Goal: Task Accomplishment & Management: Complete application form

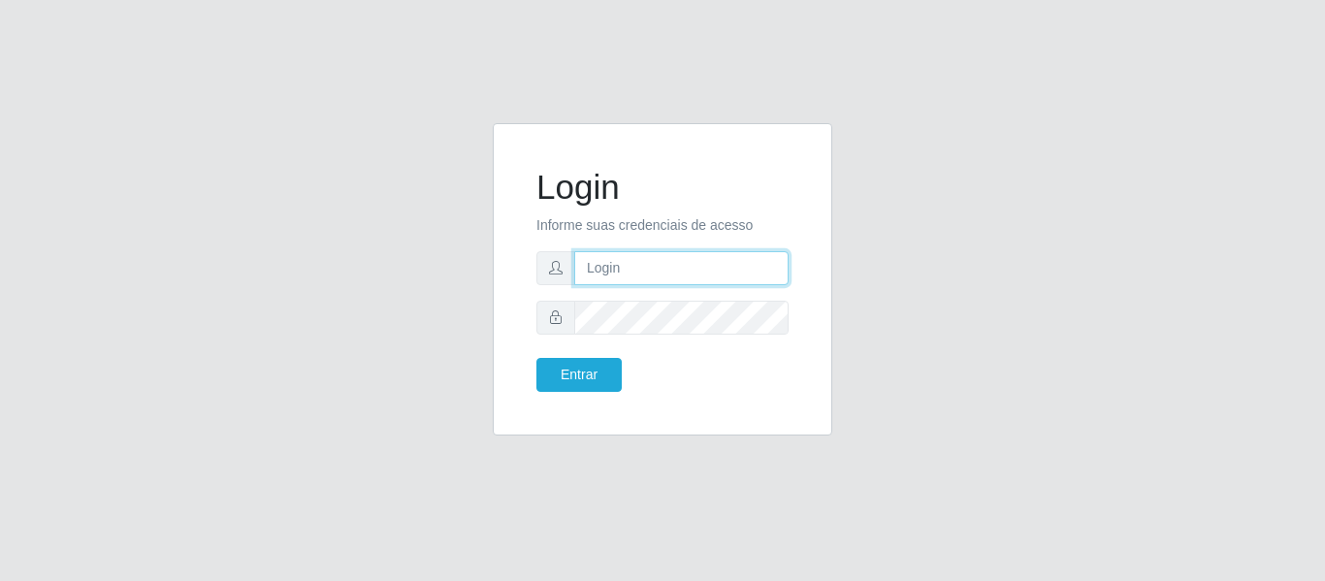
click at [593, 272] on input "text" at bounding box center [681, 268] width 214 height 34
type input "[PERSON_NAME][EMAIL_ADDRESS][DOMAIN_NAME]"
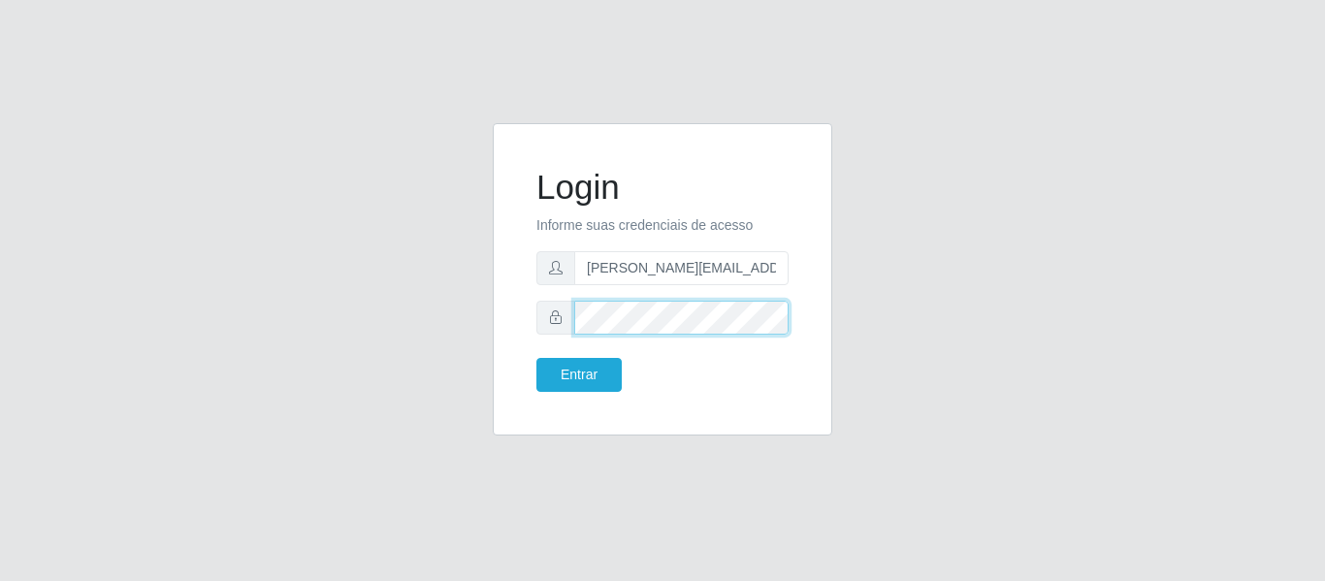
click at [536, 358] on button "Entrar" at bounding box center [578, 375] width 85 height 34
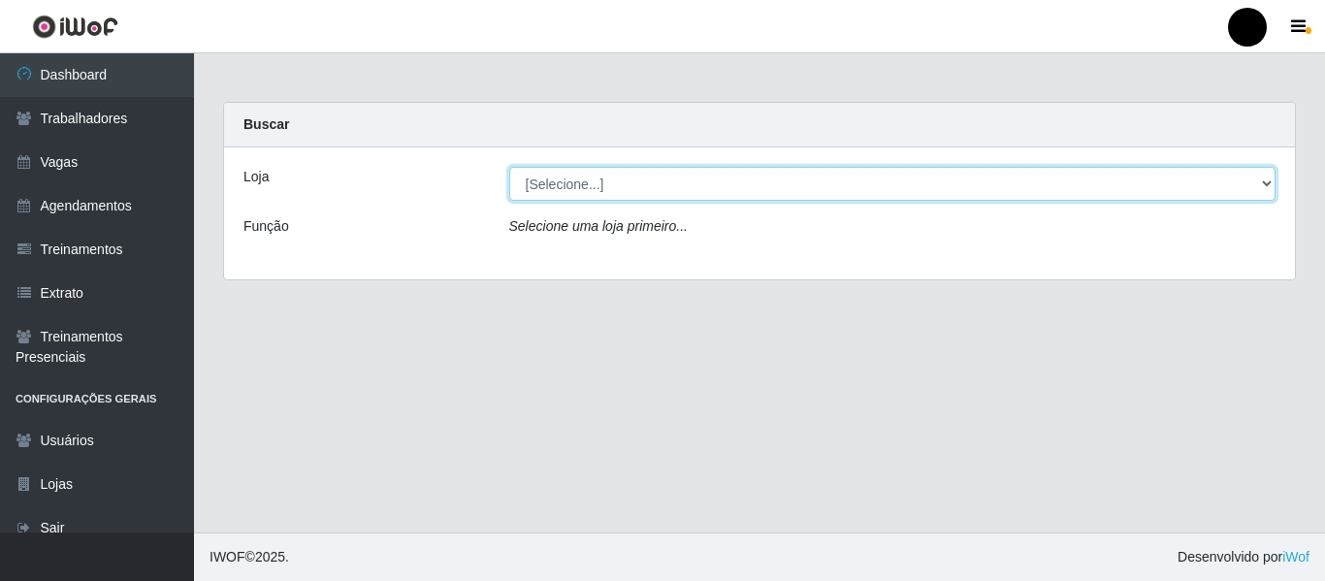
click at [1263, 189] on select "[Selecione...] SuperFácil Atacado - Emaús SuperFácil Atacado - Rodoviária Super…" at bounding box center [892, 184] width 767 height 34
select select "408"
click at [509, 167] on select "[Selecione...] SuperFácil Atacado - Emaús SuperFácil Atacado - Rodoviária Super…" at bounding box center [892, 184] width 767 height 34
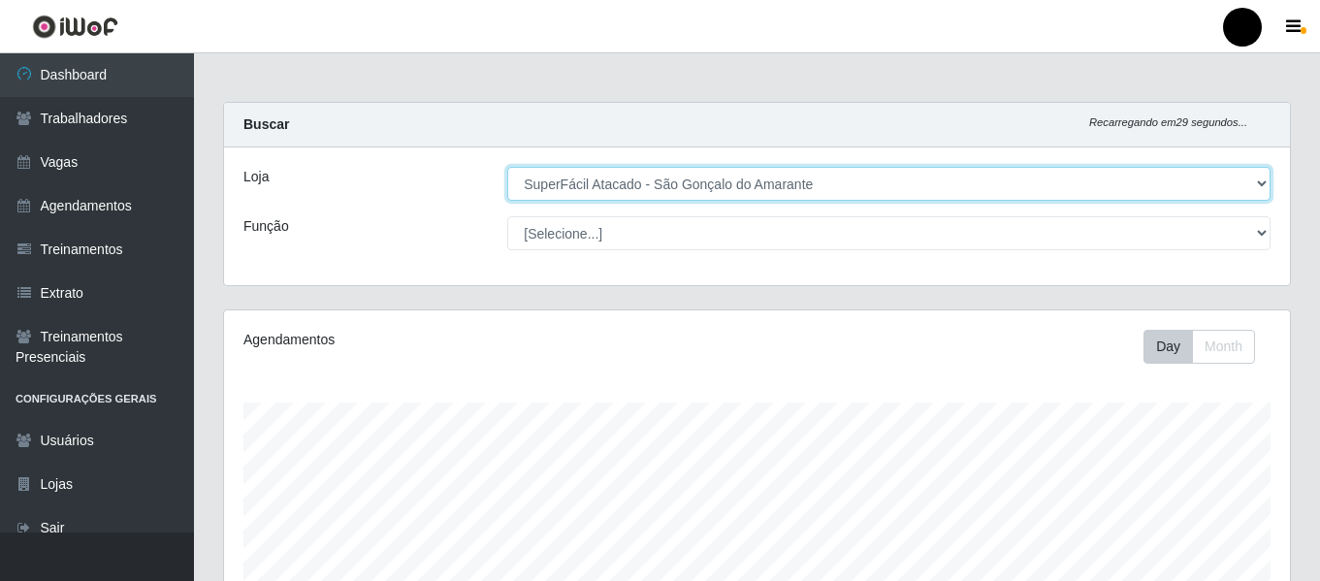
scroll to position [402, 1066]
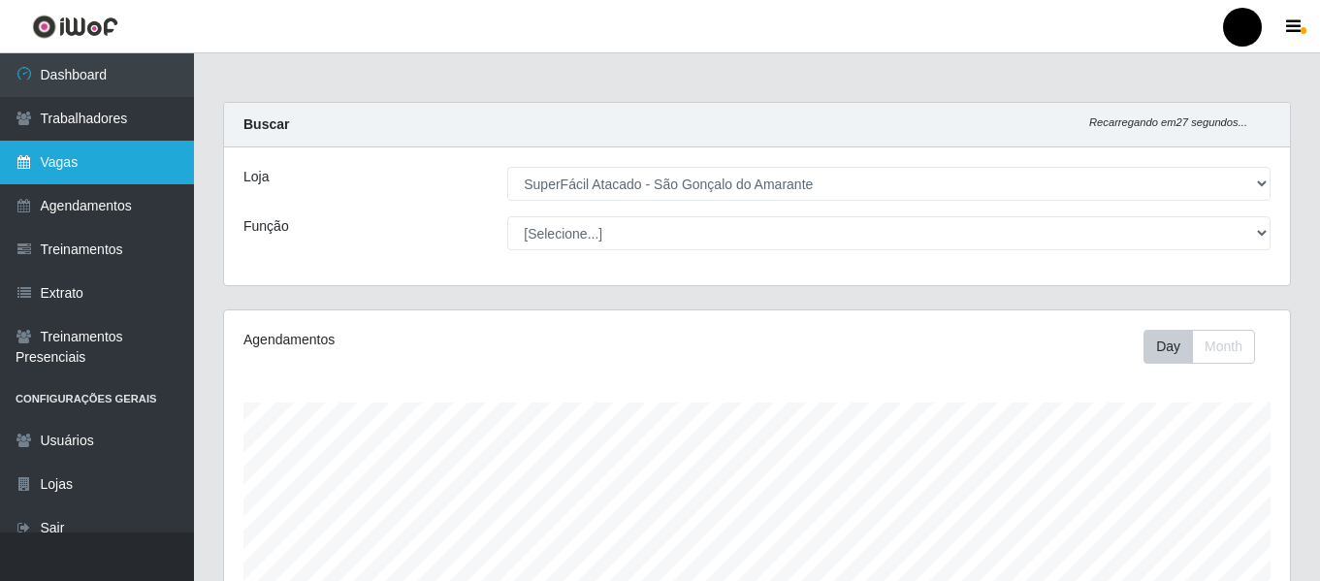
click at [61, 149] on link "Vagas" at bounding box center [97, 163] width 194 height 44
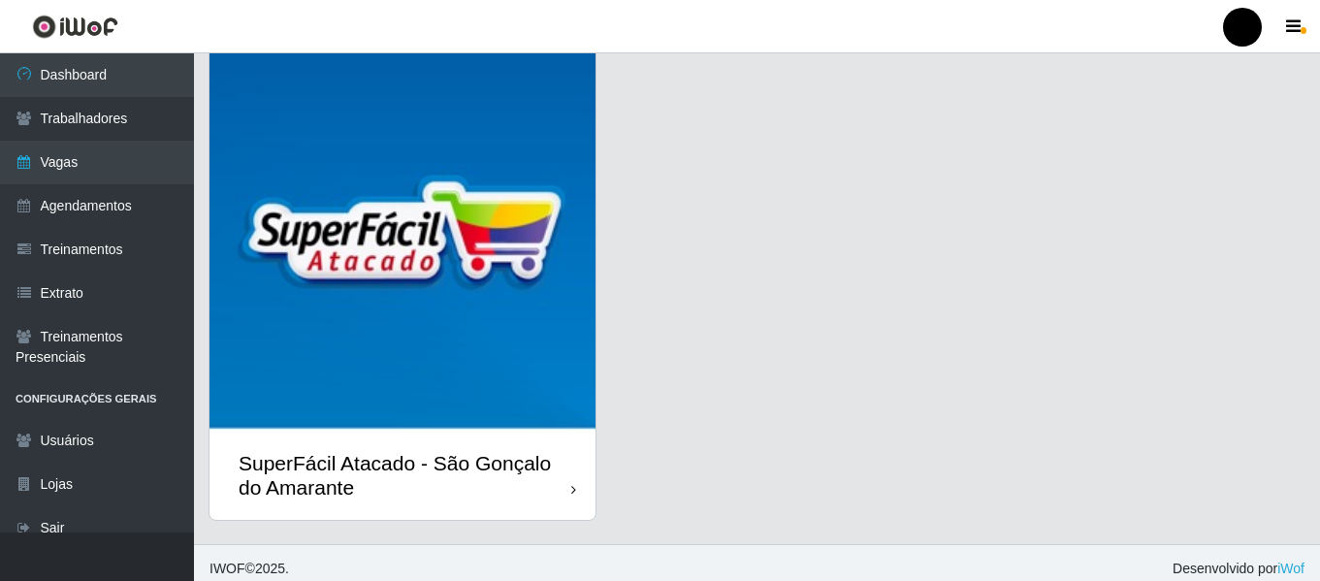
scroll to position [563, 0]
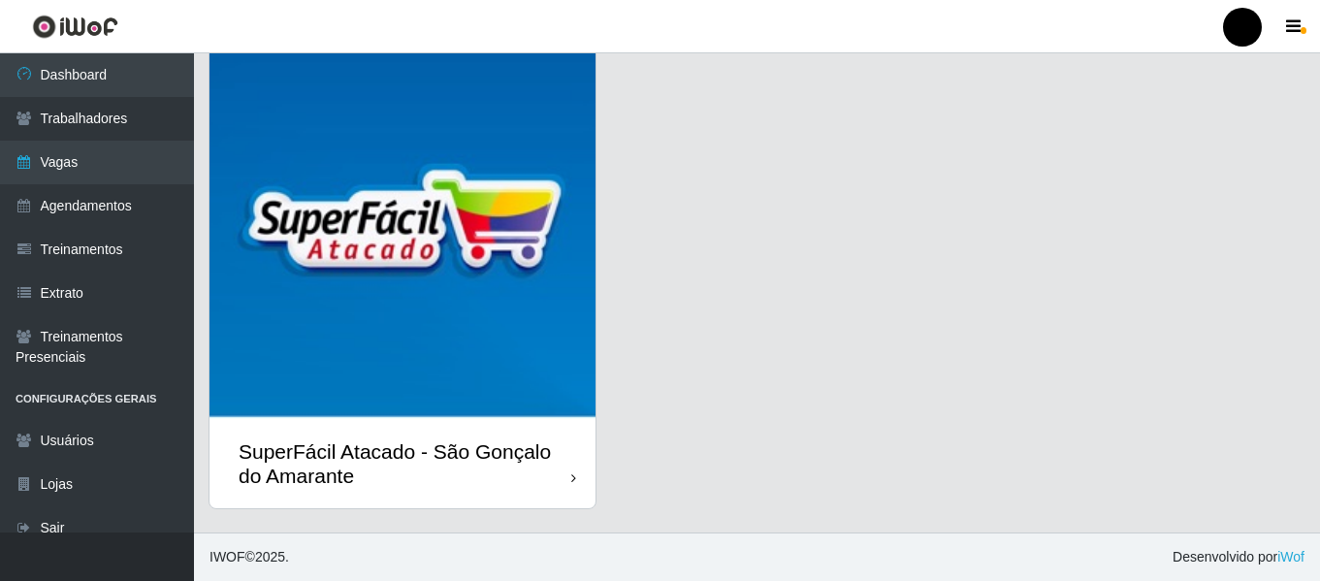
click at [480, 446] on div "SuperFácil Atacado - São Gonçalo do Amarante" at bounding box center [405, 463] width 333 height 48
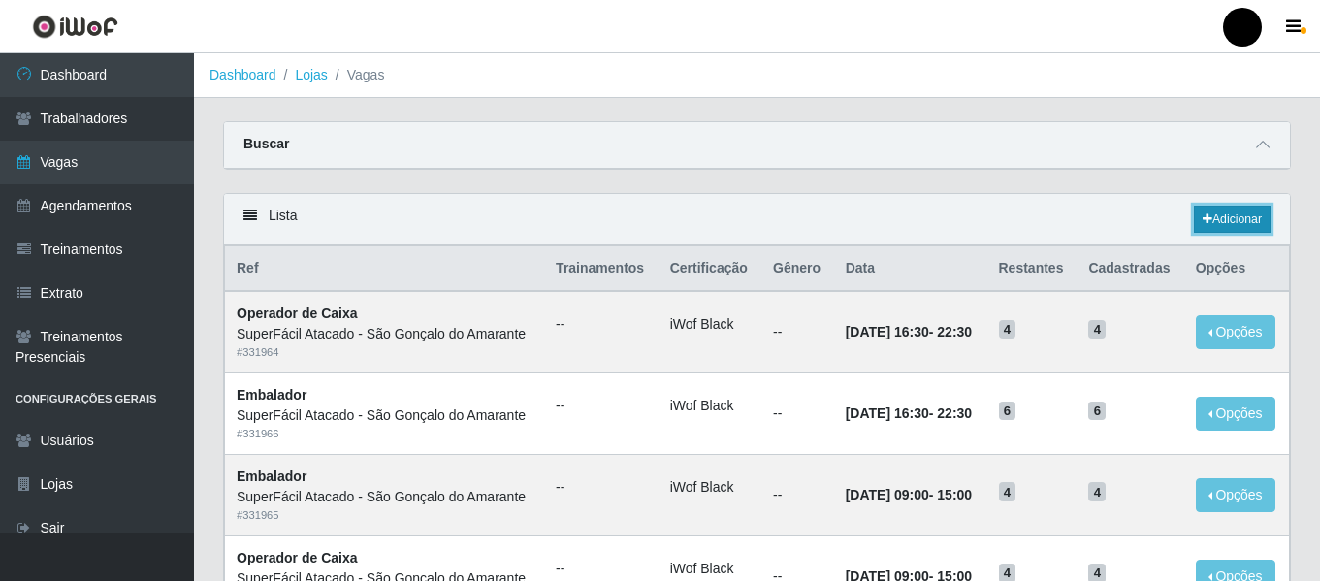
click at [1230, 216] on link "Adicionar" at bounding box center [1232, 219] width 77 height 27
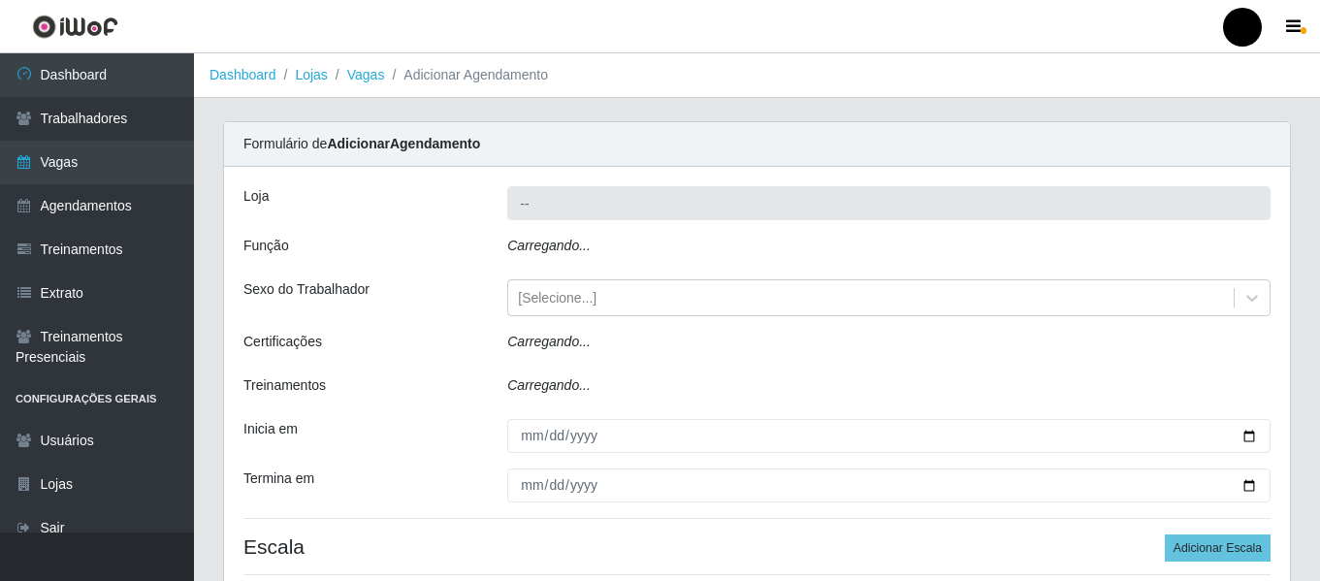
type input "SuperFácil Atacado - São Gonçalo do Amarante"
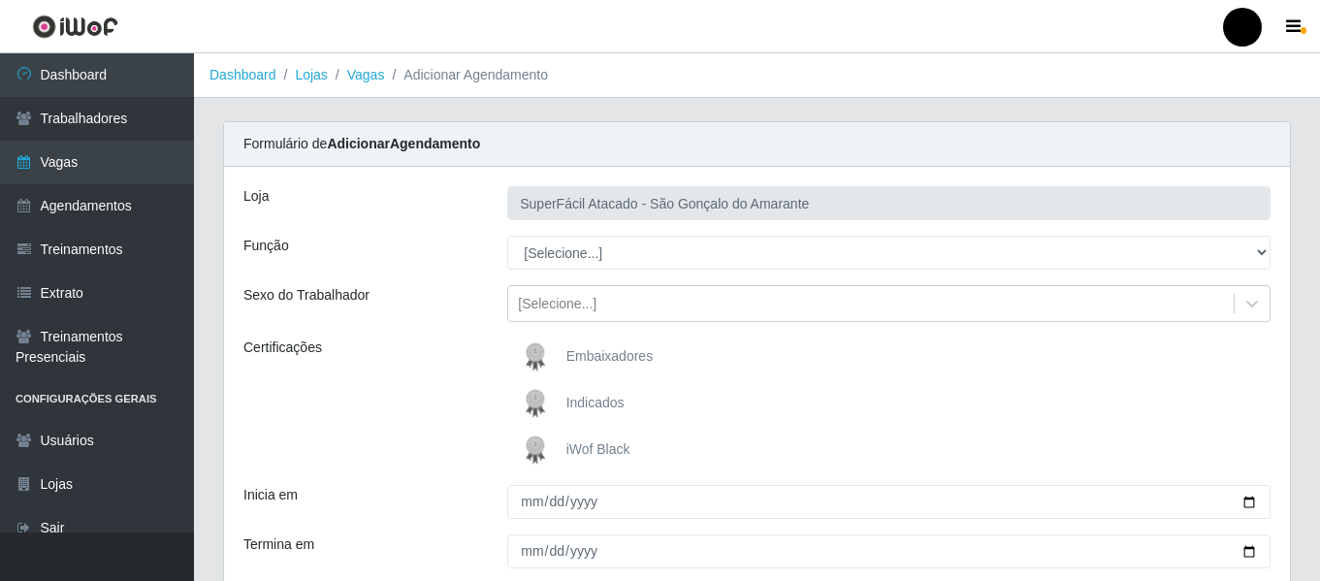
scroll to position [97, 0]
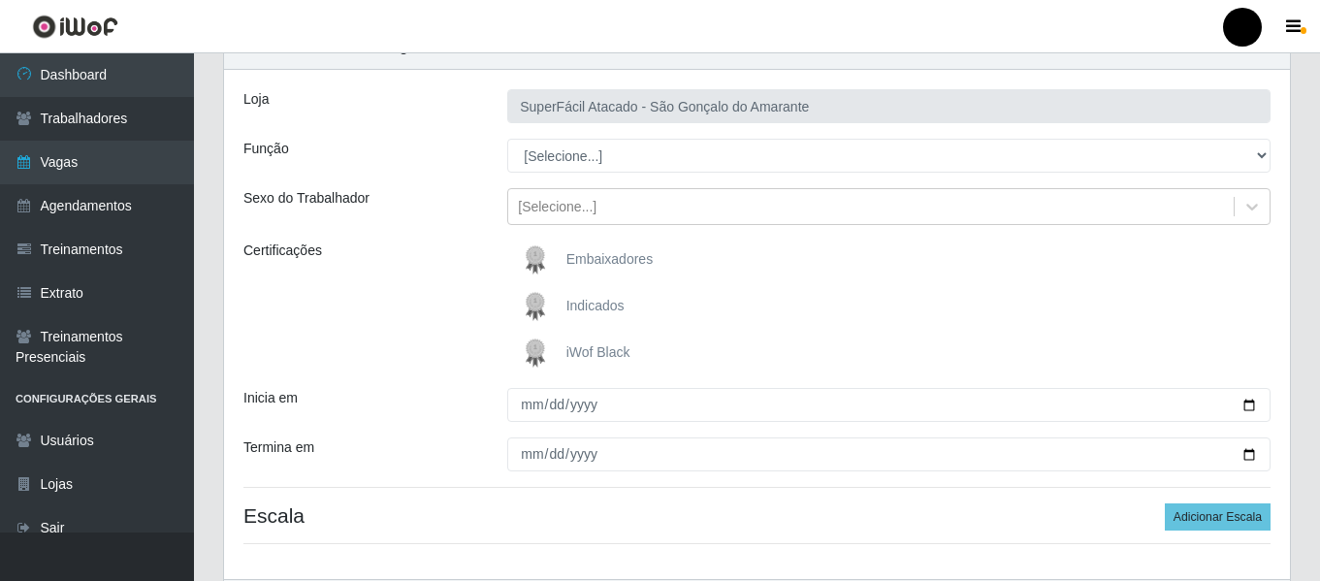
click at [566, 358] on span "iWof Black" at bounding box center [598, 352] width 64 height 16
click at [0, 0] on input "iWof Black" at bounding box center [0, 0] width 0 height 0
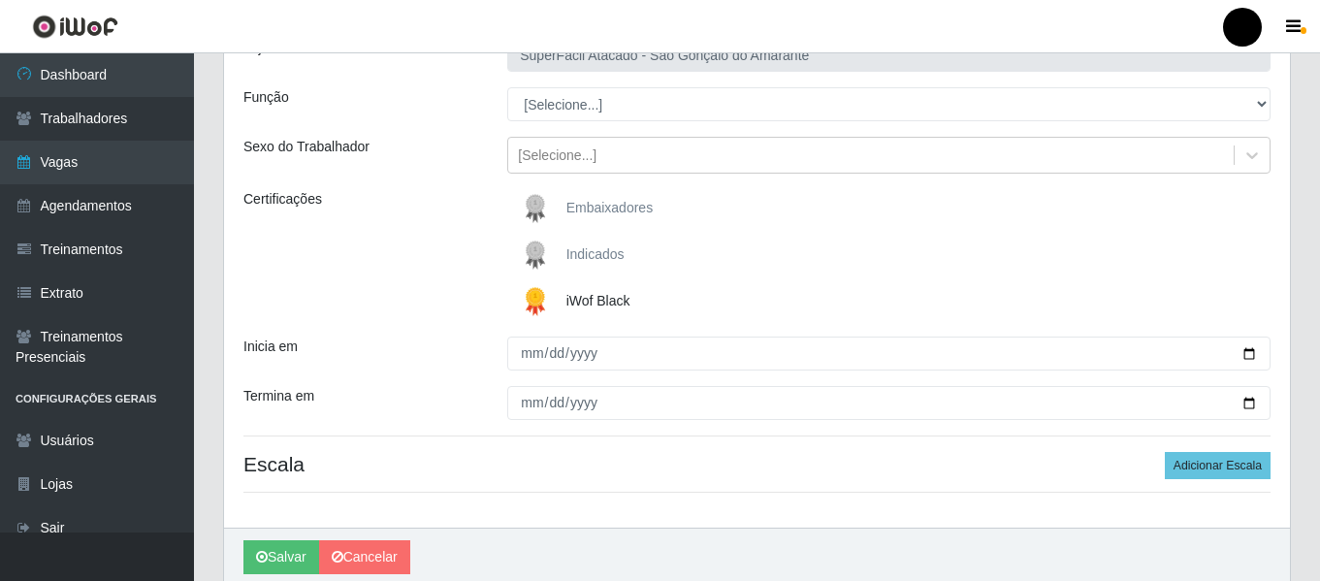
scroll to position [194, 0]
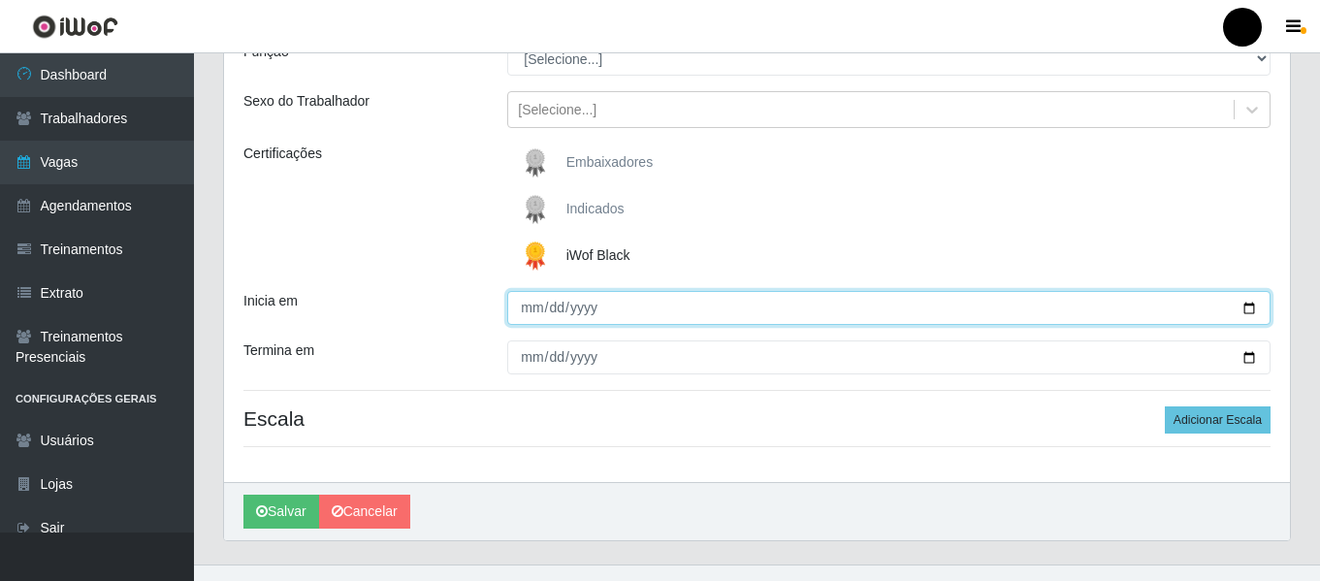
click at [1247, 312] on input "Inicia em" at bounding box center [888, 308] width 763 height 34
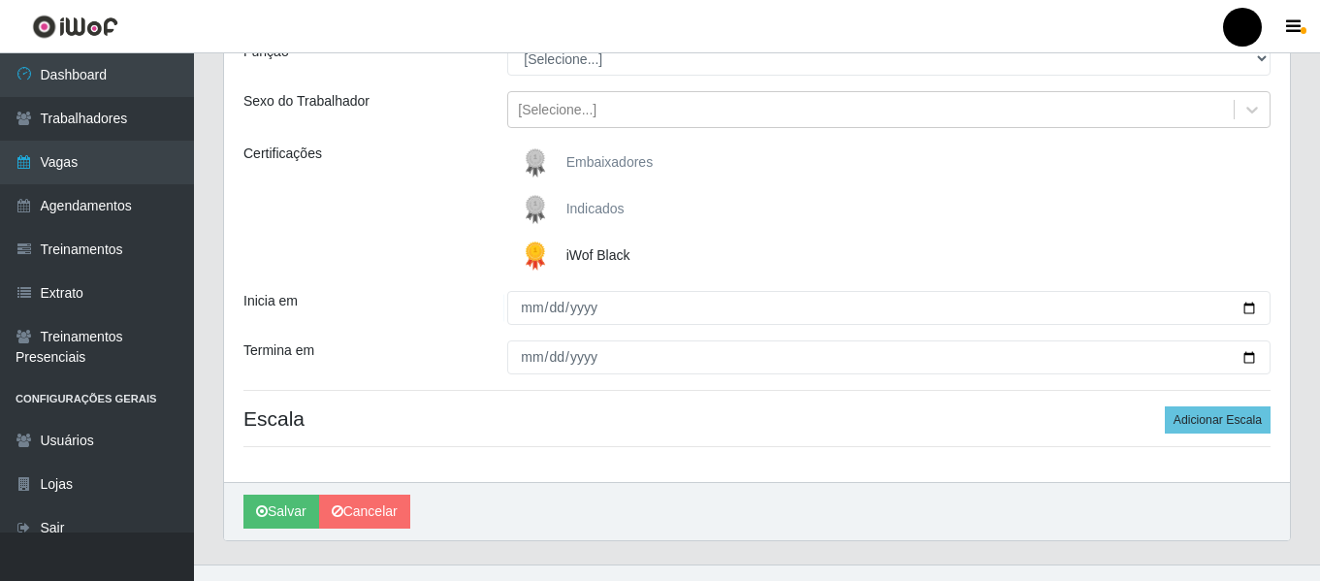
type input "[DATE]"
click at [909, 207] on div "Indicados" at bounding box center [888, 209] width 763 height 39
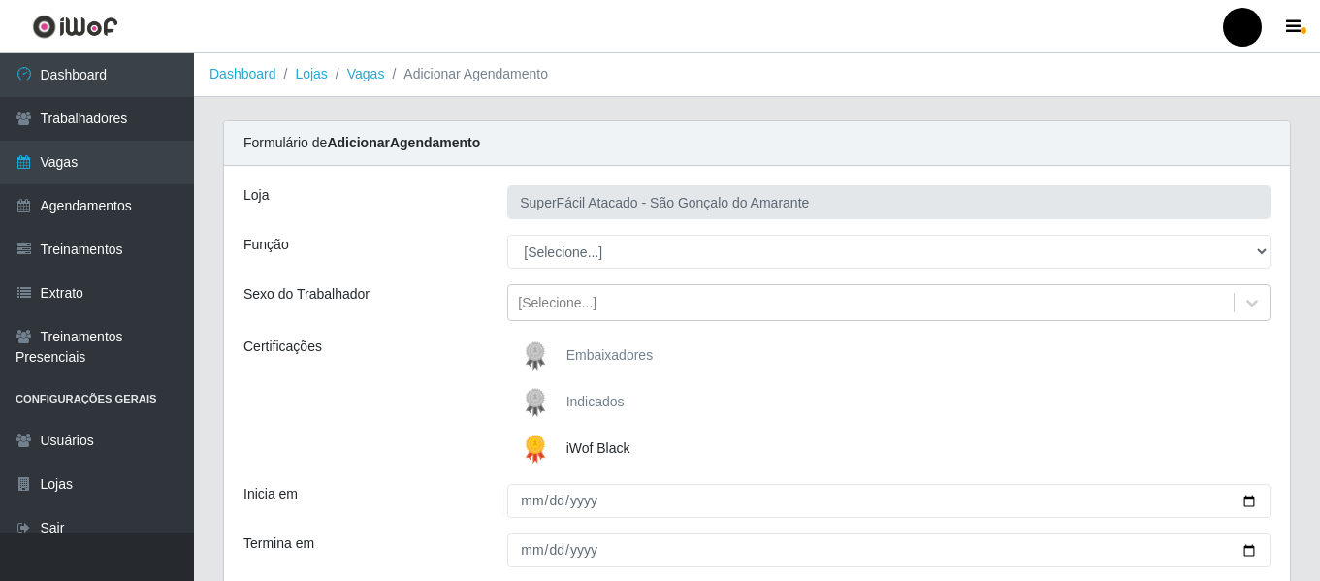
scroll to position [0, 0]
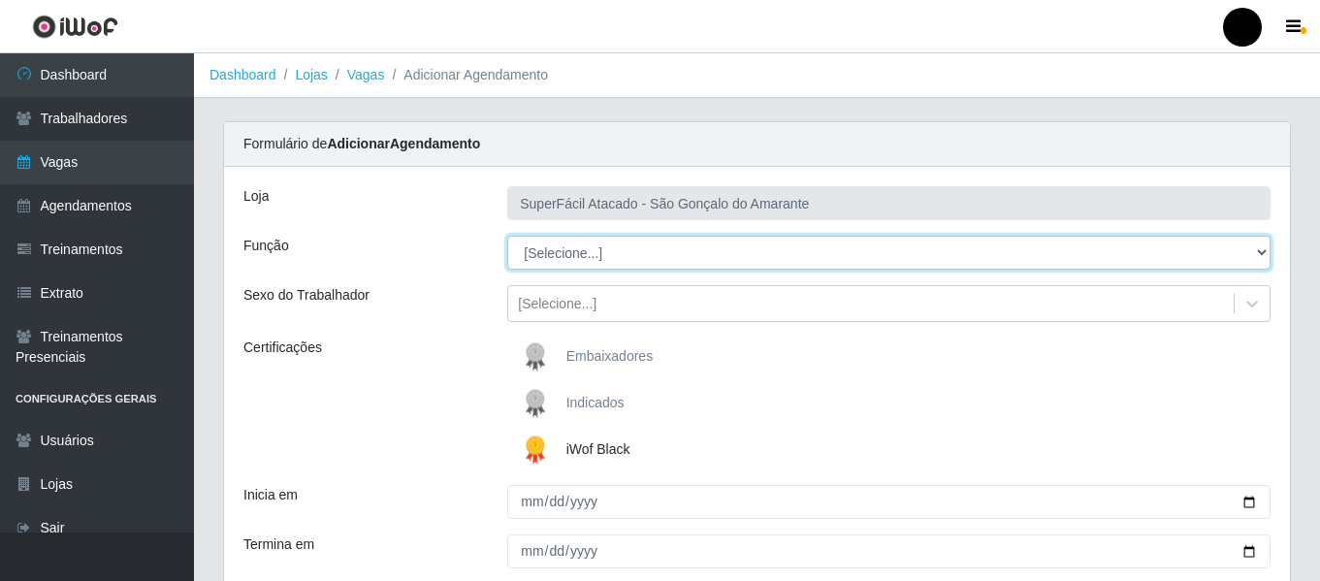
click at [1261, 257] on select "[Selecione...] Auxiliar de Estacionamento Auxiliar de Estacionamento + Auxiliar…" at bounding box center [888, 253] width 763 height 34
select select "22"
click at [507, 236] on select "[Selecione...] Auxiliar de Estacionamento Auxiliar de Estacionamento + Auxiliar…" at bounding box center [888, 253] width 763 height 34
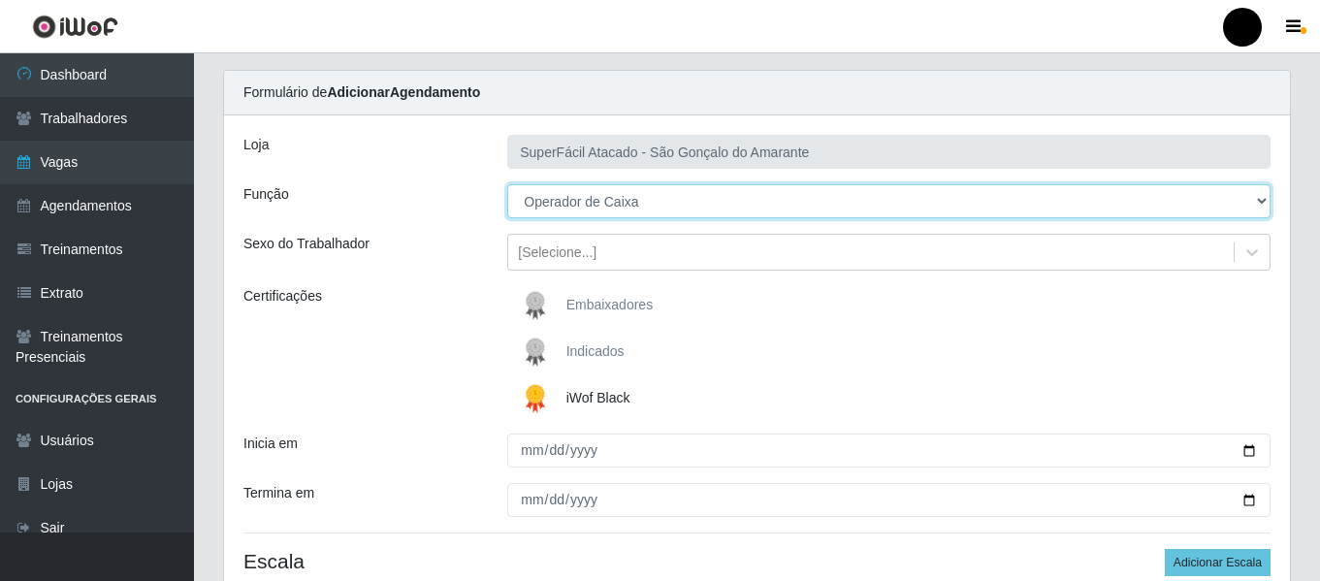
scroll to position [97, 0]
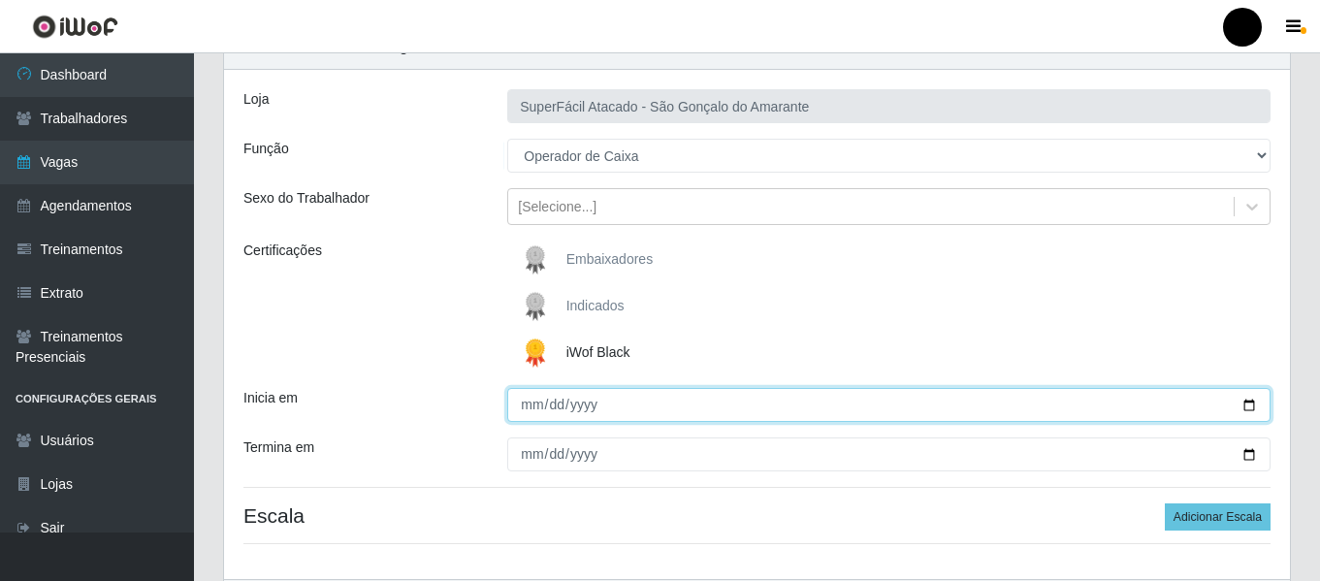
click at [1248, 402] on input "[DATE]" at bounding box center [888, 405] width 763 height 34
type input "[DATE]"
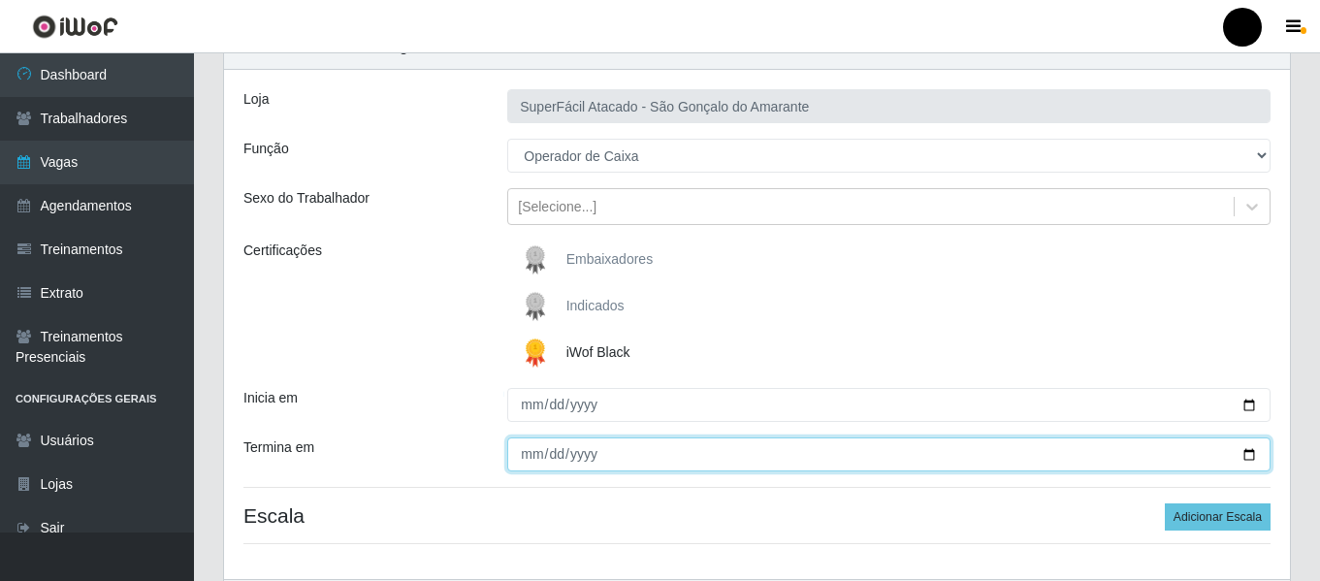
click at [1252, 448] on input "Termina em" at bounding box center [888, 454] width 763 height 34
type input "[DATE]"
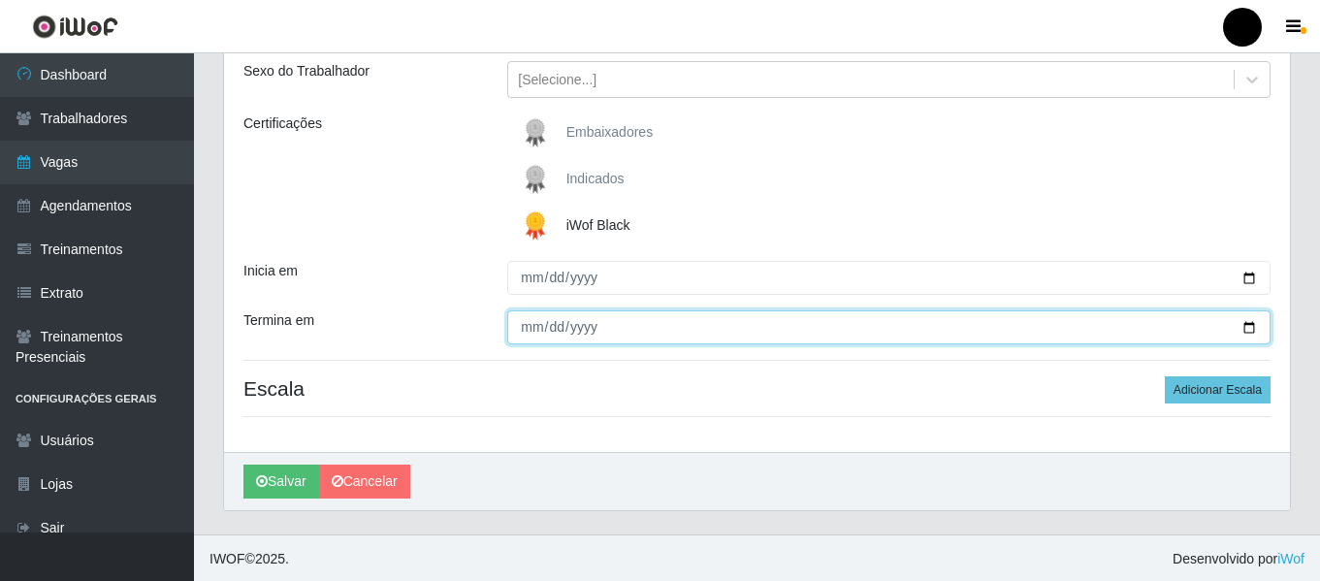
scroll to position [226, 0]
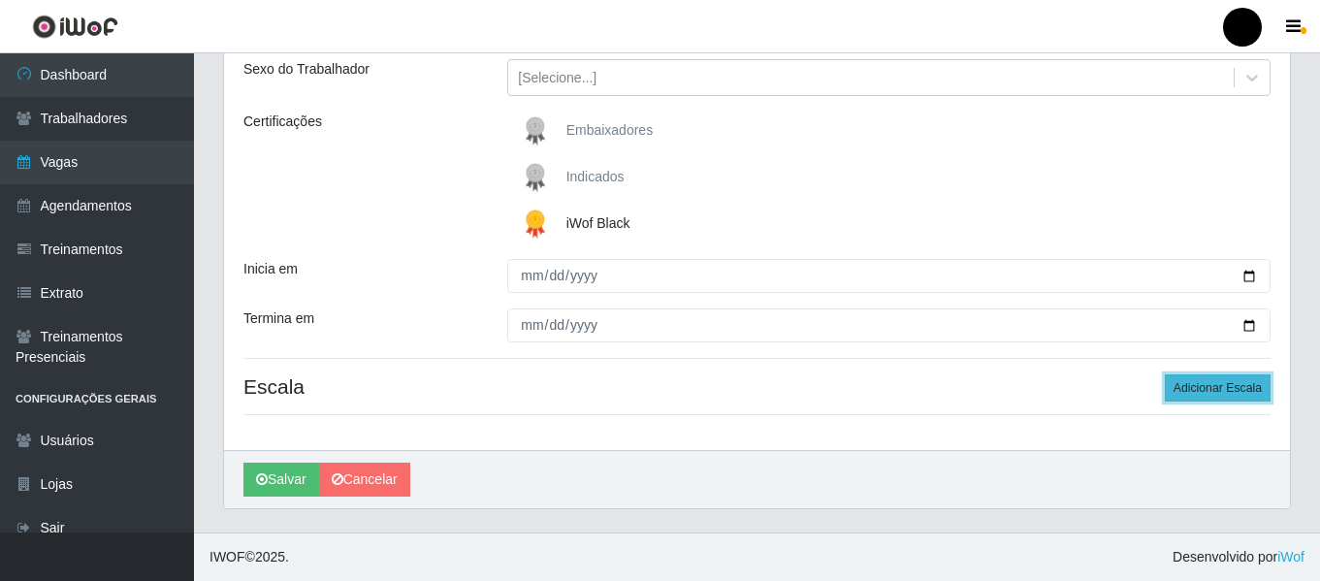
click at [1183, 389] on button "Adicionar Escala" at bounding box center [1218, 387] width 106 height 27
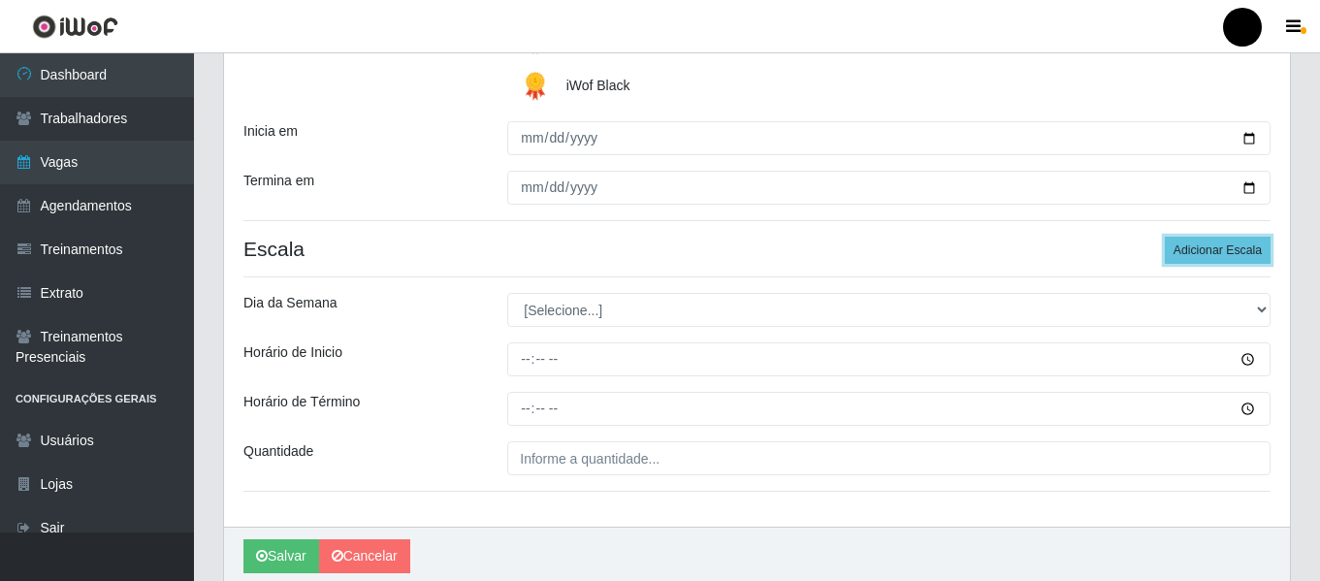
scroll to position [388, 0]
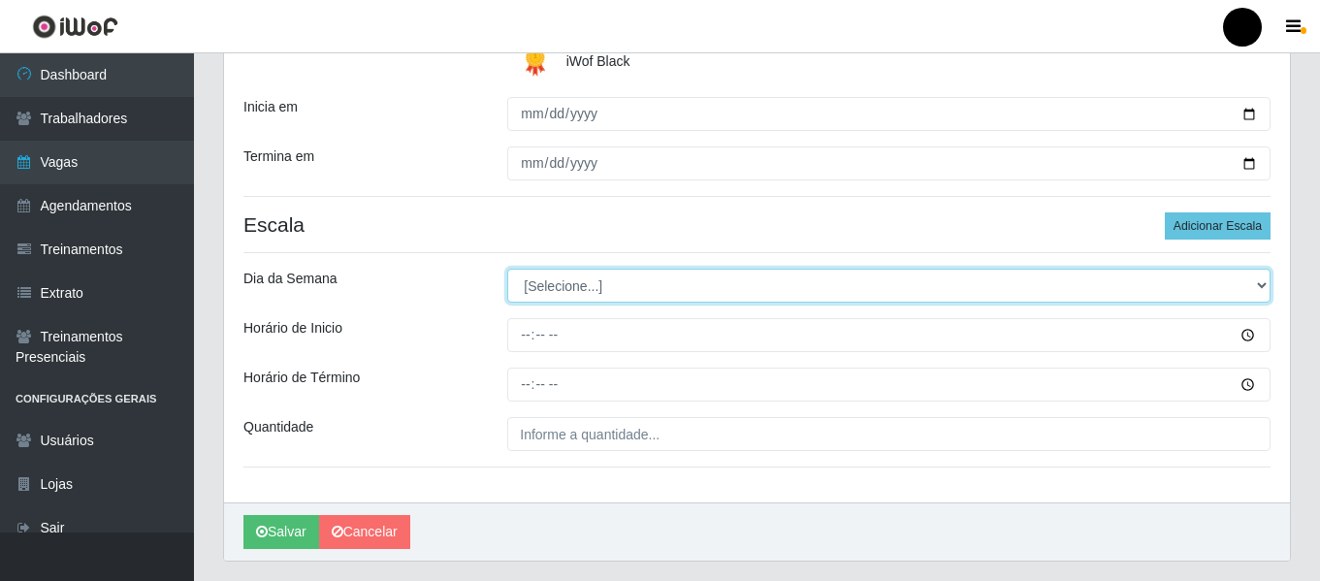
click at [1263, 280] on select "[Selecione...] Segunda Terça Quarta Quinta Sexta Sábado Domingo" at bounding box center [888, 286] width 763 height 34
select select "4"
click at [507, 269] on select "[Selecione...] Segunda Terça Quarta Quinta Sexta Sábado Domingo" at bounding box center [888, 286] width 763 height 34
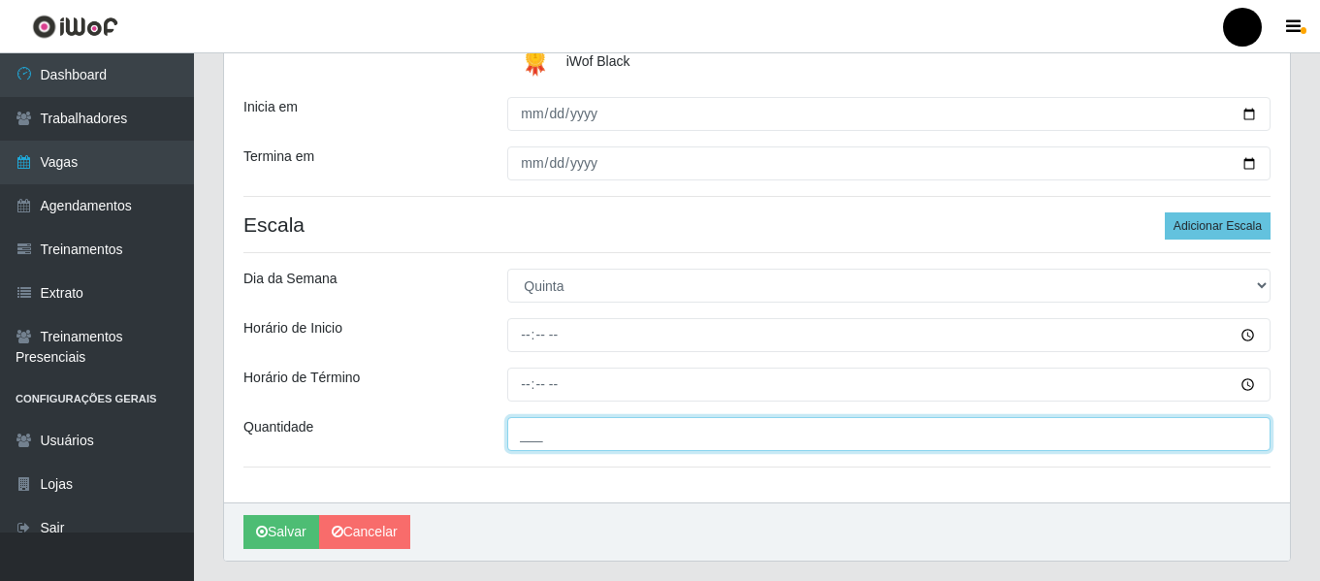
click at [556, 441] on input "___" at bounding box center [888, 434] width 763 height 34
type input "3__"
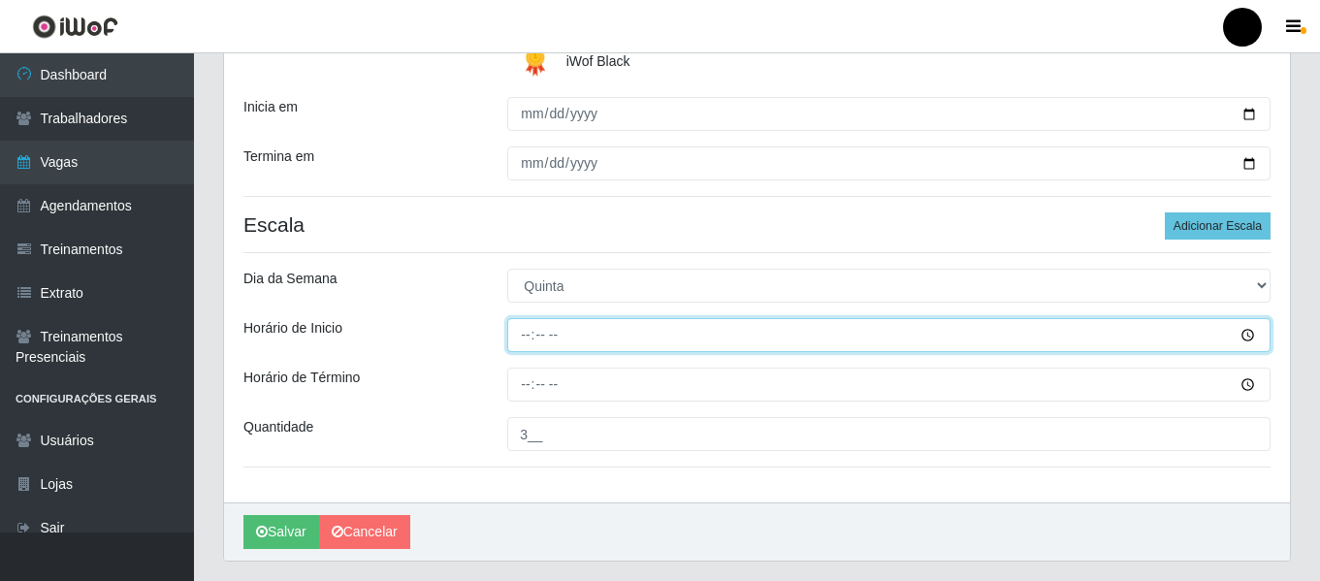
click at [520, 336] on input "Horário de Inicio" at bounding box center [888, 335] width 763 height 34
type input "09:00"
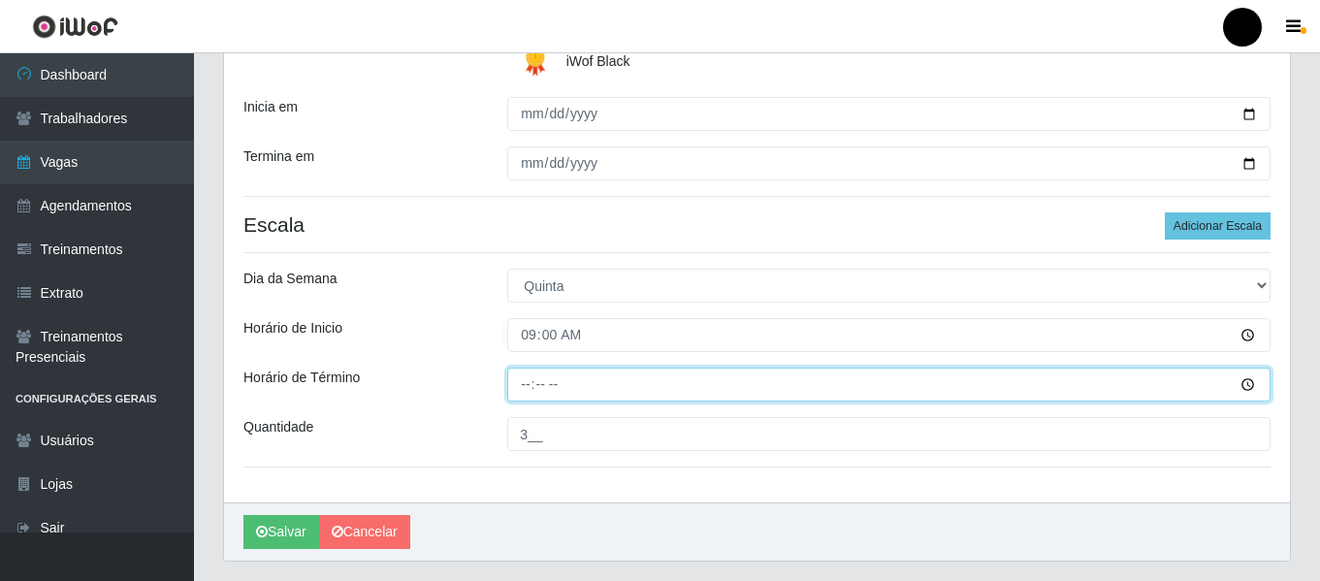
click at [518, 376] on input "Horário de Término" at bounding box center [888, 385] width 763 height 34
type input "15:00"
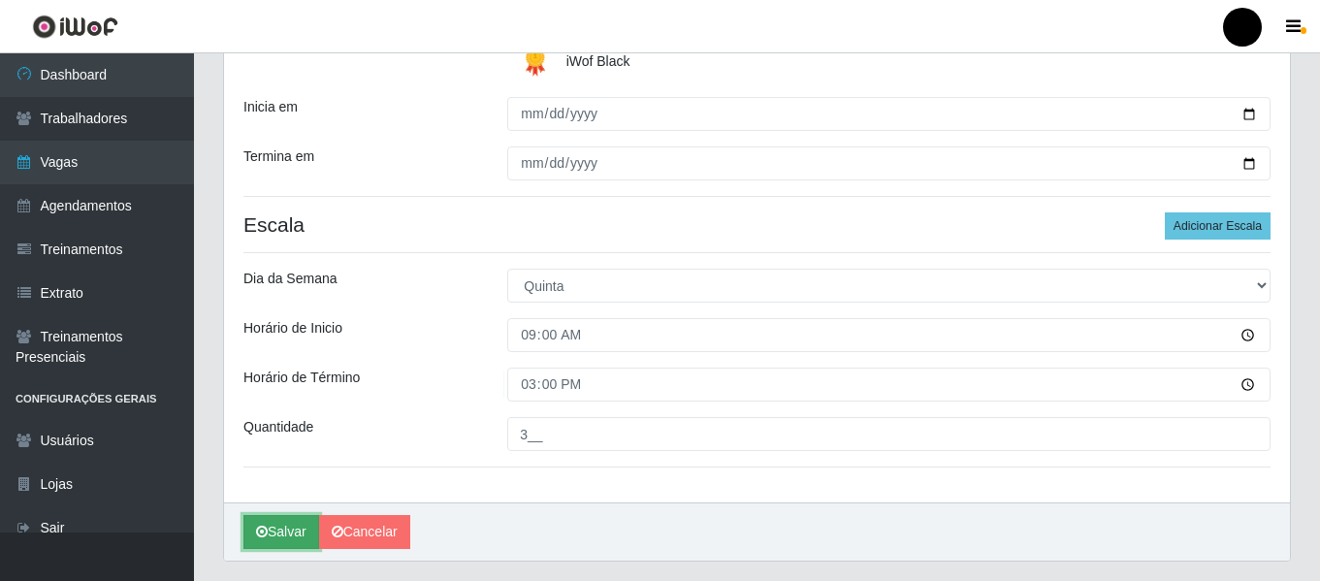
click at [278, 527] on button "Salvar" at bounding box center [281, 532] width 76 height 34
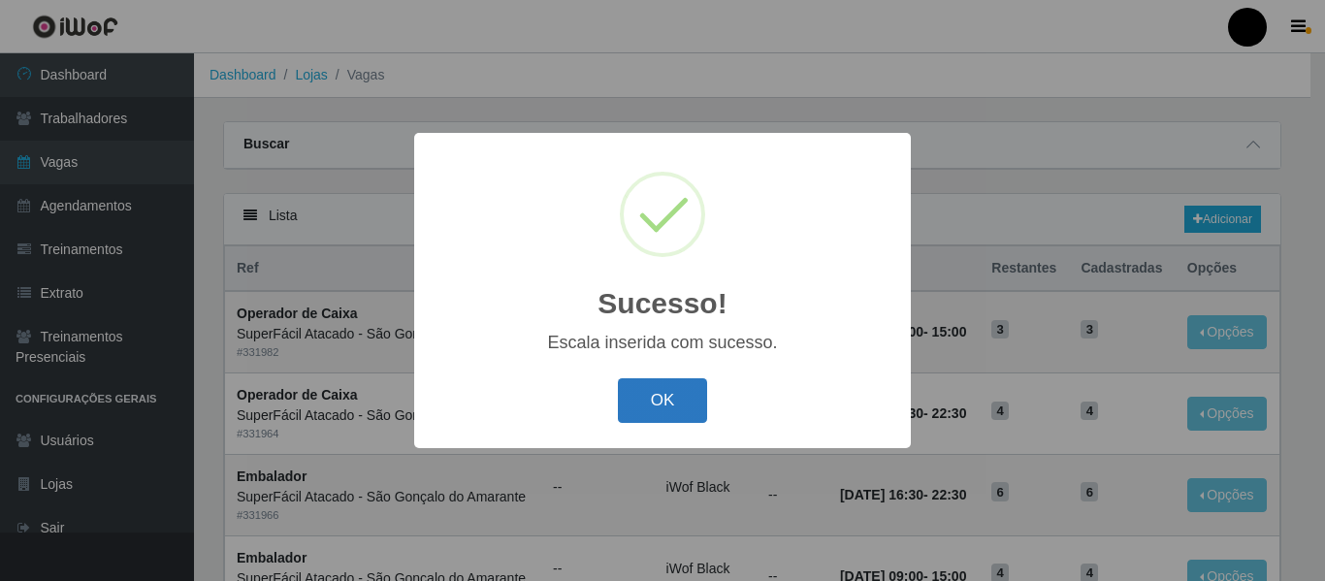
click at [642, 412] on button "OK" at bounding box center [663, 401] width 90 height 46
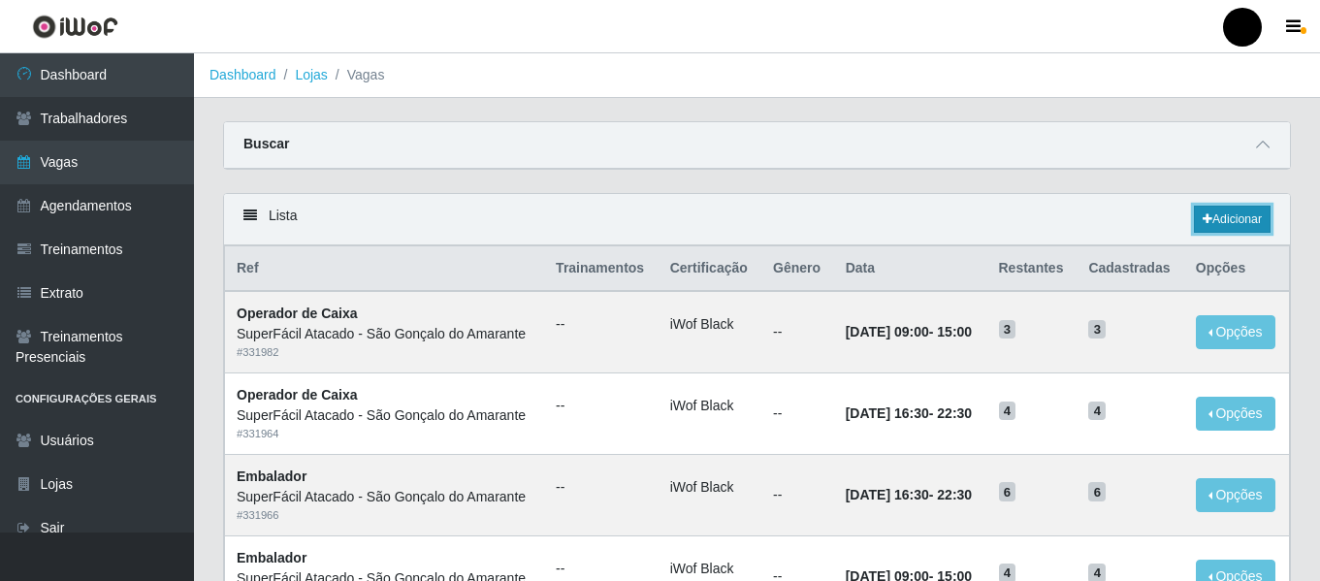
click at [1203, 220] on icon at bounding box center [1208, 219] width 10 height 12
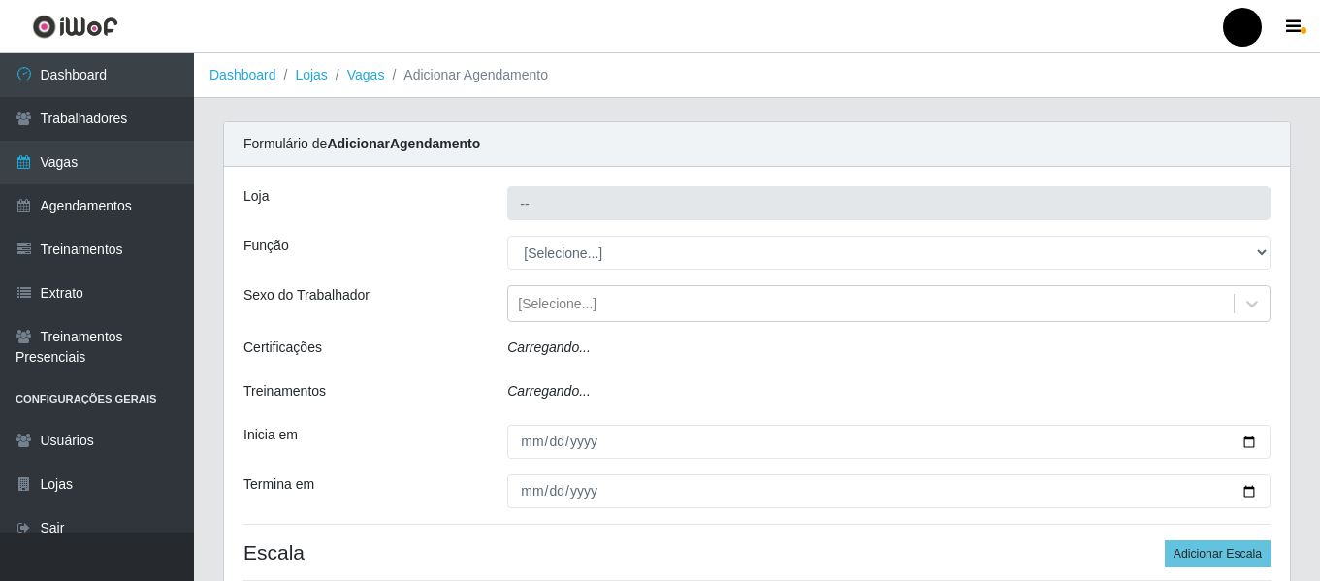
type input "SuperFácil Atacado - São Gonçalo do Amarante"
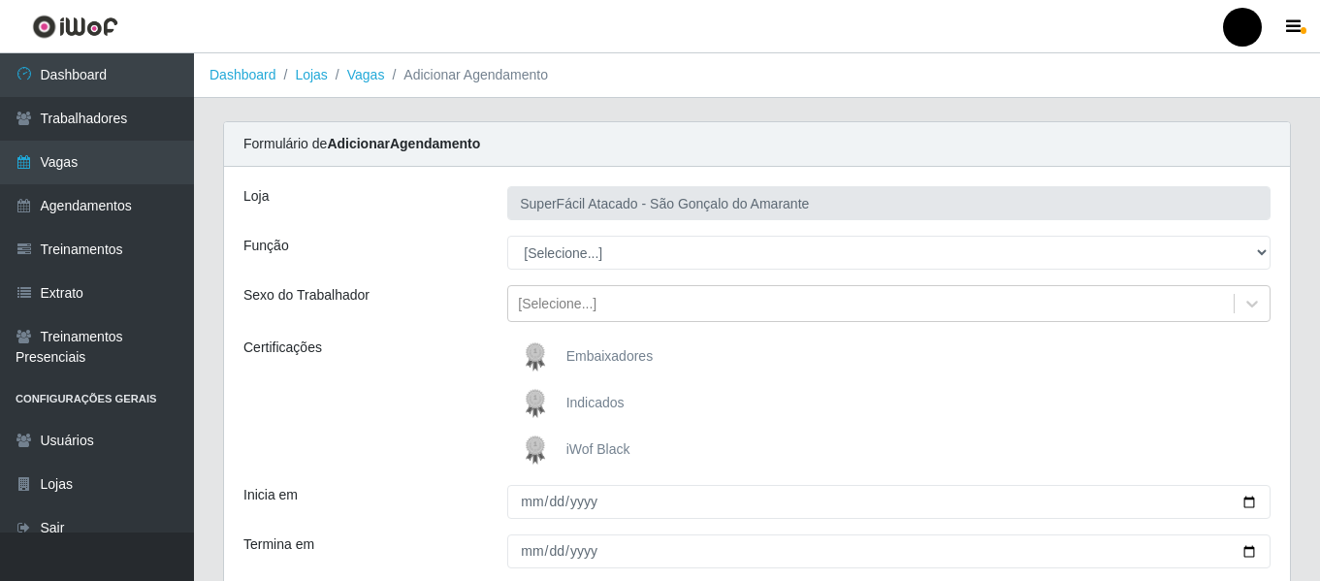
click at [615, 454] on span "iWof Black" at bounding box center [598, 449] width 64 height 16
click at [0, 0] on input "iWof Black" at bounding box center [0, 0] width 0 height 0
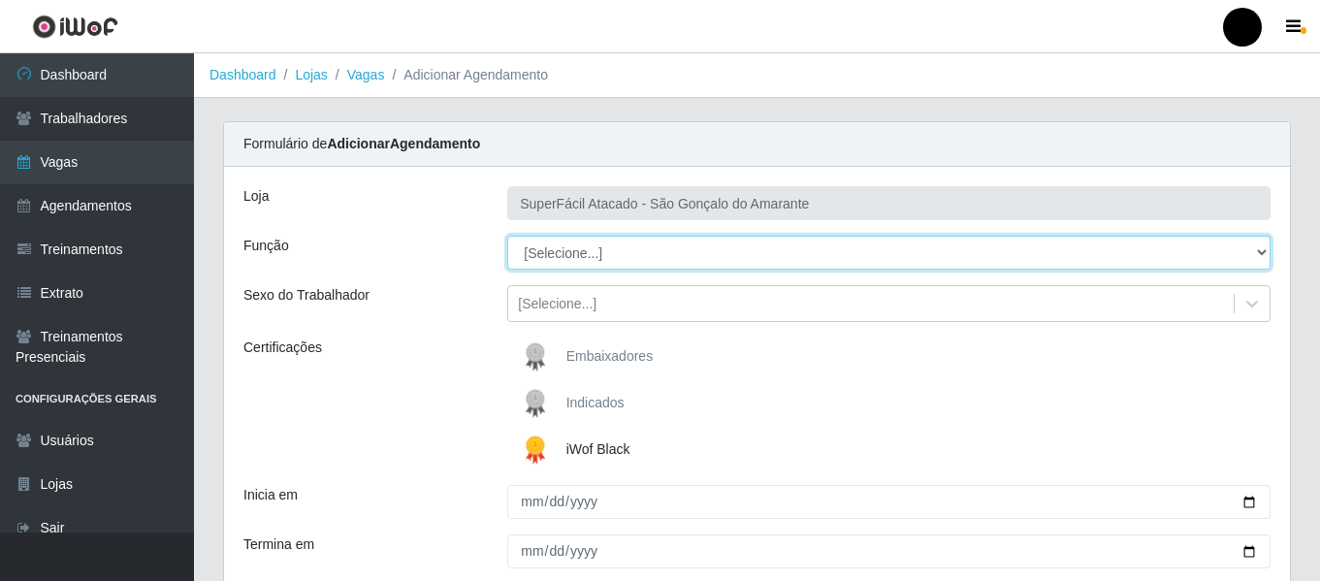
click at [1257, 258] on select "[Selecione...] Auxiliar de Estacionamento Auxiliar de Estacionamento + Auxiliar…" at bounding box center [888, 253] width 763 height 34
select select "22"
click at [507, 236] on select "[Selecione...] Auxiliar de Estacionamento Auxiliar de Estacionamento + Auxiliar…" at bounding box center [888, 253] width 763 height 34
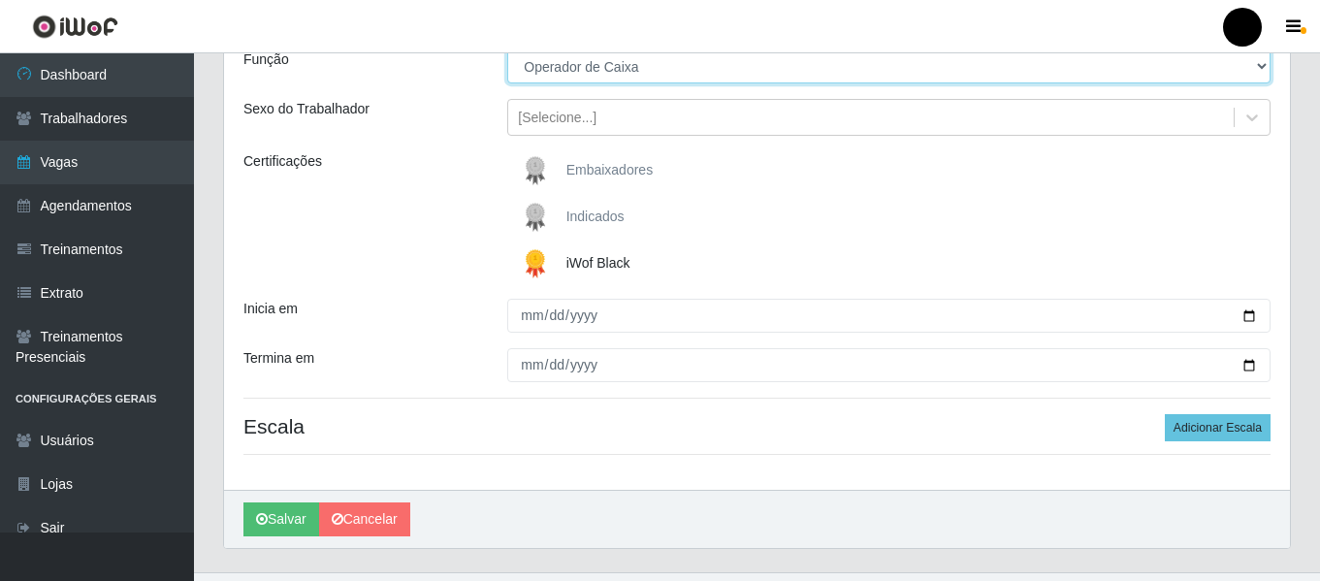
scroll to position [194, 0]
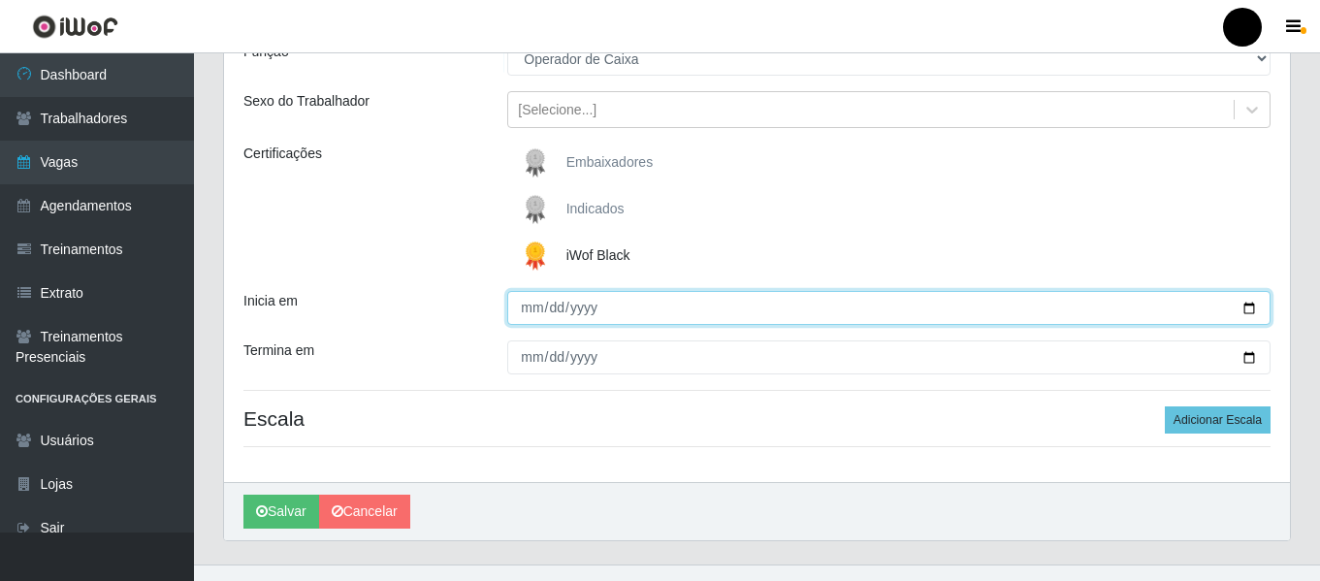
click at [1243, 306] on input "Inicia em" at bounding box center [888, 308] width 763 height 34
type input "[DATE]"
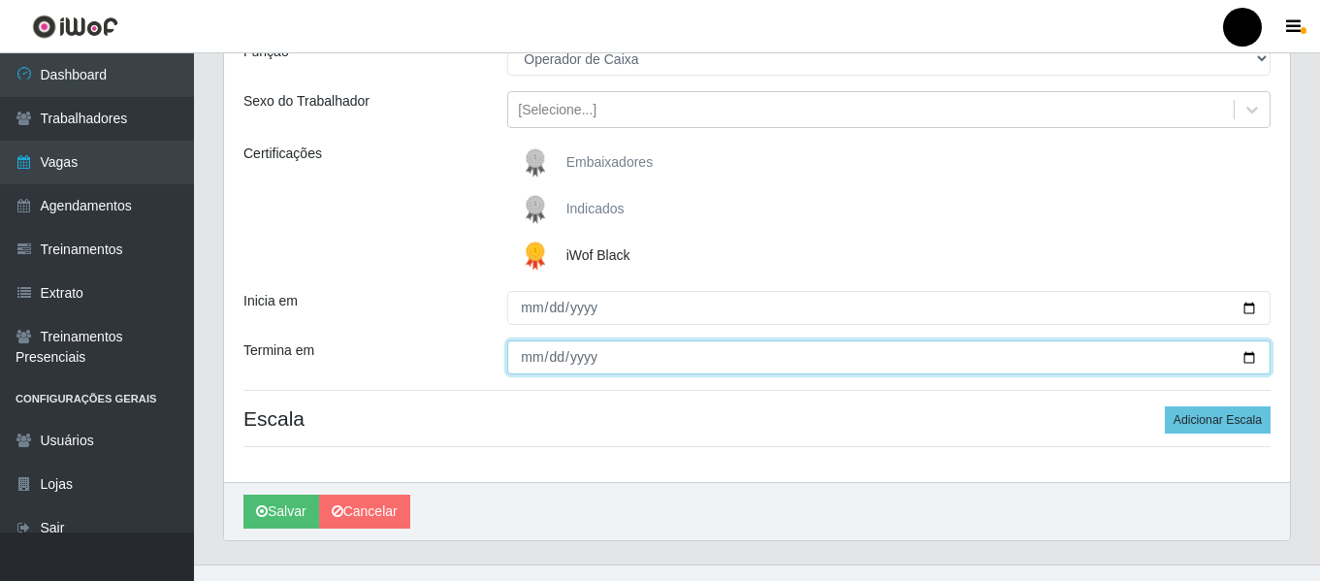
click at [1242, 359] on input "Termina em" at bounding box center [888, 357] width 763 height 34
type input "[DATE]"
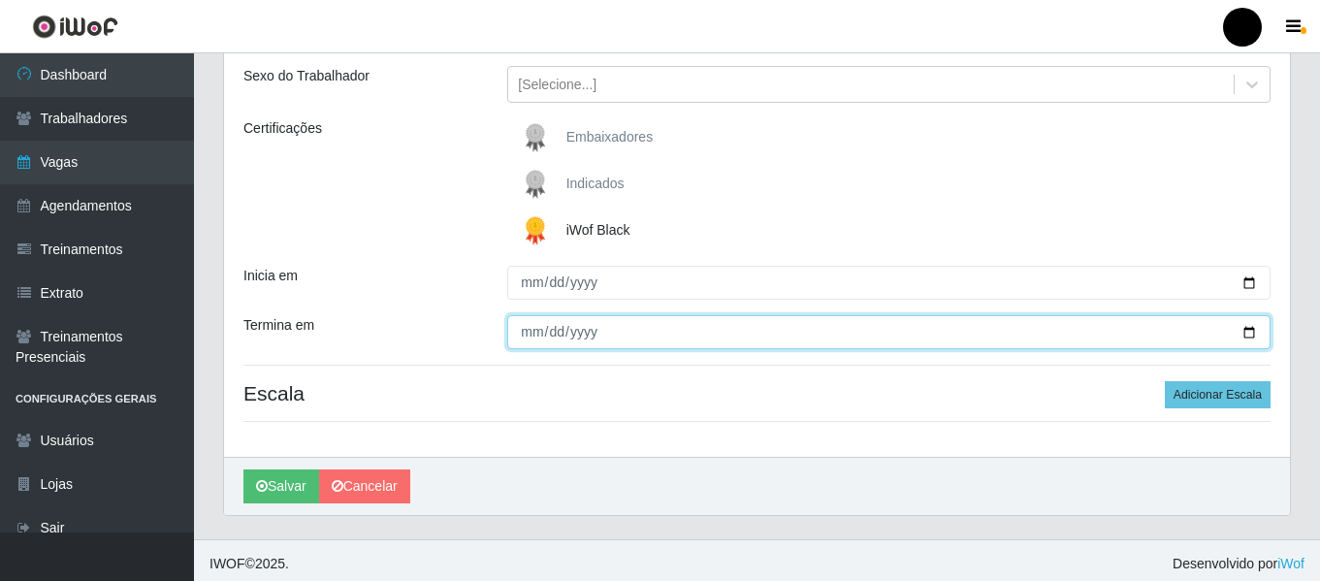
scroll to position [226, 0]
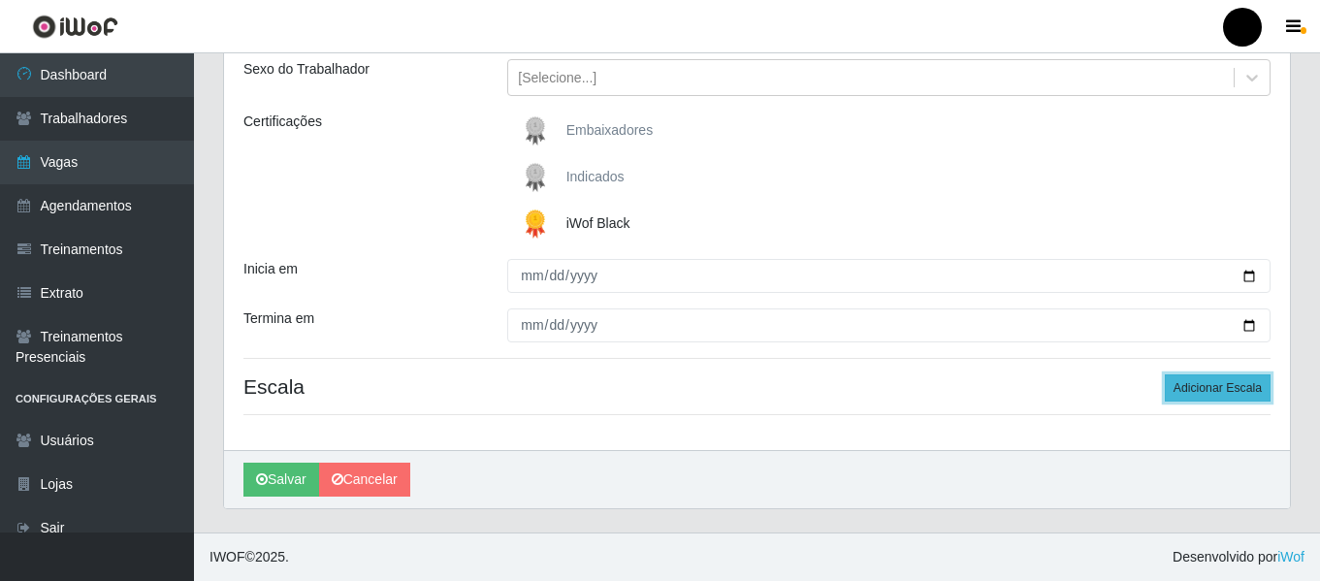
click at [1184, 396] on button "Adicionar Escala" at bounding box center [1218, 387] width 106 height 27
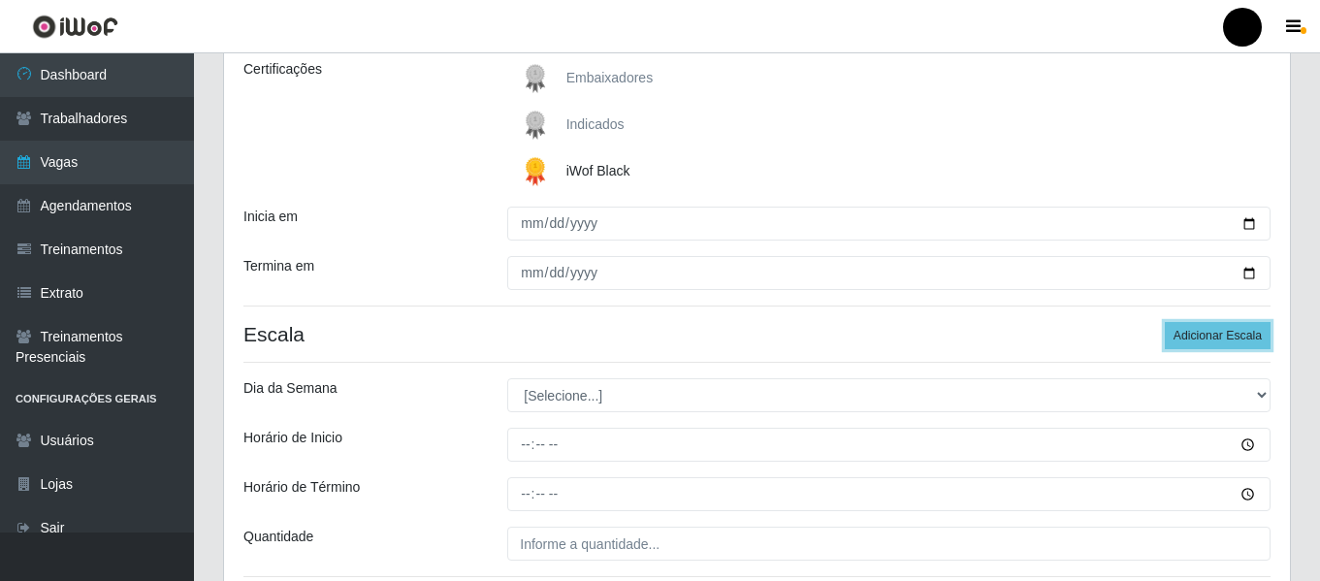
scroll to position [420, 0]
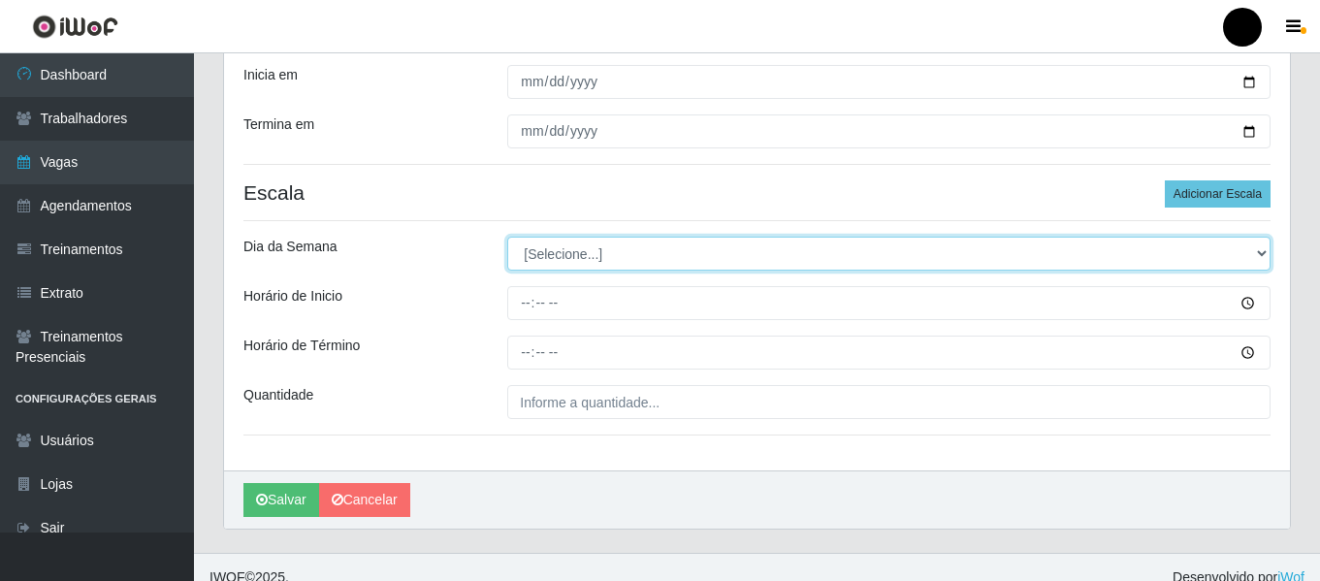
click at [1263, 253] on select "[Selecione...] Segunda Terça Quarta Quinta Sexta Sábado Domingo" at bounding box center [888, 254] width 763 height 34
select select "4"
click at [507, 237] on select "[Selecione...] Segunda Terça Quarta Quinta Sexta Sábado Domingo" at bounding box center [888, 254] width 763 height 34
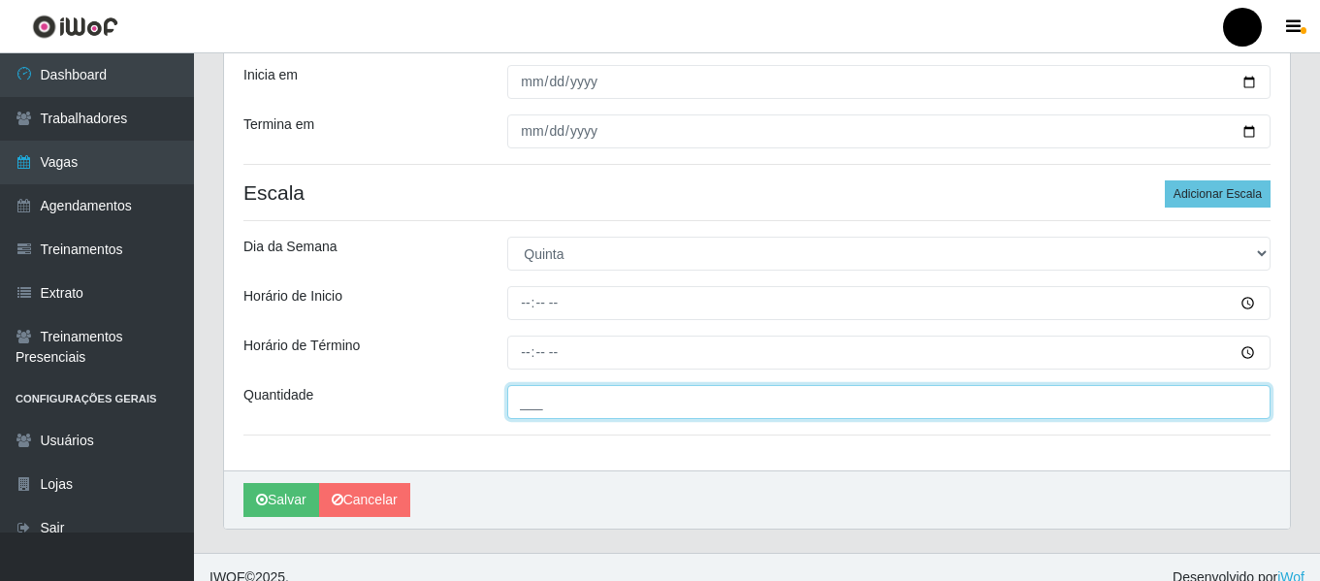
click at [535, 407] on input "___" at bounding box center [888, 402] width 763 height 34
type input "4__"
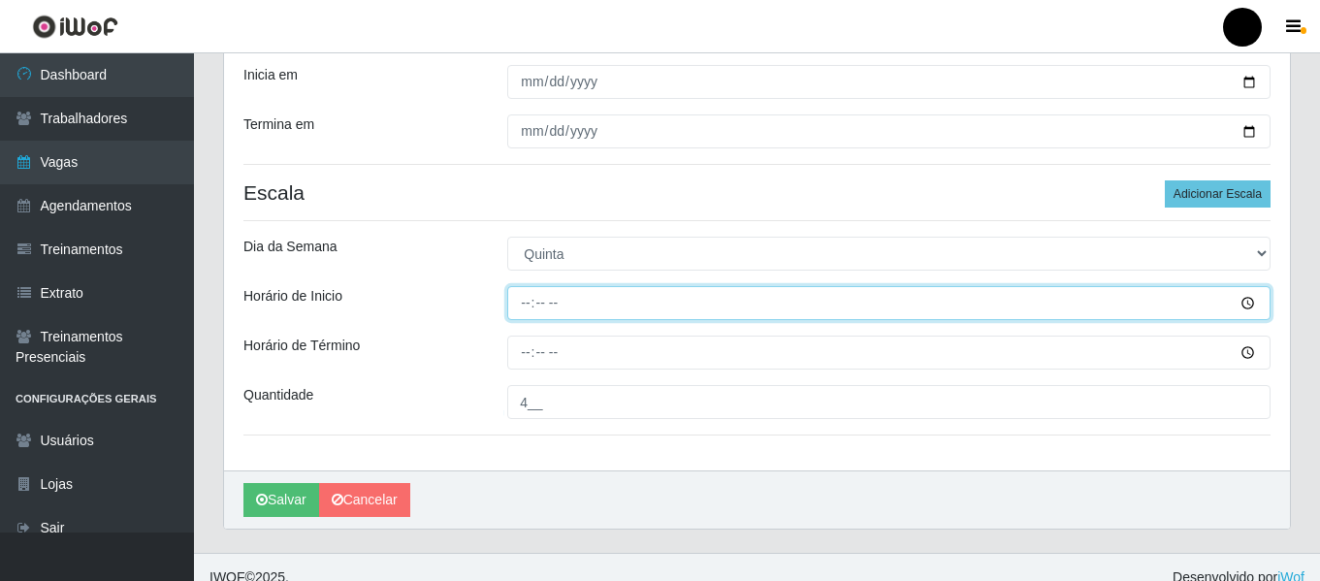
click at [527, 303] on input "Horário de Inicio" at bounding box center [888, 303] width 763 height 34
type input "16:30"
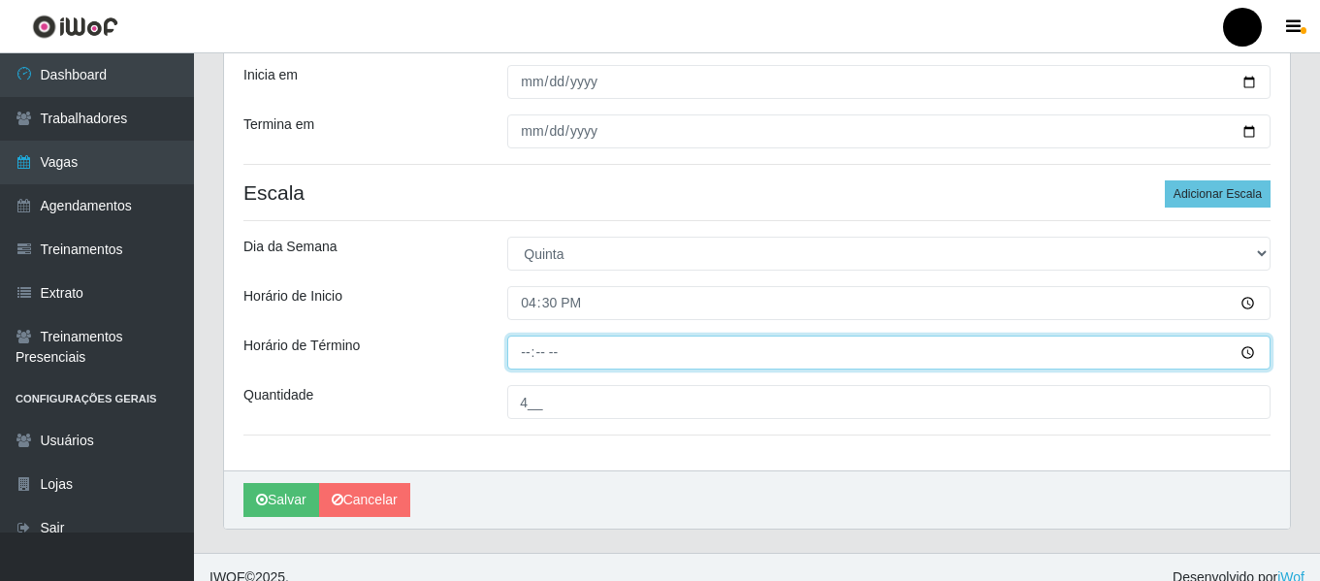
click at [525, 342] on input "Horário de Término" at bounding box center [888, 353] width 763 height 34
type input "22:30"
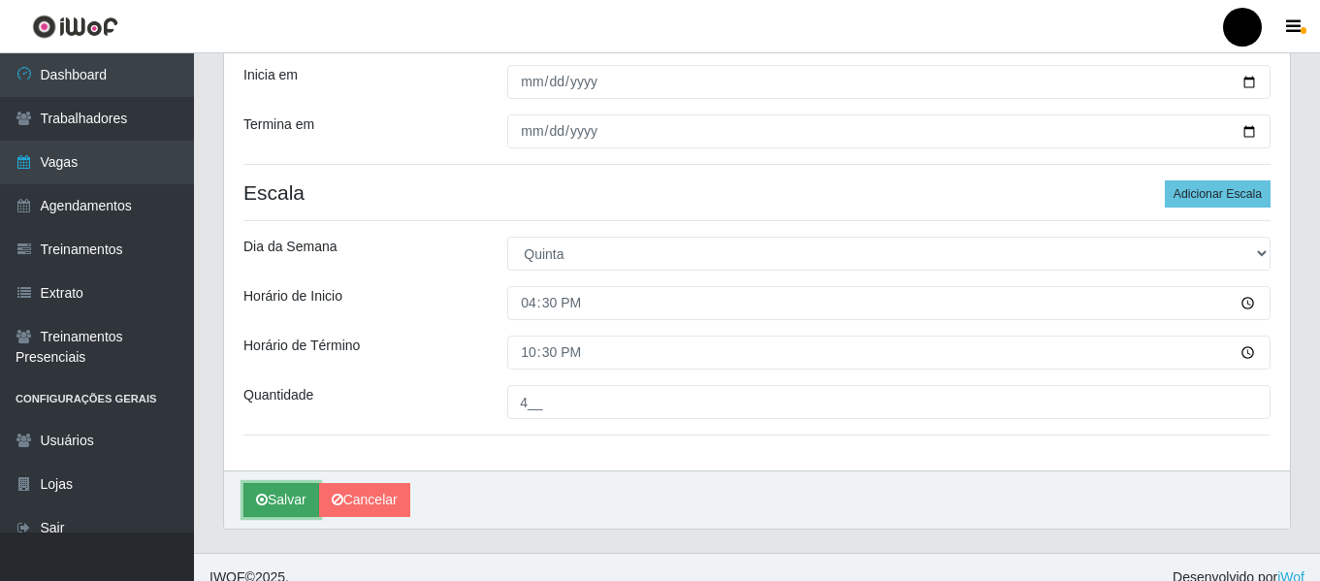
click at [288, 507] on button "Salvar" at bounding box center [281, 500] width 76 height 34
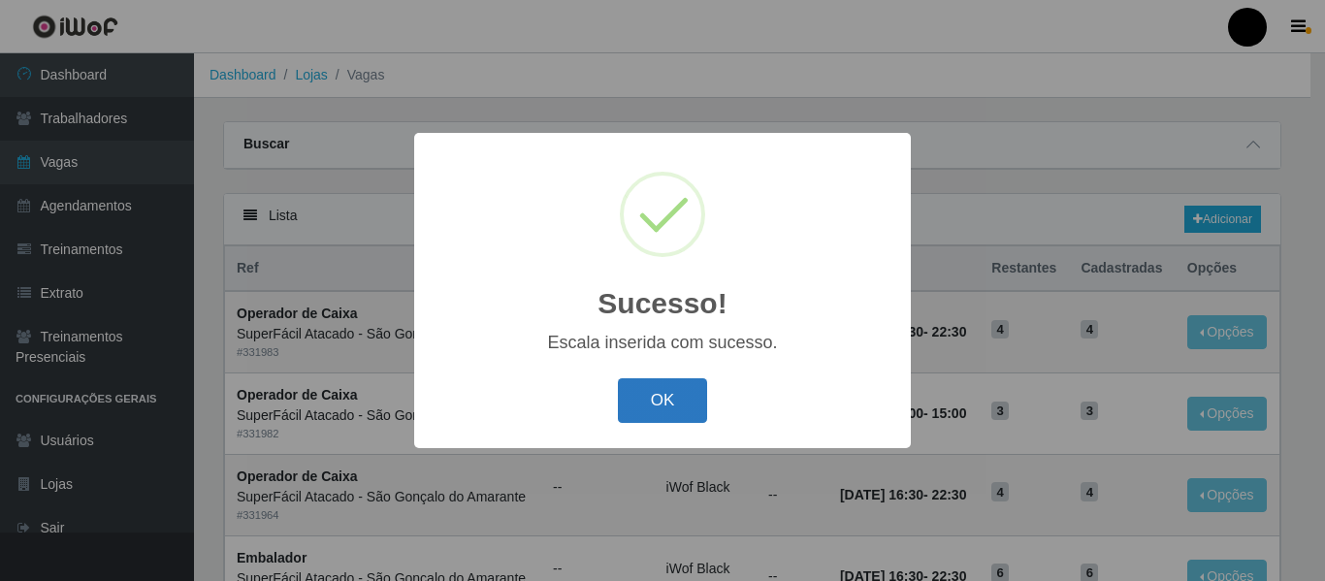
click at [691, 402] on button "OK" at bounding box center [663, 401] width 90 height 46
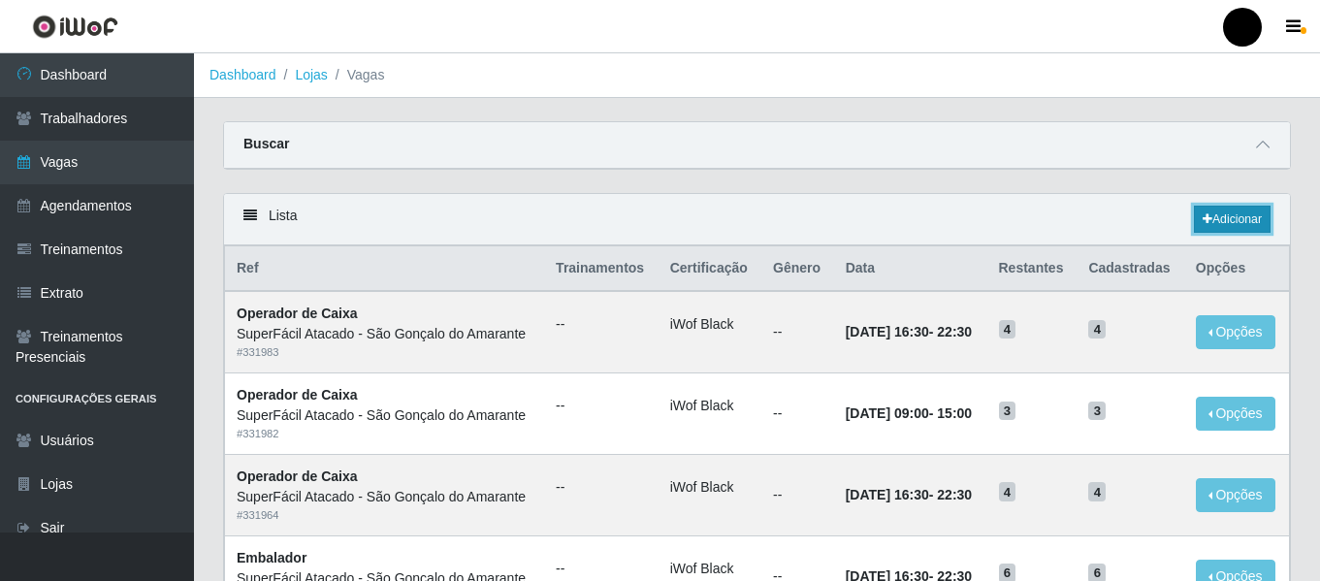
click at [1229, 221] on link "Adicionar" at bounding box center [1232, 219] width 77 height 27
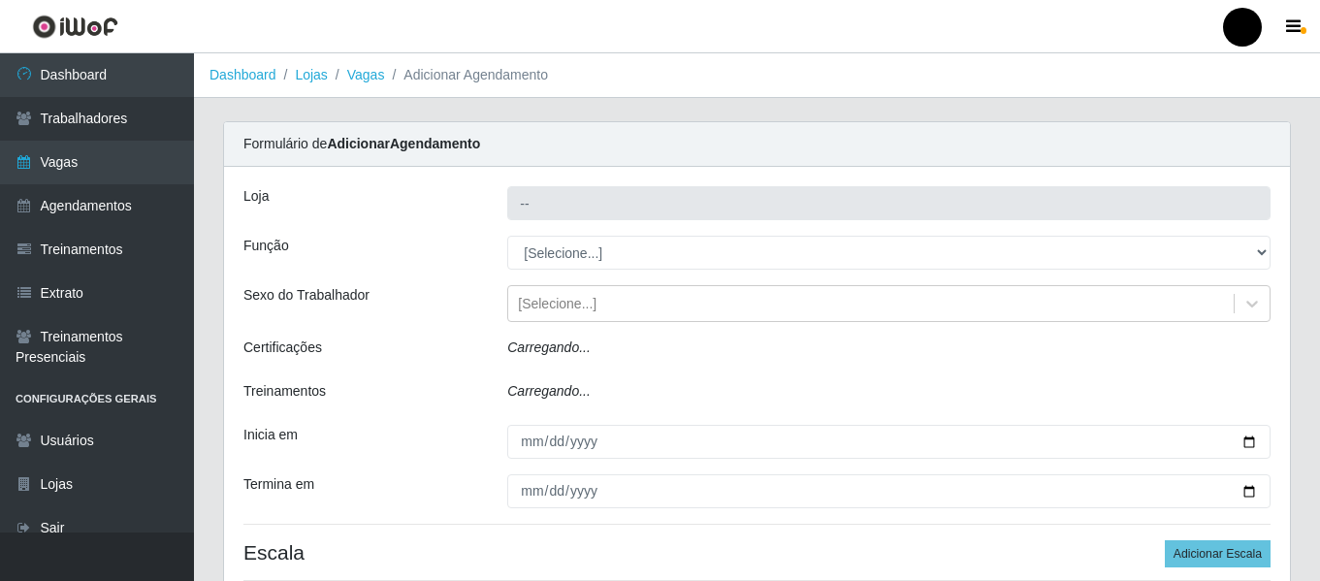
type input "SuperFácil Atacado - São Gonçalo do Amarante"
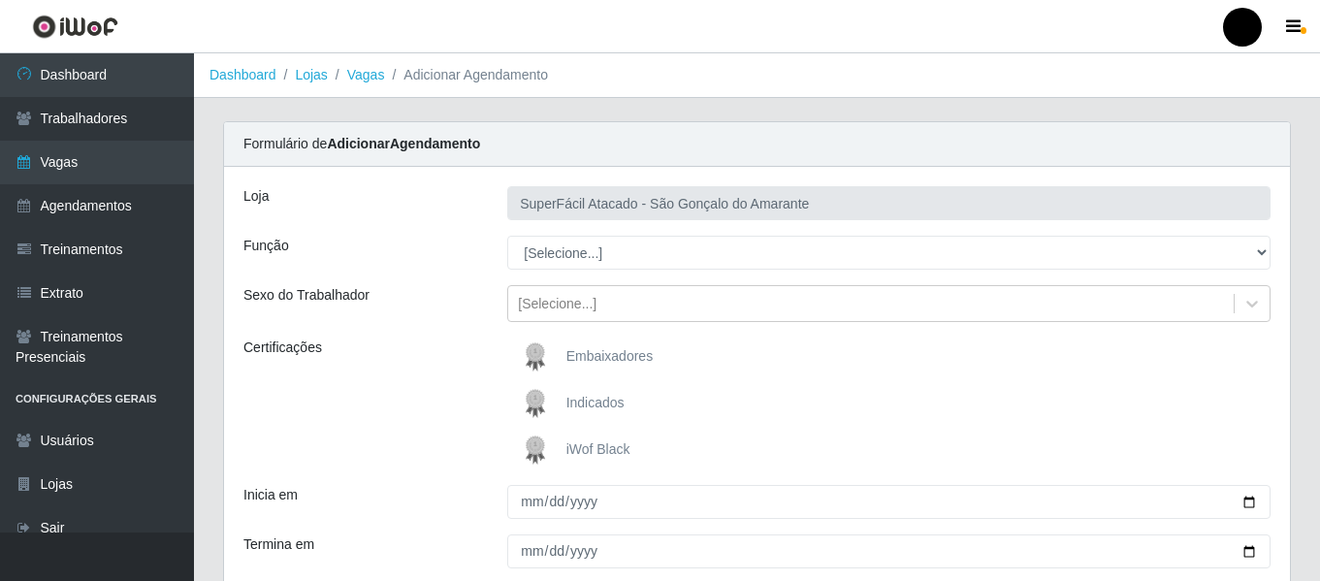
click at [602, 446] on span "iWof Black" at bounding box center [598, 449] width 64 height 16
click at [0, 0] on input "iWof Black" at bounding box center [0, 0] width 0 height 0
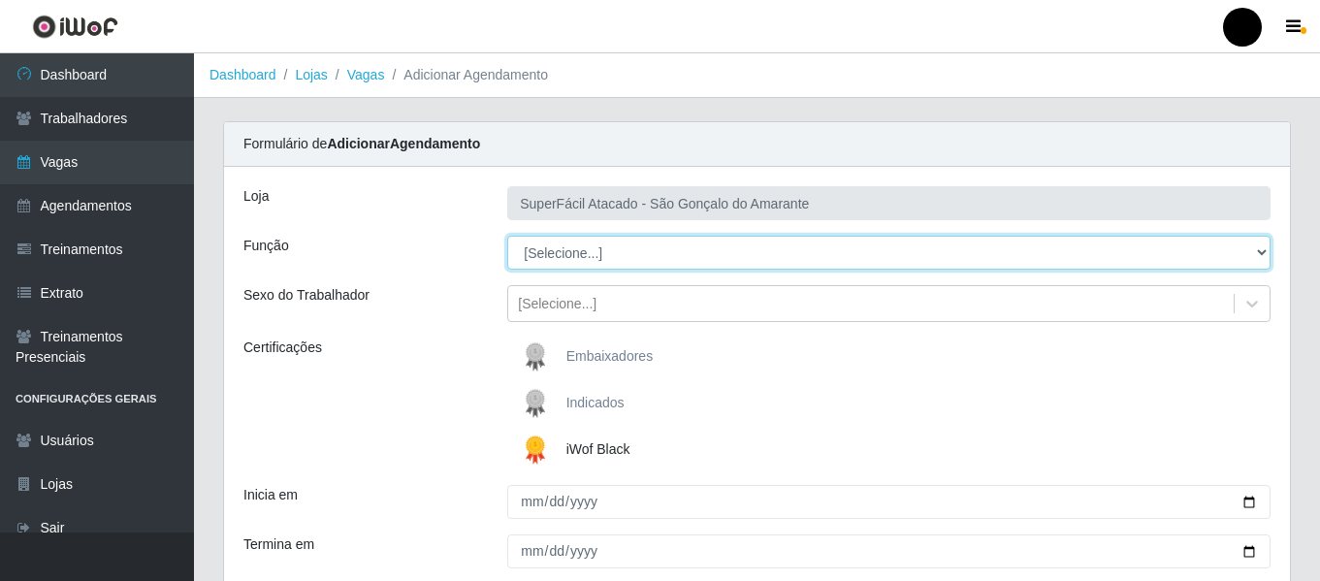
click at [1258, 247] on select "[Selecione...] Auxiliar de Estacionamento Auxiliar de Estacionamento + Auxiliar…" at bounding box center [888, 253] width 763 height 34
select select "1"
click at [507, 236] on select "[Selecione...] Auxiliar de Estacionamento Auxiliar de Estacionamento + Auxiliar…" at bounding box center [888, 253] width 763 height 34
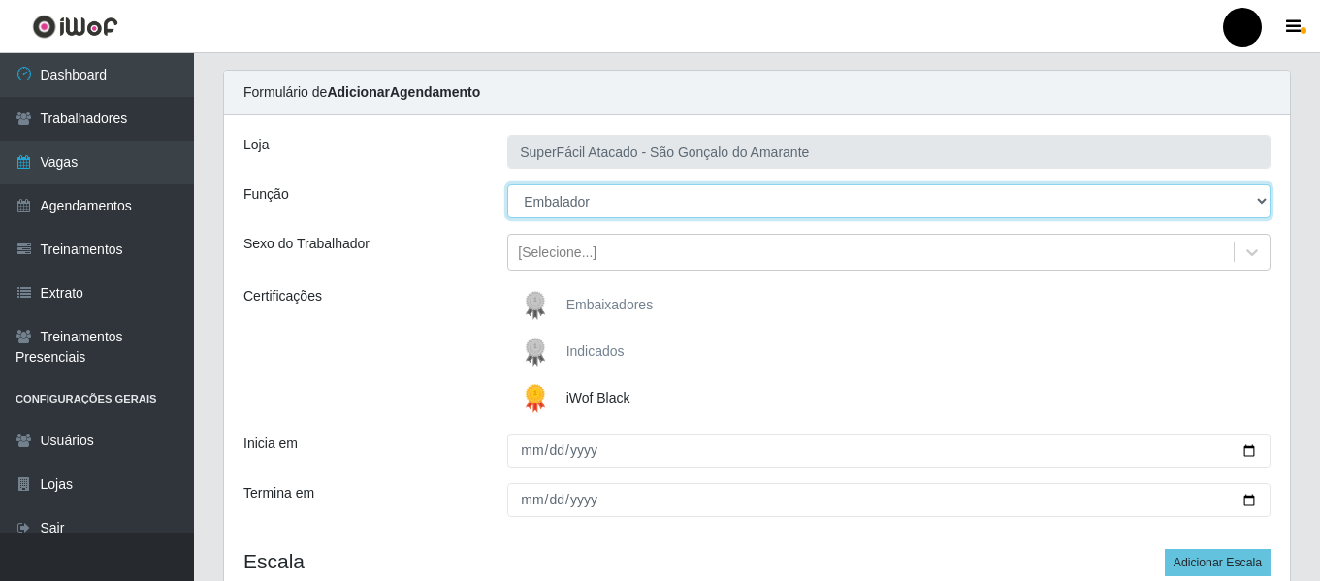
scroll to position [97, 0]
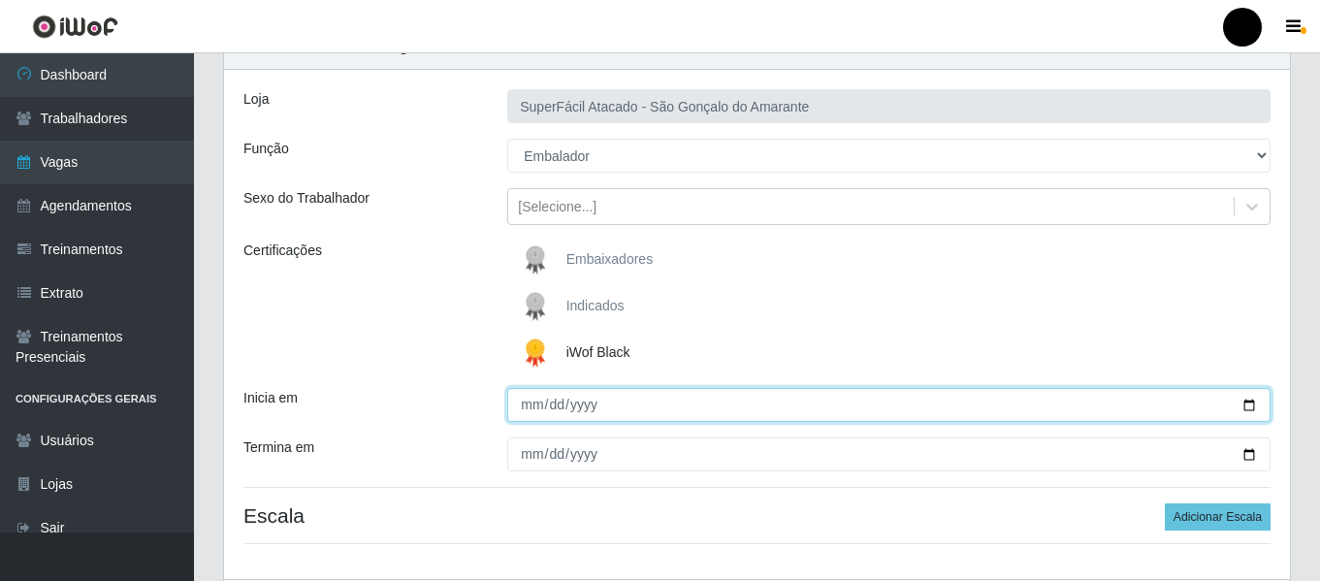
click at [1248, 407] on input "Inicia em" at bounding box center [888, 405] width 763 height 34
type input "[DATE]"
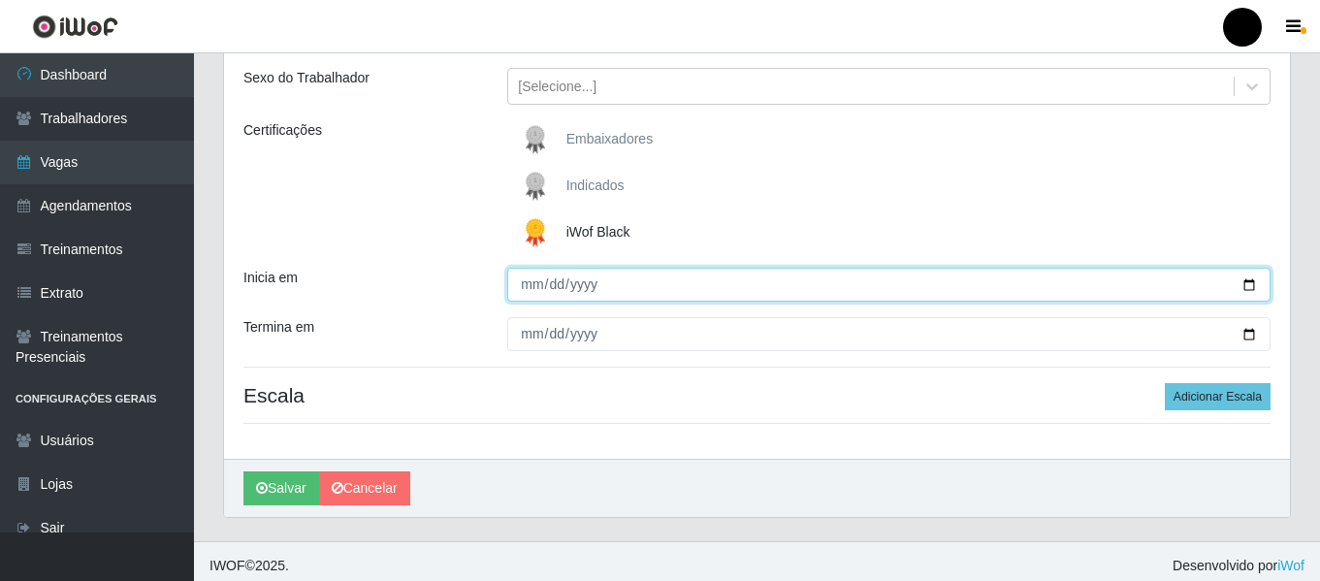
scroll to position [226, 0]
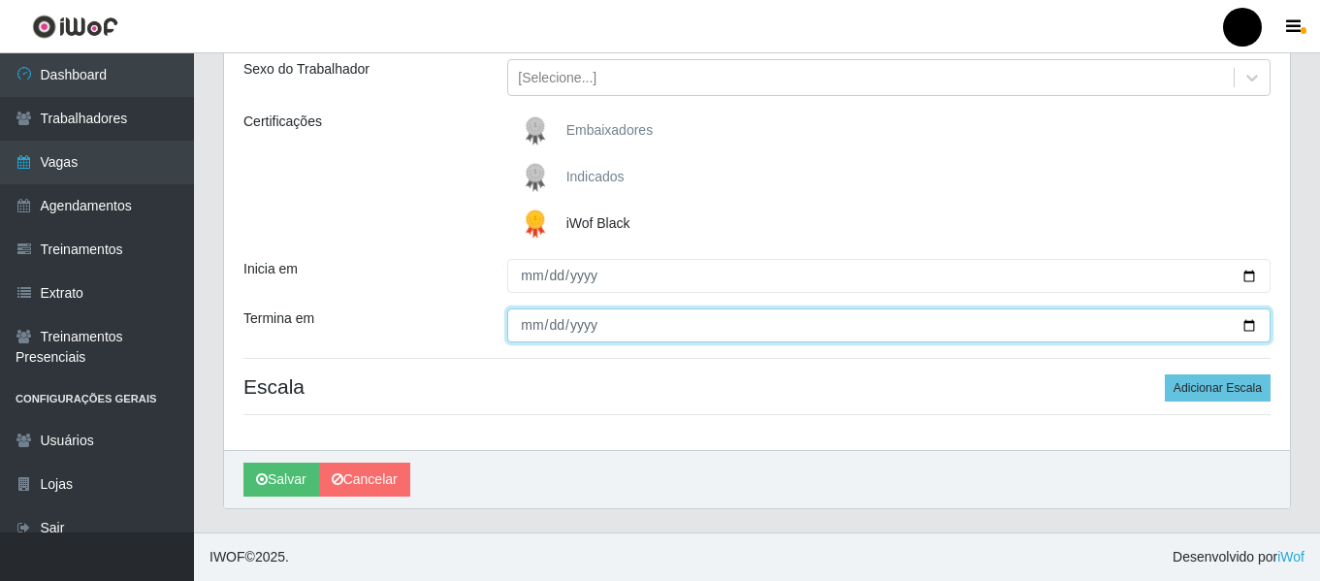
click at [1247, 328] on input "Termina em" at bounding box center [888, 325] width 763 height 34
type input "[DATE]"
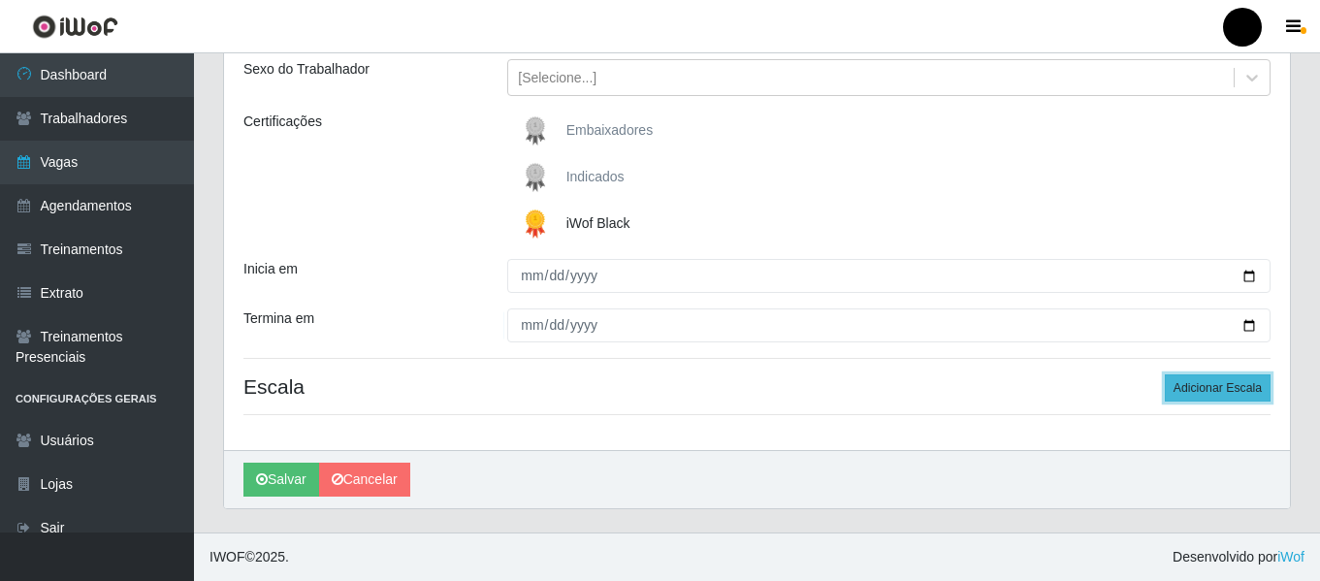
click at [1239, 384] on button "Adicionar Escala" at bounding box center [1218, 387] width 106 height 27
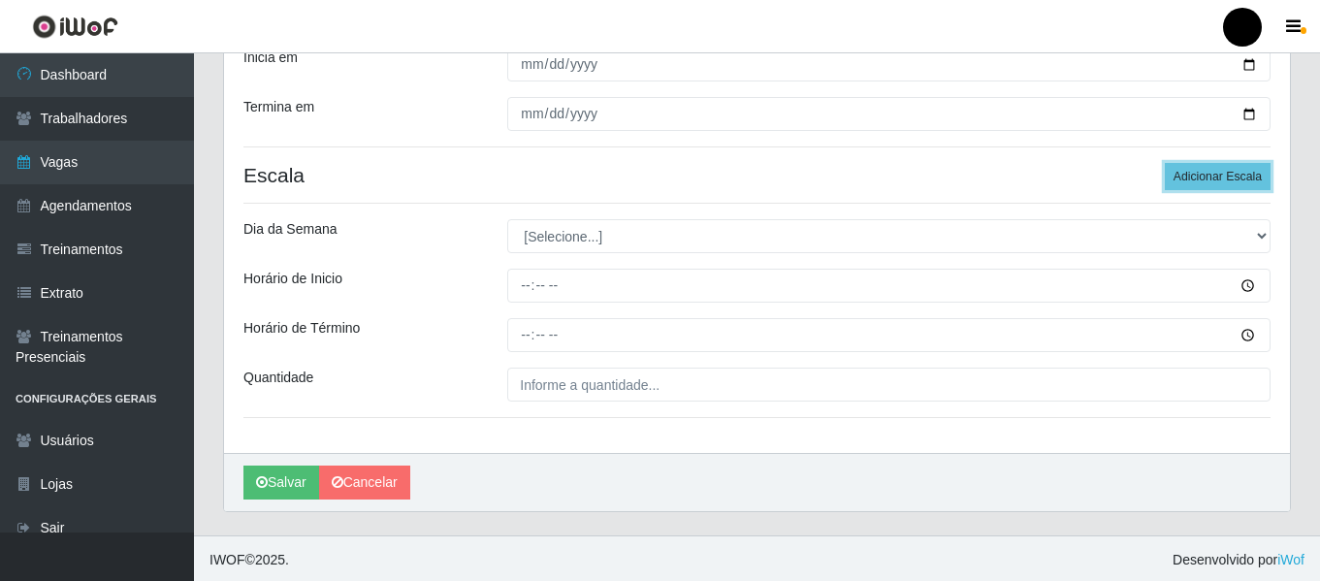
scroll to position [440, 0]
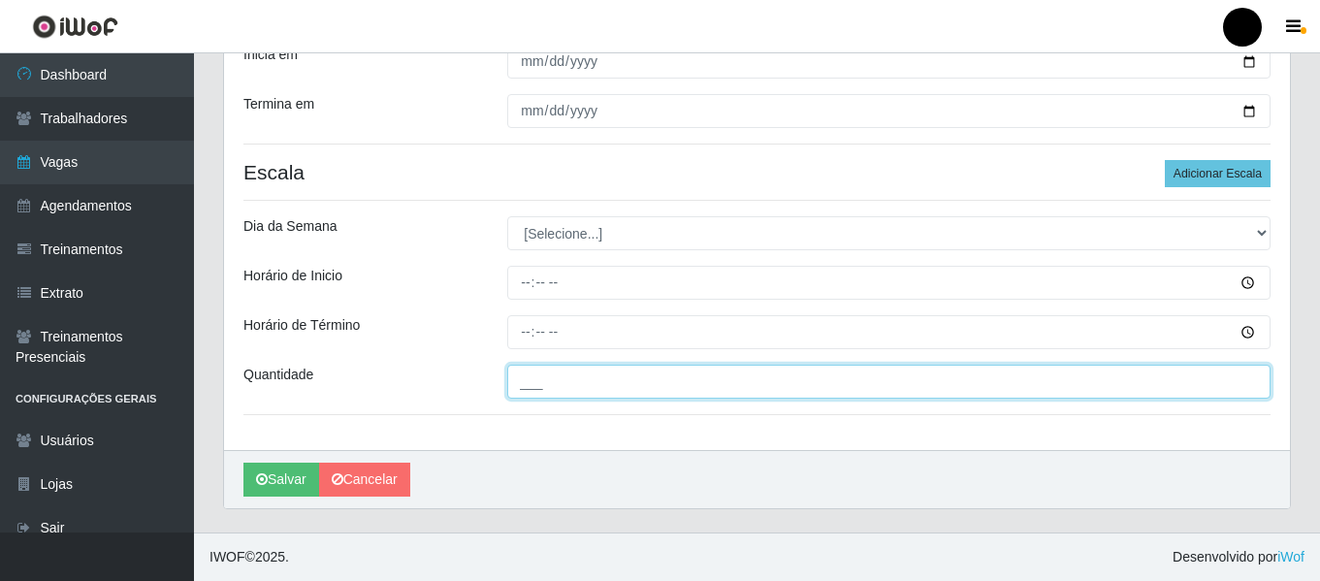
click at [614, 389] on input "___" at bounding box center [888, 382] width 763 height 34
type input "2__"
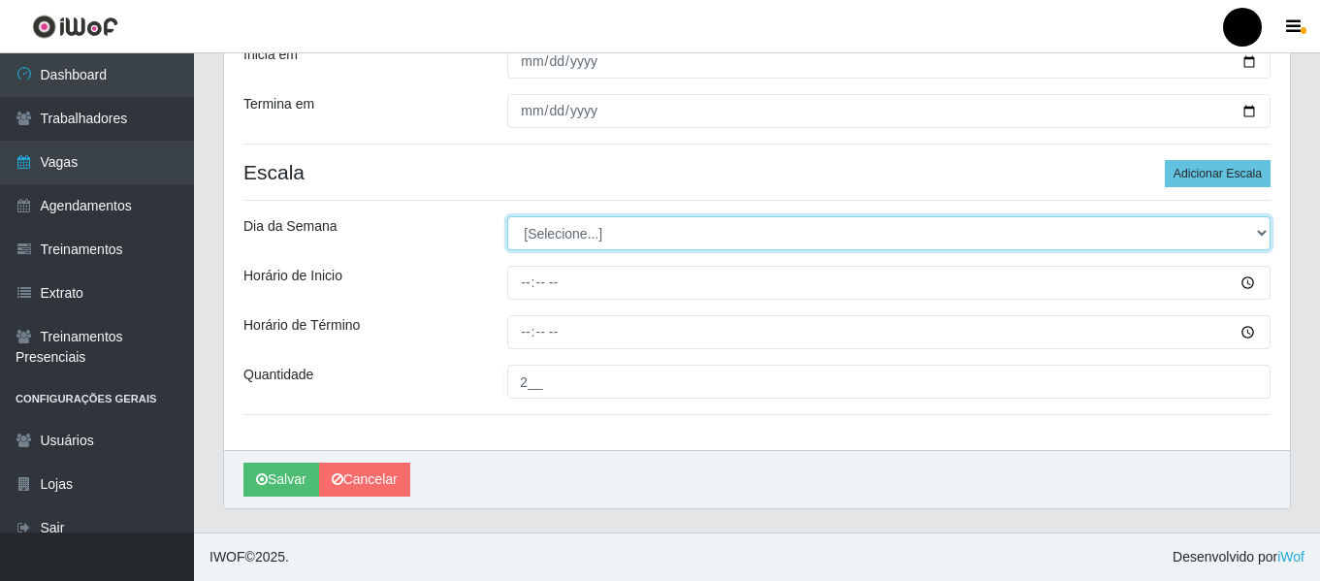
click at [1257, 237] on select "[Selecione...] Segunda Terça Quarta Quinta Sexta Sábado Domingo" at bounding box center [888, 233] width 763 height 34
select select "4"
click at [507, 216] on select "[Selecione...] Segunda Terça Quarta Quinta Sexta Sábado Domingo" at bounding box center [888, 233] width 763 height 34
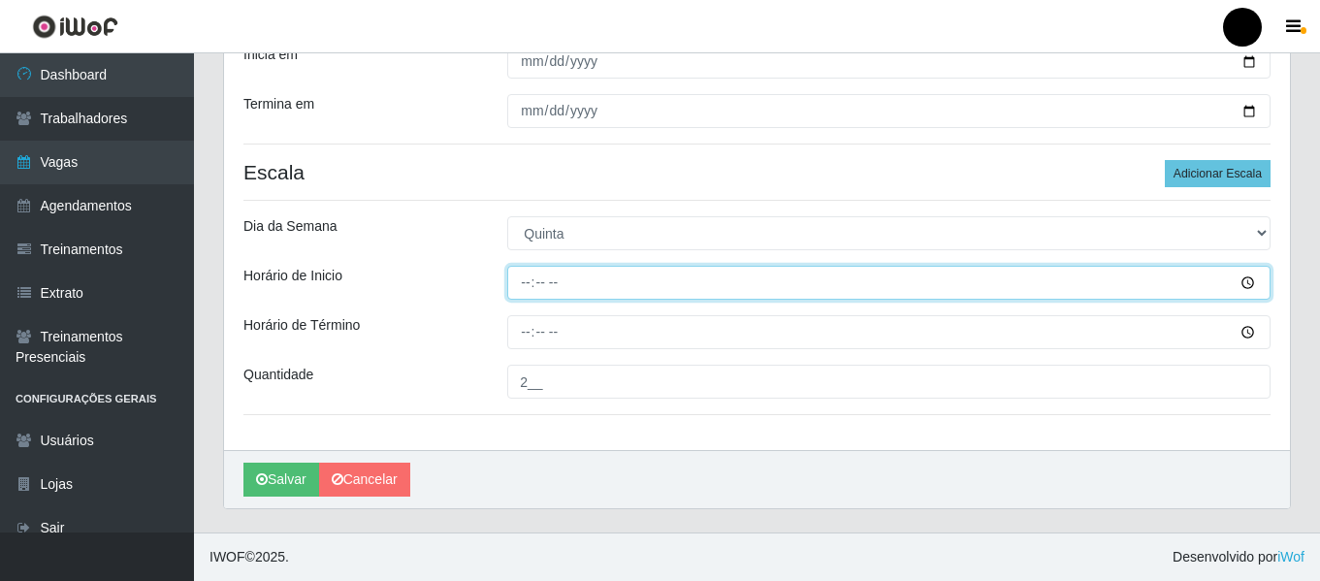
click at [518, 284] on input "Horário de Inicio" at bounding box center [888, 283] width 763 height 34
type input "16:30"
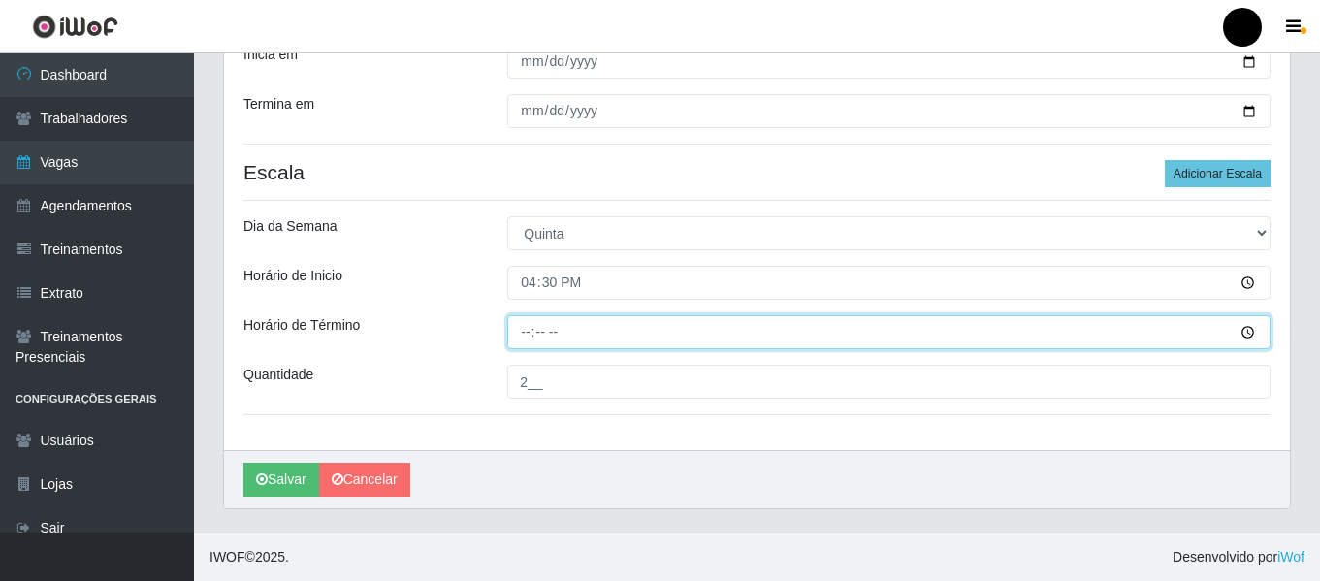
click at [520, 339] on input "Horário de Término" at bounding box center [888, 332] width 763 height 34
type input "22:30"
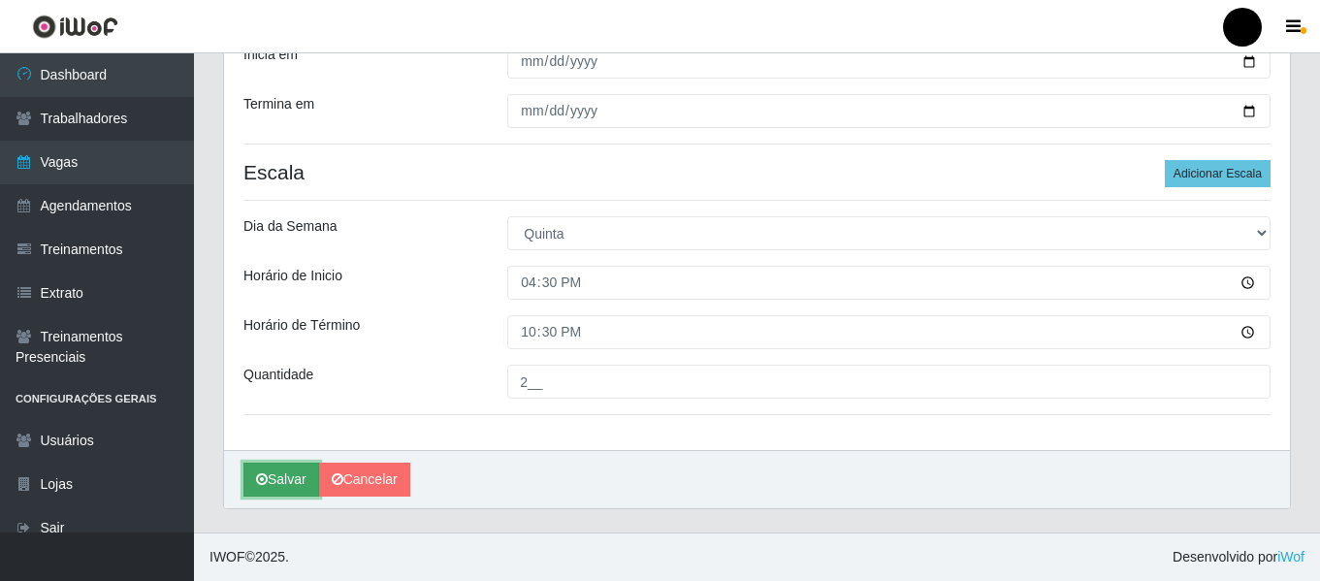
click at [306, 485] on button "Salvar" at bounding box center [281, 480] width 76 height 34
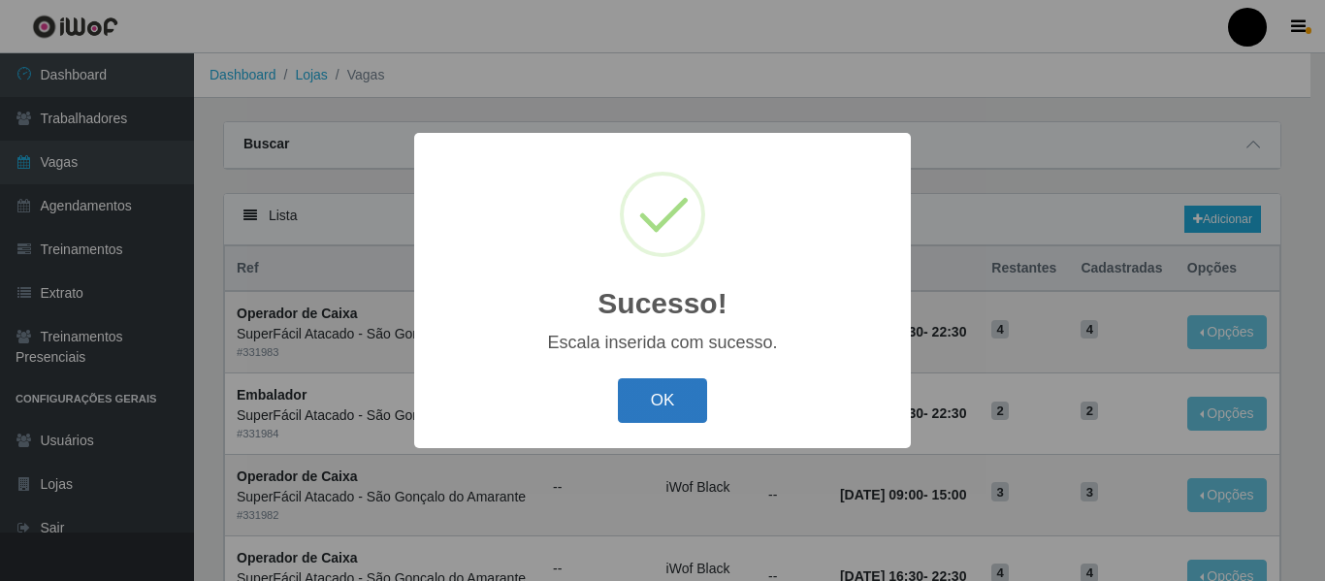
click at [655, 399] on button "OK" at bounding box center [663, 401] width 90 height 46
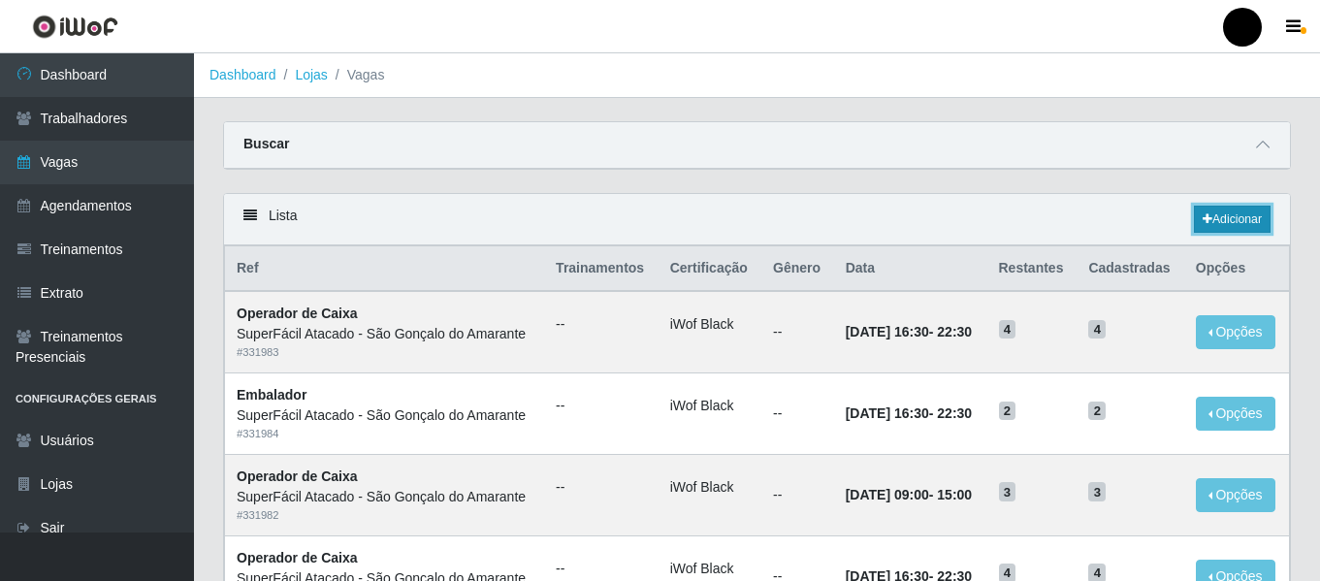
click at [1217, 212] on link "Adicionar" at bounding box center [1232, 219] width 77 height 27
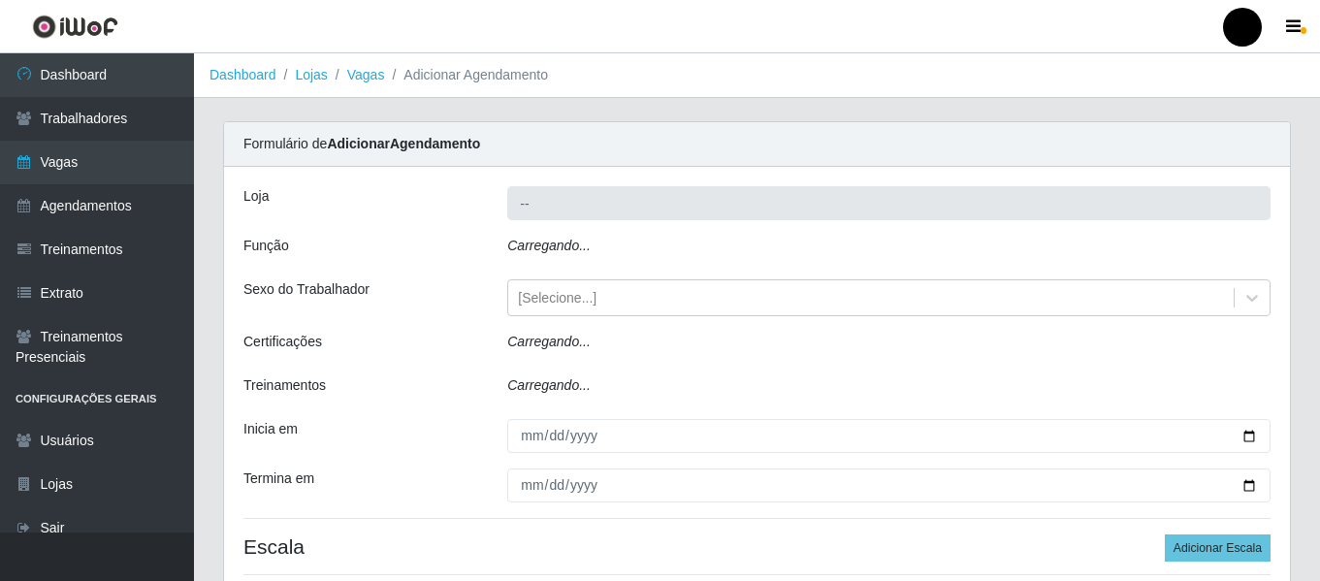
type input "SuperFácil Atacado - São Gonçalo do Amarante"
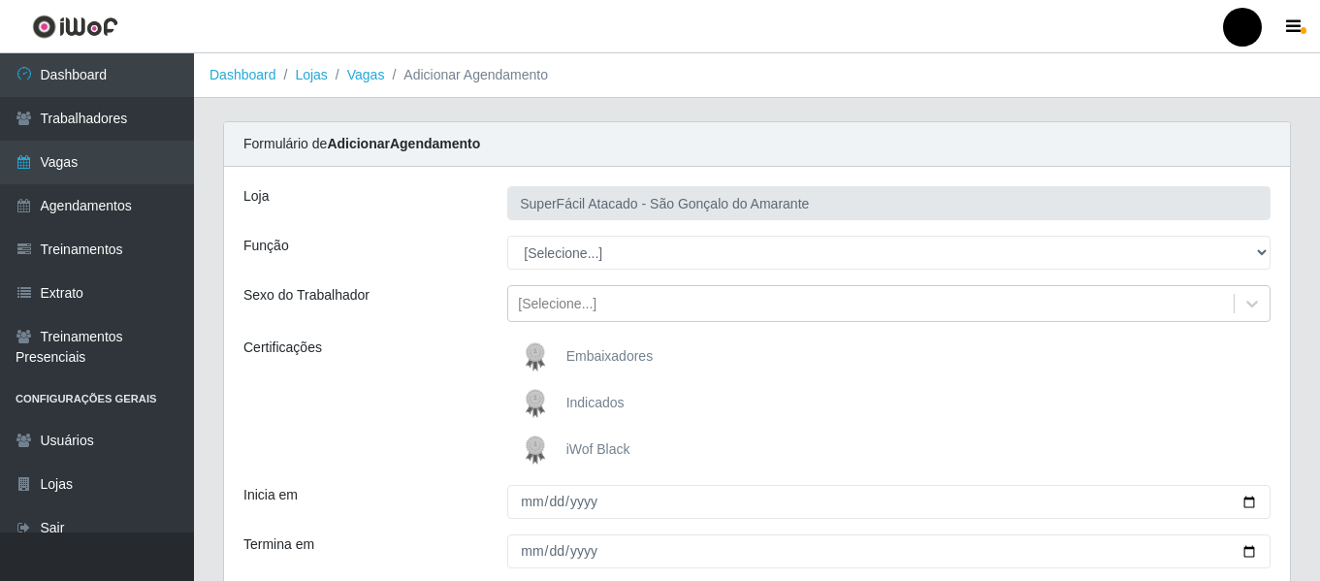
click at [603, 444] on span "iWof Black" at bounding box center [598, 449] width 64 height 16
click at [0, 0] on input "iWof Black" at bounding box center [0, 0] width 0 height 0
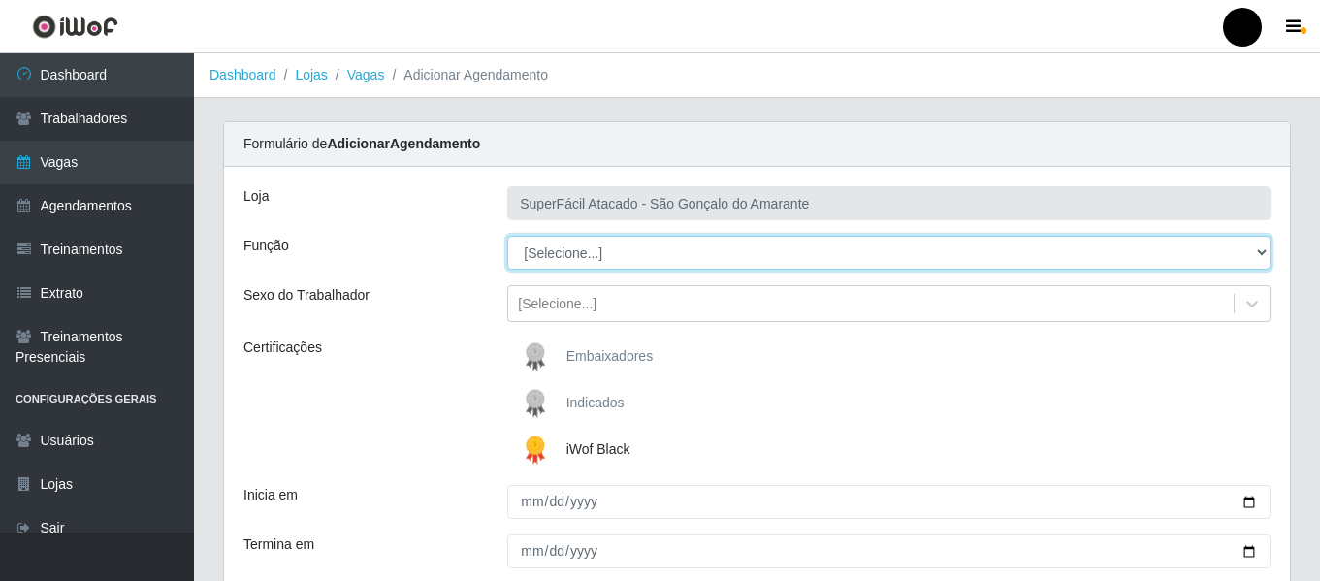
click at [1255, 254] on select "[Selecione...] Auxiliar de Estacionamento Auxiliar de Estacionamento + Auxiliar…" at bounding box center [888, 253] width 763 height 34
select select "22"
click at [507, 236] on select "[Selecione...] Auxiliar de Estacionamento Auxiliar de Estacionamento + Auxiliar…" at bounding box center [888, 253] width 763 height 34
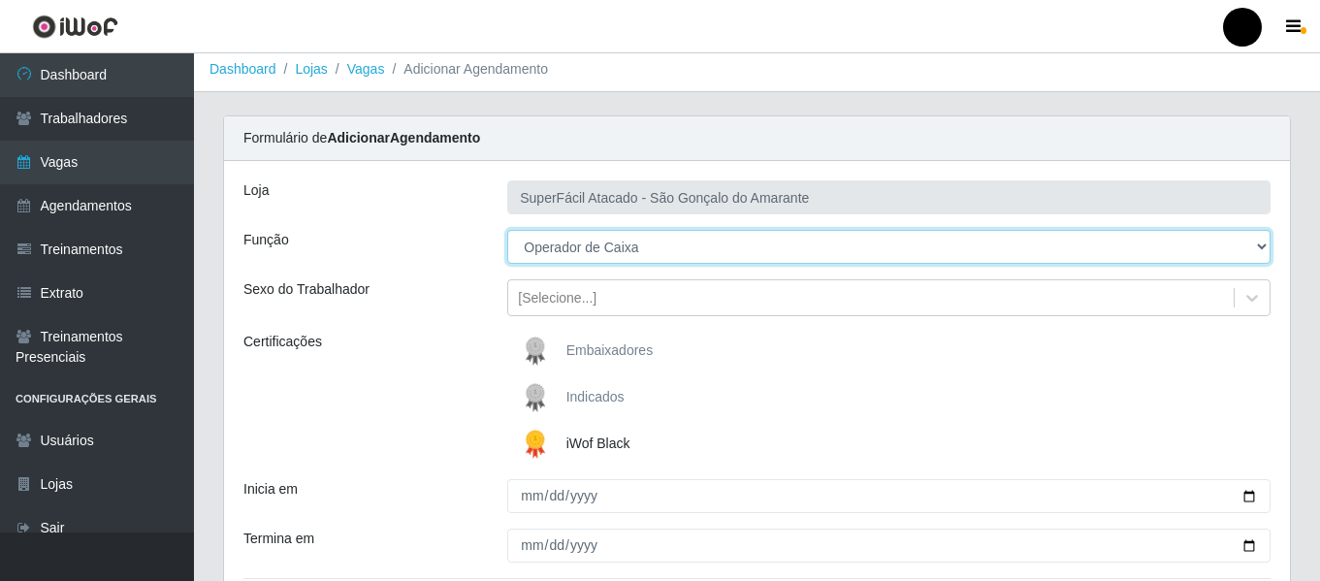
scroll to position [97, 0]
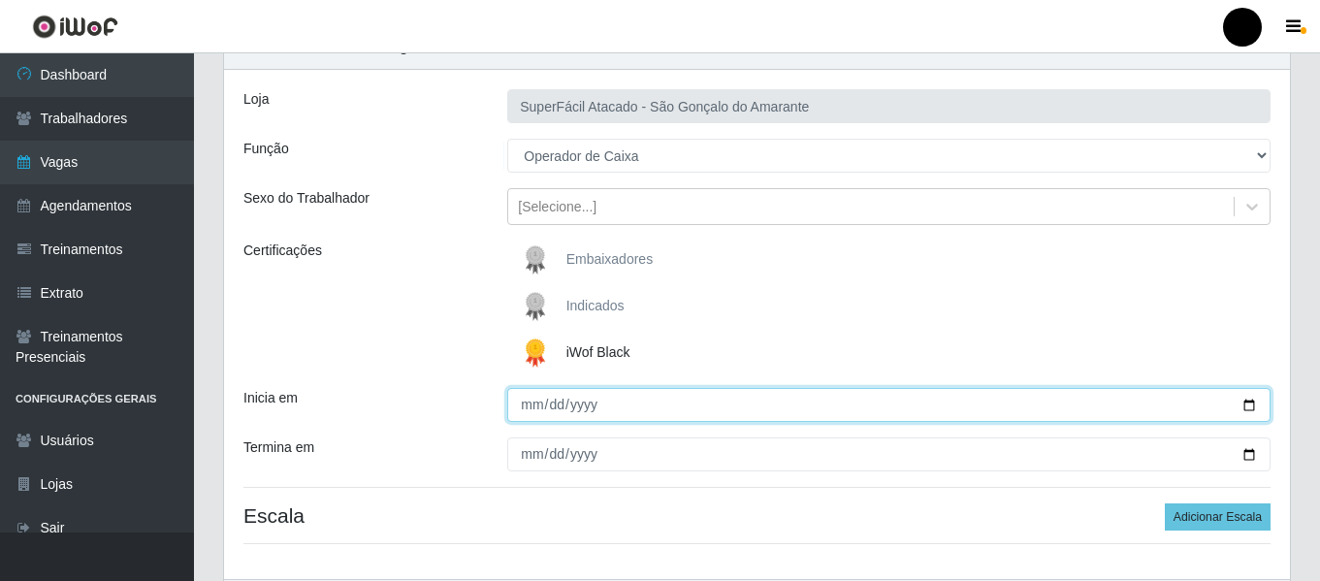
click at [1249, 404] on input "Inicia em" at bounding box center [888, 405] width 763 height 34
type input "[DATE]"
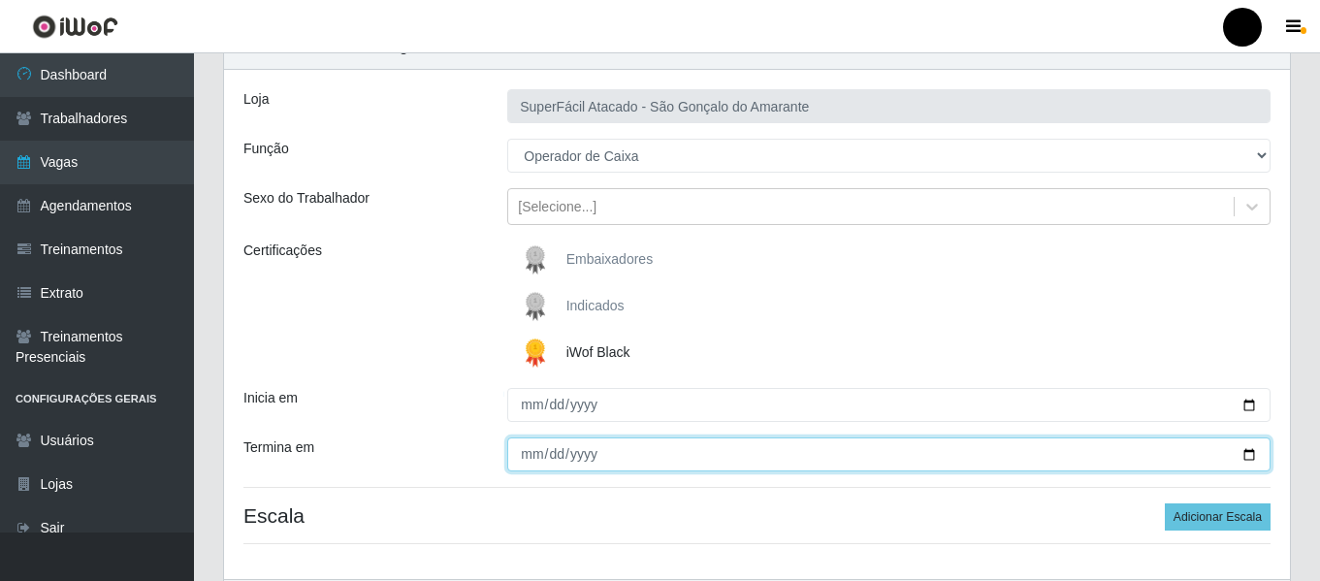
click at [1245, 450] on input "Termina em" at bounding box center [888, 454] width 763 height 34
type input "[DATE]"
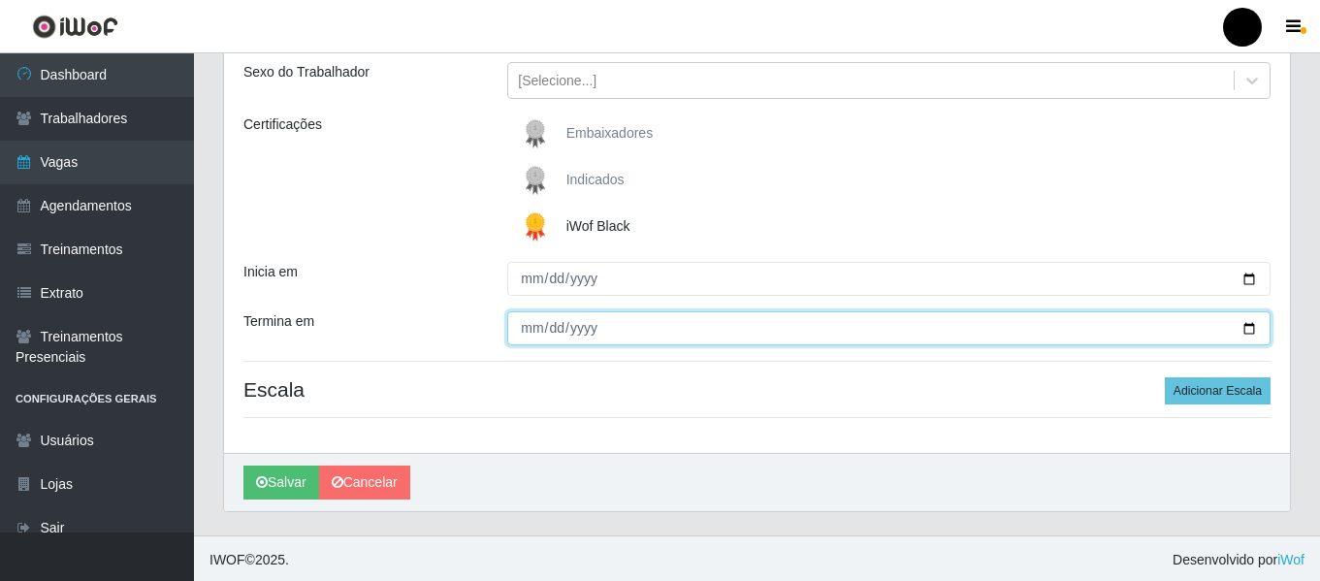
scroll to position [226, 0]
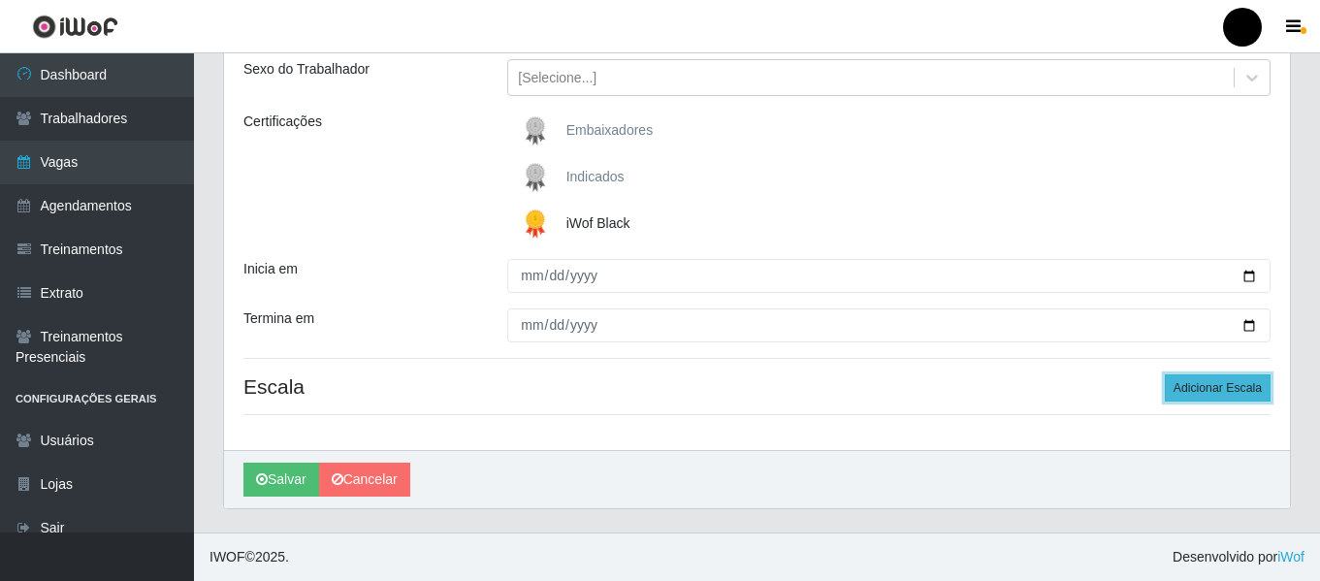
click at [1212, 388] on button "Adicionar Escala" at bounding box center [1218, 387] width 106 height 27
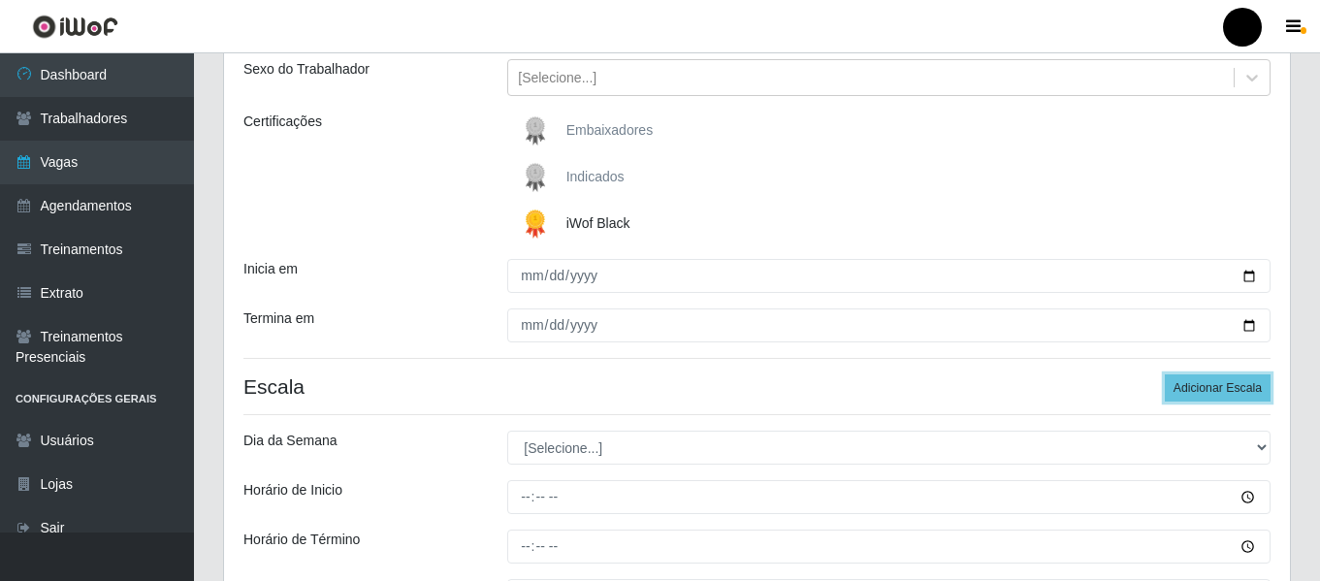
scroll to position [323, 0]
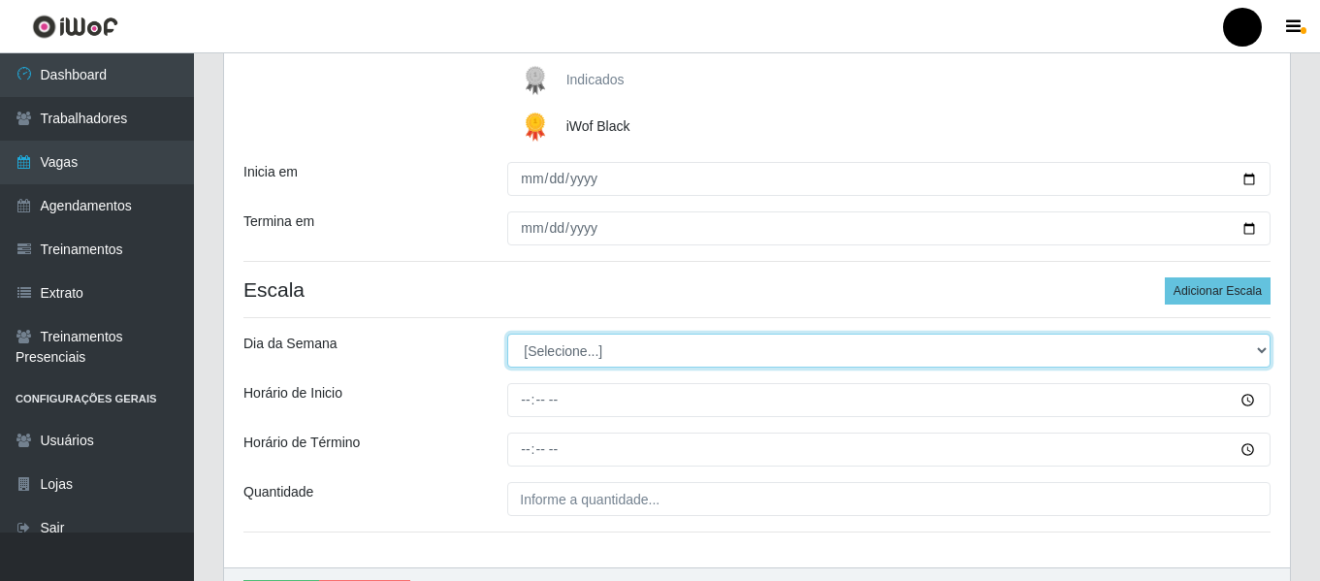
click at [1262, 356] on select "[Selecione...] Segunda Terça Quarta Quinta Sexta Sábado Domingo" at bounding box center [888, 351] width 763 height 34
select select "5"
click at [507, 334] on select "[Selecione...] Segunda Terça Quarta Quinta Sexta Sábado Domingo" at bounding box center [888, 351] width 763 height 34
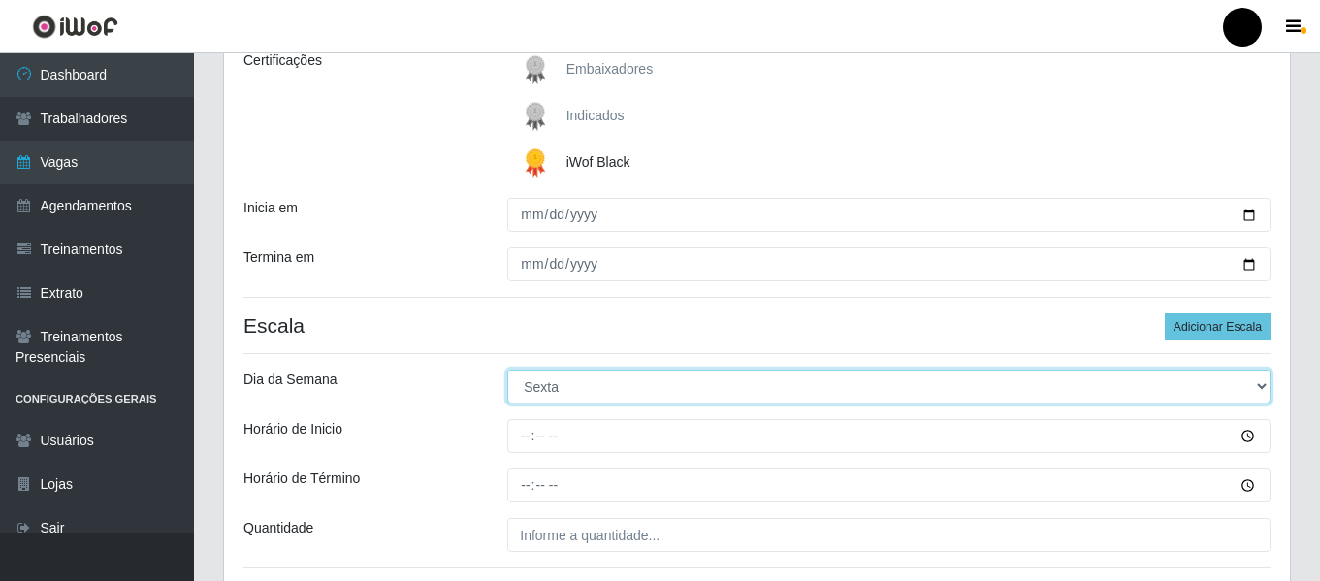
scroll to position [291, 0]
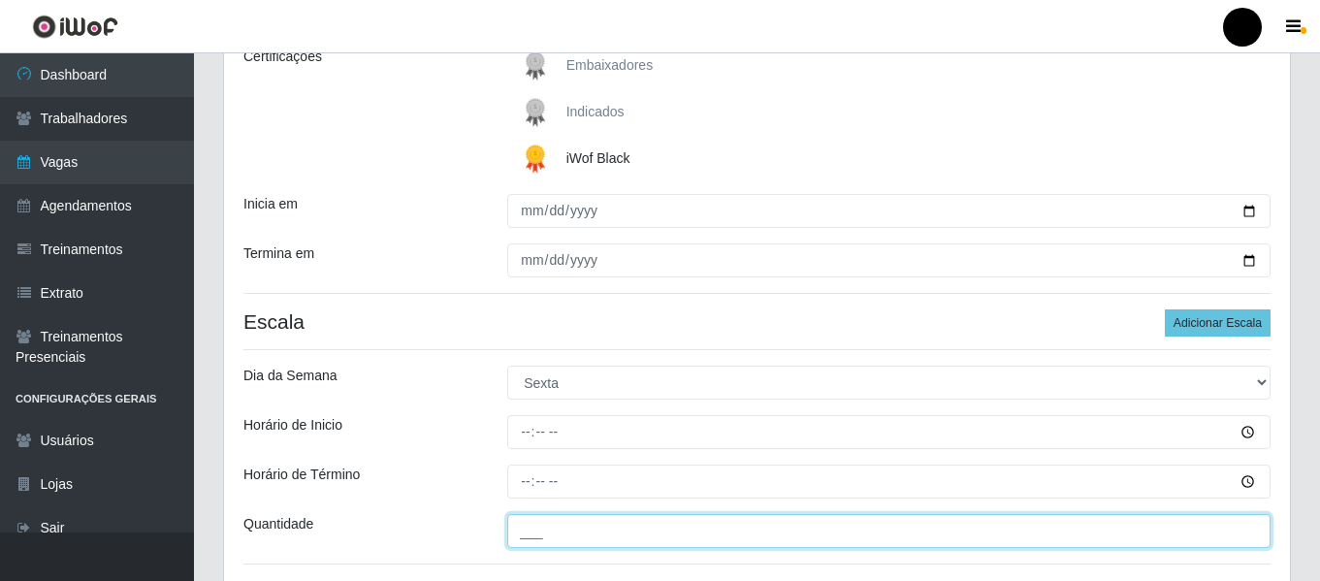
click at [529, 517] on input "___" at bounding box center [888, 531] width 763 height 34
type input "3__"
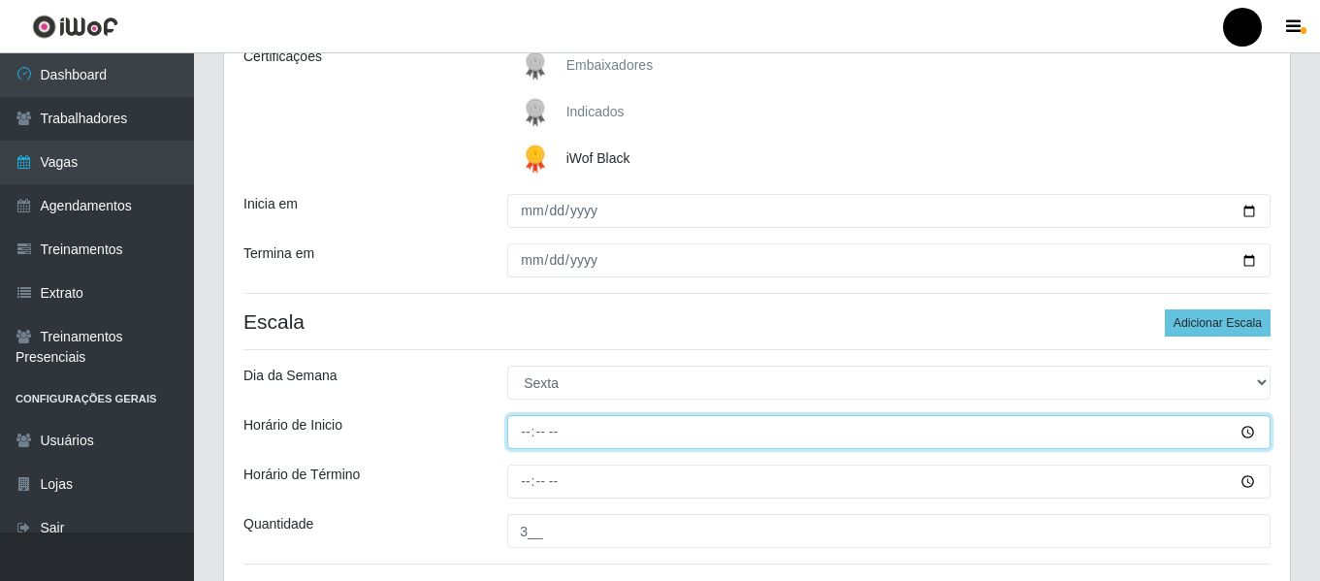
click at [525, 436] on input "Horário de Inicio" at bounding box center [888, 432] width 763 height 34
type input "09:00"
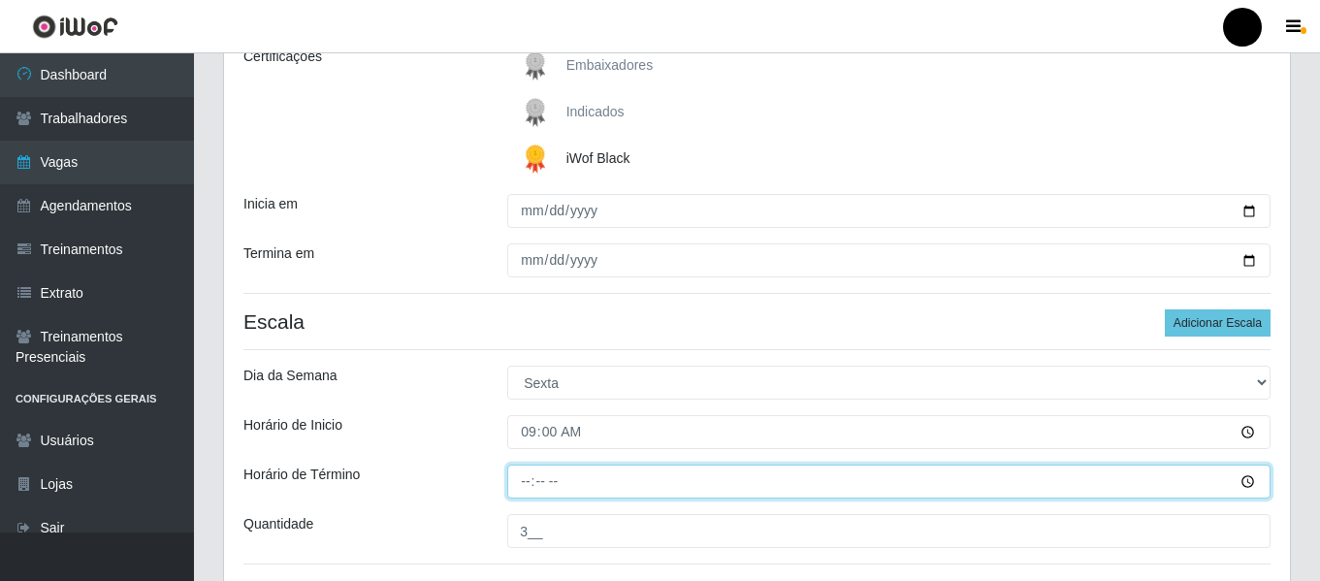
click at [525, 478] on input "Horário de Término" at bounding box center [888, 482] width 763 height 34
type input "15:00"
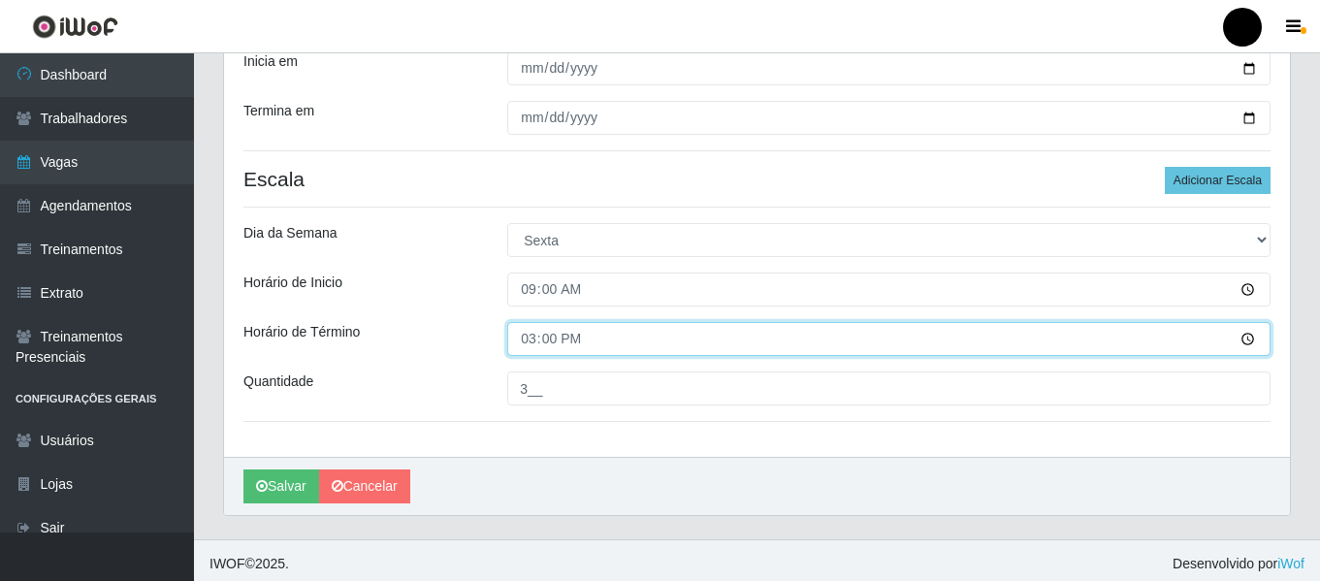
scroll to position [440, 0]
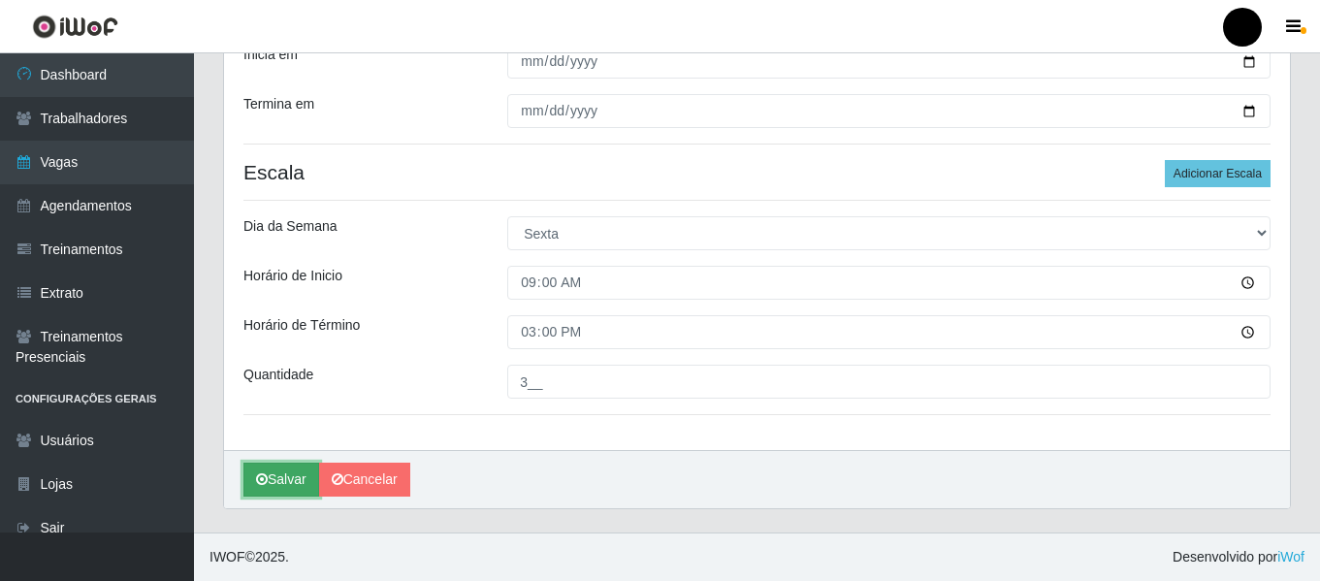
click at [292, 476] on button "Salvar" at bounding box center [281, 480] width 76 height 34
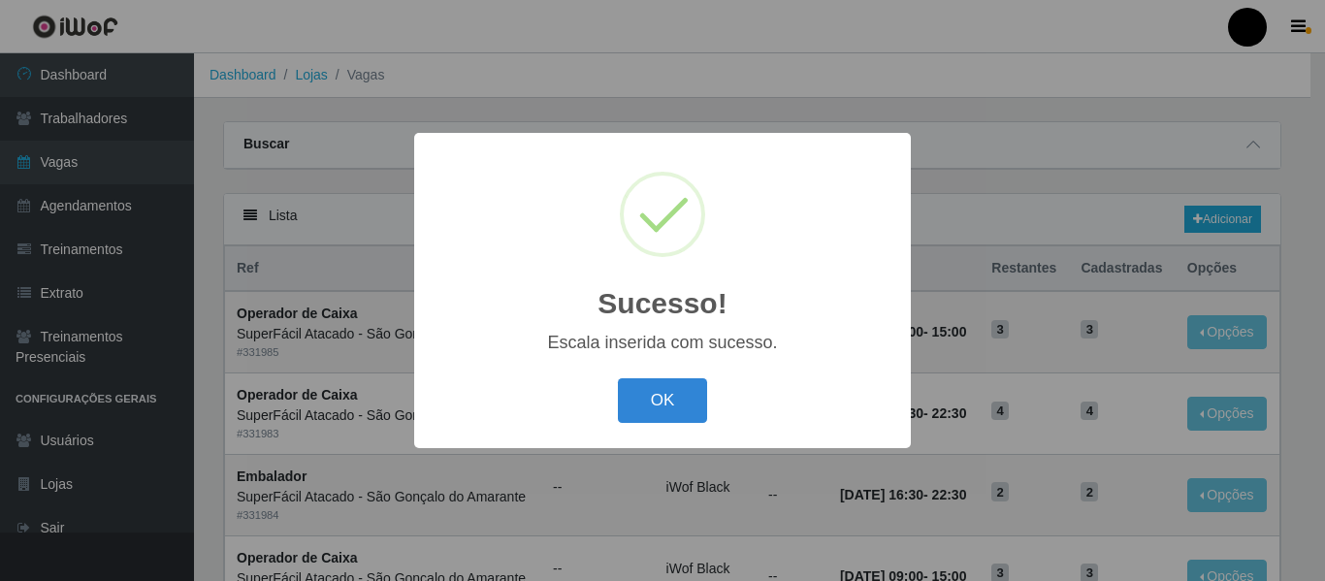
click at [658, 425] on div "OK Cancel" at bounding box center [663, 399] width 458 height 55
click at [664, 405] on button "OK" at bounding box center [663, 401] width 90 height 46
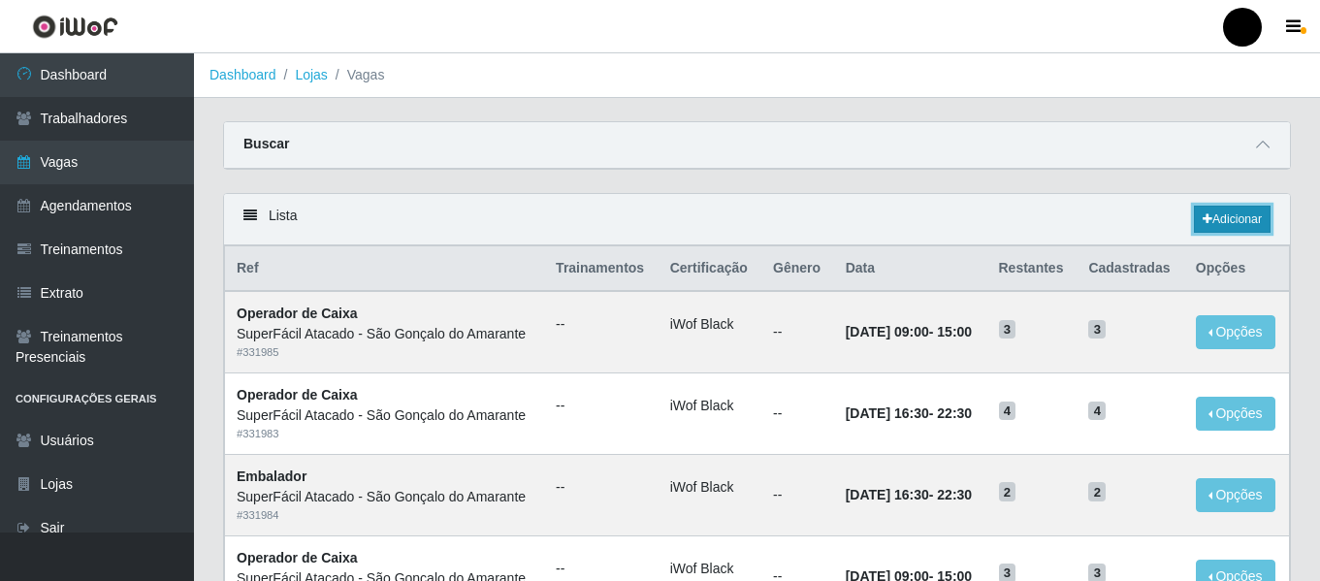
click at [1222, 218] on link "Adicionar" at bounding box center [1232, 219] width 77 height 27
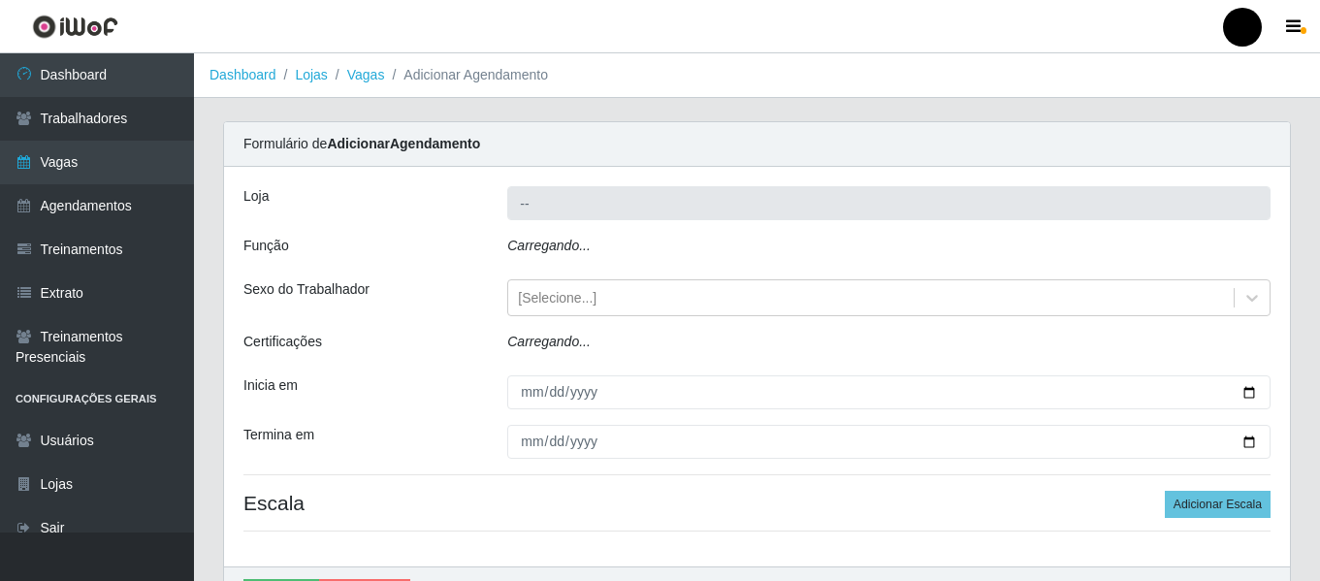
type input "SuperFácil Atacado - São Gonçalo do Amarante"
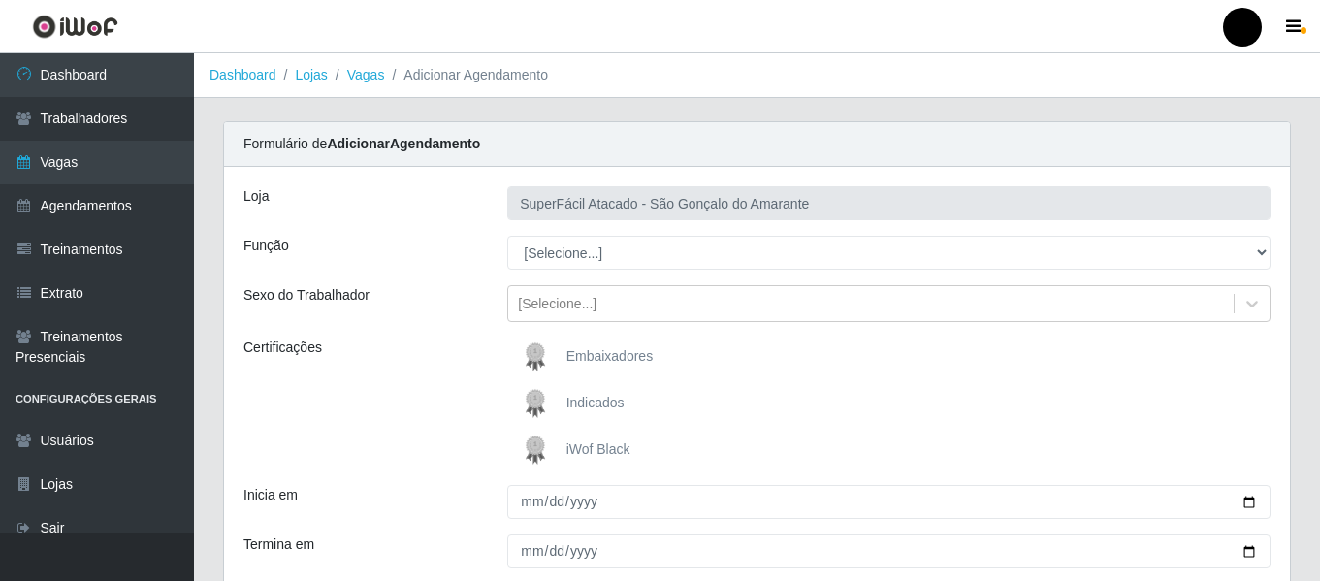
click at [555, 445] on img at bounding box center [539, 450] width 47 height 39
click at [0, 0] on input "iWof Black" at bounding box center [0, 0] width 0 height 0
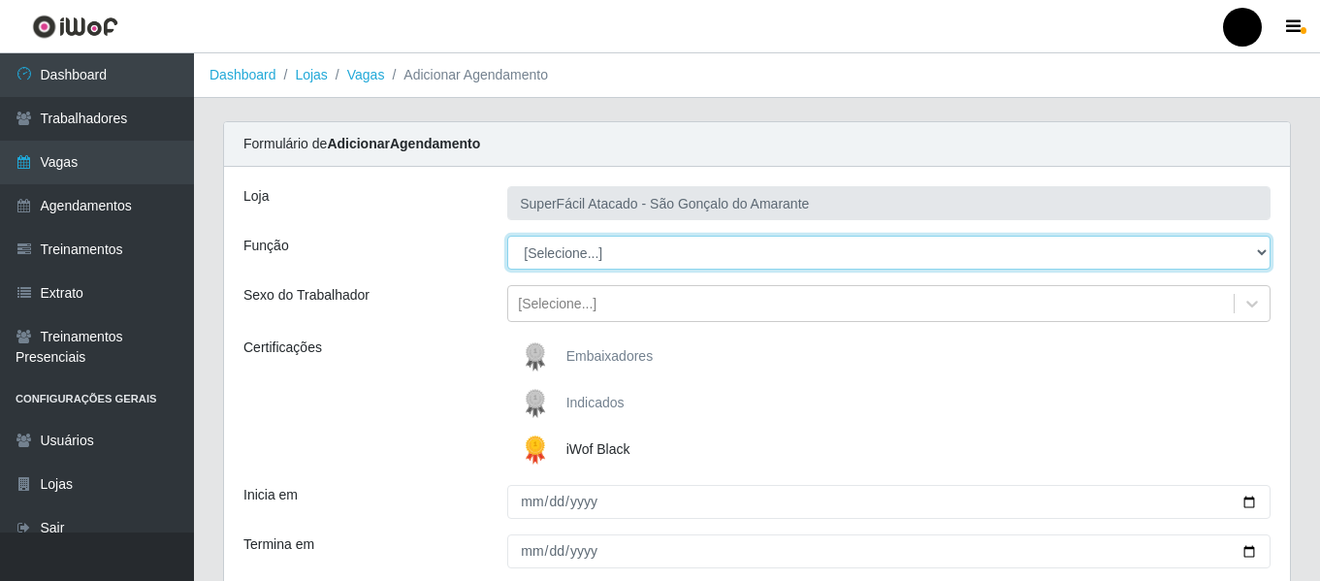
click at [1262, 251] on select "[Selecione...] Auxiliar de Estacionamento Auxiliar de Estacionamento + Auxiliar…" at bounding box center [888, 253] width 763 height 34
select select "22"
click at [507, 236] on select "[Selecione...] Auxiliar de Estacionamento Auxiliar de Estacionamento + Auxiliar…" at bounding box center [888, 253] width 763 height 34
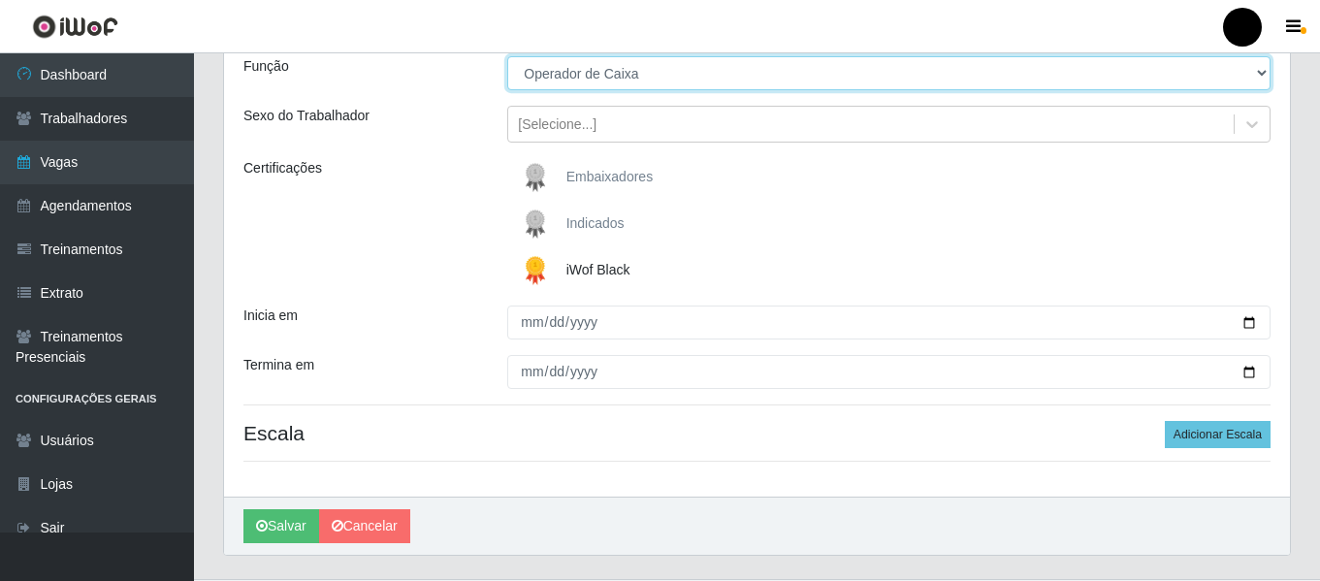
scroll to position [194, 0]
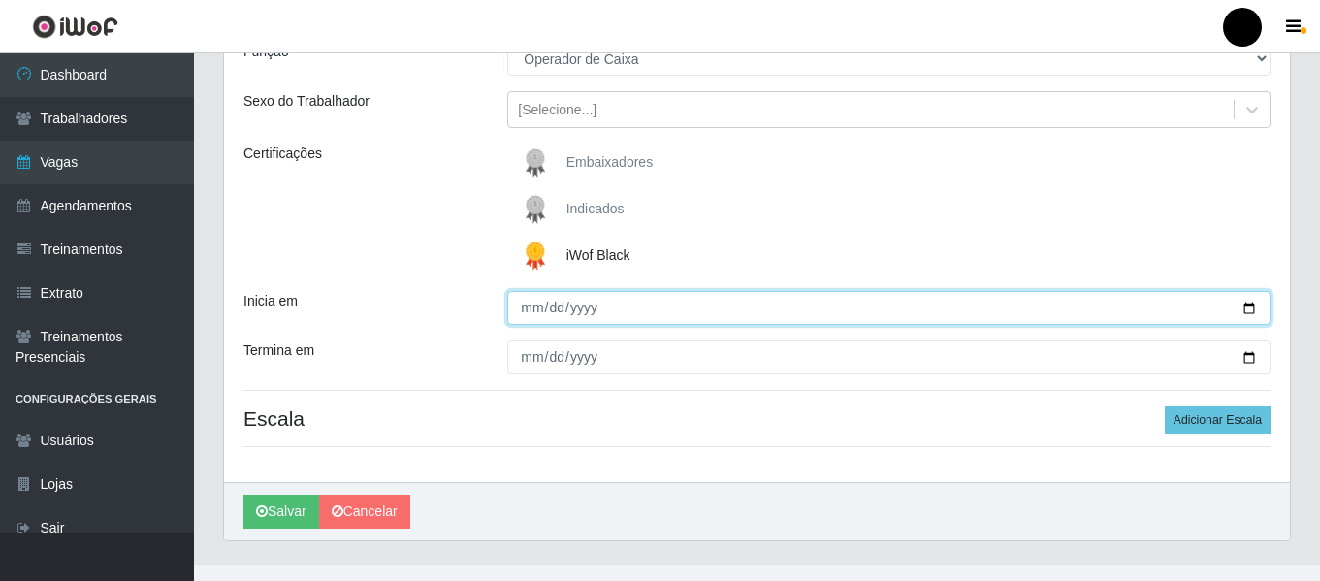
click at [1254, 306] on input "Inicia em" at bounding box center [888, 308] width 763 height 34
type input "[DATE]"
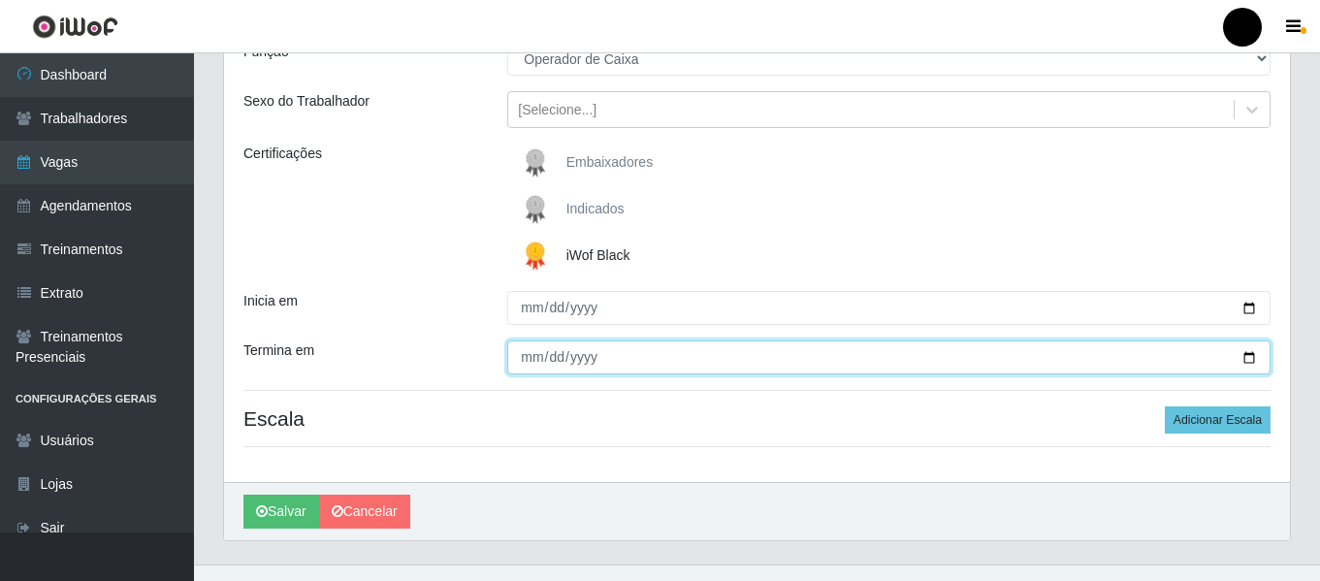
click at [1247, 357] on input "Termina em" at bounding box center [888, 357] width 763 height 34
type input "[DATE]"
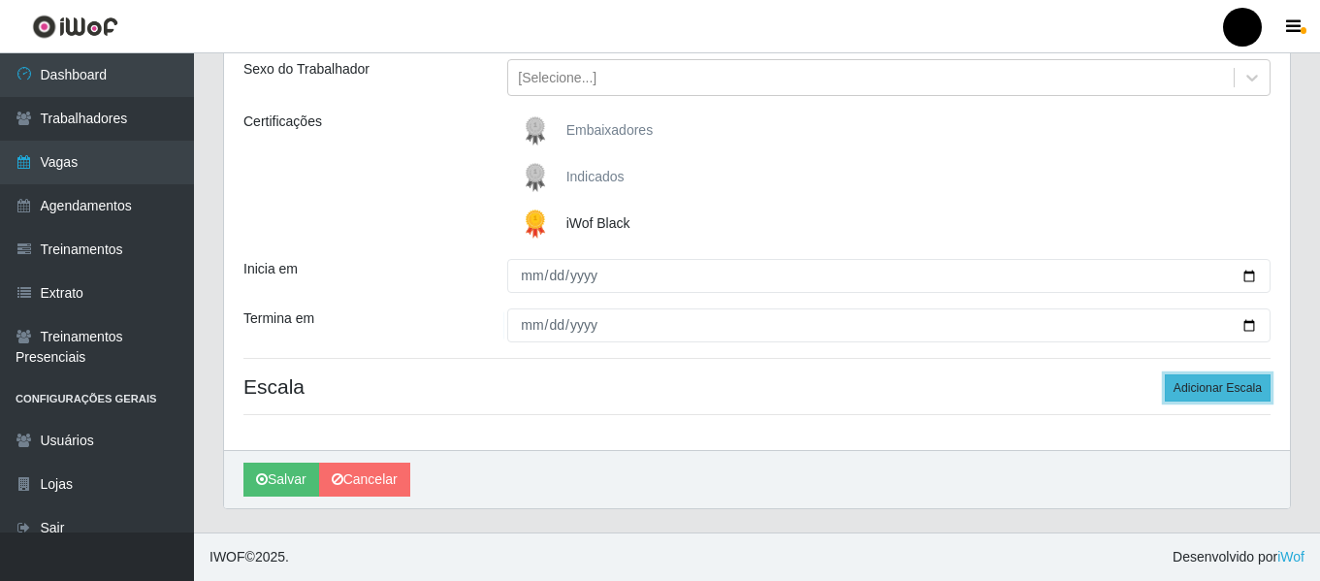
click at [1197, 385] on button "Adicionar Escala" at bounding box center [1218, 387] width 106 height 27
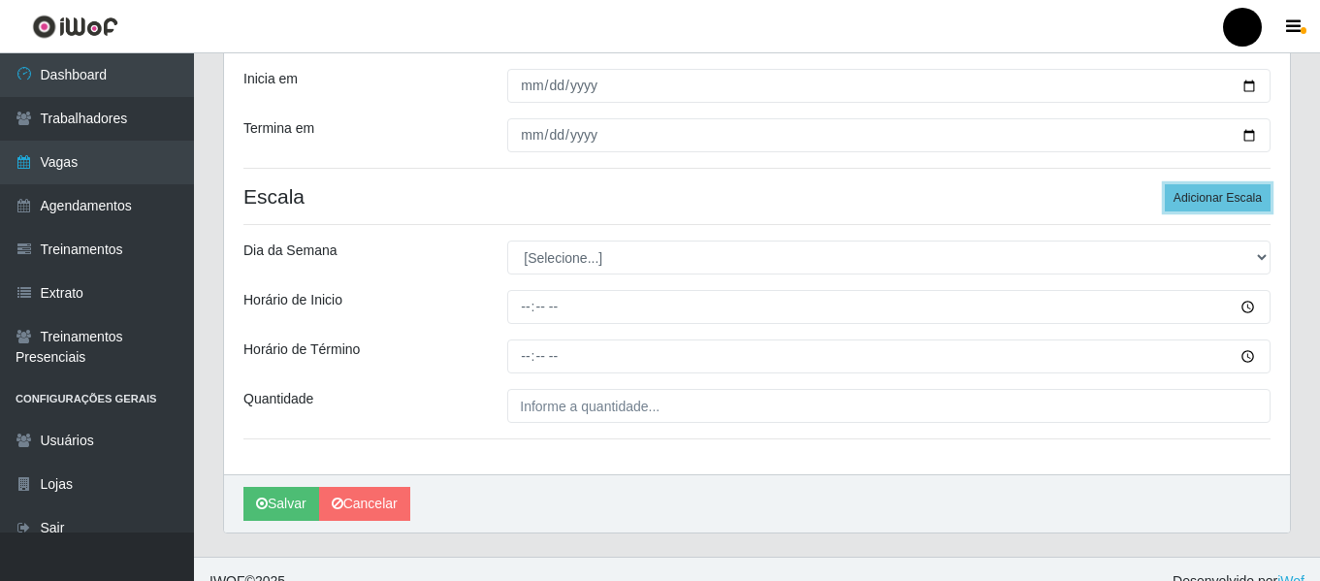
scroll to position [420, 0]
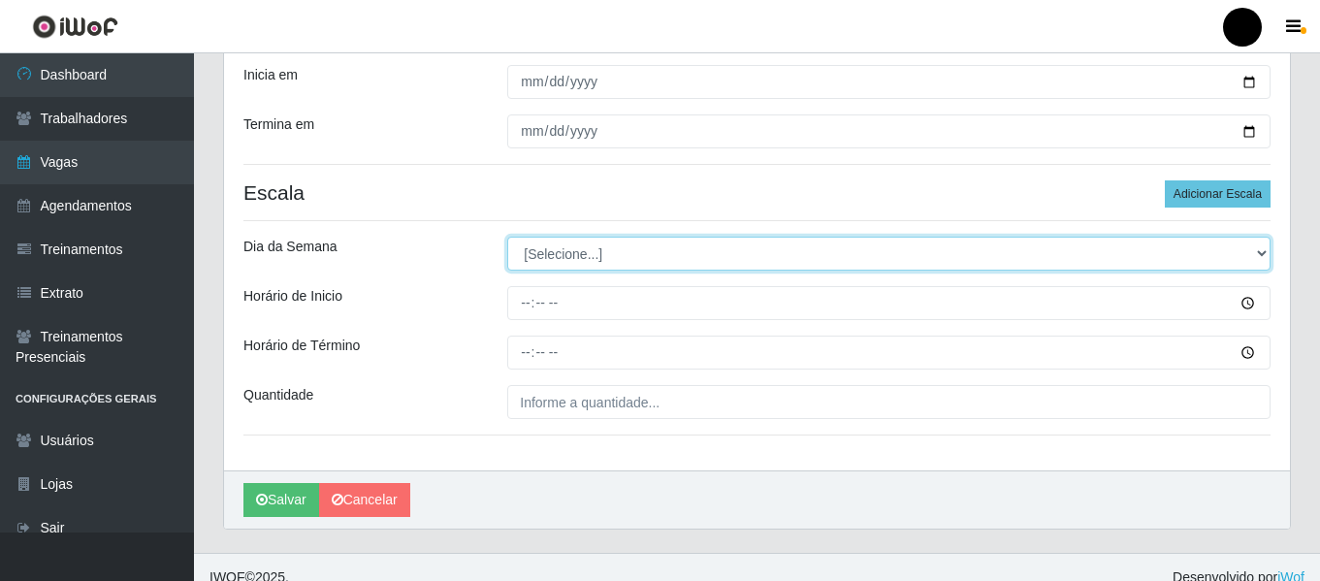
click at [1256, 252] on select "[Selecione...] Segunda Terça Quarta Quinta Sexta Sábado Domingo" at bounding box center [888, 254] width 763 height 34
select select "5"
click at [507, 237] on select "[Selecione...] Segunda Terça Quarta Quinta Sexta Sábado Domingo" at bounding box center [888, 254] width 763 height 34
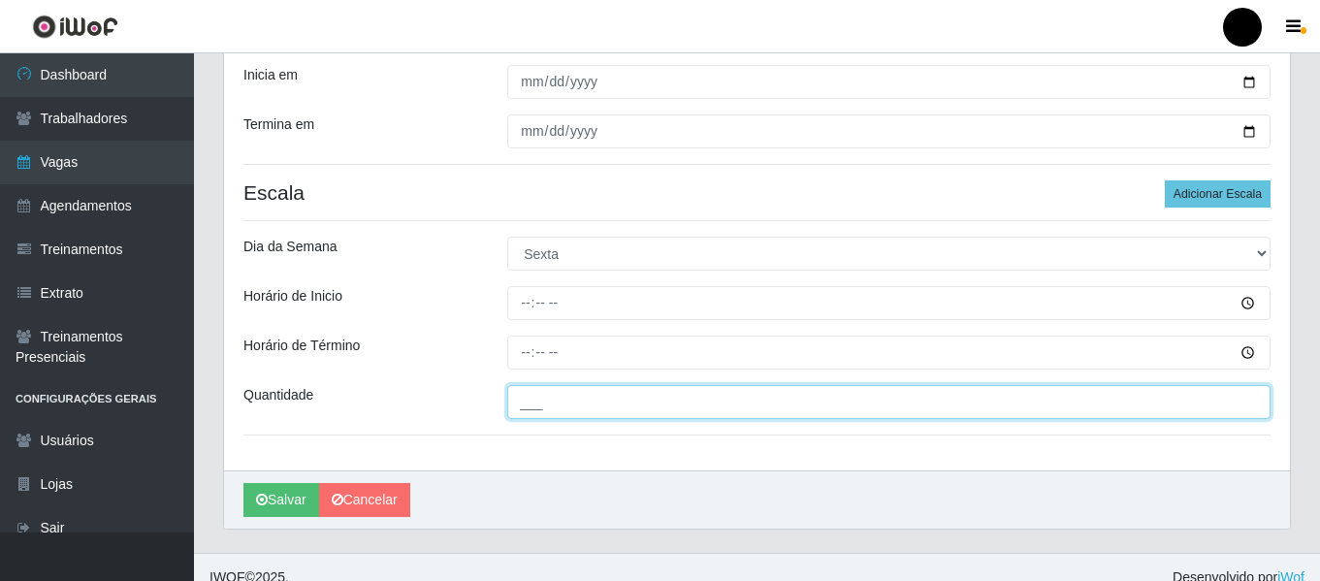
click at [578, 409] on input "___" at bounding box center [888, 402] width 763 height 34
type input "4__"
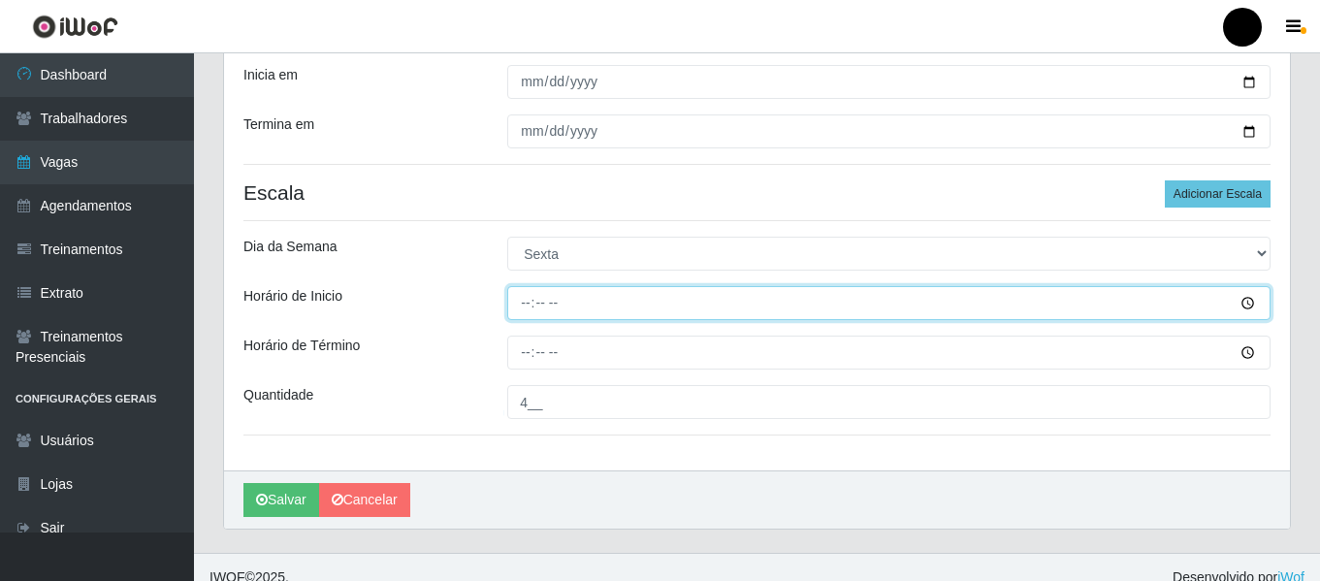
click at [525, 306] on input "Horário de Inicio" at bounding box center [888, 303] width 763 height 34
type input "16:30"
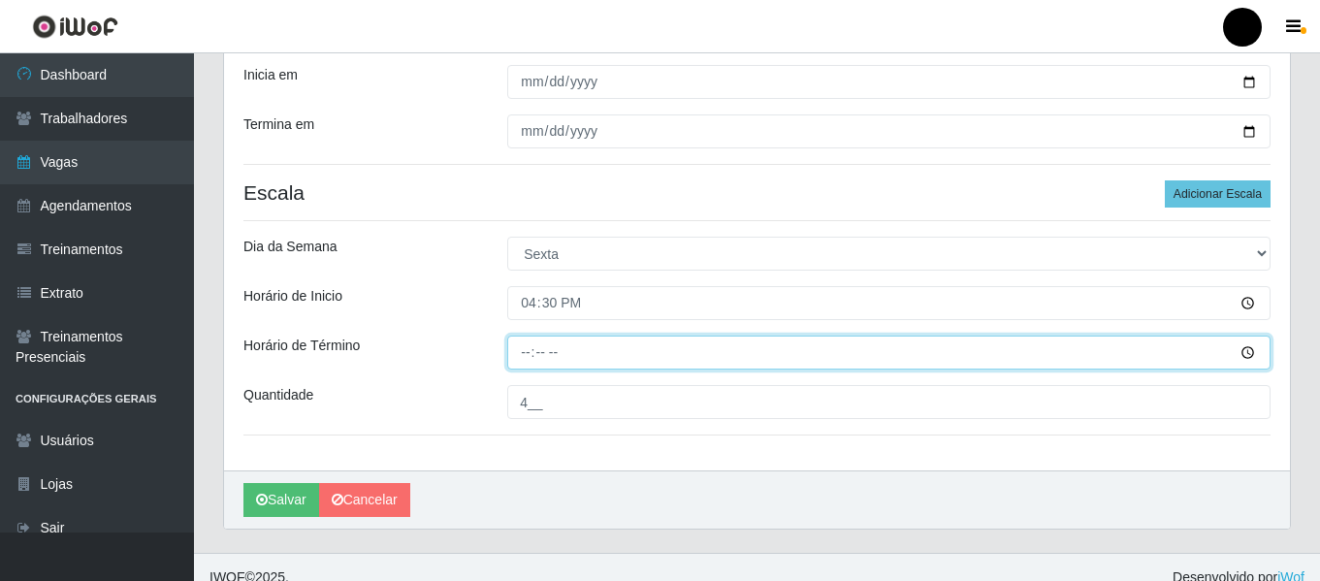
click at [523, 353] on input "Horário de Término" at bounding box center [888, 353] width 763 height 34
type input "22:30"
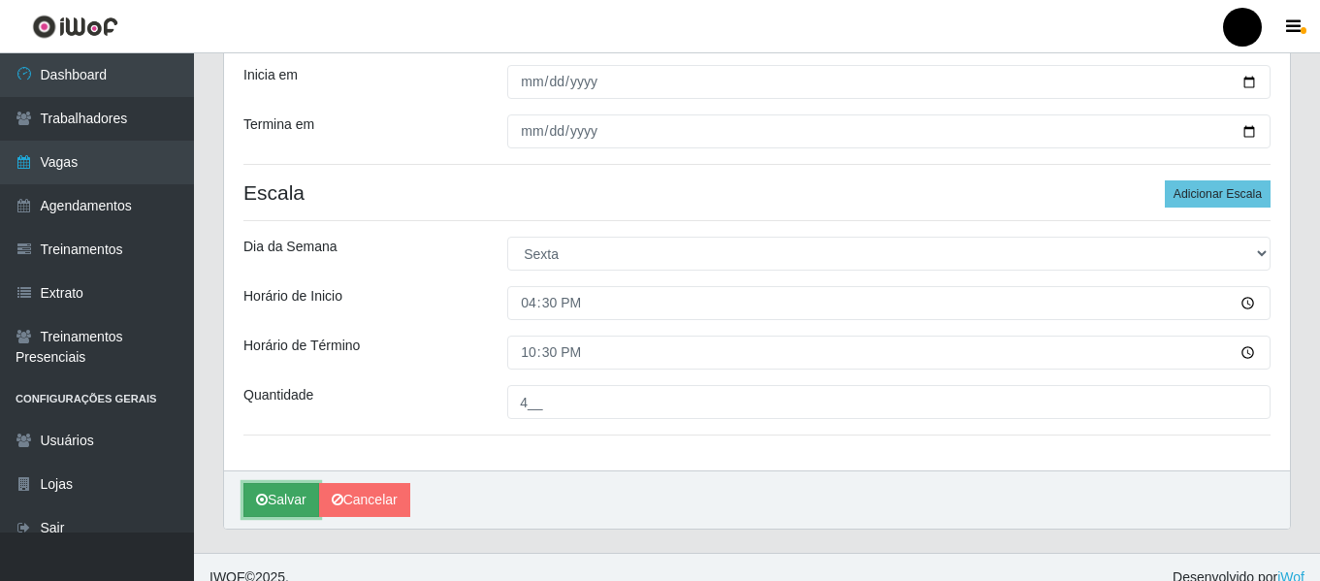
click at [274, 499] on button "Salvar" at bounding box center [281, 500] width 76 height 34
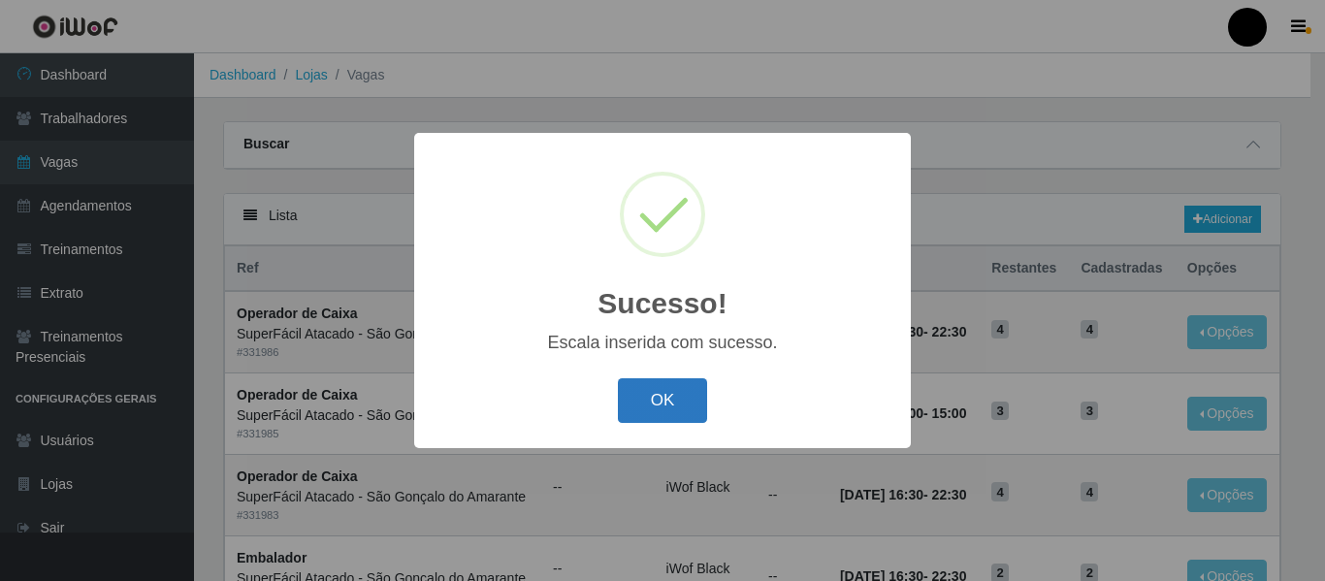
click at [654, 414] on button "OK" at bounding box center [663, 401] width 90 height 46
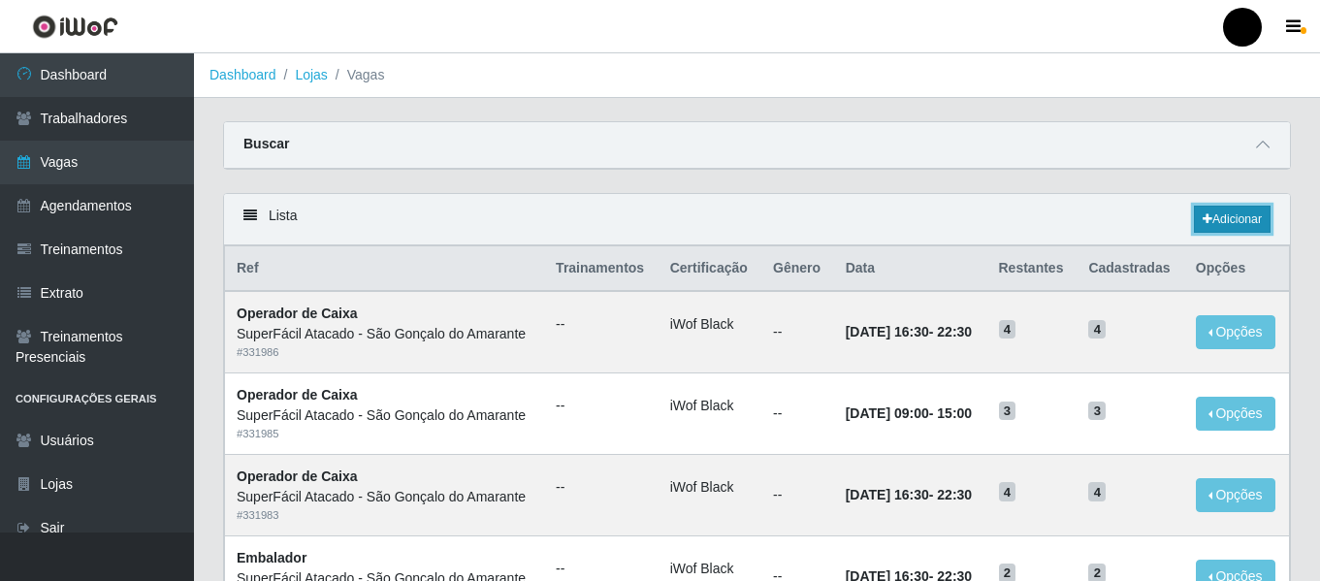
click at [1211, 212] on link "Adicionar" at bounding box center [1232, 219] width 77 height 27
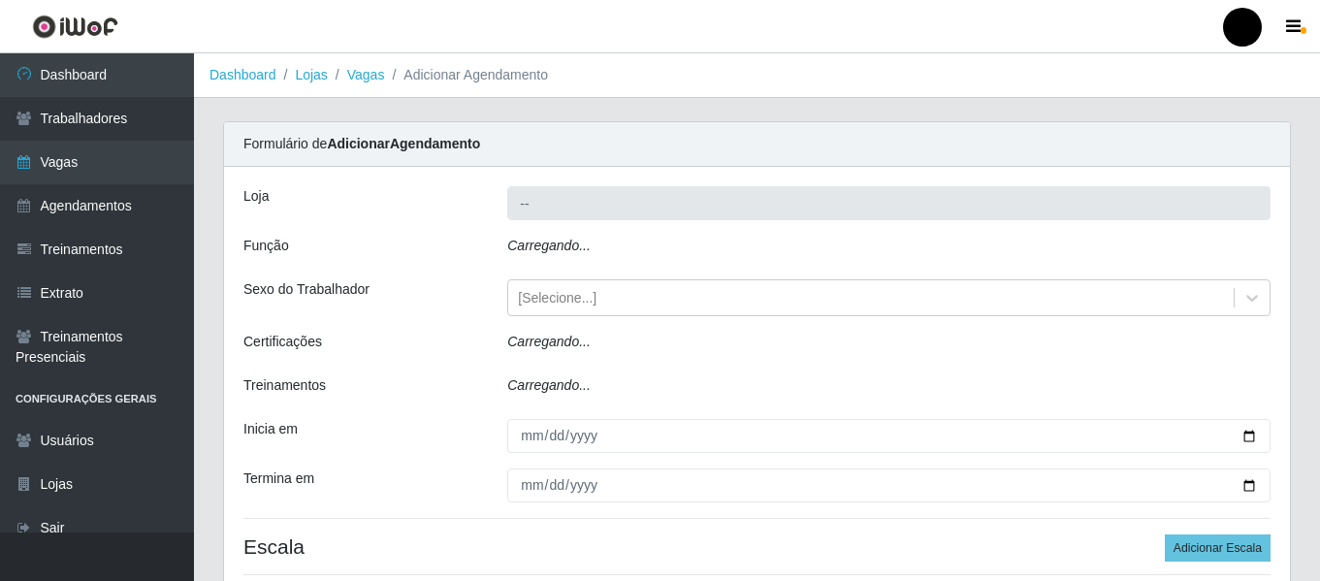
type input "SuperFácil Atacado - São Gonçalo do Amarante"
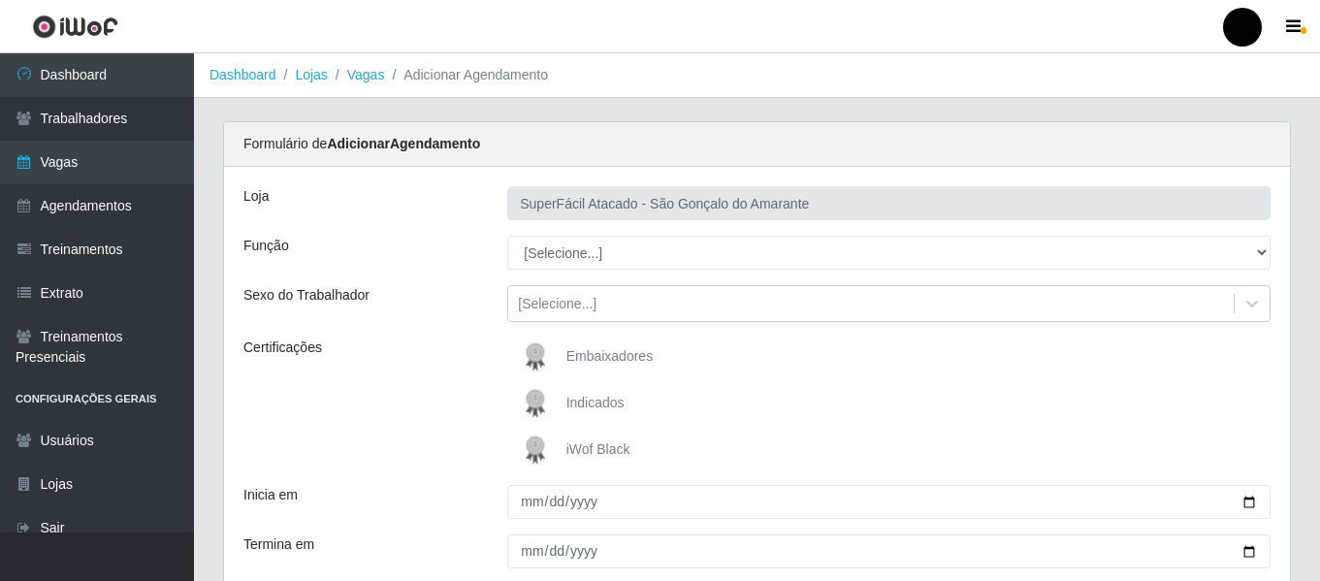
click at [610, 447] on span "iWof Black" at bounding box center [598, 449] width 64 height 16
click at [0, 0] on input "iWof Black" at bounding box center [0, 0] width 0 height 0
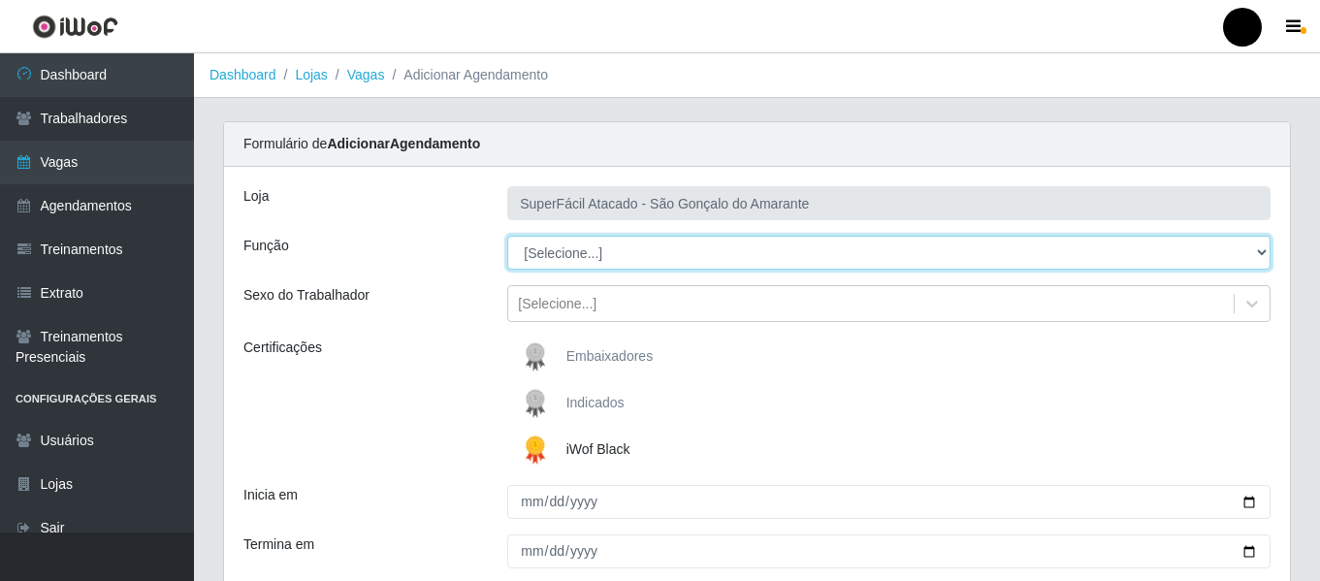
click at [1258, 251] on select "[Selecione...] Auxiliar de Estacionamento Auxiliar de Estacionamento + Auxiliar…" at bounding box center [888, 253] width 763 height 34
select select "1"
click at [507, 236] on select "[Selecione...] Auxiliar de Estacionamento Auxiliar de Estacionamento + Auxiliar…" at bounding box center [888, 253] width 763 height 34
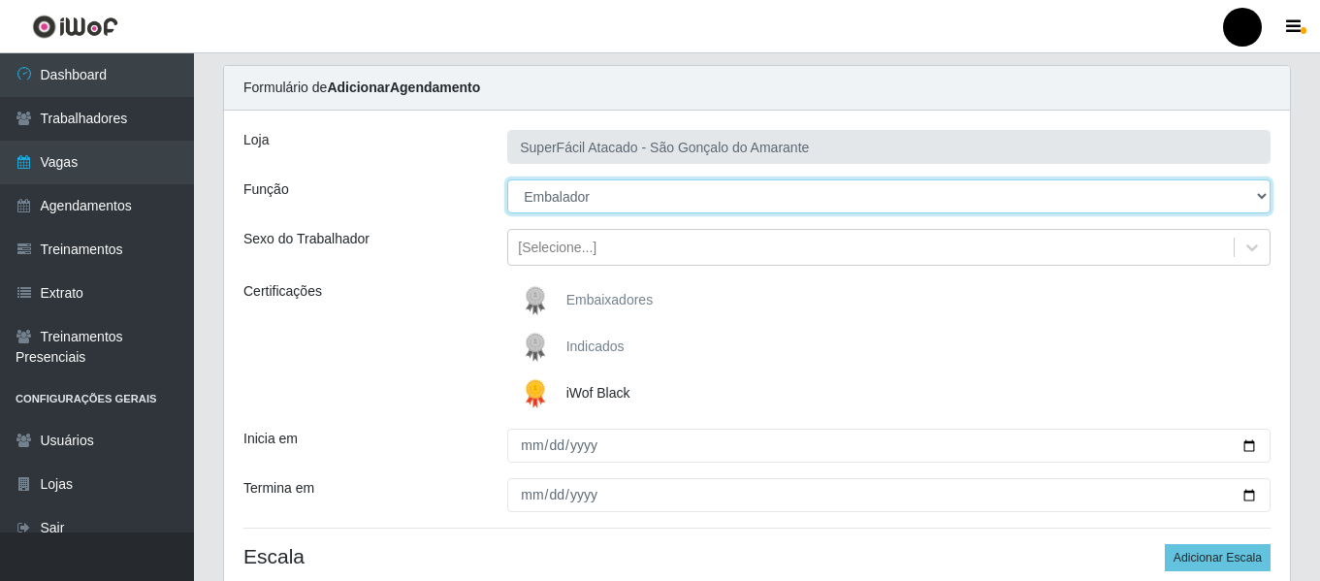
scroll to position [194, 0]
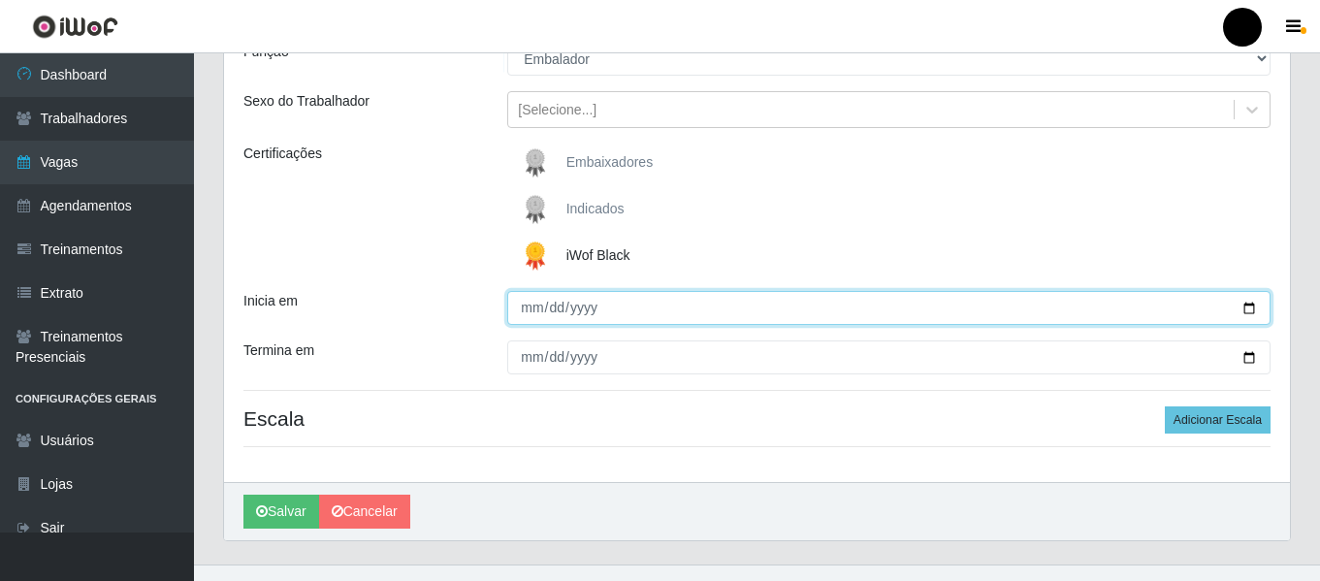
click at [1246, 305] on input "Inicia em" at bounding box center [888, 308] width 763 height 34
type input "[DATE]"
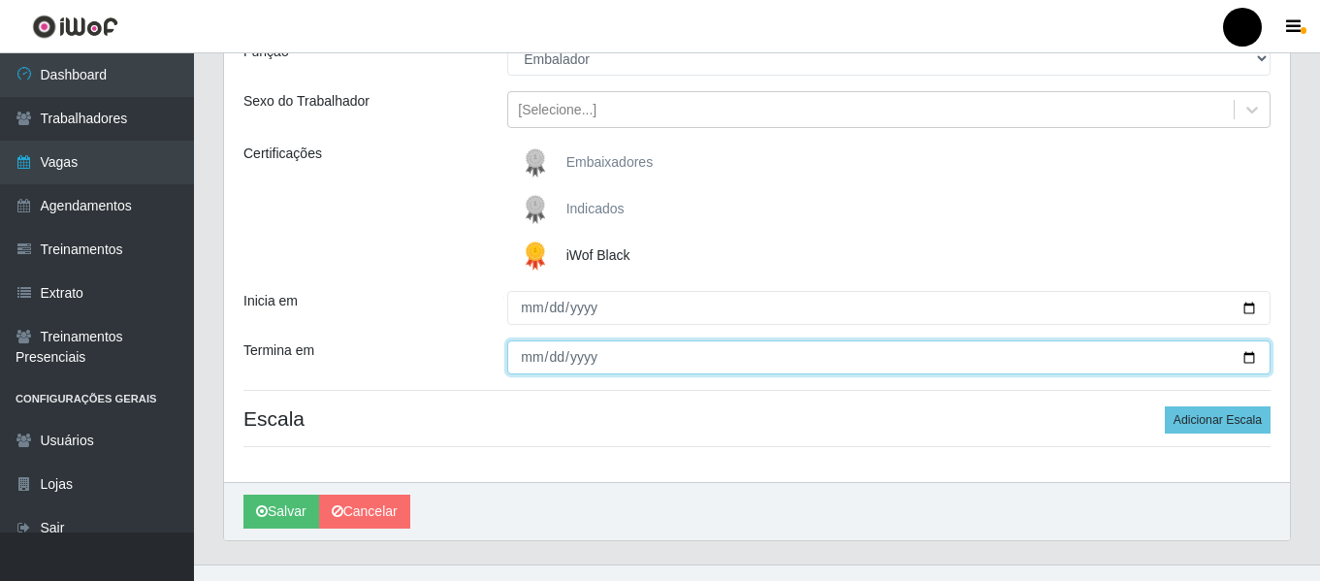
click at [1247, 355] on input "Termina em" at bounding box center [888, 357] width 763 height 34
type input "[DATE]"
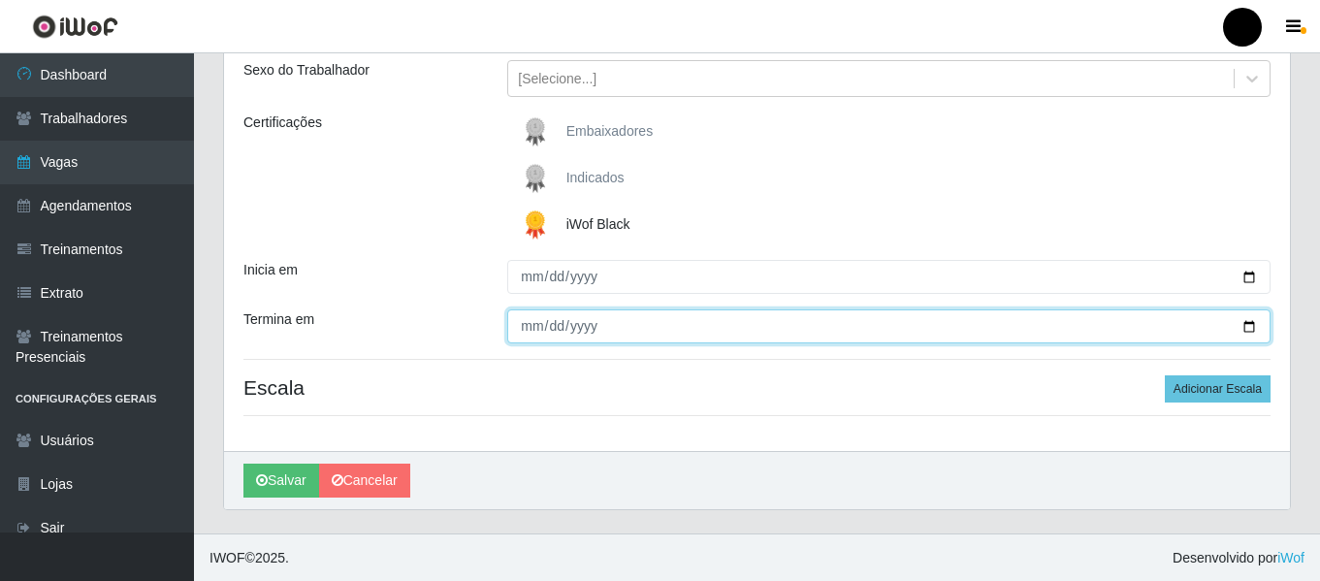
scroll to position [226, 0]
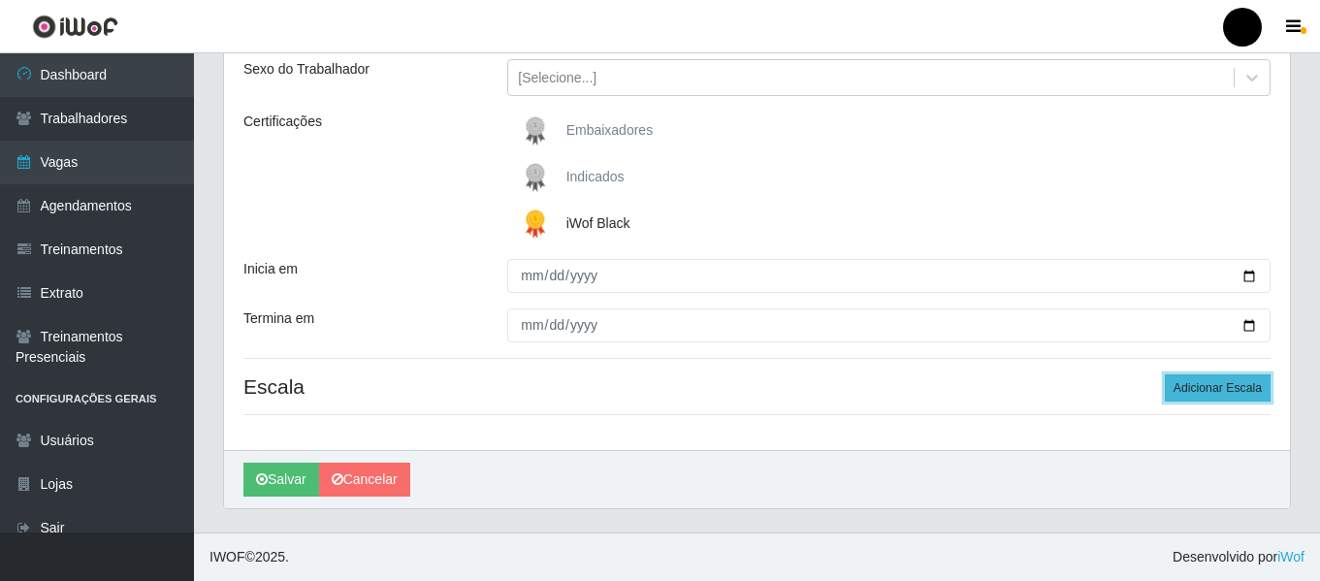
click at [1196, 385] on button "Adicionar Escala" at bounding box center [1218, 387] width 106 height 27
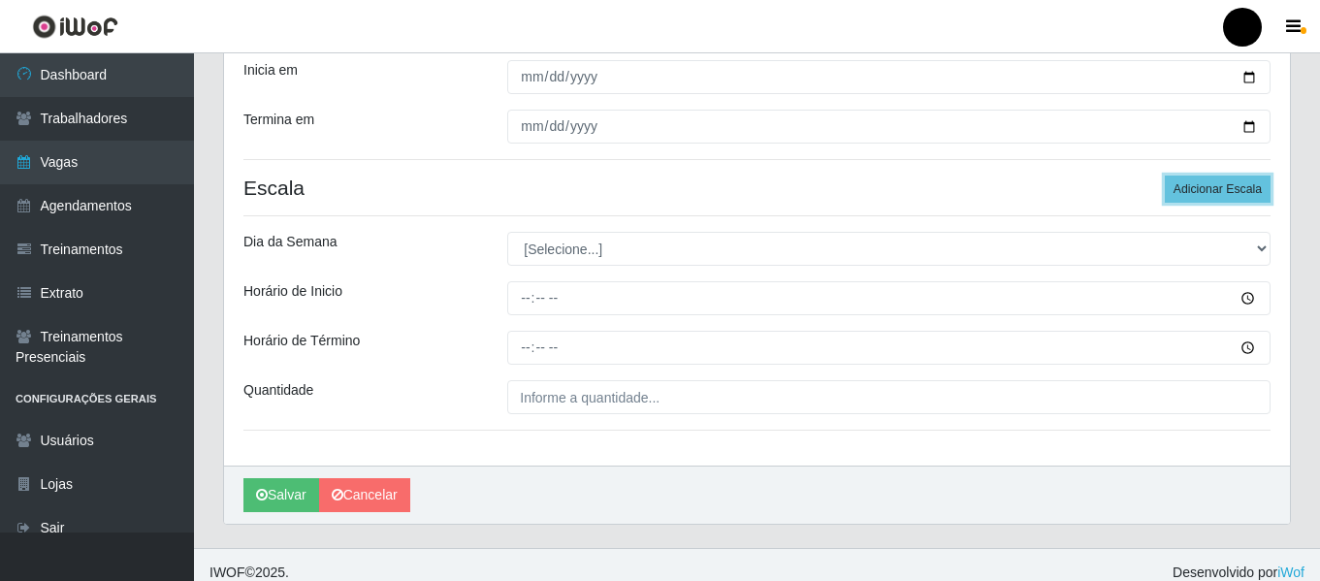
scroll to position [440, 0]
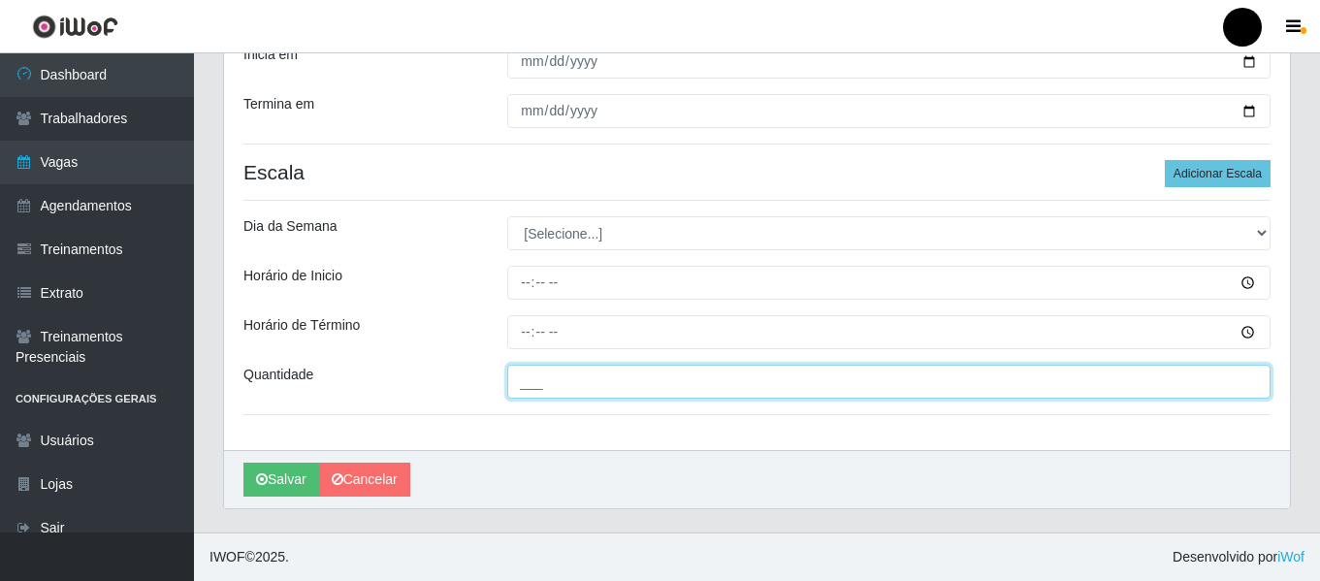
click at [812, 391] on input "___" at bounding box center [888, 382] width 763 height 34
type input "2__"
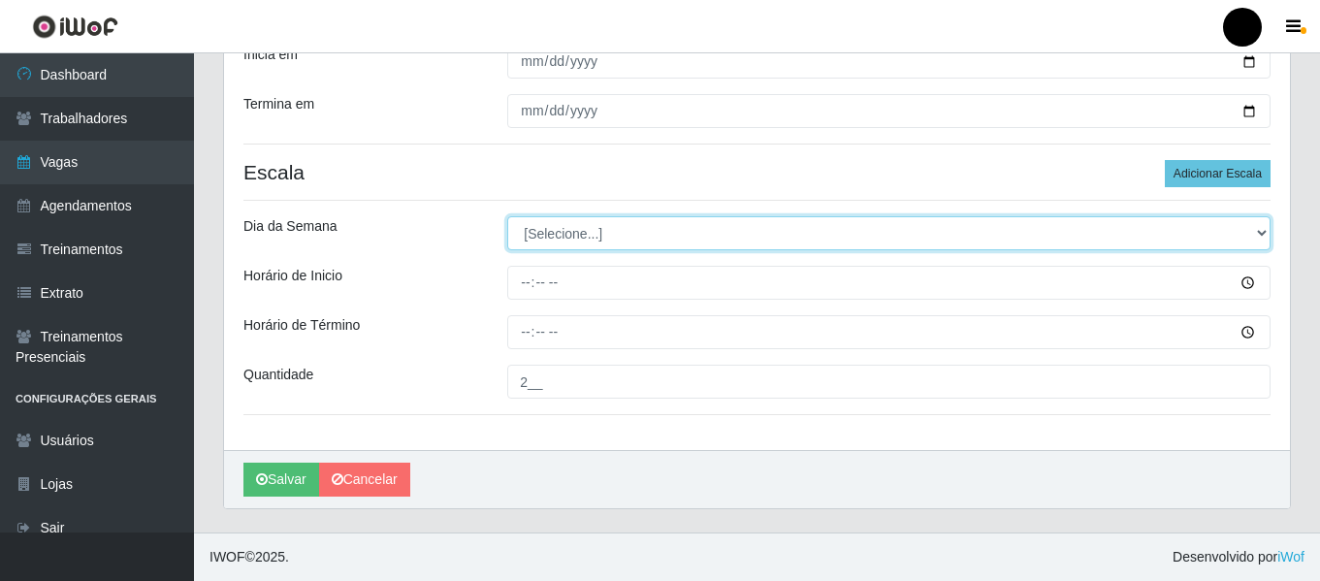
click at [1259, 235] on select "[Selecione...] Segunda Terça Quarta Quinta Sexta Sábado Domingo" at bounding box center [888, 233] width 763 height 34
select select "5"
click at [507, 216] on select "[Selecione...] Segunda Terça Quarta Quinta Sexta Sábado Domingo" at bounding box center [888, 233] width 763 height 34
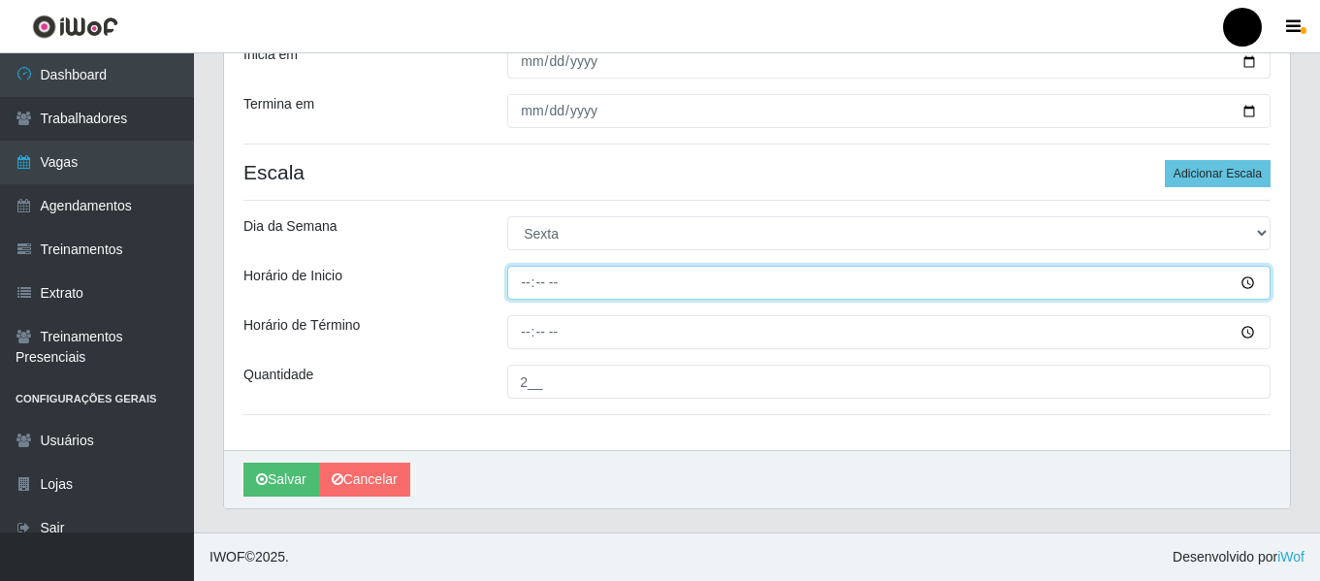
click at [522, 283] on input "Horário de Inicio" at bounding box center [888, 283] width 763 height 34
type input "16:30"
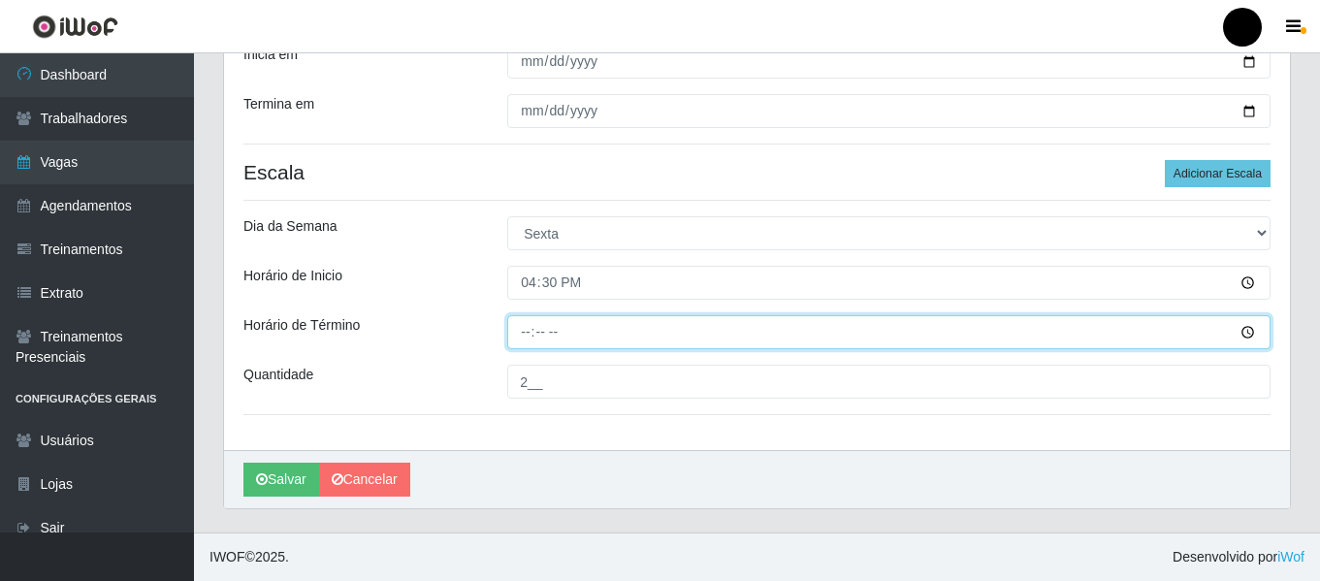
click at [515, 329] on input "Horário de Término" at bounding box center [888, 332] width 763 height 34
type input "22:30"
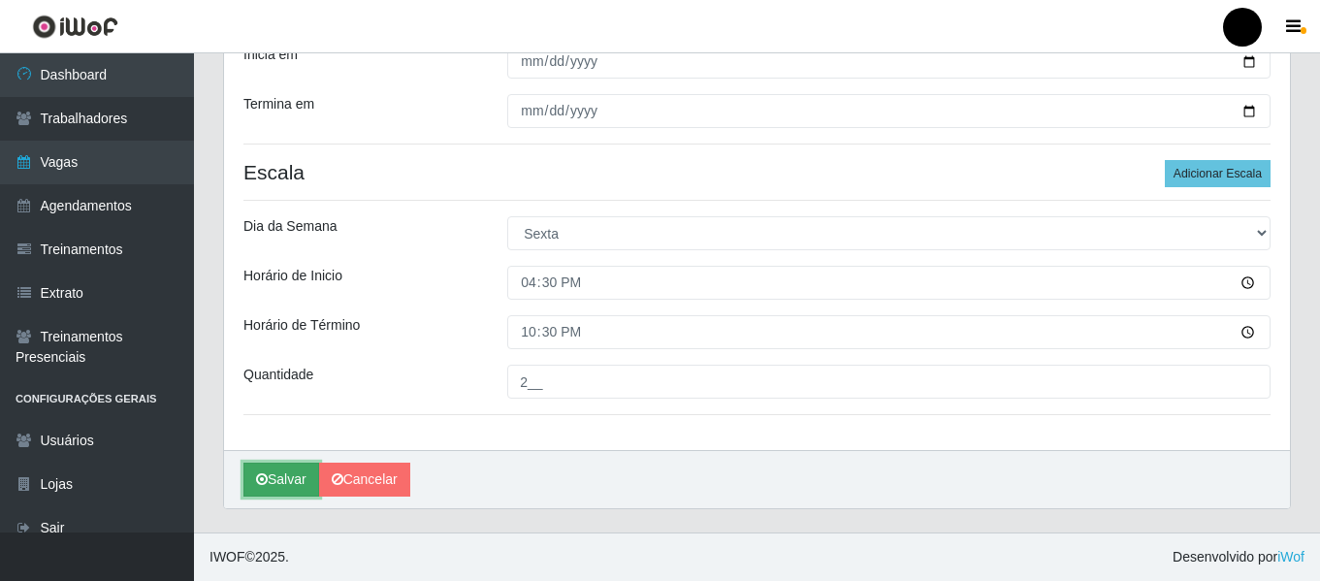
click at [308, 474] on button "Salvar" at bounding box center [281, 480] width 76 height 34
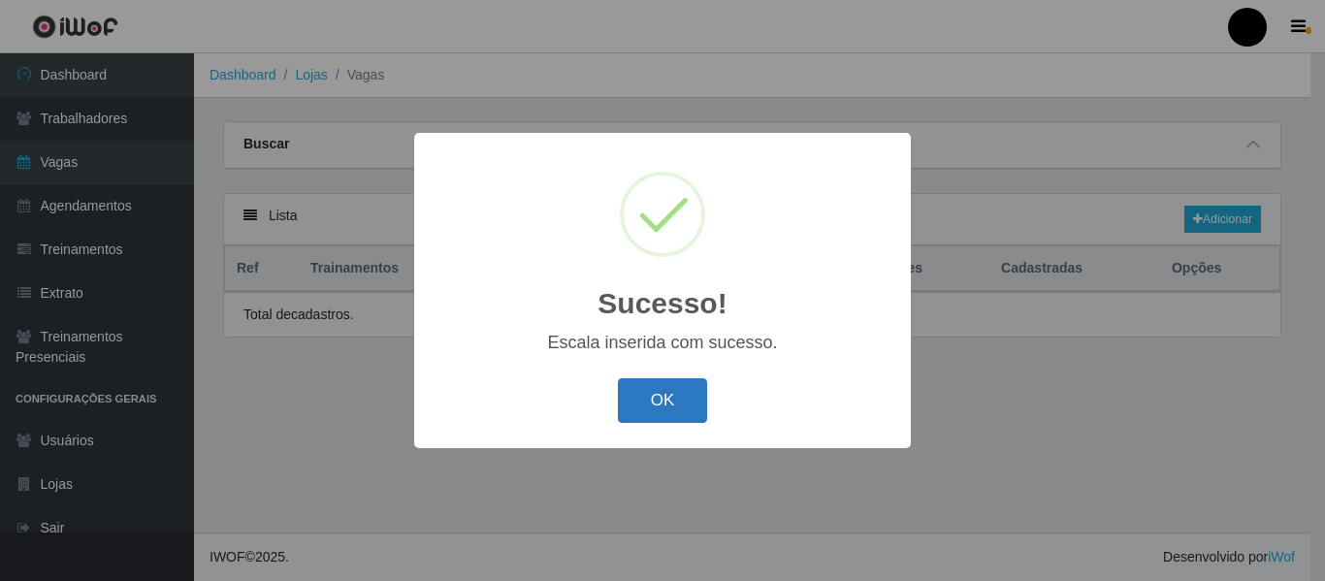
click at [668, 402] on button "OK" at bounding box center [663, 401] width 90 height 46
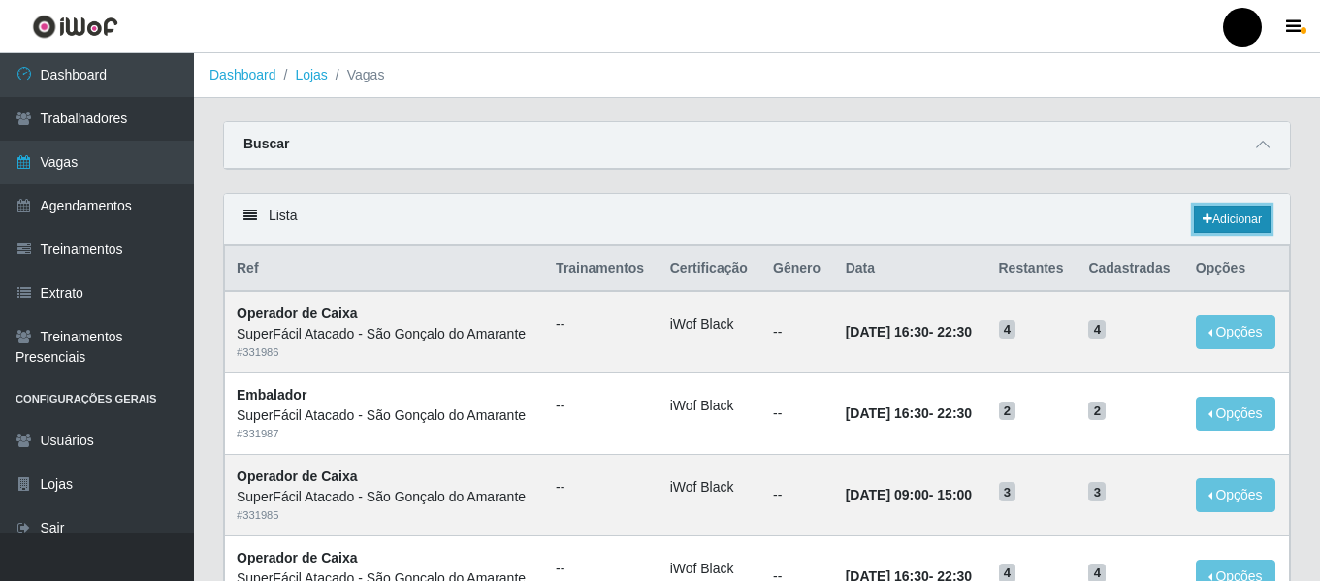
click at [1251, 225] on link "Adicionar" at bounding box center [1232, 219] width 77 height 27
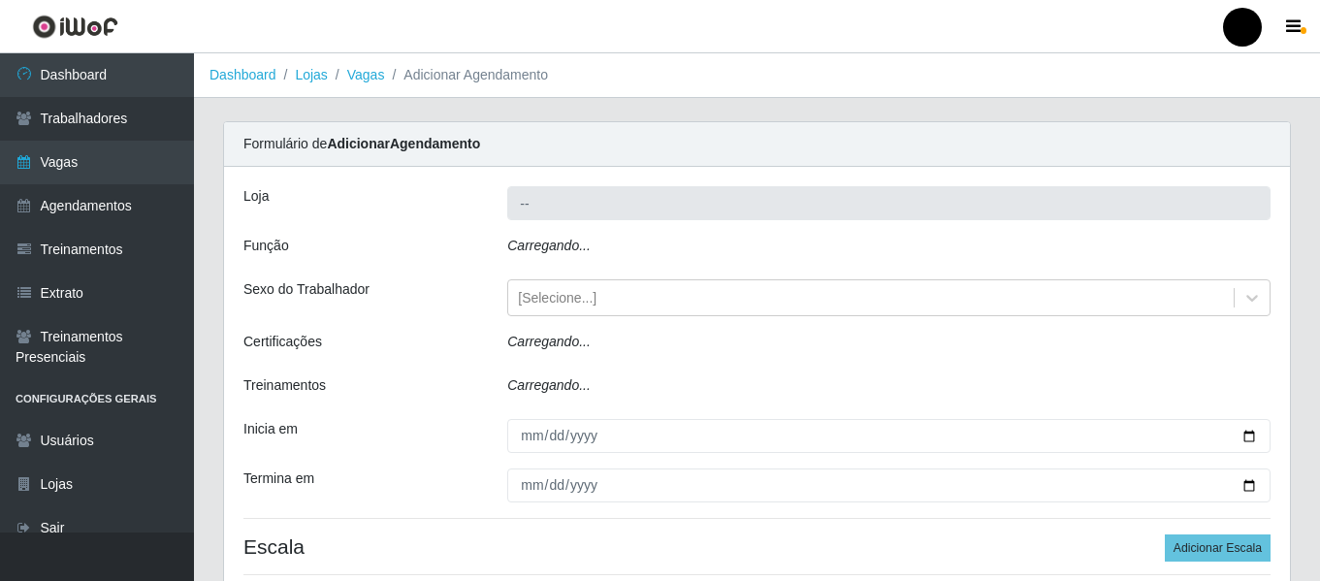
type input "SuperFácil Atacado - São Gonçalo do Amarante"
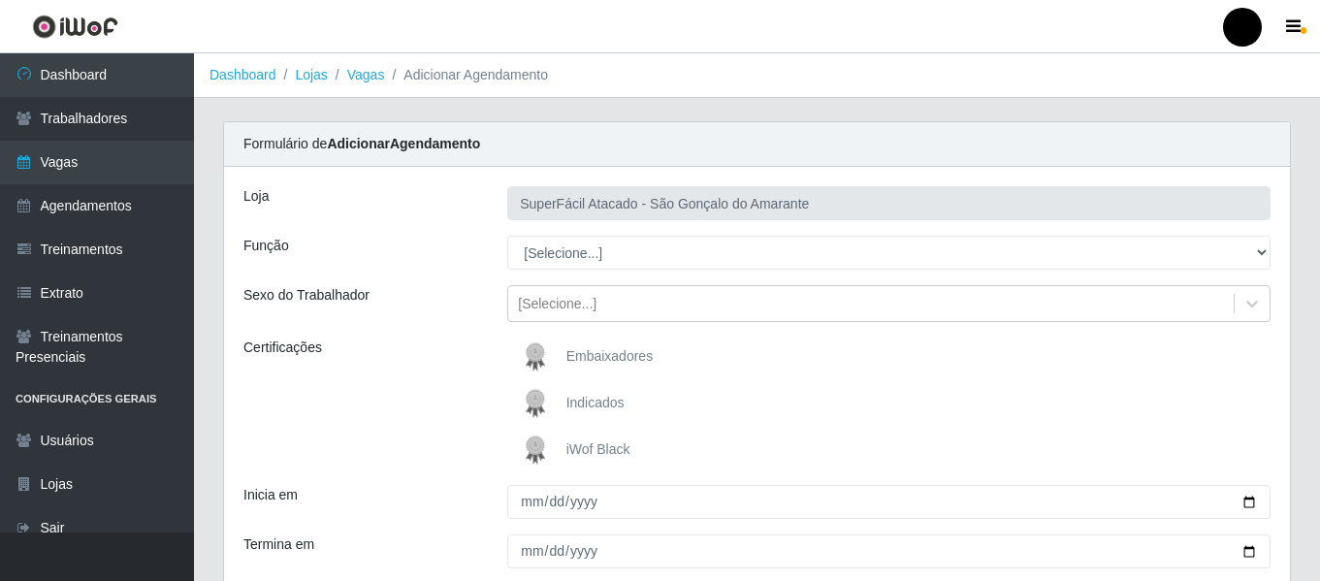
click at [590, 448] on span "iWof Black" at bounding box center [598, 449] width 64 height 16
click at [0, 0] on input "iWof Black" at bounding box center [0, 0] width 0 height 0
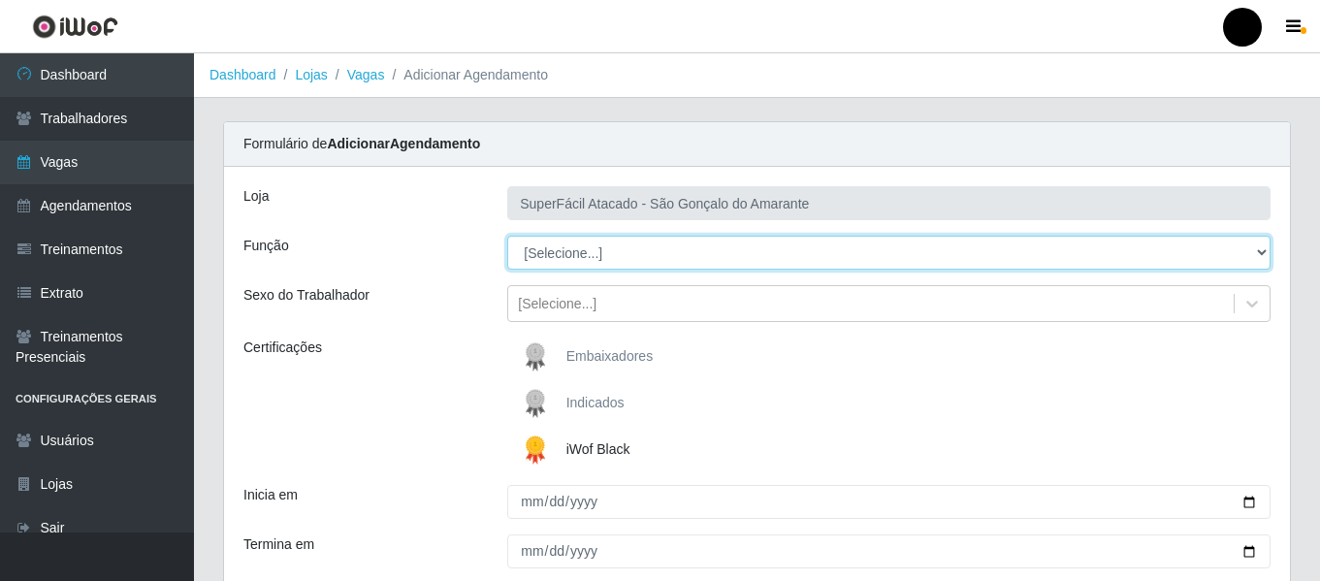
click at [1261, 250] on select "[Selecione...] Auxiliar de Estacionamento Auxiliar de Estacionamento + Auxiliar…" at bounding box center [888, 253] width 763 height 34
select select "72"
click at [507, 236] on select "[Selecione...] Auxiliar de Estacionamento Auxiliar de Estacionamento + Auxiliar…" at bounding box center [888, 253] width 763 height 34
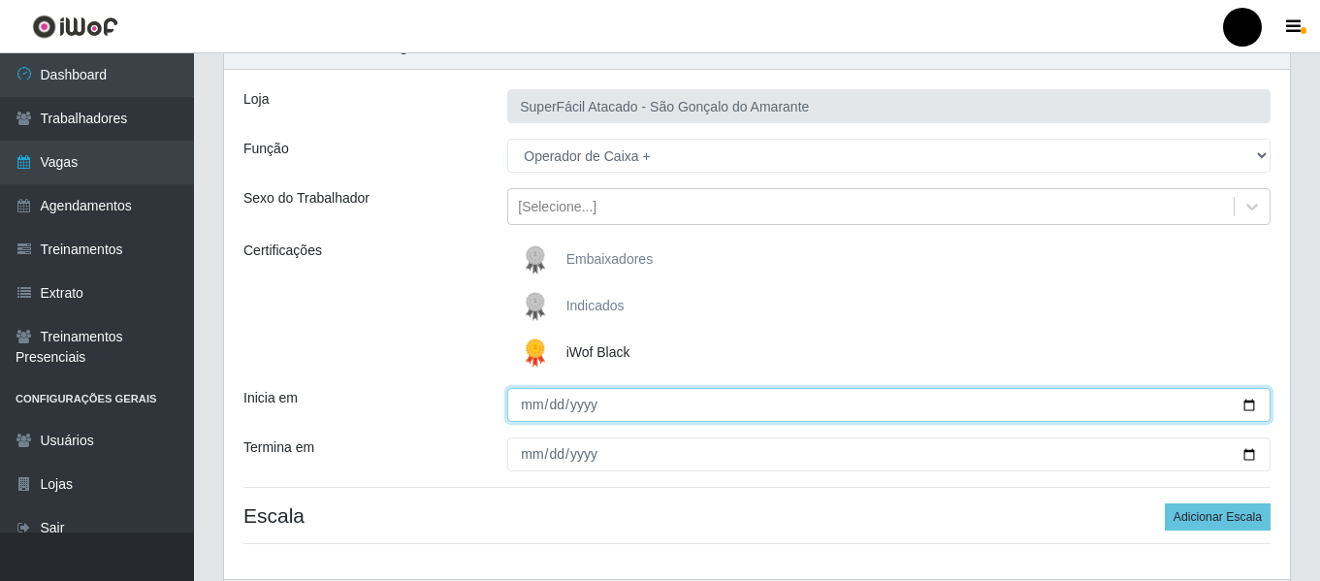
drag, startPoint x: 1243, startPoint y: 402, endPoint x: 1233, endPoint y: 398, distance: 11.4
click at [1241, 402] on input "Inicia em" at bounding box center [888, 405] width 763 height 34
type input "[DATE]"
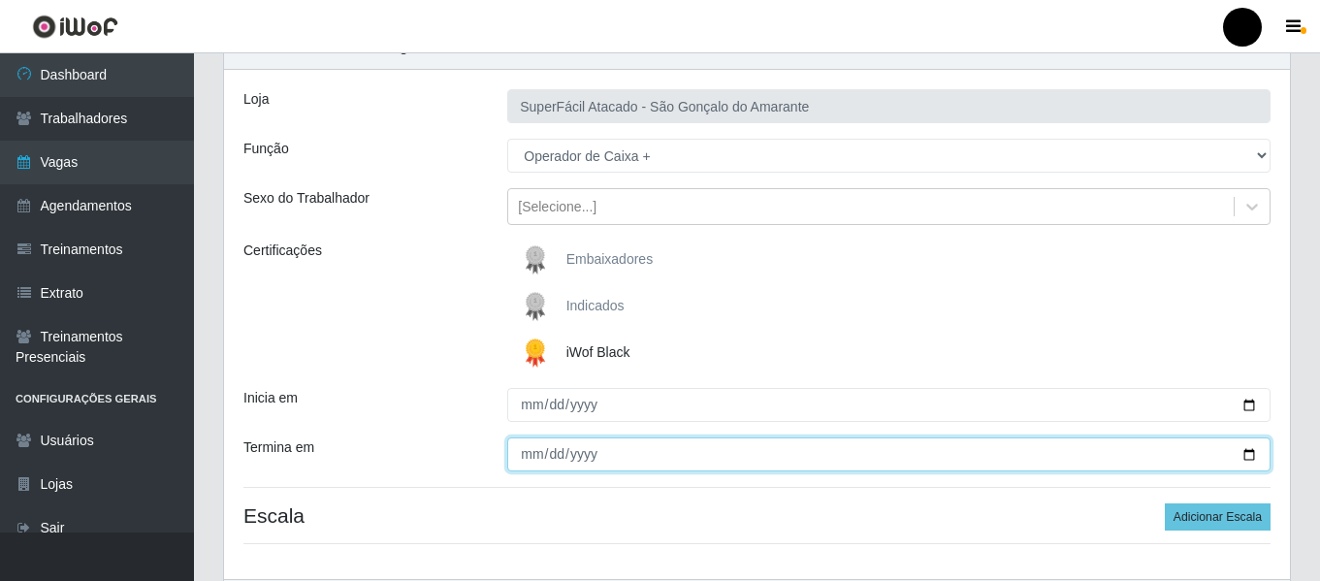
click at [1251, 461] on input "Termina em" at bounding box center [888, 454] width 763 height 34
type input "[DATE]"
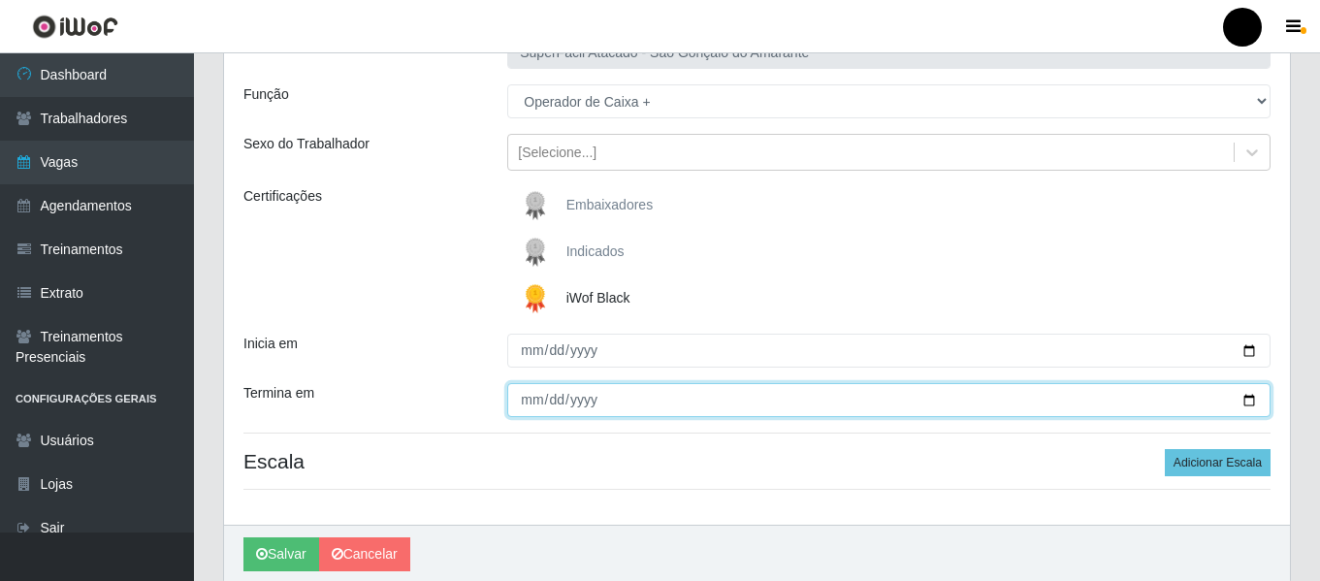
scroll to position [194, 0]
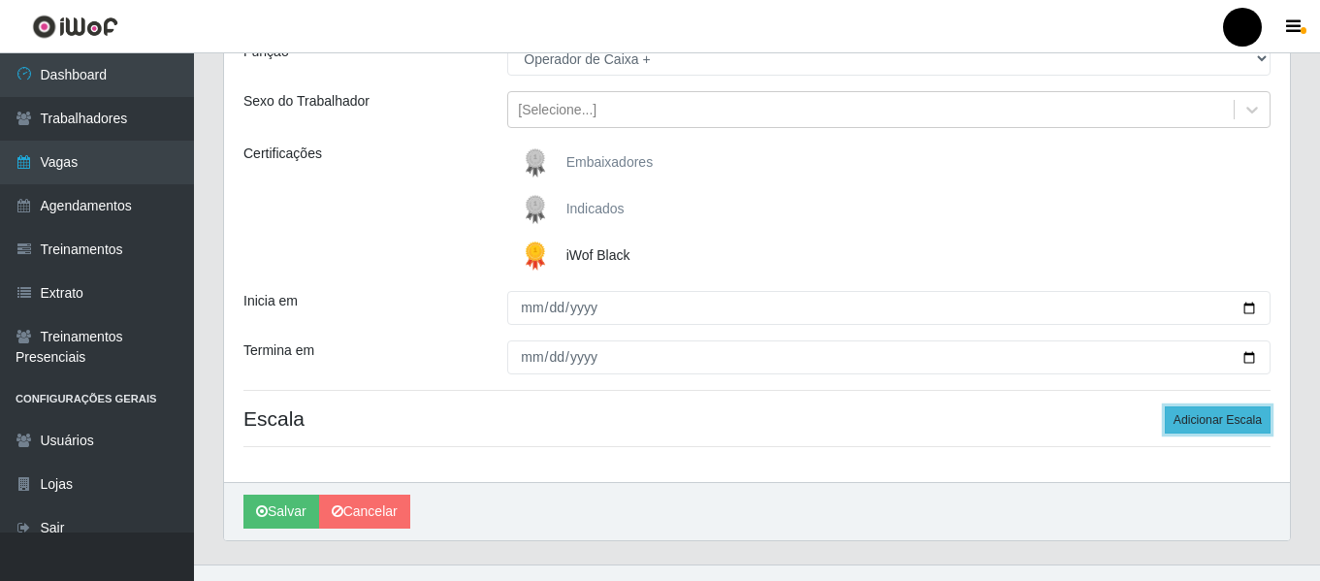
click at [1256, 419] on button "Adicionar Escala" at bounding box center [1218, 419] width 106 height 27
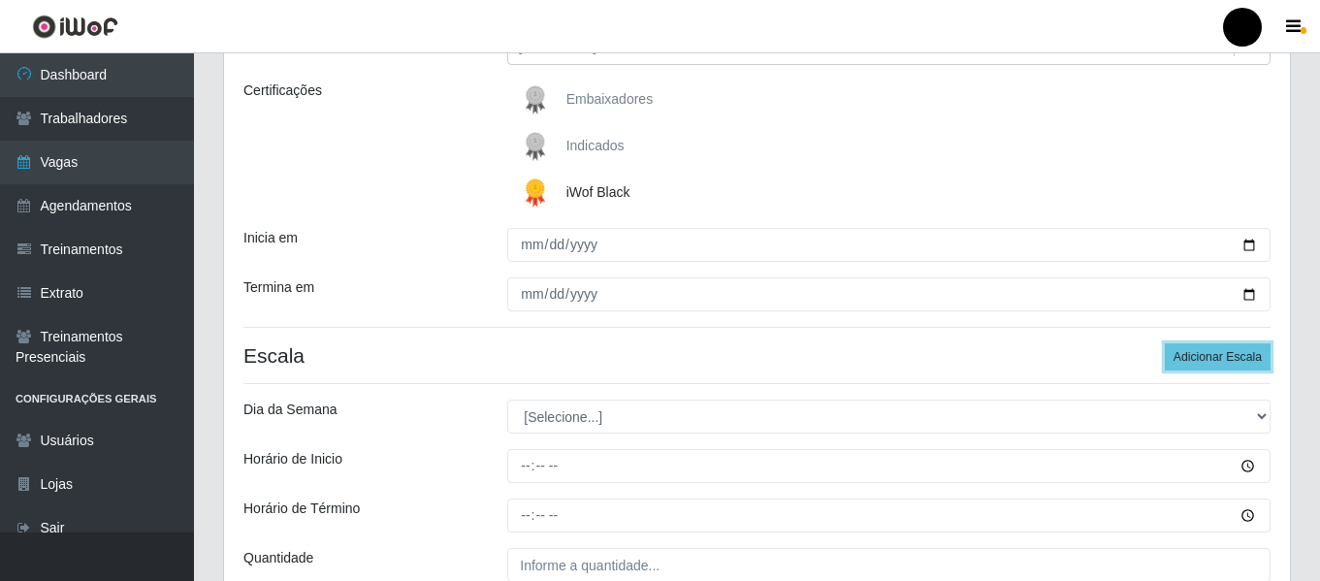
scroll to position [291, 0]
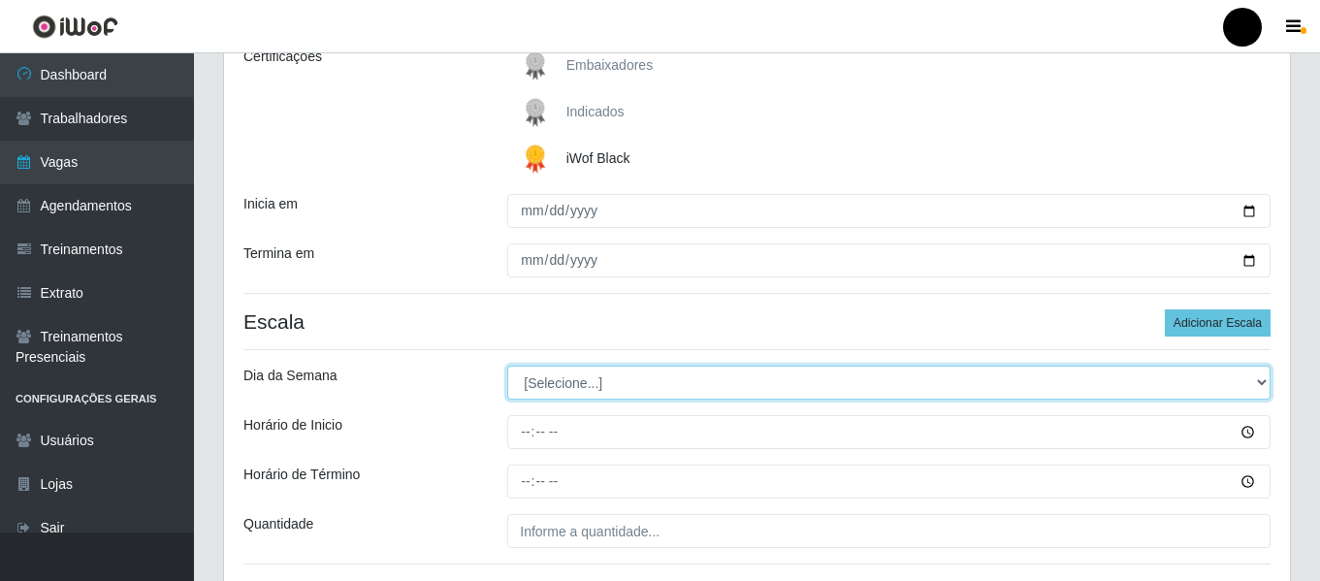
click at [1253, 384] on select "[Selecione...] Segunda Terça Quarta Quinta Sexta Sábado Domingo" at bounding box center [888, 383] width 763 height 34
select select "6"
click at [507, 366] on select "[Selecione...] Segunda Terça Quarta Quinta Sexta Sábado Domingo" at bounding box center [888, 383] width 763 height 34
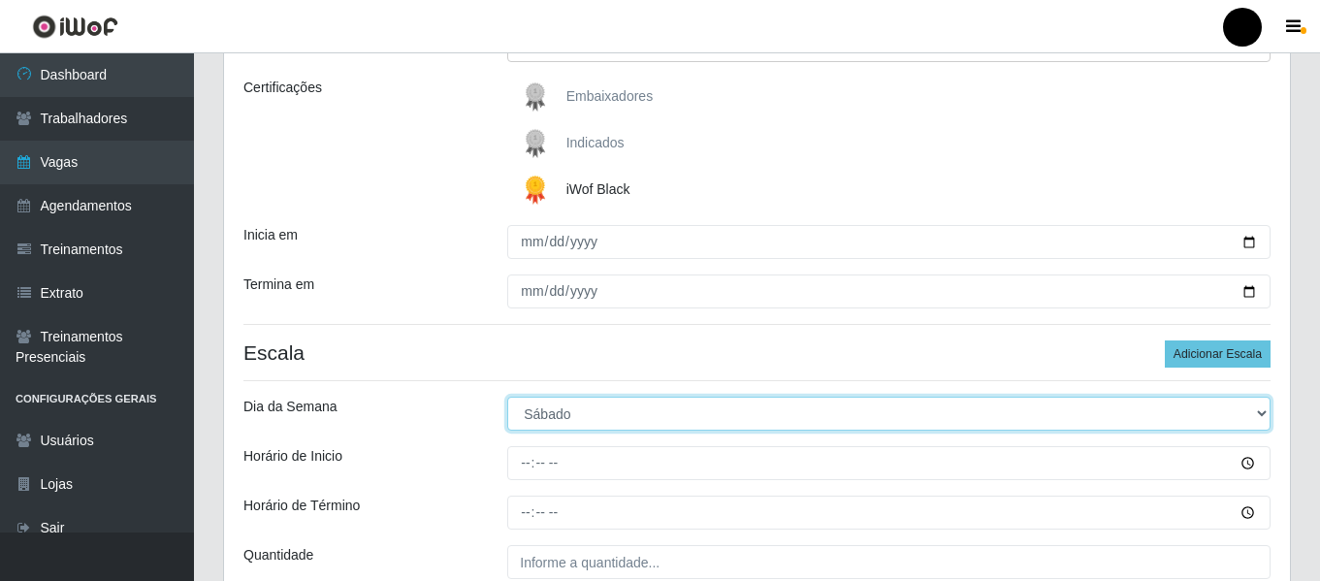
scroll to position [388, 0]
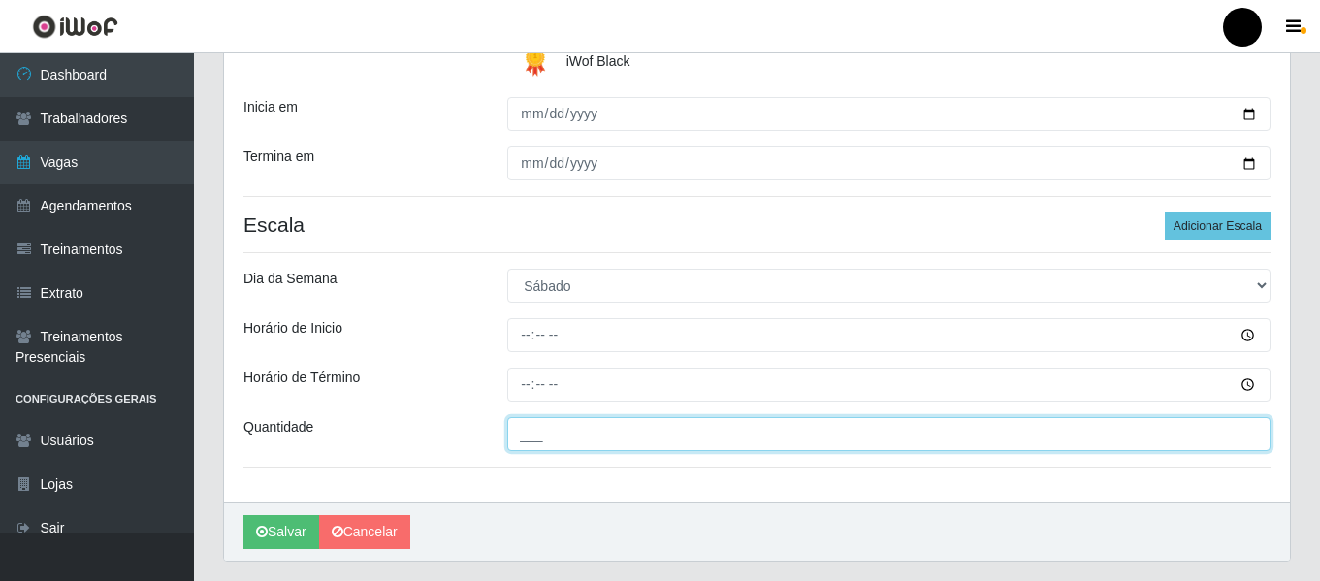
click at [566, 437] on input "___" at bounding box center [888, 434] width 763 height 34
type input "4__"
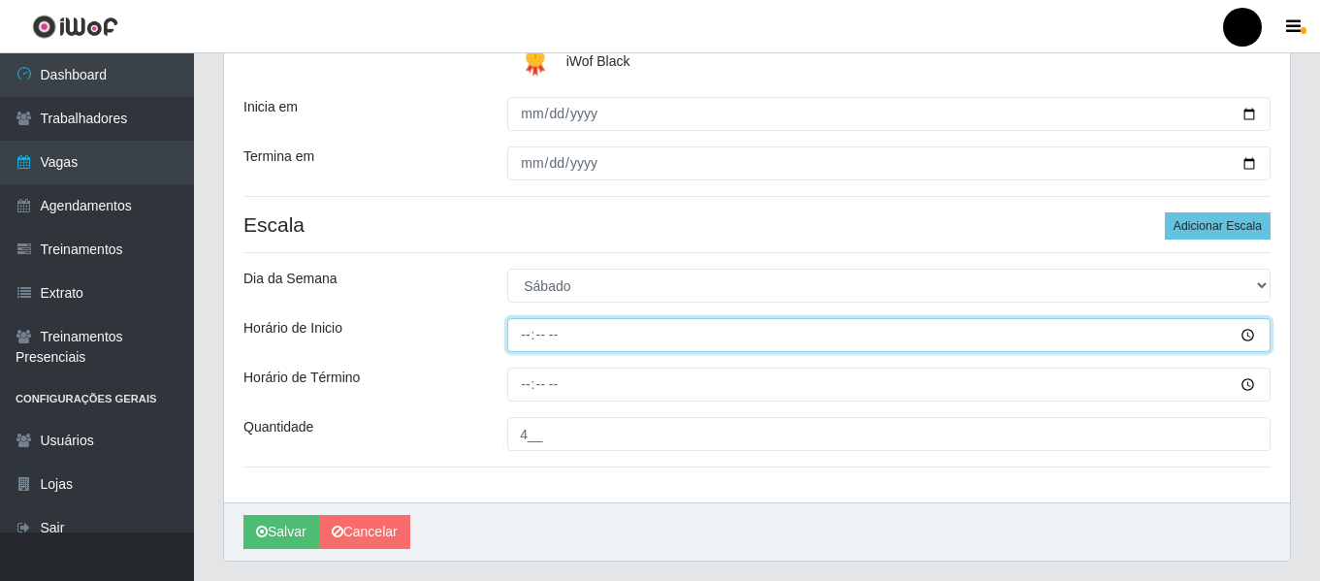
click at [529, 338] on input "Horário de Inicio" at bounding box center [888, 335] width 763 height 34
type input "09:00"
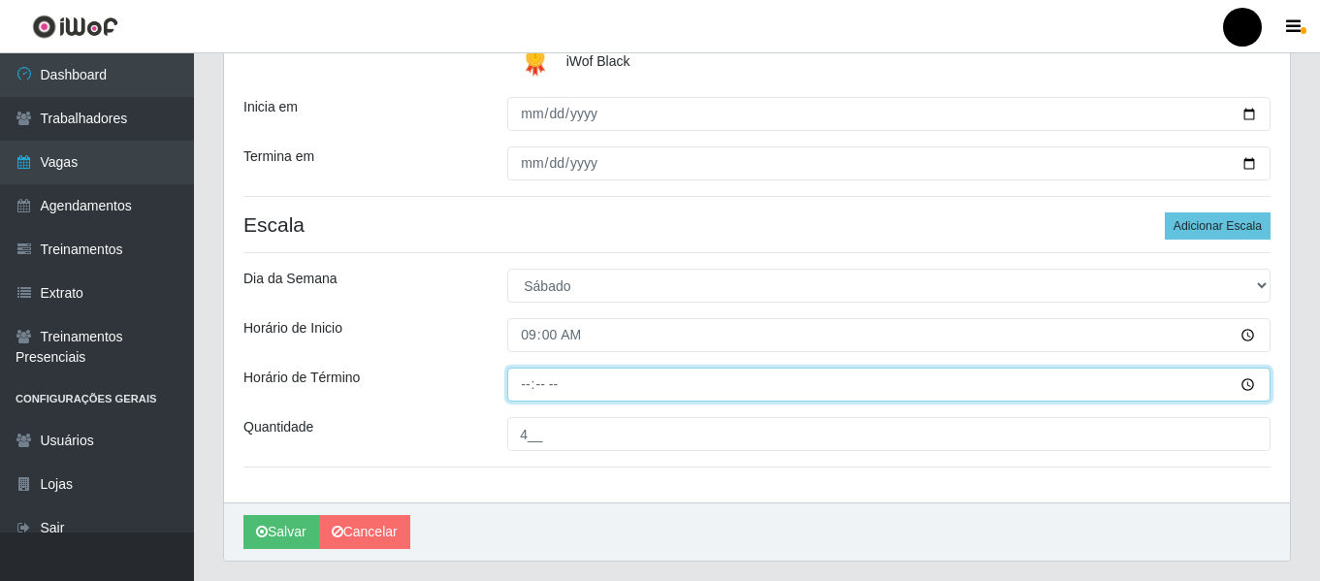
click at [520, 393] on input "Horário de Término" at bounding box center [888, 385] width 763 height 34
type input "15:00"
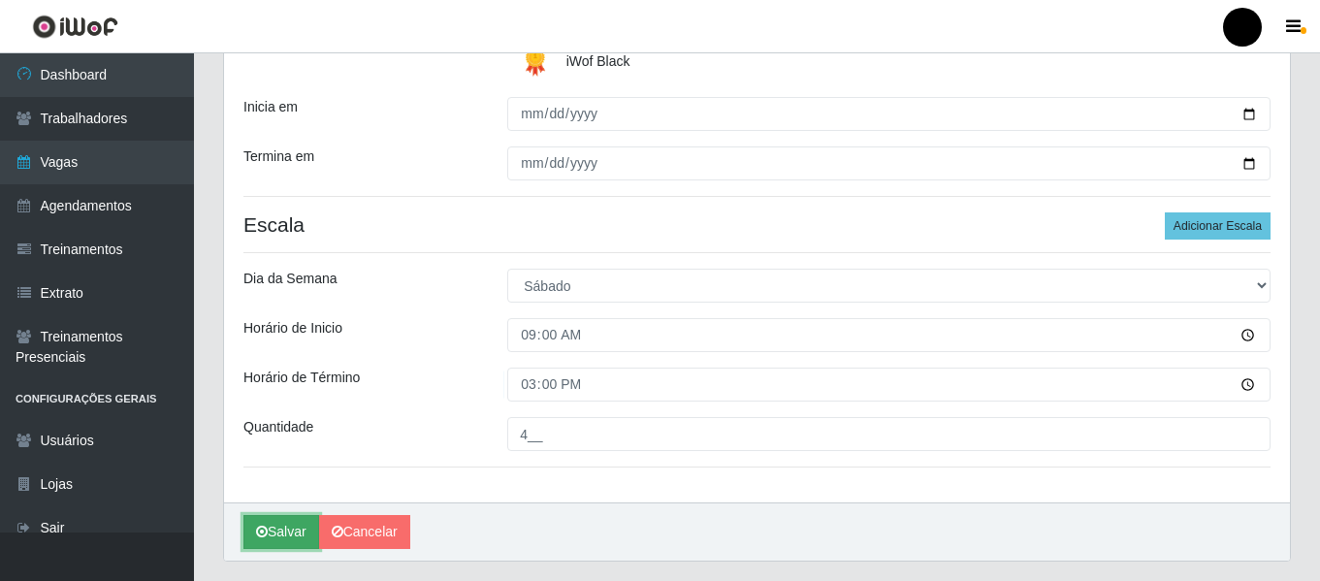
click at [266, 528] on icon "submit" at bounding box center [262, 532] width 12 height 14
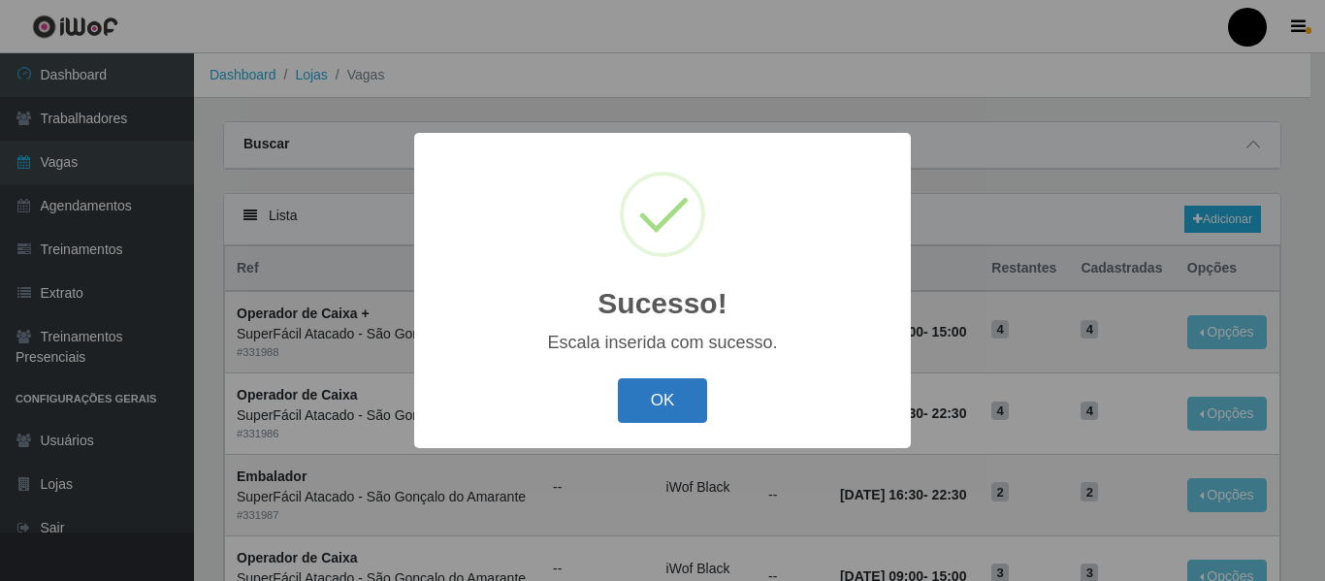
click at [638, 413] on button "OK" at bounding box center [663, 401] width 90 height 46
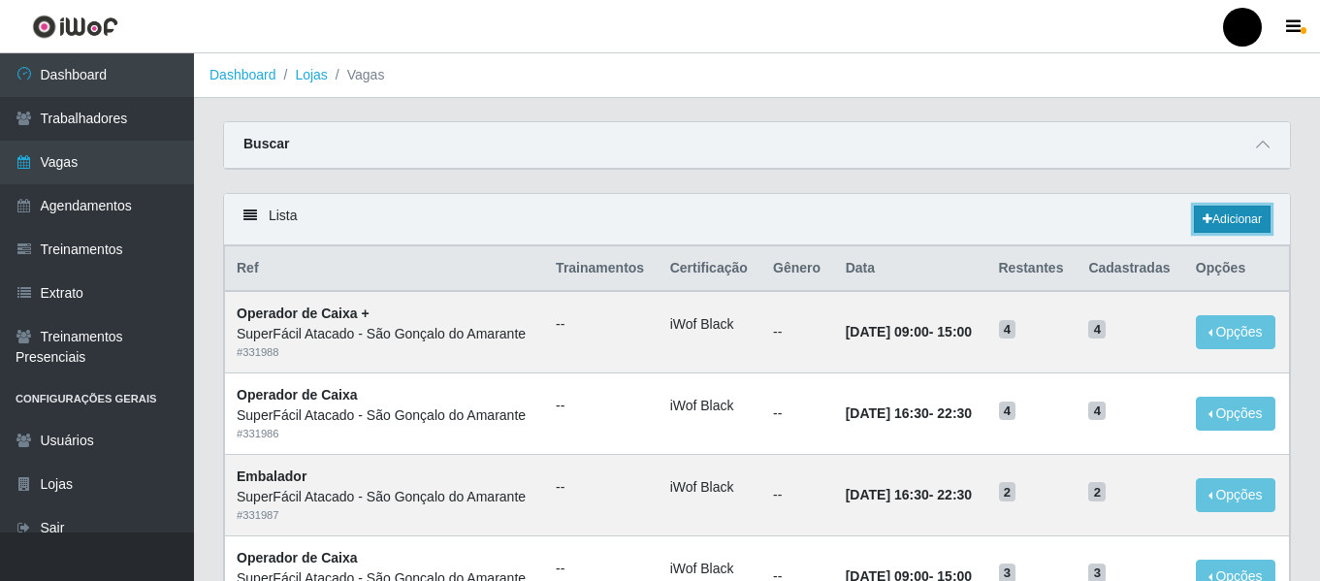
click at [1230, 218] on link "Adicionar" at bounding box center [1232, 219] width 77 height 27
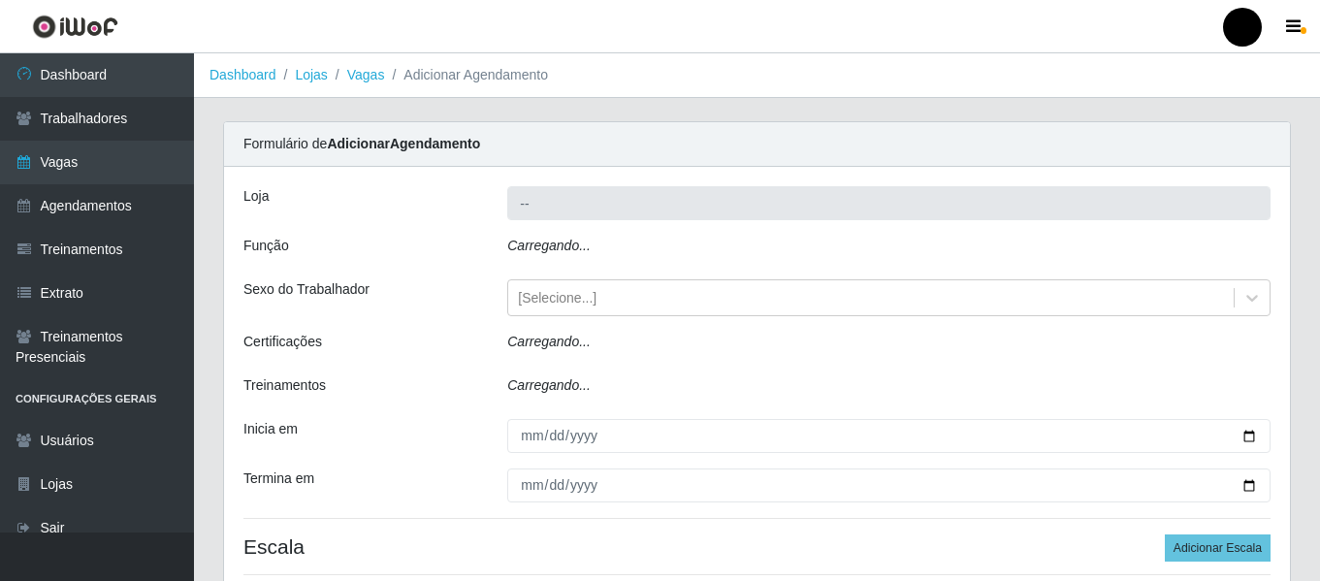
type input "SuperFácil Atacado - São Gonçalo do Amarante"
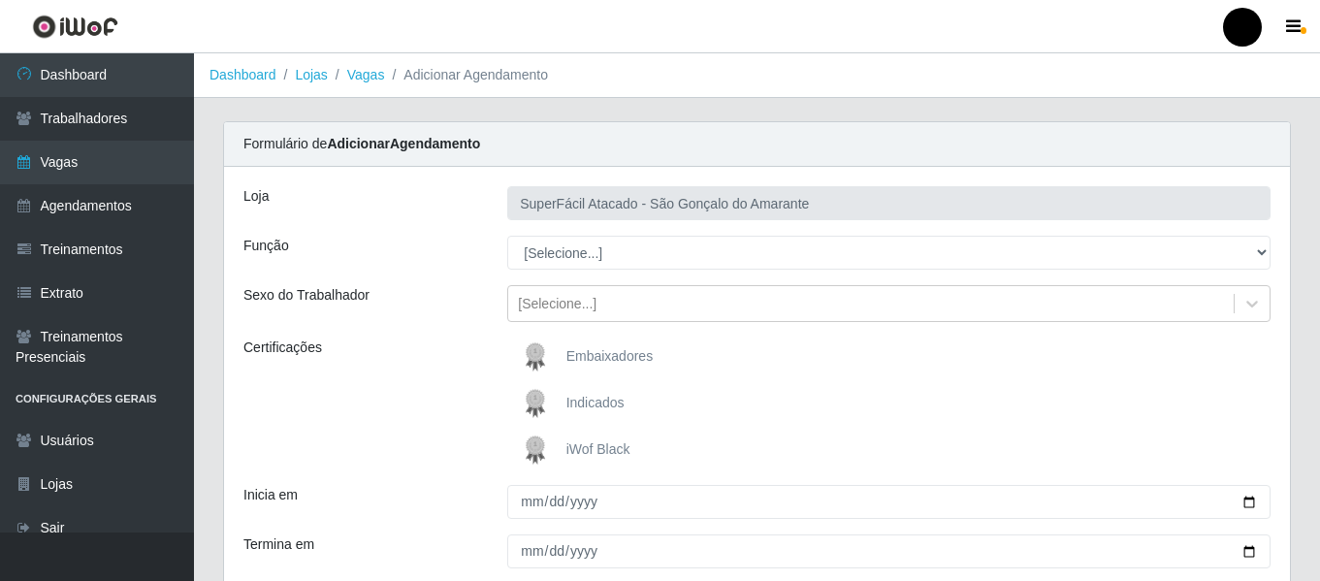
click at [594, 445] on span "iWof Black" at bounding box center [598, 449] width 64 height 16
click at [0, 0] on input "iWof Black" at bounding box center [0, 0] width 0 height 0
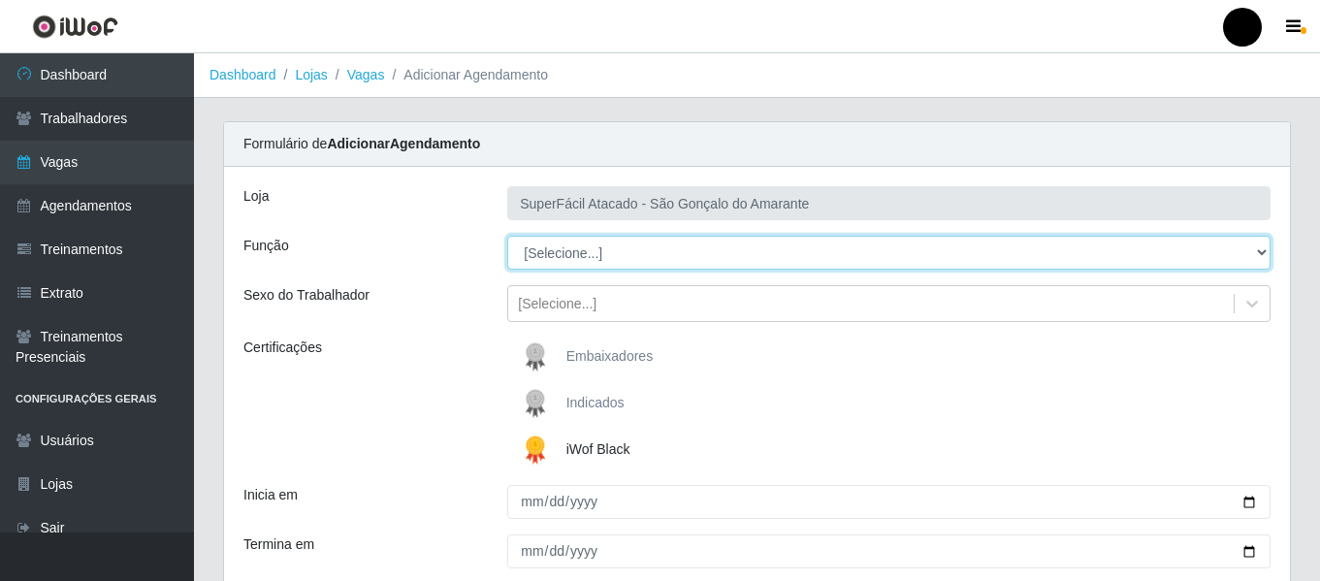
click at [1259, 242] on select "[Selecione...] Auxiliar de Estacionamento Auxiliar de Estacionamento + Auxiliar…" at bounding box center [888, 253] width 763 height 34
select select "72"
click at [507, 236] on select "[Selecione...] Auxiliar de Estacionamento Auxiliar de Estacionamento + Auxiliar…" at bounding box center [888, 253] width 763 height 34
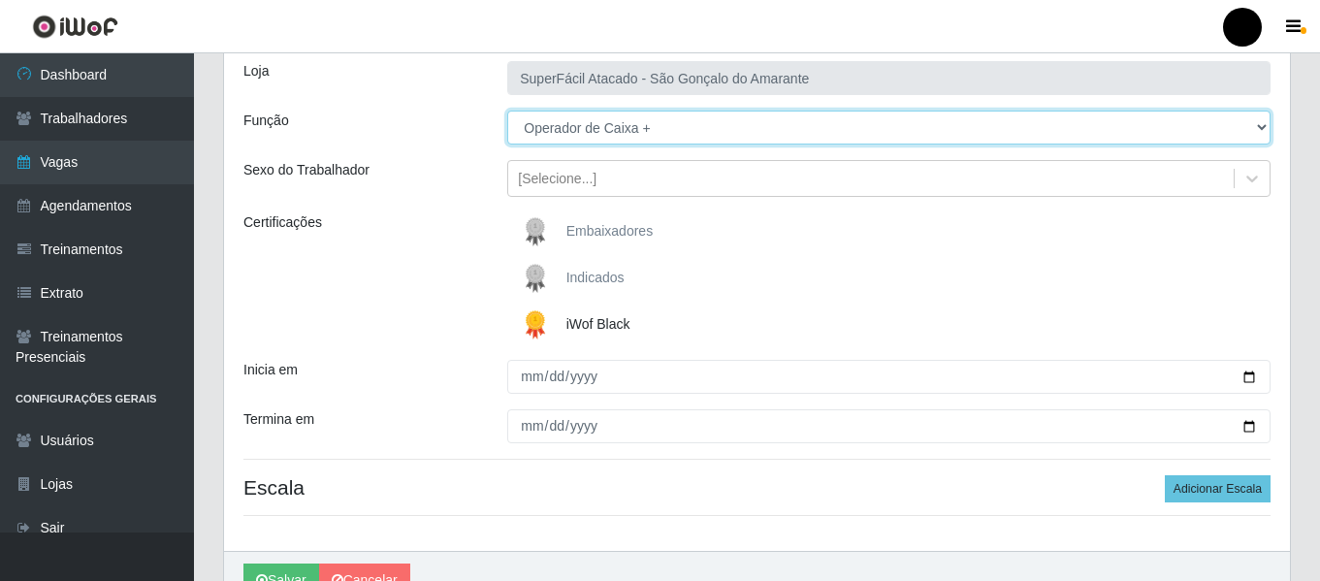
scroll to position [194, 0]
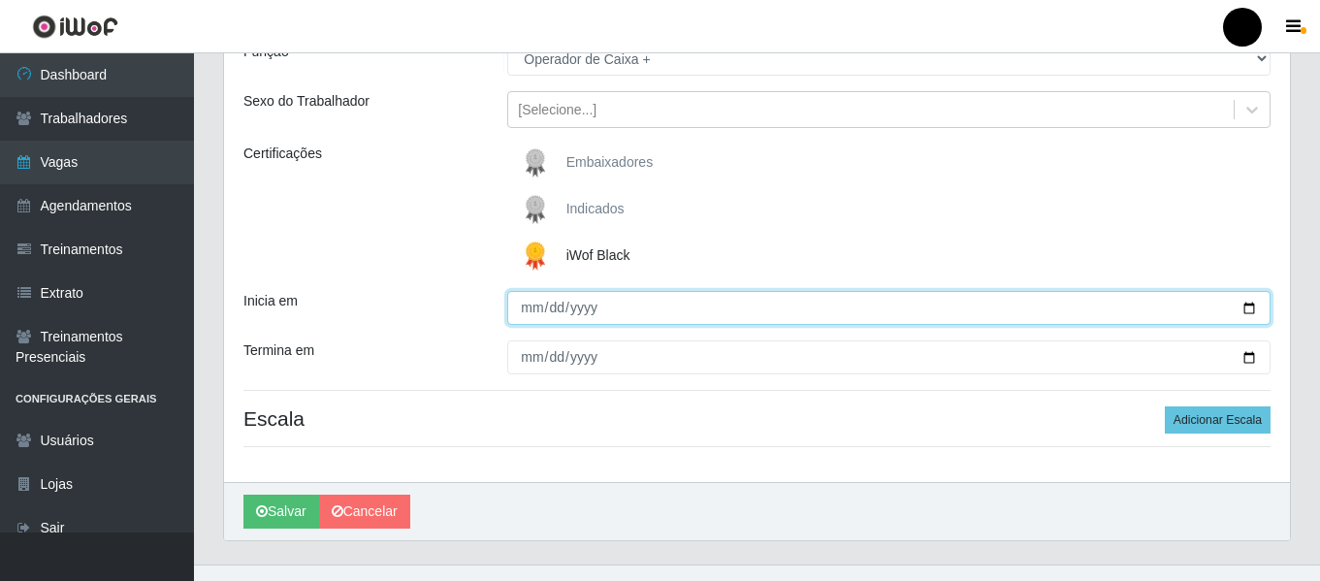
click at [1248, 305] on input "Inicia em" at bounding box center [888, 308] width 763 height 34
type input "[DATE]"
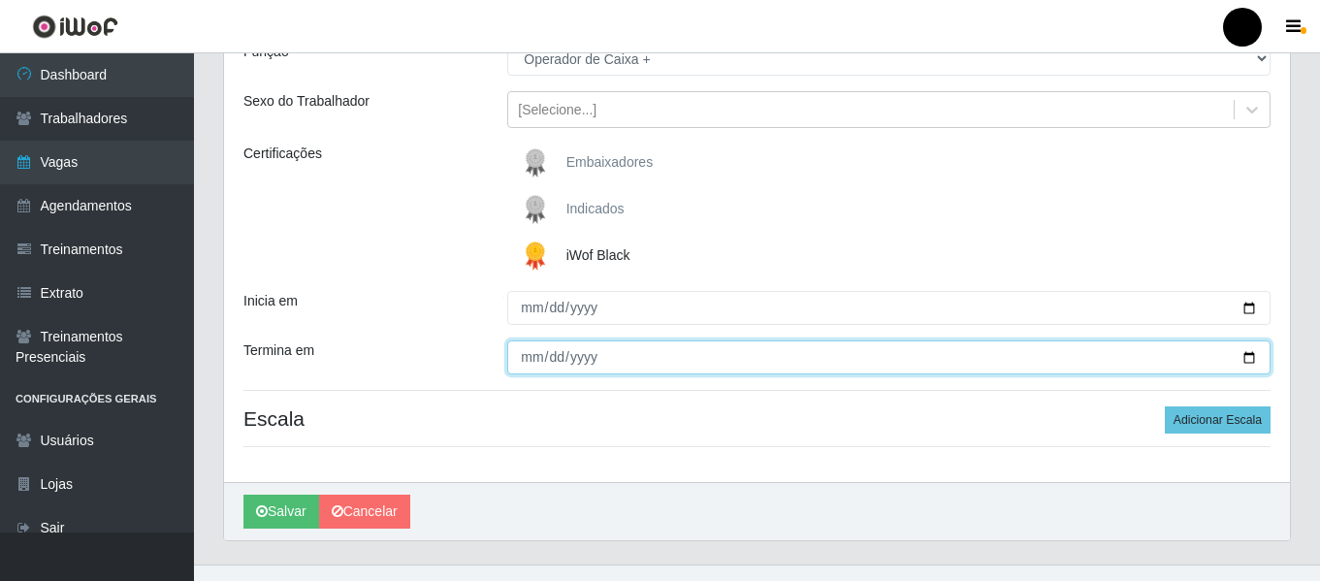
drag, startPoint x: 1248, startPoint y: 355, endPoint x: 1220, endPoint y: 338, distance: 33.1
click at [1247, 355] on input "Termina em" at bounding box center [888, 357] width 763 height 34
type input "[DATE]"
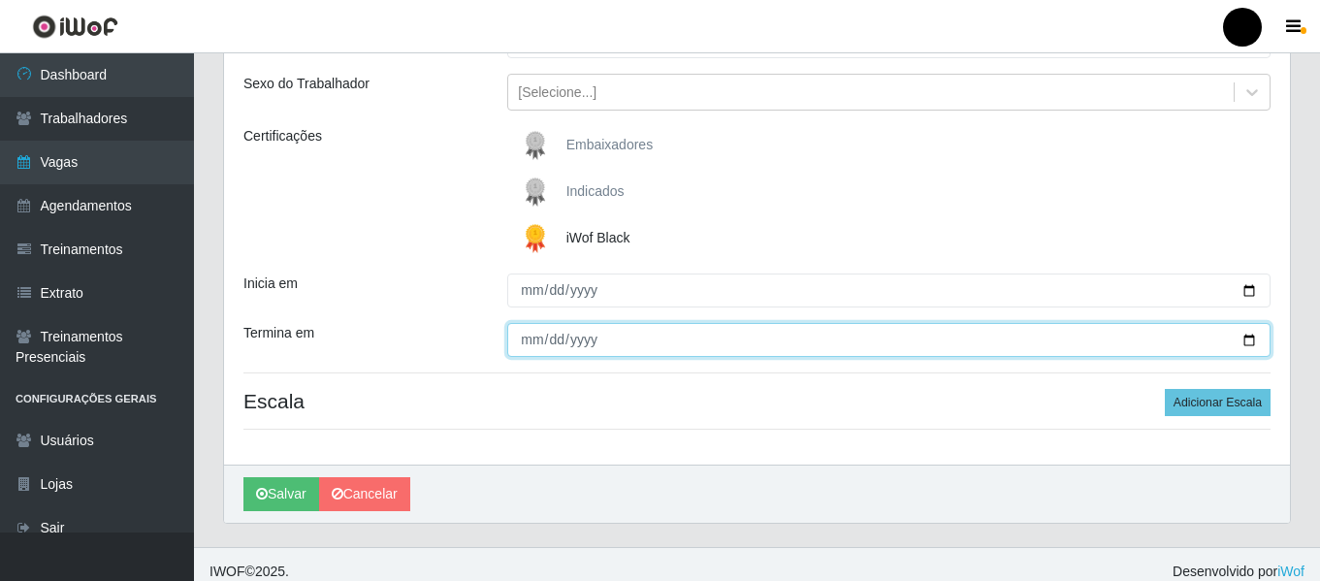
scroll to position [226, 0]
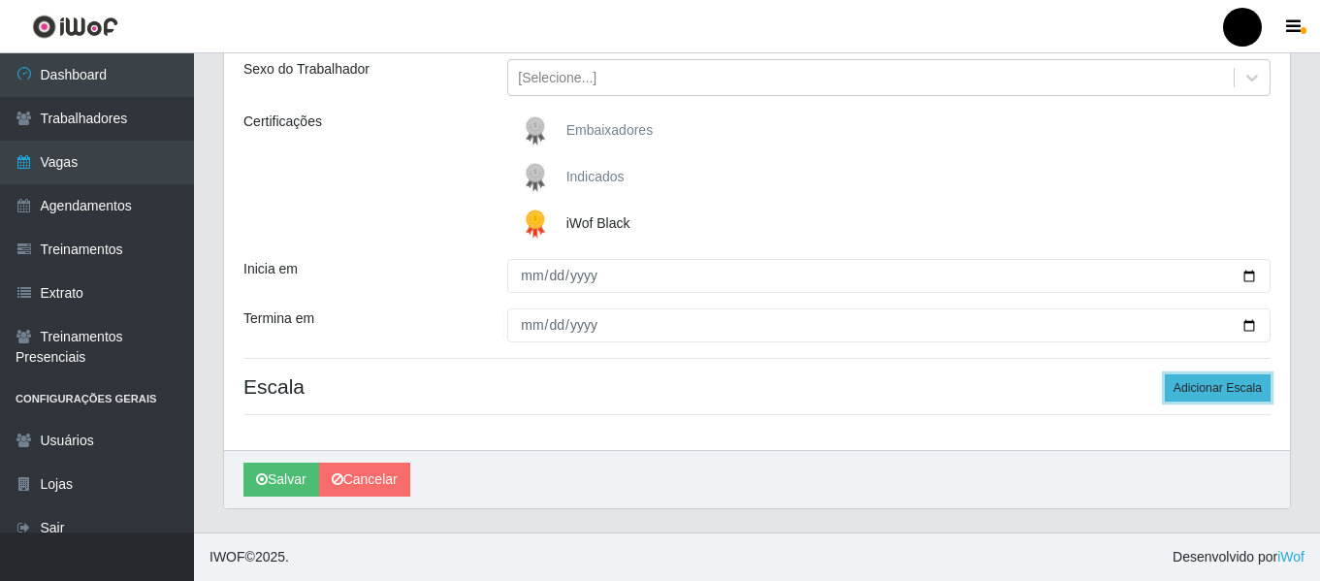
click at [1192, 388] on button "Adicionar Escala" at bounding box center [1218, 387] width 106 height 27
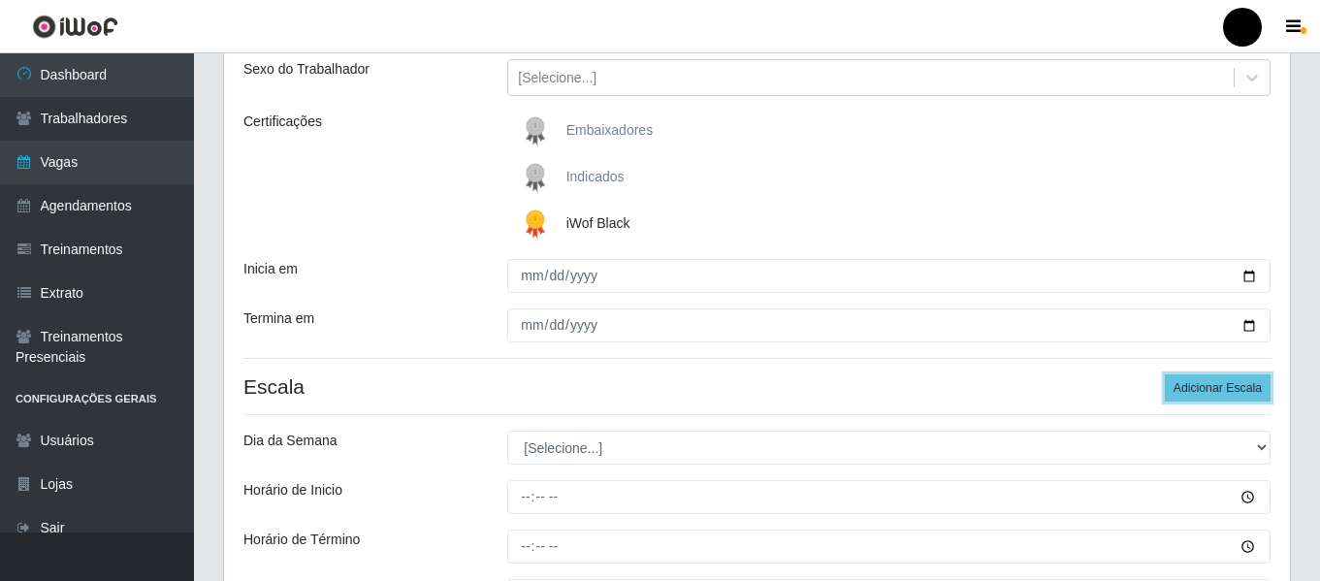
scroll to position [323, 0]
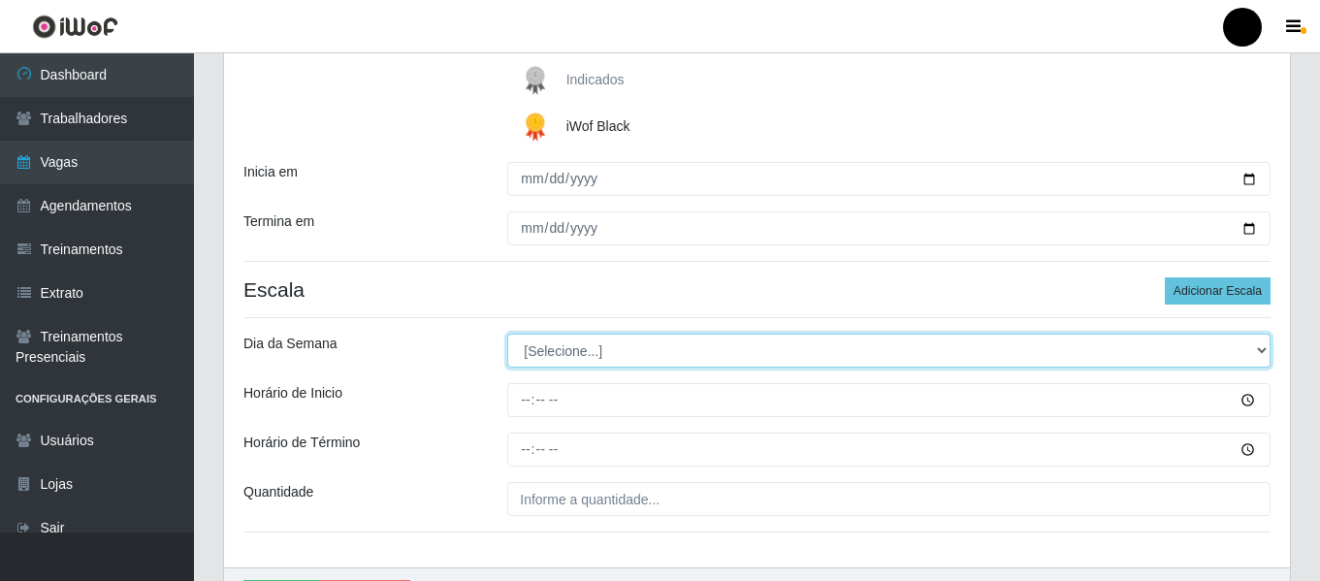
click at [1255, 344] on select "[Selecione...] Segunda Terça Quarta Quinta Sexta Sábado Domingo" at bounding box center [888, 351] width 763 height 34
select select "6"
click at [507, 334] on select "[Selecione...] Segunda Terça Quarta Quinta Sexta Sábado Domingo" at bounding box center [888, 351] width 763 height 34
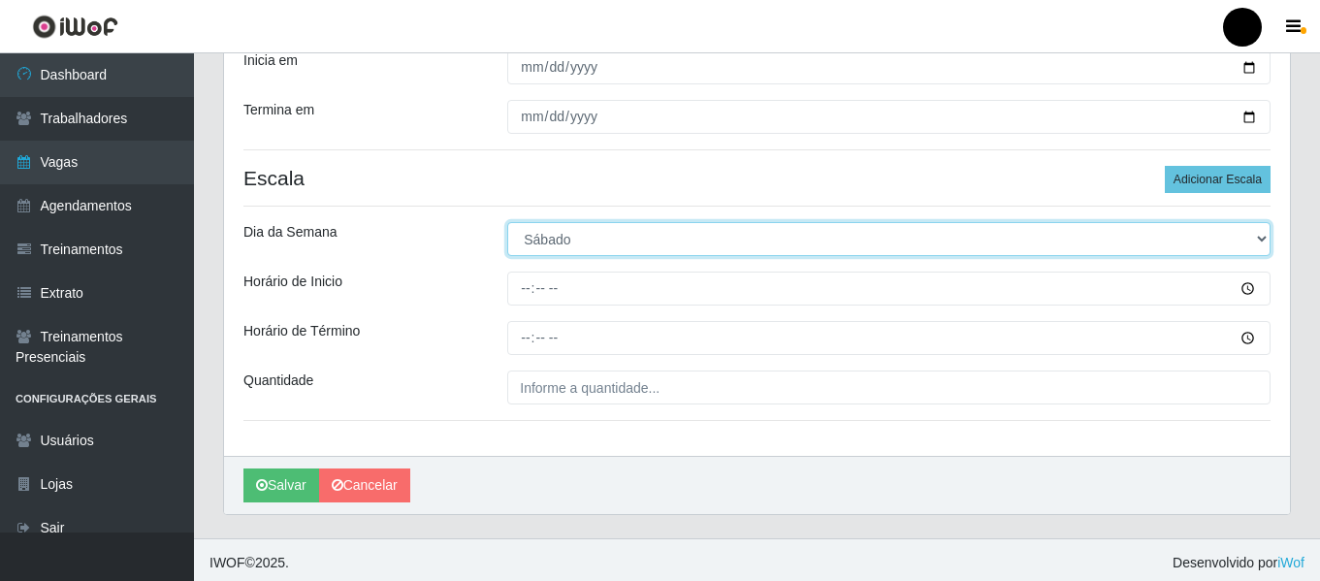
scroll to position [440, 0]
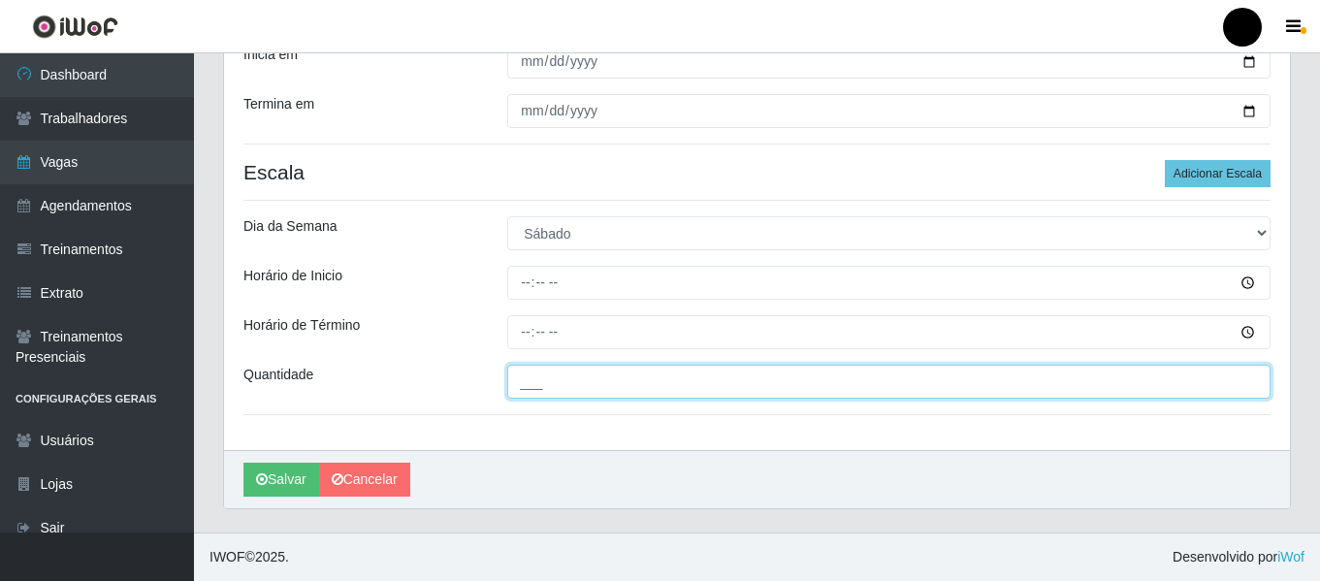
click at [646, 386] on input "___" at bounding box center [888, 382] width 763 height 34
type input "4__"
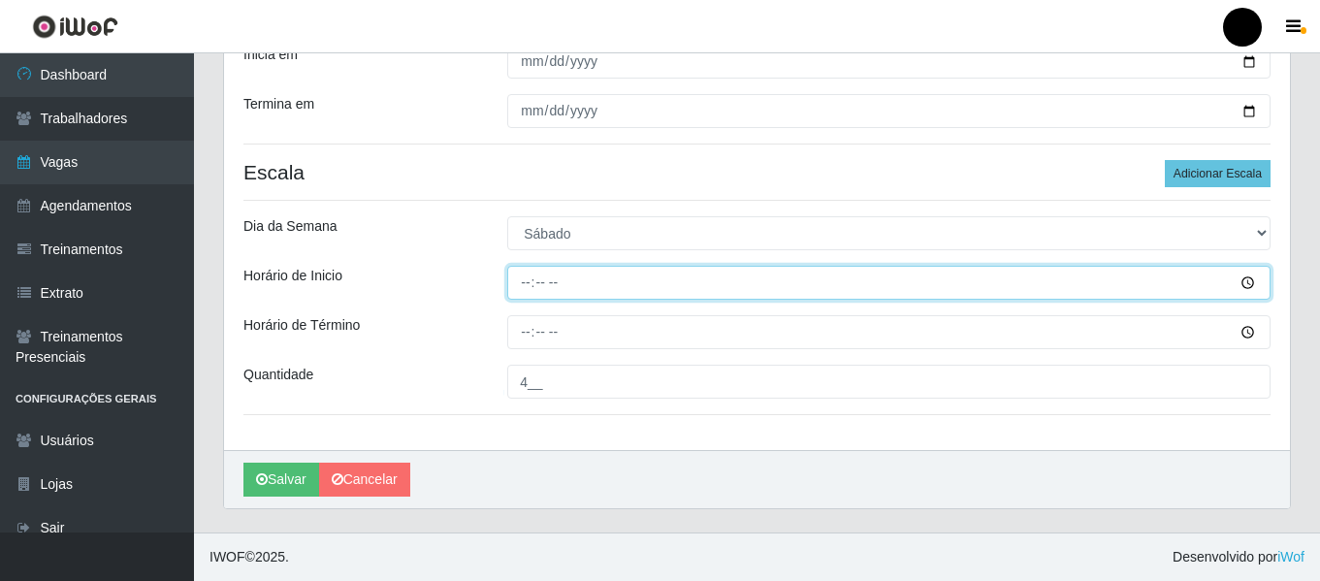
click at [528, 276] on input "Horário de Inicio" at bounding box center [888, 283] width 763 height 34
type input "16:30"
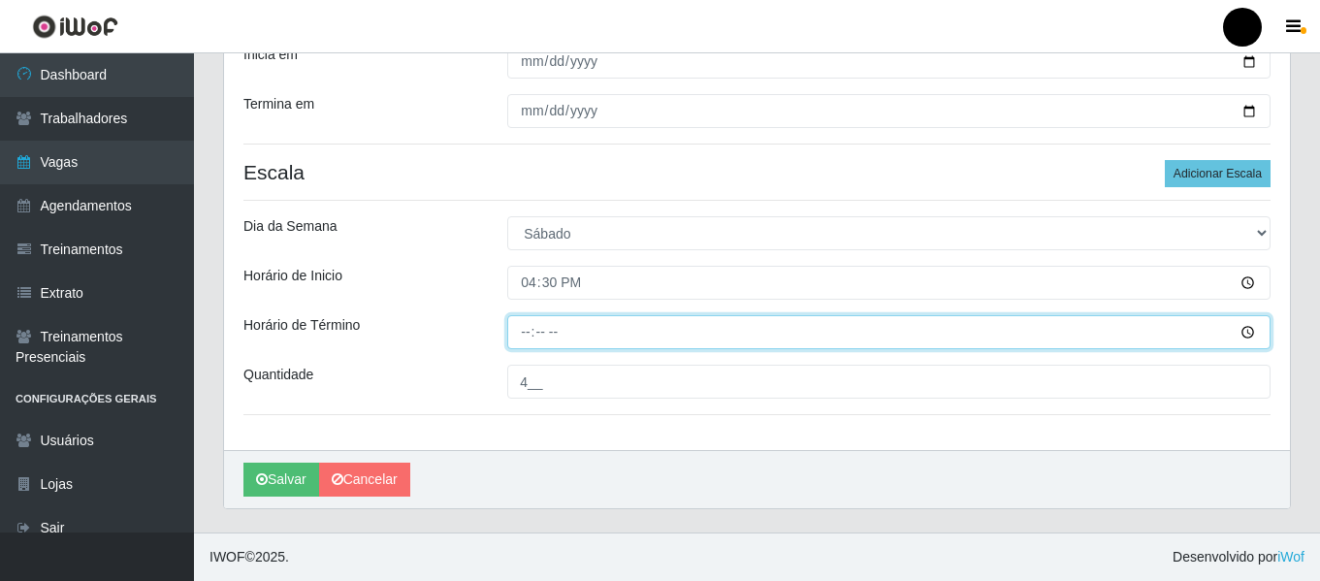
click at [519, 335] on input "Horário de Término" at bounding box center [888, 332] width 763 height 34
type input "22:30"
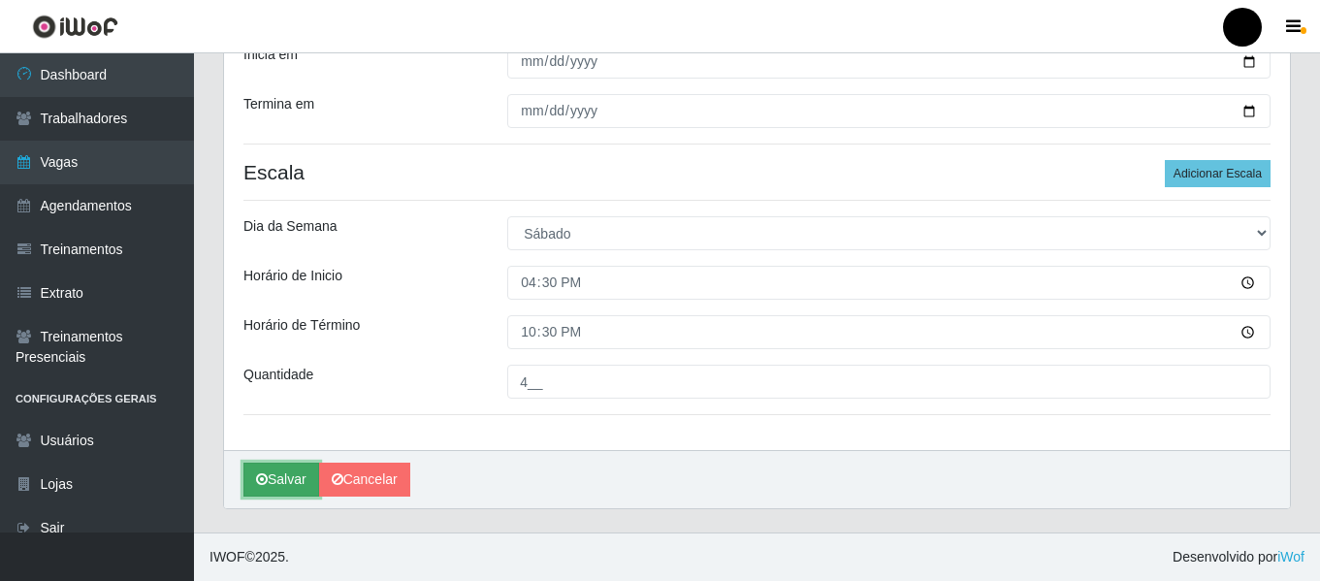
click at [308, 480] on button "Salvar" at bounding box center [281, 480] width 76 height 34
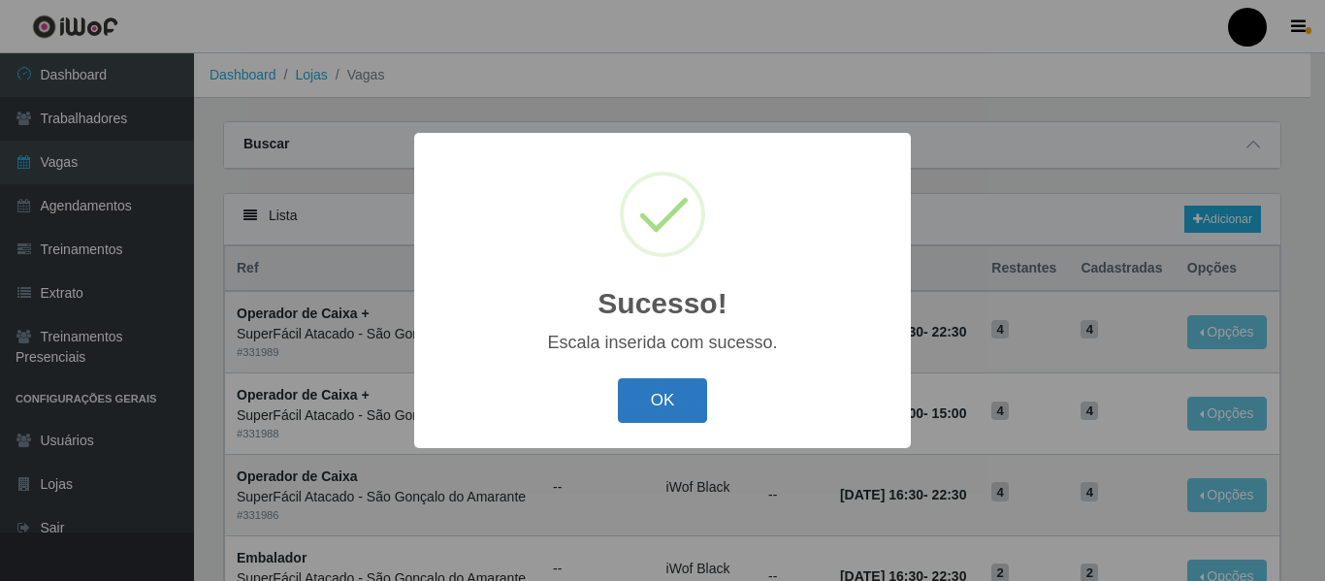
click at [662, 410] on button "OK" at bounding box center [663, 401] width 90 height 46
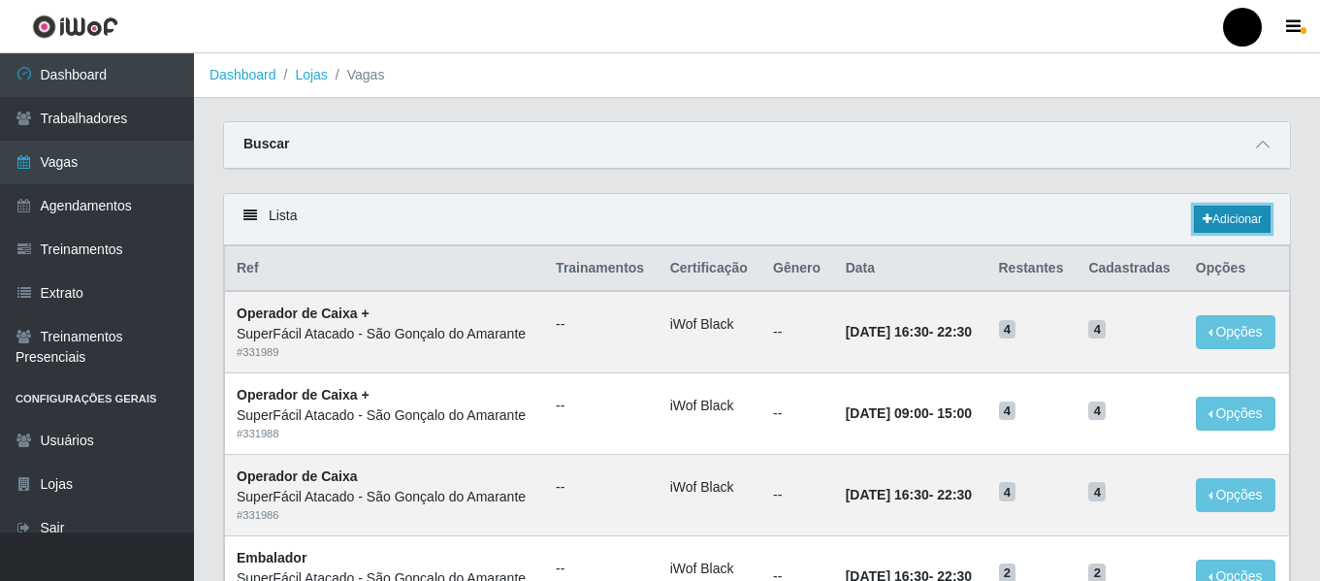
click at [1207, 212] on link "Adicionar" at bounding box center [1232, 219] width 77 height 27
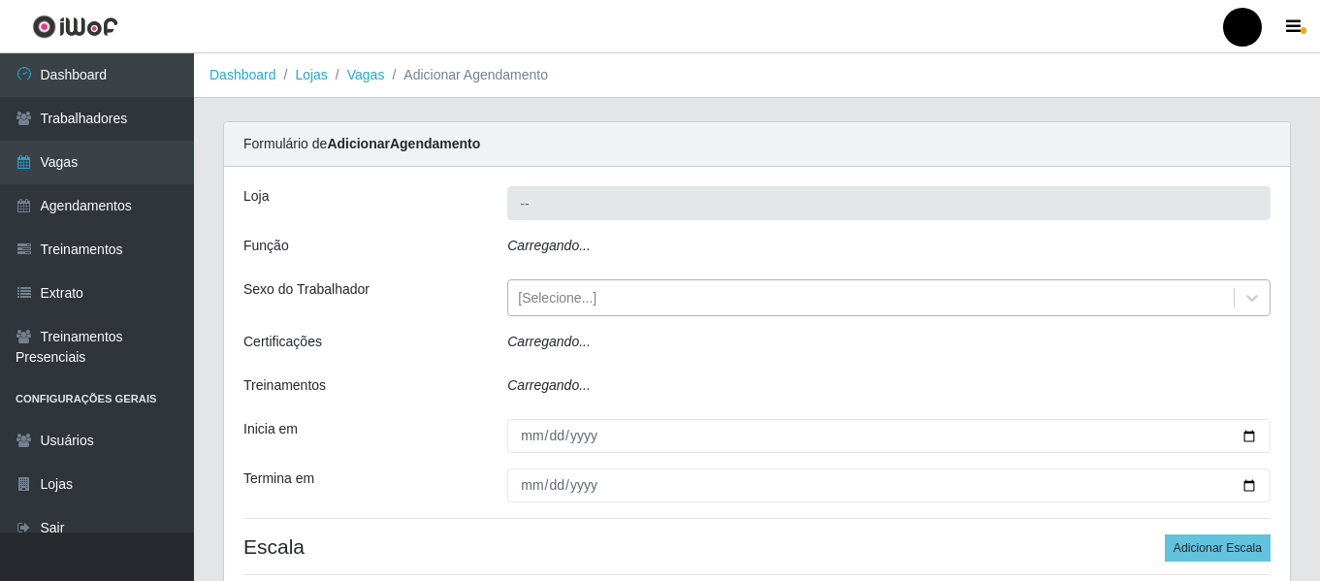
type input "SuperFácil Atacado - São Gonçalo do Amarante"
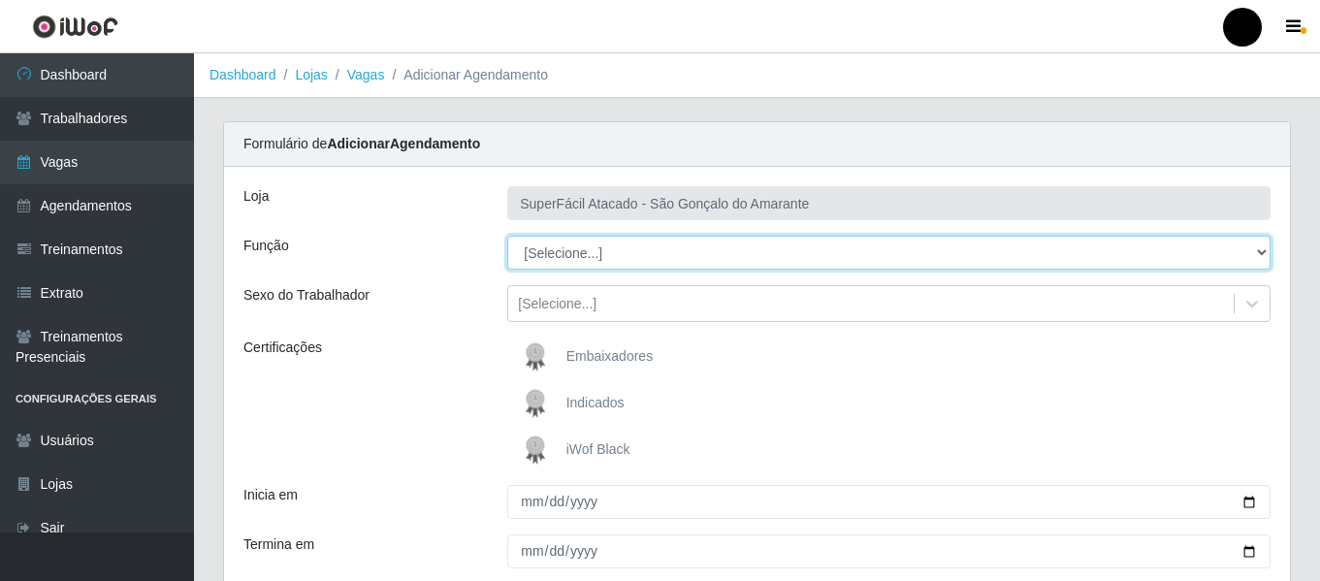
click at [1258, 250] on select "[Selecione...] Auxiliar de Estacionamento Auxiliar de Estacionamento + Auxiliar…" at bounding box center [888, 253] width 763 height 34
select select "70"
click at [507, 236] on select "[Selecione...] Auxiliar de Estacionamento Auxiliar de Estacionamento + Auxiliar…" at bounding box center [888, 253] width 763 height 34
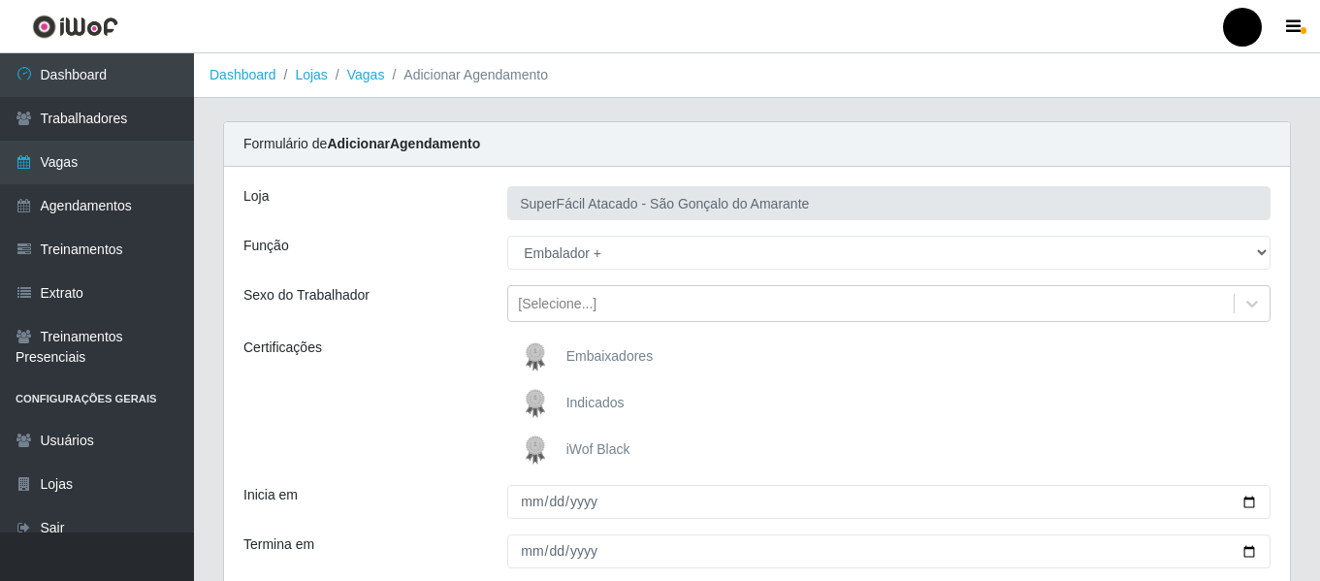
click at [560, 455] on img at bounding box center [539, 450] width 47 height 39
click at [0, 0] on input "iWof Black" at bounding box center [0, 0] width 0 height 0
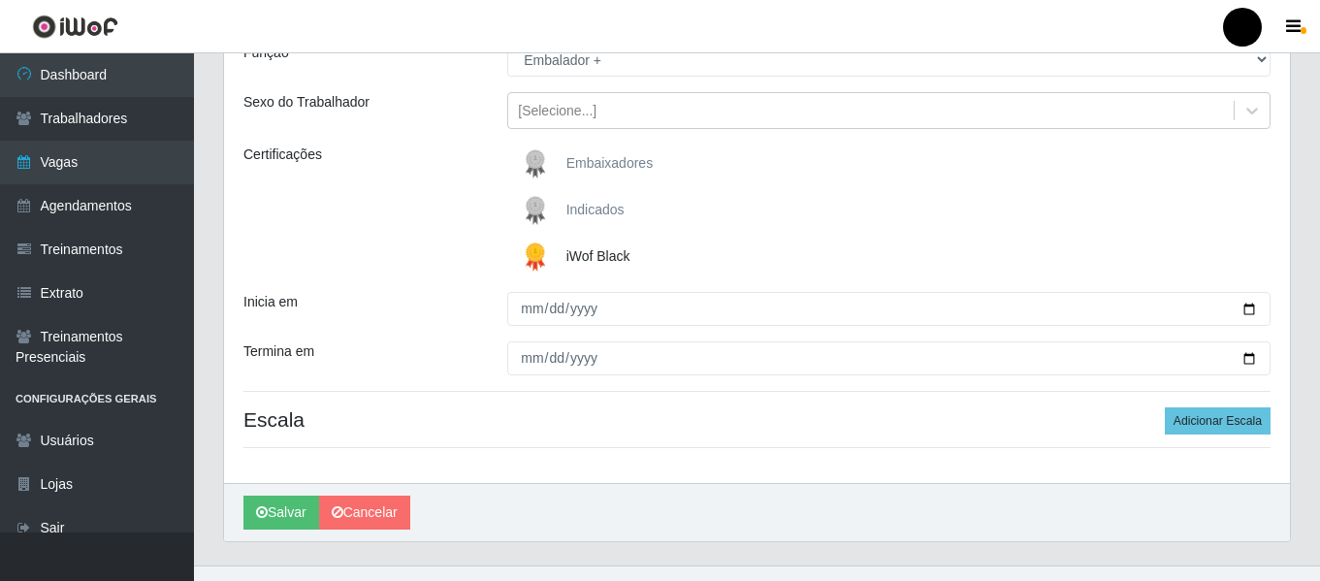
scroll to position [194, 0]
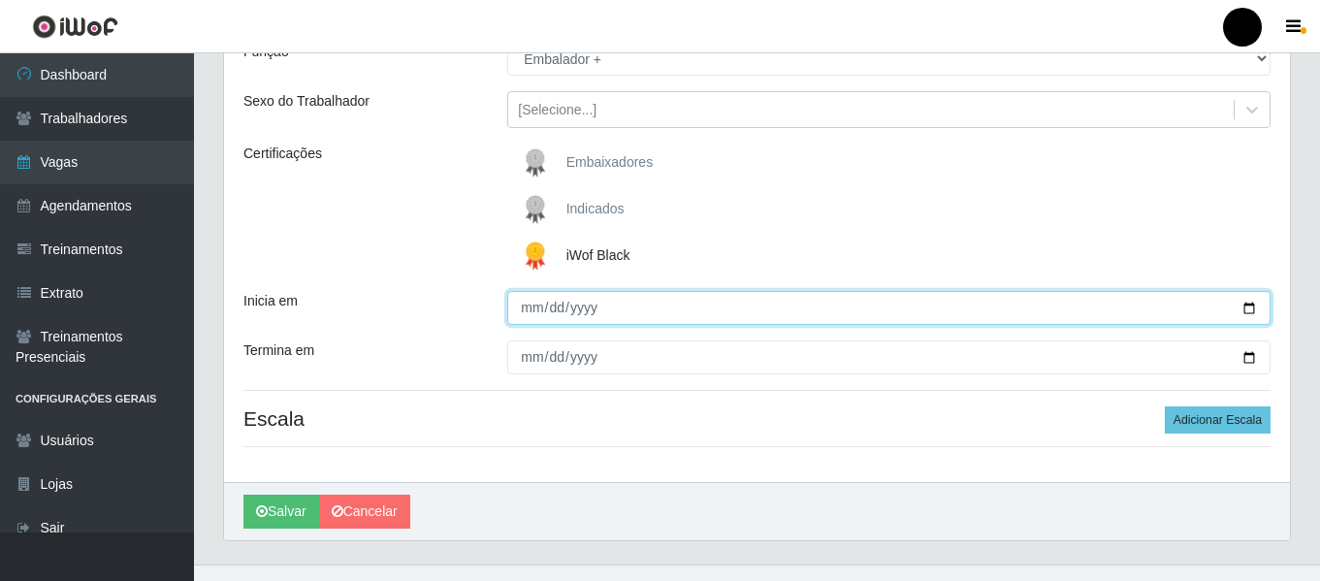
click at [1244, 310] on input "Inicia em" at bounding box center [888, 308] width 763 height 34
type input "[DATE]"
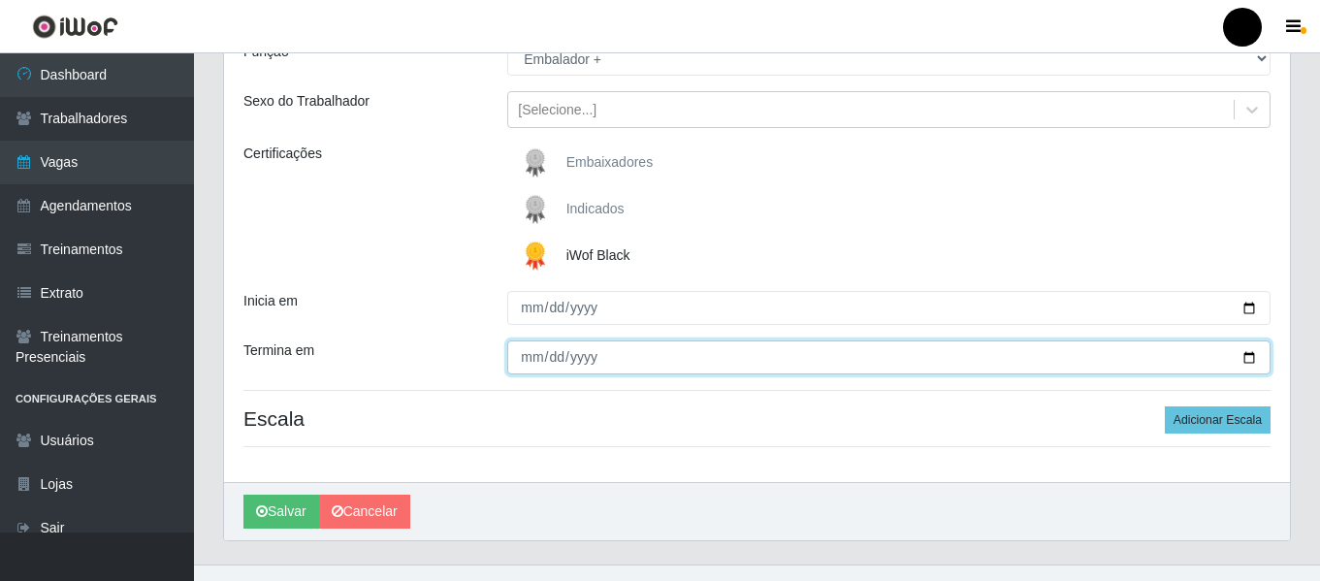
click at [1248, 353] on input "Termina em" at bounding box center [888, 357] width 763 height 34
type input "[DATE]"
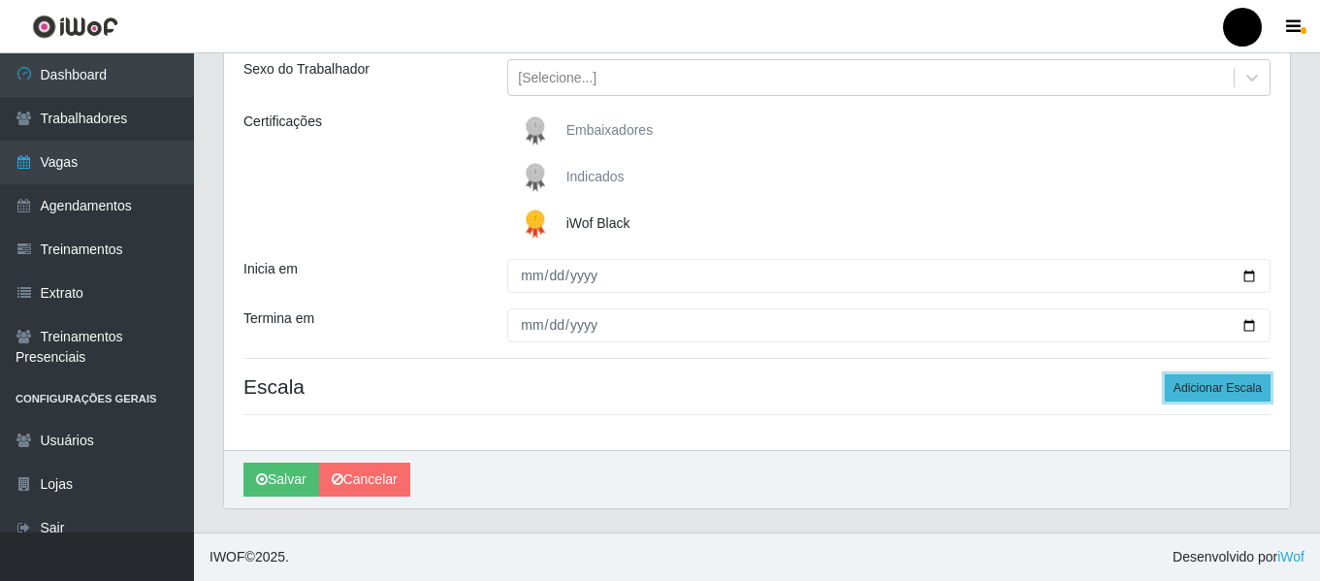
click at [1208, 393] on button "Adicionar Escala" at bounding box center [1218, 387] width 106 height 27
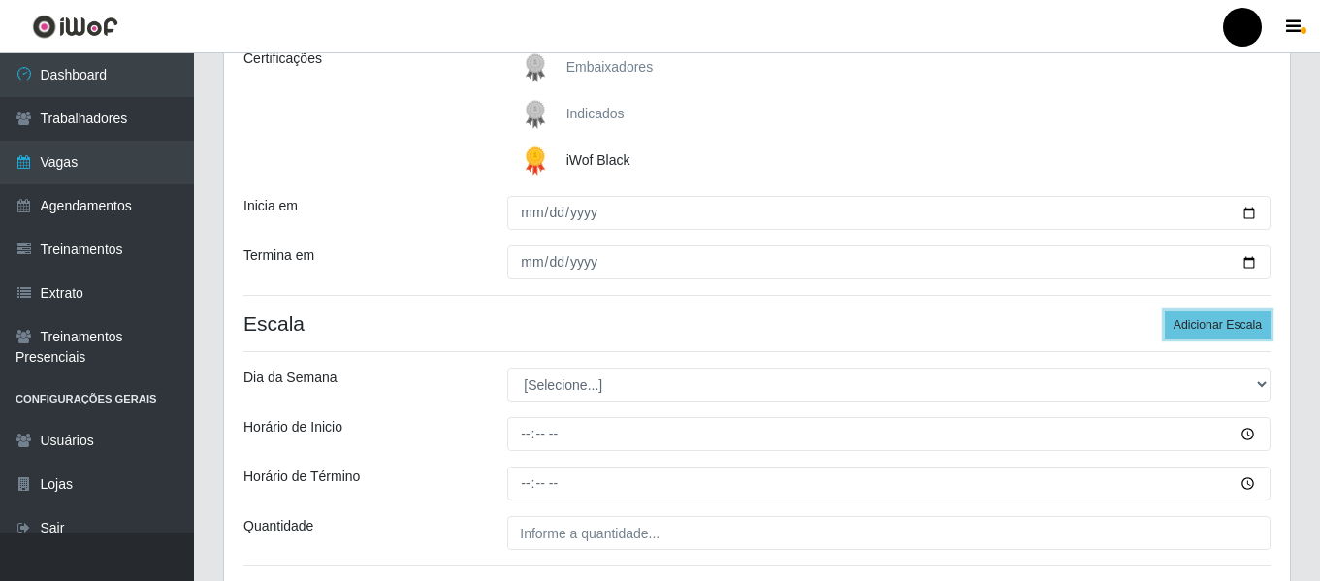
scroll to position [323, 0]
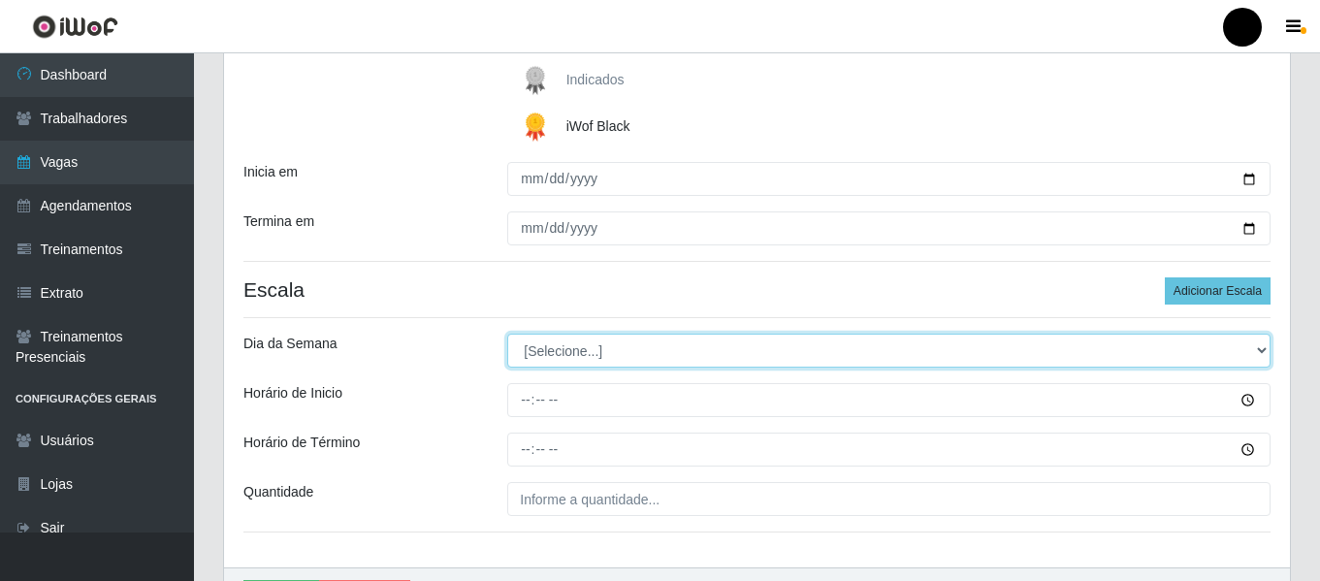
click at [1256, 351] on select "[Selecione...] Segunda Terça Quarta Quinta Sexta Sábado Domingo" at bounding box center [888, 351] width 763 height 34
select select "6"
click at [507, 334] on select "[Selecione...] Segunda Terça Quarta Quinta Sexta Sábado Domingo" at bounding box center [888, 351] width 763 height 34
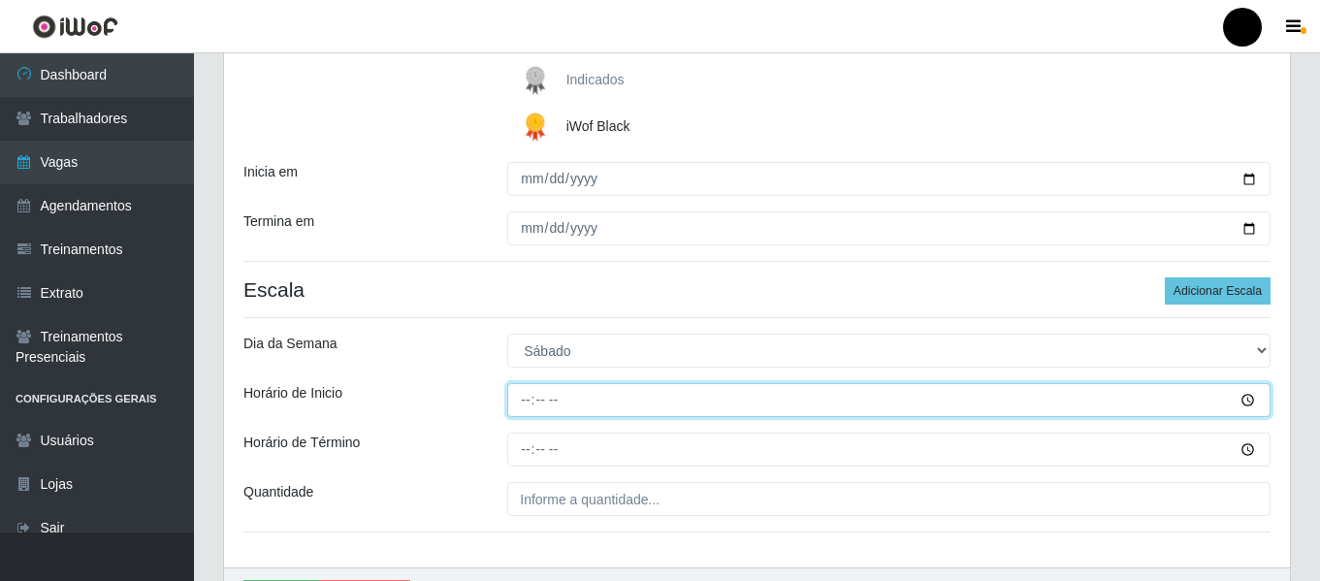
click at [528, 399] on input "Horário de Inicio" at bounding box center [888, 400] width 763 height 34
type input "09:00"
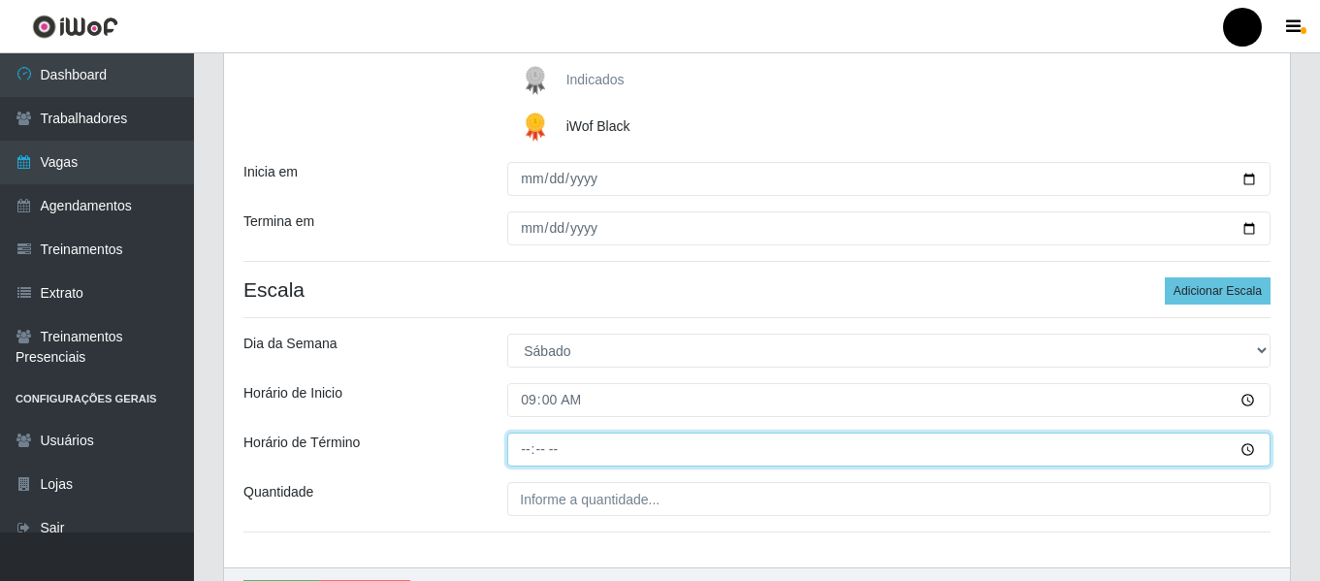
click at [521, 450] on input "Horário de Término" at bounding box center [888, 450] width 763 height 34
type input "15:00"
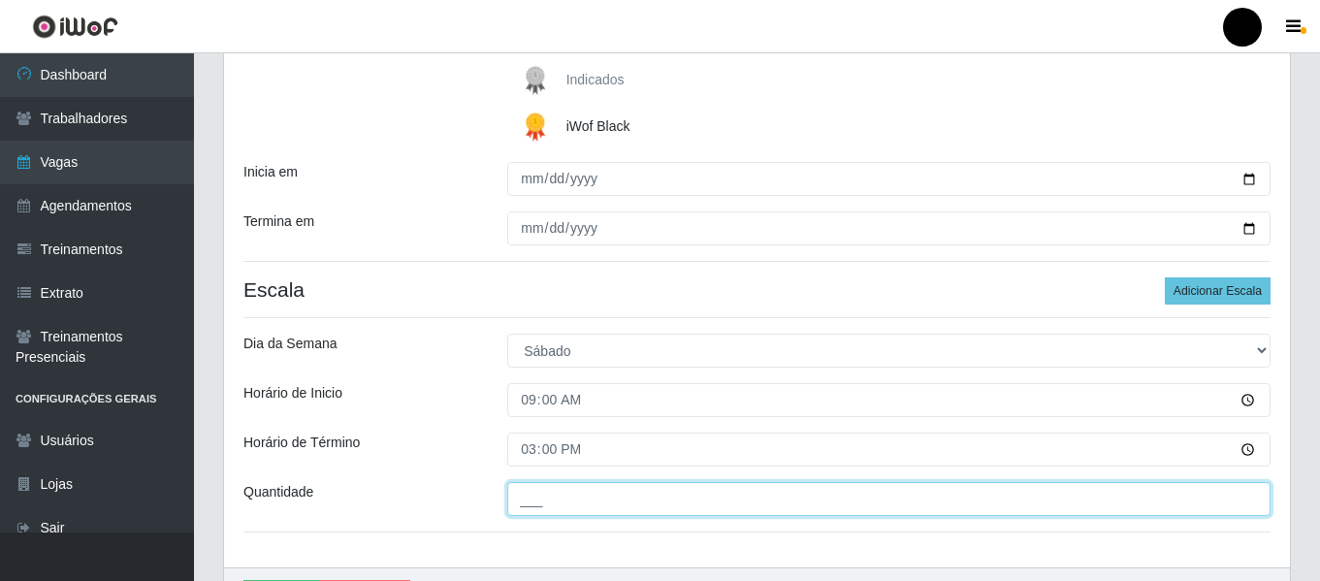
click at [518, 501] on input "___" at bounding box center [888, 499] width 763 height 34
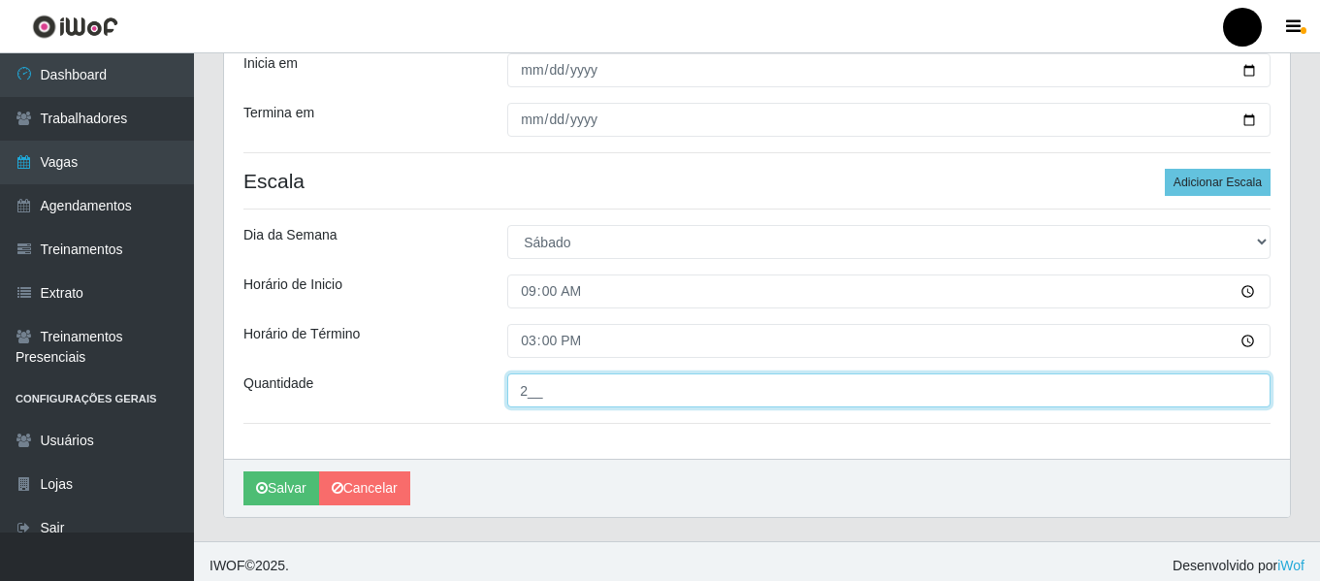
scroll to position [440, 0]
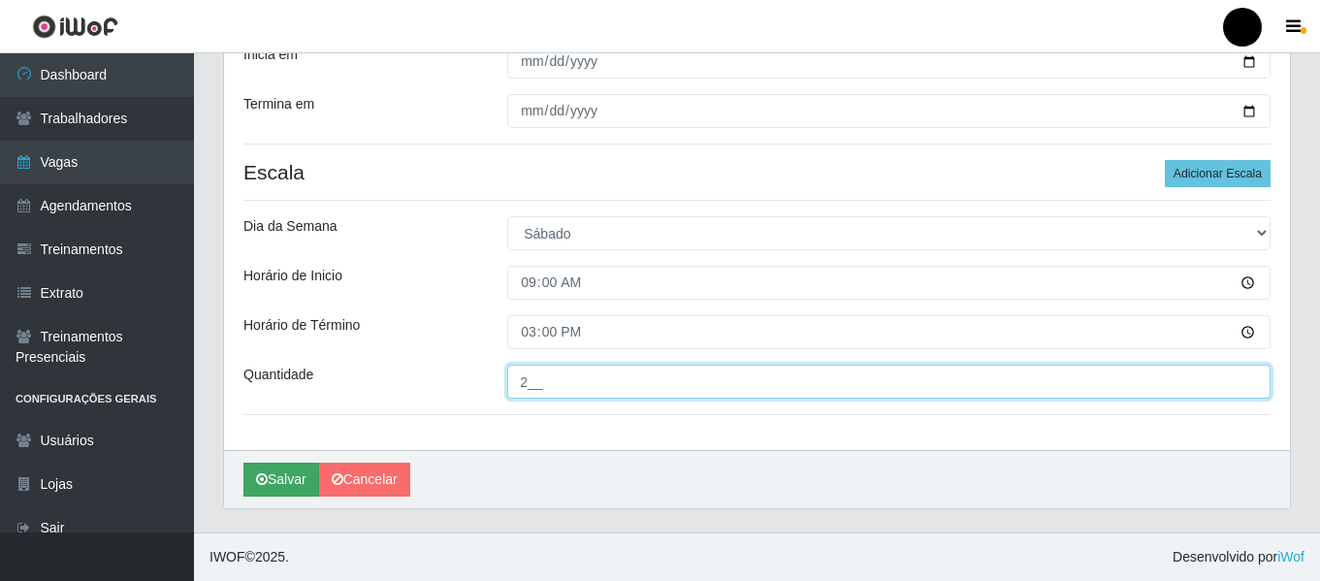
type input "2__"
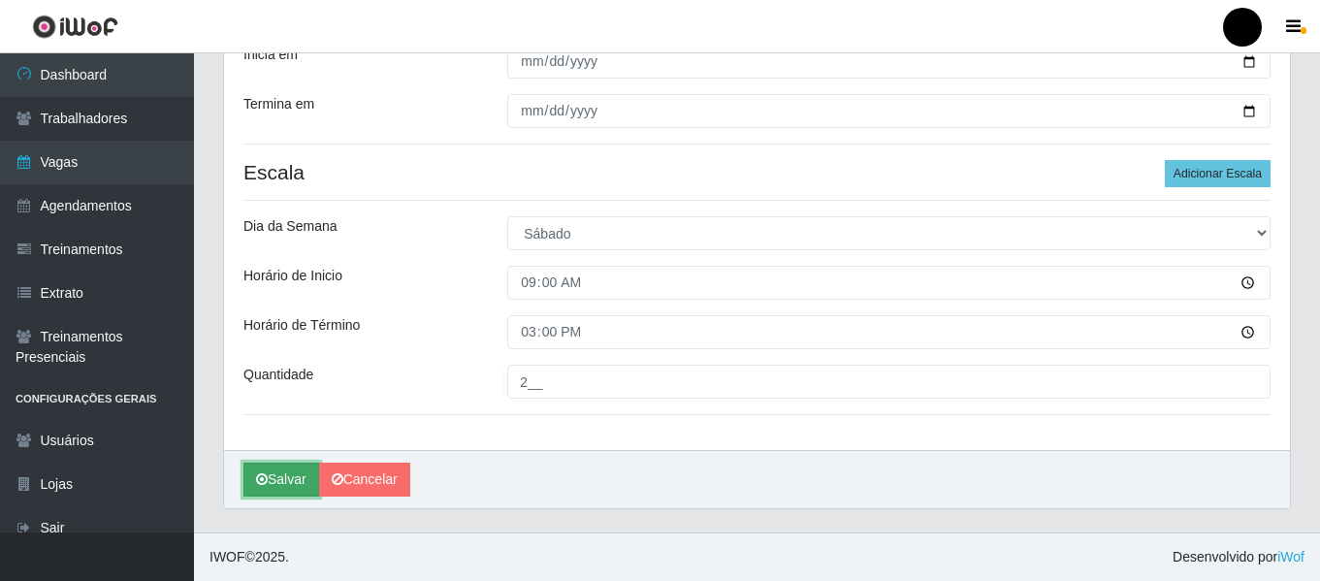
click at [262, 473] on icon "submit" at bounding box center [262, 479] width 12 height 14
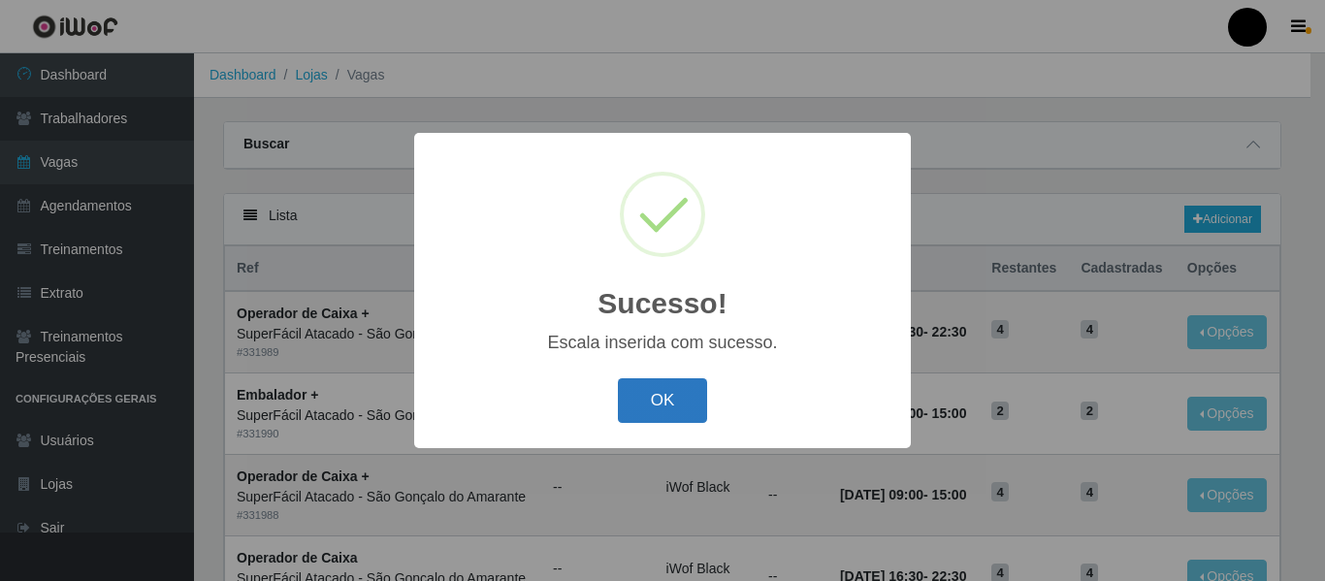
click at [643, 411] on button "OK" at bounding box center [663, 401] width 90 height 46
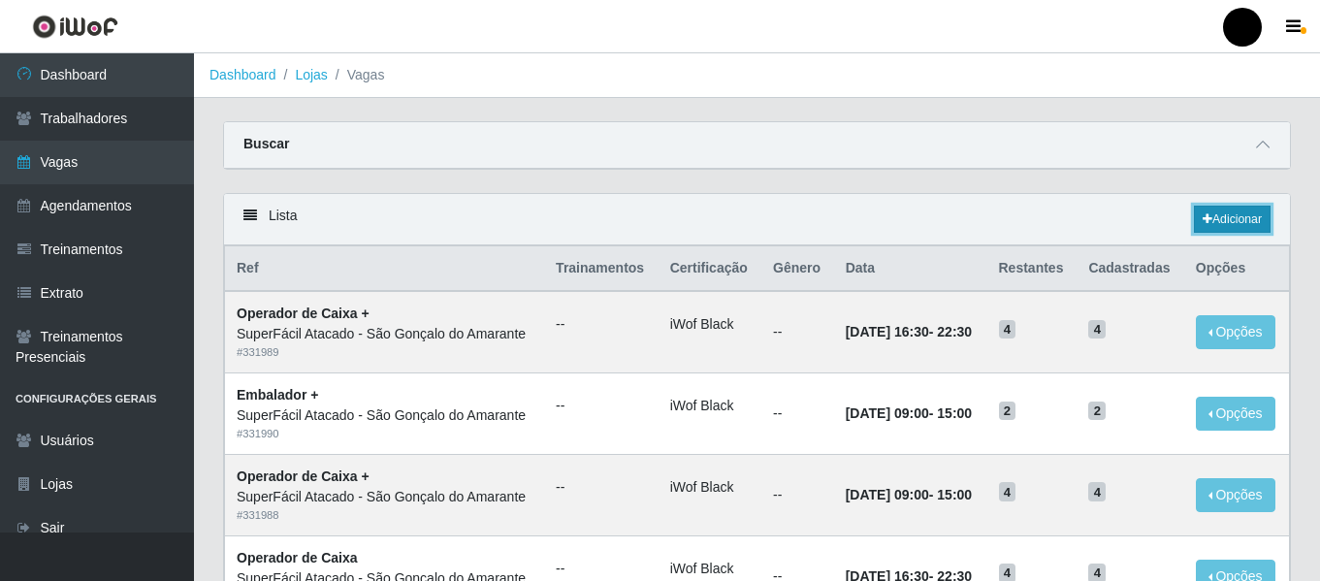
click at [1227, 217] on link "Adicionar" at bounding box center [1232, 219] width 77 height 27
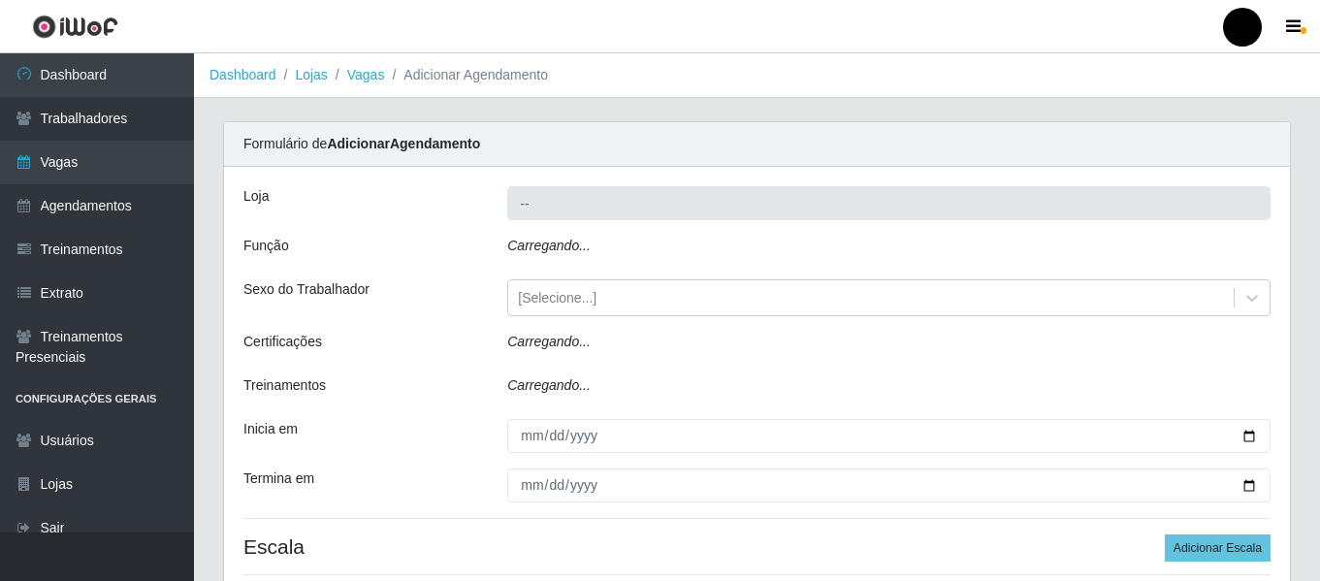
type input "SuperFácil Atacado - São Gonçalo do Amarante"
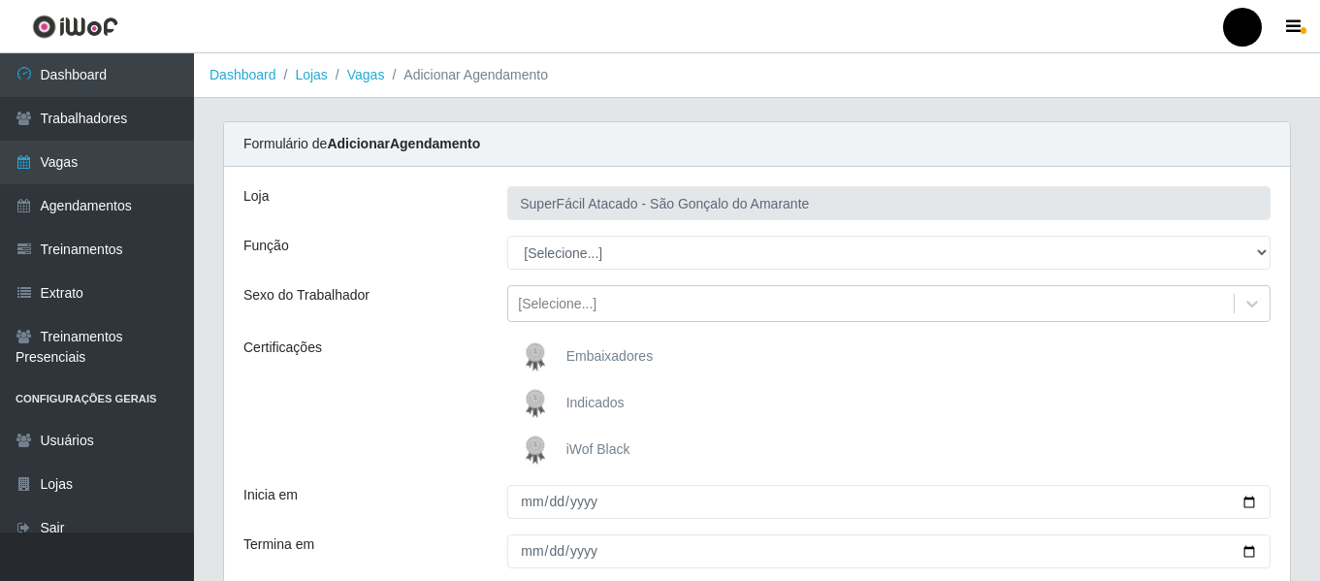
click at [579, 446] on span "iWof Black" at bounding box center [598, 449] width 64 height 16
click at [0, 0] on input "iWof Black" at bounding box center [0, 0] width 0 height 0
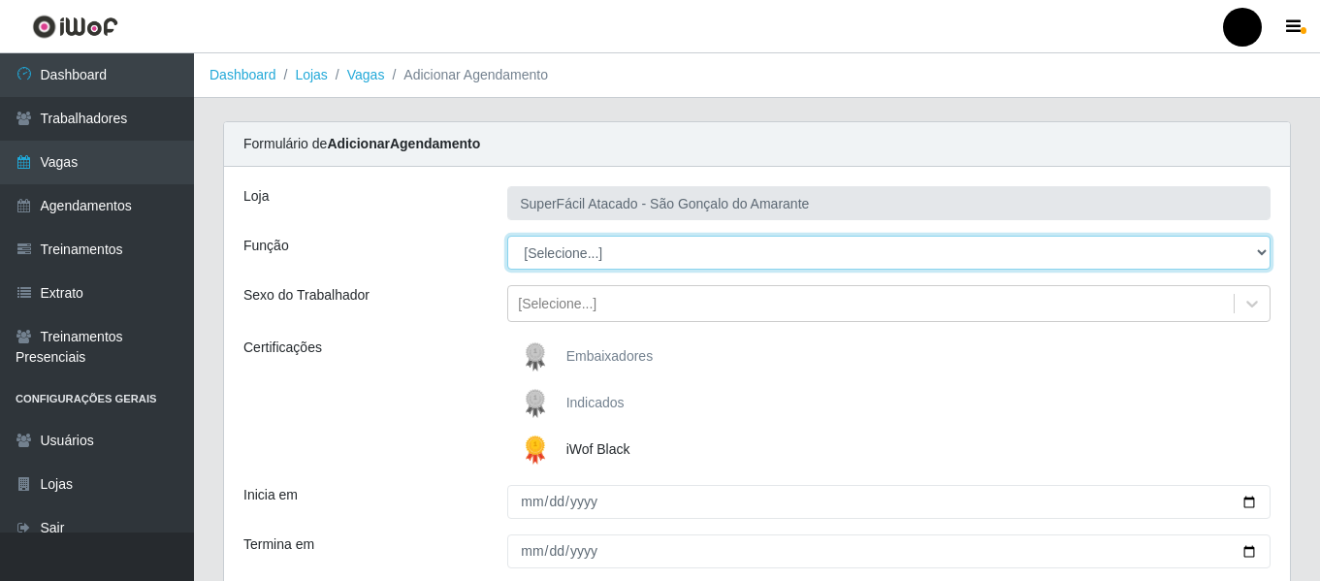
click at [1255, 249] on select "[Selecione...] Auxiliar de Estacionamento Auxiliar de Estacionamento + Auxiliar…" at bounding box center [888, 253] width 763 height 34
select select "70"
click at [507, 236] on select "[Selecione...] Auxiliar de Estacionamento Auxiliar de Estacionamento + Auxiliar…" at bounding box center [888, 253] width 763 height 34
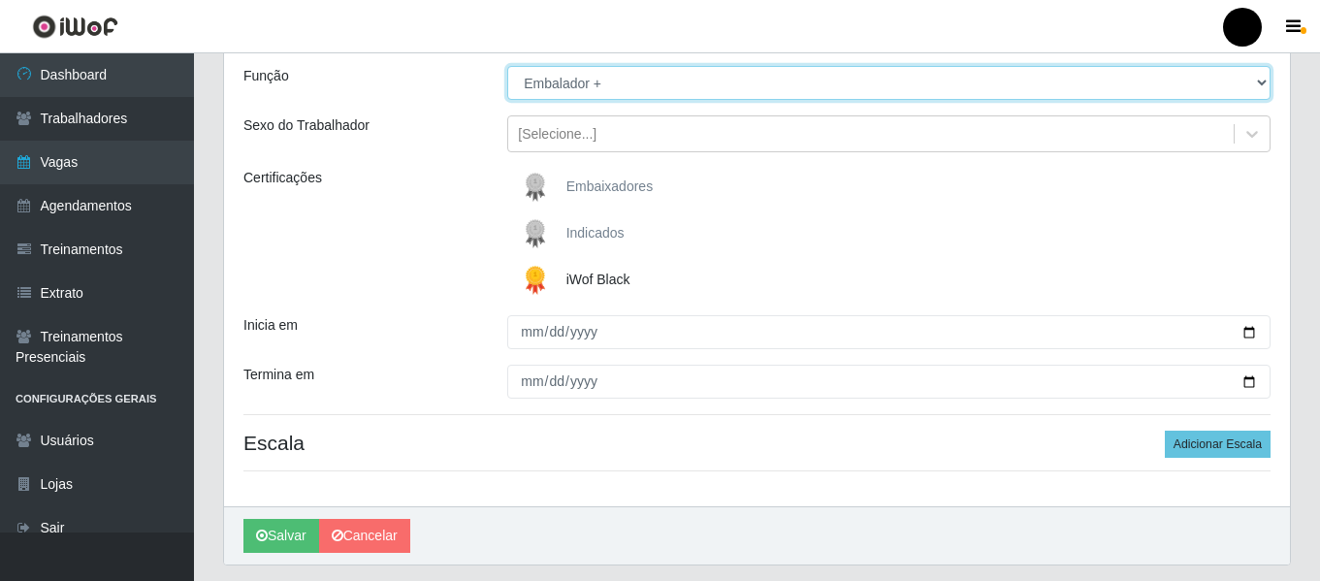
scroll to position [194, 0]
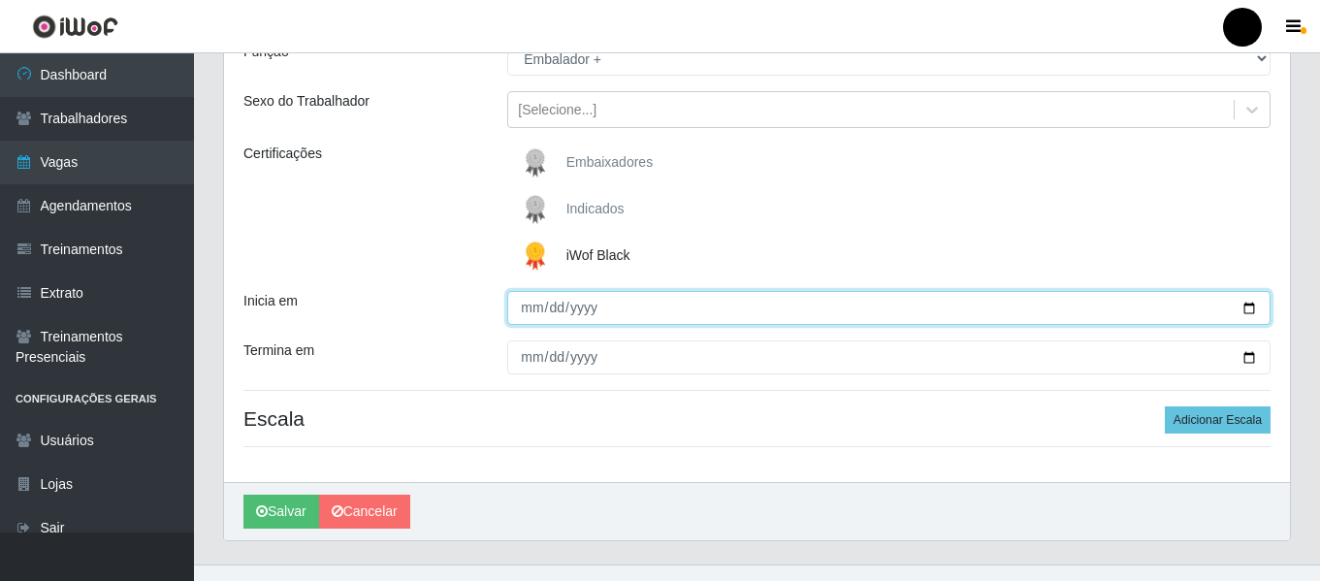
click at [1247, 311] on input "Inicia em" at bounding box center [888, 308] width 763 height 34
type input "[DATE]"
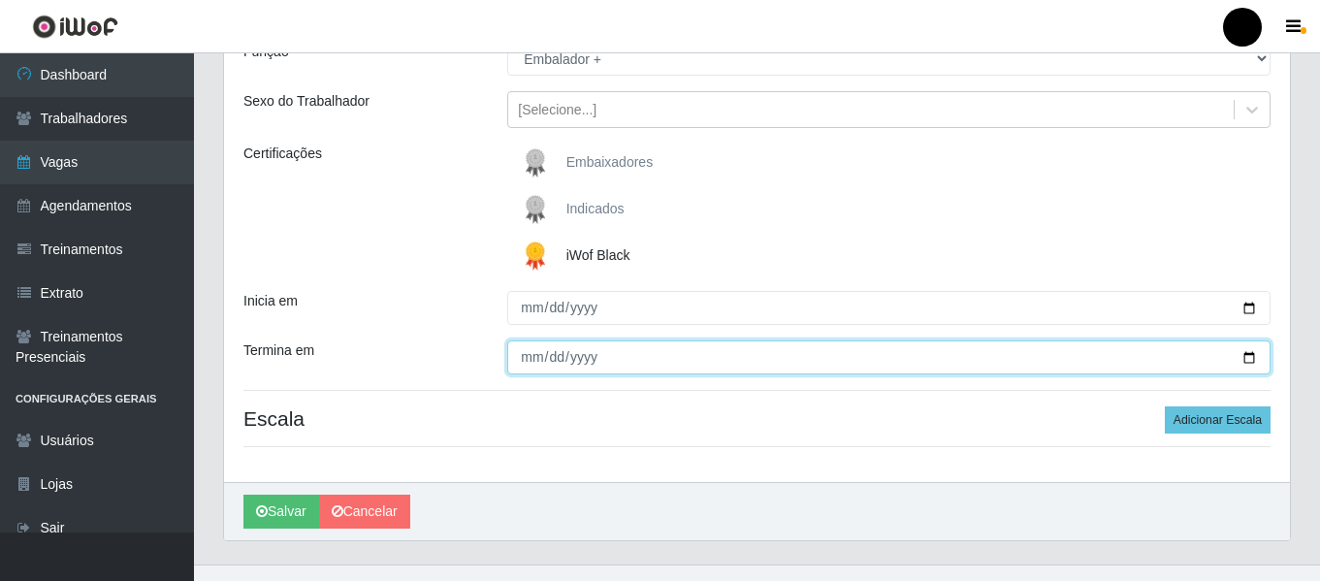
click at [1247, 352] on input "Termina em" at bounding box center [888, 357] width 763 height 34
type input "[DATE]"
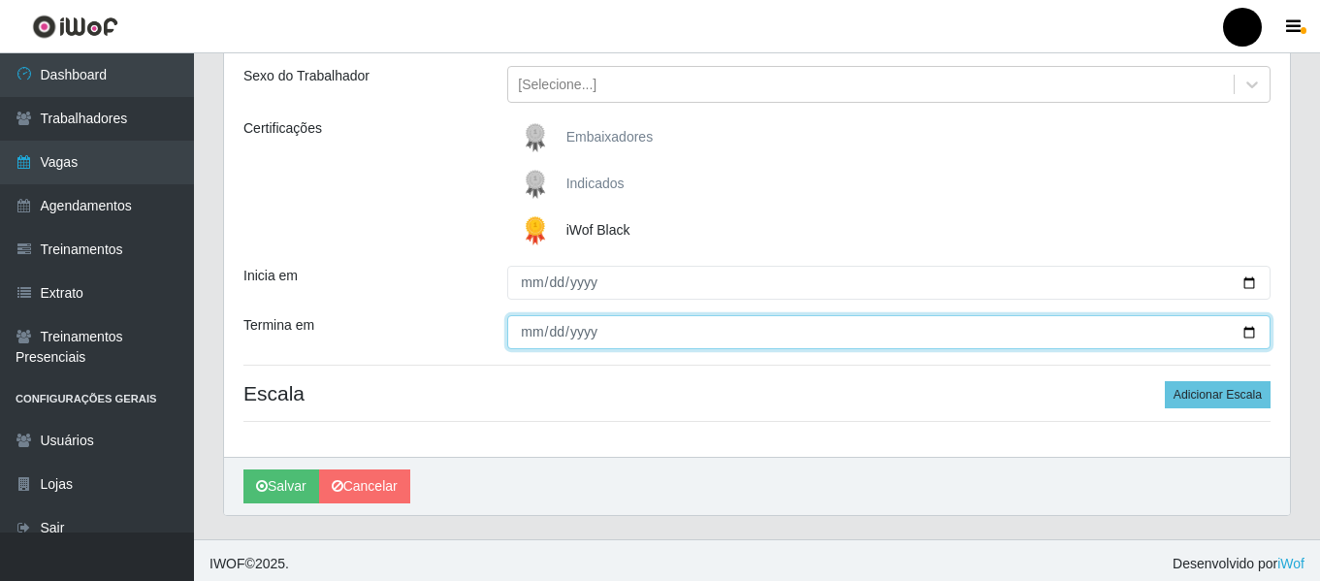
scroll to position [226, 0]
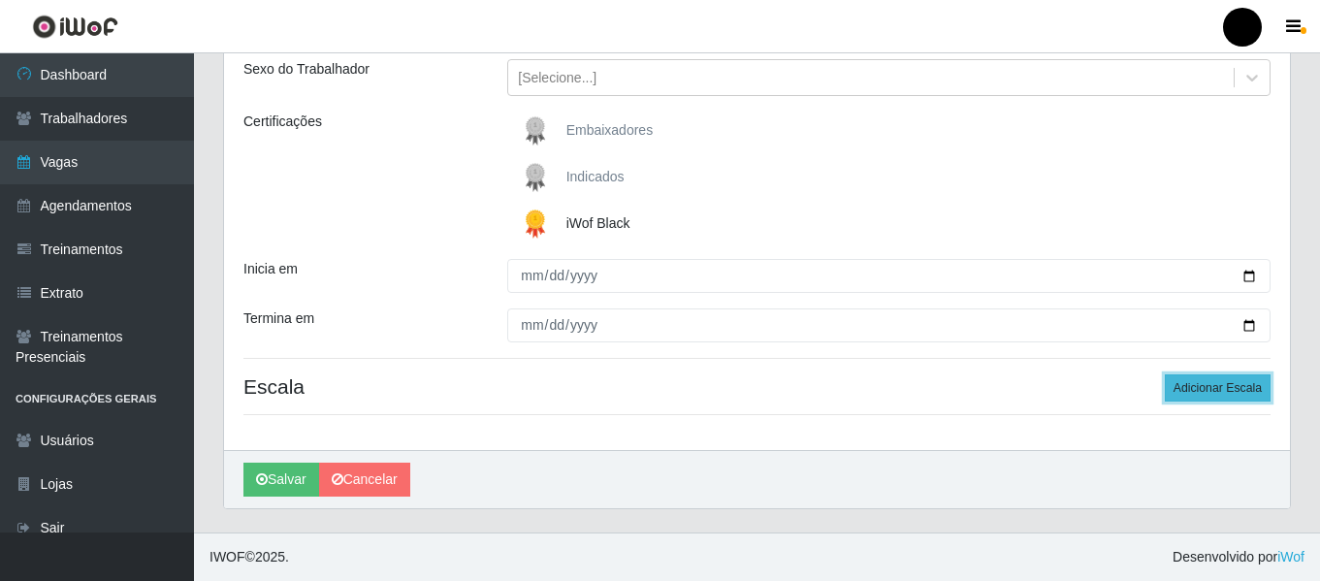
click at [1240, 385] on button "Adicionar Escala" at bounding box center [1218, 387] width 106 height 27
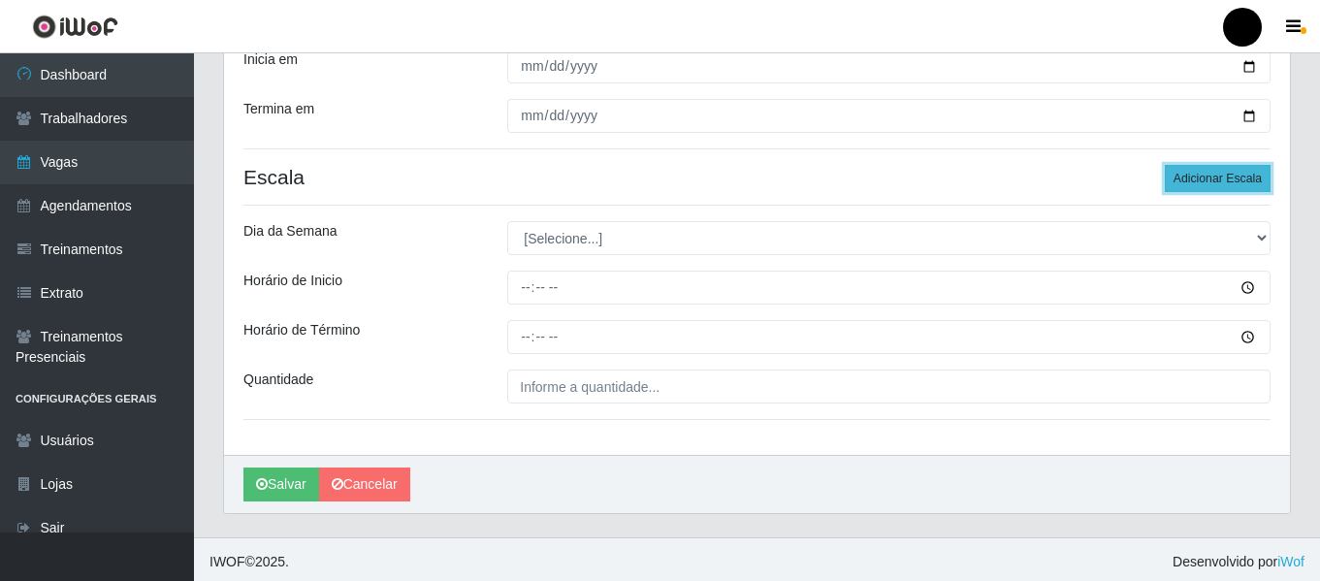
scroll to position [440, 0]
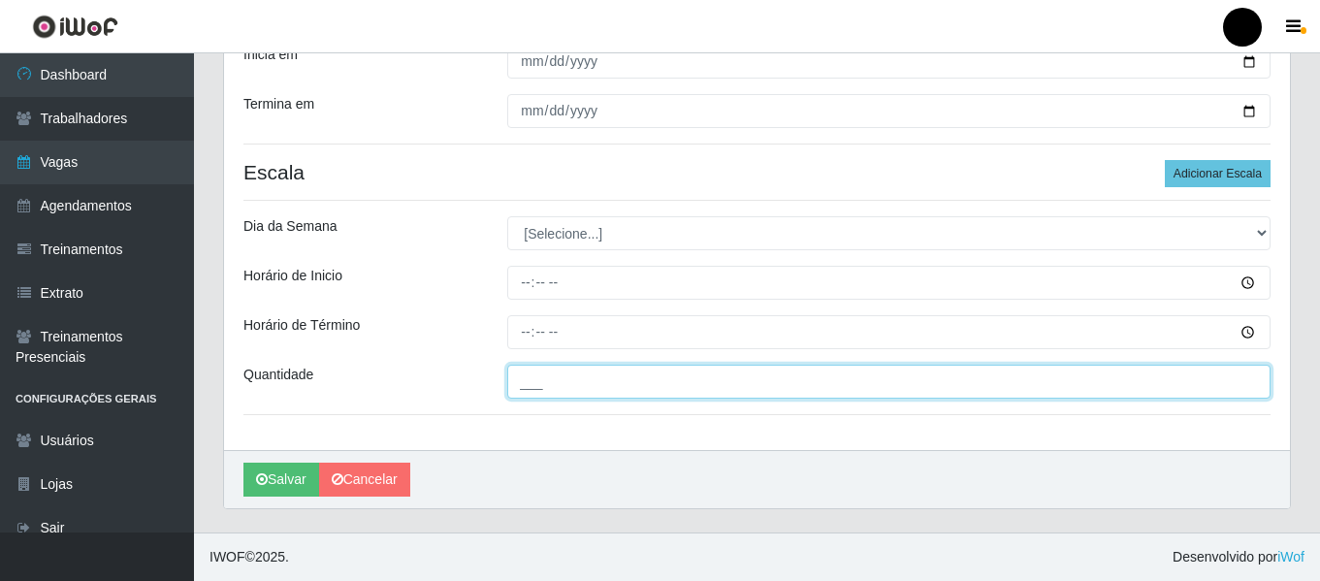
click at [749, 393] on input "___" at bounding box center [888, 382] width 763 height 34
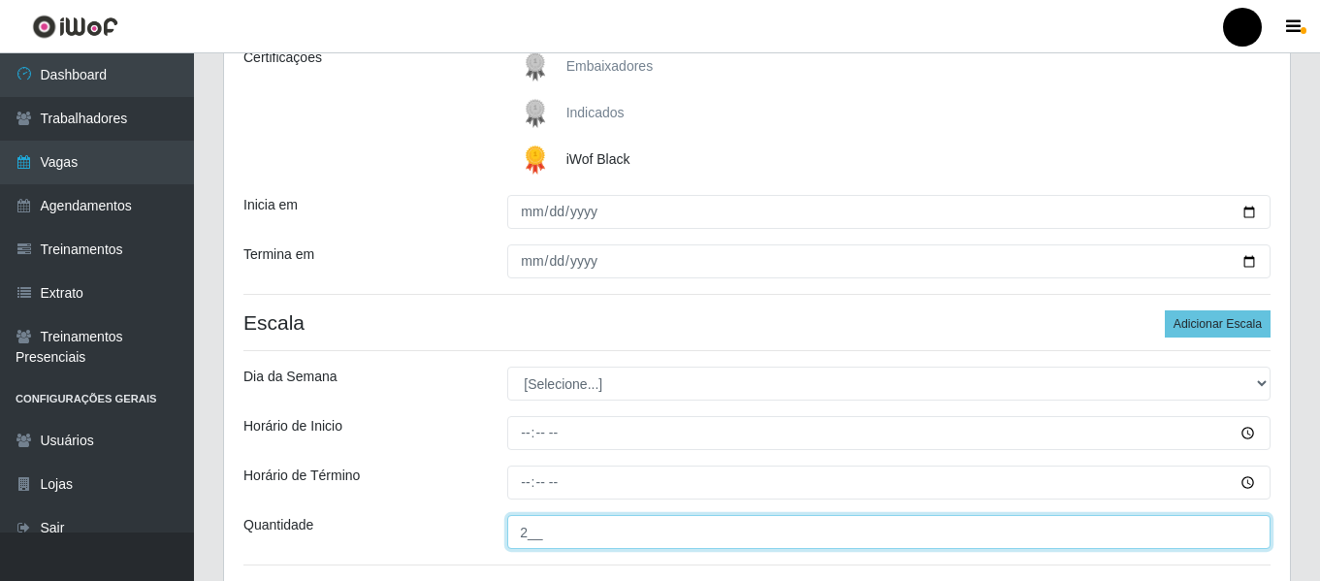
scroll to position [246, 0]
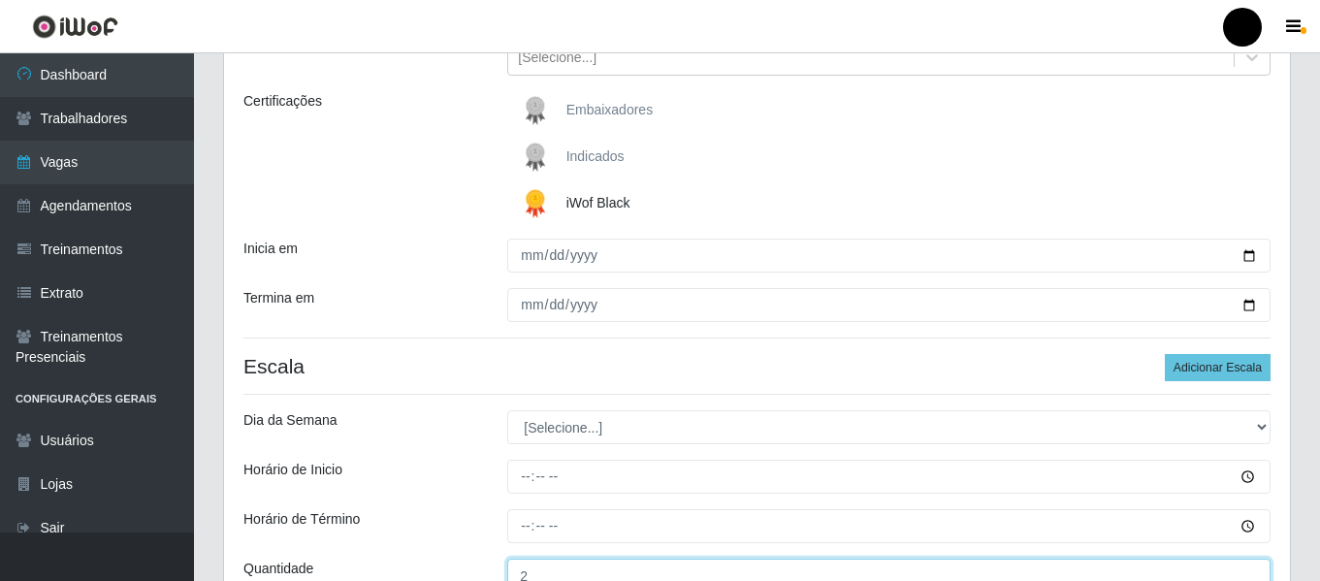
type input "2__"
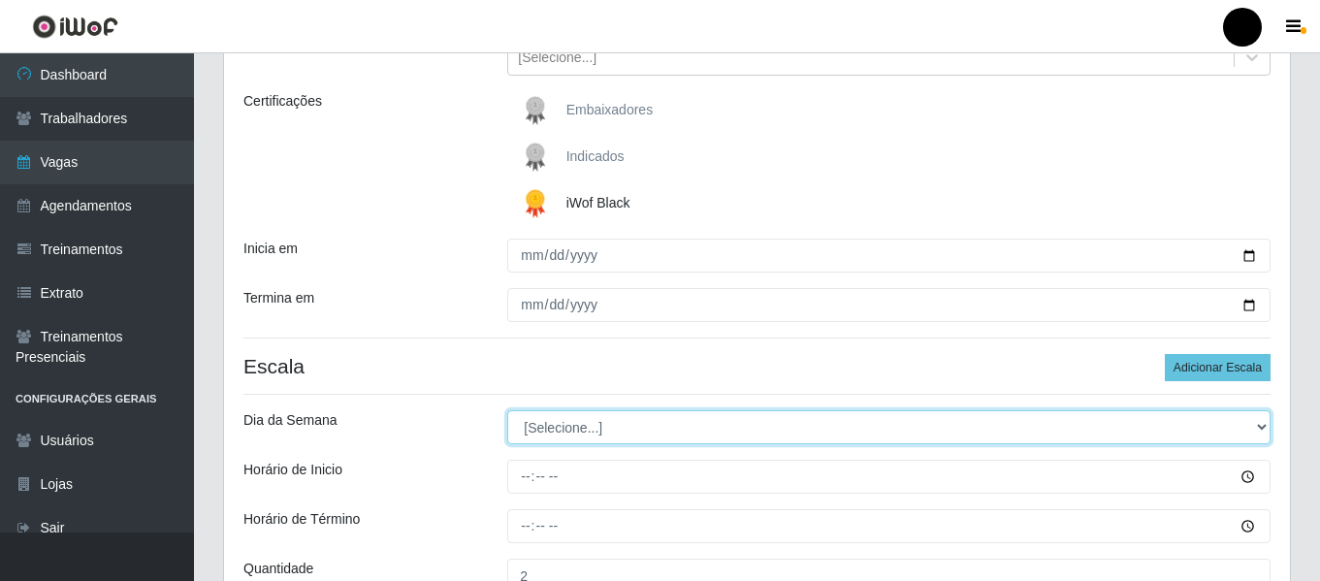
click at [1254, 422] on select "[Selecione...] Segunda Terça Quarta Quinta Sexta Sábado Domingo" at bounding box center [888, 427] width 763 height 34
select select "6"
click at [507, 410] on select "[Selecione...] Segunda Terça Quarta Quinta Sexta Sábado Domingo" at bounding box center [888, 427] width 763 height 34
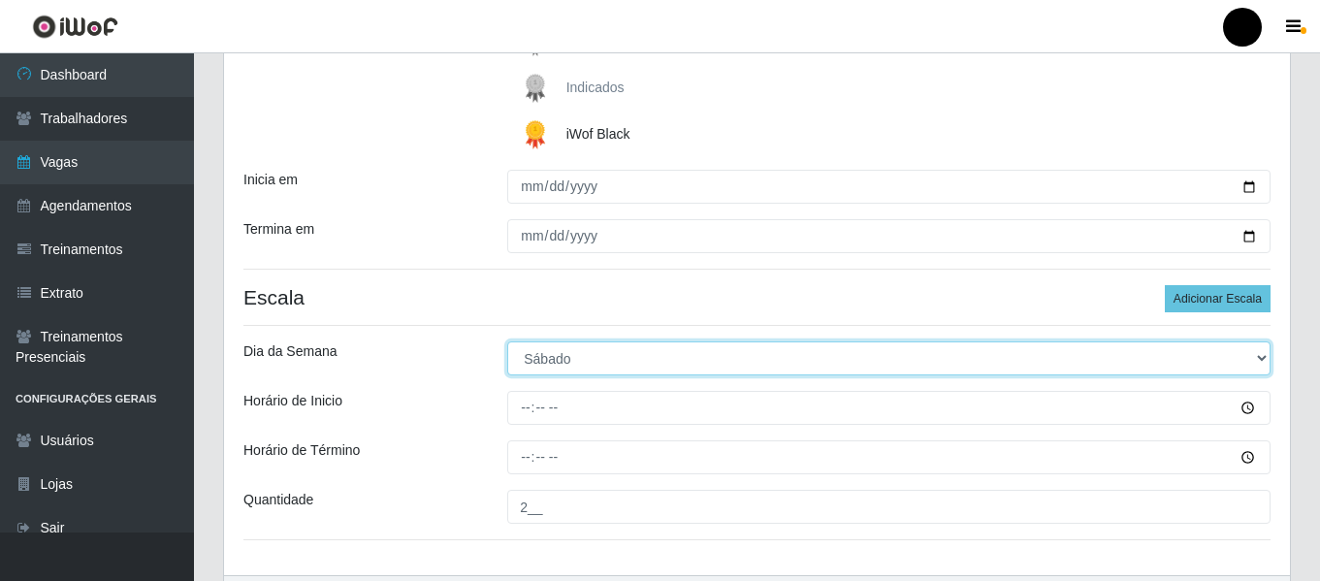
scroll to position [343, 0]
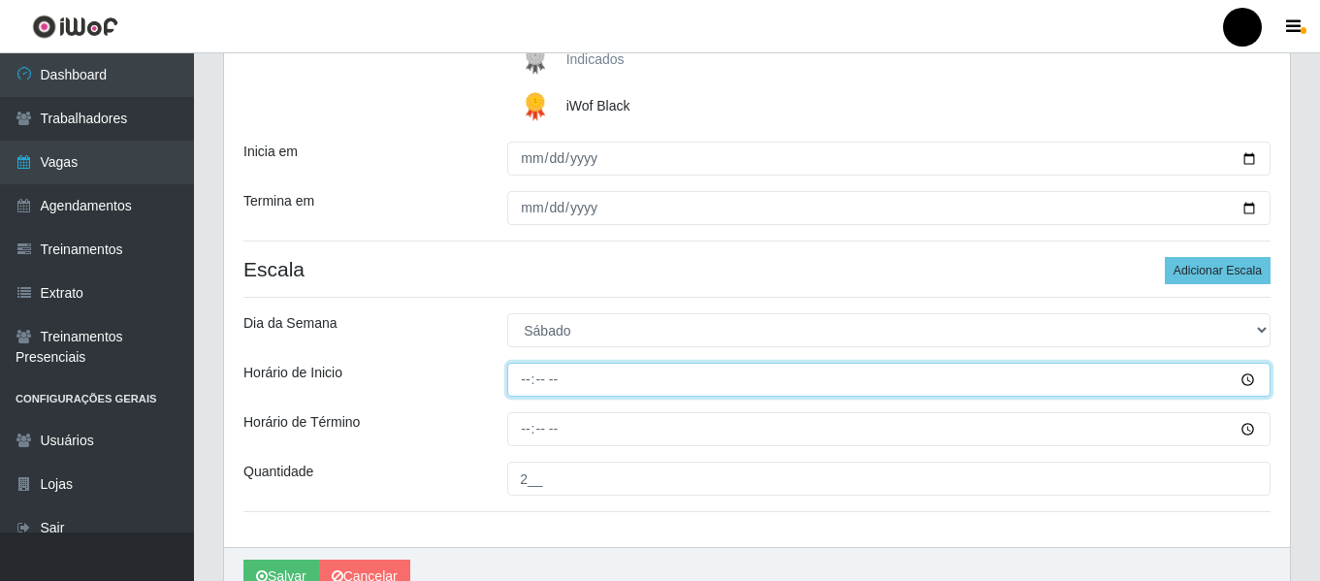
click at [523, 383] on input "Horário de Inicio" at bounding box center [888, 380] width 763 height 34
type input "16:30"
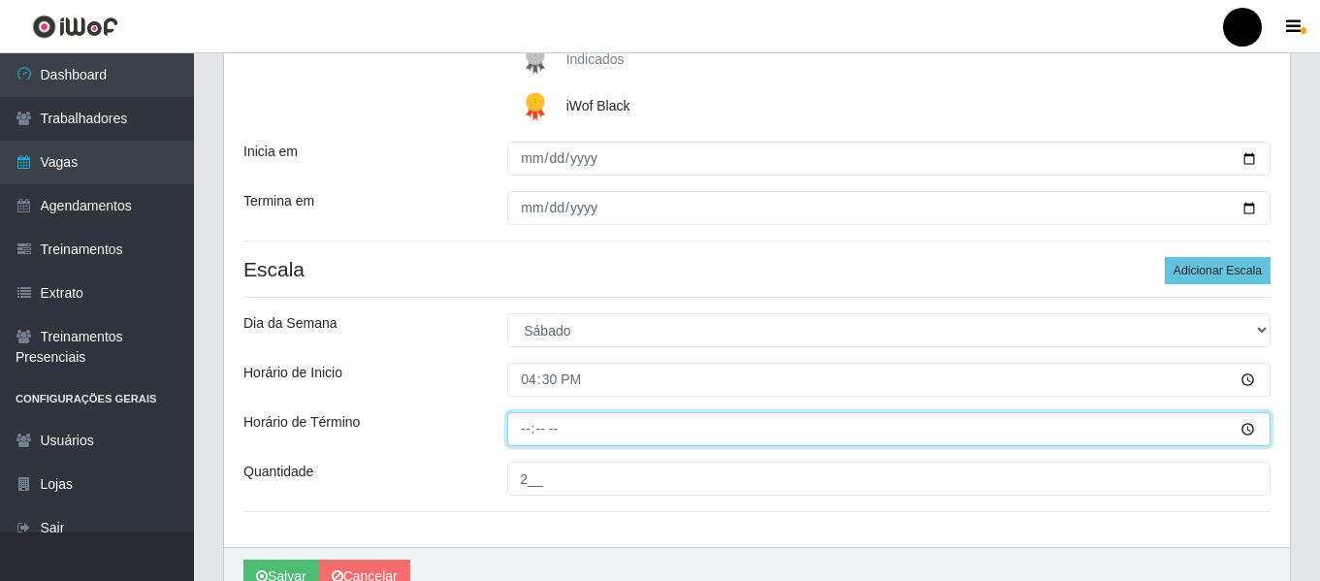
click at [524, 423] on input "Horário de Término" at bounding box center [888, 429] width 763 height 34
type input "22:30"
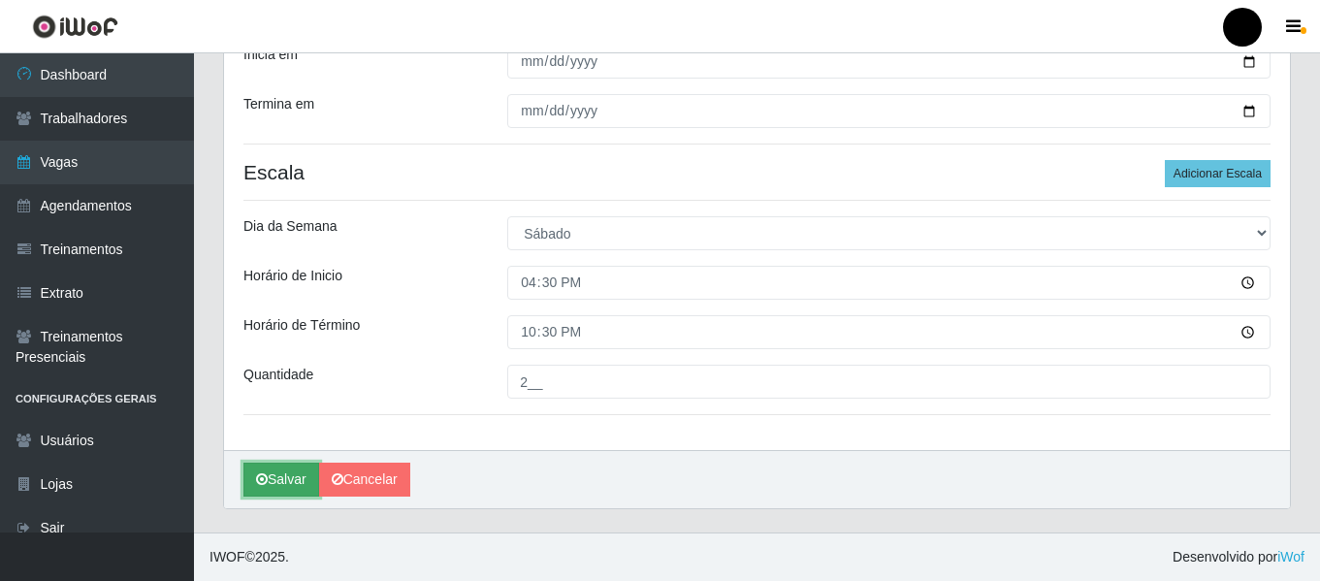
click at [291, 476] on button "Salvar" at bounding box center [281, 480] width 76 height 34
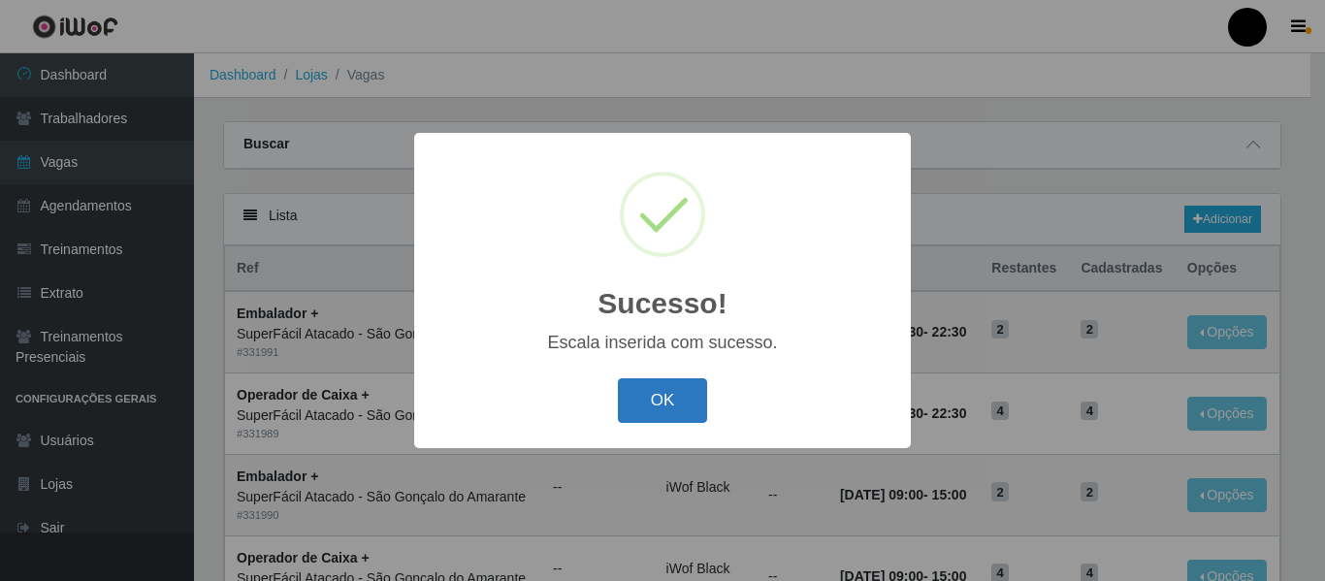
click at [650, 399] on button "OK" at bounding box center [663, 401] width 90 height 46
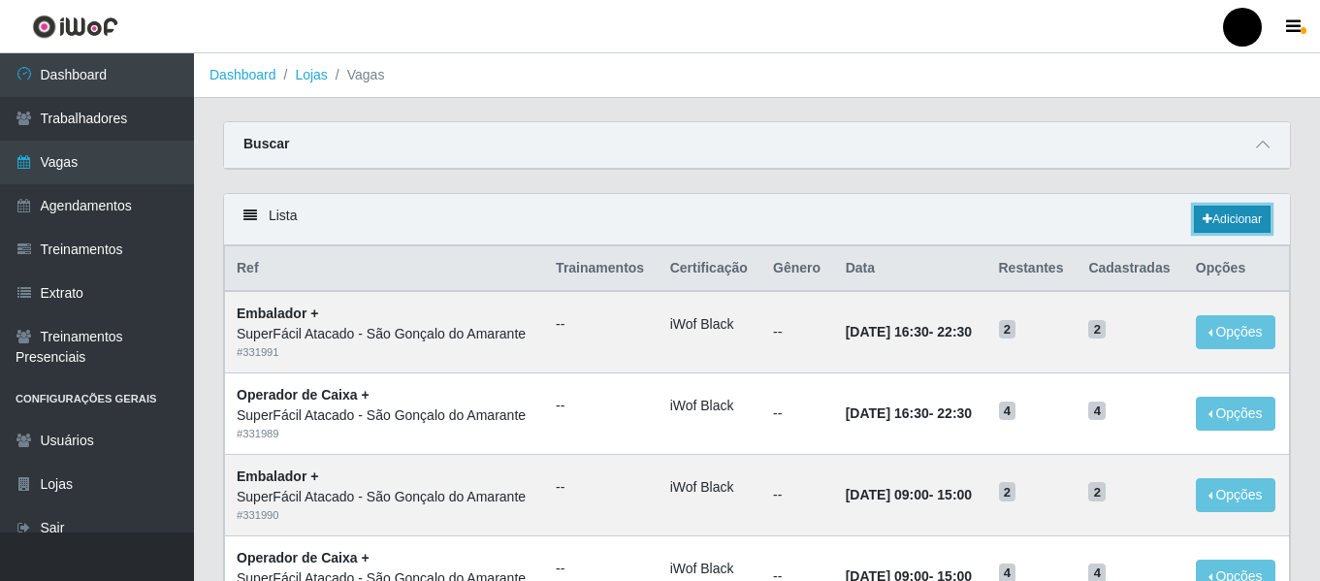
click at [1202, 229] on link "Adicionar" at bounding box center [1232, 219] width 77 height 27
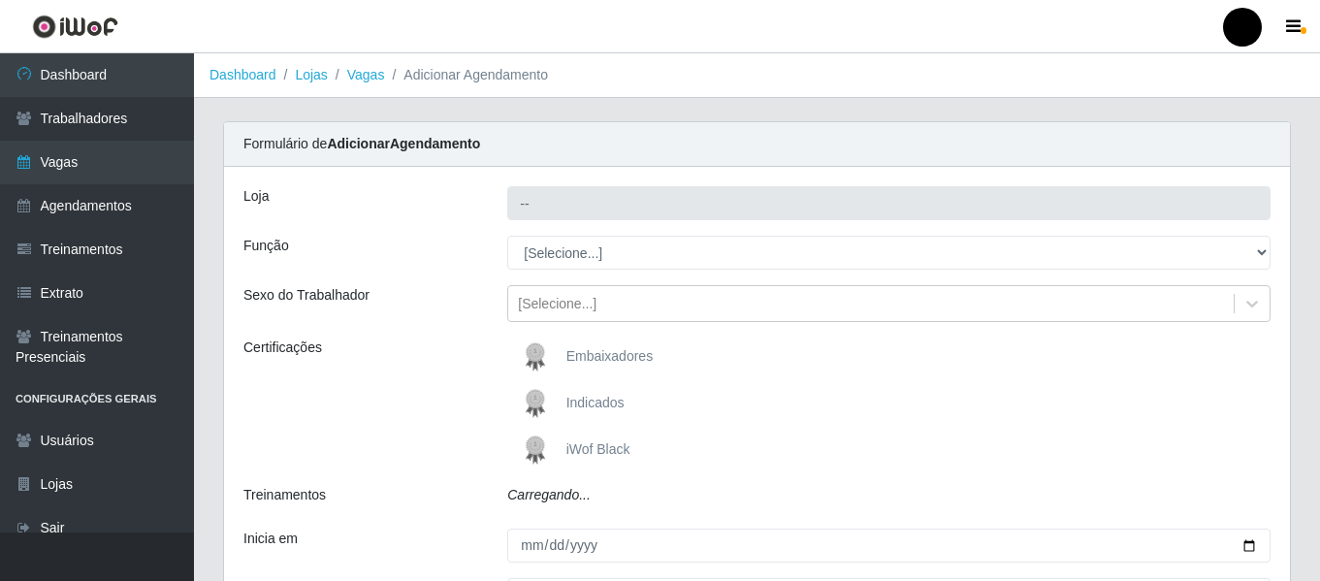
type input "SuperFácil Atacado - São Gonçalo do Amarante"
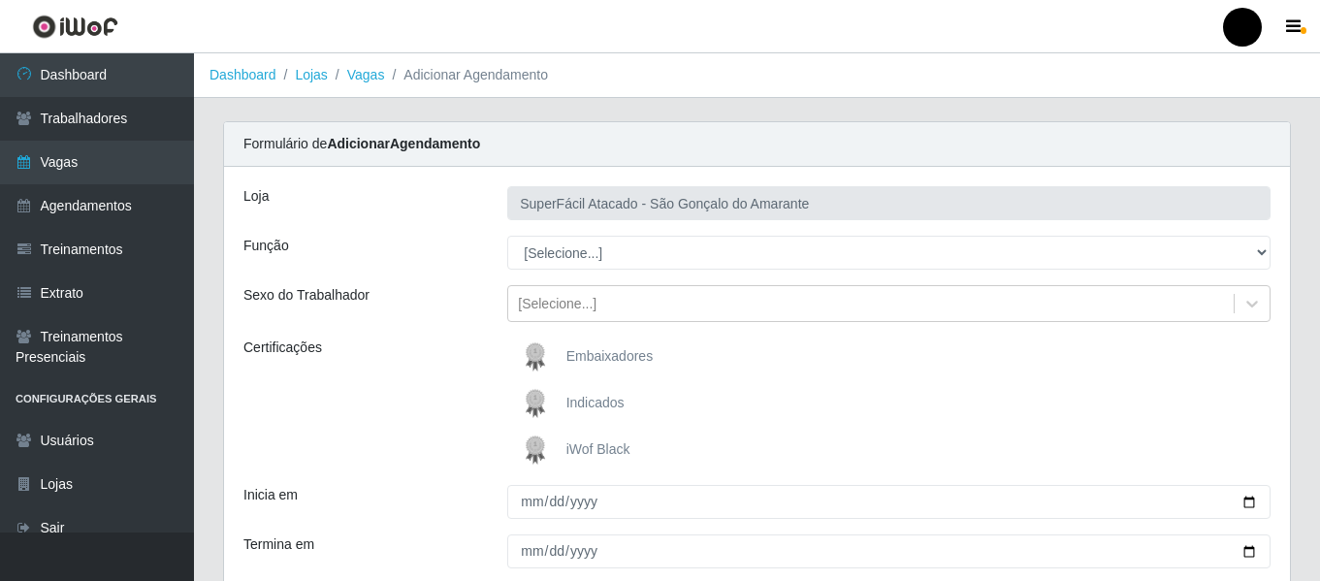
click at [610, 448] on span "iWof Black" at bounding box center [598, 449] width 64 height 16
click at [0, 0] on input "iWof Black" at bounding box center [0, 0] width 0 height 0
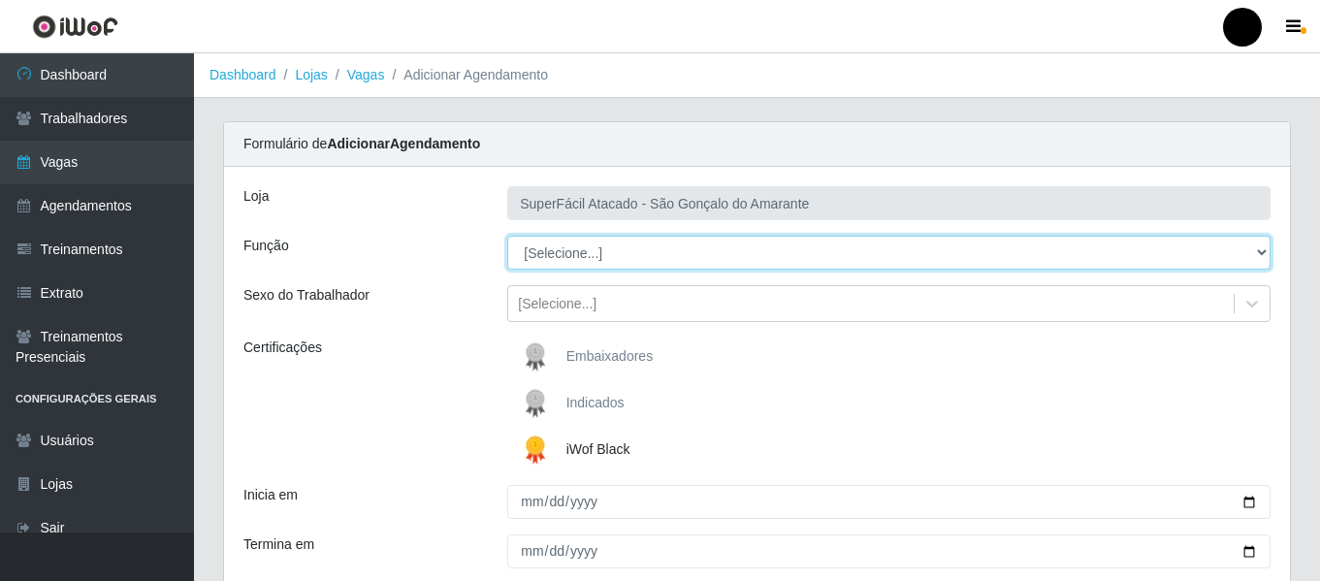
click at [1266, 261] on select "[Selecione...] Auxiliar de Estacionamento Auxiliar de Estacionamento + Auxiliar…" at bounding box center [888, 253] width 763 height 34
select select "72"
click at [507, 236] on select "[Selecione...] Auxiliar de Estacionamento Auxiliar de Estacionamento + Auxiliar…" at bounding box center [888, 253] width 763 height 34
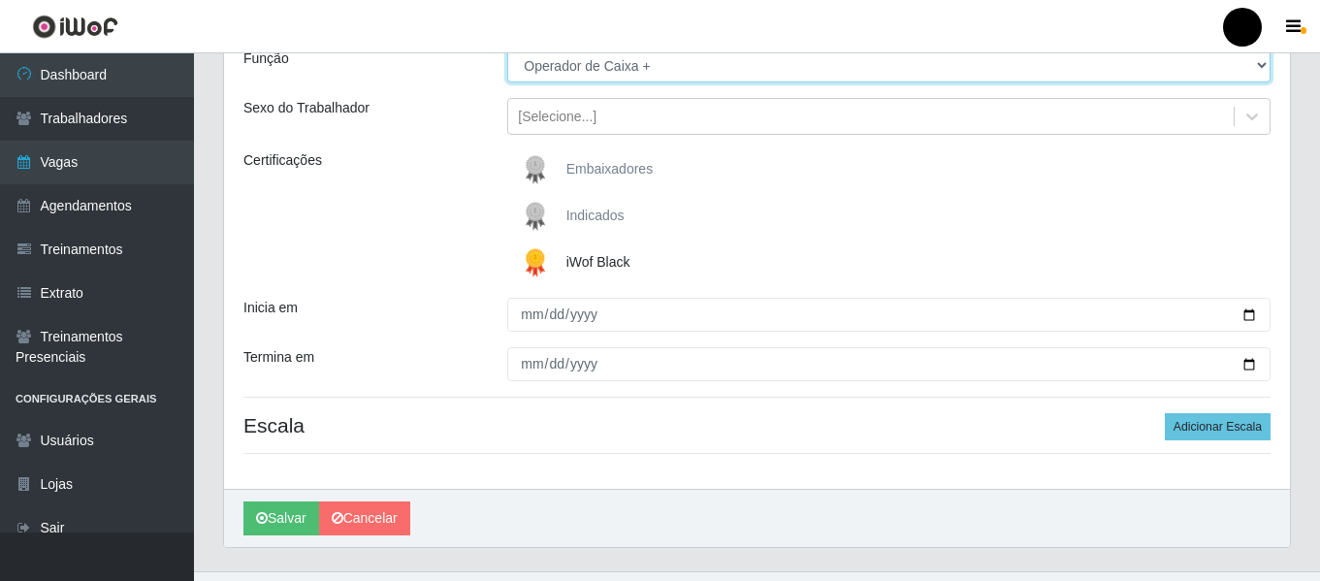
scroll to position [194, 0]
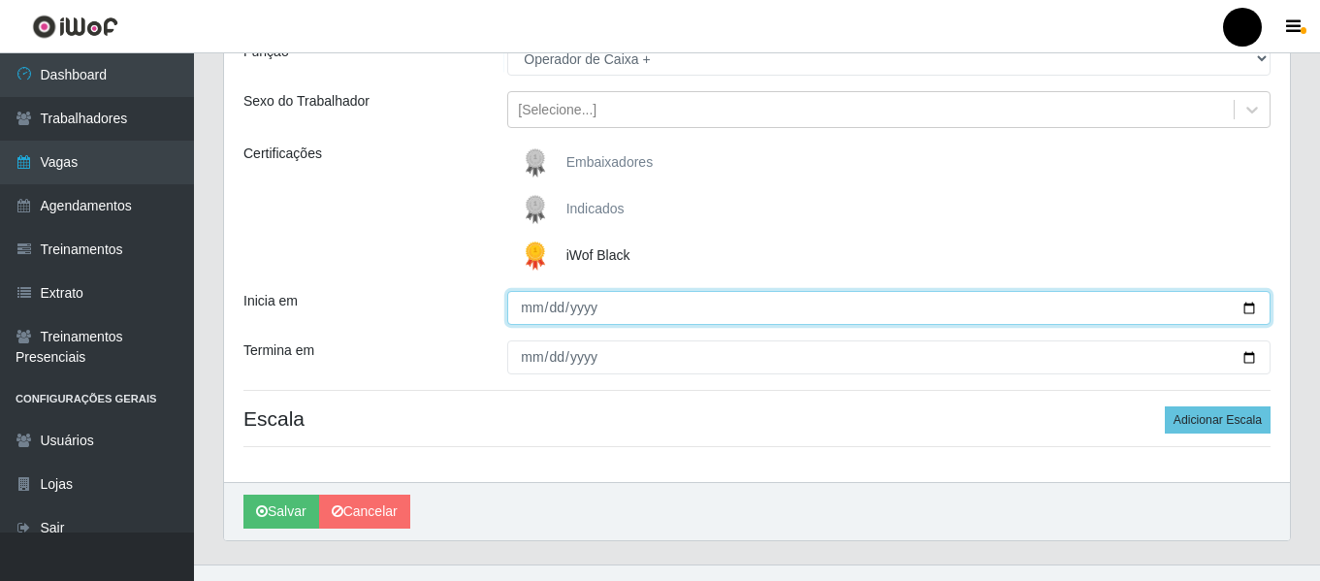
click at [1248, 308] on input "Inicia em" at bounding box center [888, 308] width 763 height 34
click at [1258, 306] on input "[DATE]" at bounding box center [888, 308] width 763 height 34
click at [1247, 307] on input "[DATE]" at bounding box center [888, 308] width 763 height 34
type input "[DATE]"
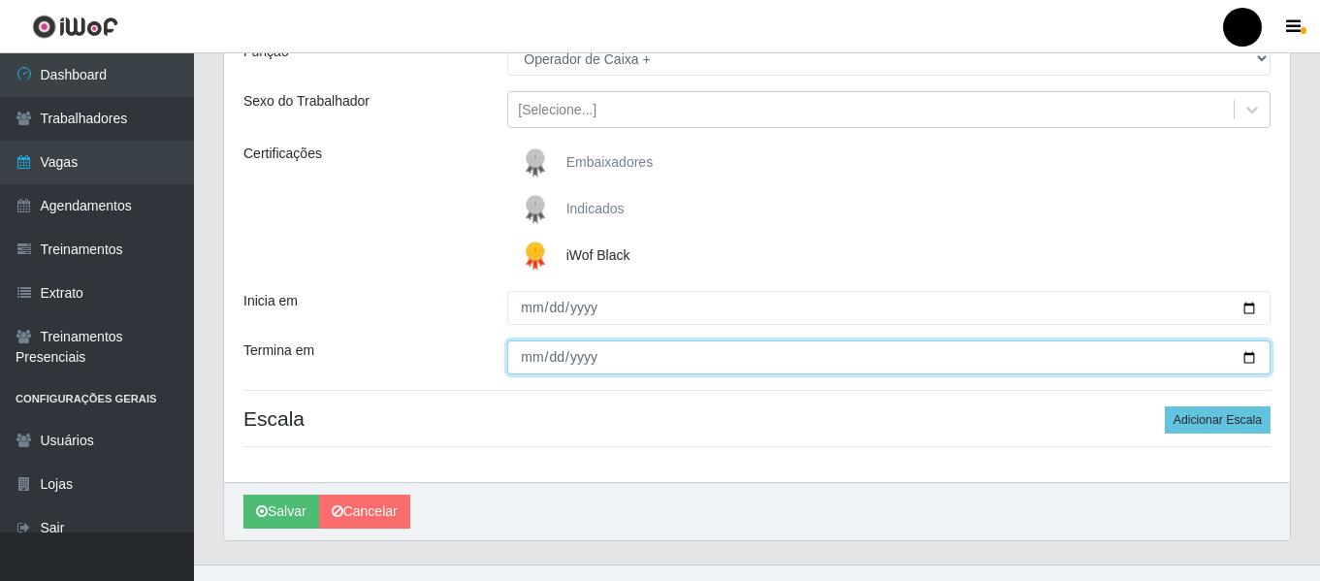
click at [1251, 356] on input "Termina em" at bounding box center [888, 357] width 763 height 34
type input "[DATE]"
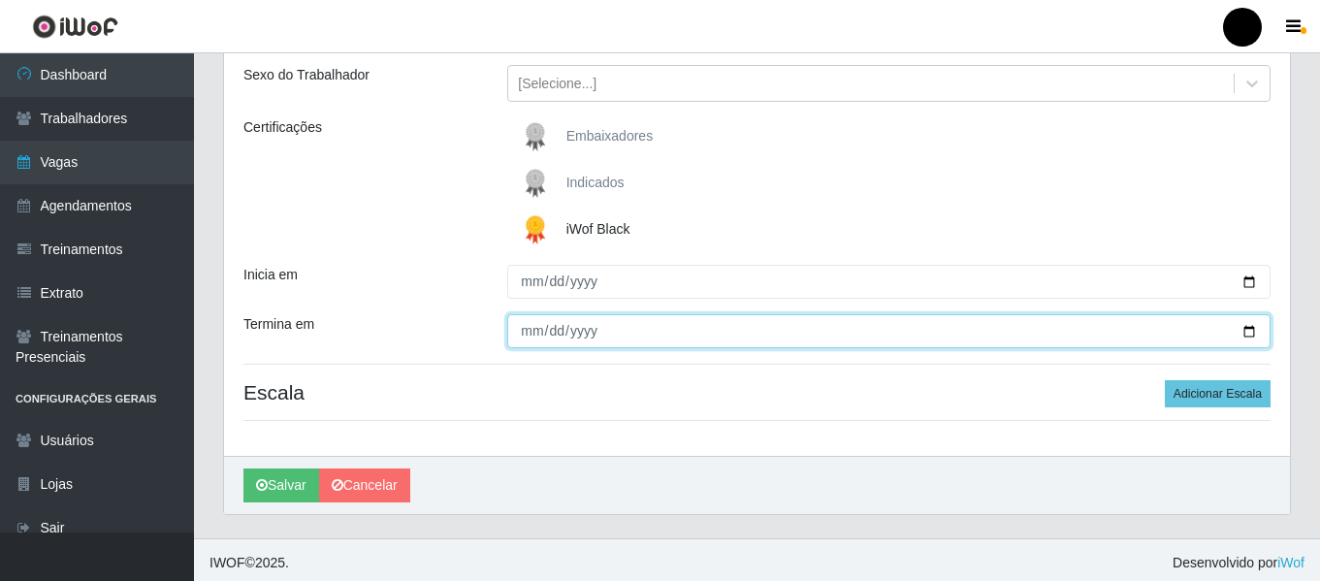
scroll to position [226, 0]
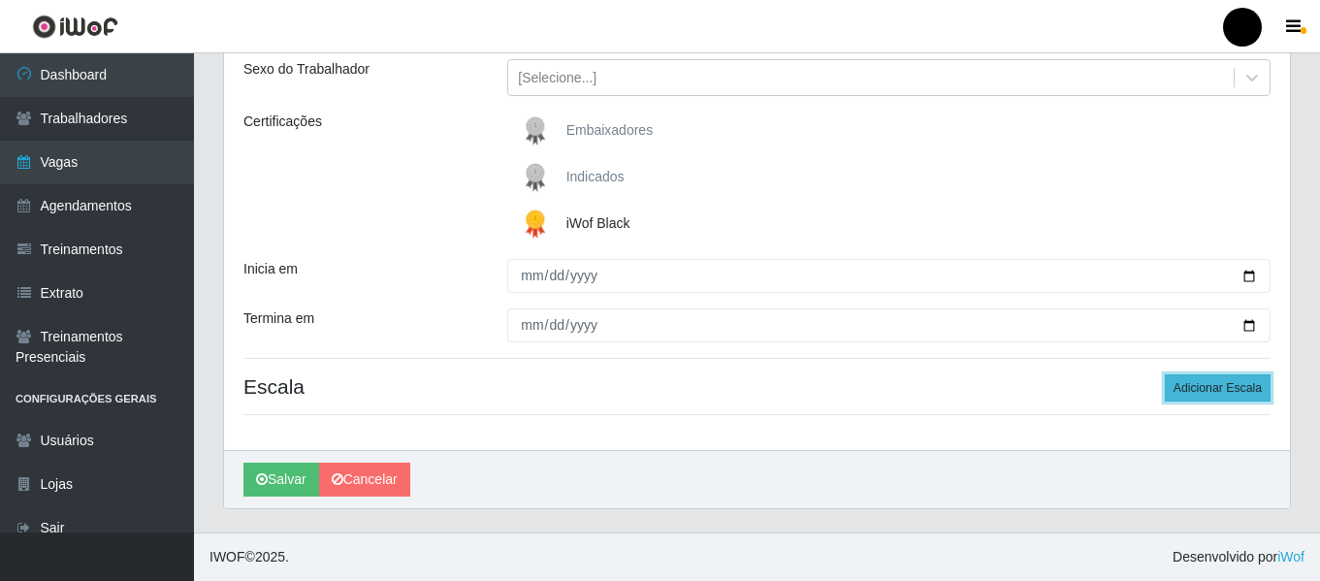
click at [1239, 392] on button "Adicionar Escala" at bounding box center [1218, 387] width 106 height 27
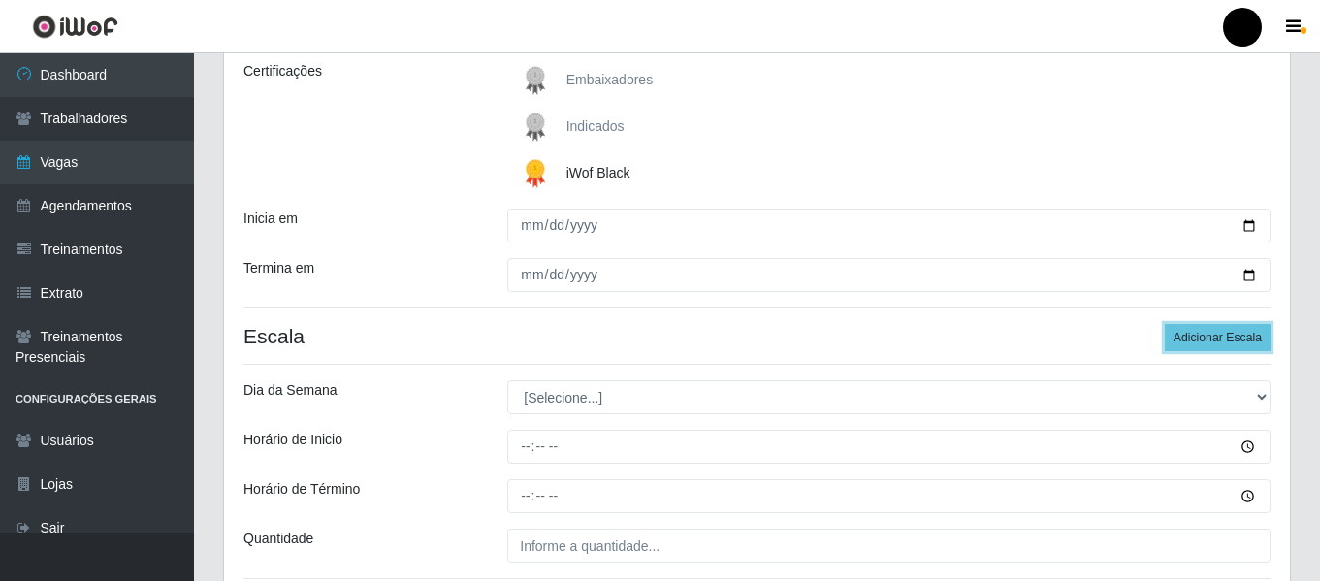
scroll to position [323, 0]
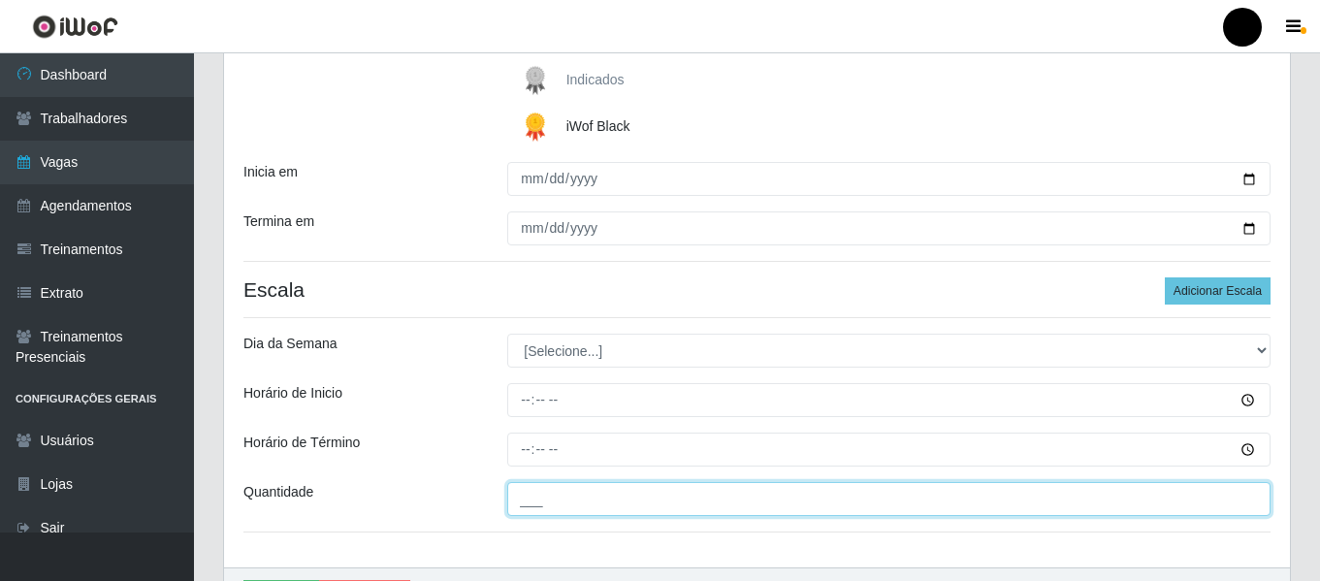
click at [794, 511] on input "___" at bounding box center [888, 499] width 763 height 34
type input "4__"
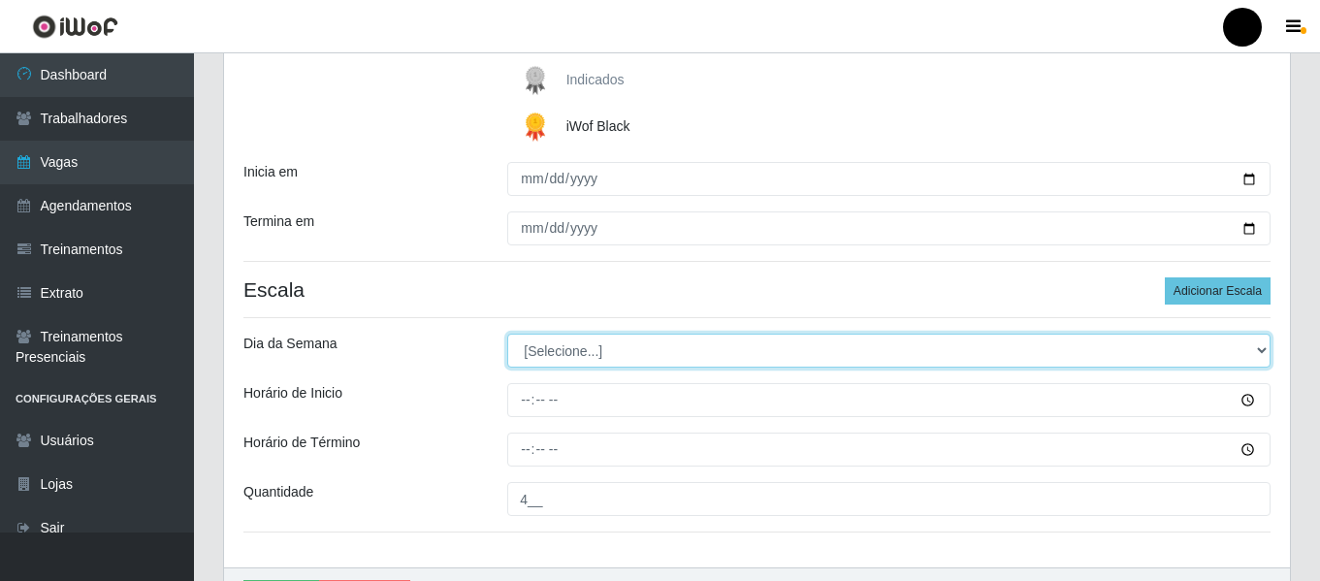
click at [1258, 349] on select "[Selecione...] Segunda Terça Quarta Quinta Sexta Sábado Domingo" at bounding box center [888, 351] width 763 height 34
select select "0"
click at [507, 334] on select "[Selecione...] Segunda Terça Quarta Quinta Sexta Sábado Domingo" at bounding box center [888, 351] width 763 height 34
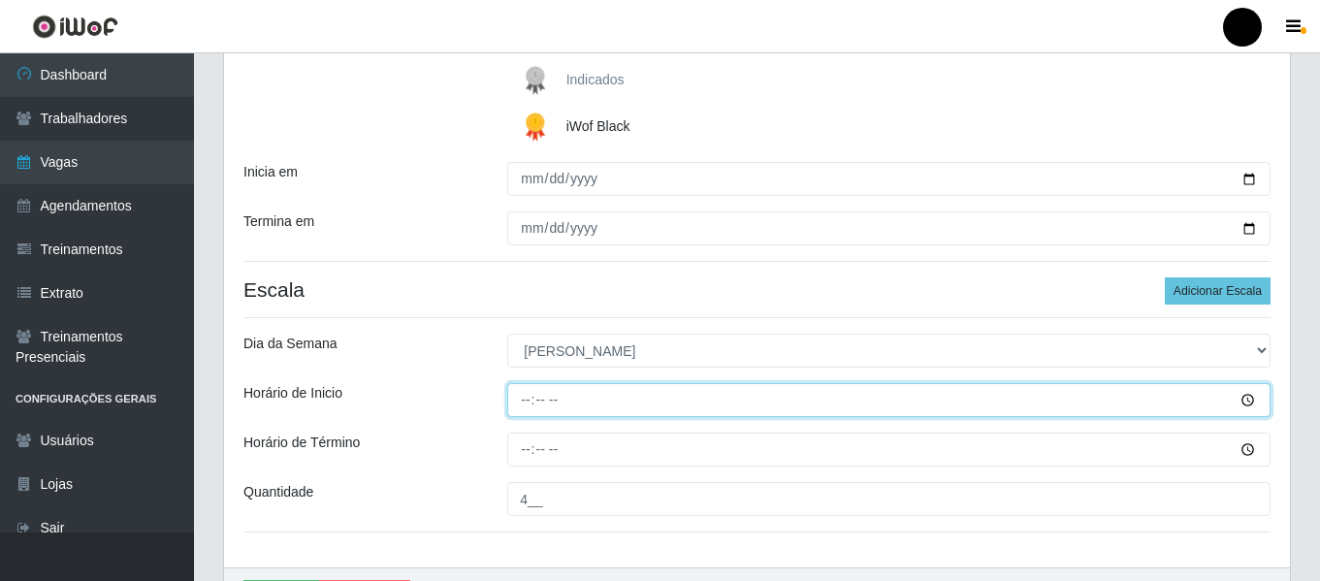
click at [516, 402] on input "Horário de Inicio" at bounding box center [888, 400] width 763 height 34
type input "09:00"
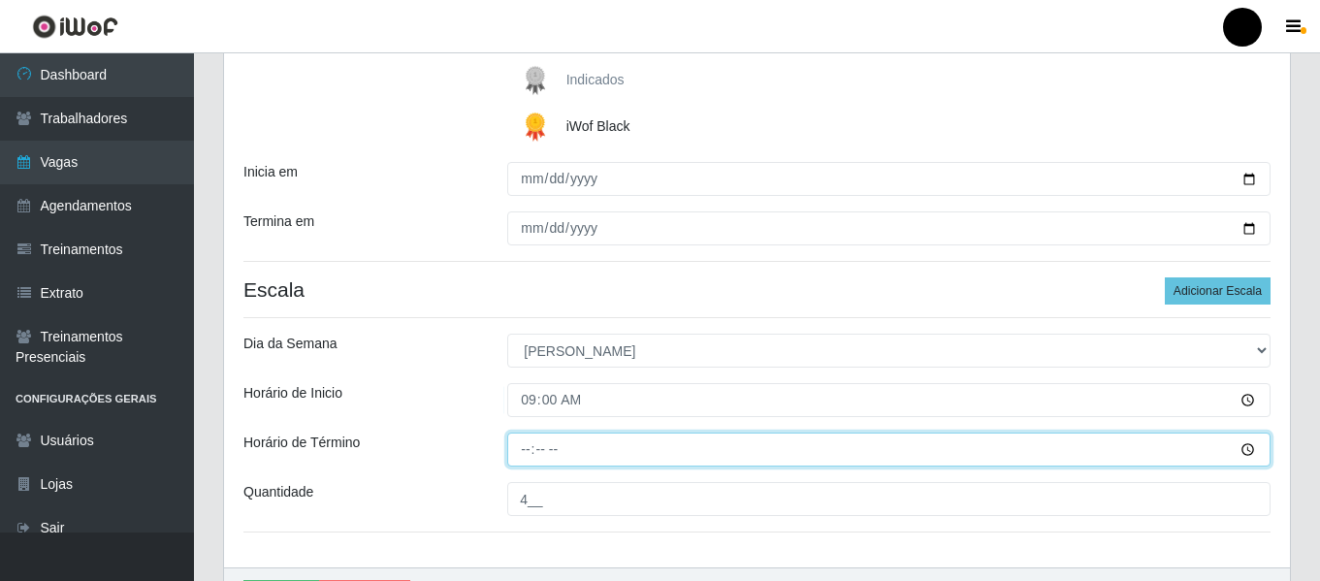
click at [518, 441] on input "Horário de Término" at bounding box center [888, 450] width 763 height 34
type input "15:00"
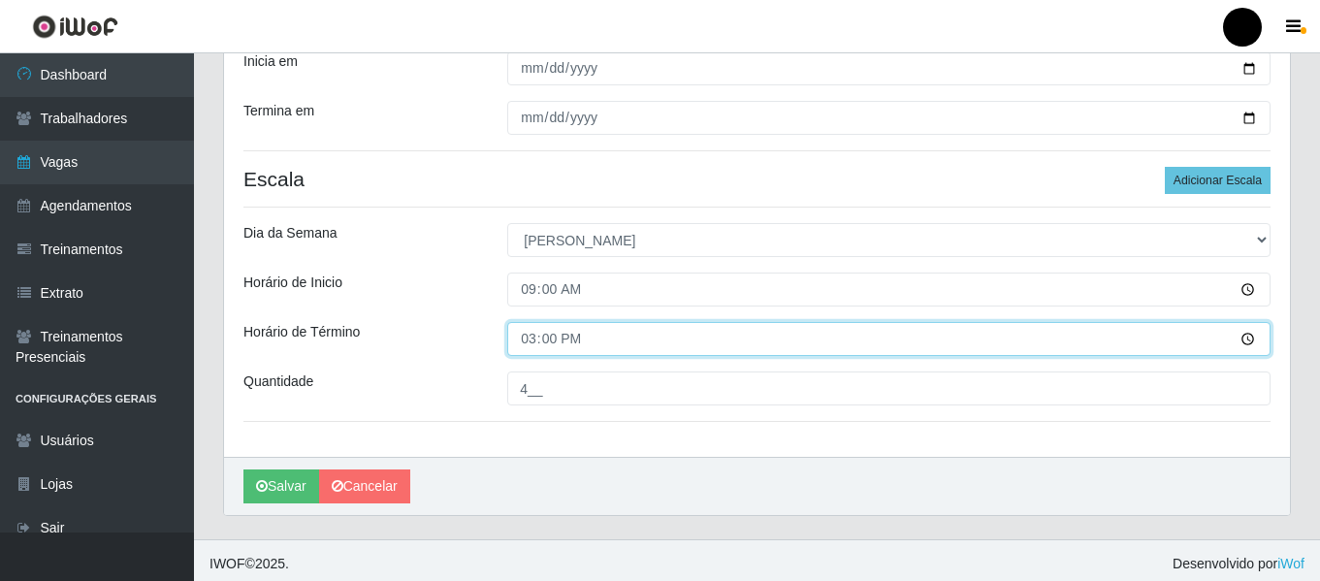
scroll to position [440, 0]
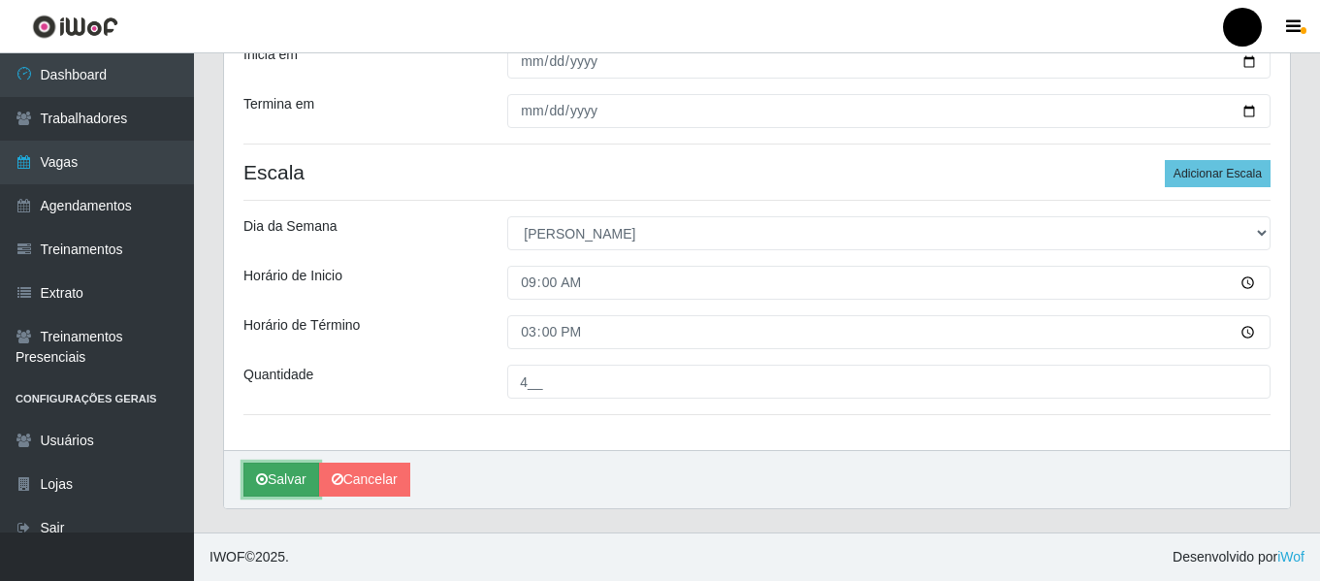
click at [293, 472] on button "Salvar" at bounding box center [281, 480] width 76 height 34
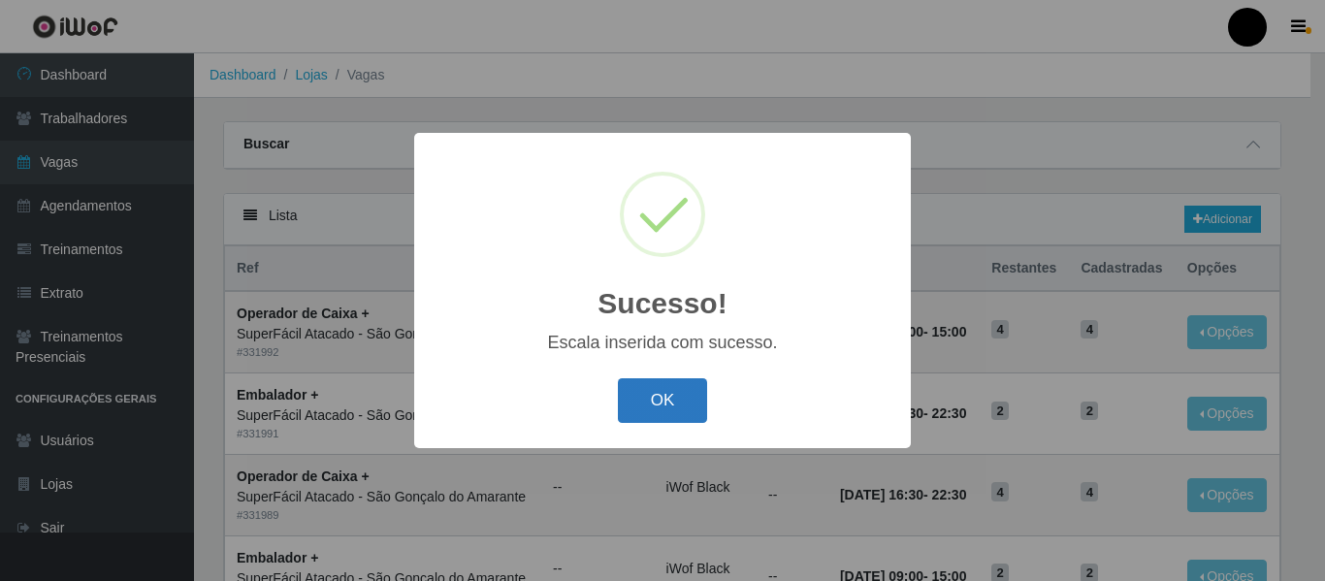
click at [673, 411] on button "OK" at bounding box center [663, 401] width 90 height 46
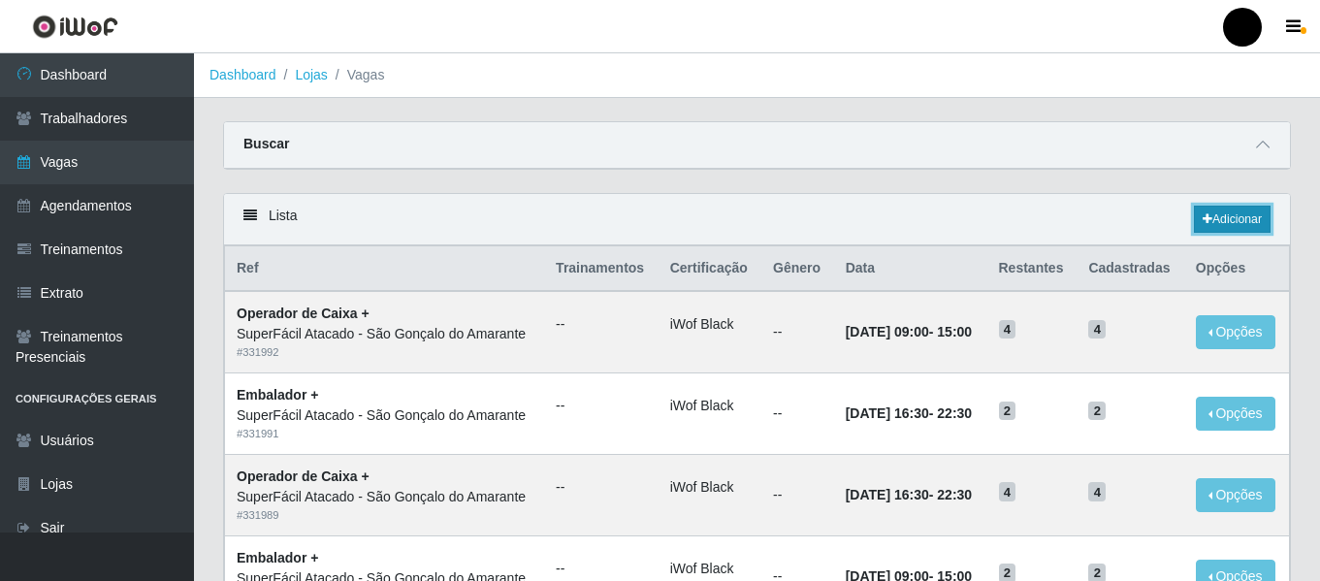
click at [1232, 225] on link "Adicionar" at bounding box center [1232, 219] width 77 height 27
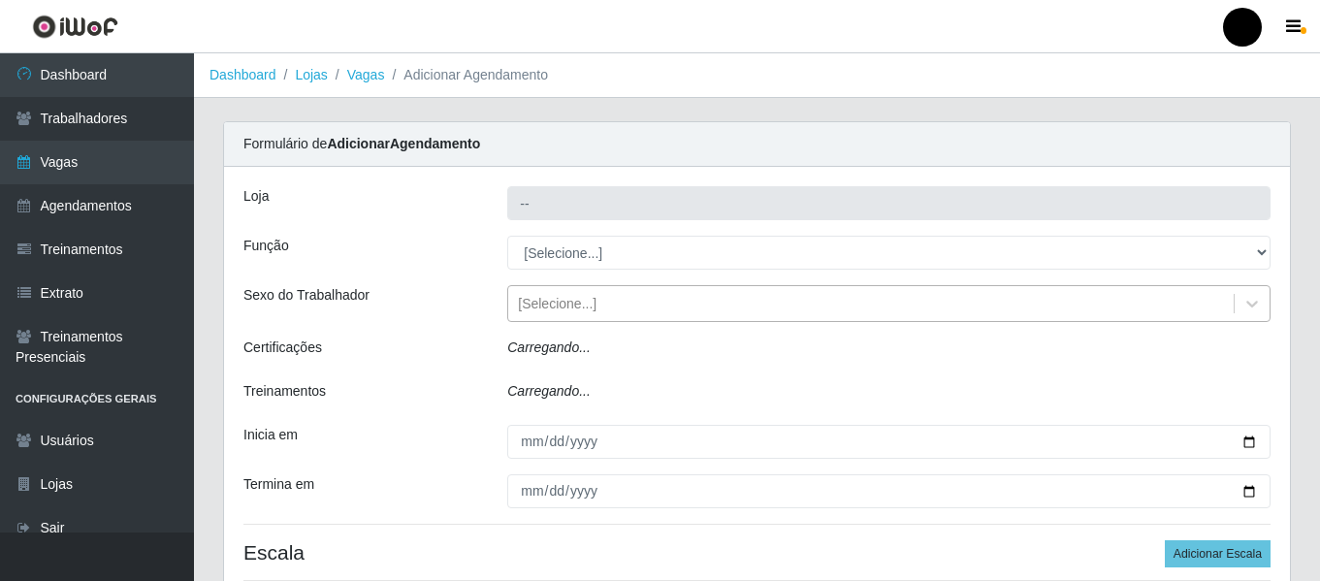
type input "SuperFácil Atacado - São Gonçalo do Amarante"
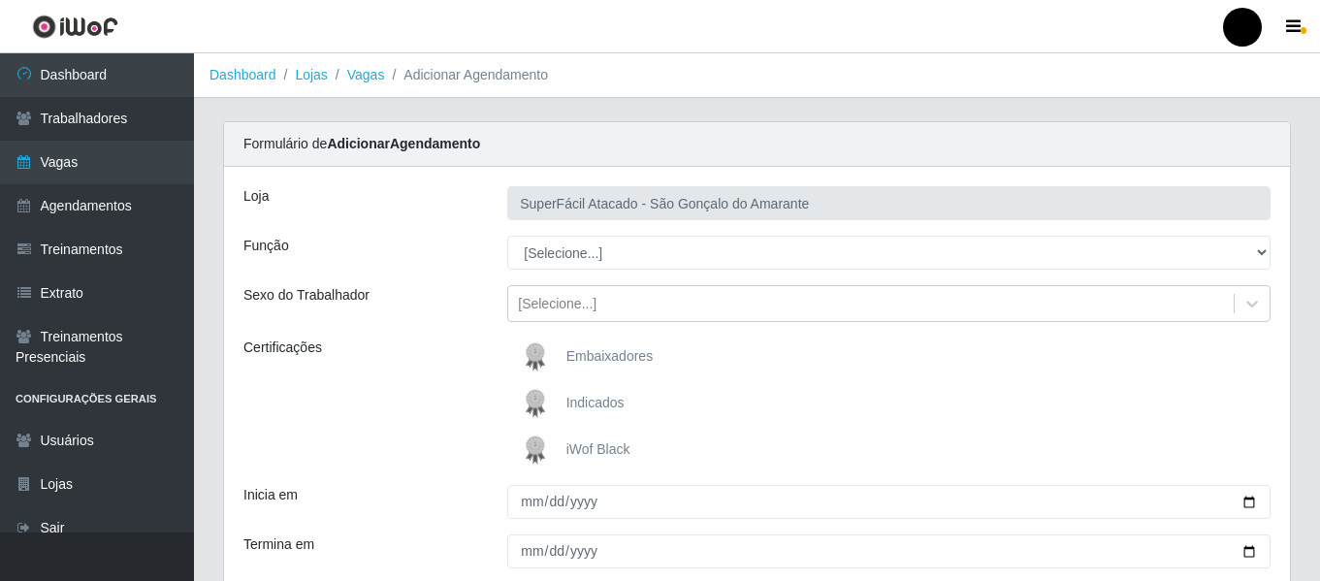
click at [604, 447] on span "iWof Black" at bounding box center [598, 449] width 64 height 16
click at [0, 0] on input "iWof Black" at bounding box center [0, 0] width 0 height 0
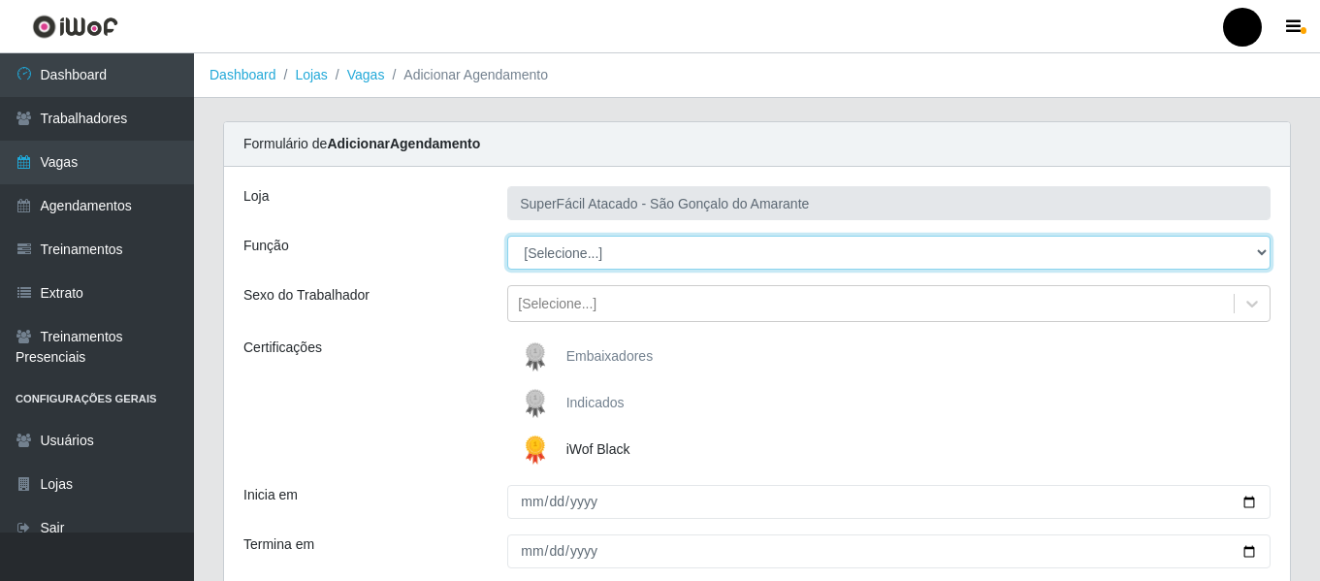
click at [1257, 247] on select "[Selecione...] Auxiliar de Estacionamento Auxiliar de Estacionamento + Auxiliar…" at bounding box center [888, 253] width 763 height 34
select select "72"
click at [507, 236] on select "[Selecione...] Auxiliar de Estacionamento Auxiliar de Estacionamento + Auxiliar…" at bounding box center [888, 253] width 763 height 34
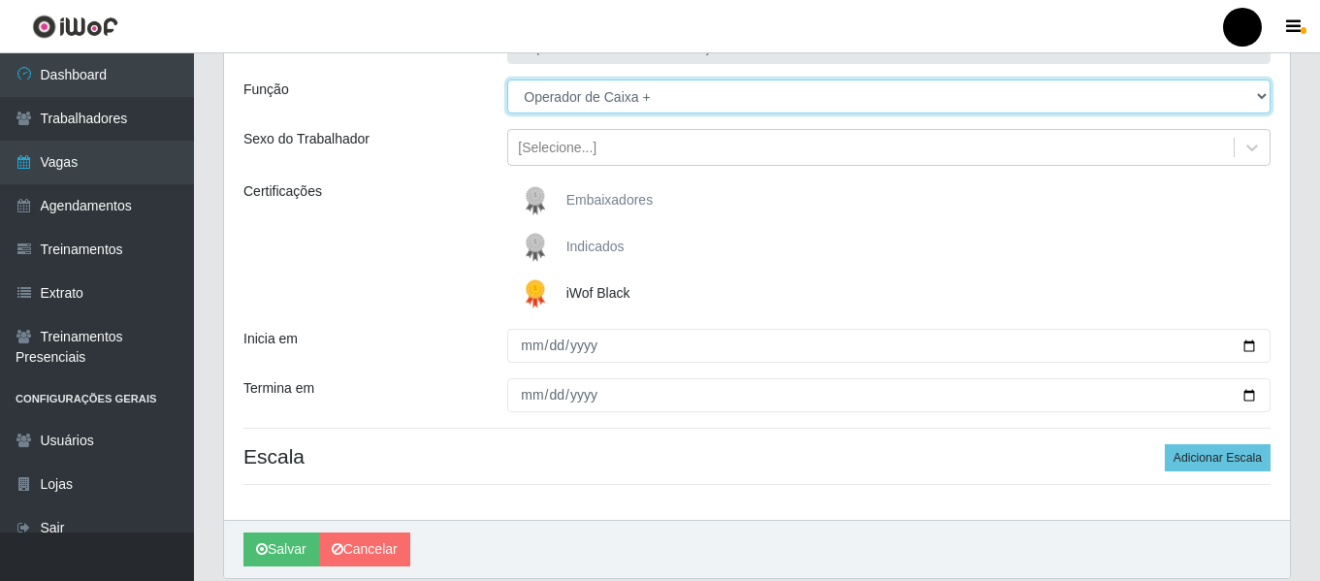
scroll to position [194, 0]
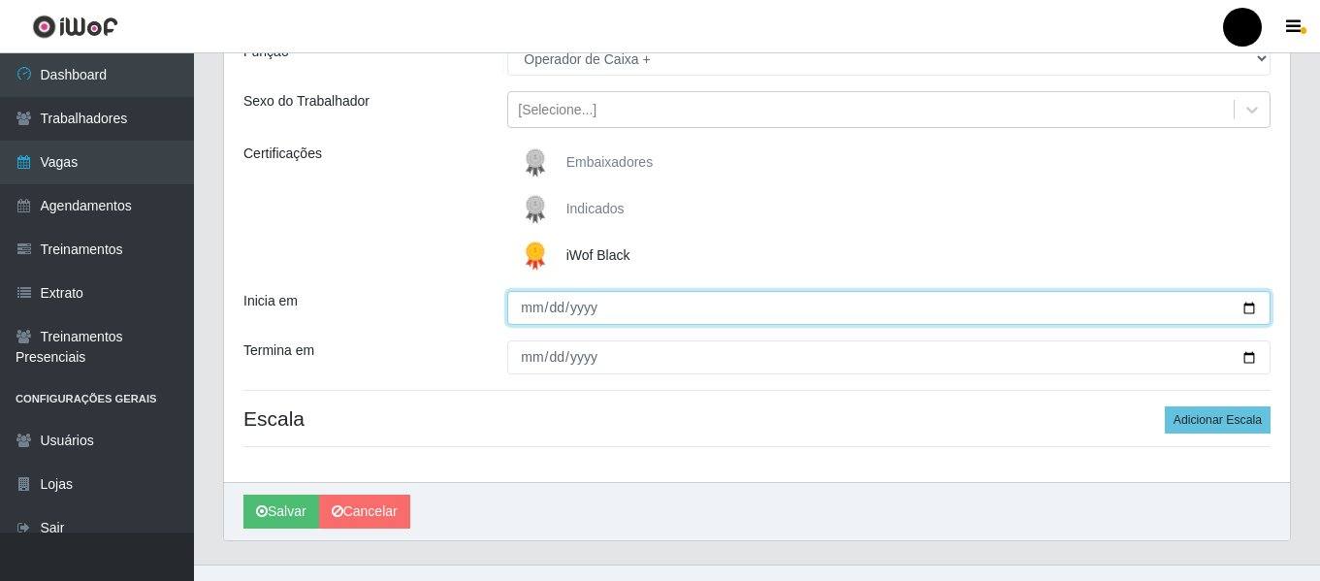
click at [1246, 307] on input "Inicia em" at bounding box center [888, 308] width 763 height 34
type input "[DATE]"
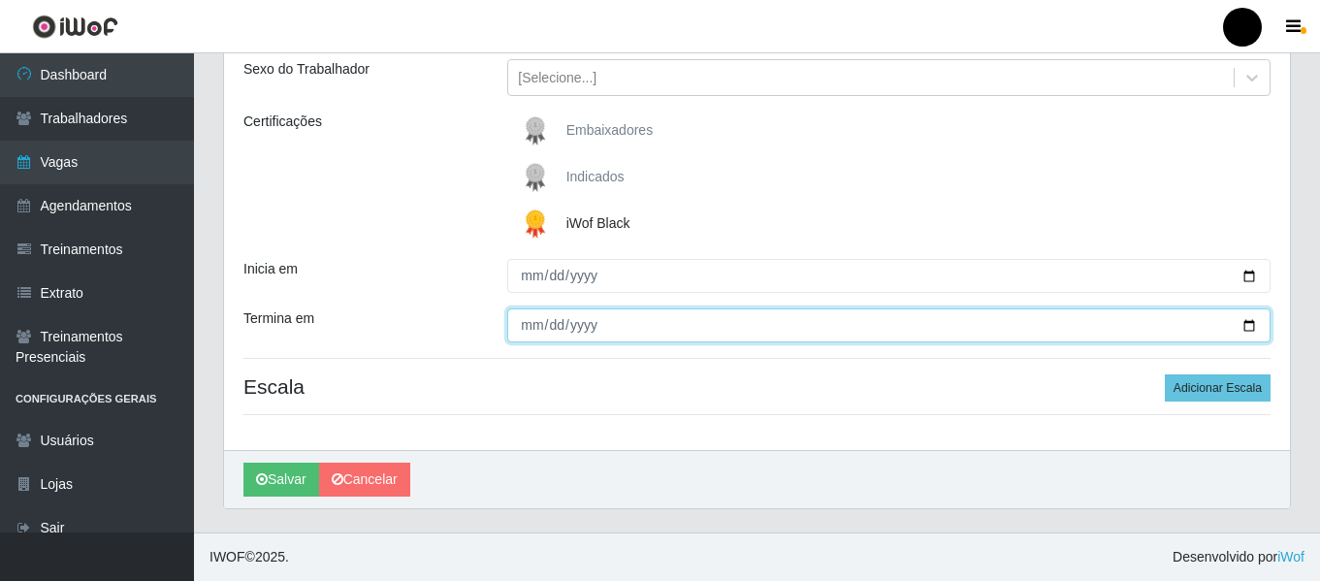
drag, startPoint x: 1251, startPoint y: 323, endPoint x: 1167, endPoint y: 280, distance: 94.6
click at [1248, 323] on input "Termina em" at bounding box center [888, 325] width 763 height 34
type input "[DATE]"
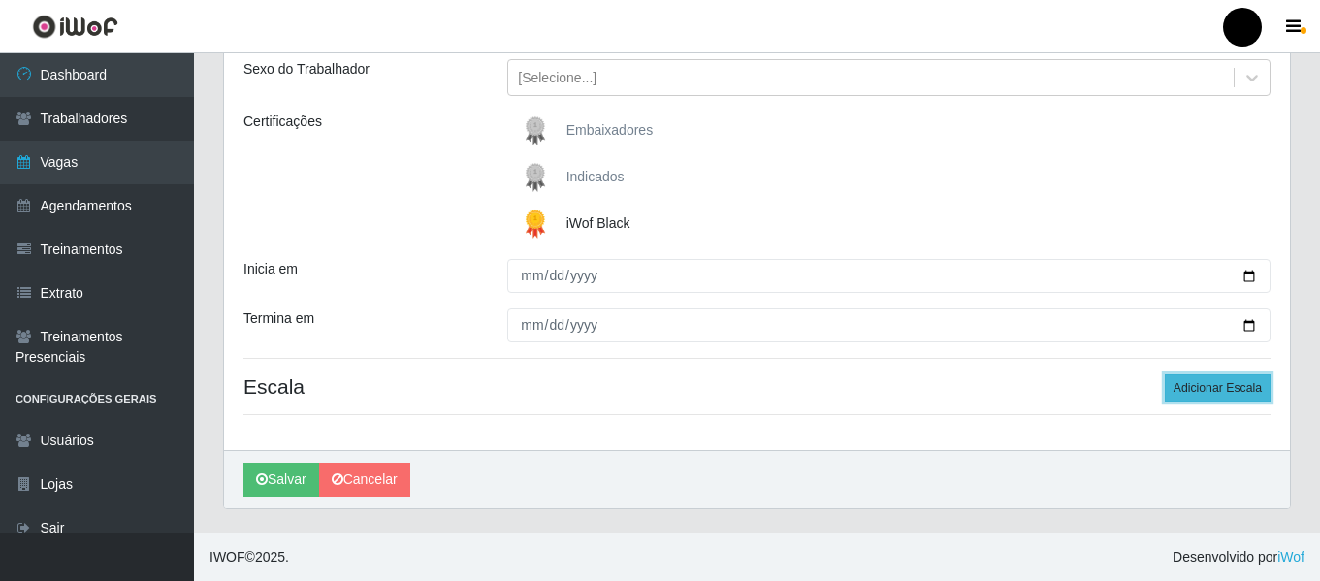
click at [1260, 394] on button "Adicionar Escala" at bounding box center [1218, 387] width 106 height 27
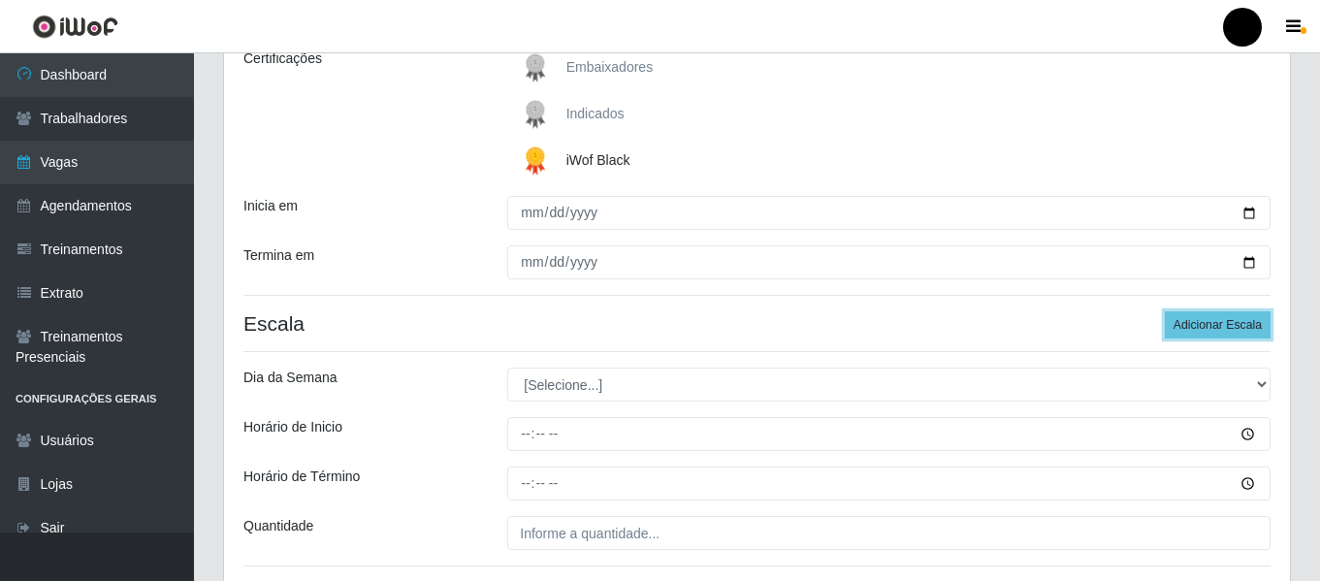
scroll to position [323, 0]
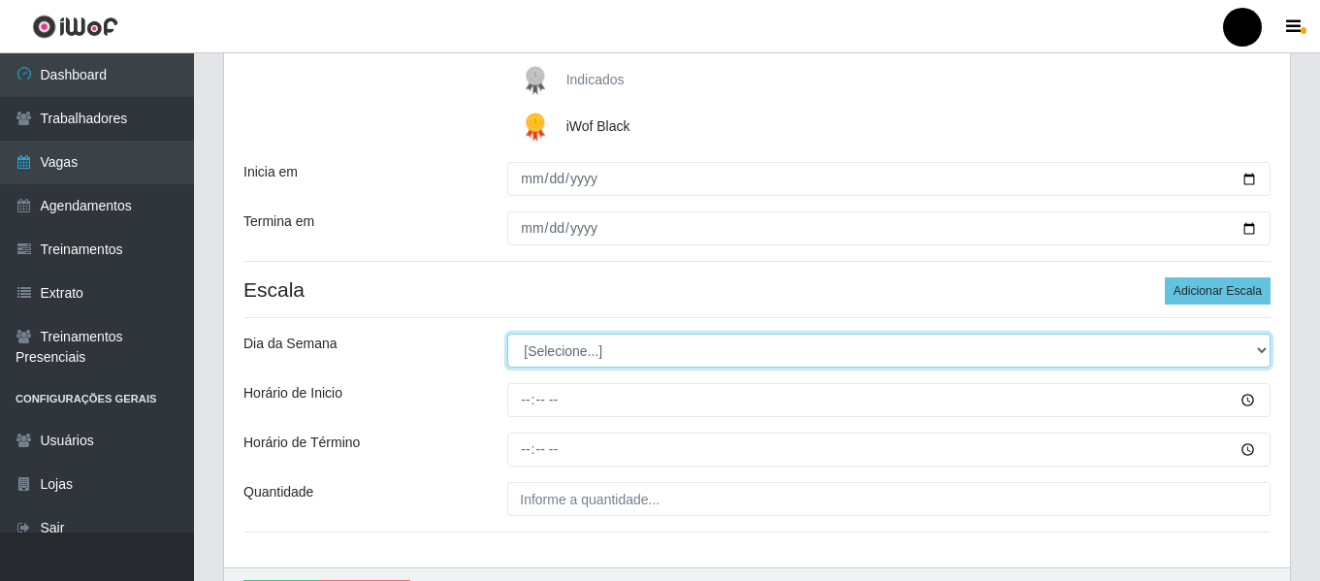
click at [1269, 345] on select "[Selecione...] Segunda Terça Quarta Quinta Sexta Sábado Domingo" at bounding box center [888, 351] width 763 height 34
select select "0"
click at [507, 334] on select "[Selecione...] Segunda Terça Quarta Quinta Sexta Sábado Domingo" at bounding box center [888, 351] width 763 height 34
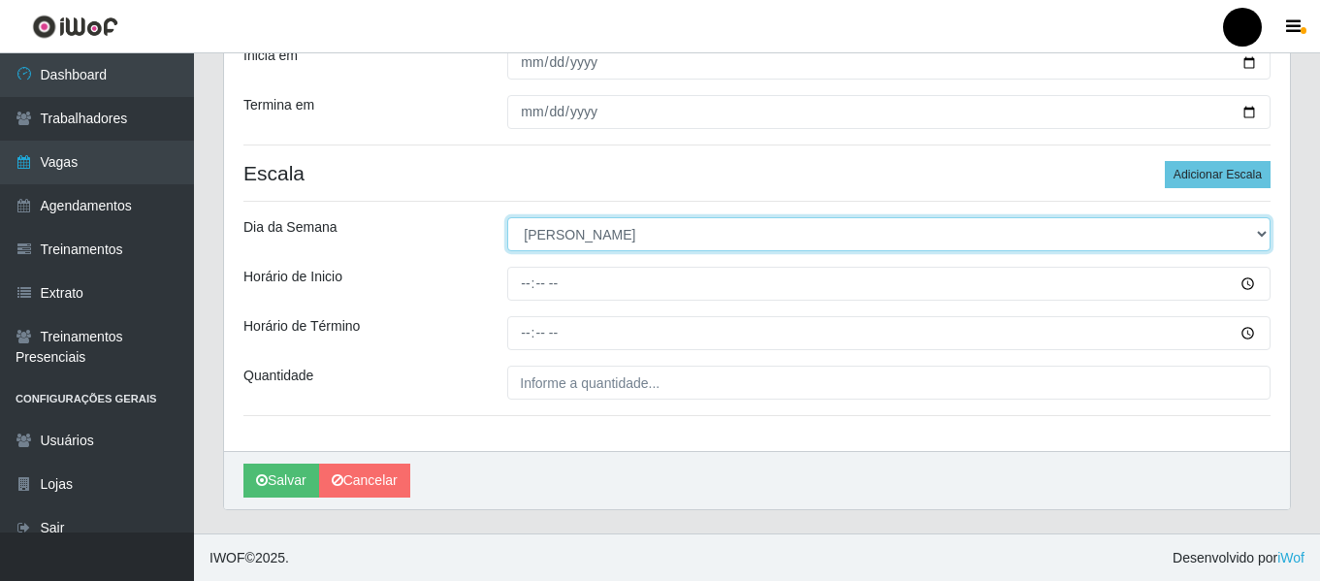
scroll to position [440, 0]
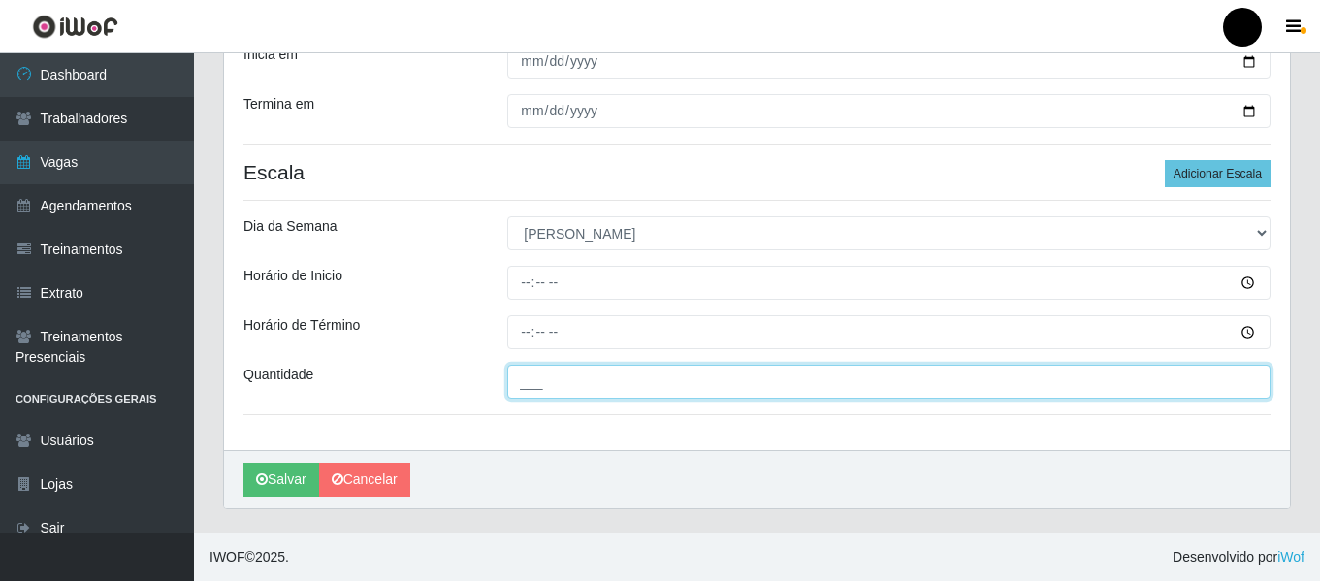
click at [628, 377] on input "___" at bounding box center [888, 382] width 763 height 34
type input "4__"
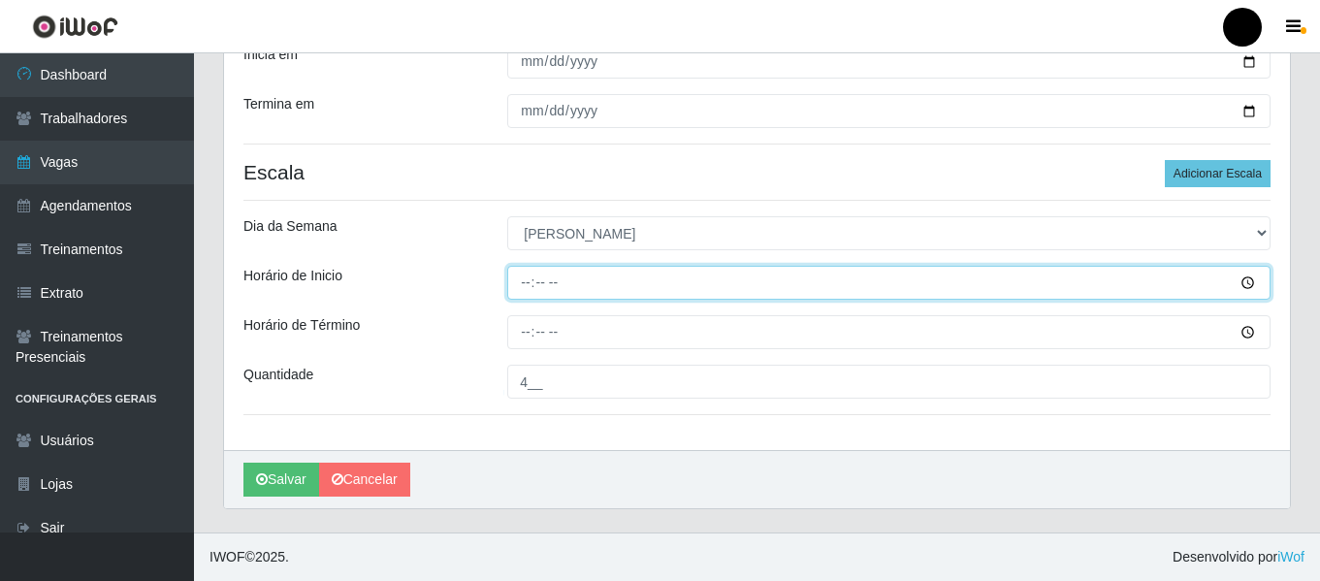
click at [513, 276] on input "Horário de Inicio" at bounding box center [888, 283] width 763 height 34
type input "14:30"
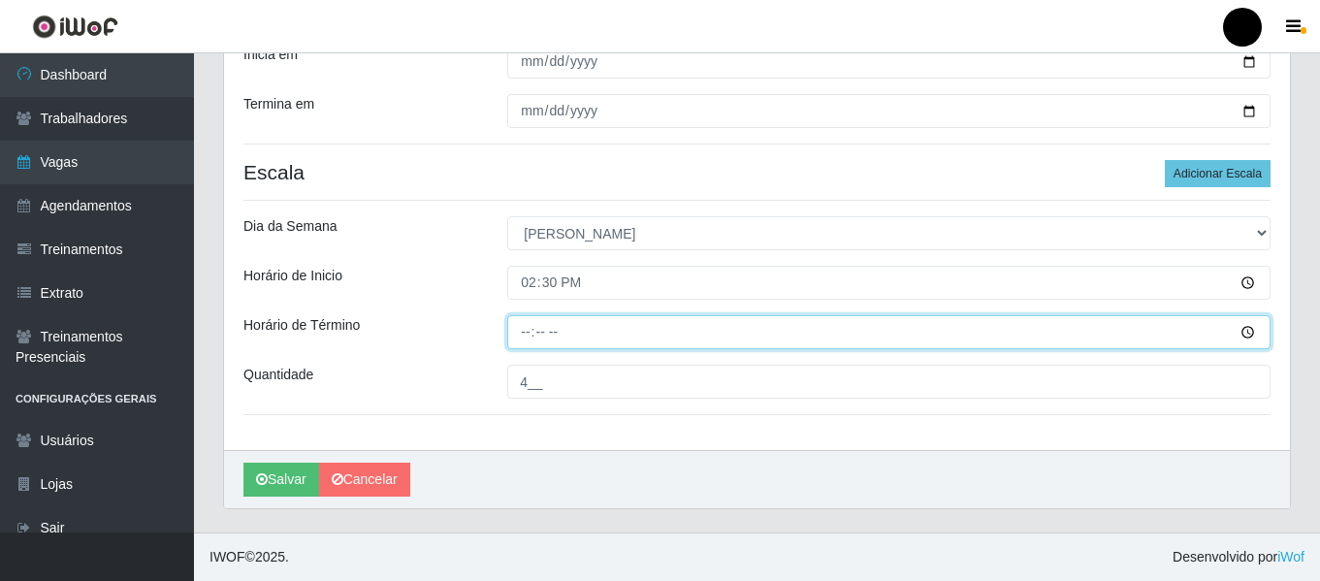
click at [528, 324] on input "Horário de Término" at bounding box center [888, 332] width 763 height 34
type input "20:30"
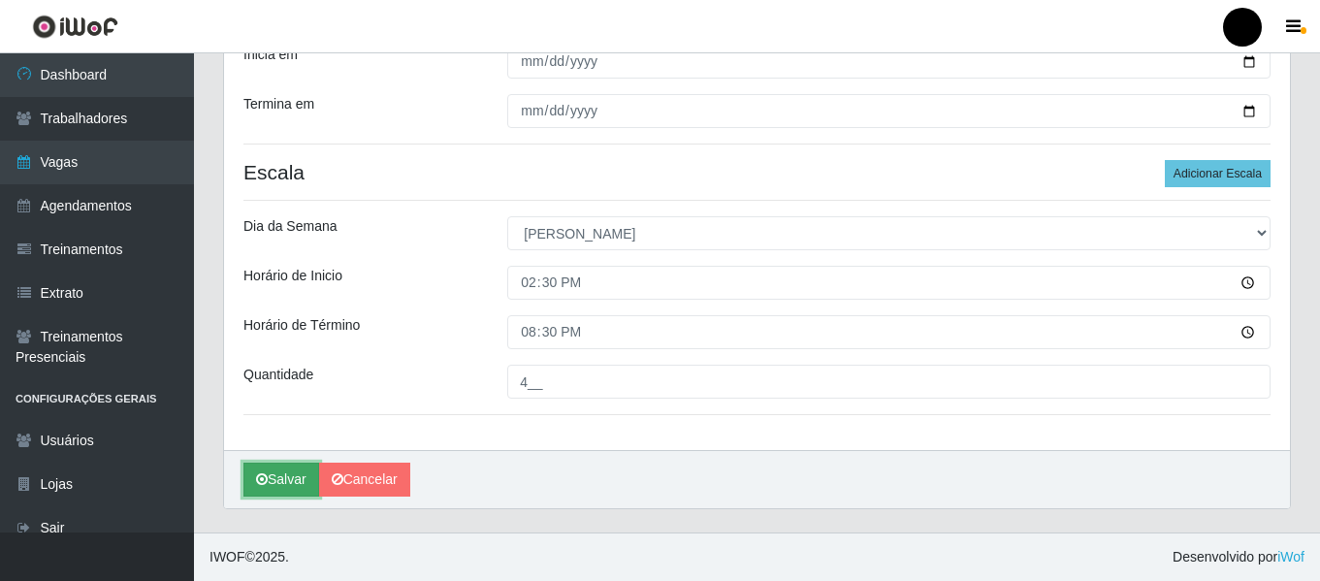
click at [306, 468] on button "Salvar" at bounding box center [281, 480] width 76 height 34
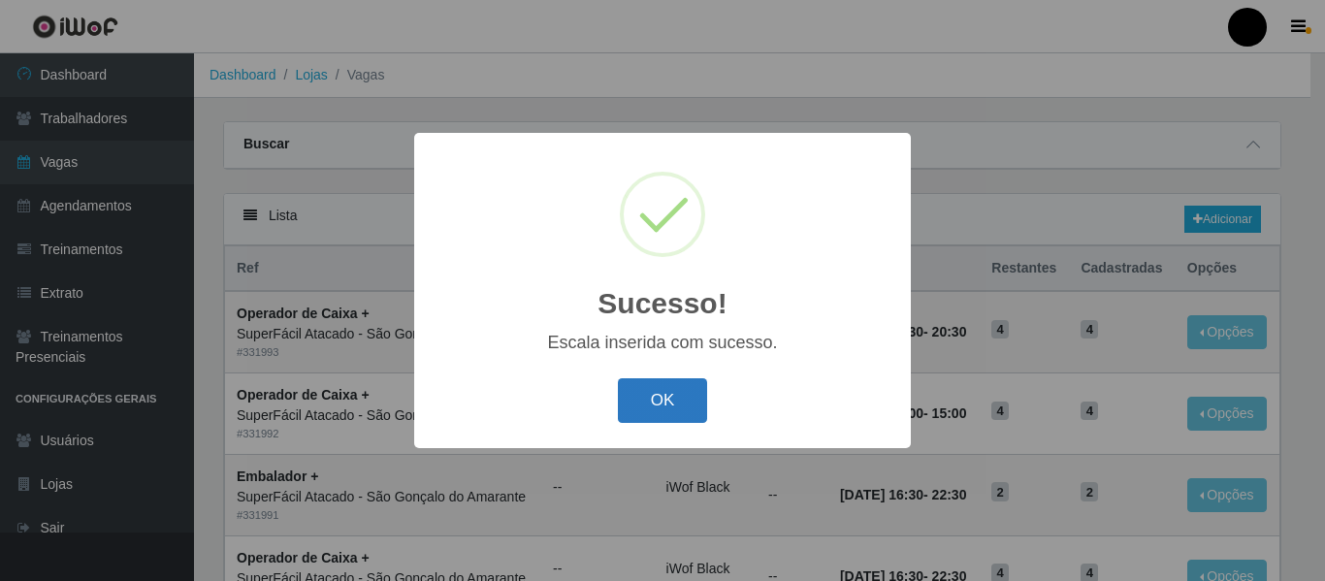
click at [674, 403] on button "OK" at bounding box center [663, 401] width 90 height 46
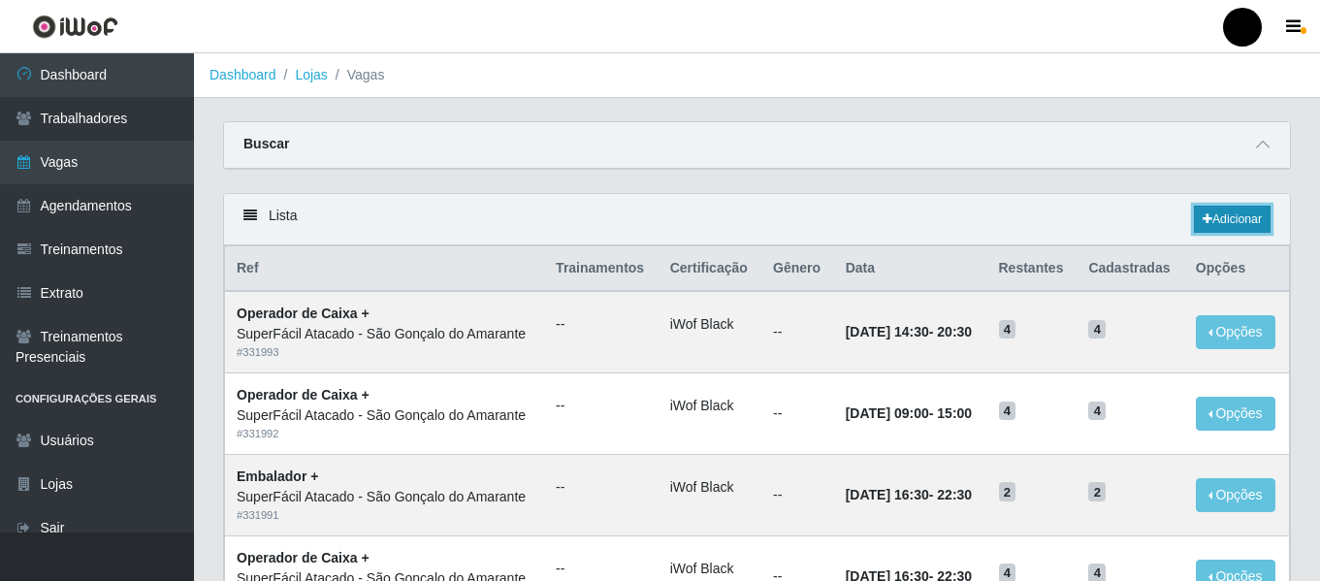
click at [1252, 214] on link "Adicionar" at bounding box center [1232, 219] width 77 height 27
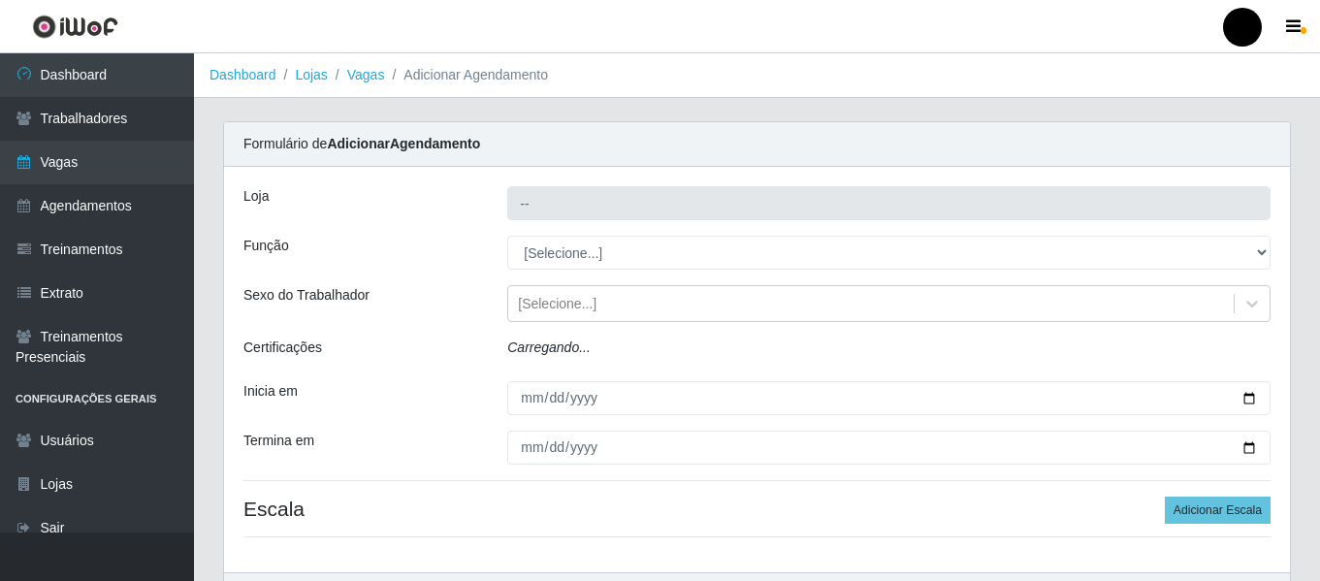
type input "SuperFácil Atacado - São Gonçalo do Amarante"
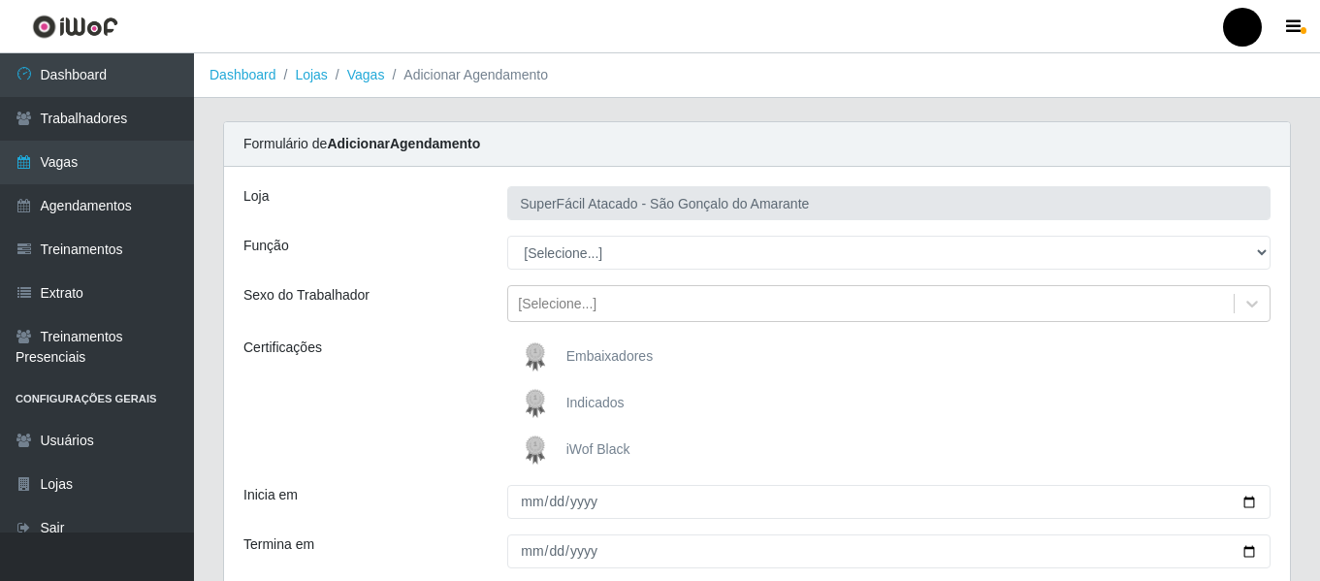
click at [604, 458] on label "iWof Black" at bounding box center [573, 450] width 114 height 39
click at [0, 0] on input "iWof Black" at bounding box center [0, 0] width 0 height 0
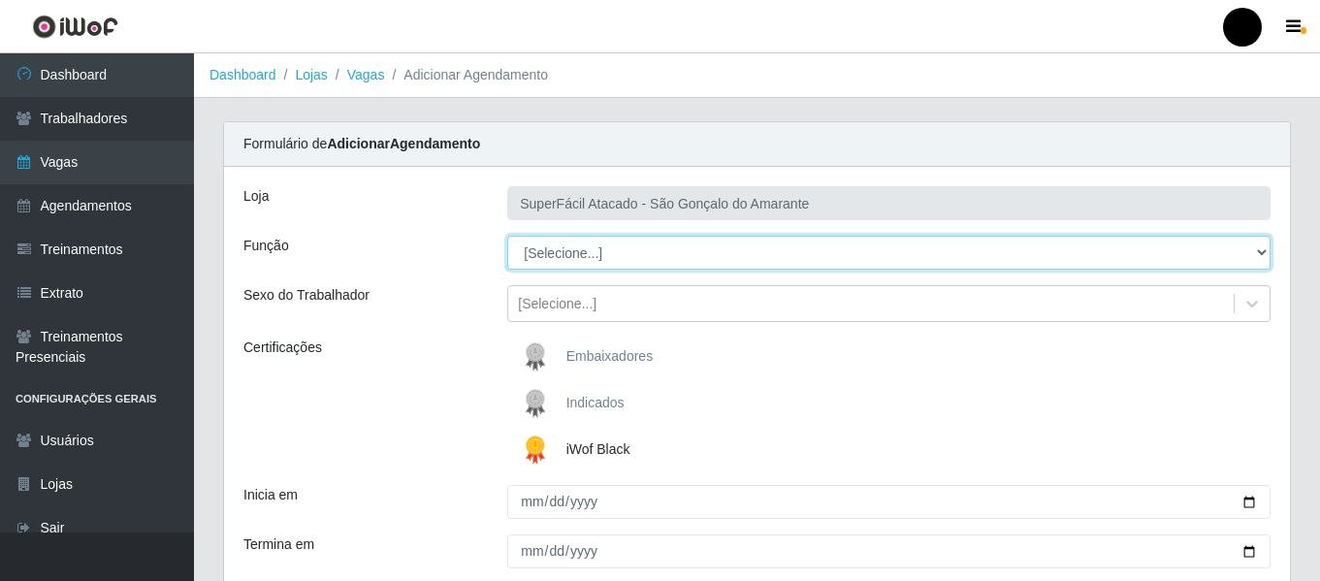
click at [1261, 249] on select "[Selecione...] Auxiliar de Estacionamento Auxiliar de Estacionamento + Auxiliar…" at bounding box center [888, 253] width 763 height 34
select select "70"
click at [507, 236] on select "[Selecione...] Auxiliar de Estacionamento Auxiliar de Estacionamento + Auxiliar…" at bounding box center [888, 253] width 763 height 34
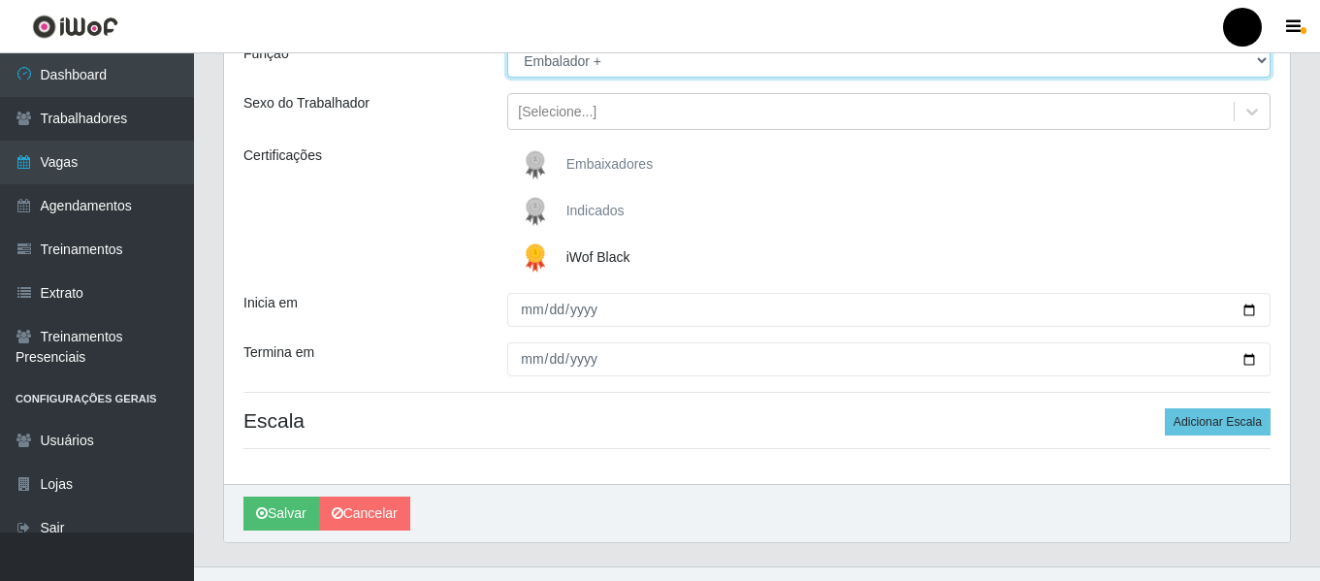
scroll to position [194, 0]
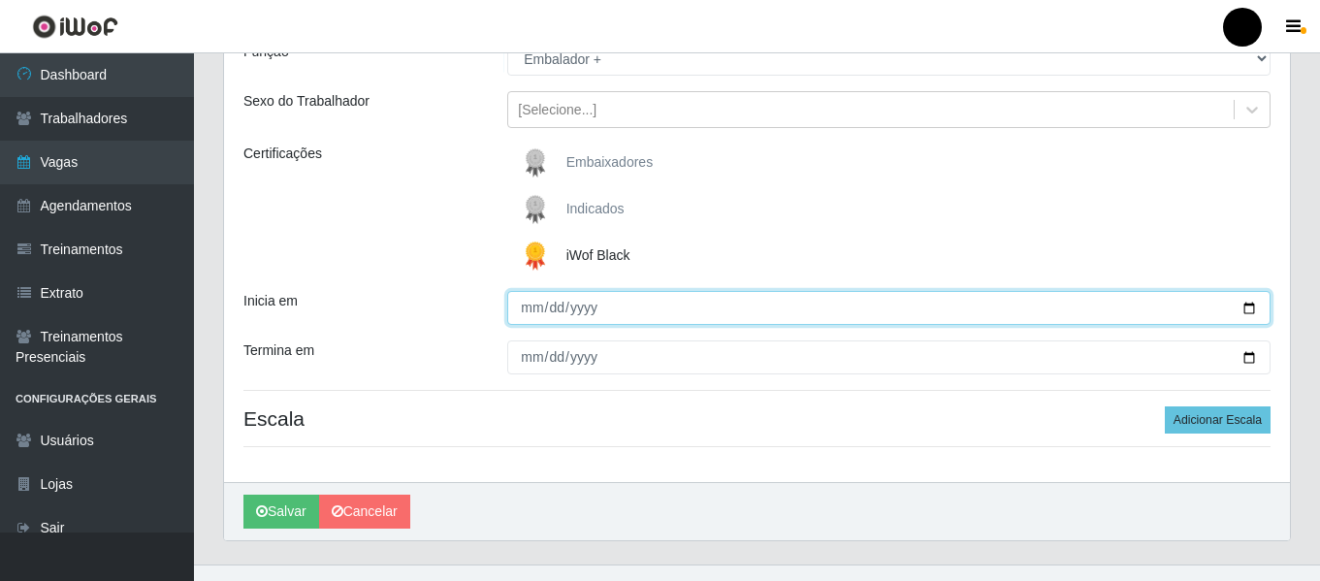
click at [1246, 307] on input "Inicia em" at bounding box center [888, 308] width 763 height 34
type input "[DATE]"
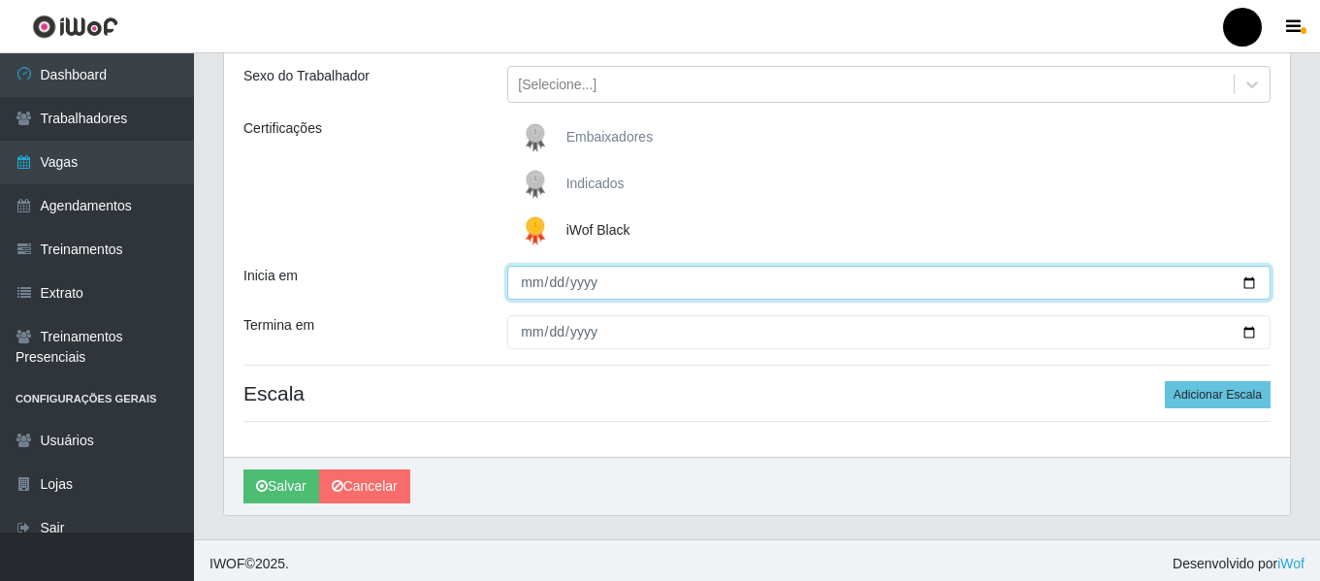
scroll to position [226, 0]
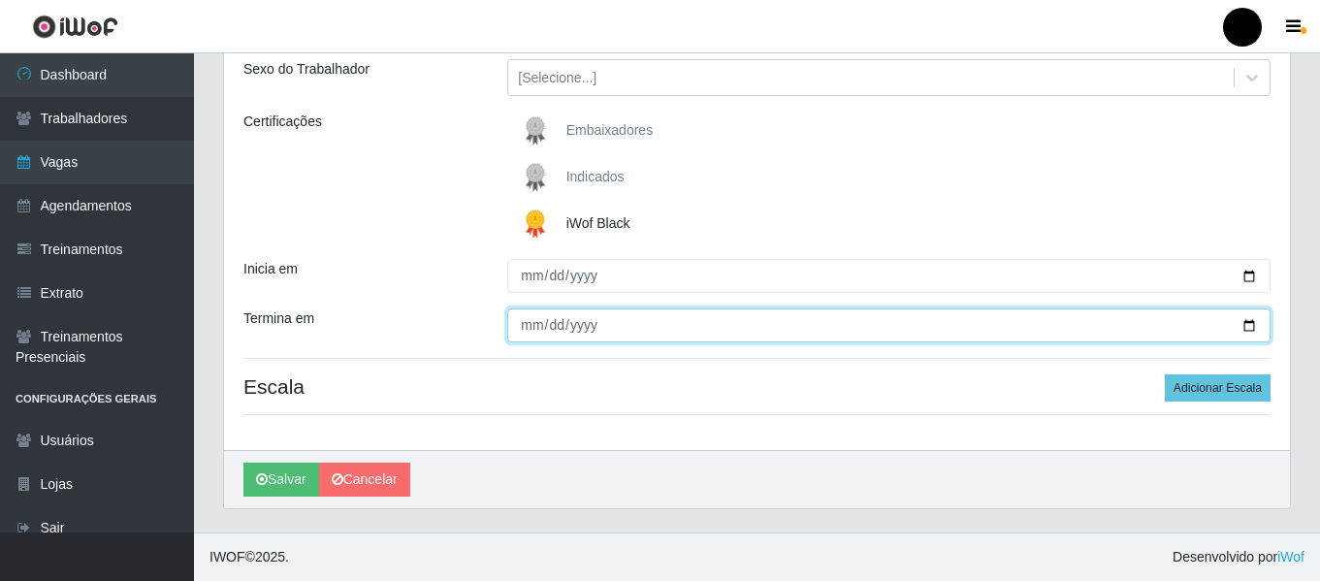
click at [1253, 322] on input "Termina em" at bounding box center [888, 325] width 763 height 34
type input "[DATE]"
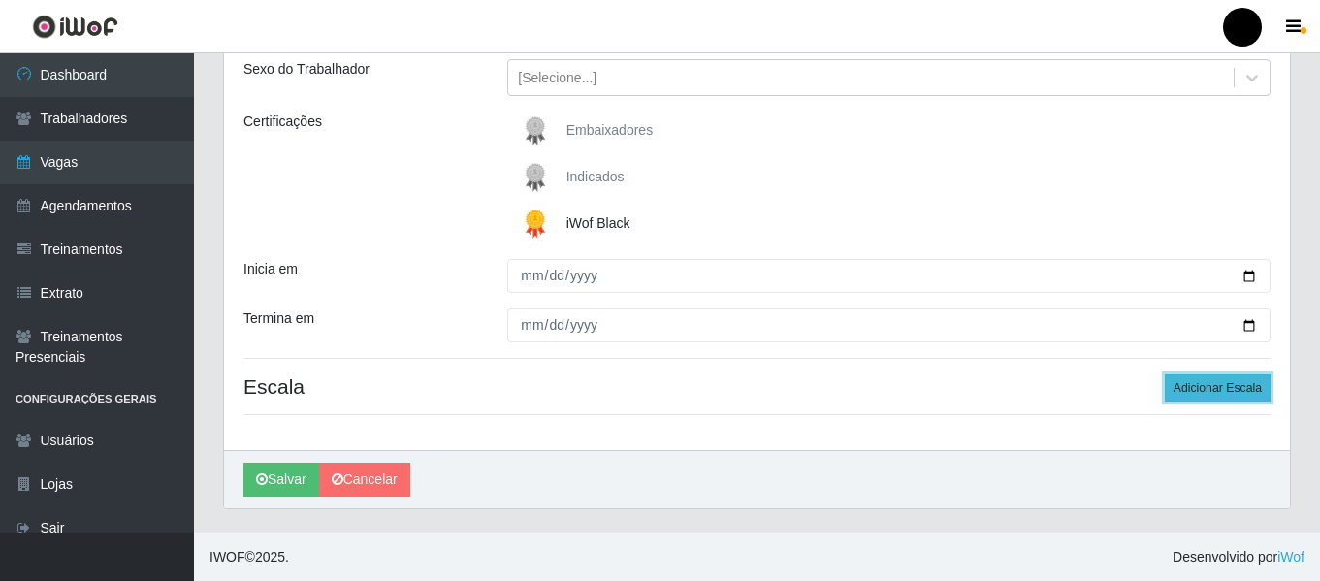
click at [1207, 392] on button "Adicionar Escala" at bounding box center [1218, 387] width 106 height 27
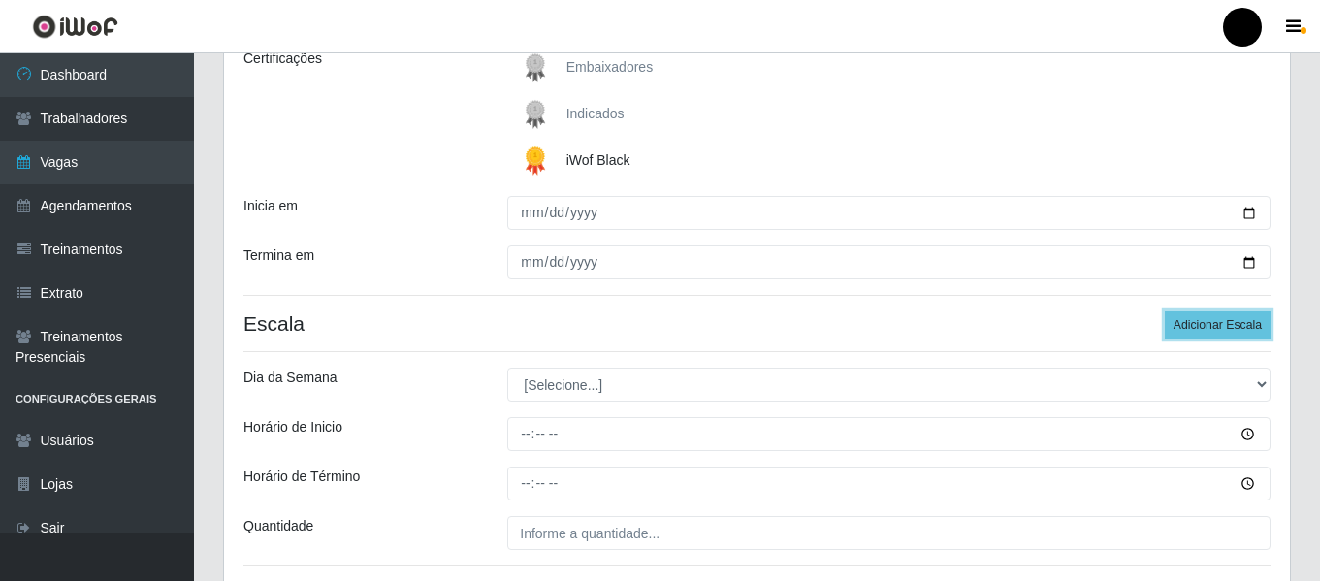
scroll to position [323, 0]
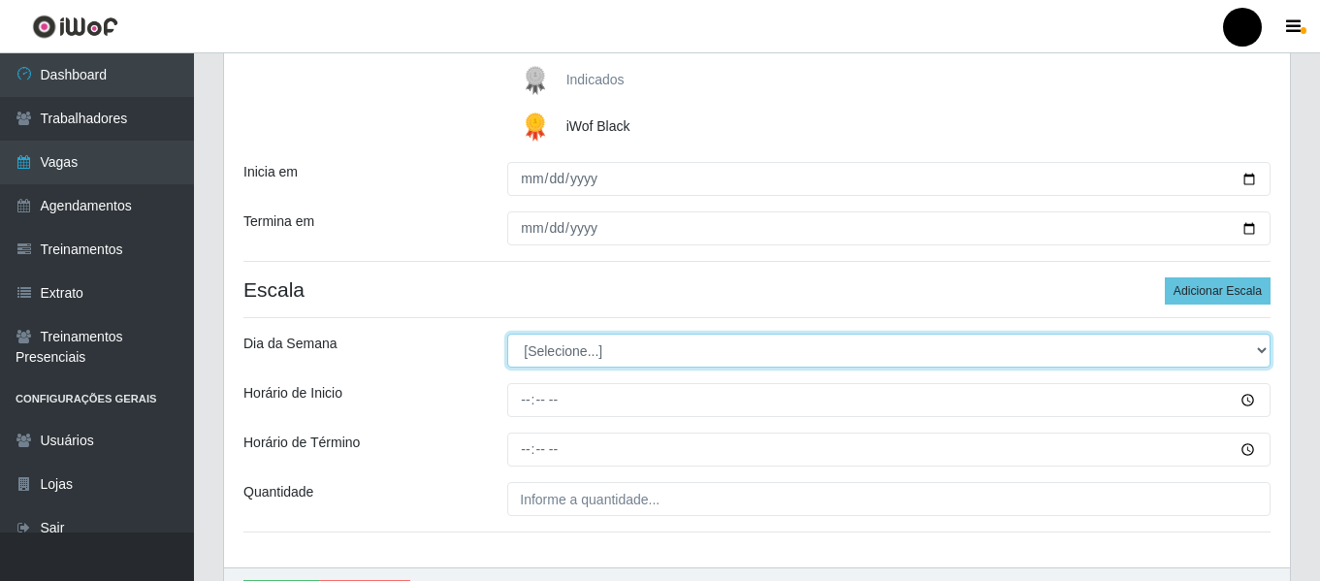
click at [1262, 350] on select "[Selecione...] Segunda Terça Quarta Quinta Sexta Sábado Domingo" at bounding box center [888, 351] width 763 height 34
select select "0"
click at [507, 334] on select "[Selecione...] Segunda Terça Quarta Quinta Sexta Sábado Domingo" at bounding box center [888, 351] width 763 height 34
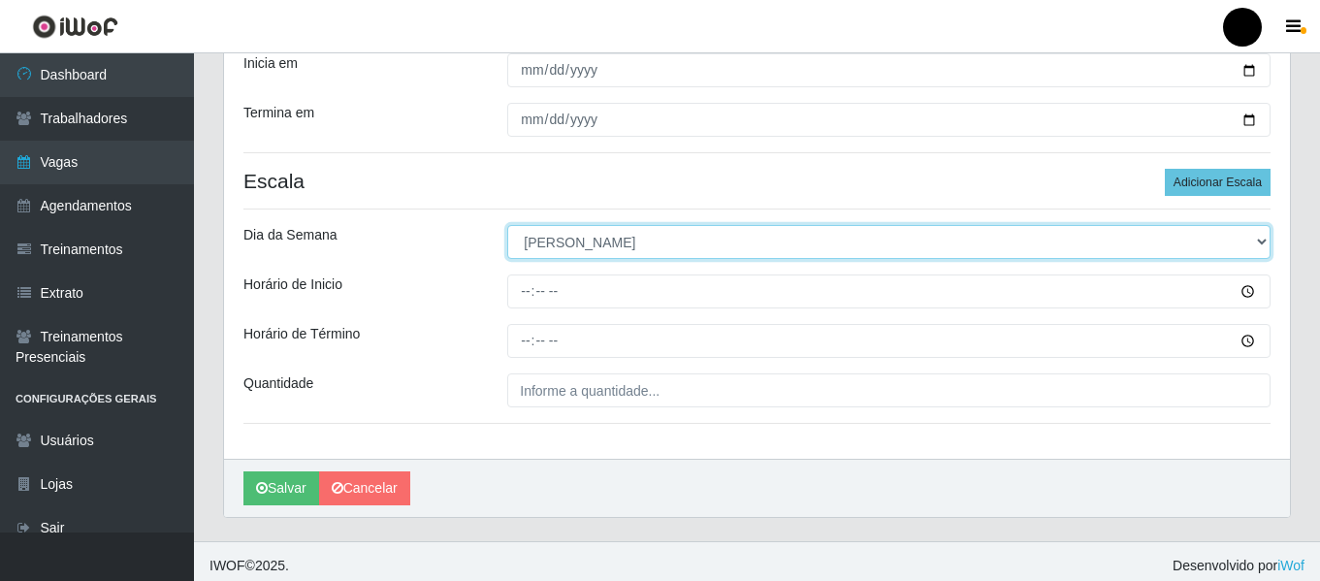
scroll to position [440, 0]
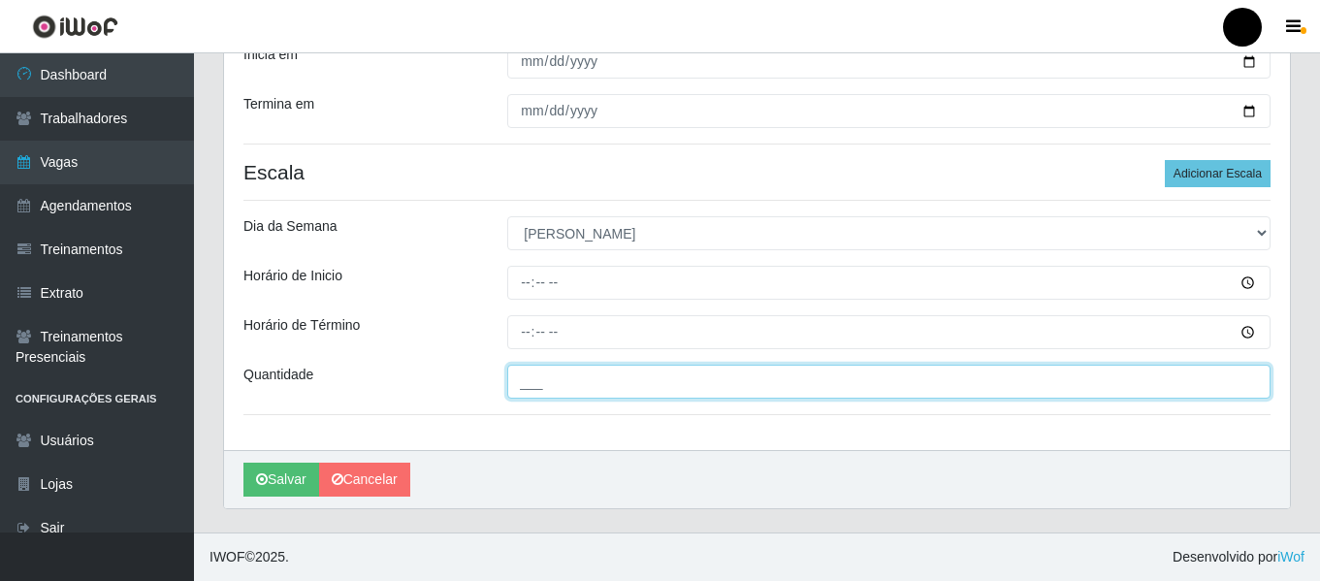
click at [639, 384] on input "___" at bounding box center [888, 382] width 763 height 34
type input "2__"
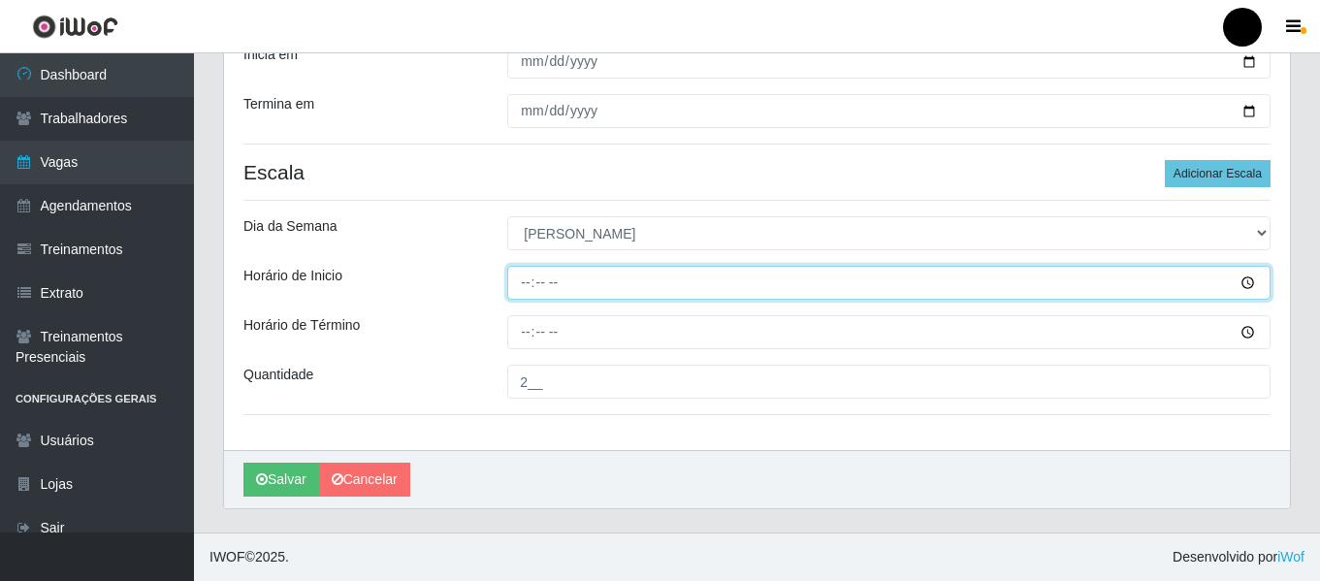
click at [531, 278] on input "Horário de Inicio" at bounding box center [888, 283] width 763 height 34
type input "09:00"
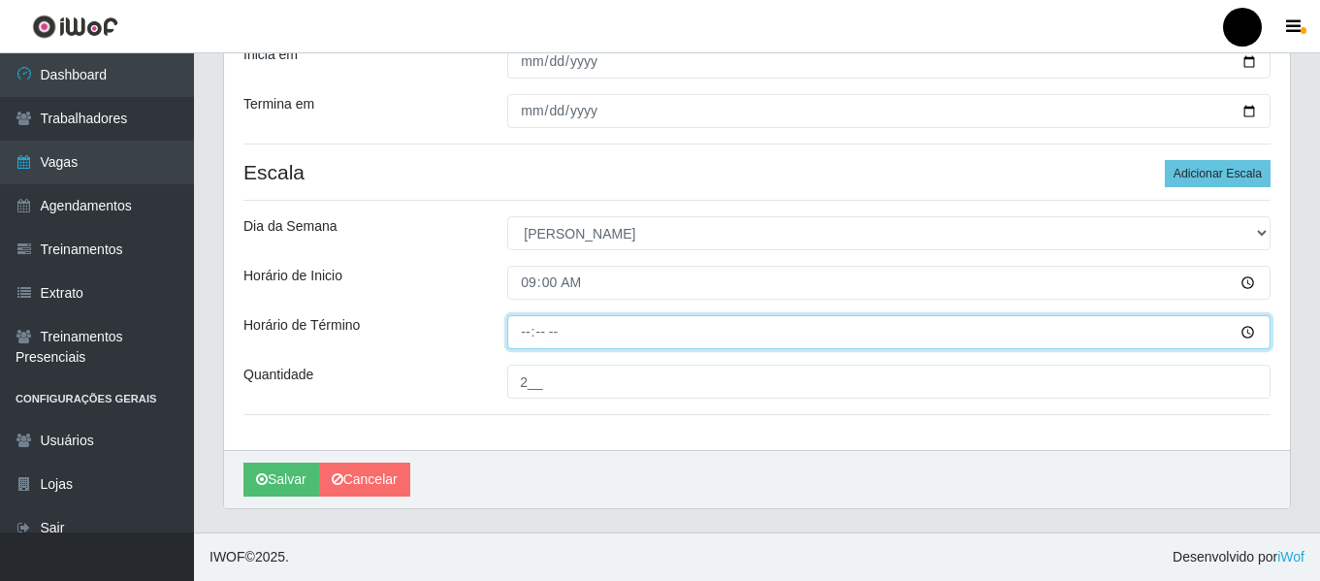
click at [521, 327] on input "Horário de Término" at bounding box center [888, 332] width 763 height 34
type input "15:00"
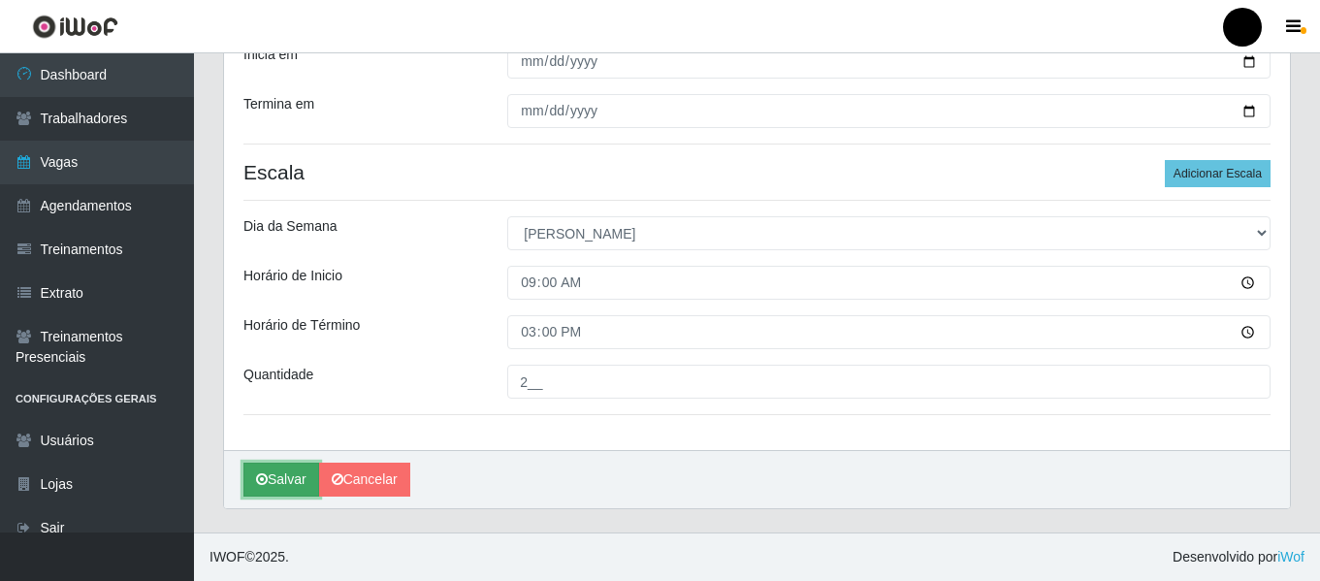
click at [287, 483] on button "Salvar" at bounding box center [281, 480] width 76 height 34
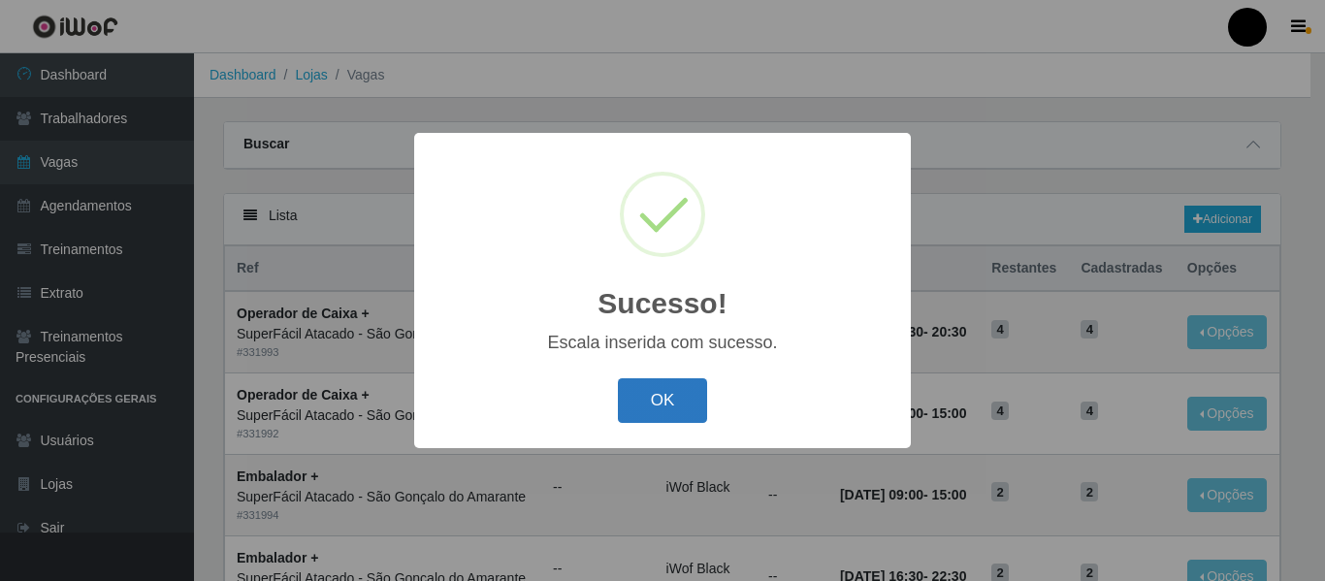
click at [652, 415] on button "OK" at bounding box center [663, 401] width 90 height 46
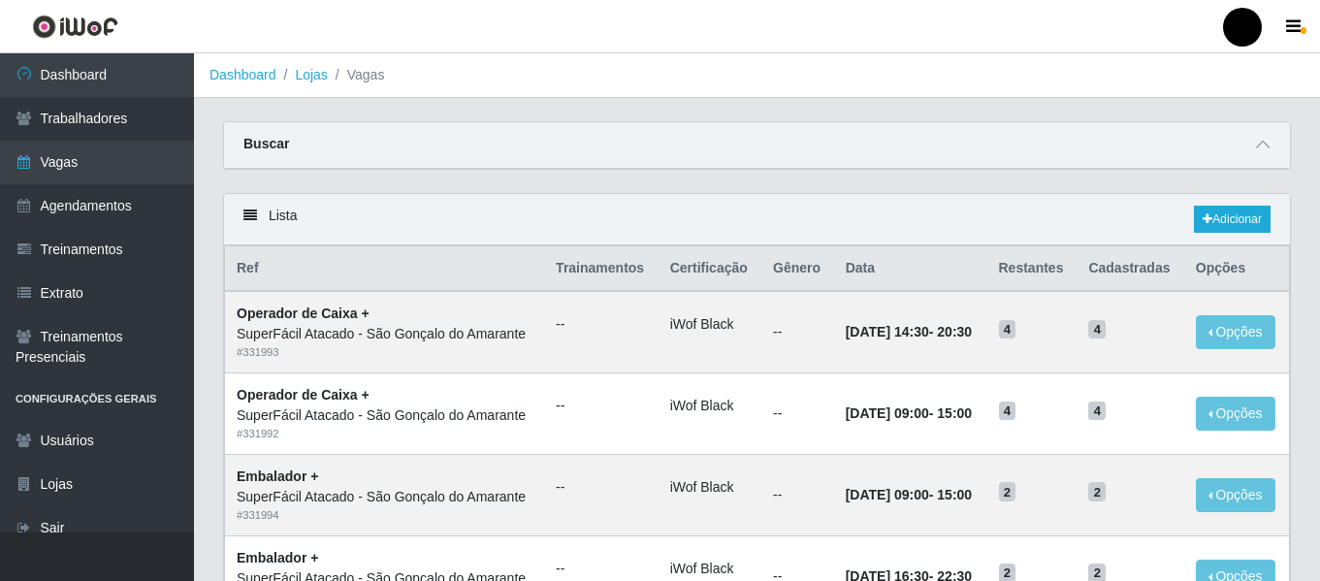
click at [1272, 216] on div "Lista Adicionar" at bounding box center [757, 219] width 1066 height 51
click at [1271, 216] on div "Lista Adicionar" at bounding box center [757, 219] width 1066 height 51
click at [1263, 216] on link "Adicionar" at bounding box center [1232, 219] width 77 height 27
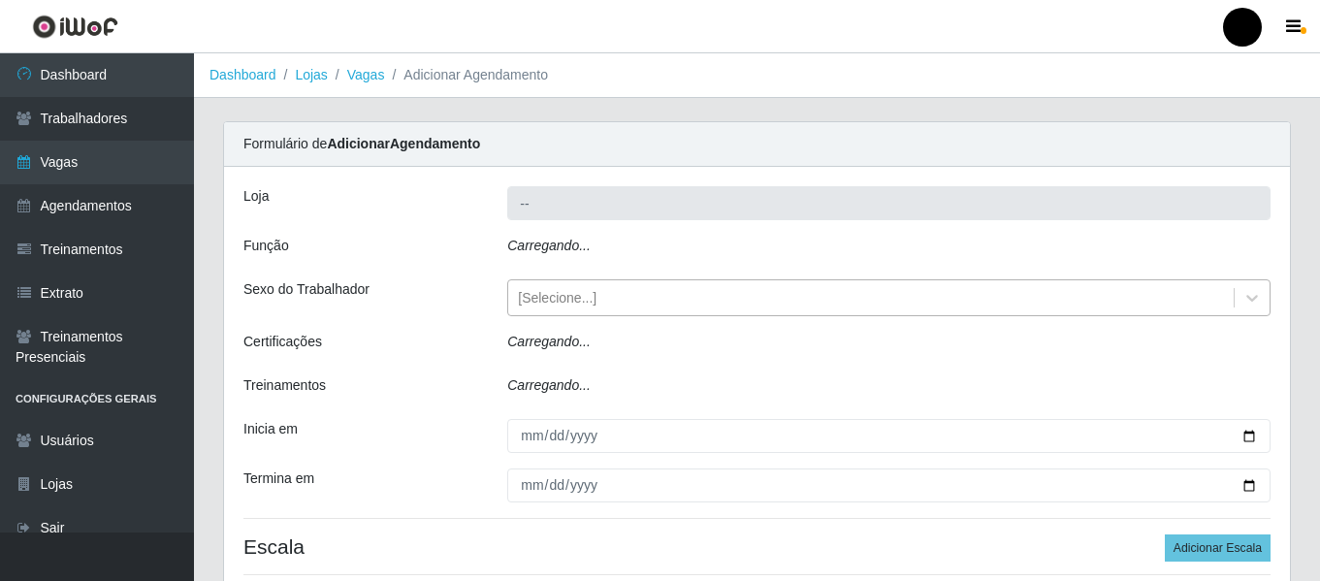
type input "SuperFácil Atacado - São Gonçalo do Amarante"
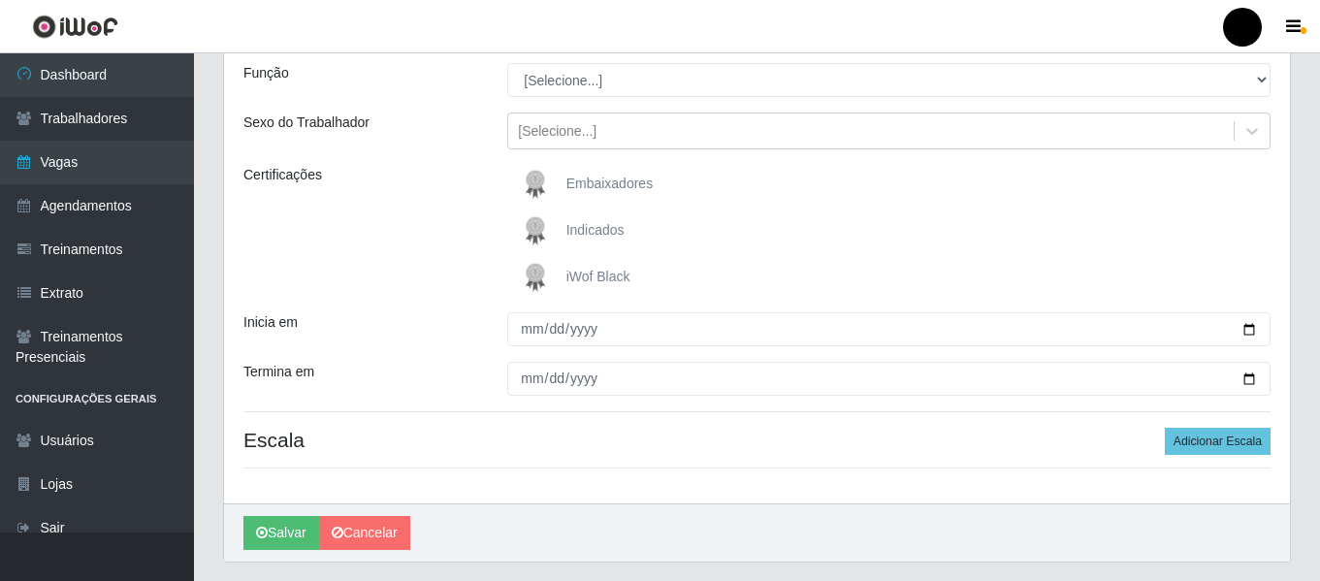
scroll to position [194, 0]
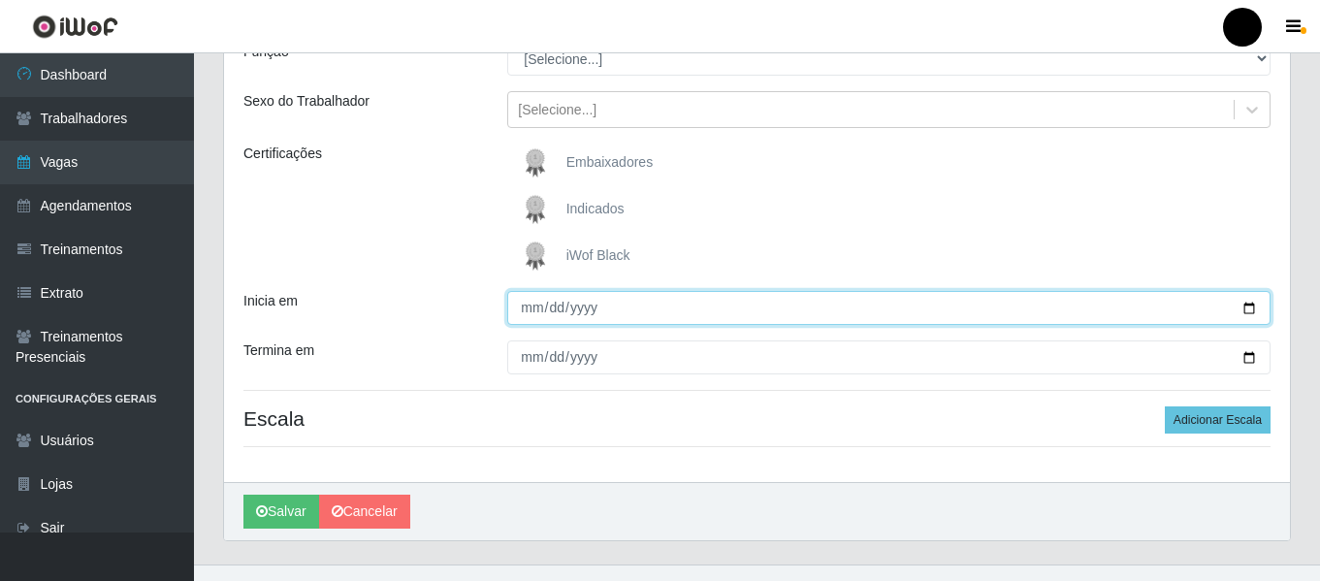
click at [1244, 304] on input "Inicia em" at bounding box center [888, 308] width 763 height 34
type input "[DATE]"
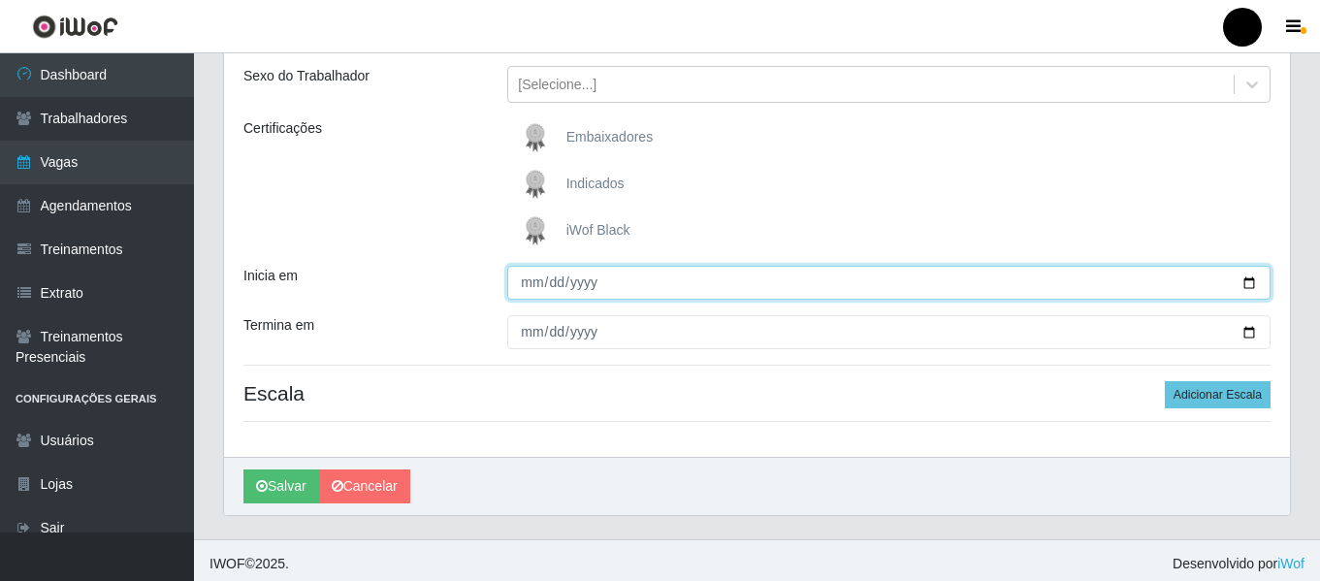
scroll to position [226, 0]
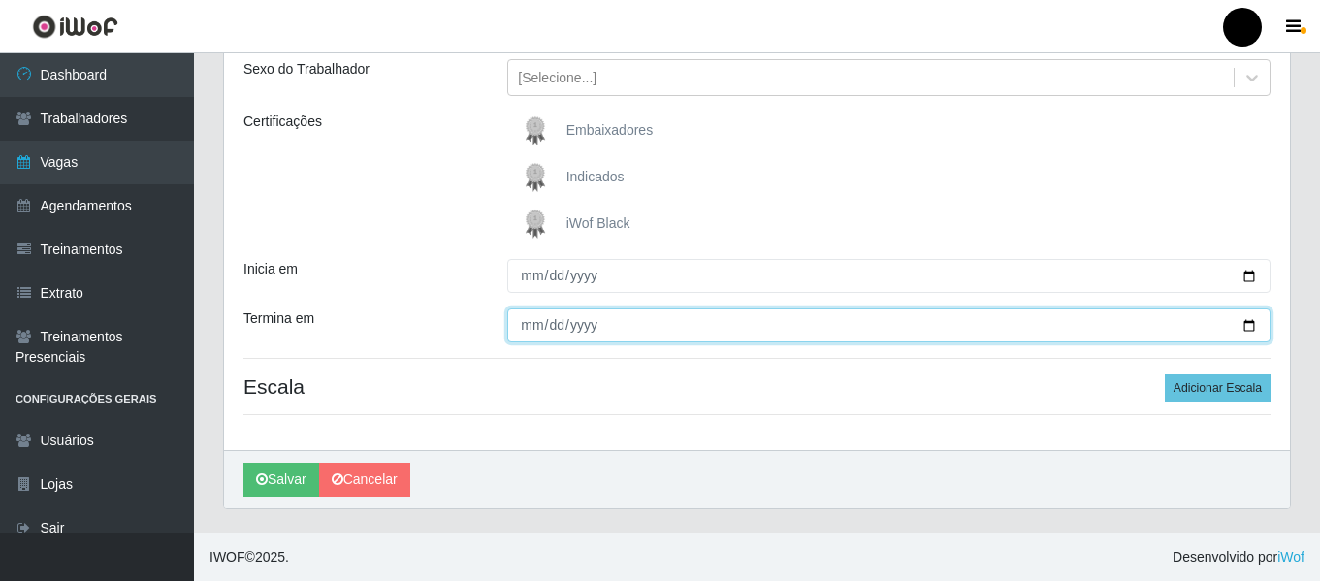
click at [1250, 323] on input "Termina em" at bounding box center [888, 325] width 763 height 34
type input "[DATE]"
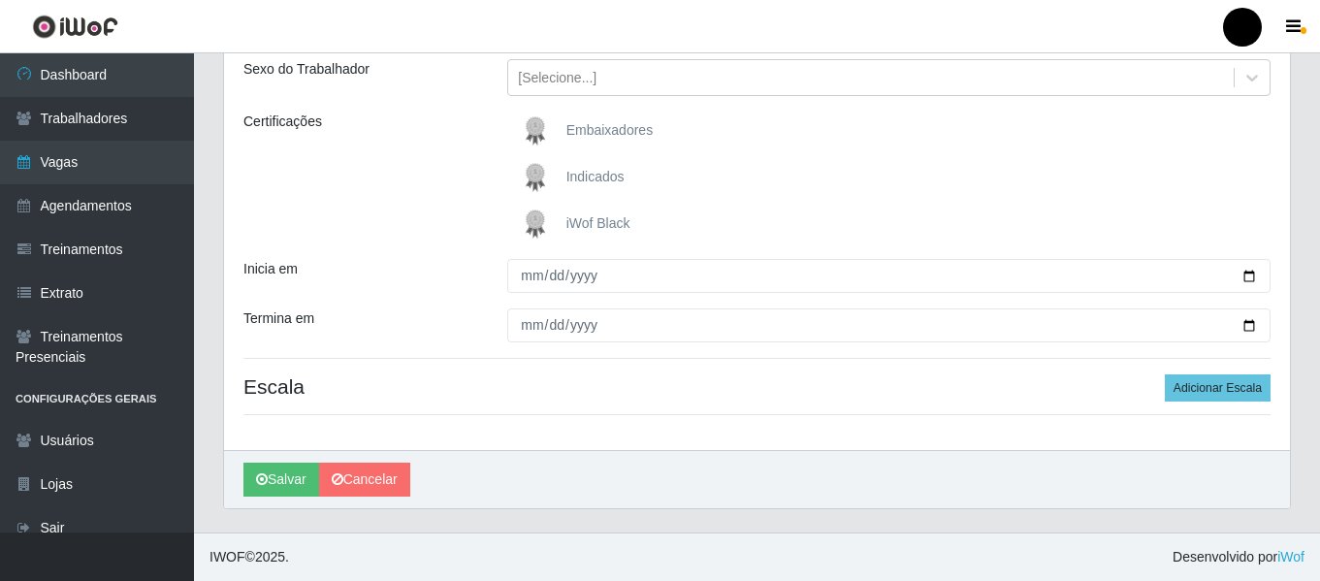
click at [587, 223] on span "iWof Black" at bounding box center [598, 223] width 64 height 16
click at [0, 0] on input "iWof Black" at bounding box center [0, 0] width 0 height 0
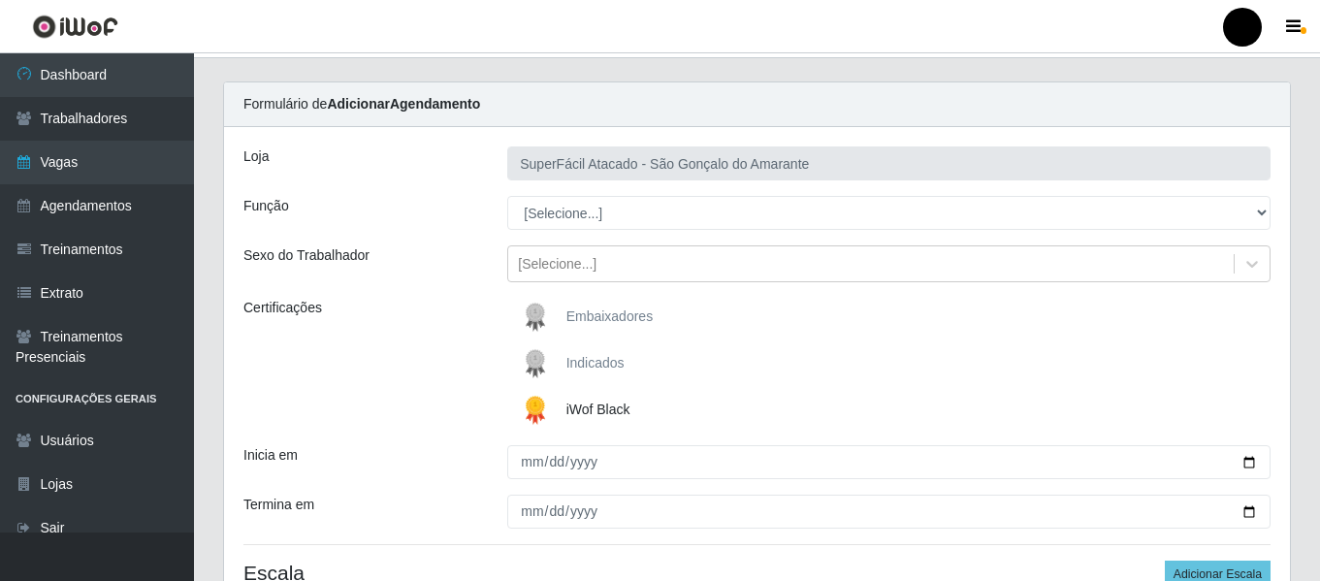
scroll to position [32, 0]
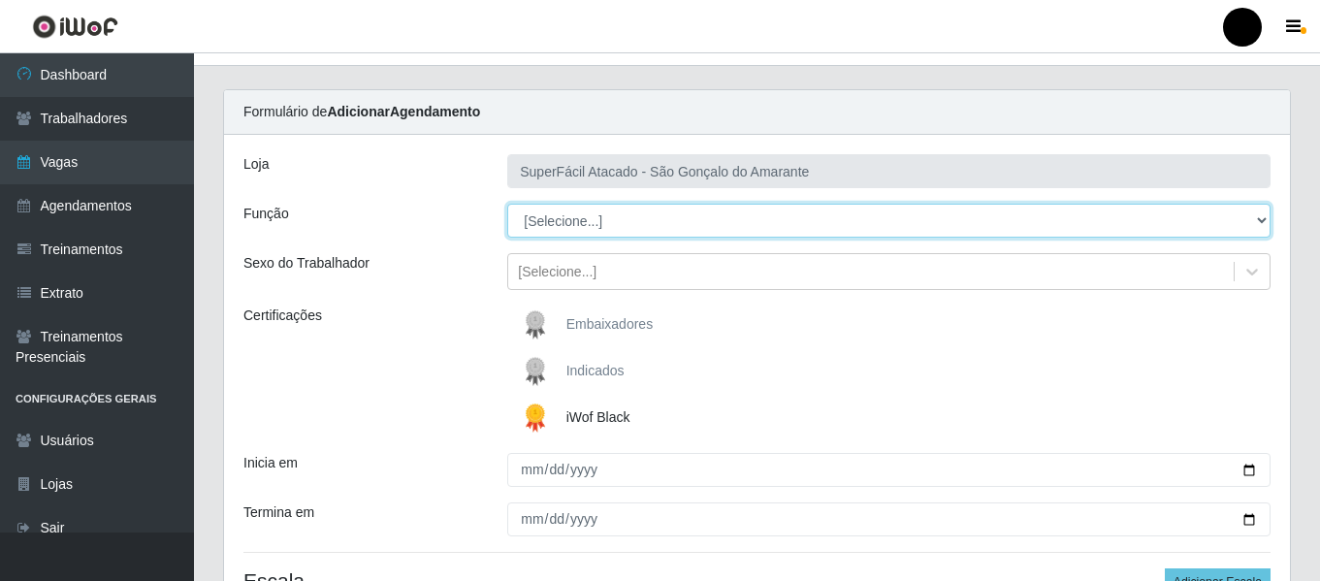
click at [1263, 223] on select "[Selecione...] Auxiliar de Estacionamento Auxiliar de Estacionamento + Auxiliar…" at bounding box center [888, 221] width 763 height 34
select select "70"
click at [507, 204] on select "[Selecione...] Auxiliar de Estacionamento Auxiliar de Estacionamento + Auxiliar…" at bounding box center [888, 221] width 763 height 34
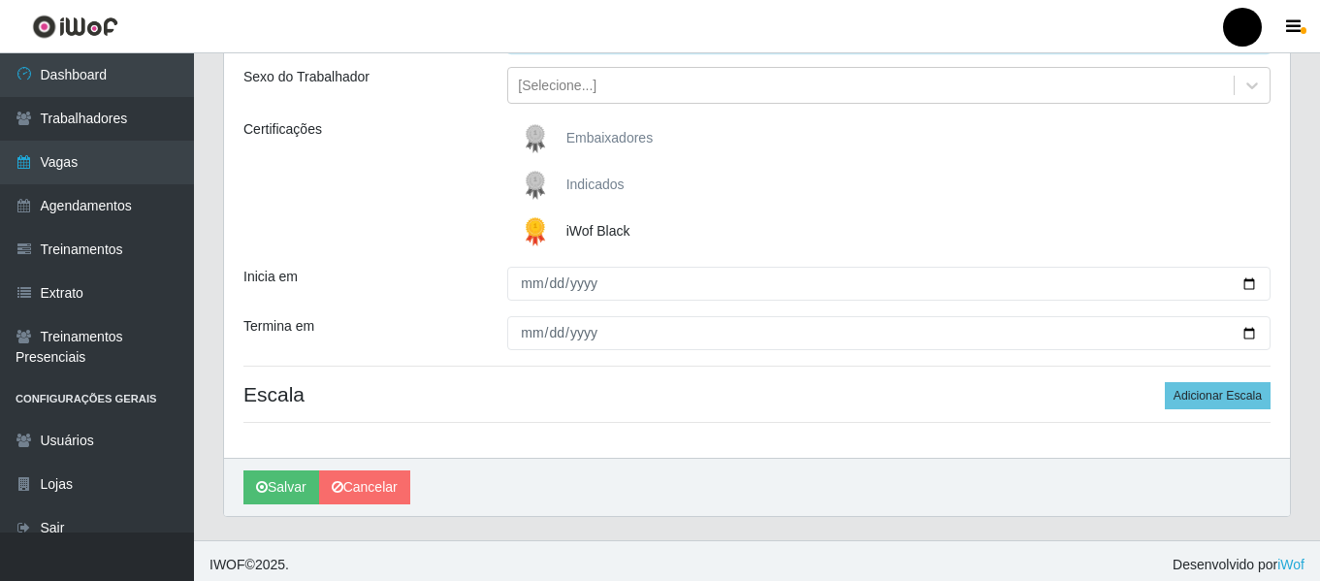
scroll to position [226, 0]
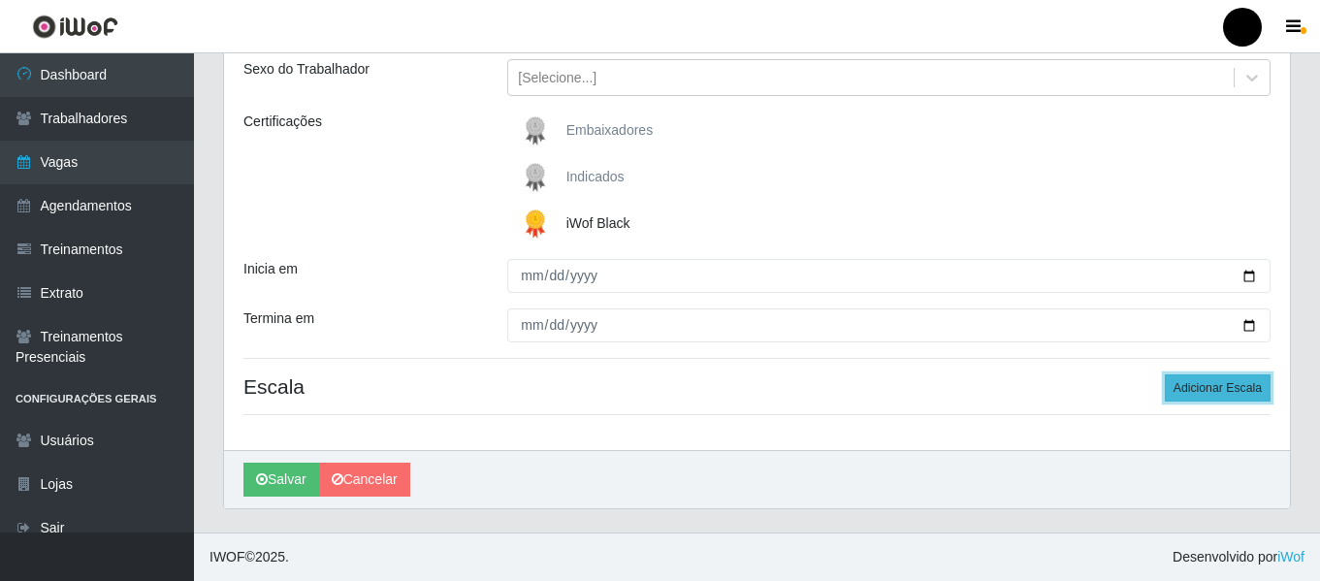
click at [1216, 392] on button "Adicionar Escala" at bounding box center [1218, 387] width 106 height 27
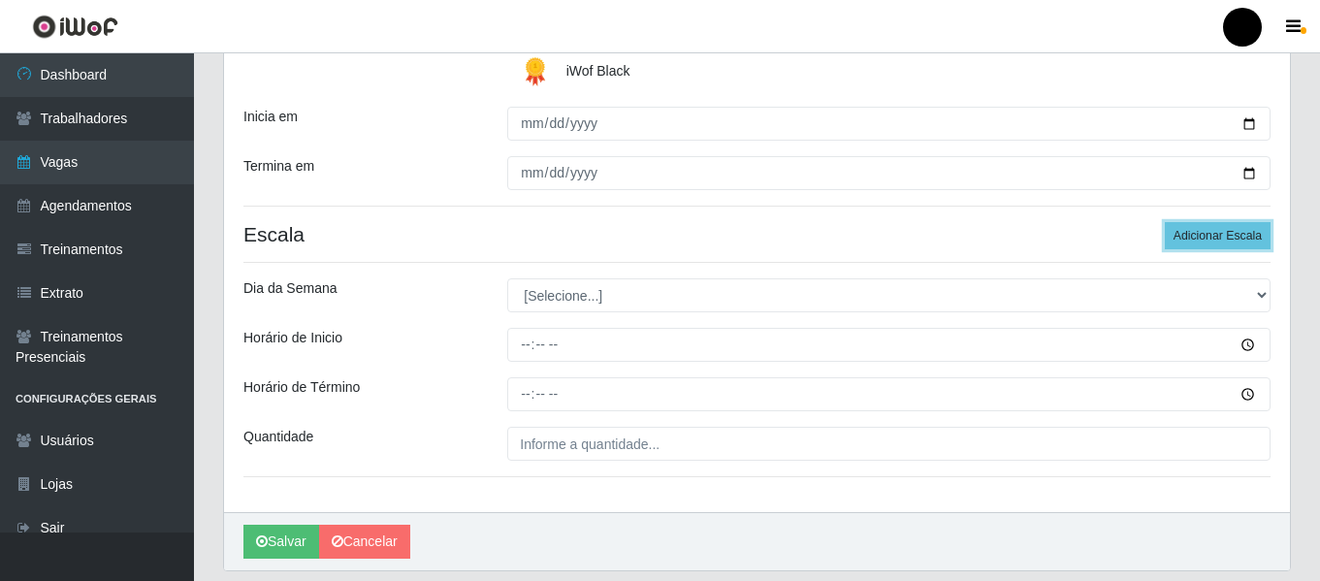
scroll to position [420, 0]
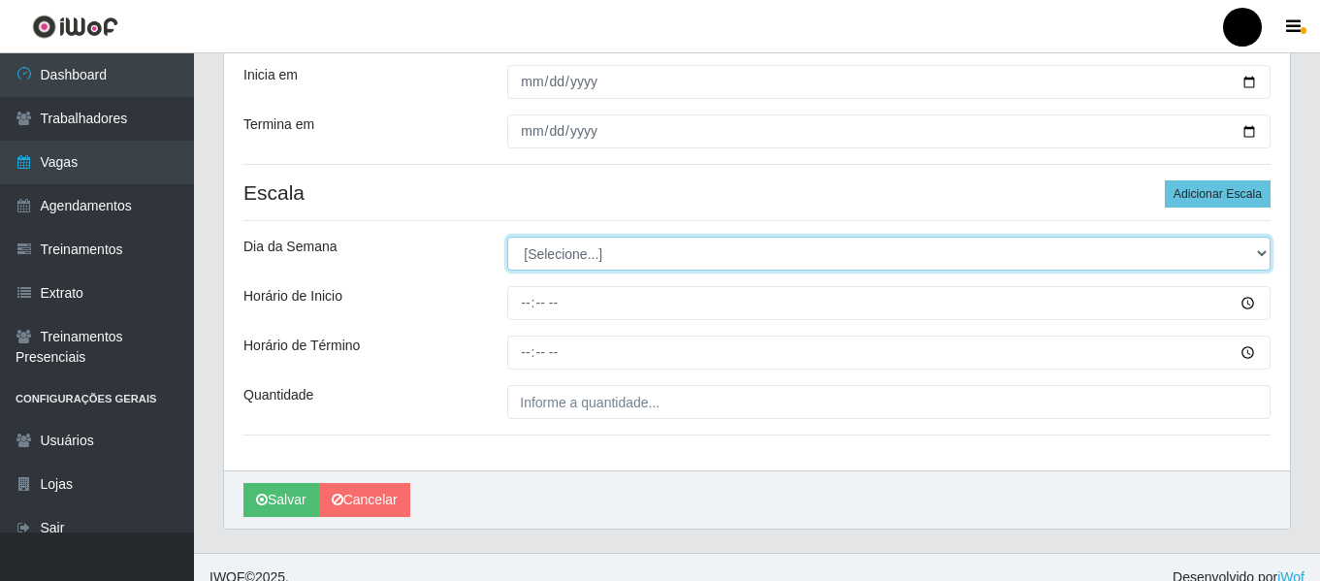
click at [1268, 259] on select "[Selecione...] Segunda Terça Quarta Quinta Sexta Sábado Domingo" at bounding box center [888, 254] width 763 height 34
select select "0"
click at [507, 237] on select "[Selecione...] Segunda Terça Quarta Quinta Sexta Sábado Domingo" at bounding box center [888, 254] width 763 height 34
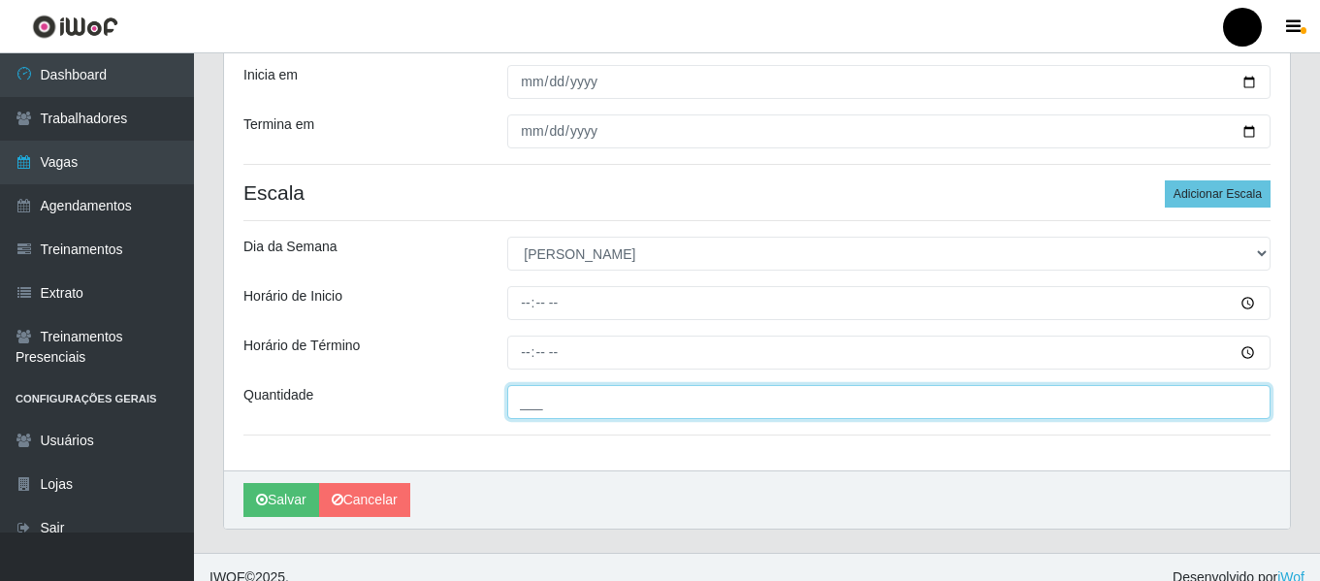
click at [594, 416] on input "___" at bounding box center [888, 402] width 763 height 34
type input "2__"
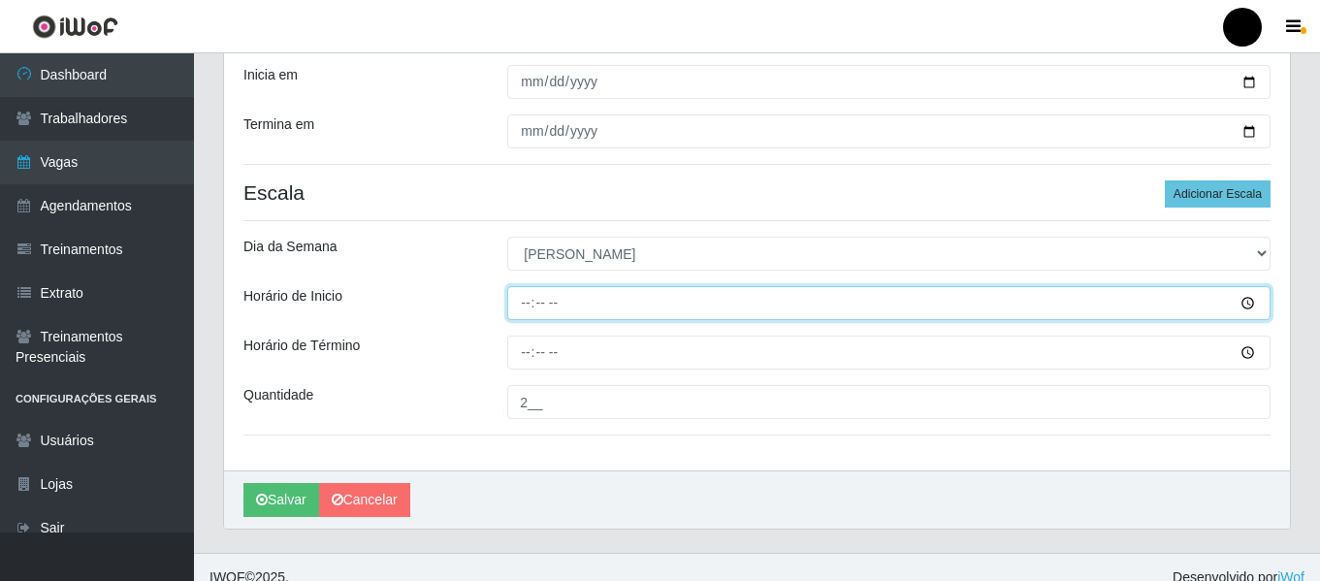
click at [531, 299] on input "Horário de Inicio" at bounding box center [888, 303] width 763 height 34
type input "14:30"
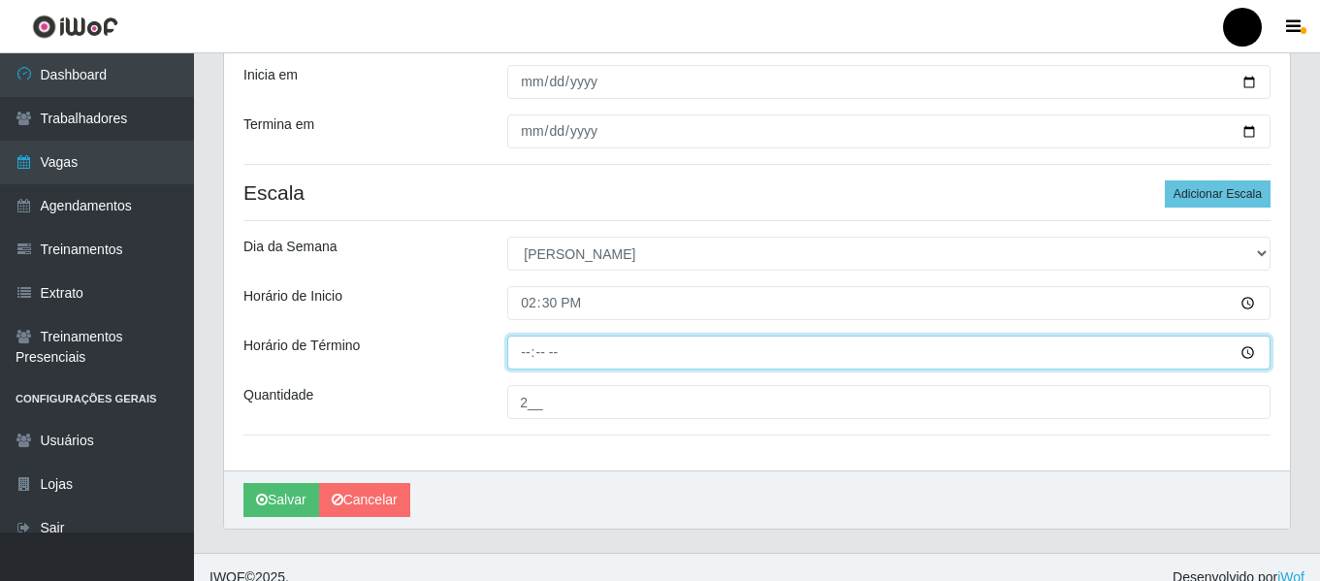
click at [530, 347] on input "Horário de Término" at bounding box center [888, 353] width 763 height 34
type input "20:30"
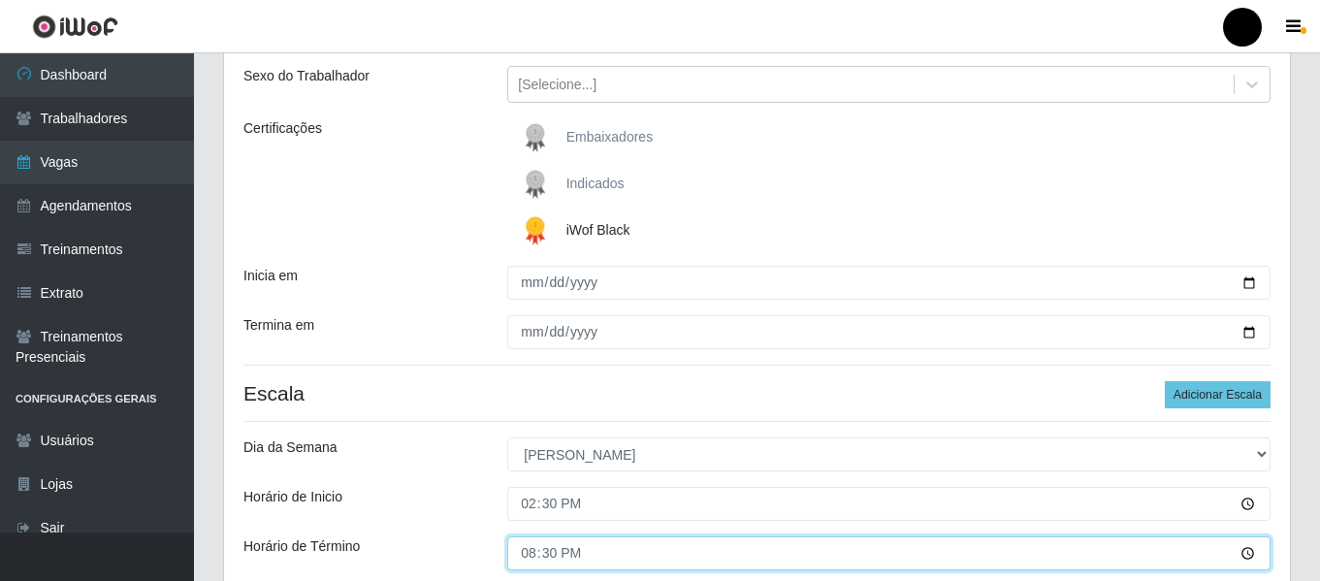
scroll to position [388, 0]
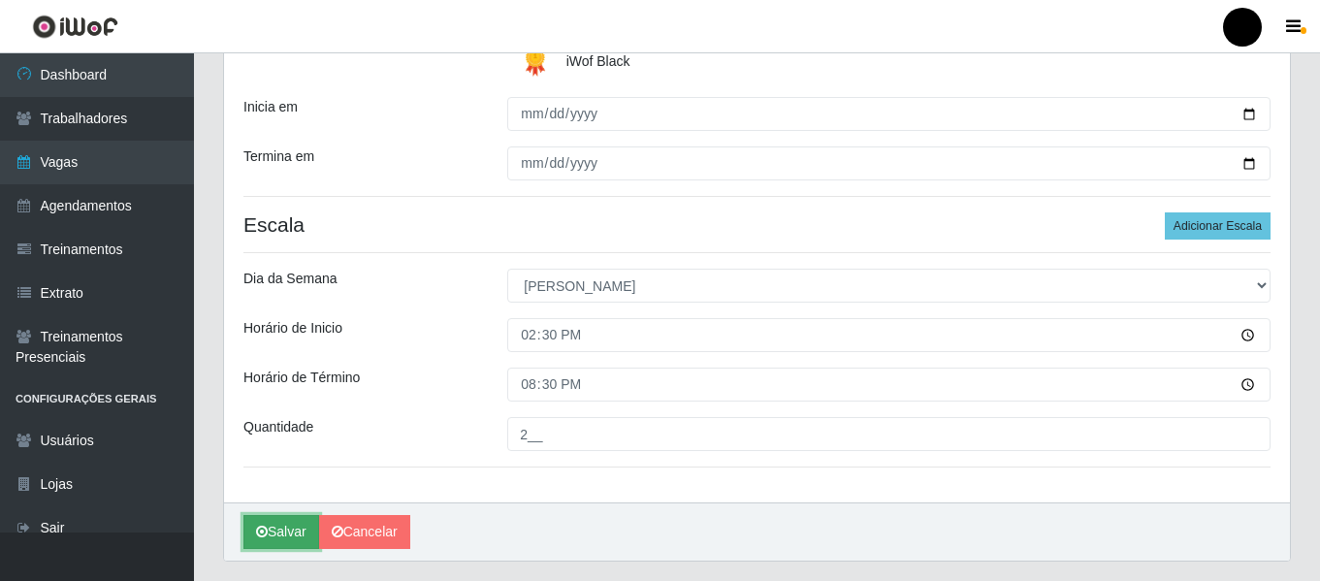
click at [263, 526] on icon "submit" at bounding box center [262, 532] width 12 height 14
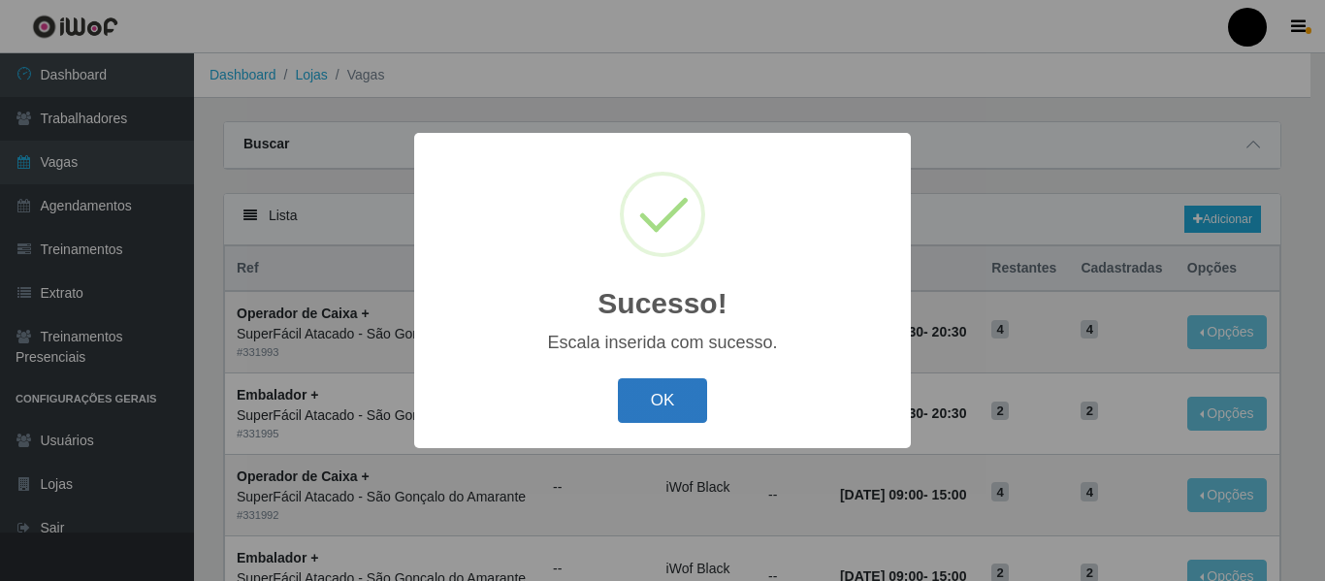
click at [688, 405] on button "OK" at bounding box center [663, 401] width 90 height 46
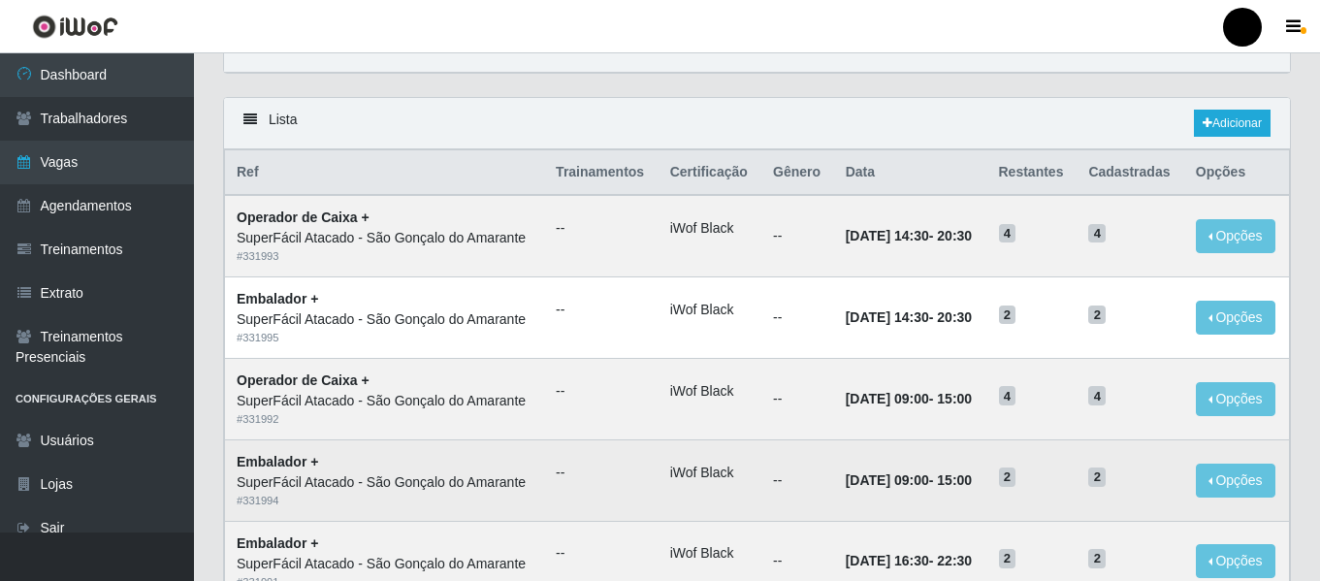
scroll to position [97, 0]
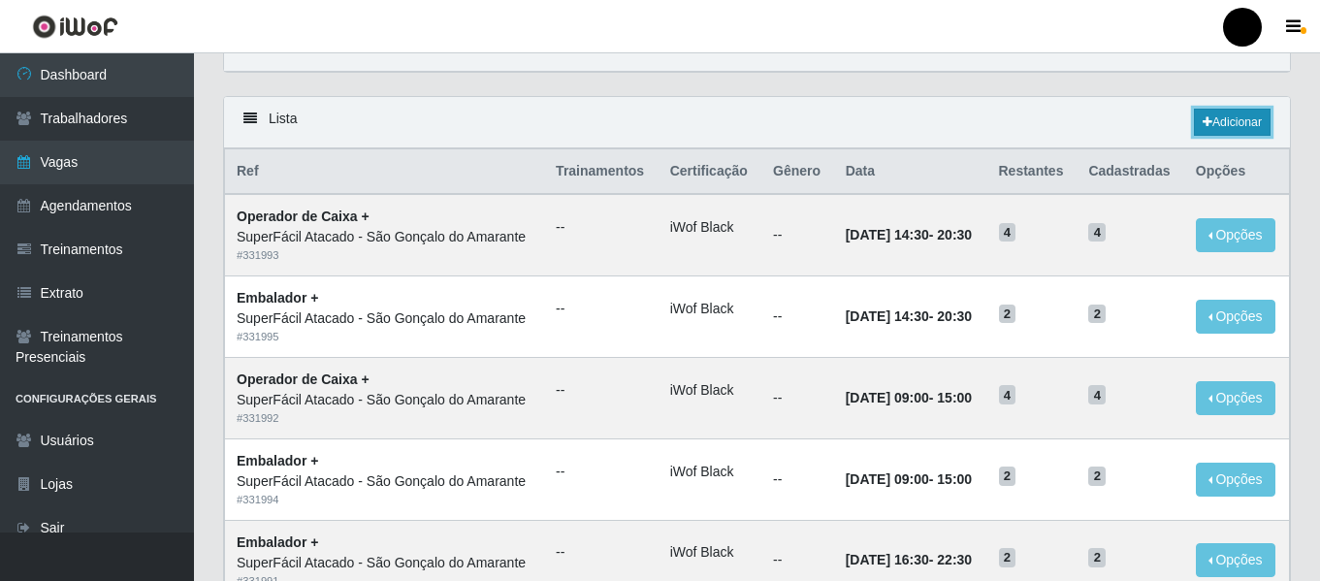
click at [1248, 116] on link "Adicionar" at bounding box center [1232, 122] width 77 height 27
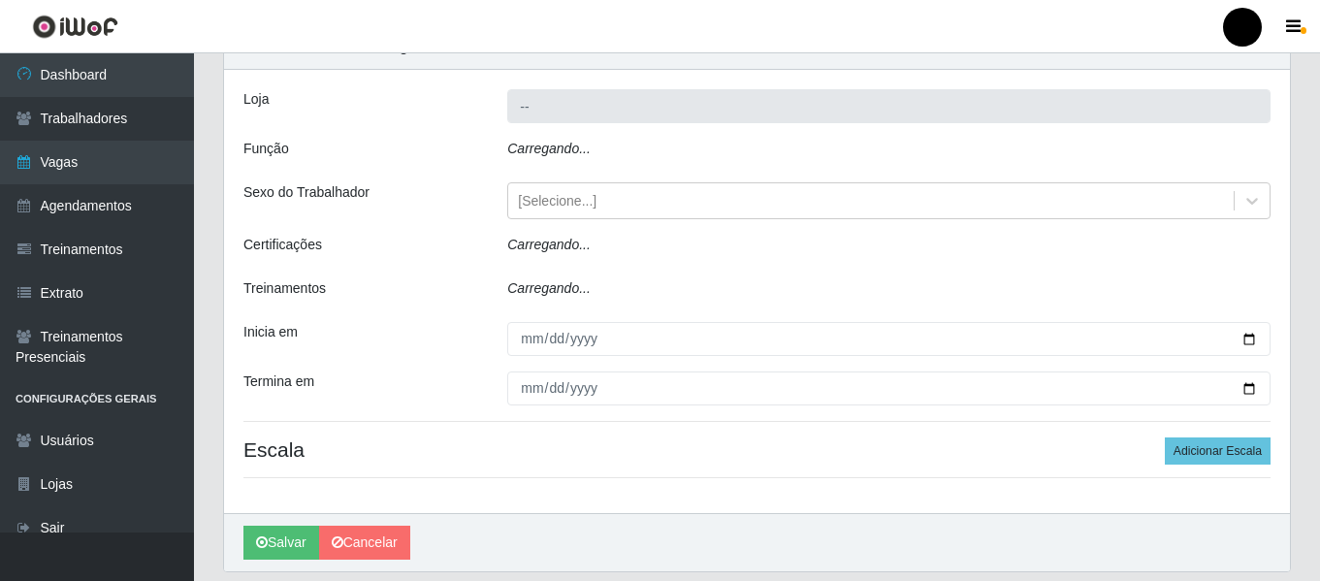
type input "SuperFácil Atacado - São Gonçalo do Amarante"
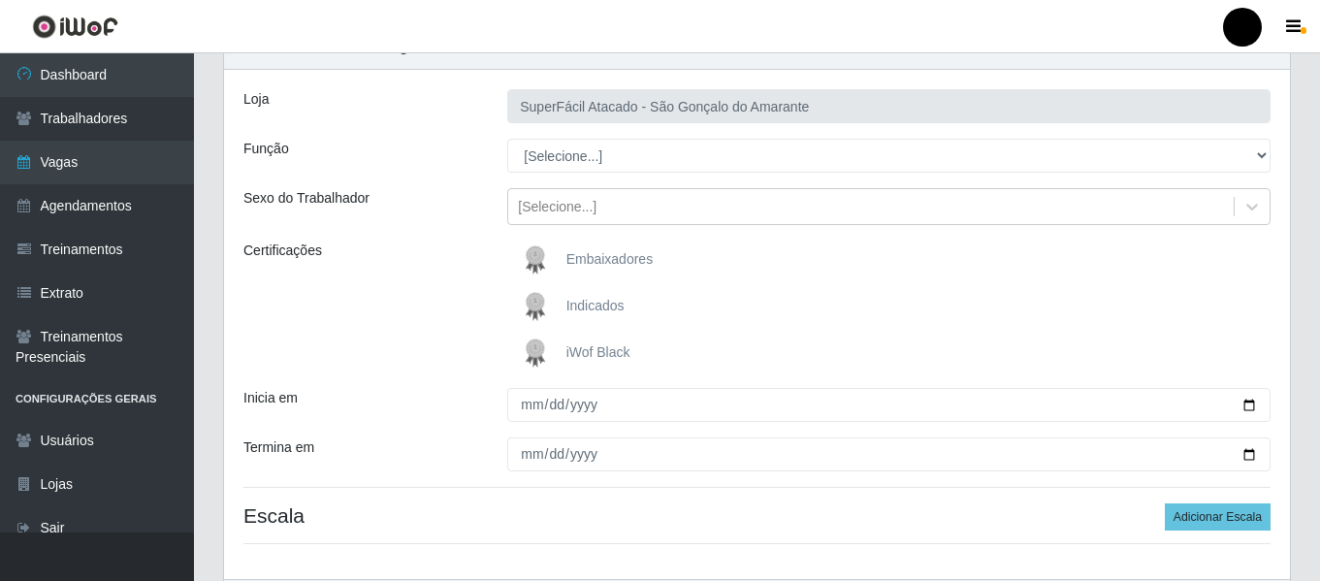
click at [585, 356] on span "iWof Black" at bounding box center [598, 352] width 64 height 16
click at [0, 0] on input "iWof Black" at bounding box center [0, 0] width 0 height 0
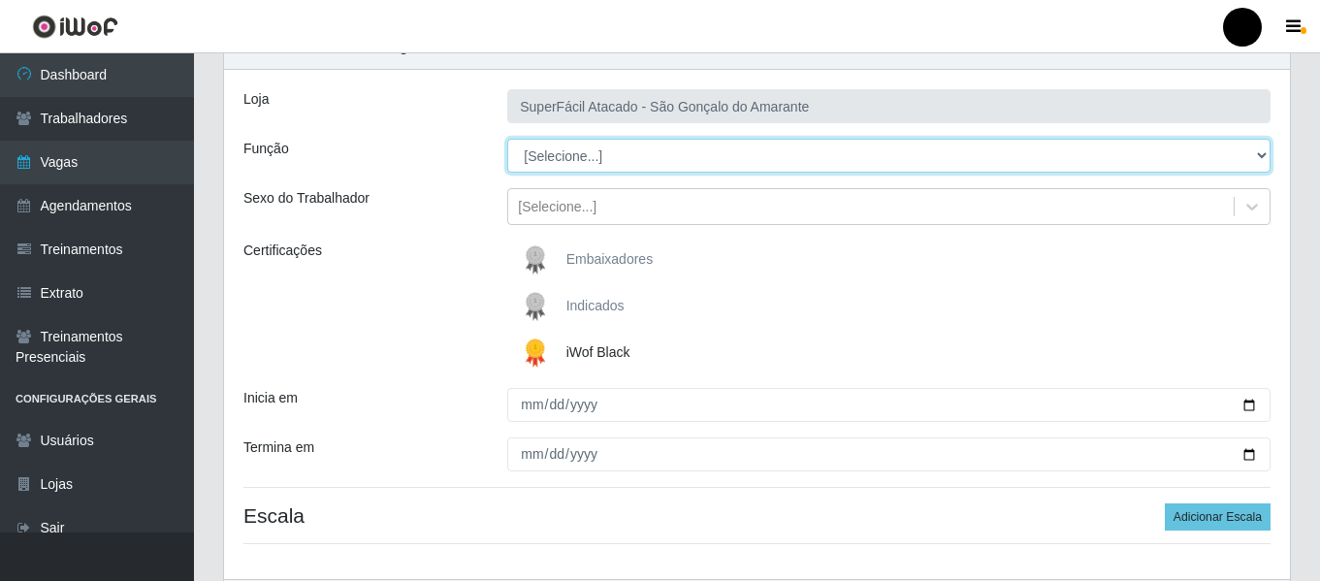
click at [1255, 153] on select "[Selecione...] Auxiliar de Estacionamento Auxiliar de Estacionamento + Auxiliar…" at bounding box center [888, 156] width 763 height 34
select select "22"
click at [507, 139] on select "[Selecione...] Auxiliar de Estacionamento Auxiliar de Estacionamento + Auxiliar…" at bounding box center [888, 156] width 763 height 34
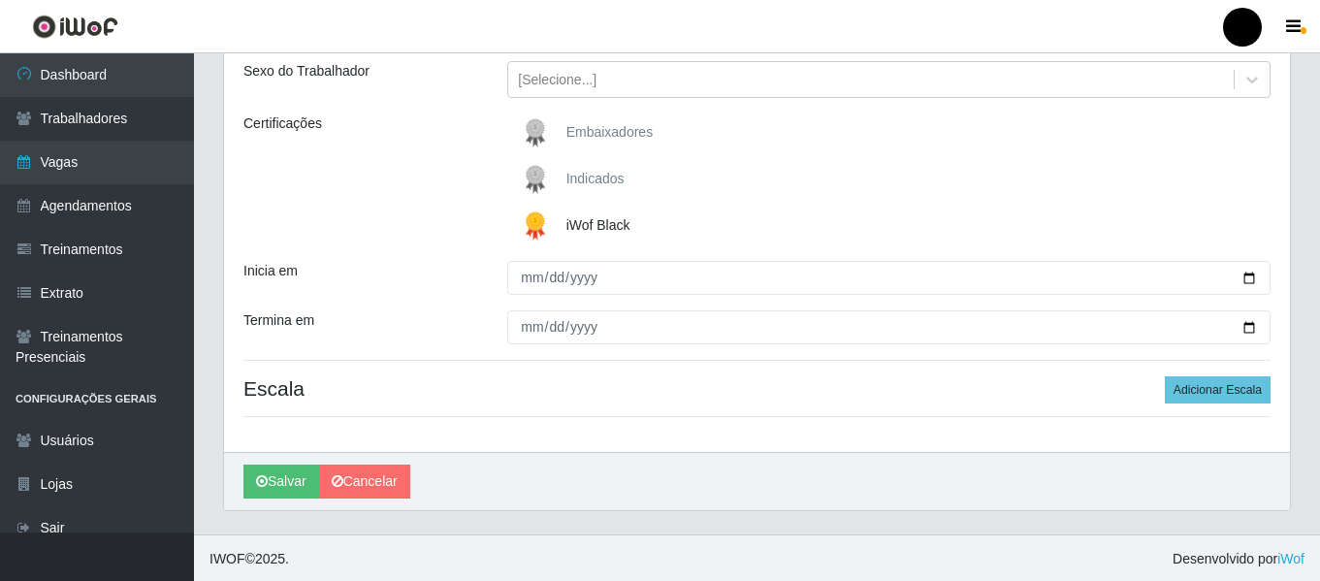
scroll to position [226, 0]
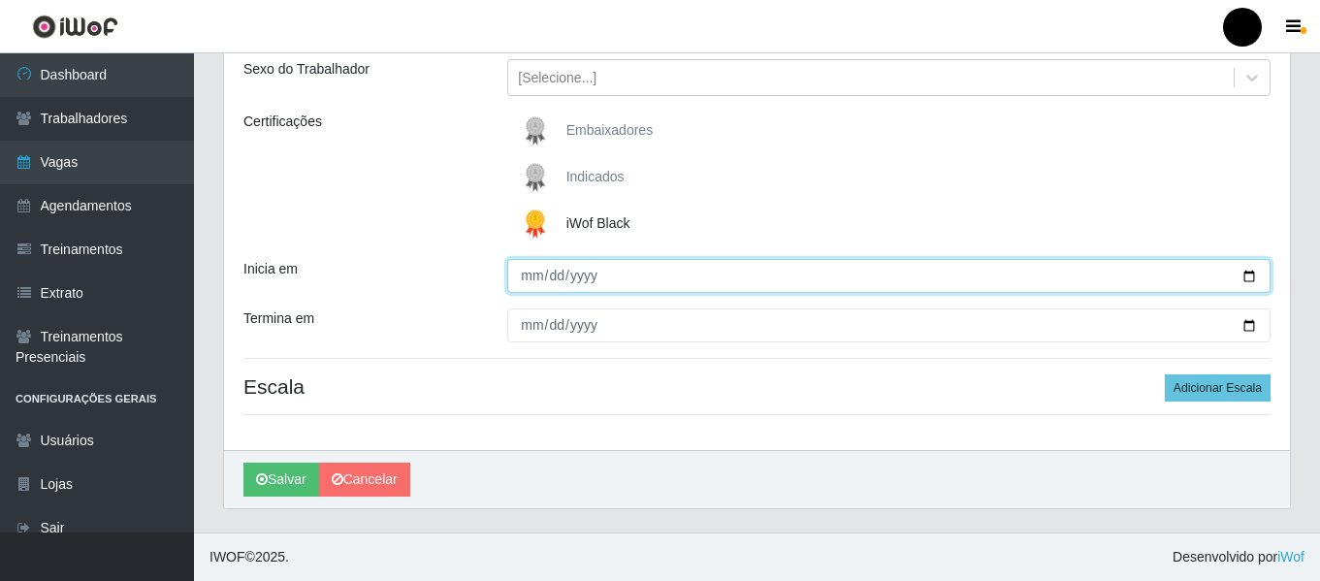
click at [1254, 279] on input "Inicia em" at bounding box center [888, 276] width 763 height 34
type input "[DATE]"
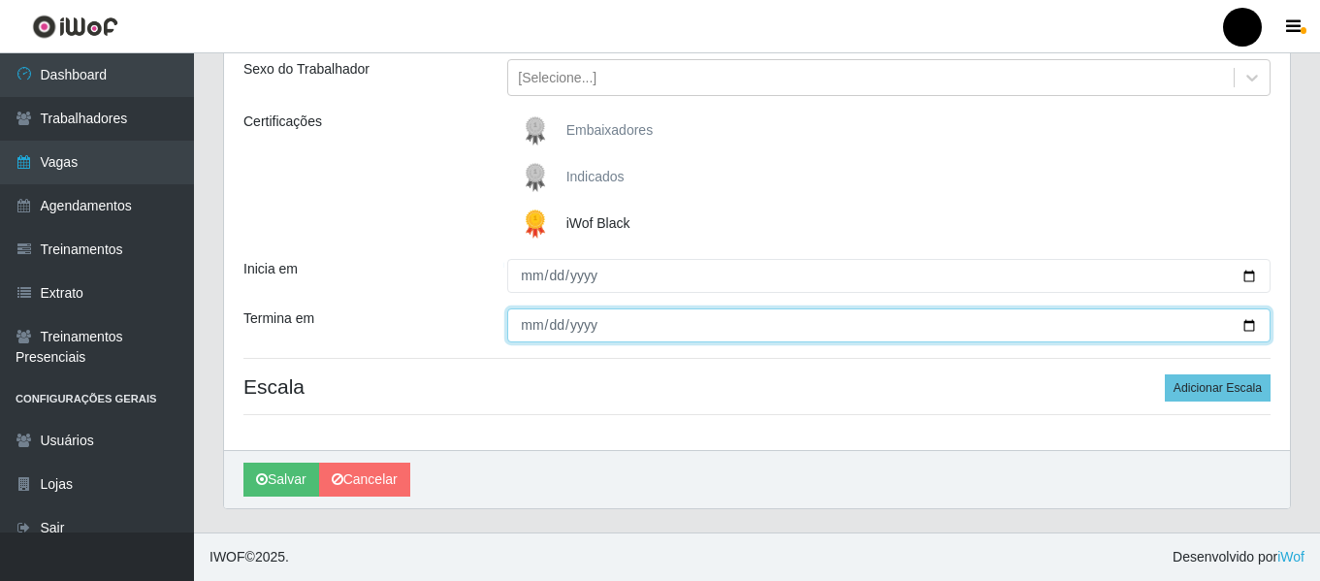
click at [1253, 322] on input "Termina em" at bounding box center [888, 325] width 763 height 34
type input "[DATE]"
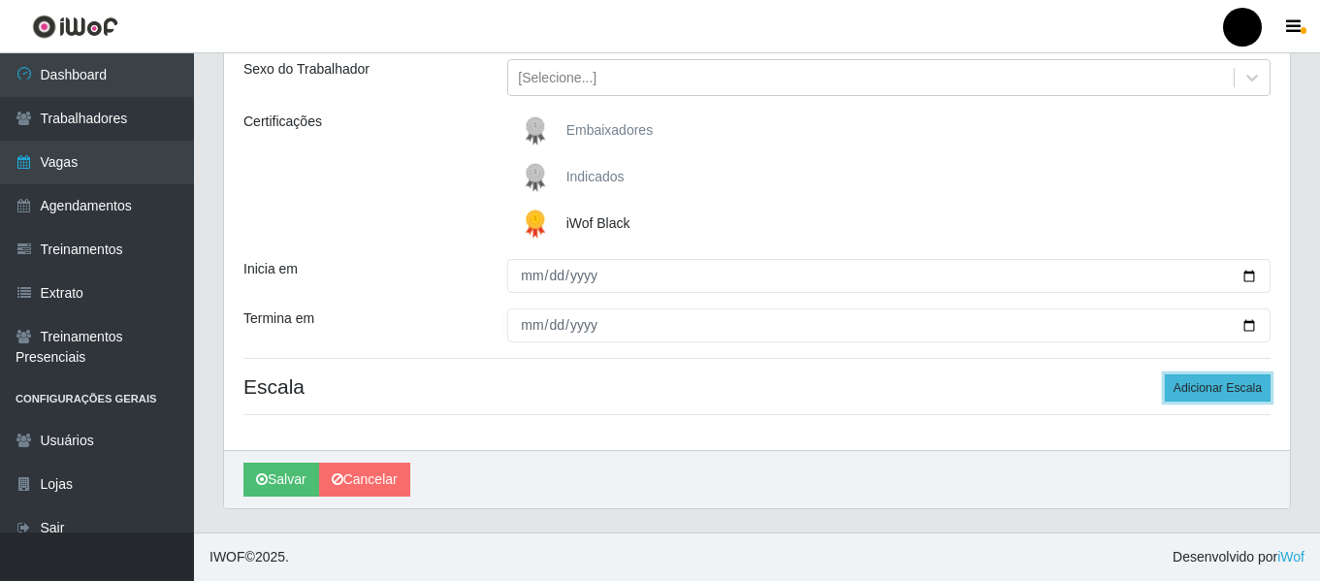
click at [1209, 397] on button "Adicionar Escala" at bounding box center [1218, 387] width 106 height 27
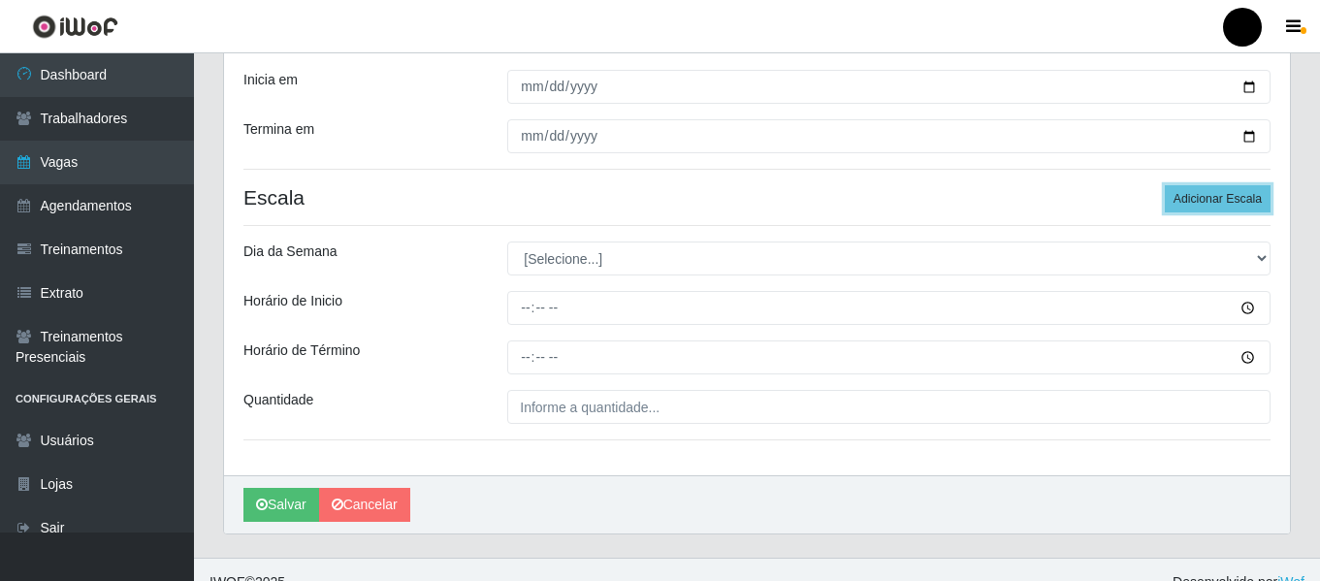
scroll to position [420, 0]
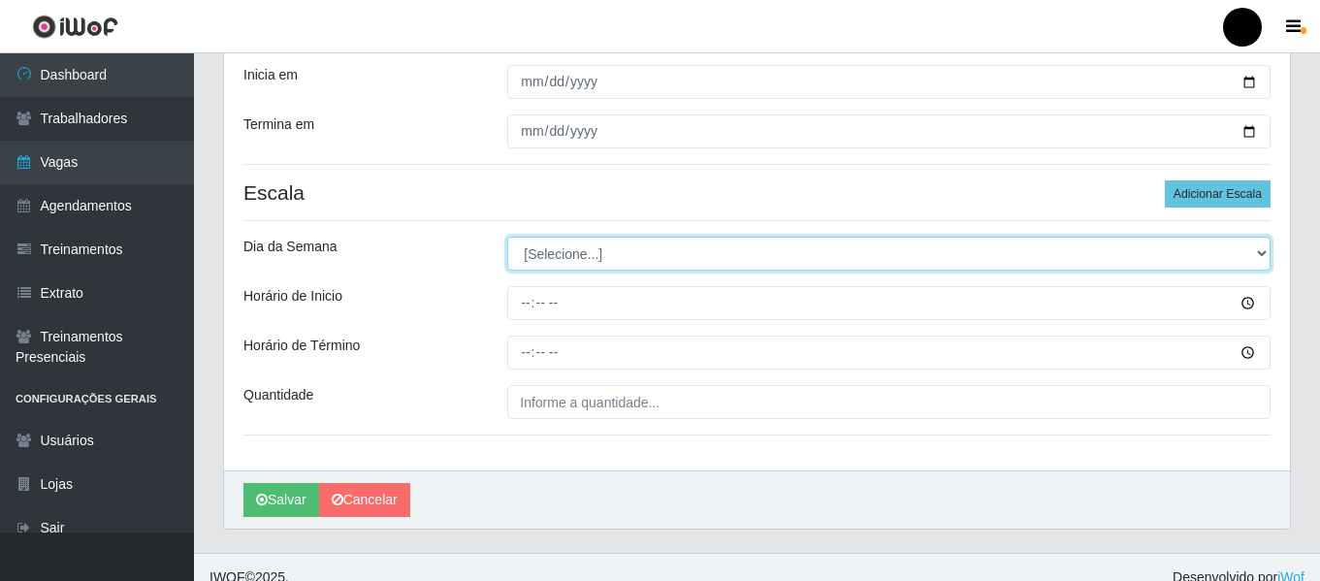
click at [1261, 252] on select "[Selecione...] Segunda Terça Quarta Quinta Sexta Sábado Domingo" at bounding box center [888, 254] width 763 height 34
select select "4"
click at [507, 237] on select "[Selecione...] Segunda Terça Quarta Quinta Sexta Sábado Domingo" at bounding box center [888, 254] width 763 height 34
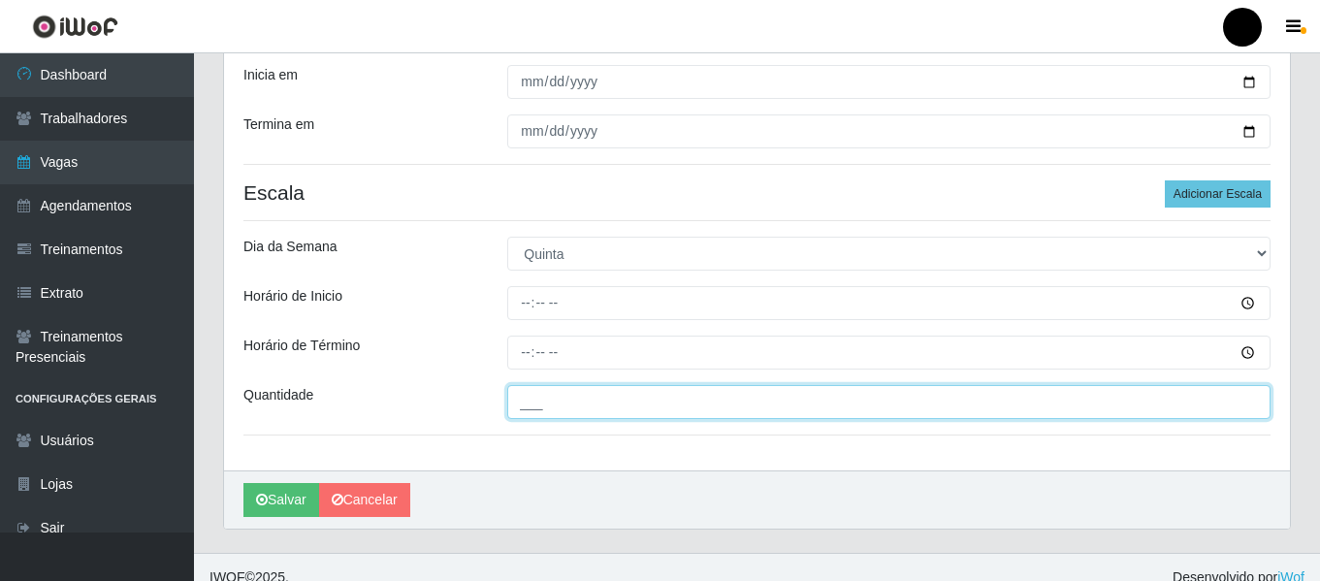
click at [649, 399] on input "___" at bounding box center [888, 402] width 763 height 34
type input "3__"
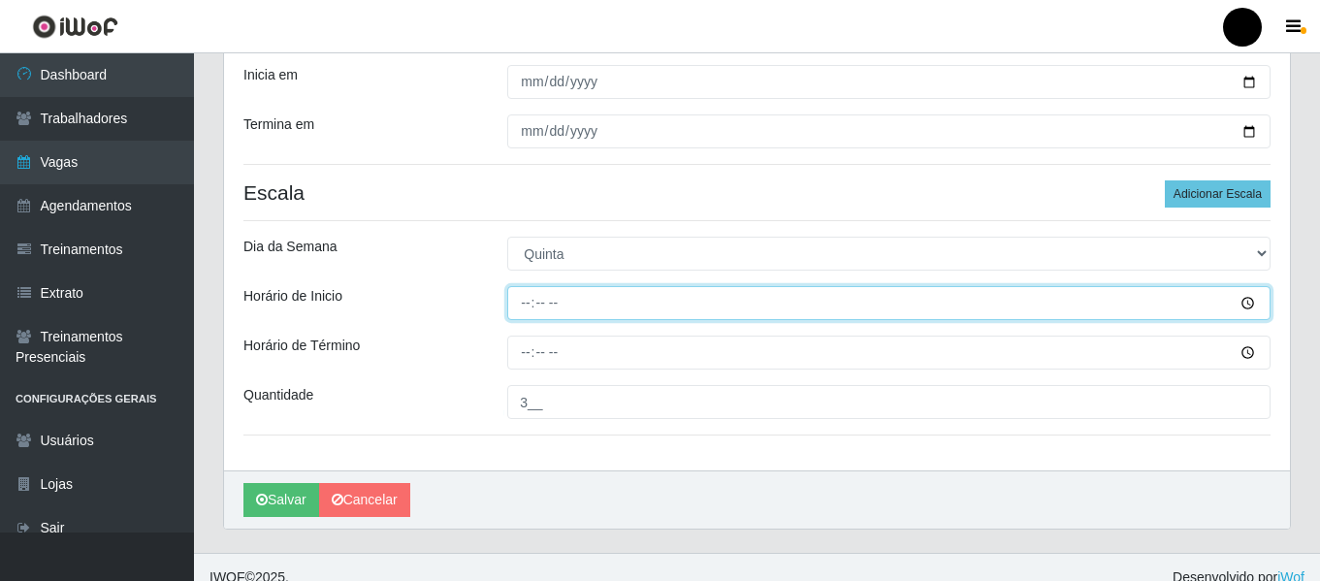
click at [510, 300] on input "Horário de Inicio" at bounding box center [888, 303] width 763 height 34
type input "09:00"
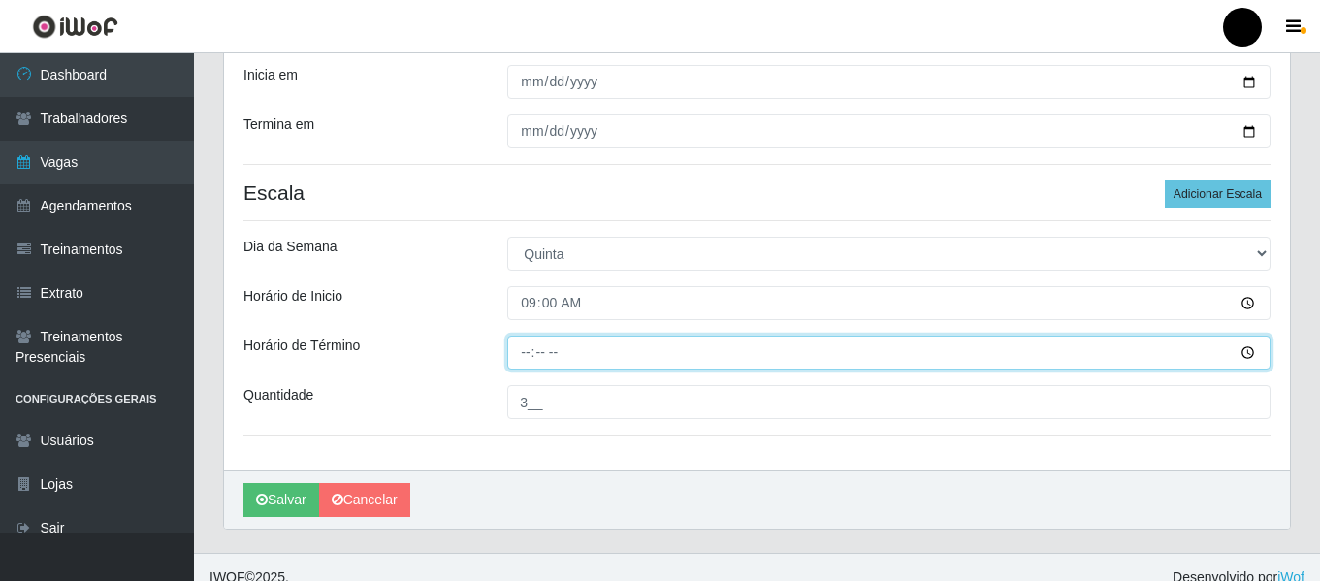
click at [523, 356] on input "Horário de Término" at bounding box center [888, 353] width 763 height 34
type input "15:00"
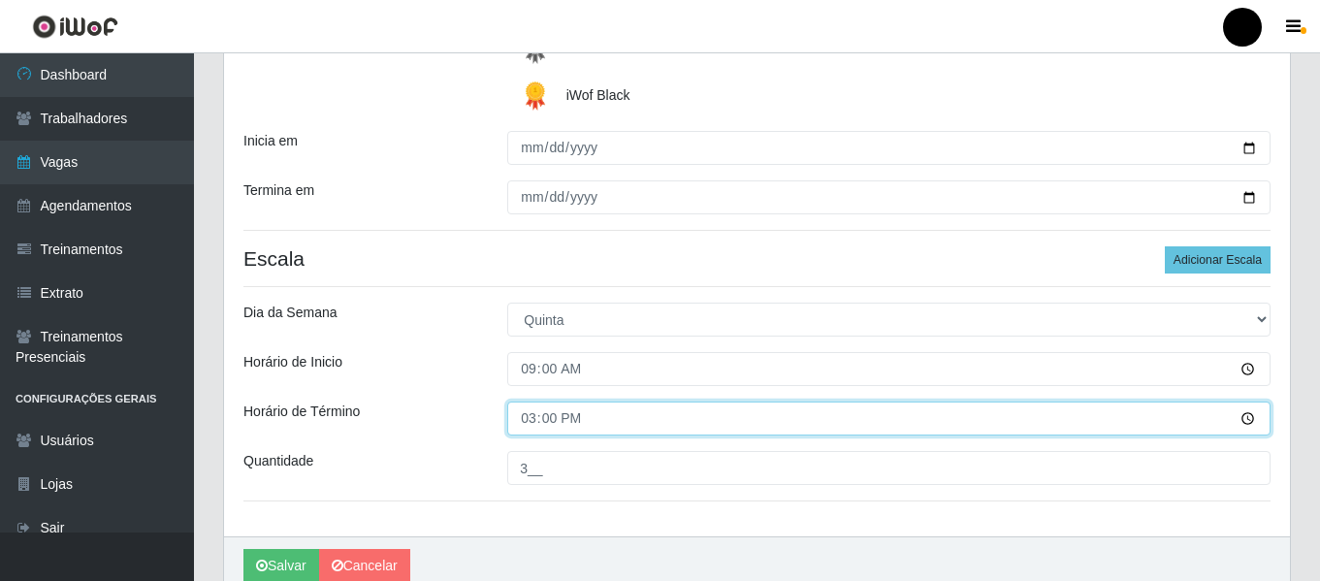
scroll to position [388, 0]
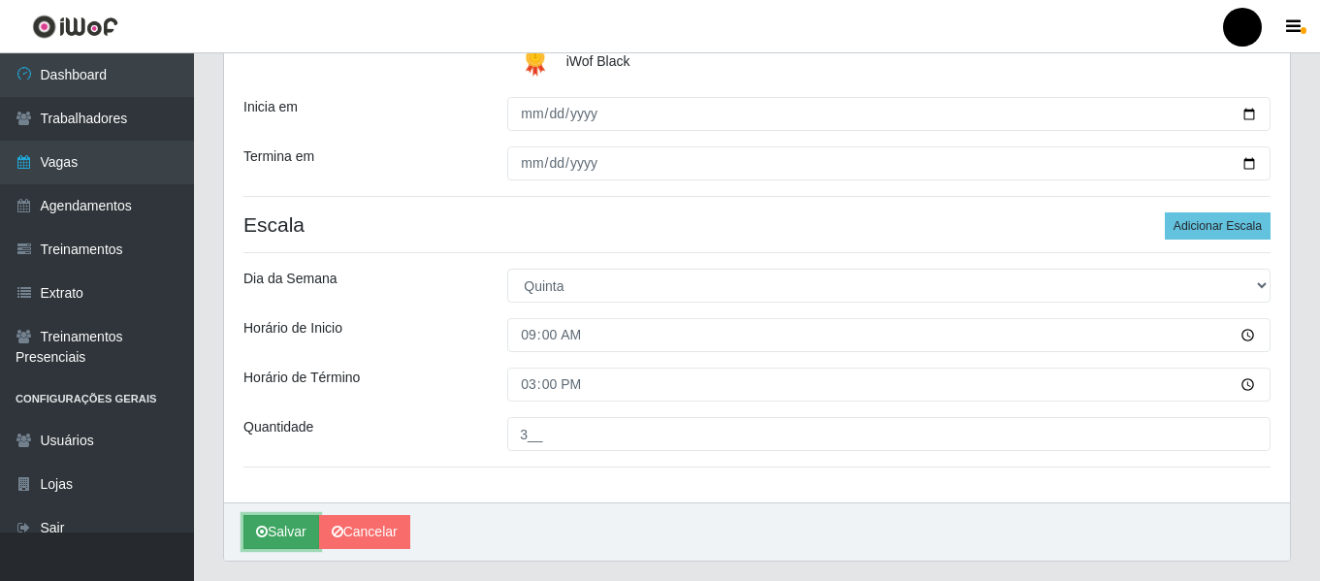
click at [276, 525] on button "Salvar" at bounding box center [281, 532] width 76 height 34
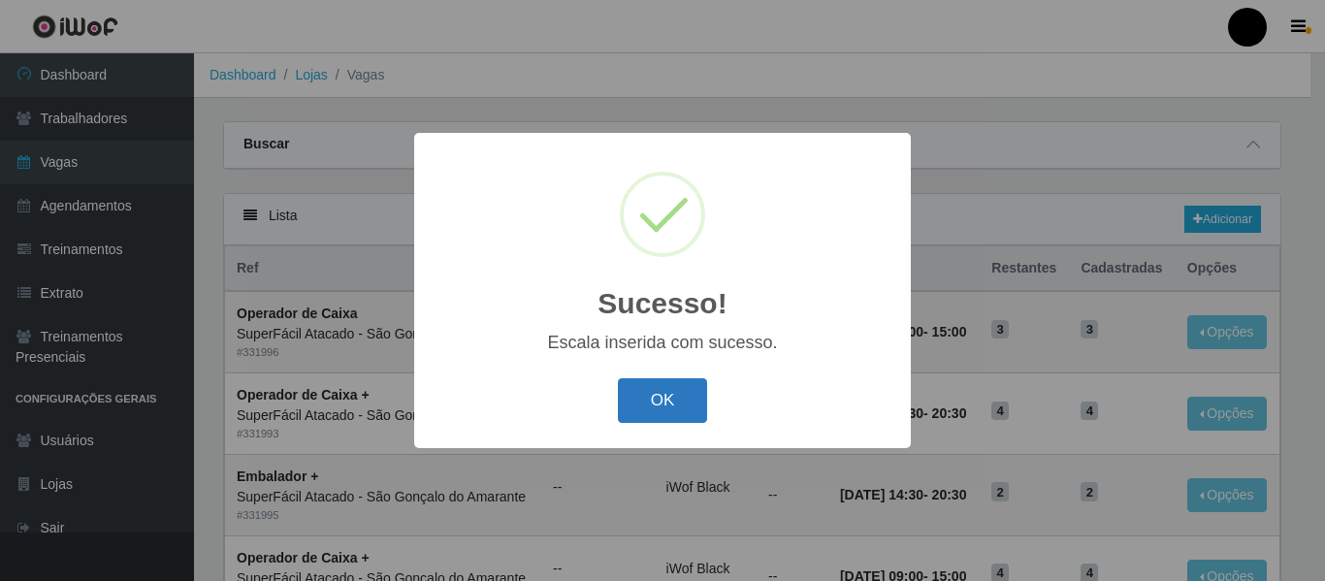
click at [692, 402] on button "OK" at bounding box center [663, 401] width 90 height 46
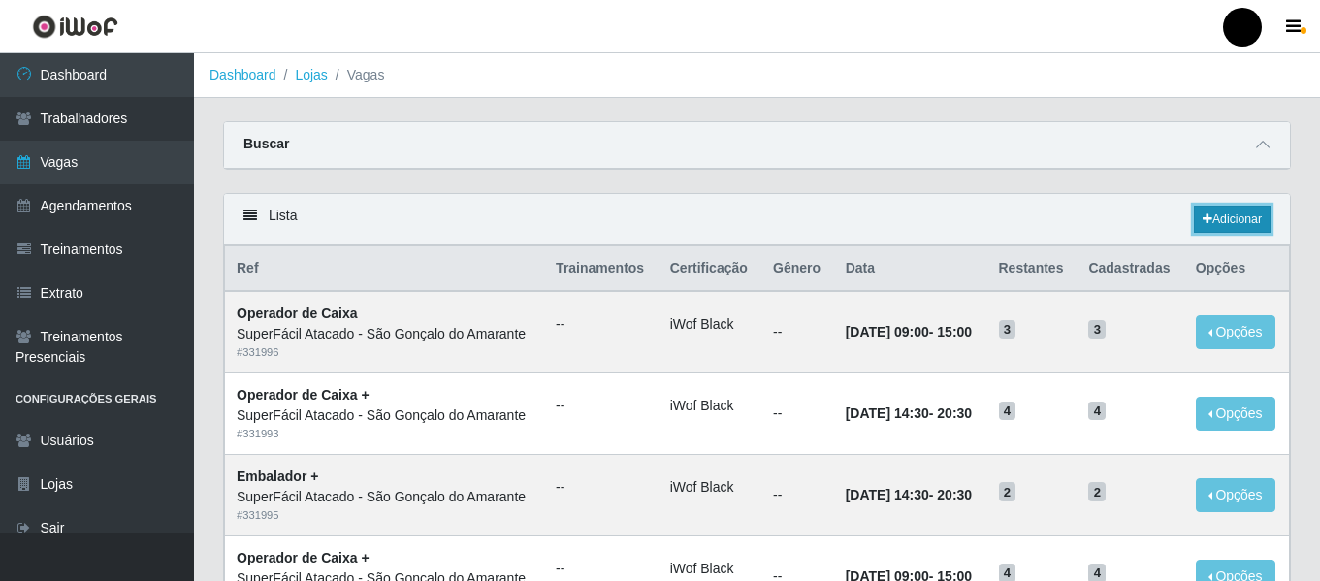
click at [1225, 222] on link "Adicionar" at bounding box center [1232, 219] width 77 height 27
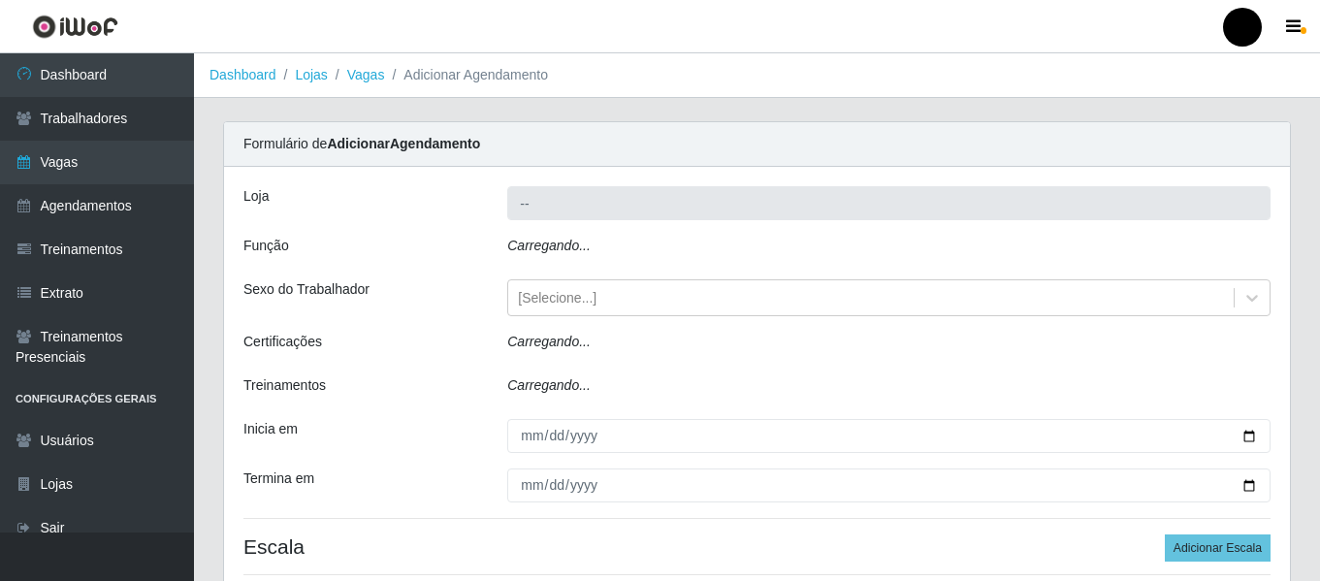
type input "SuperFácil Atacado - São Gonçalo do Amarante"
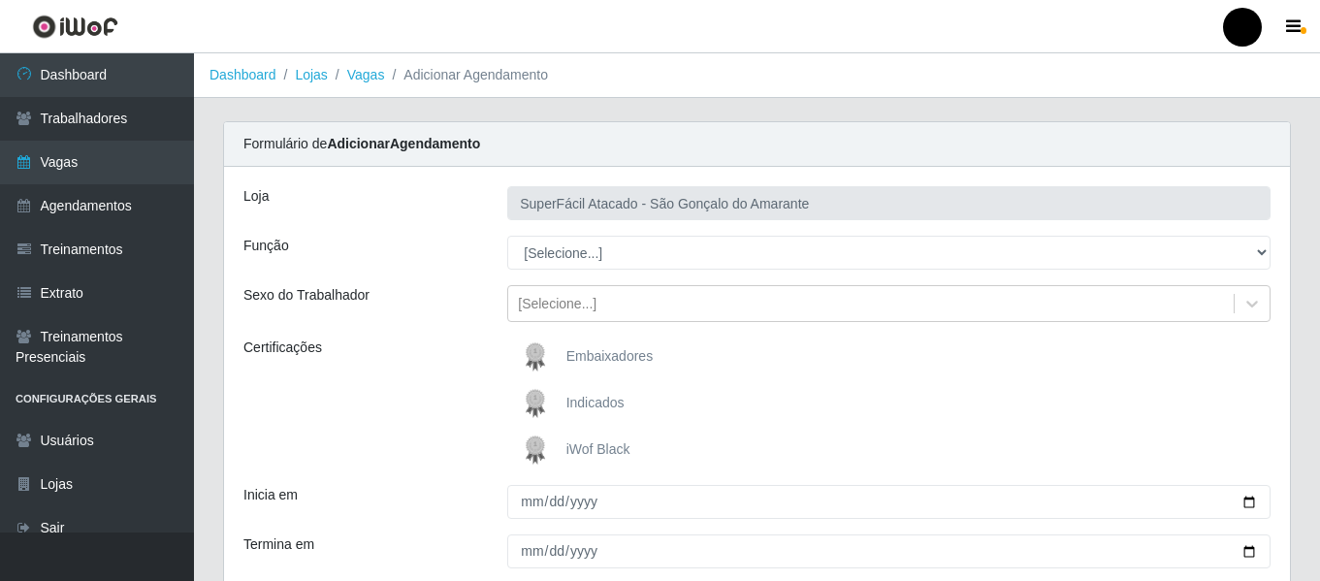
click at [608, 448] on span "iWof Black" at bounding box center [598, 449] width 64 height 16
click at [0, 0] on input "iWof Black" at bounding box center [0, 0] width 0 height 0
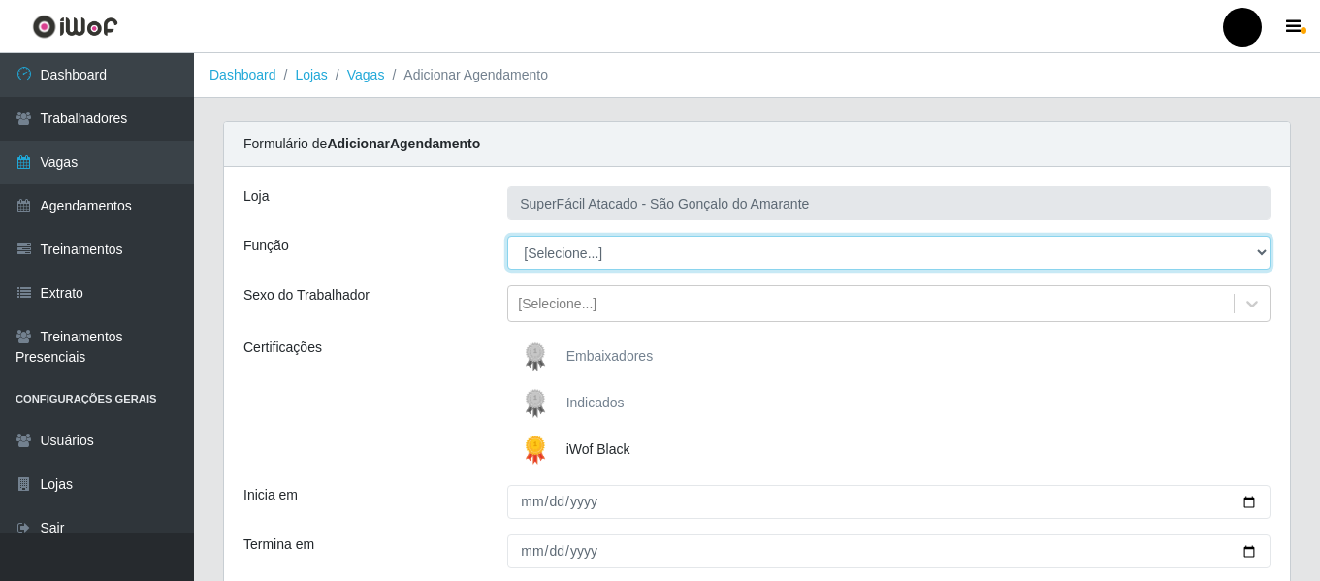
click at [1256, 249] on select "[Selecione...] Auxiliar de Estacionamento Auxiliar de Estacionamento + Auxiliar…" at bounding box center [888, 253] width 763 height 34
select select "22"
click at [507, 236] on select "[Selecione...] Auxiliar de Estacionamento Auxiliar de Estacionamento + Auxiliar…" at bounding box center [888, 253] width 763 height 34
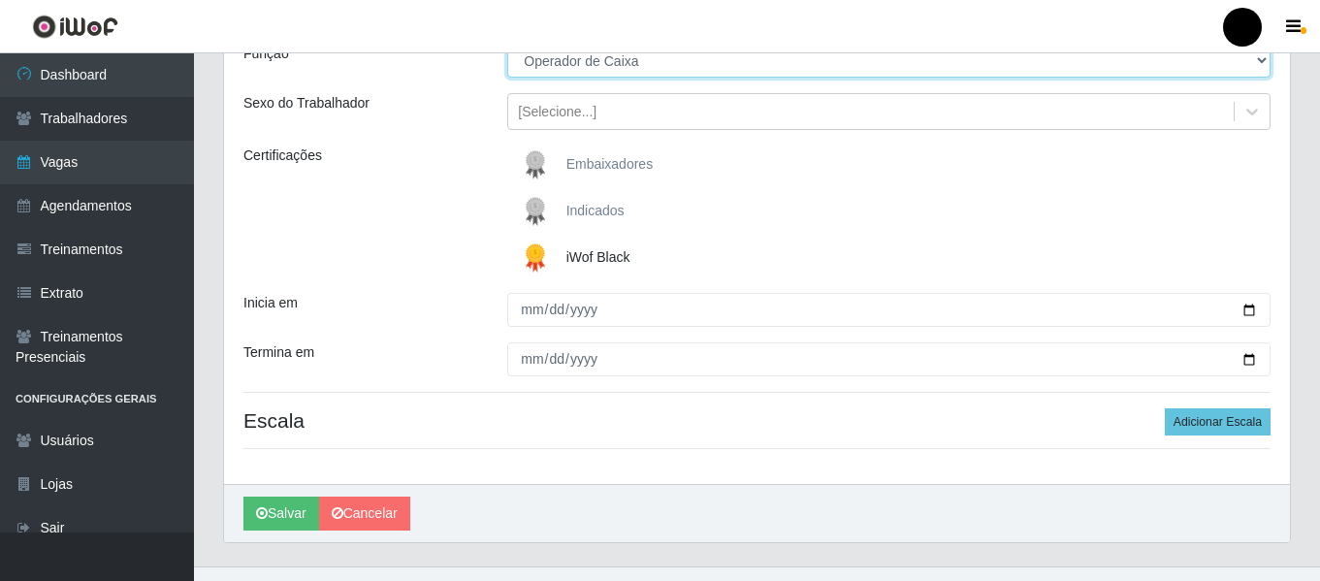
scroll to position [194, 0]
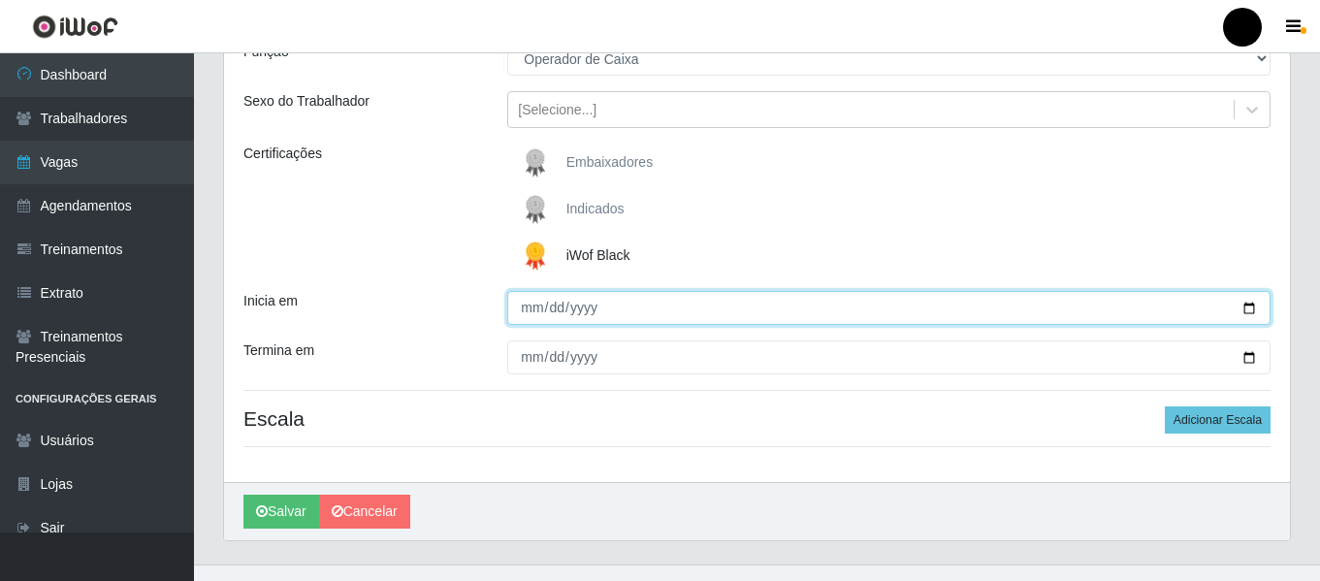
click at [1245, 307] on input "Inicia em" at bounding box center [888, 308] width 763 height 34
type input "[DATE]"
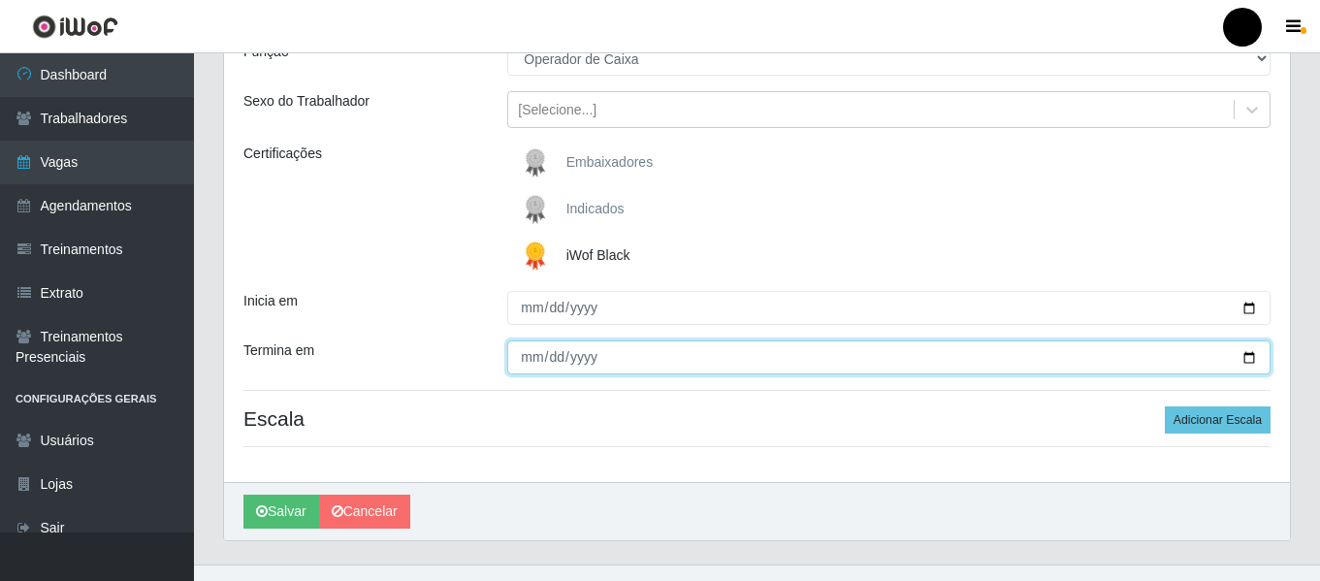
click at [1242, 358] on input "Termina em" at bounding box center [888, 357] width 763 height 34
type input "[DATE]"
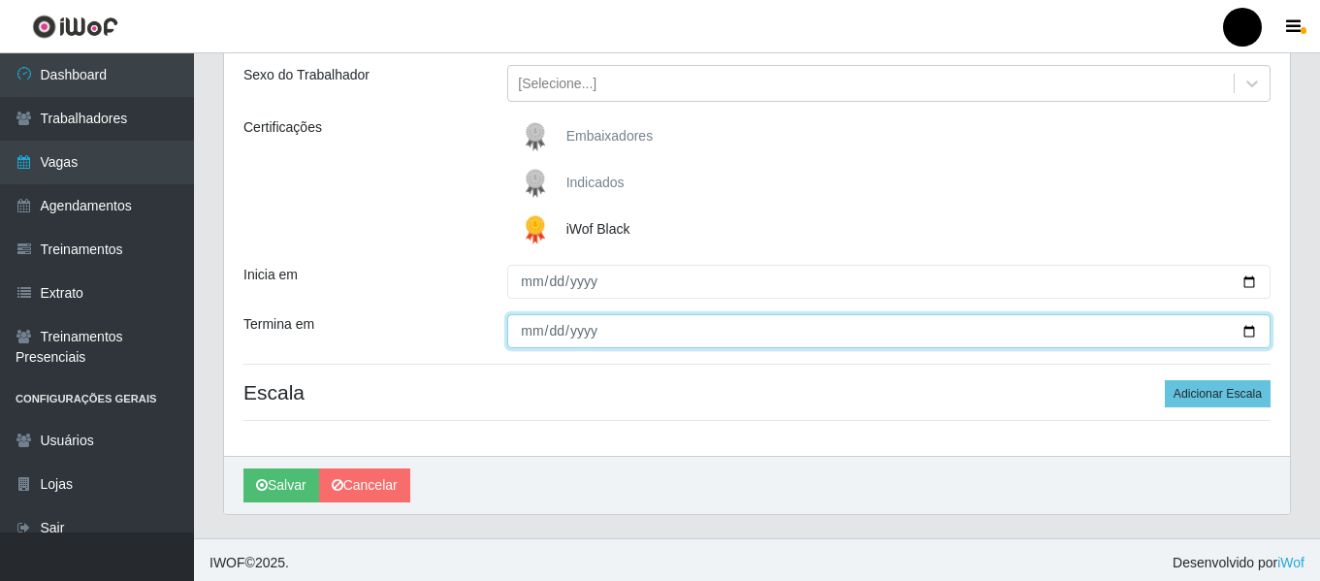
scroll to position [226, 0]
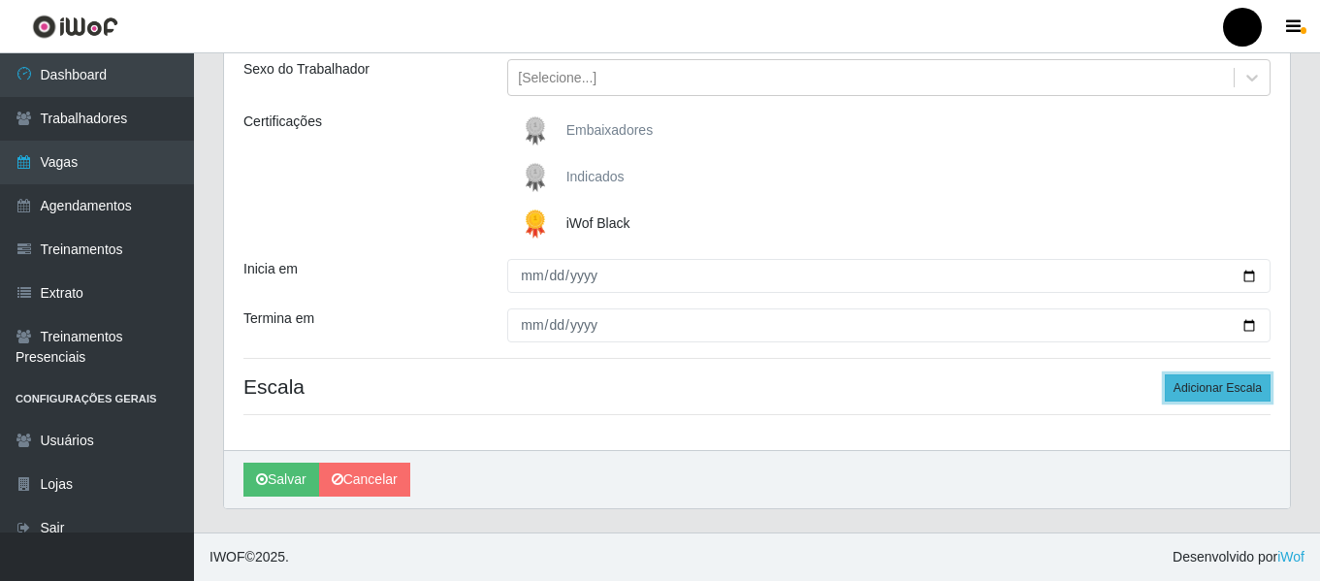
click at [1204, 387] on button "Adicionar Escala" at bounding box center [1218, 387] width 106 height 27
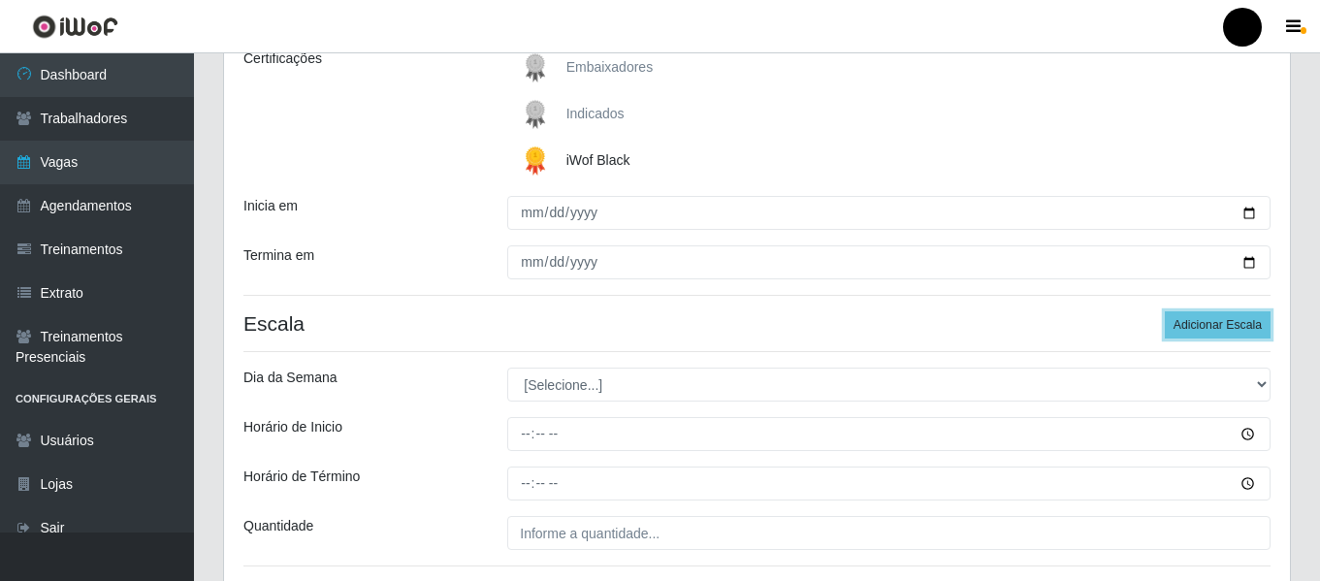
scroll to position [323, 0]
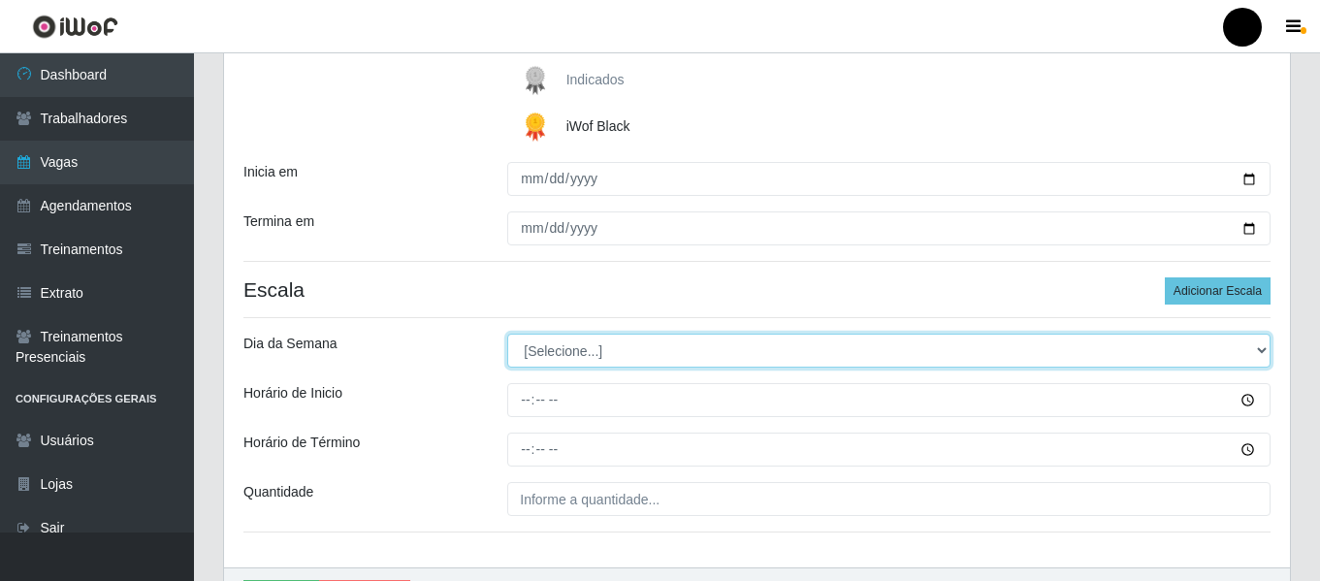
click at [1256, 349] on select "[Selecione...] Segunda Terça Quarta Quinta Sexta Sábado Domingo" at bounding box center [888, 351] width 763 height 34
select select "5"
click at [507, 334] on select "[Selecione...] Segunda Terça Quarta Quinta Sexta Sábado Domingo" at bounding box center [888, 351] width 763 height 34
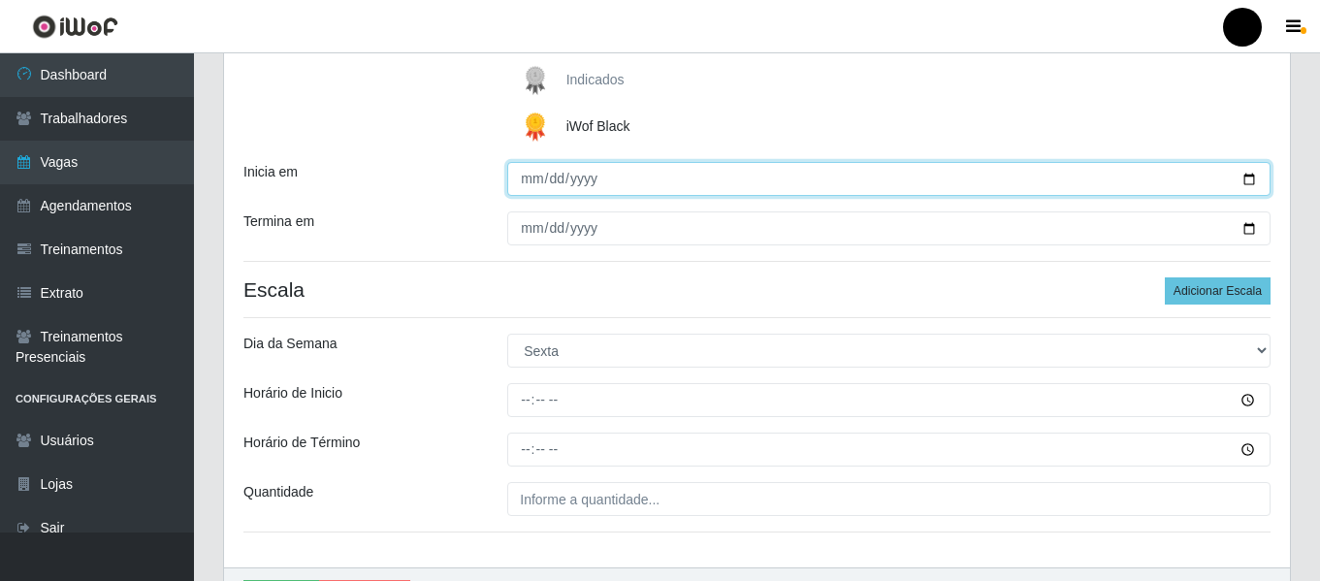
click at [1250, 182] on input "[DATE]" at bounding box center [888, 179] width 763 height 34
type input "[DATE]"
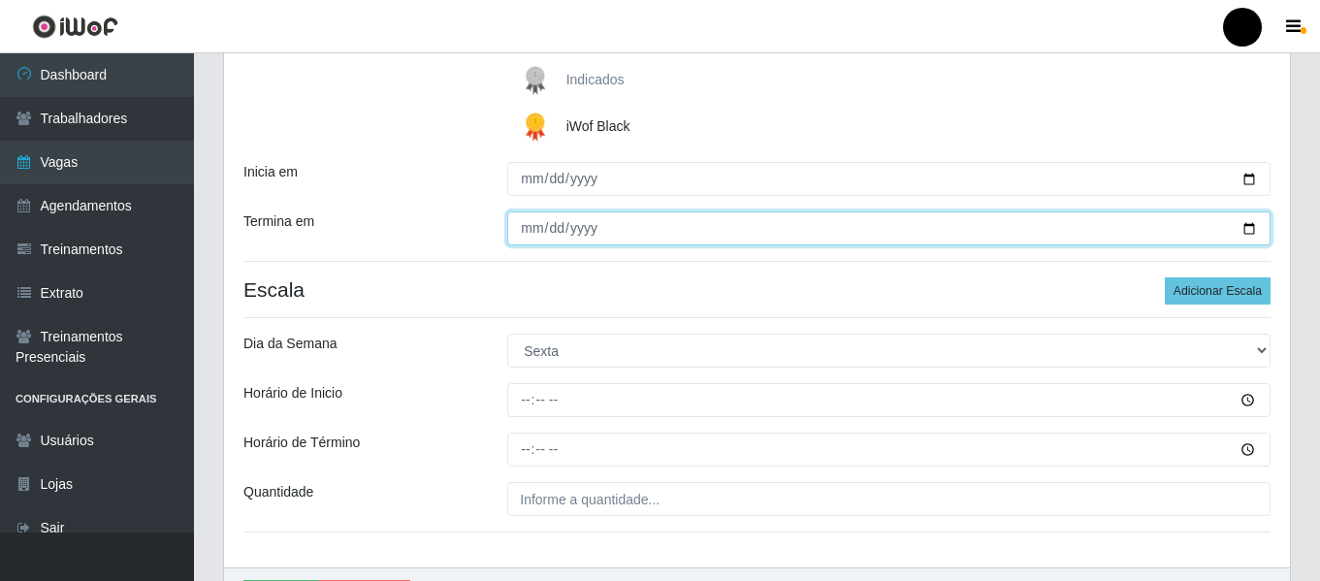
click at [1247, 230] on input "[DATE]" at bounding box center [888, 228] width 763 height 34
type input "[DATE]"
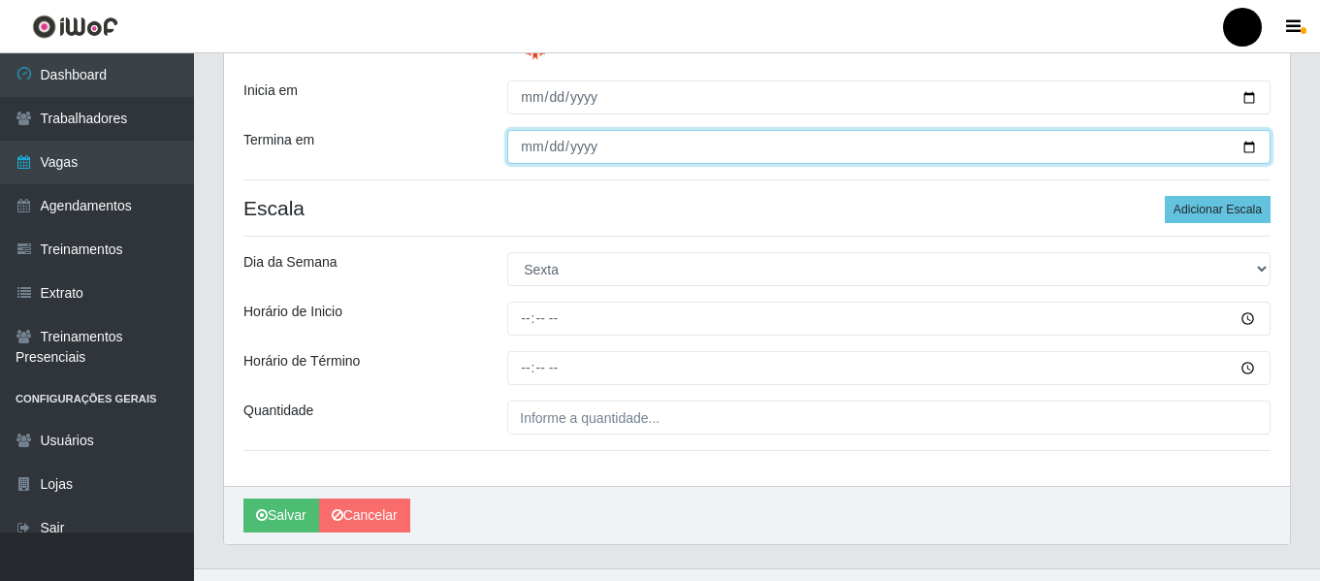
scroll to position [420, 0]
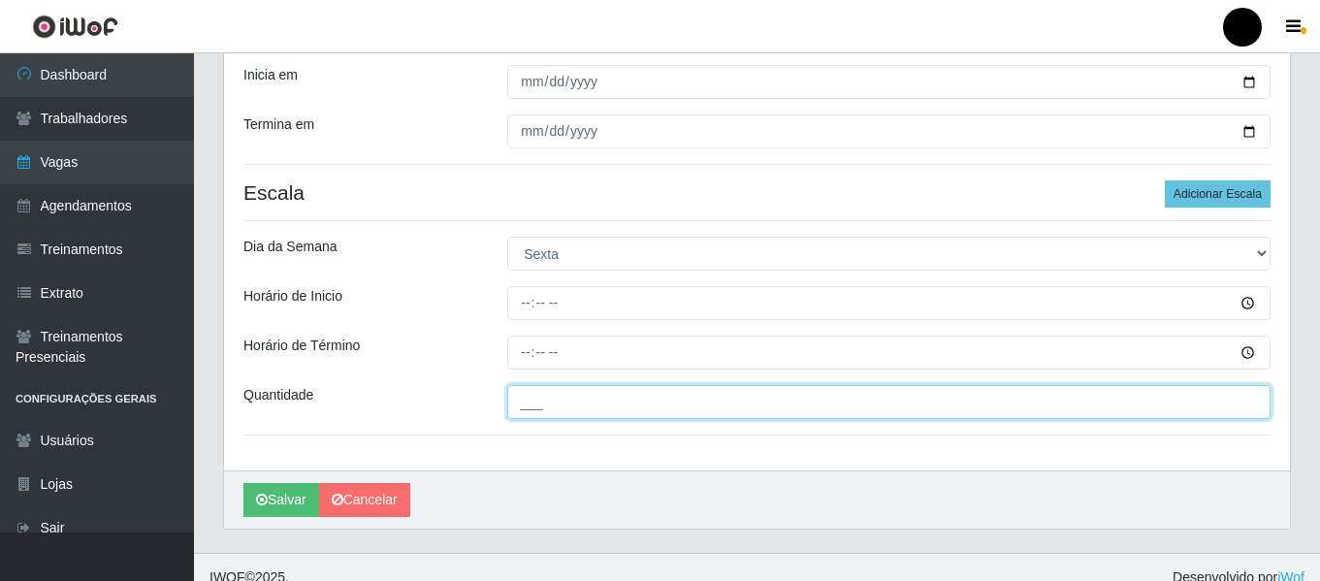
click at [541, 410] on input "___" at bounding box center [888, 402] width 763 height 34
type input "3__"
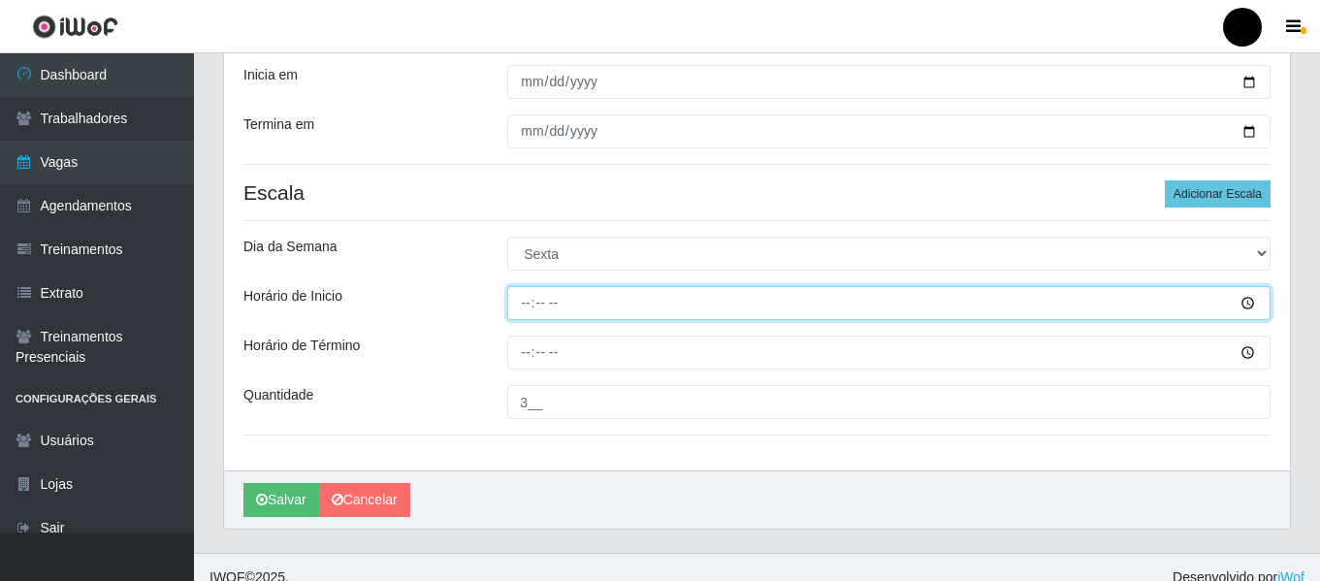
click at [521, 300] on input "Horário de Inicio" at bounding box center [888, 303] width 763 height 34
type input "16:30"
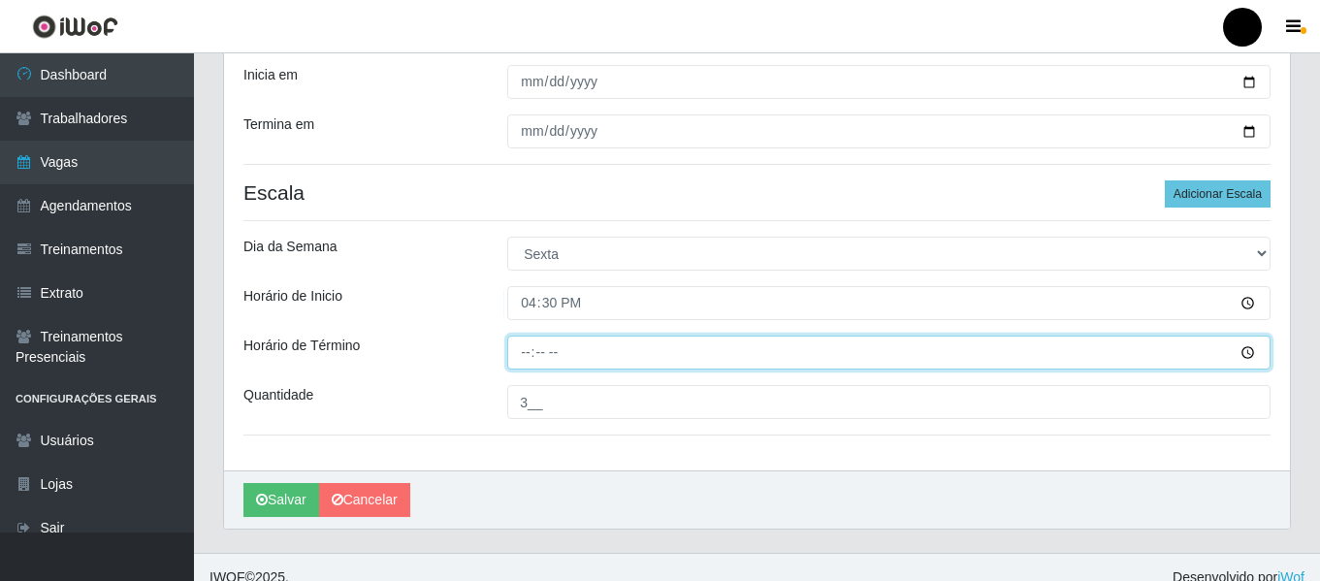
click at [519, 357] on input "Horário de Término" at bounding box center [888, 353] width 763 height 34
type input "22:30"
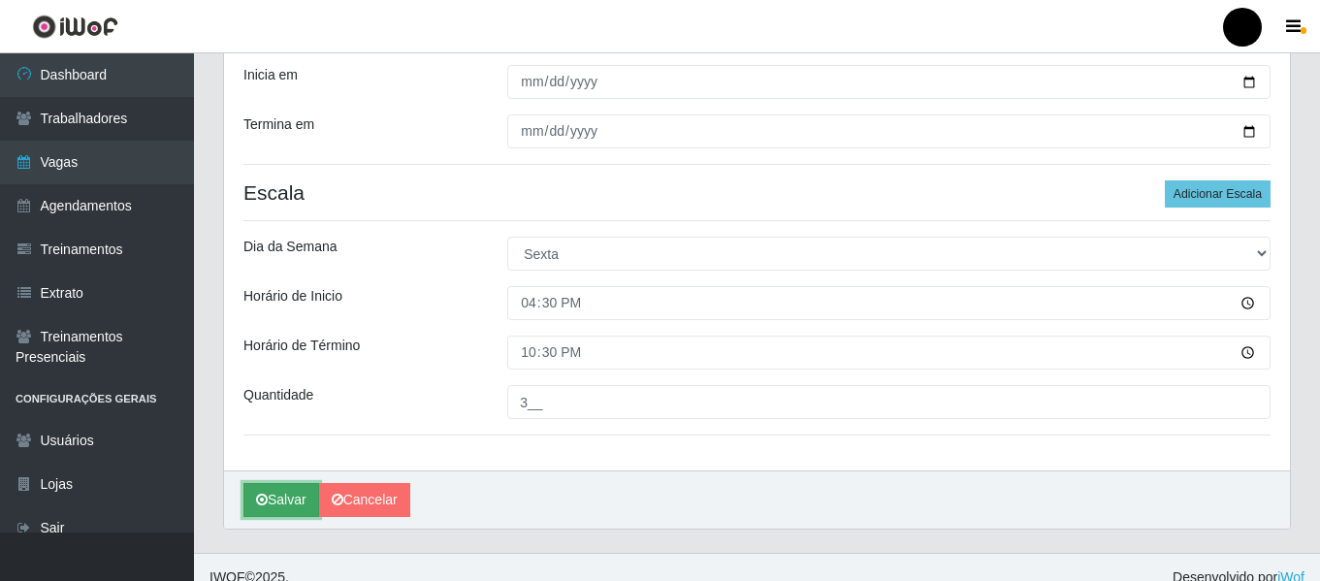
click at [270, 500] on button "Salvar" at bounding box center [281, 500] width 76 height 34
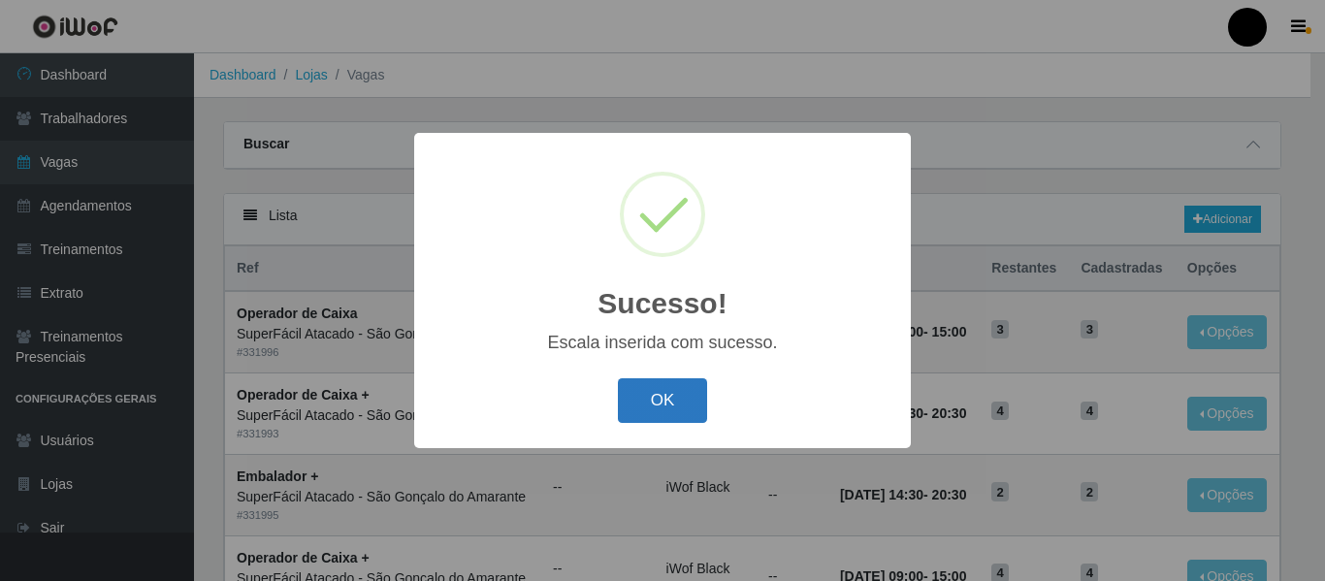
click at [691, 405] on button "OK" at bounding box center [663, 401] width 90 height 46
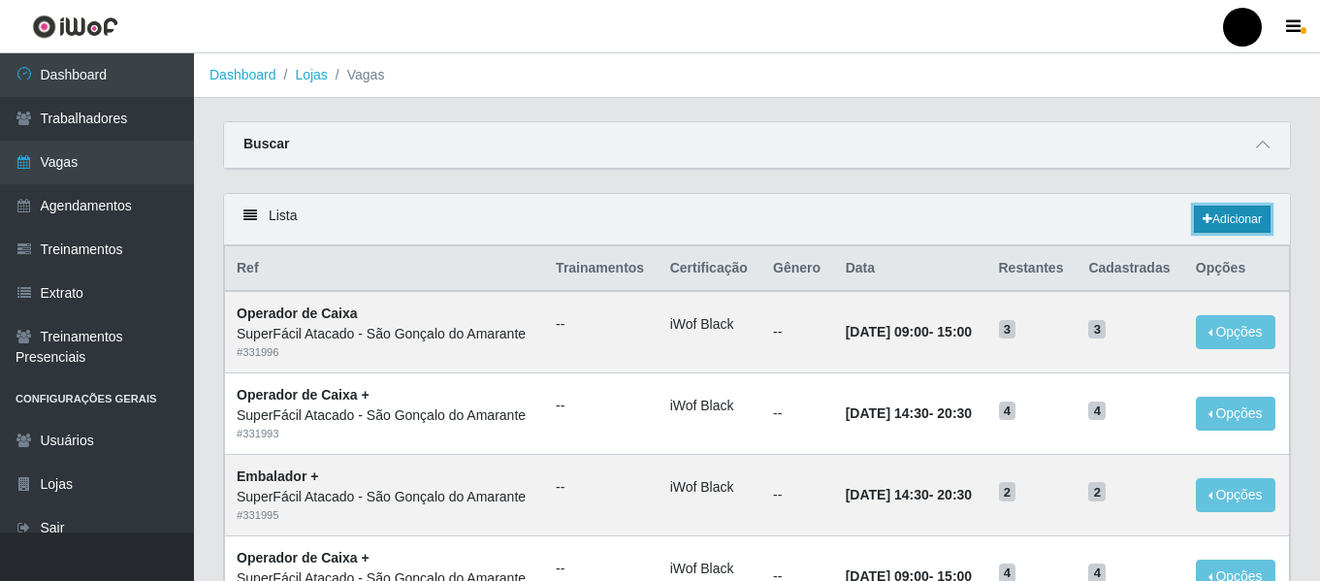
click at [1253, 226] on link "Adicionar" at bounding box center [1232, 219] width 77 height 27
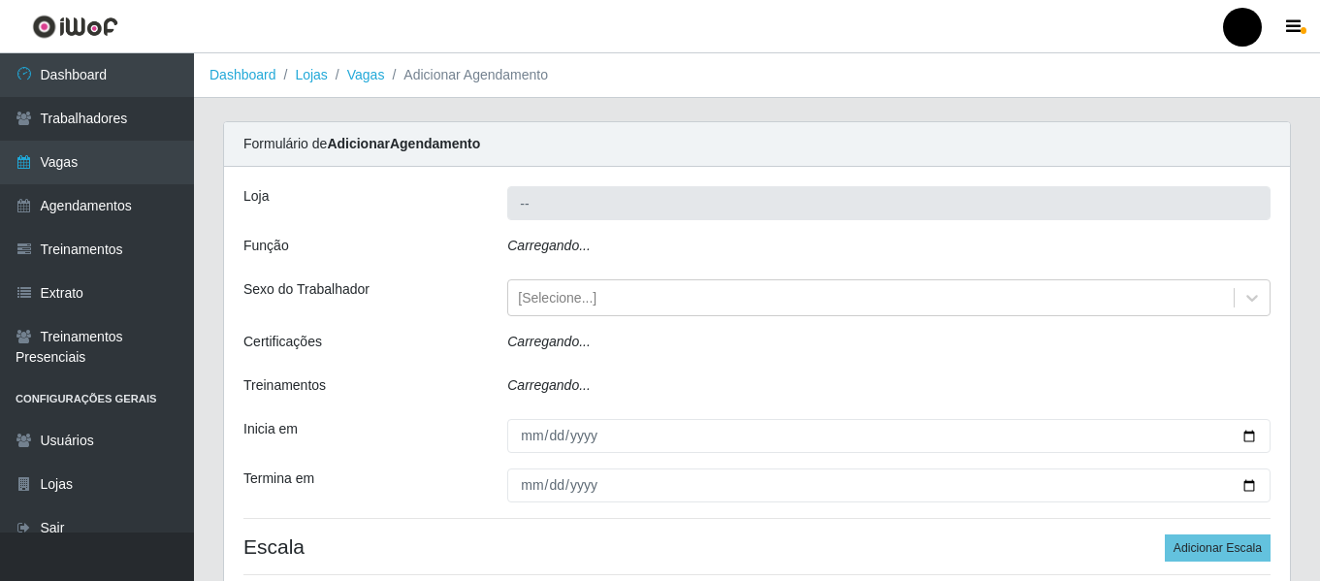
type input "SuperFácil Atacado - São Gonçalo do Amarante"
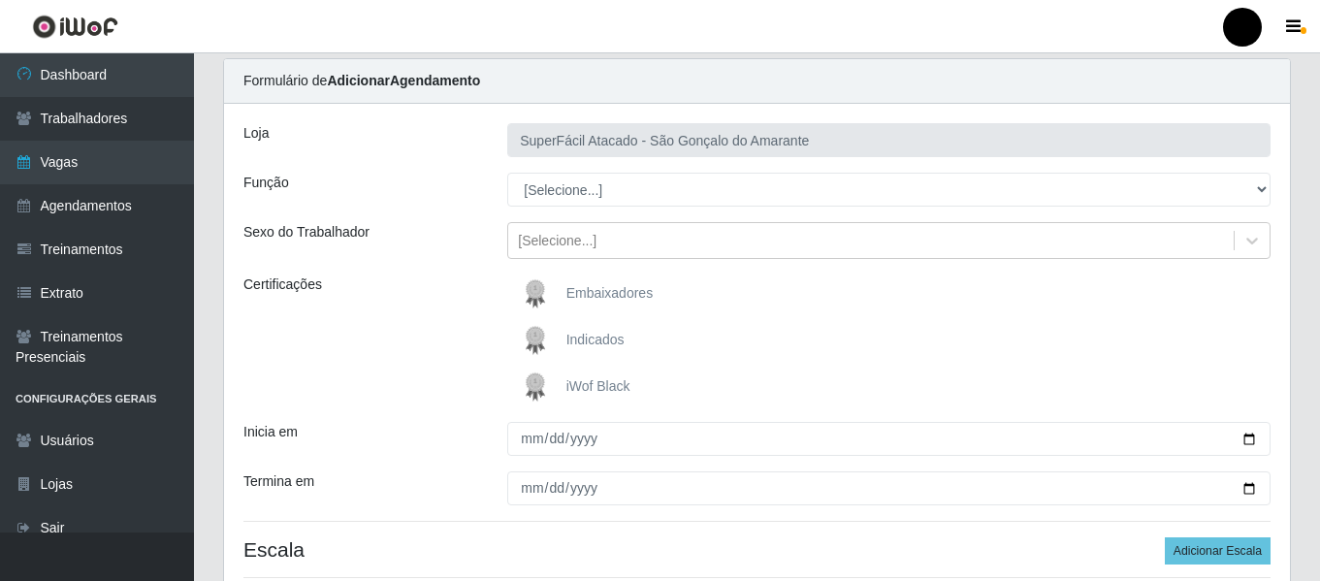
scroll to position [97, 0]
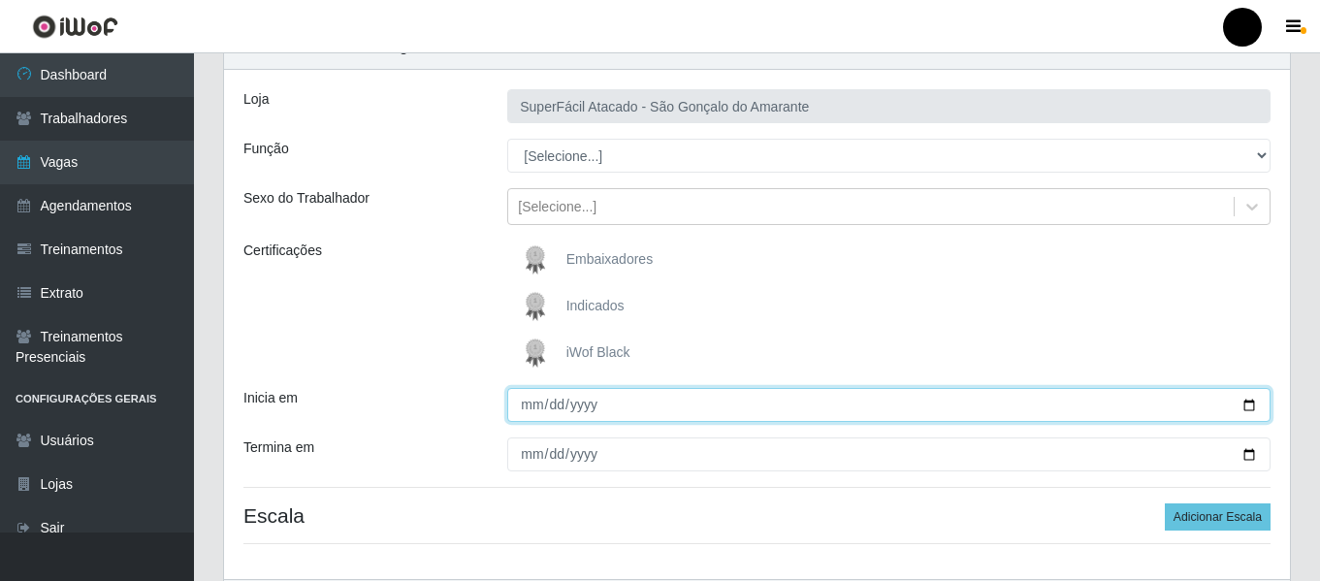
click at [1245, 410] on input "Inicia em" at bounding box center [888, 405] width 763 height 34
type input "[DATE]"
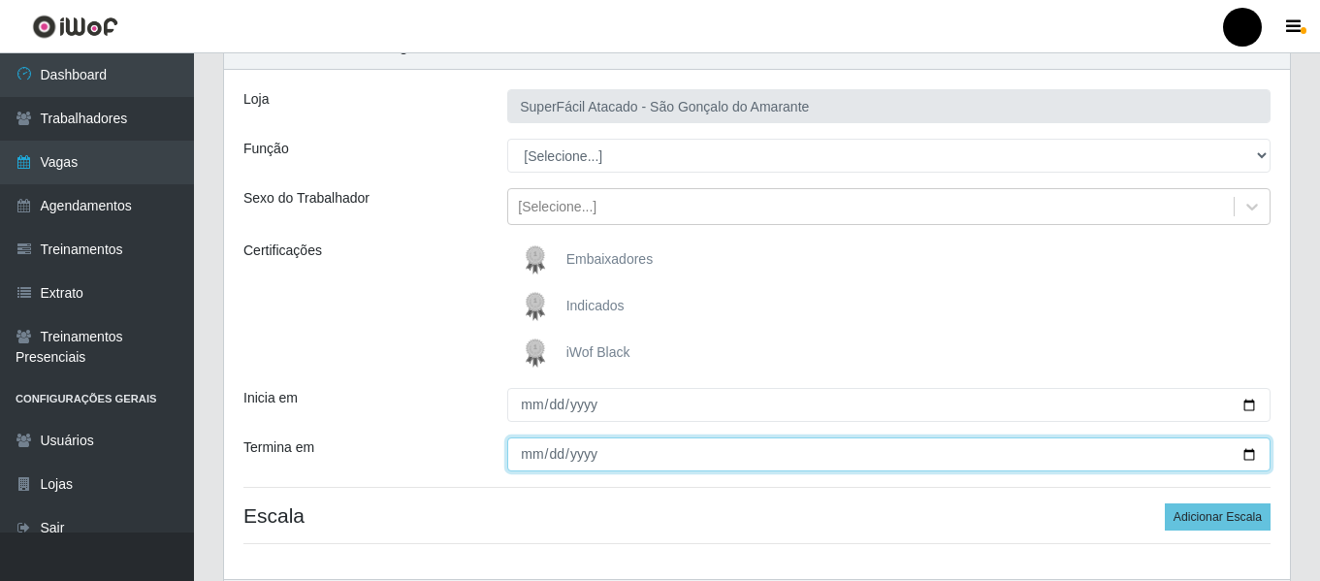
click at [1253, 447] on input "Termina em" at bounding box center [888, 454] width 763 height 34
type input "[DATE]"
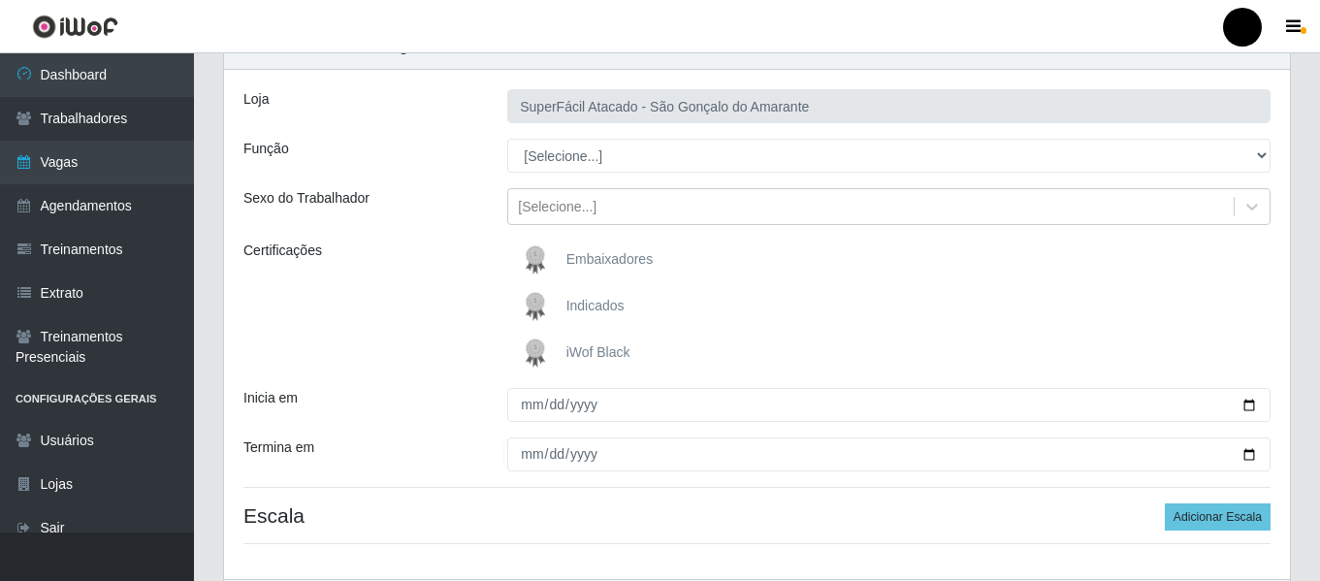
click at [599, 351] on span "iWof Black" at bounding box center [598, 352] width 64 height 16
click at [0, 0] on input "iWof Black" at bounding box center [0, 0] width 0 height 0
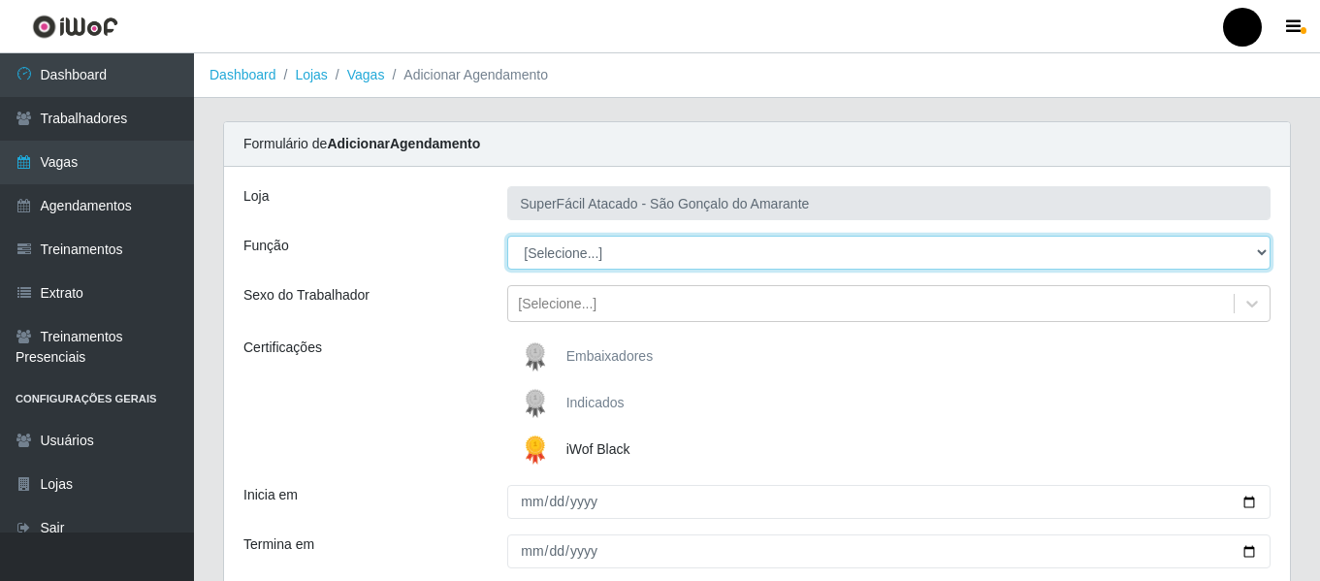
click at [1256, 259] on select "[Selecione...] Auxiliar de Estacionamento Auxiliar de Estacionamento + Auxiliar…" at bounding box center [888, 253] width 763 height 34
select select "1"
click at [507, 236] on select "[Selecione...] Auxiliar de Estacionamento Auxiliar de Estacionamento + Auxiliar…" at bounding box center [888, 253] width 763 height 34
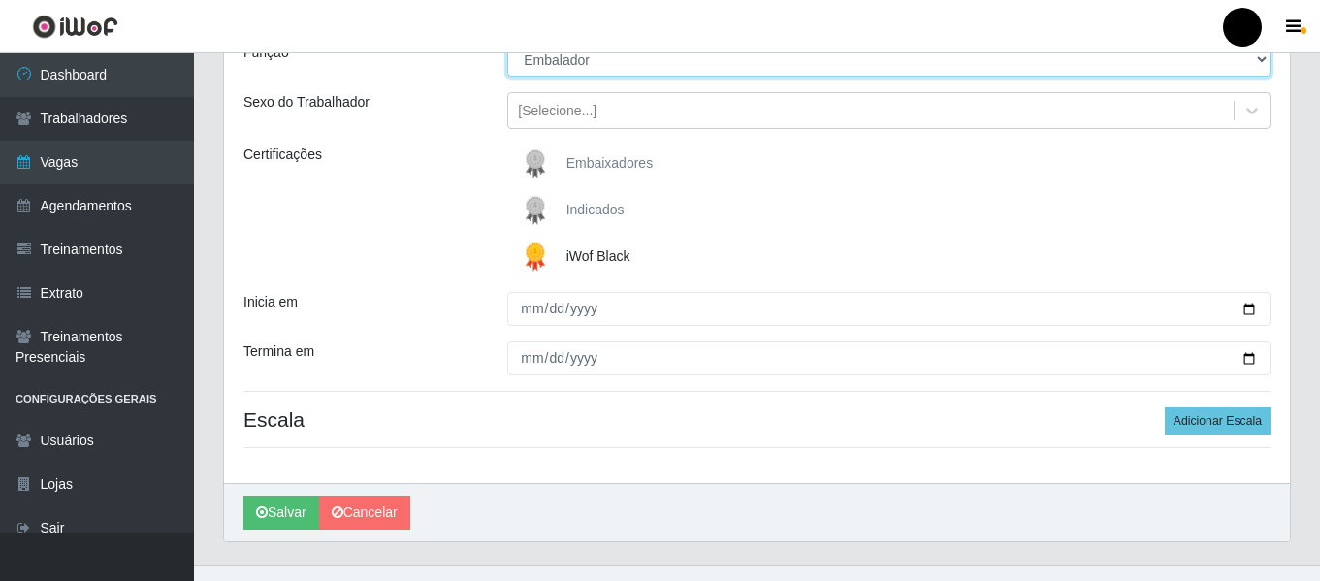
scroll to position [194, 0]
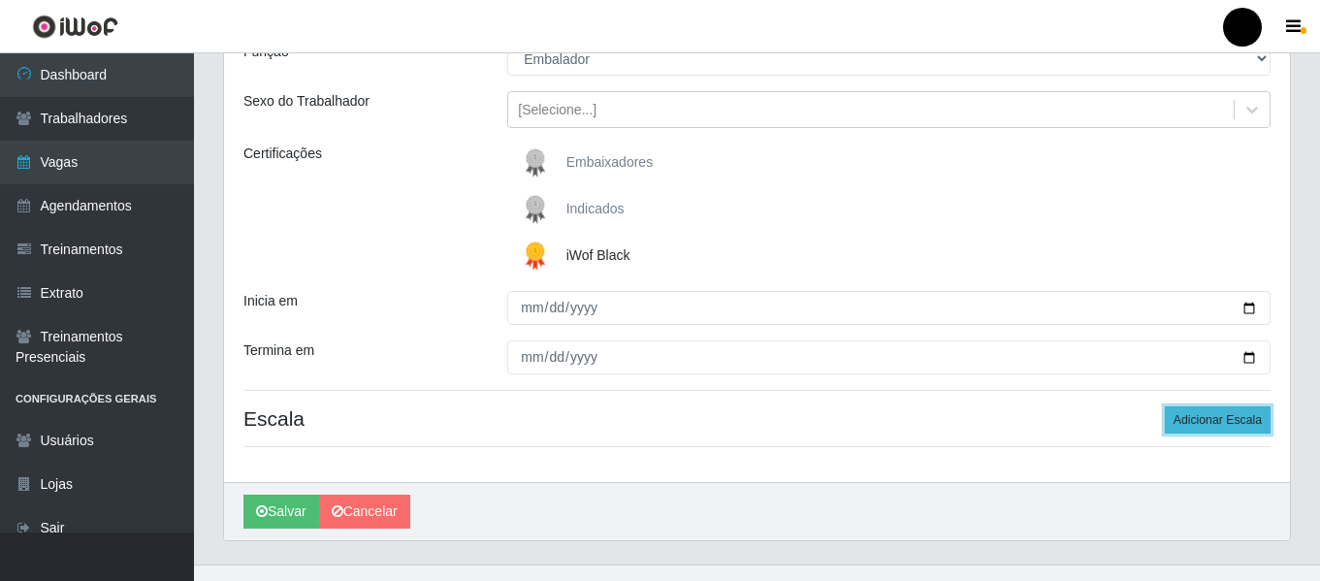
click at [1222, 426] on button "Adicionar Escala" at bounding box center [1218, 419] width 106 height 27
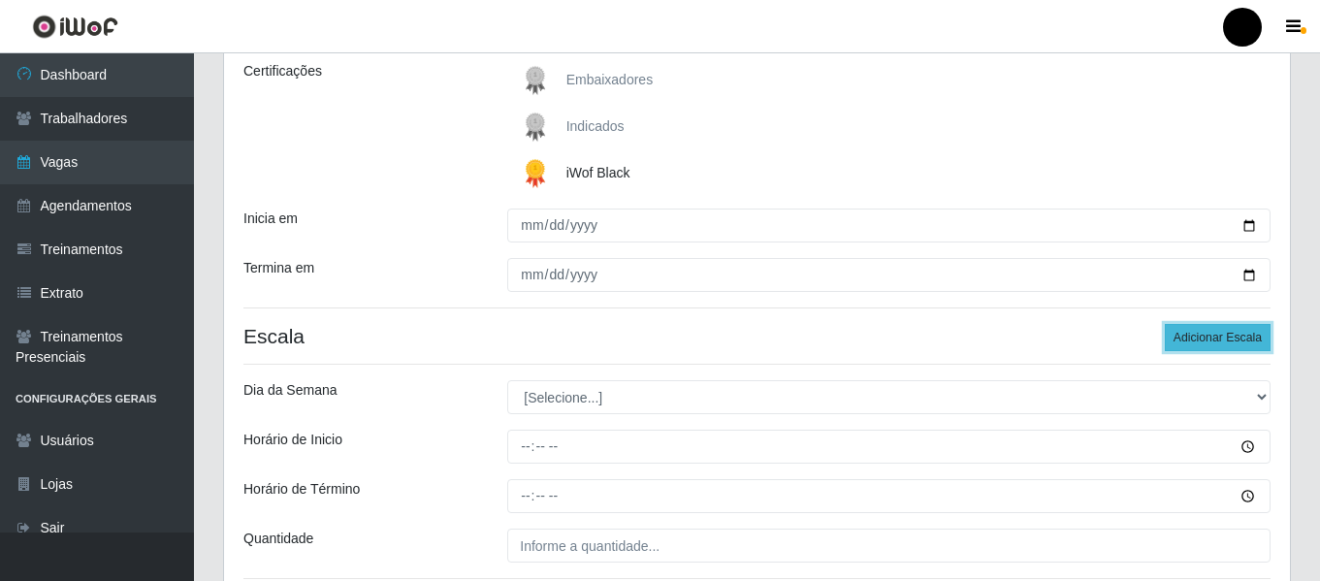
scroll to position [388, 0]
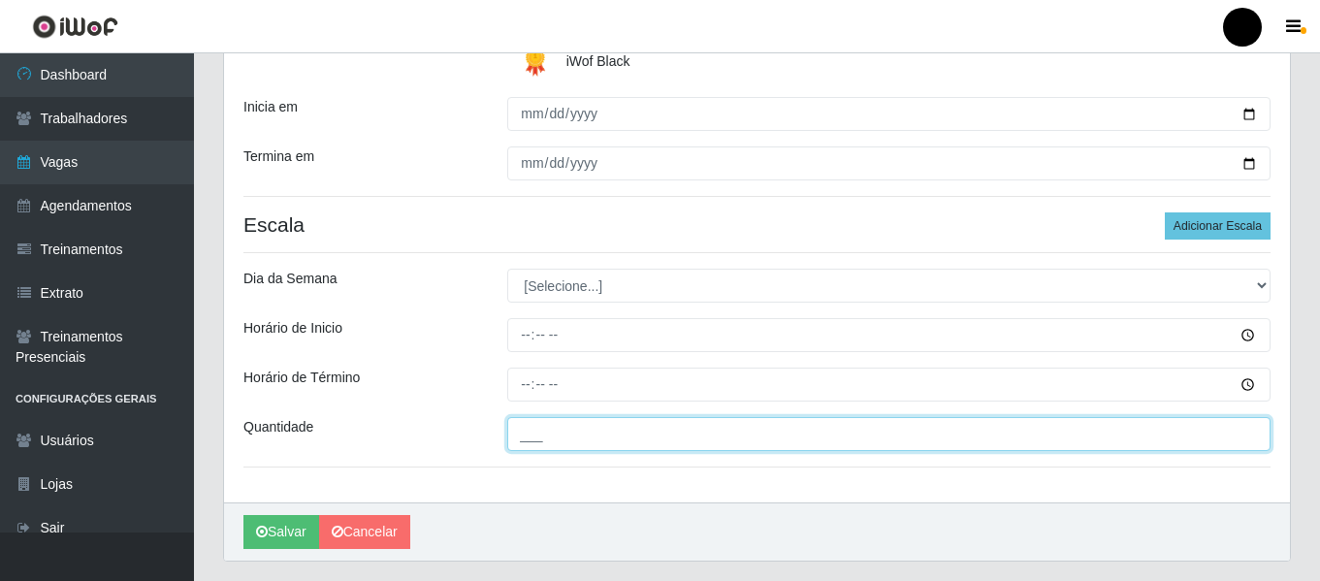
click at [737, 436] on input "___" at bounding box center [888, 434] width 763 height 34
type input "2__"
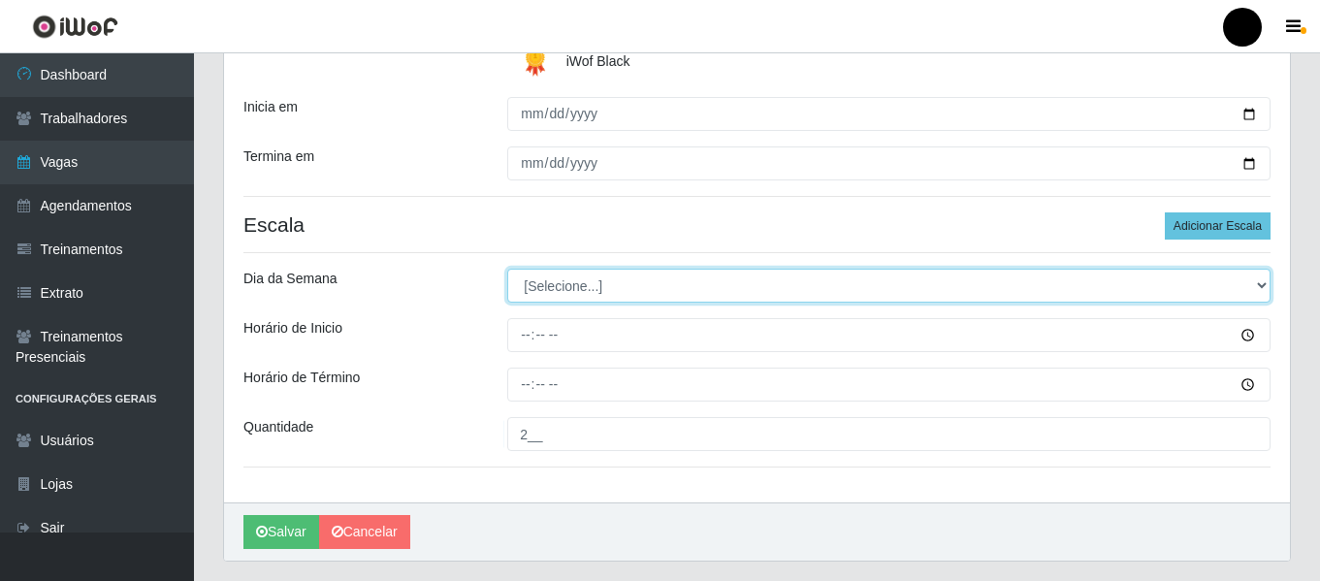
click at [1264, 287] on select "[Selecione...] Segunda Terça Quarta Quinta Sexta Sábado Domingo" at bounding box center [888, 286] width 763 height 34
select select "4"
click at [507, 269] on select "[Selecione...] Segunda Terça Quarta Quinta Sexta Sábado Domingo" at bounding box center [888, 286] width 763 height 34
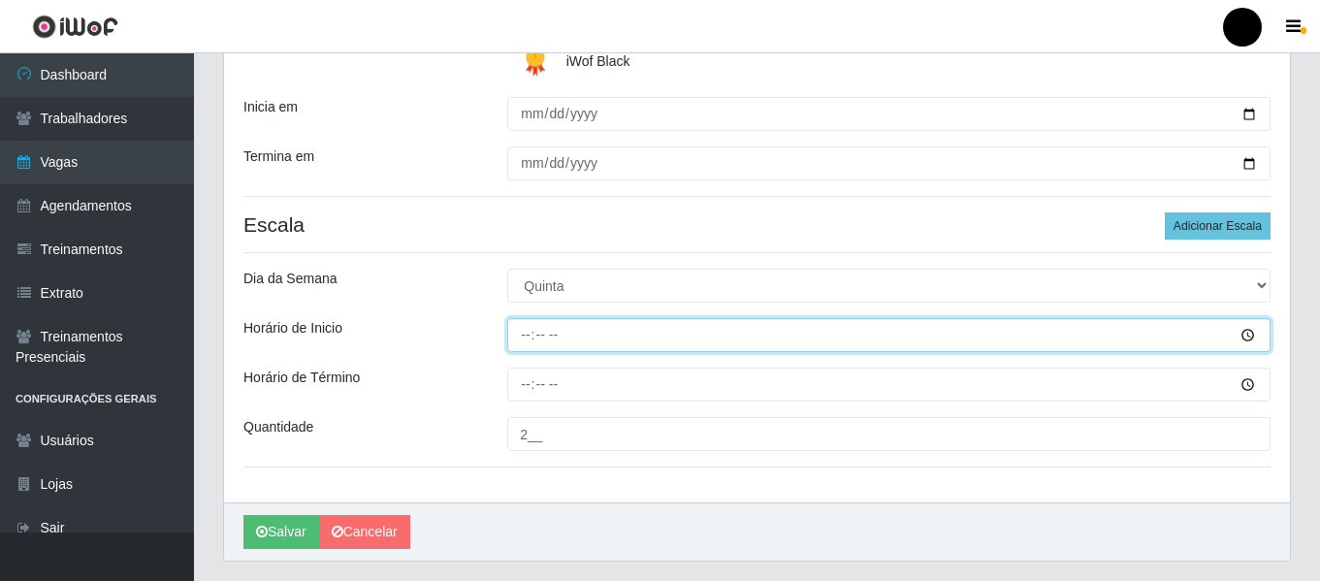
click at [513, 340] on input "Horário de Inicio" at bounding box center [888, 335] width 763 height 34
type input "16:30"
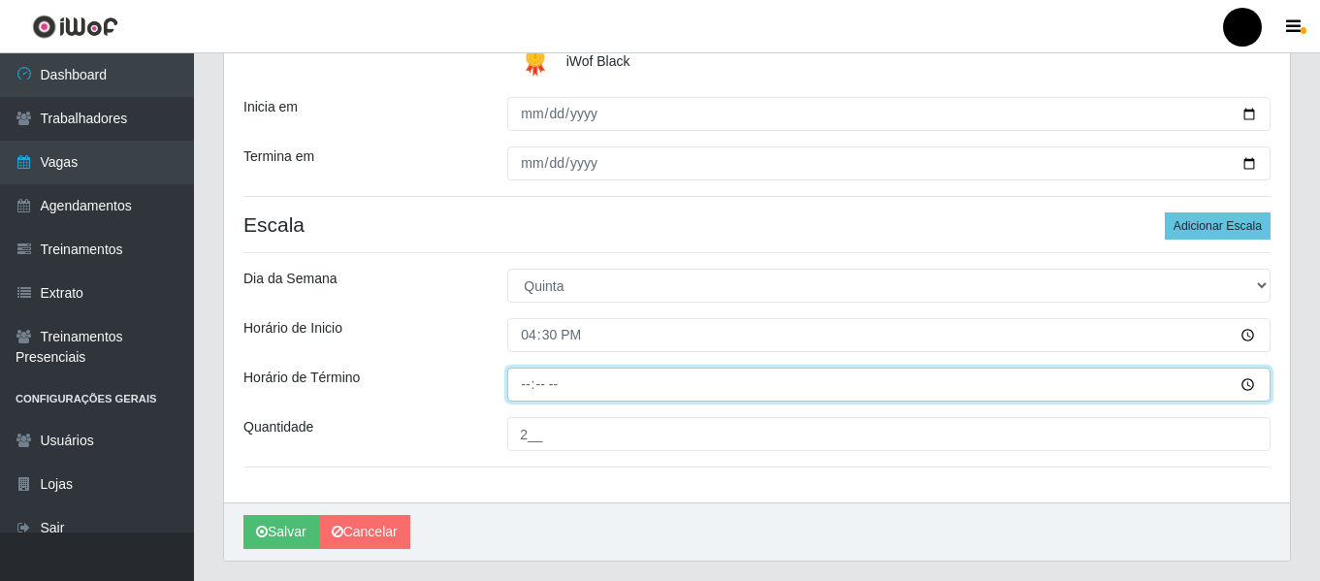
click at [528, 379] on input "Horário de Término" at bounding box center [888, 385] width 763 height 34
type input "22:30"
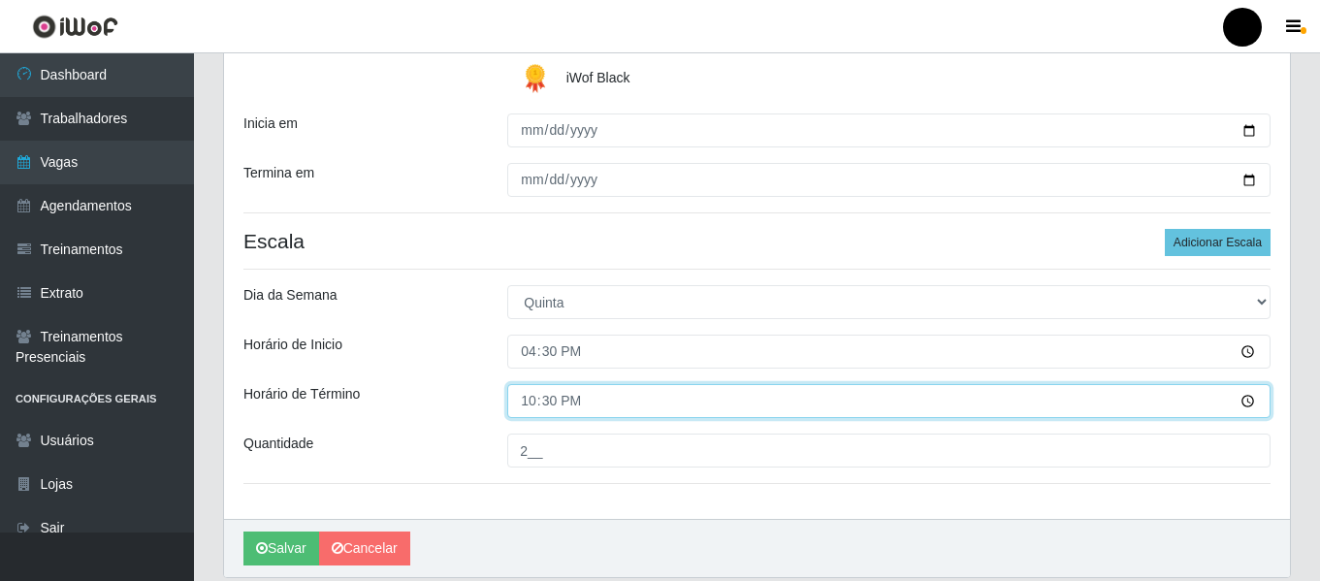
scroll to position [440, 0]
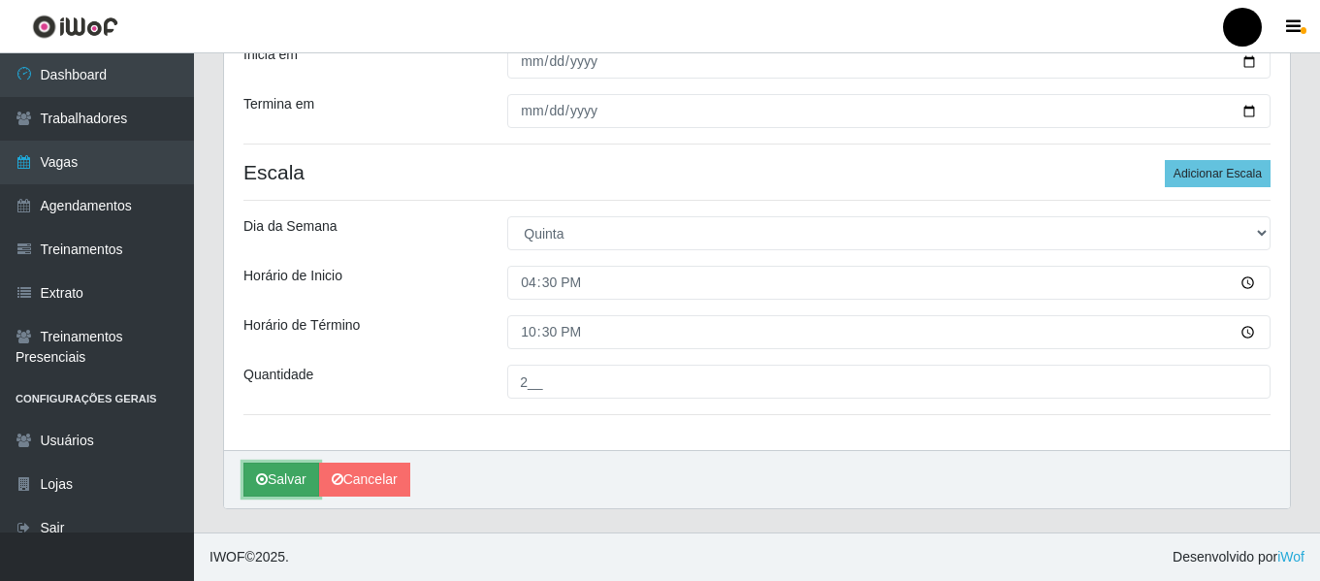
click at [292, 485] on button "Salvar" at bounding box center [281, 480] width 76 height 34
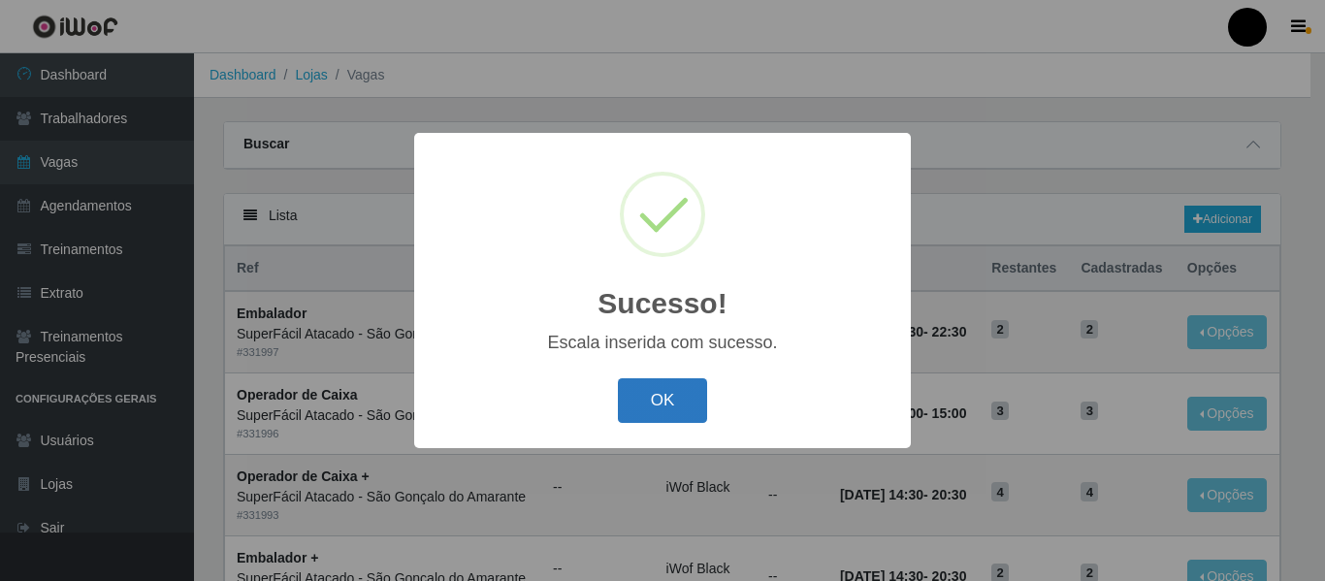
click at [637, 400] on button "OK" at bounding box center [663, 401] width 90 height 46
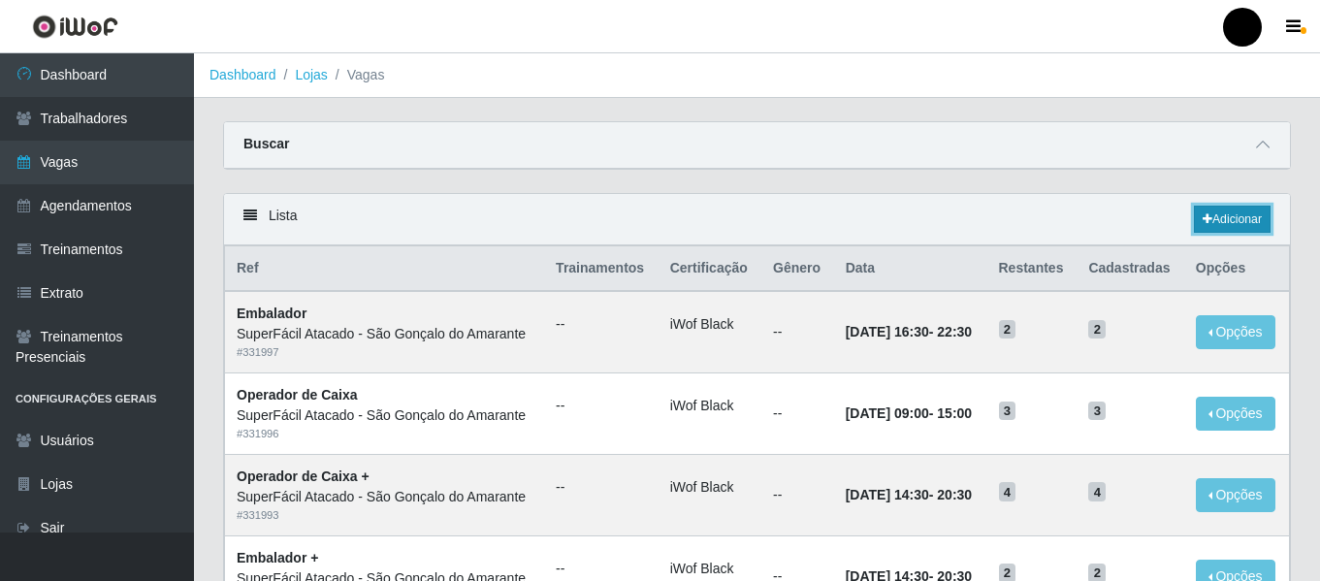
click at [1221, 220] on link "Adicionar" at bounding box center [1232, 219] width 77 height 27
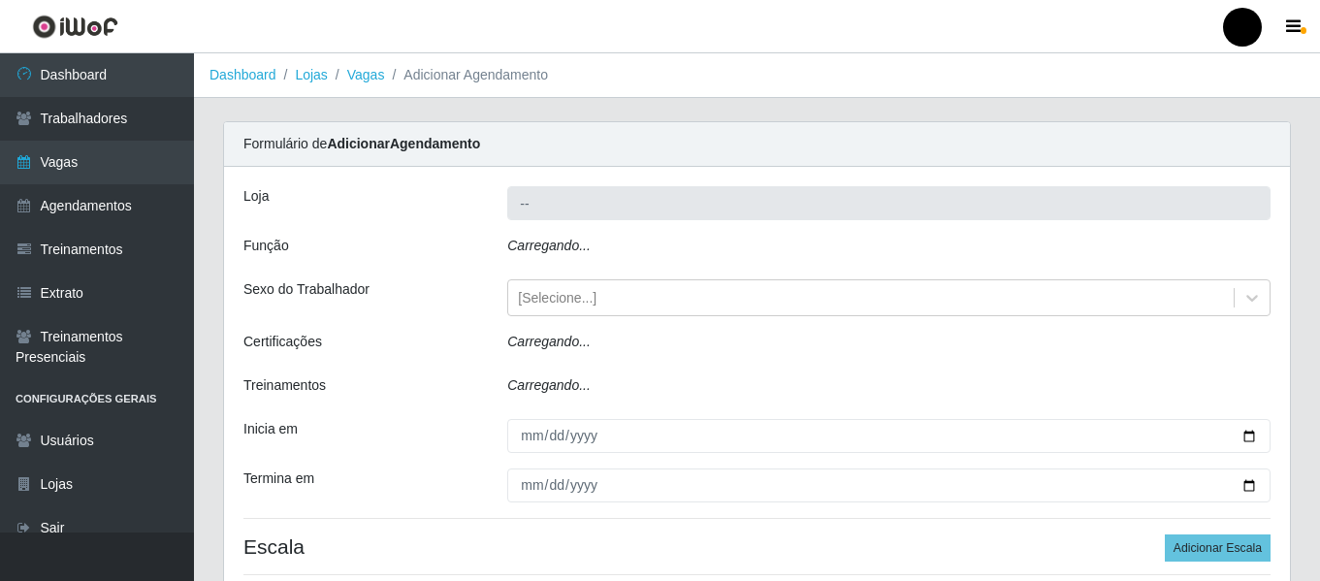
type input "SuperFácil Atacado - São Gonçalo do Amarante"
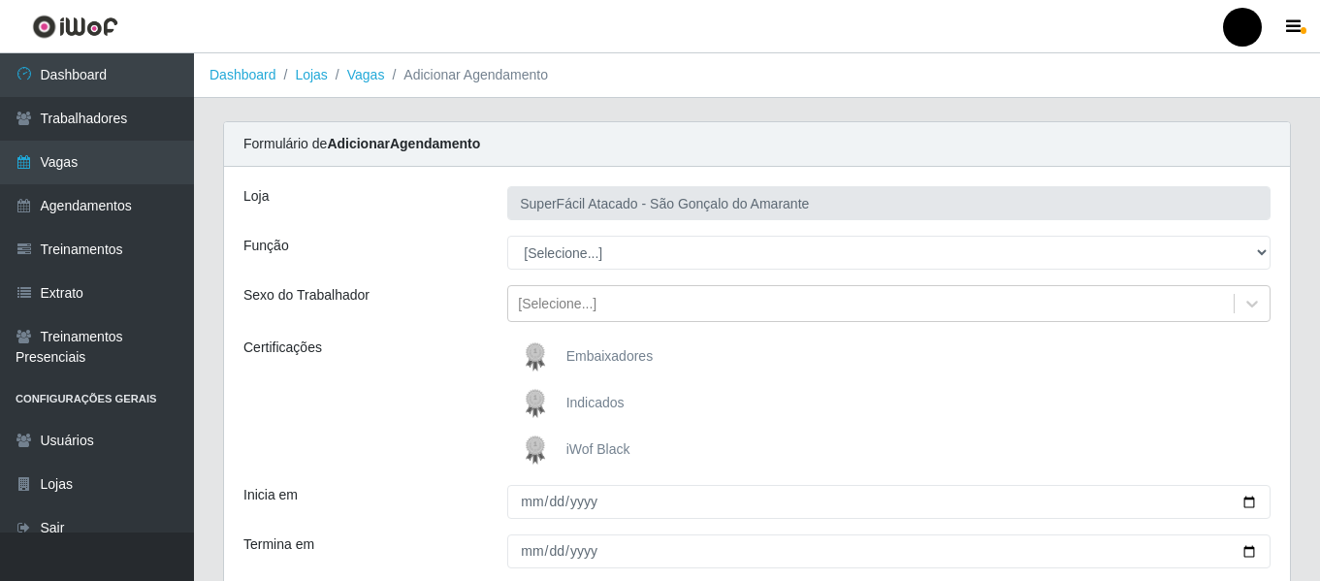
click at [588, 451] on span "iWof Black" at bounding box center [598, 449] width 64 height 16
click at [0, 0] on input "iWof Black" at bounding box center [0, 0] width 0 height 0
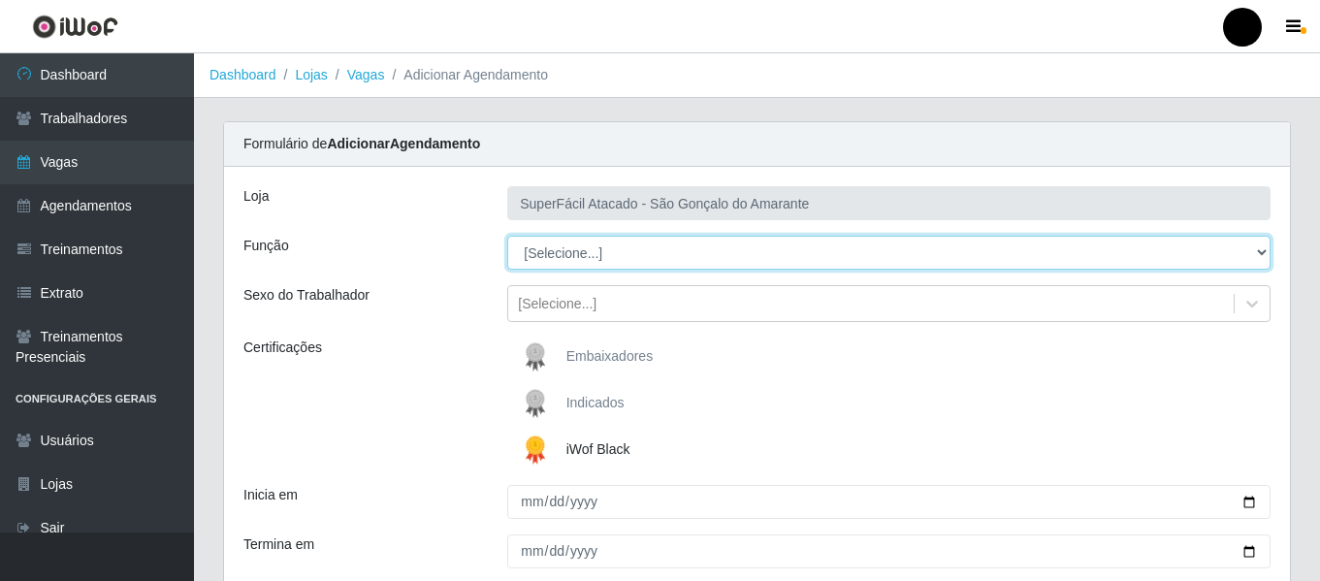
click at [1260, 256] on select "[Selecione...] Auxiliar de Estacionamento Auxiliar de Estacionamento + Auxiliar…" at bounding box center [888, 253] width 763 height 34
select select "22"
click at [507, 236] on select "[Selecione...] Auxiliar de Estacionamento Auxiliar de Estacionamento + Auxiliar…" at bounding box center [888, 253] width 763 height 34
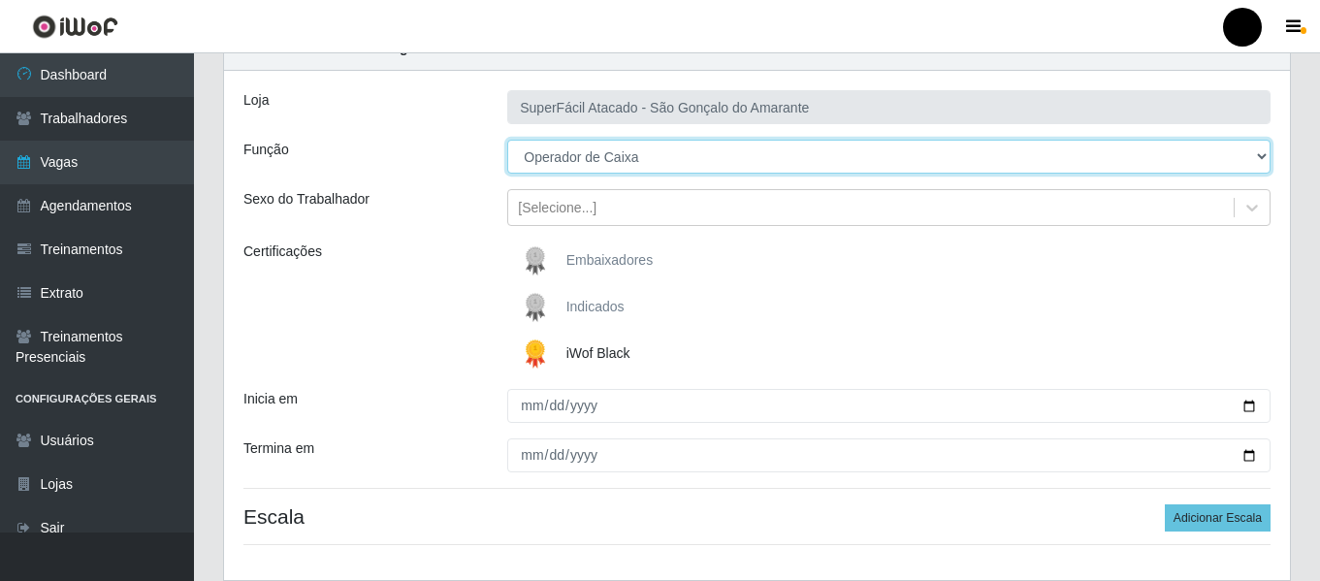
scroll to position [97, 0]
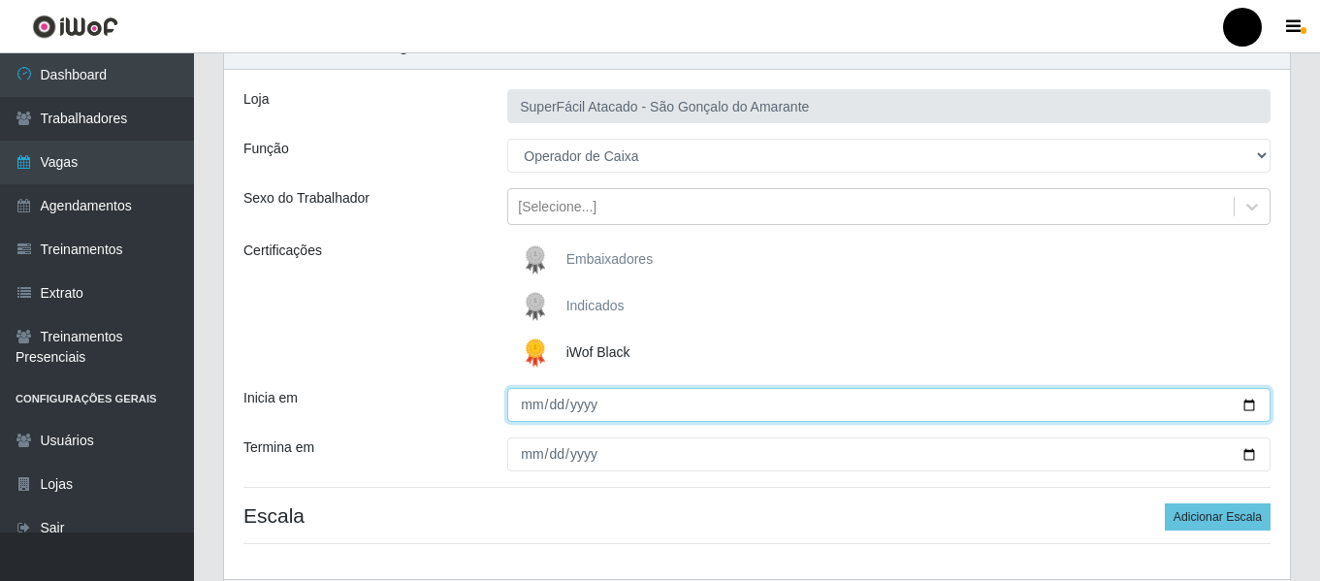
click at [1254, 405] on input "Inicia em" at bounding box center [888, 405] width 763 height 34
type input "[DATE]"
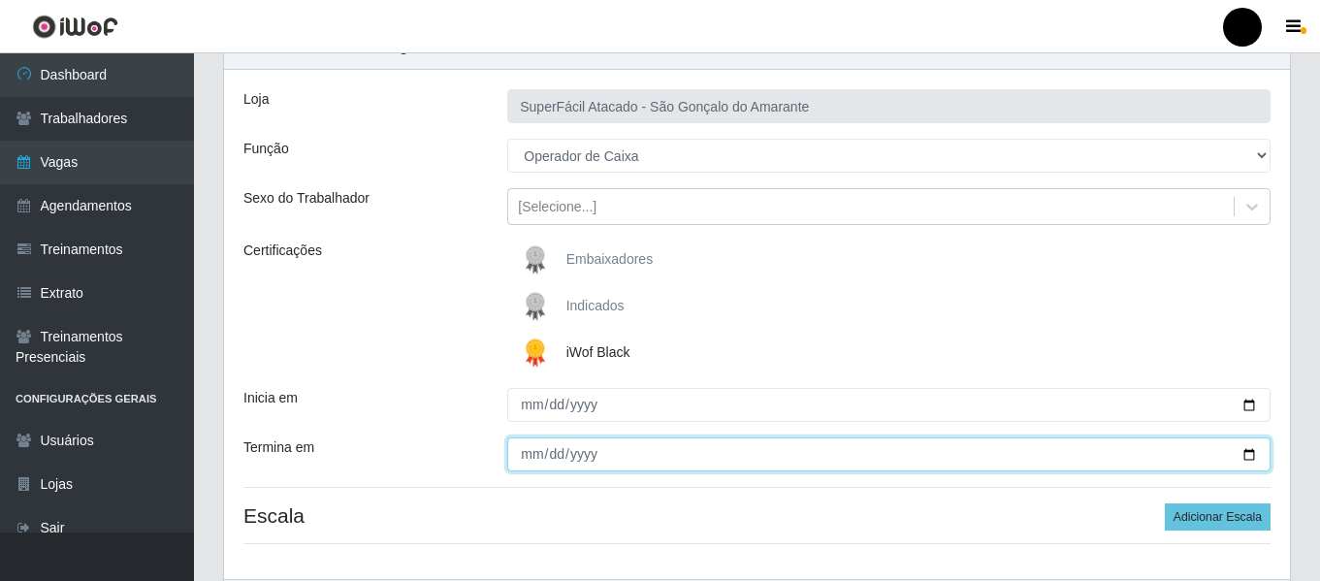
click at [1246, 452] on input "Termina em" at bounding box center [888, 454] width 763 height 34
type input "[DATE]"
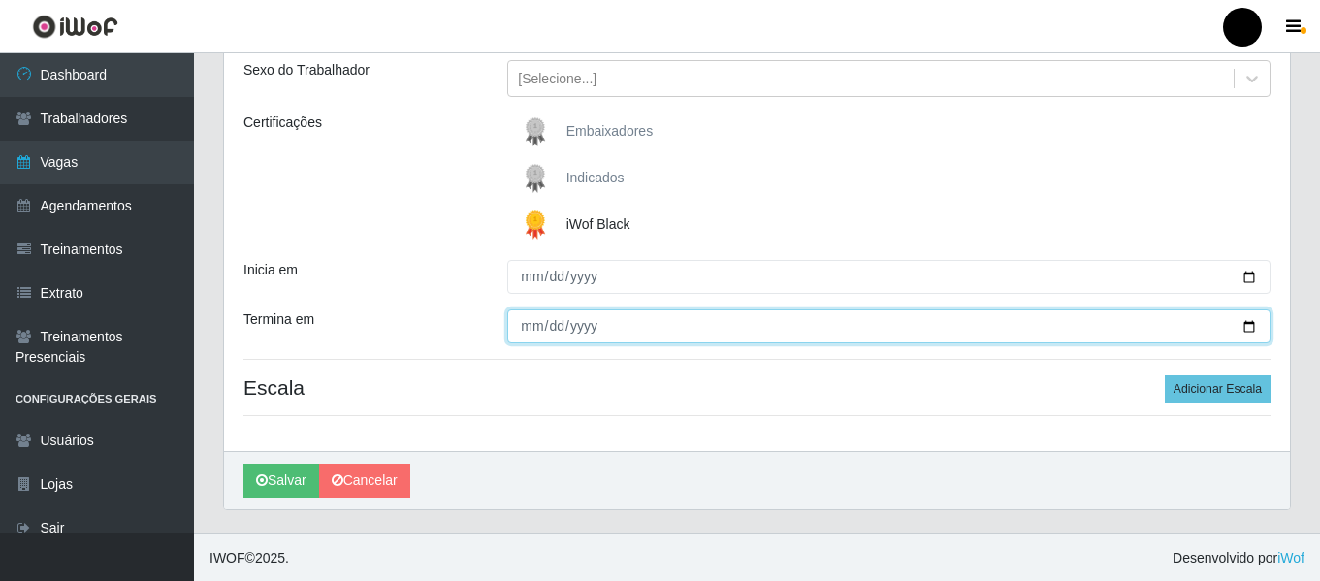
scroll to position [226, 0]
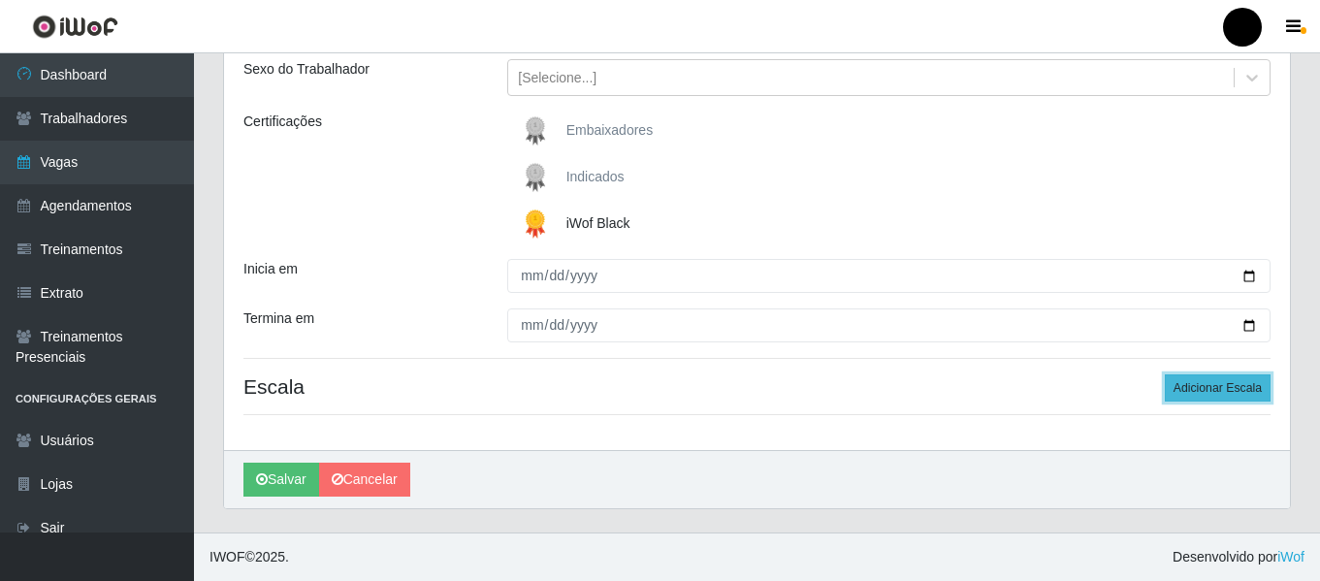
click at [1208, 391] on button "Adicionar Escala" at bounding box center [1218, 387] width 106 height 27
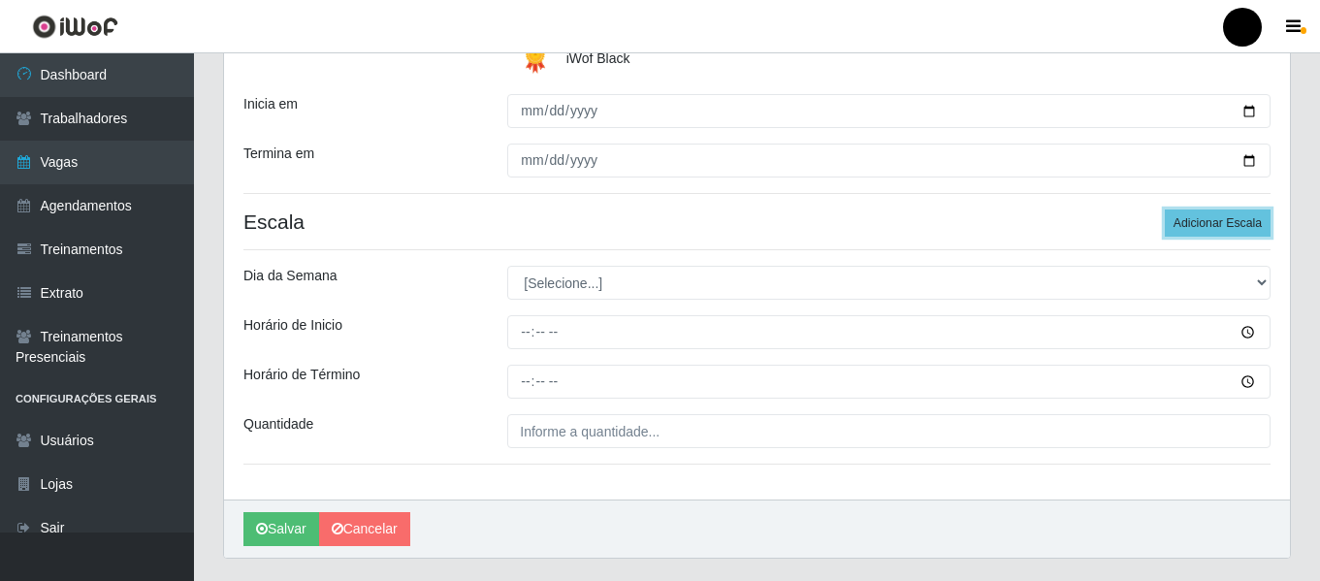
scroll to position [440, 0]
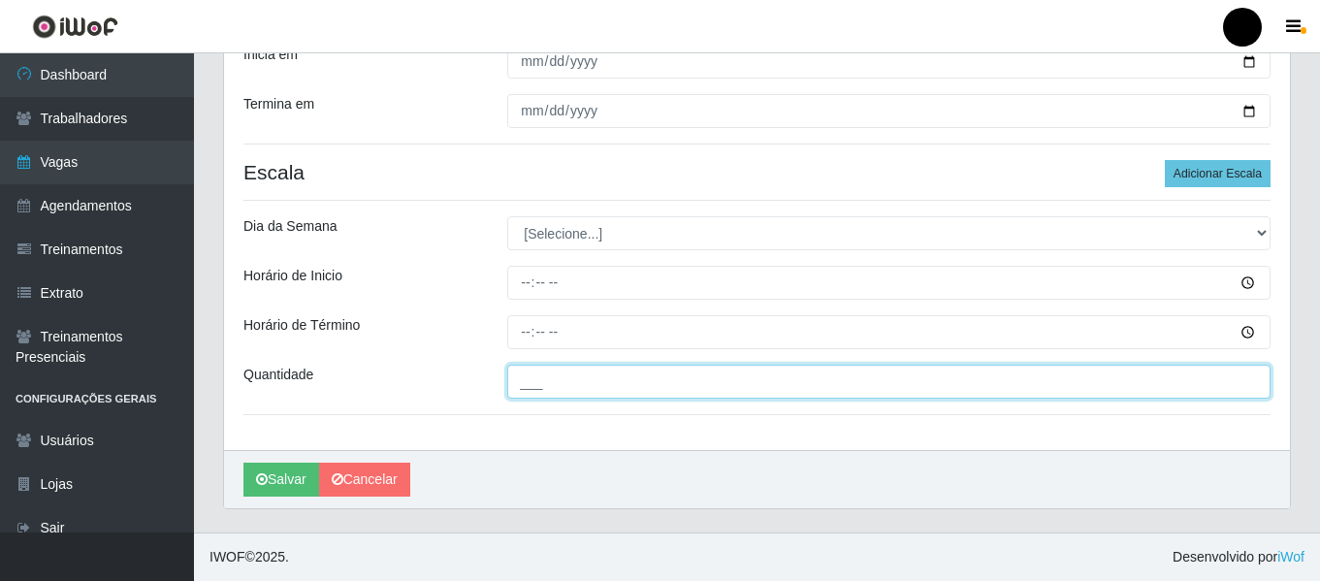
click at [693, 392] on input "___" at bounding box center [888, 382] width 763 height 34
type input "3__"
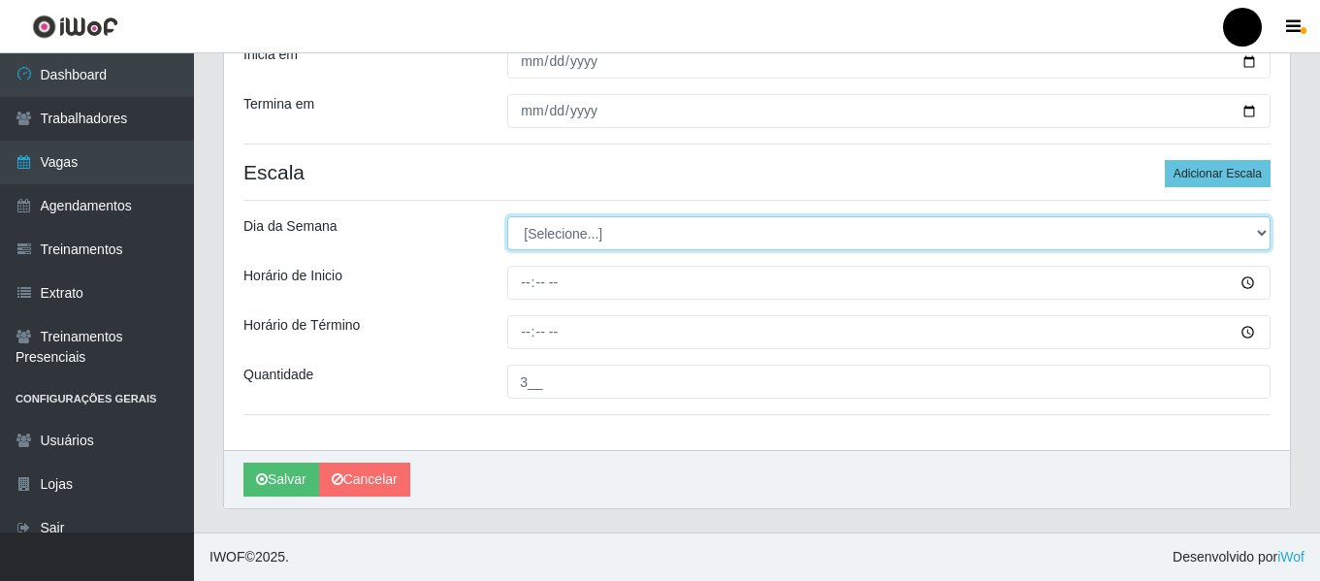
click at [1262, 239] on select "[Selecione...] Segunda Terça Quarta Quinta Sexta Sábado Domingo" at bounding box center [888, 233] width 763 height 34
click at [507, 216] on select "[Selecione...] Segunda Terça Quarta Quinta Sexta Sábado Domingo" at bounding box center [888, 233] width 763 height 34
click at [1257, 236] on select "[Selecione...] Segunda Terça Quarta Quinta Sexta Sábado Domingo" at bounding box center [888, 233] width 763 height 34
select select "5"
click at [507, 216] on select "[Selecione...] Segunda Terça Quarta Quinta Sexta Sábado Domingo" at bounding box center [888, 233] width 763 height 34
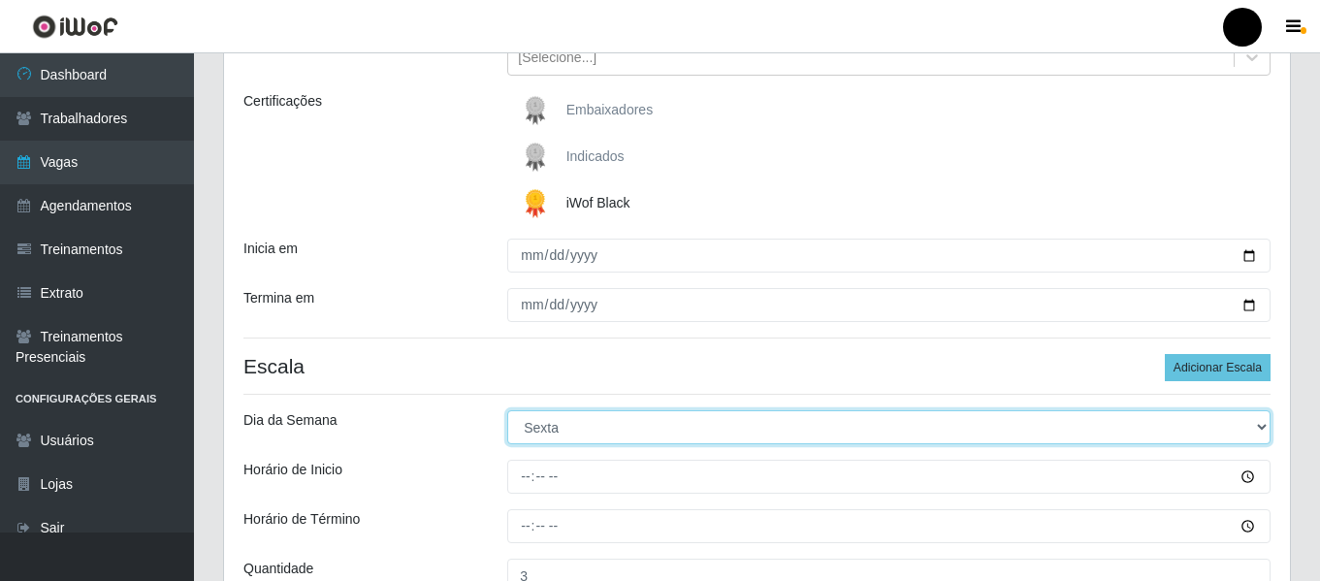
scroll to position [343, 0]
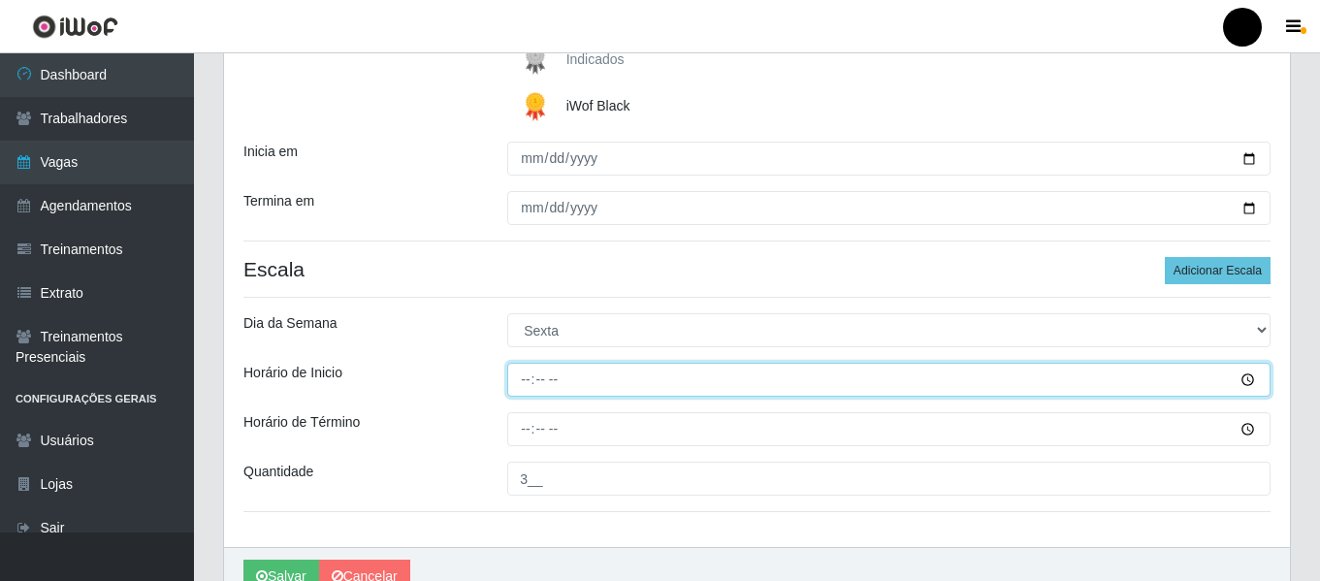
click at [529, 382] on input "Horário de Inicio" at bounding box center [888, 380] width 763 height 34
type input "09:00"
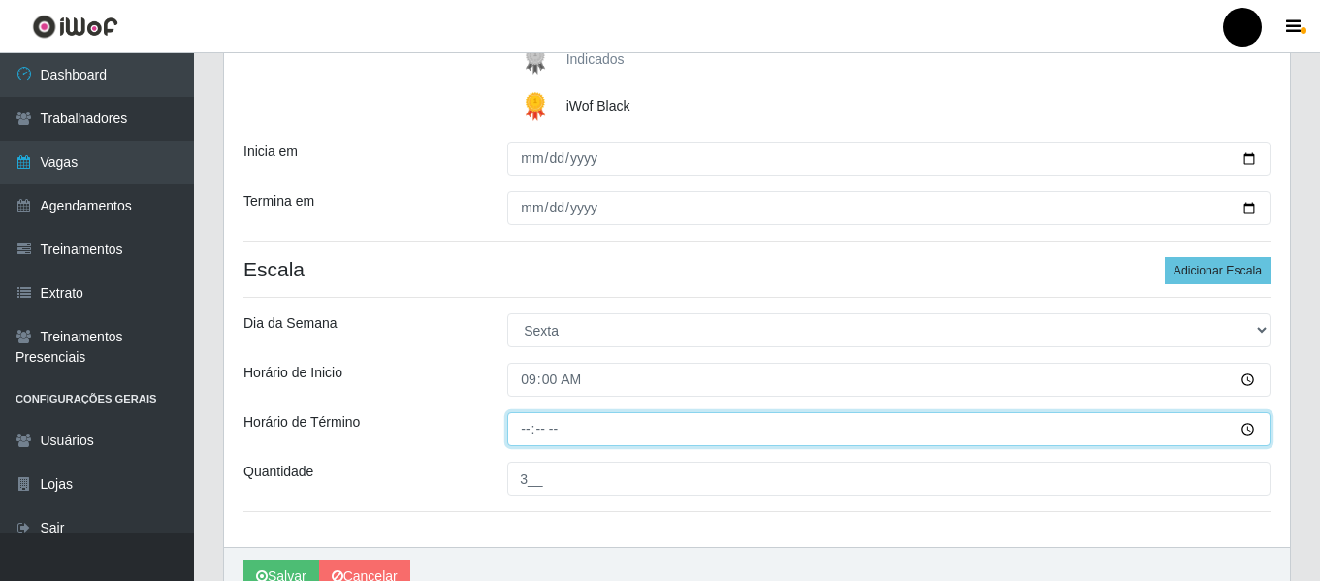
click at [528, 427] on input "Horário de Término" at bounding box center [888, 429] width 763 height 34
type input "15:00"
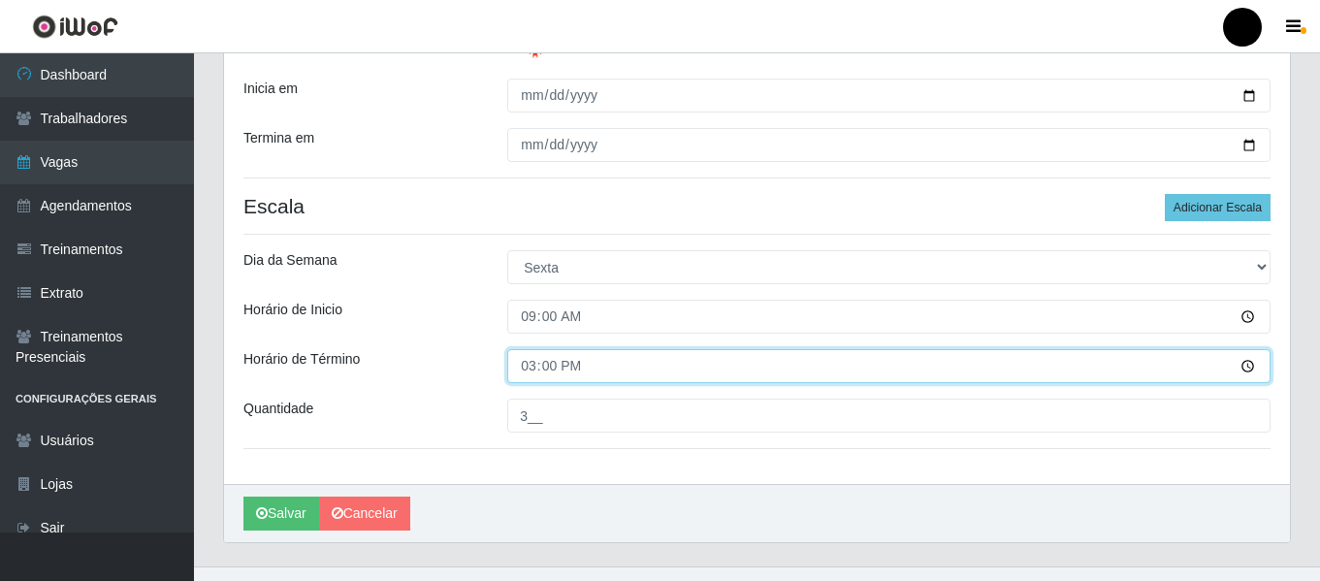
scroll to position [440, 0]
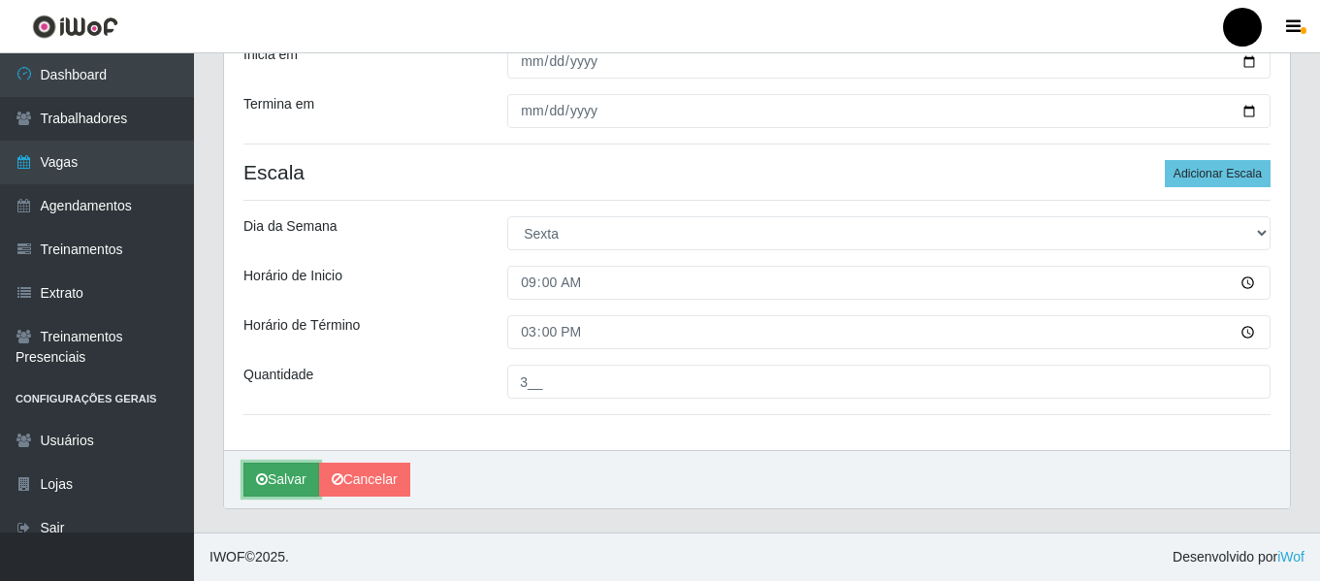
click at [296, 486] on button "Salvar" at bounding box center [281, 480] width 76 height 34
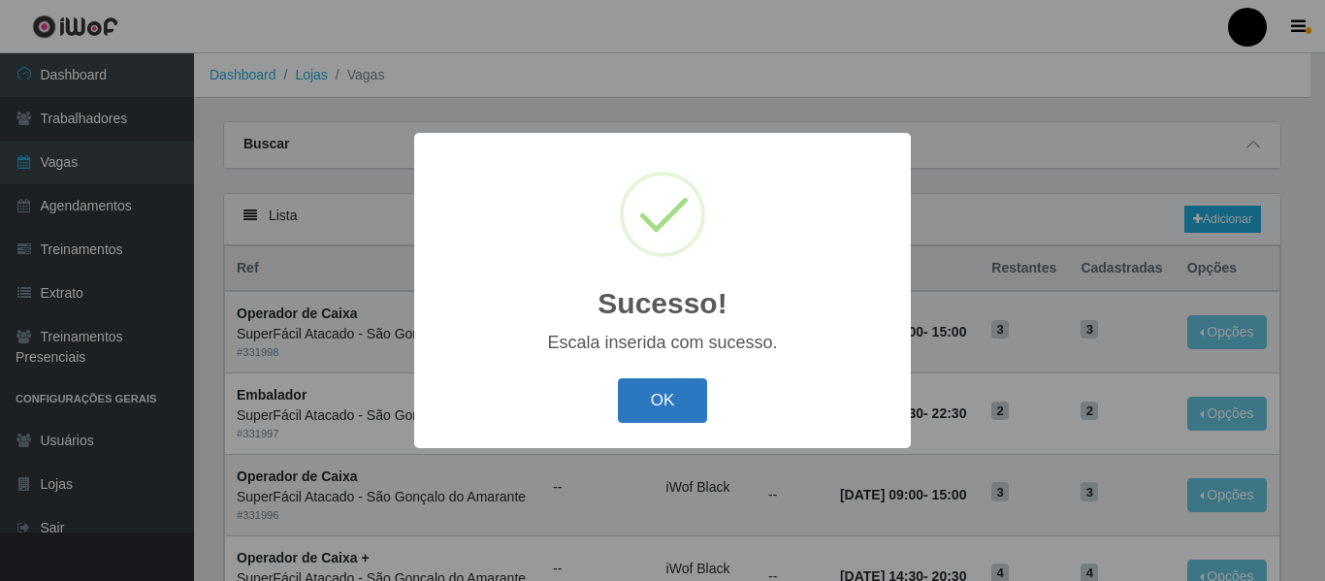
click at [686, 414] on button "OK" at bounding box center [663, 401] width 90 height 46
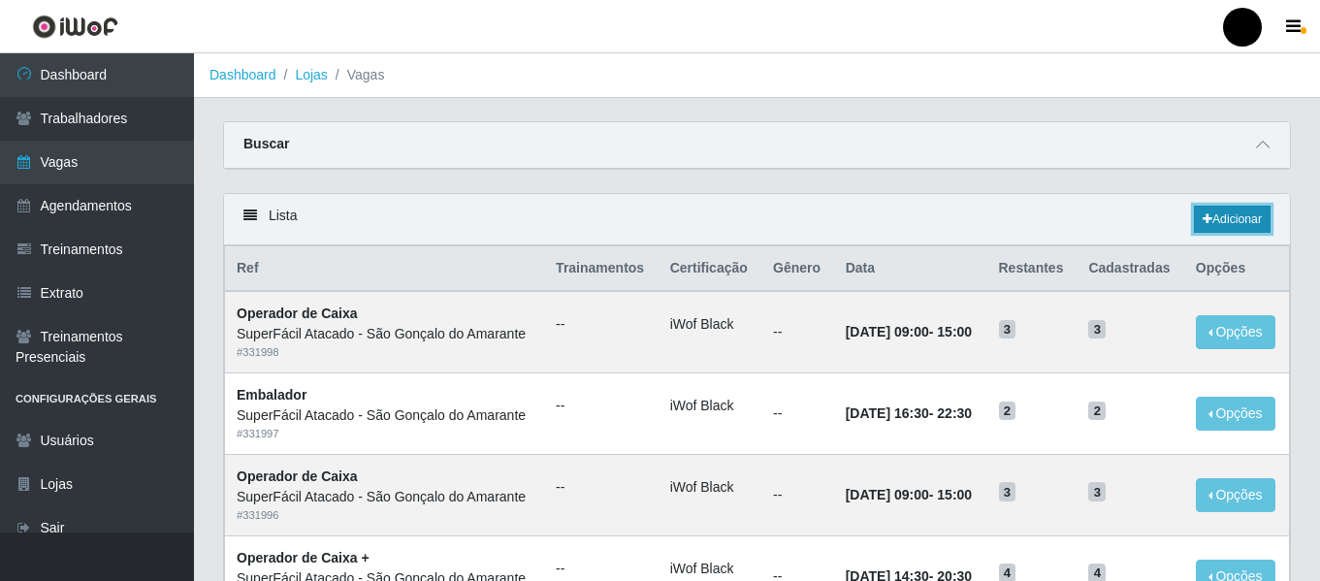
click at [1211, 230] on link "Adicionar" at bounding box center [1232, 219] width 77 height 27
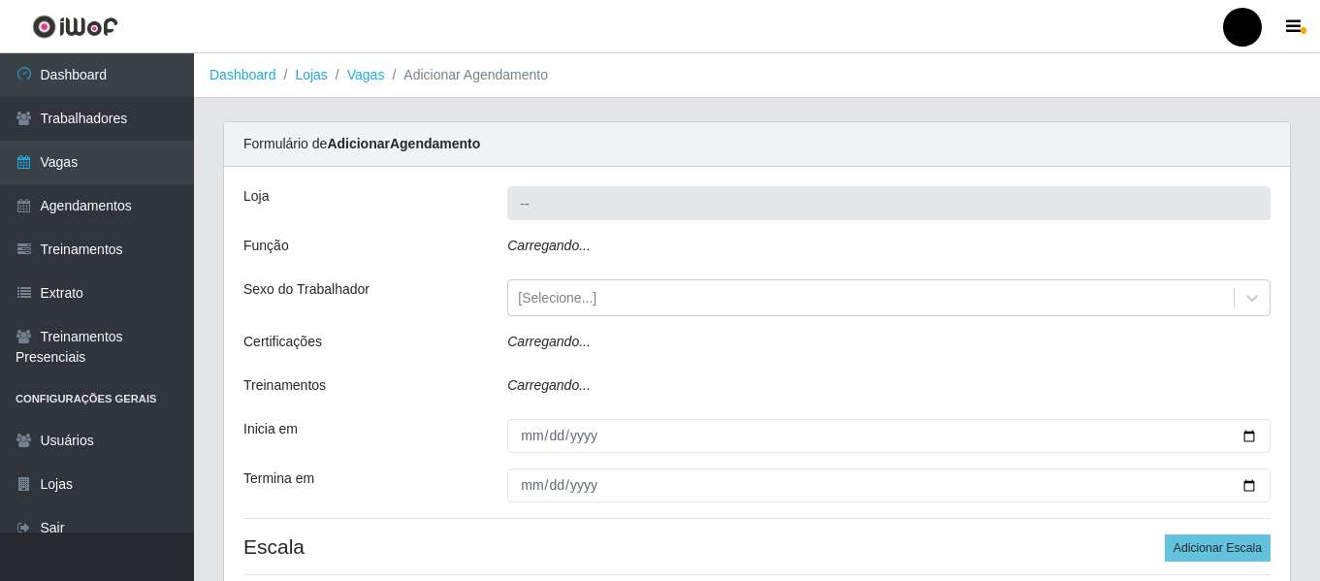
type input "SuperFácil Atacado - São Gonçalo do Amarante"
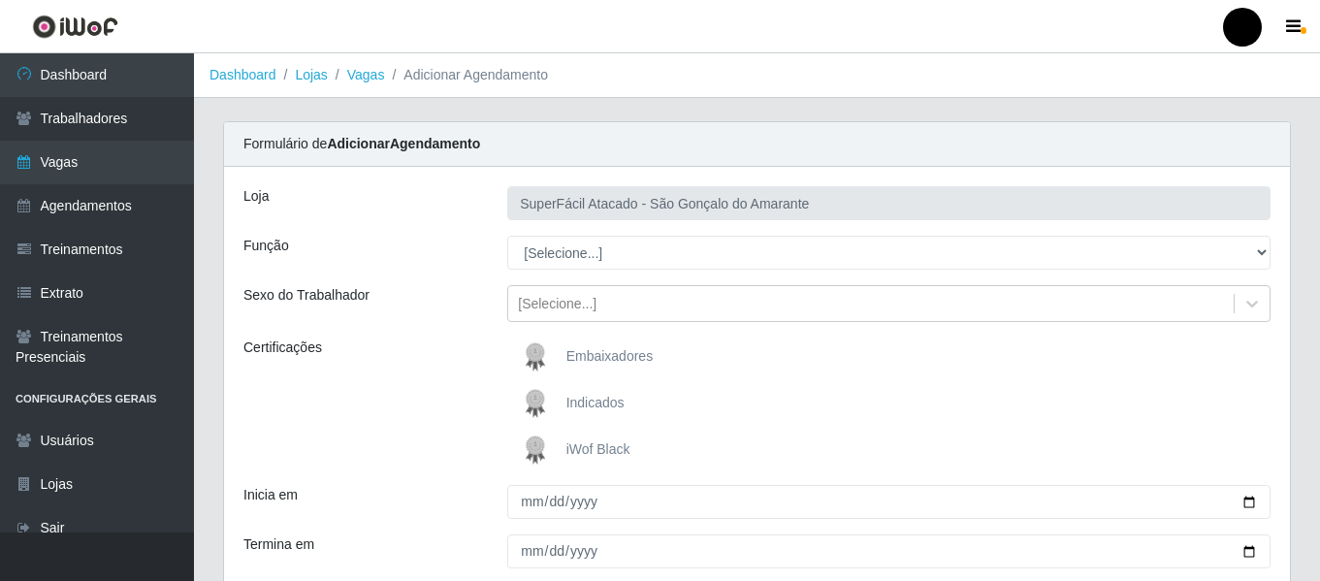
click at [559, 454] on img at bounding box center [539, 450] width 47 height 39
click at [0, 0] on input "iWof Black" at bounding box center [0, 0] width 0 height 0
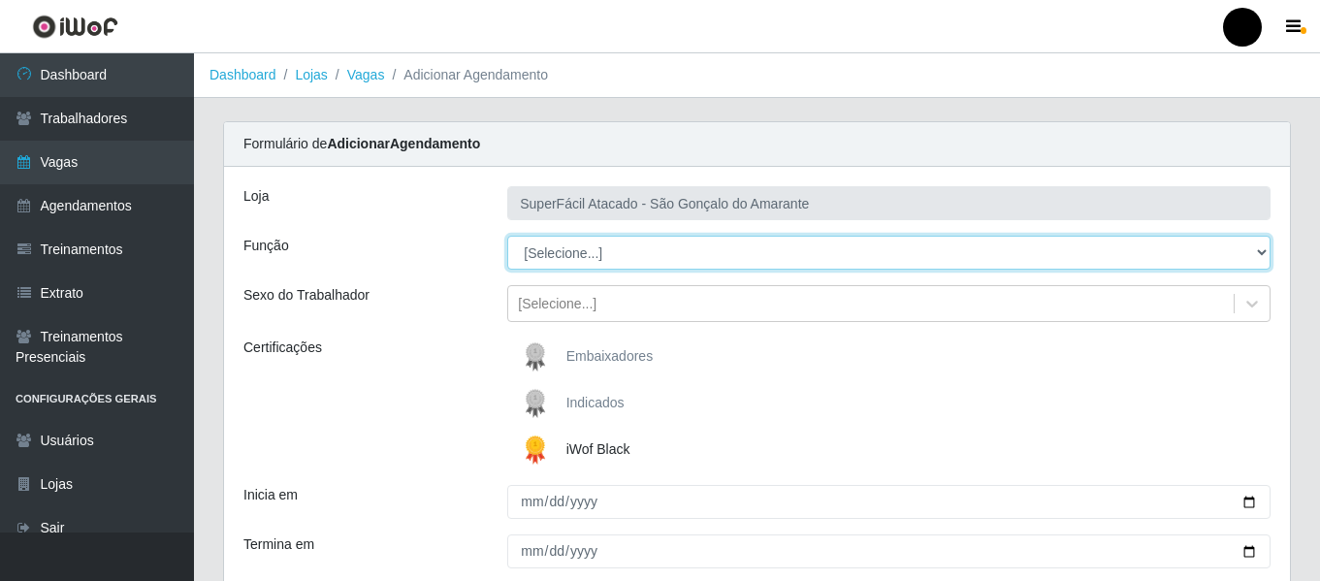
click at [1259, 251] on select "[Selecione...] Auxiliar de Estacionamento Auxiliar de Estacionamento + Auxiliar…" at bounding box center [888, 253] width 763 height 34
select select "22"
click at [507, 236] on select "[Selecione...] Auxiliar de Estacionamento Auxiliar de Estacionamento + Auxiliar…" at bounding box center [888, 253] width 763 height 34
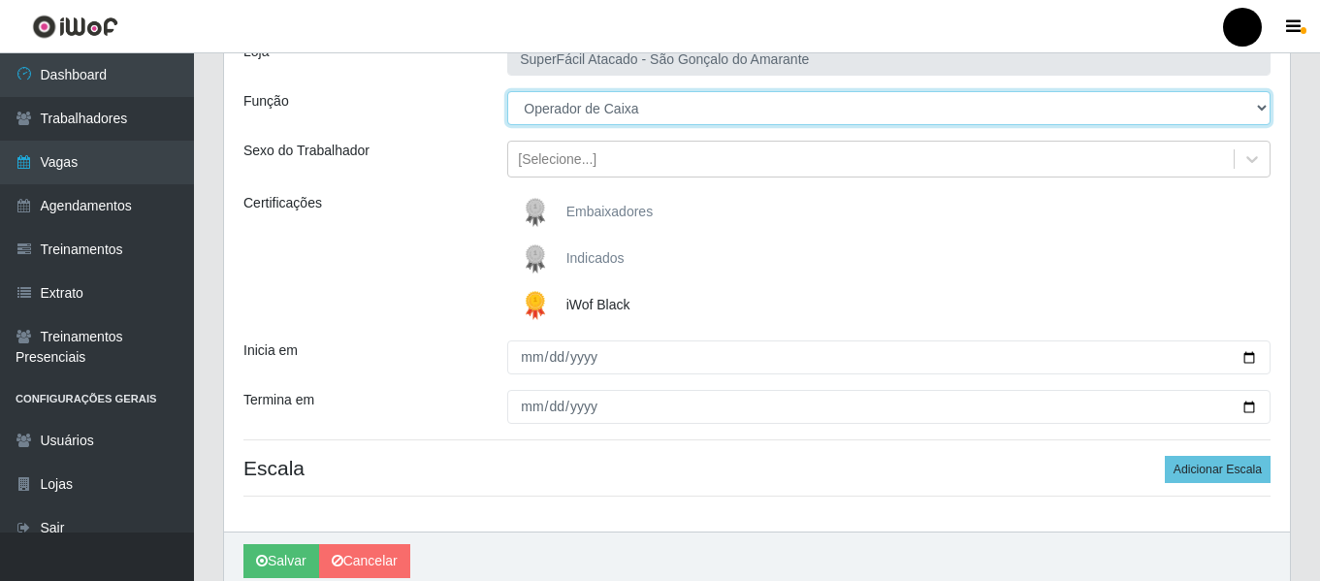
scroll to position [194, 0]
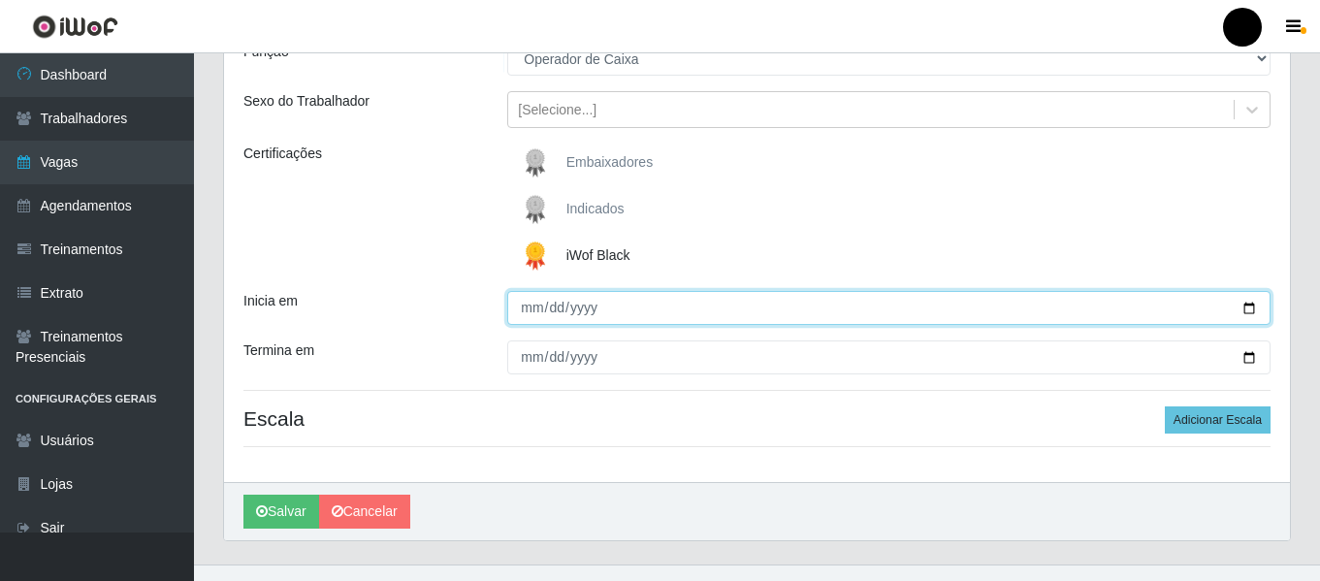
click at [1249, 305] on input "Inicia em" at bounding box center [888, 308] width 763 height 34
type input "[DATE]"
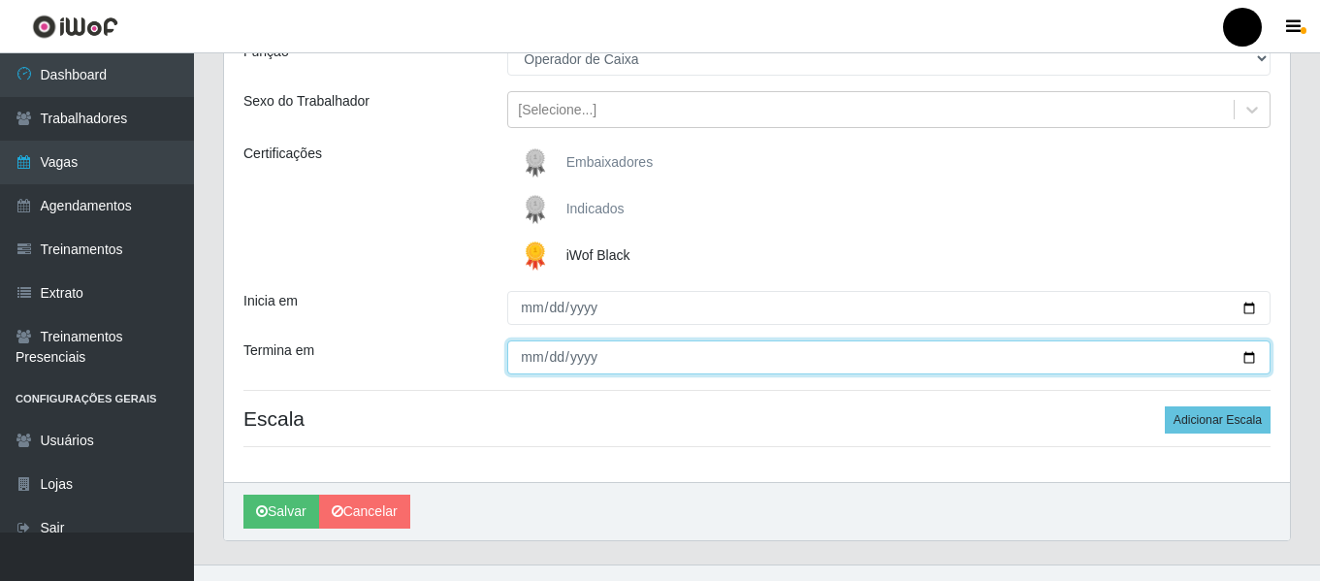
click at [1244, 357] on input "Termina em" at bounding box center [888, 357] width 763 height 34
type input "[DATE]"
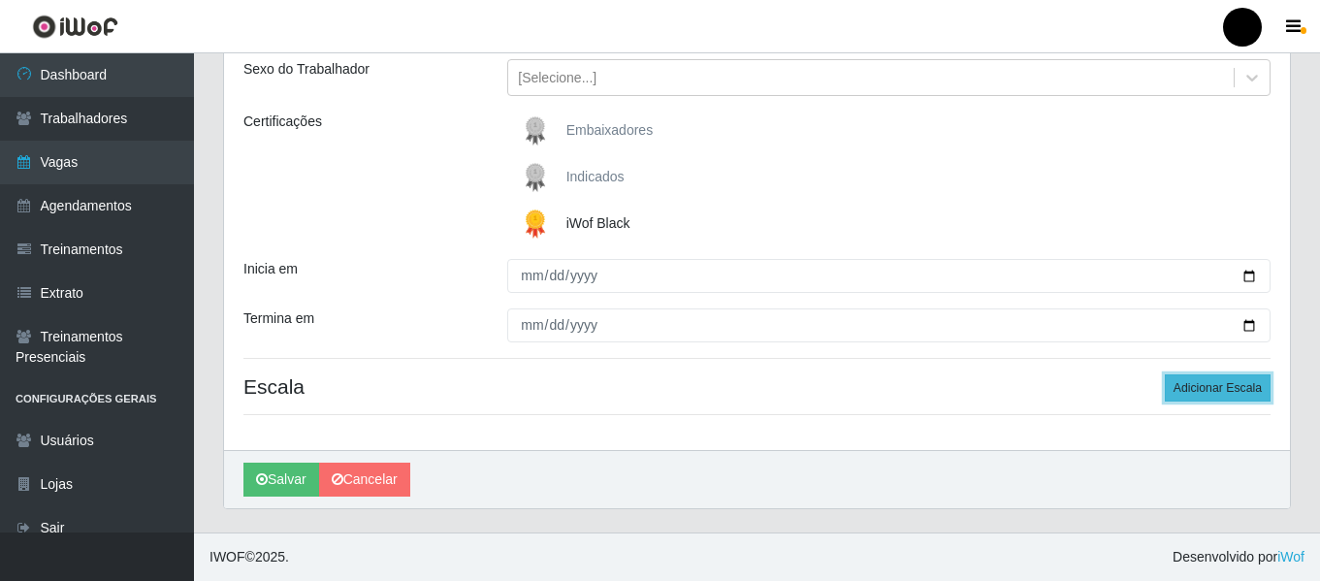
click at [1232, 381] on button "Adicionar Escala" at bounding box center [1218, 387] width 106 height 27
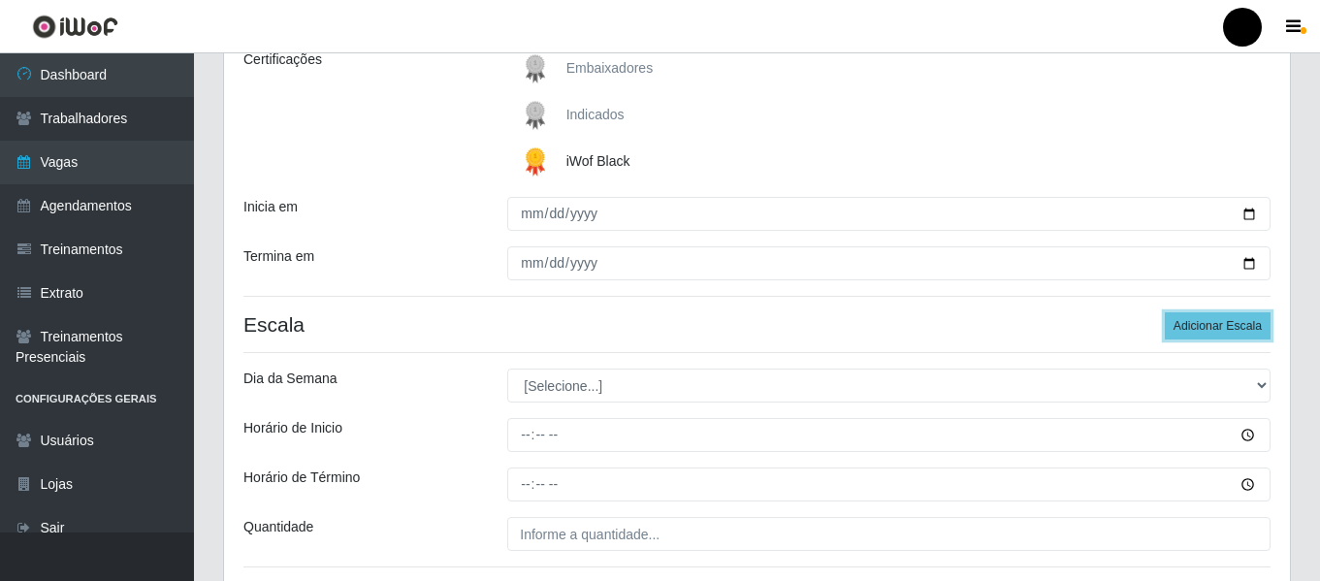
scroll to position [323, 0]
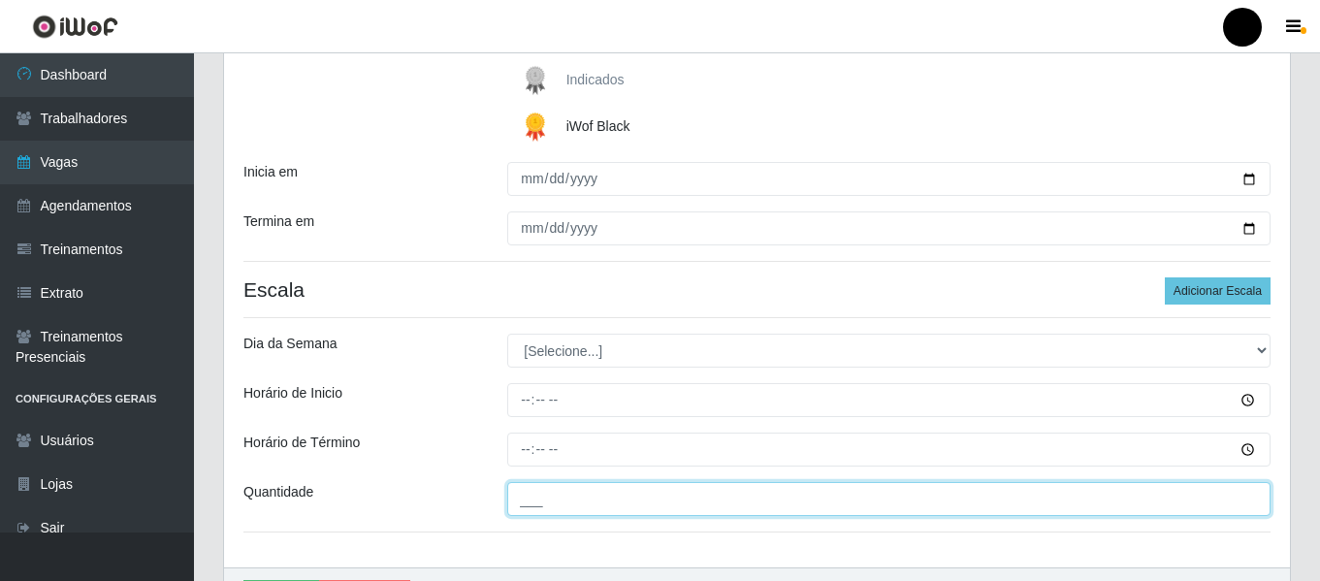
click at [664, 497] on input "___" at bounding box center [888, 499] width 763 height 34
type input "3__"
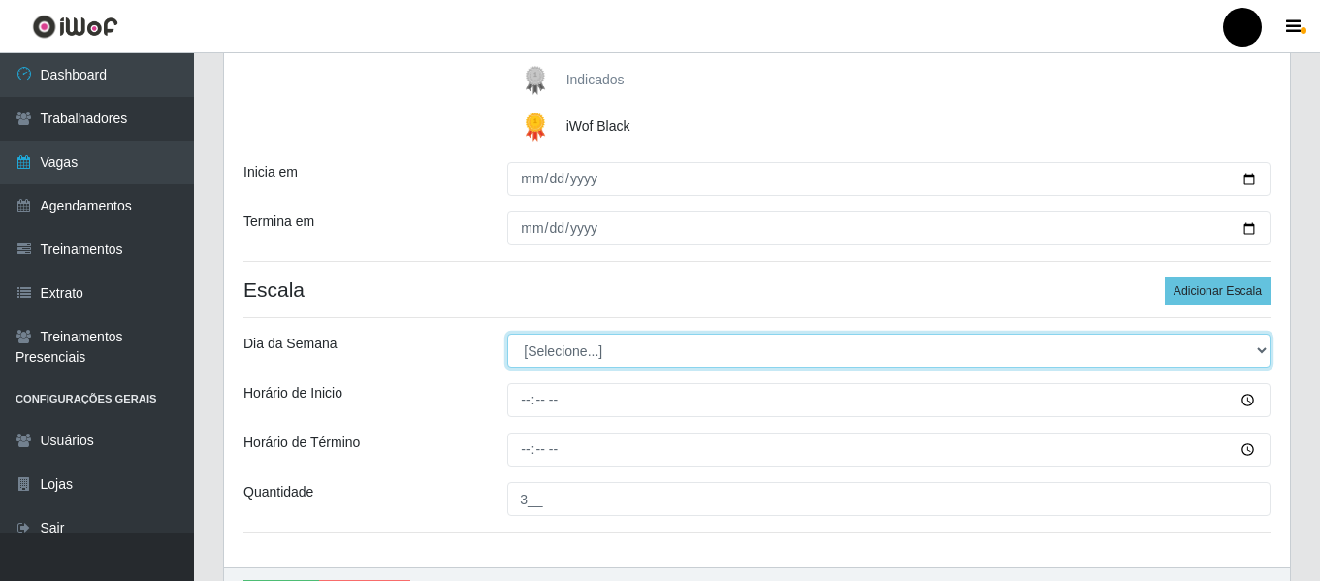
click at [1261, 348] on select "[Selecione...] Segunda Terça Quarta Quinta Sexta Sábado Domingo" at bounding box center [888, 351] width 763 height 34
select select "4"
click at [507, 334] on select "[Selecione...] Segunda Terça Quarta Quinta Sexta Sábado Domingo" at bounding box center [888, 351] width 763 height 34
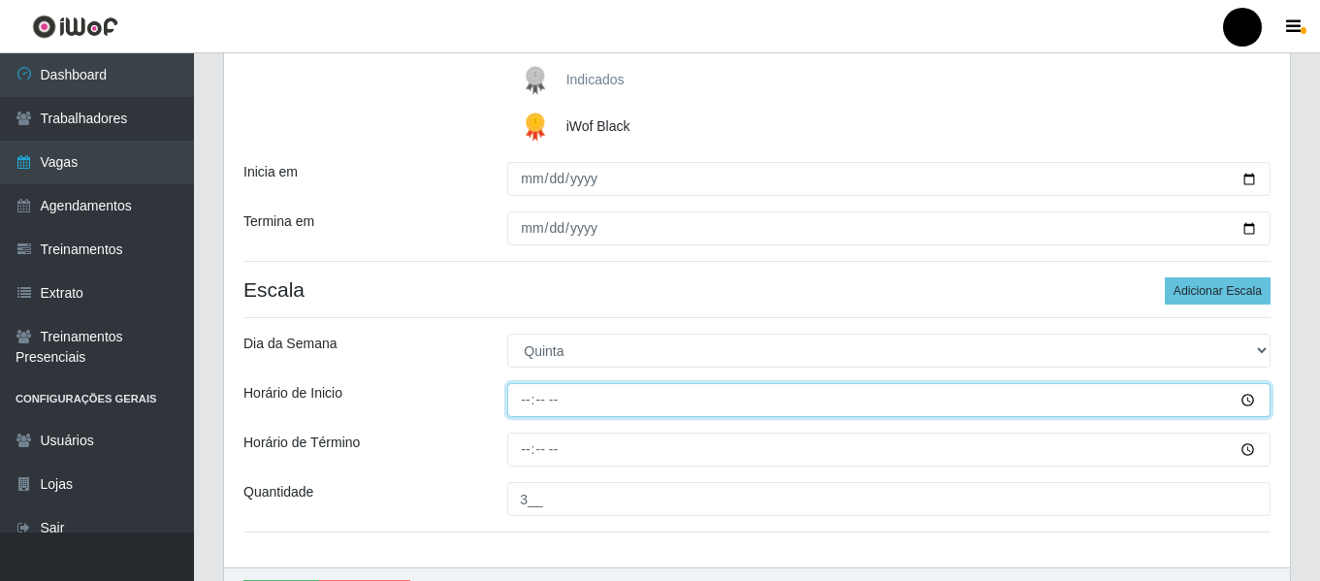
click at [523, 404] on input "Horário de Inicio" at bounding box center [888, 400] width 763 height 34
type input "16:30"
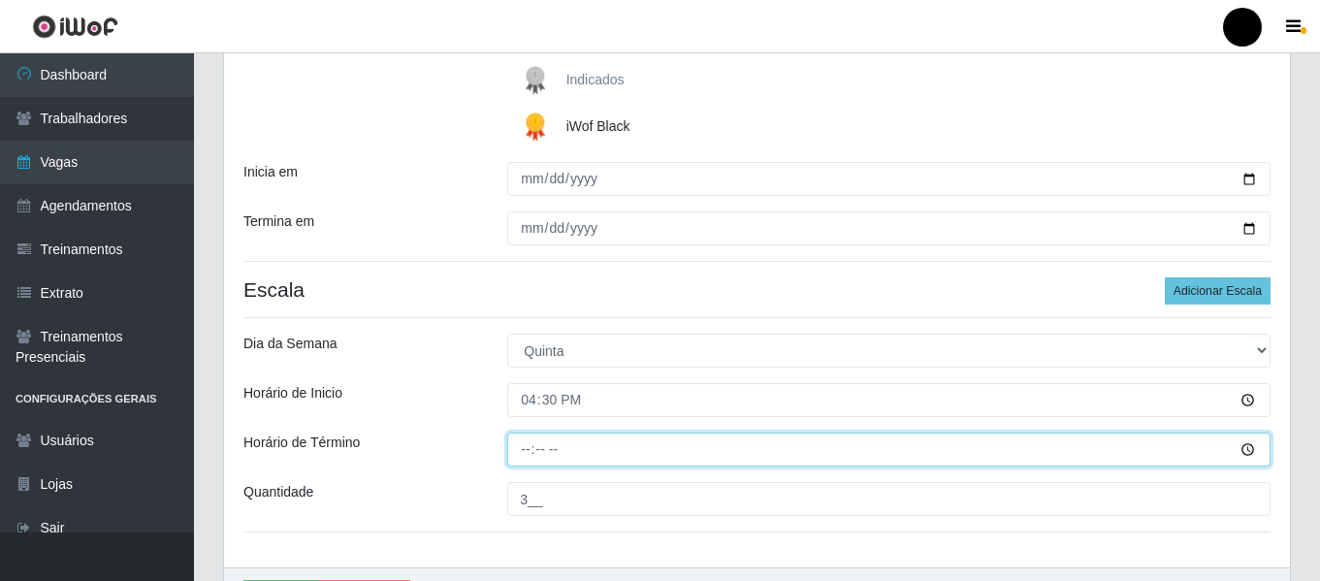
click at [526, 452] on input "Horário de Término" at bounding box center [888, 450] width 763 height 34
type input "22:30"
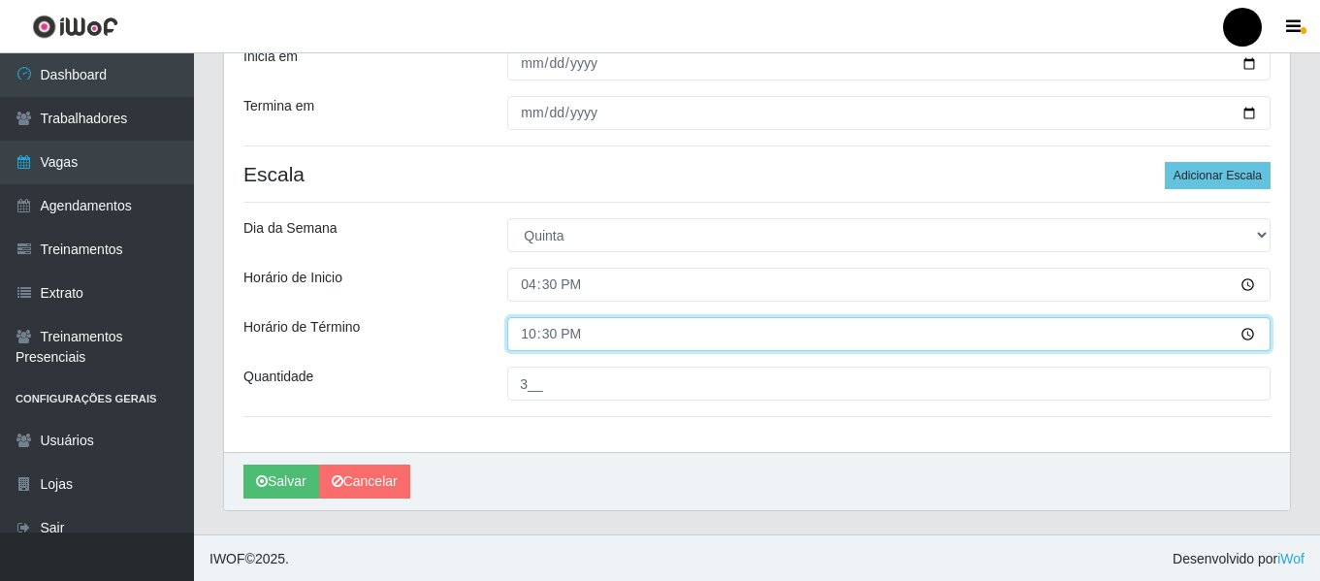
scroll to position [440, 0]
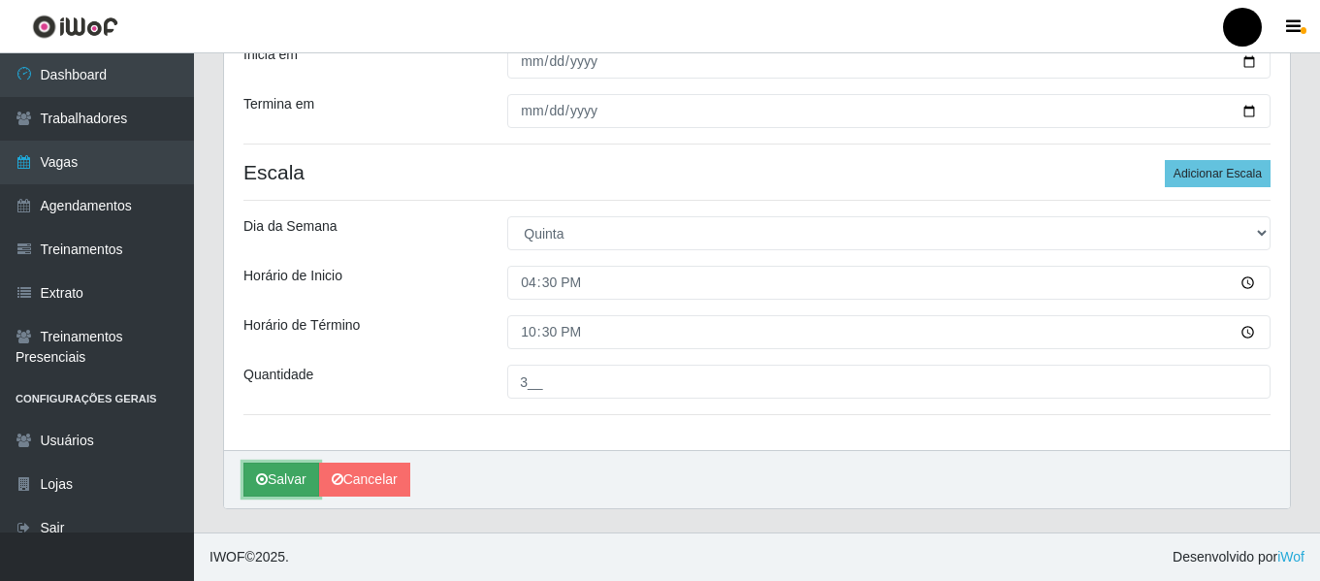
click at [274, 472] on button "Salvar" at bounding box center [281, 480] width 76 height 34
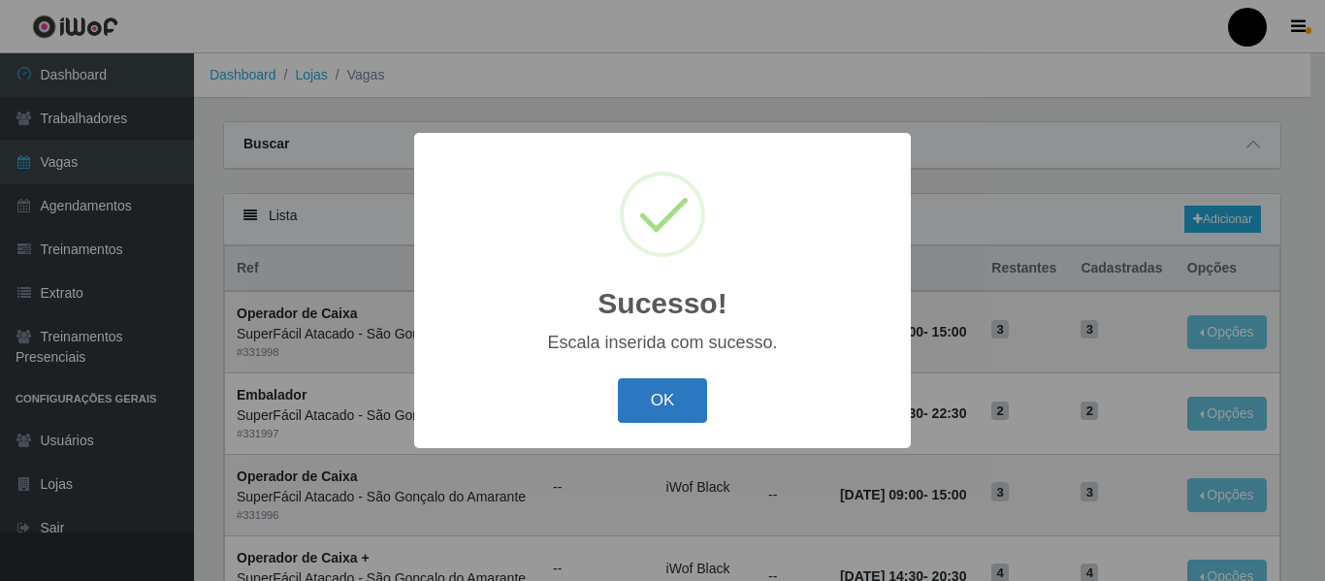
click at [657, 411] on button "OK" at bounding box center [663, 401] width 90 height 46
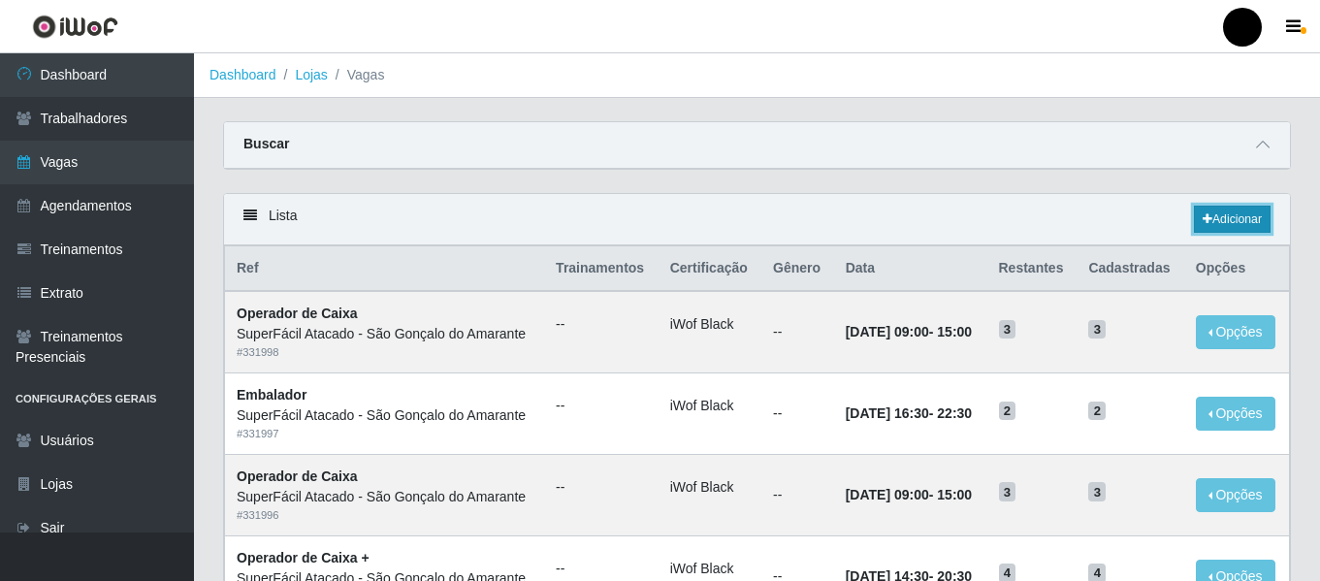
click at [1240, 216] on link "Adicionar" at bounding box center [1232, 219] width 77 height 27
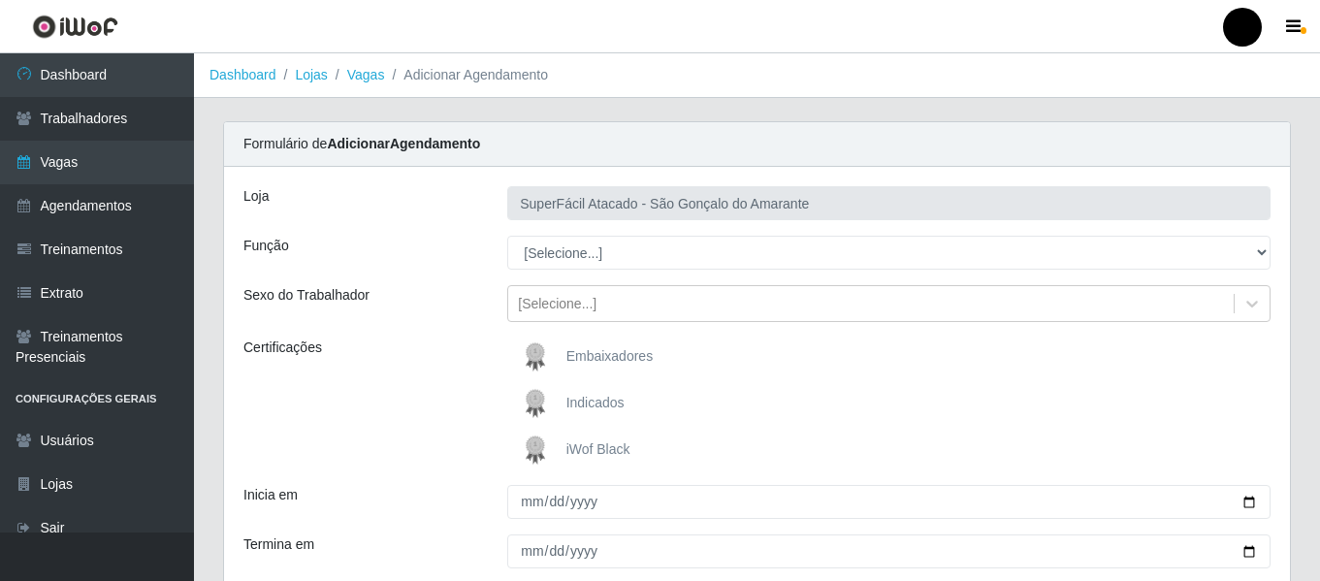
click at [607, 451] on span "iWof Black" at bounding box center [598, 449] width 64 height 16
click at [0, 0] on input "iWof Black" at bounding box center [0, 0] width 0 height 0
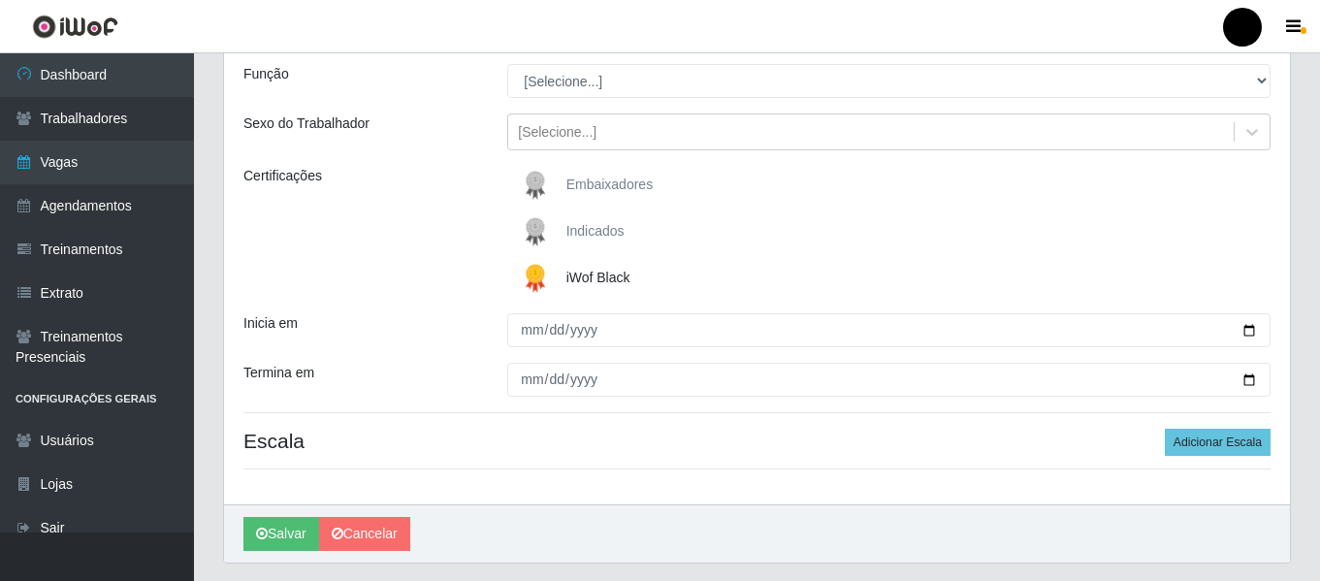
scroll to position [194, 0]
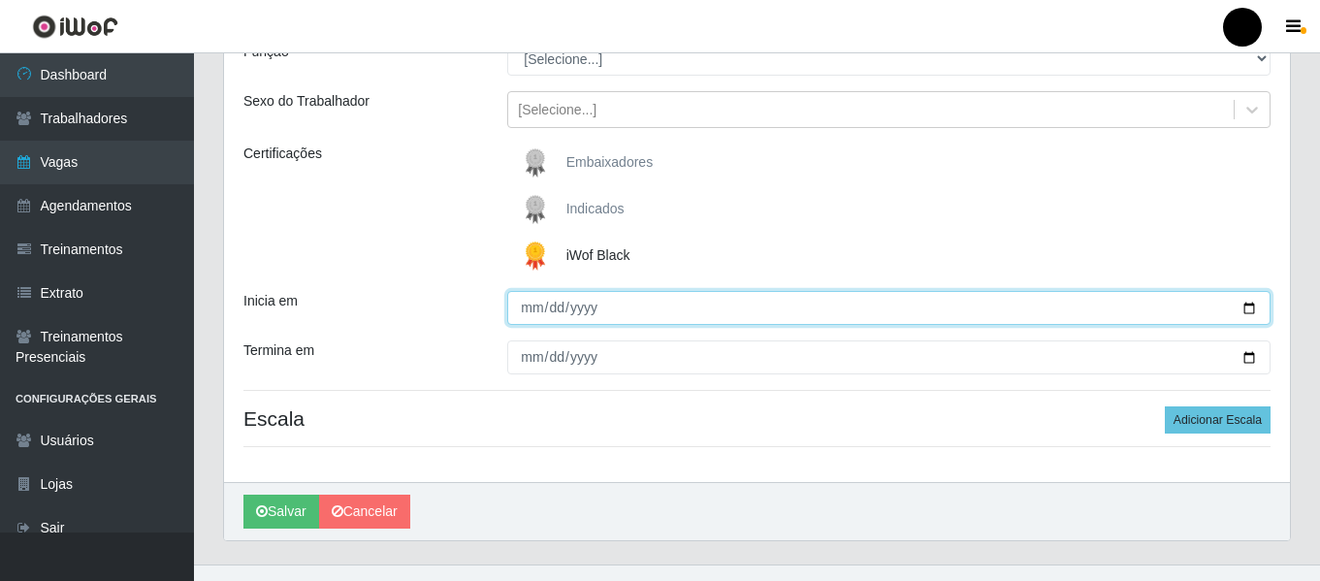
click at [1251, 308] on input "Inicia em" at bounding box center [888, 308] width 763 height 34
type input "[DATE]"
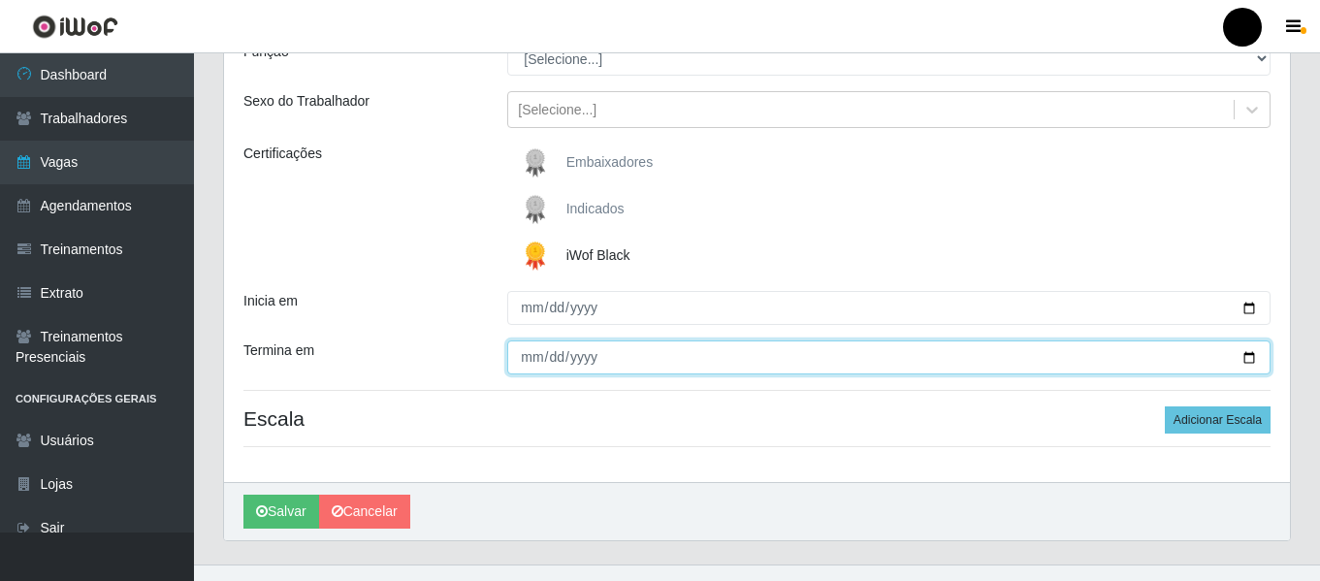
click at [1247, 358] on input "Termina em" at bounding box center [888, 357] width 763 height 34
type input "[DATE]"
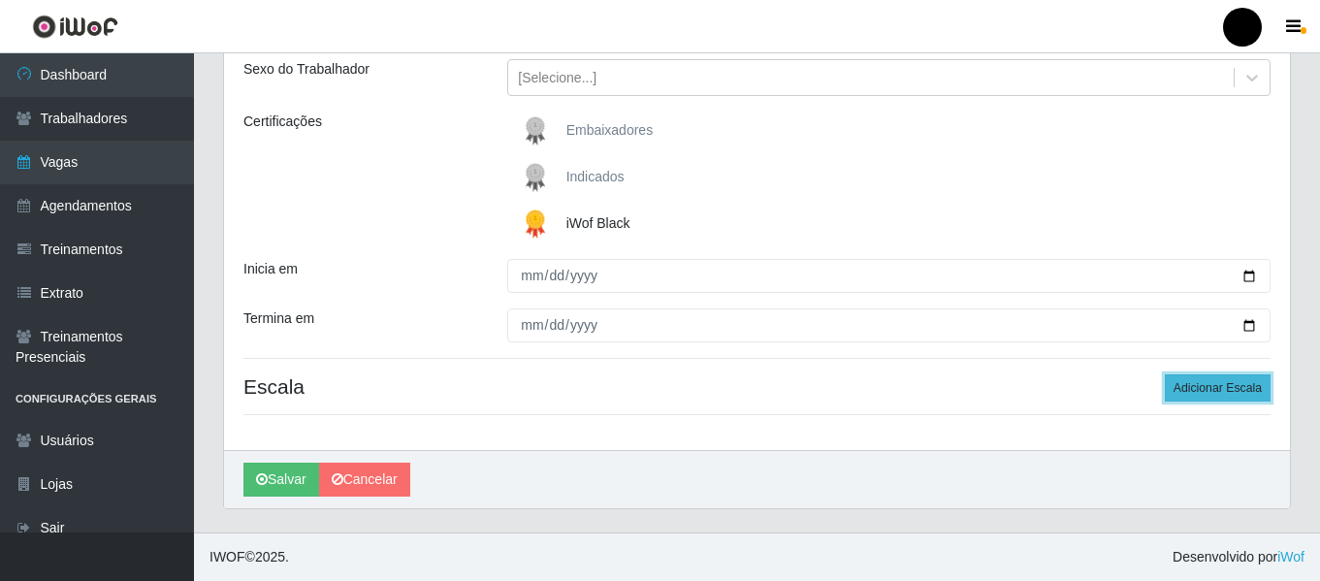
click at [1179, 389] on button "Adicionar Escala" at bounding box center [1218, 387] width 106 height 27
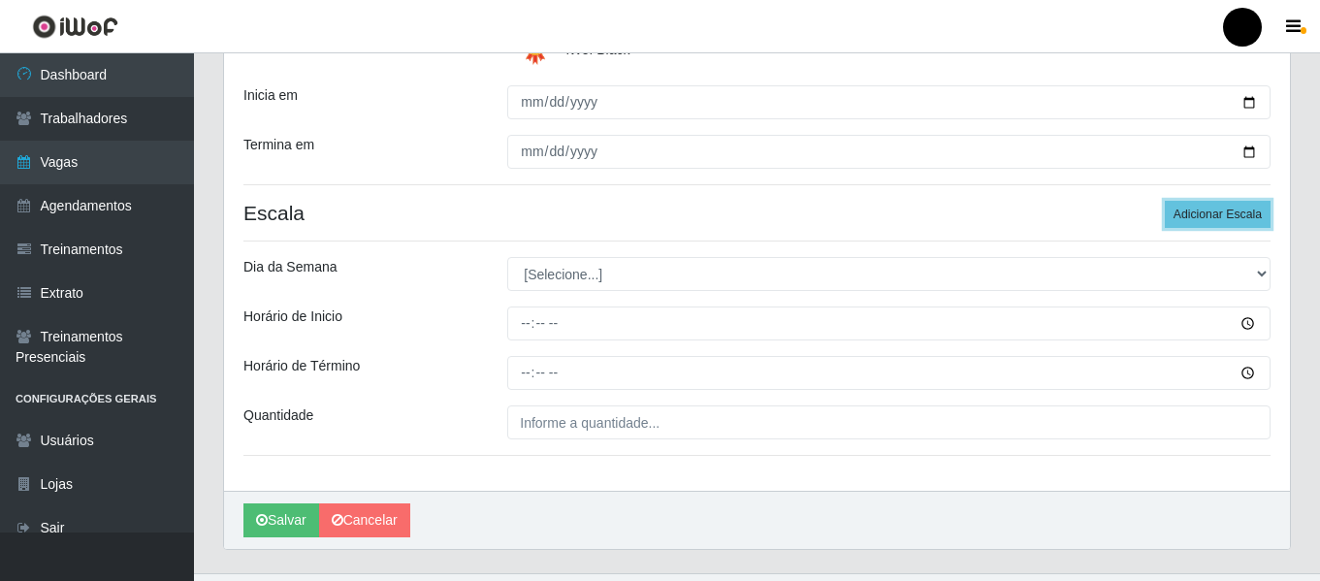
scroll to position [420, 0]
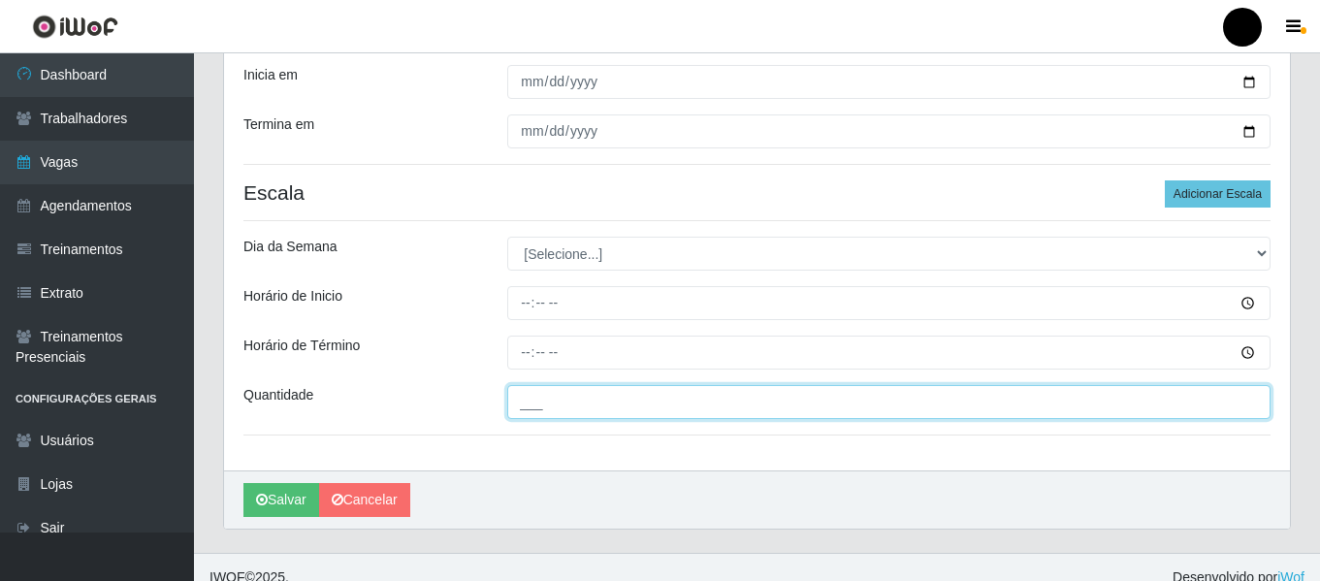
click at [629, 418] on input "___" at bounding box center [888, 402] width 763 height 34
type input "2__"
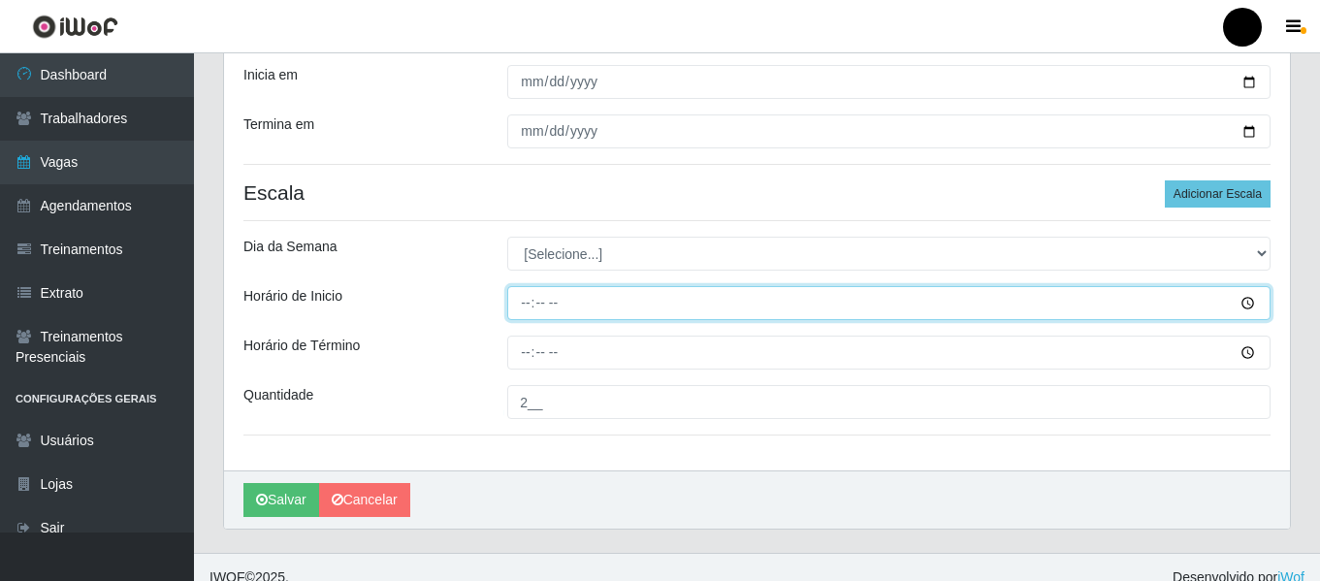
click at [519, 303] on input "Horário de Inicio" at bounding box center [888, 303] width 763 height 34
type input "16:30"
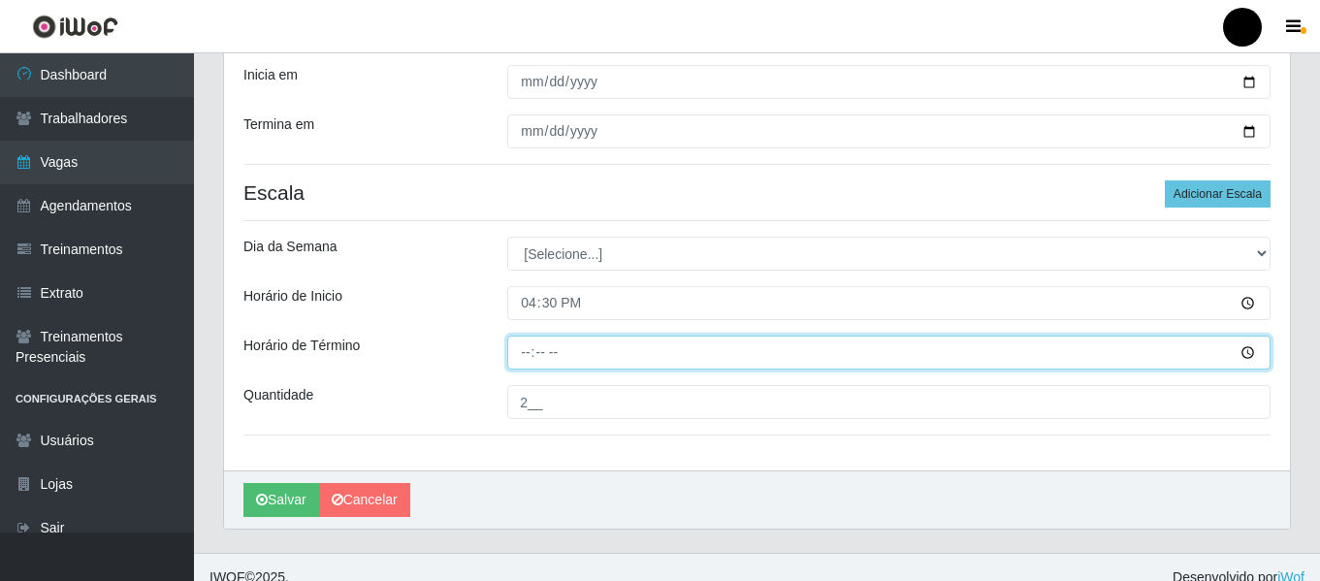
click at [523, 350] on input "Horário de Término" at bounding box center [888, 353] width 763 height 34
type input "22:30"
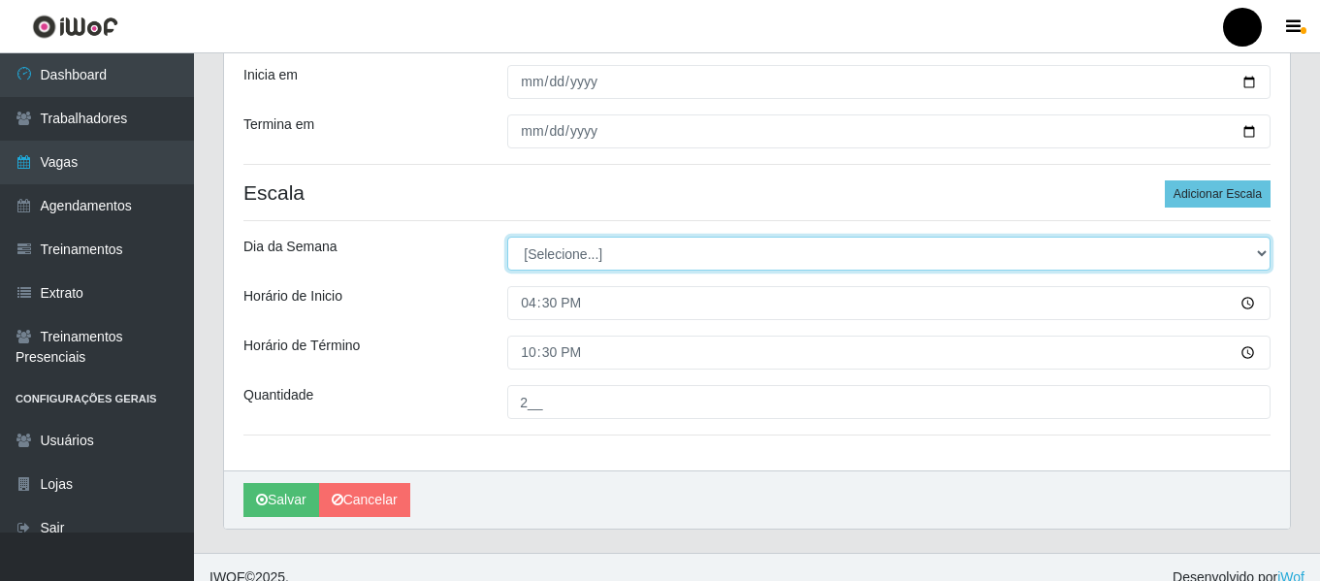
click at [1263, 255] on select "[Selecione...] Segunda Terça Quarta Quinta Sexta Sábado Domingo" at bounding box center [888, 254] width 763 height 34
select select "5"
click at [507, 237] on select "[Selecione...] Segunda Terça Quarta Quinta Sexta Sábado Domingo" at bounding box center [888, 254] width 763 height 34
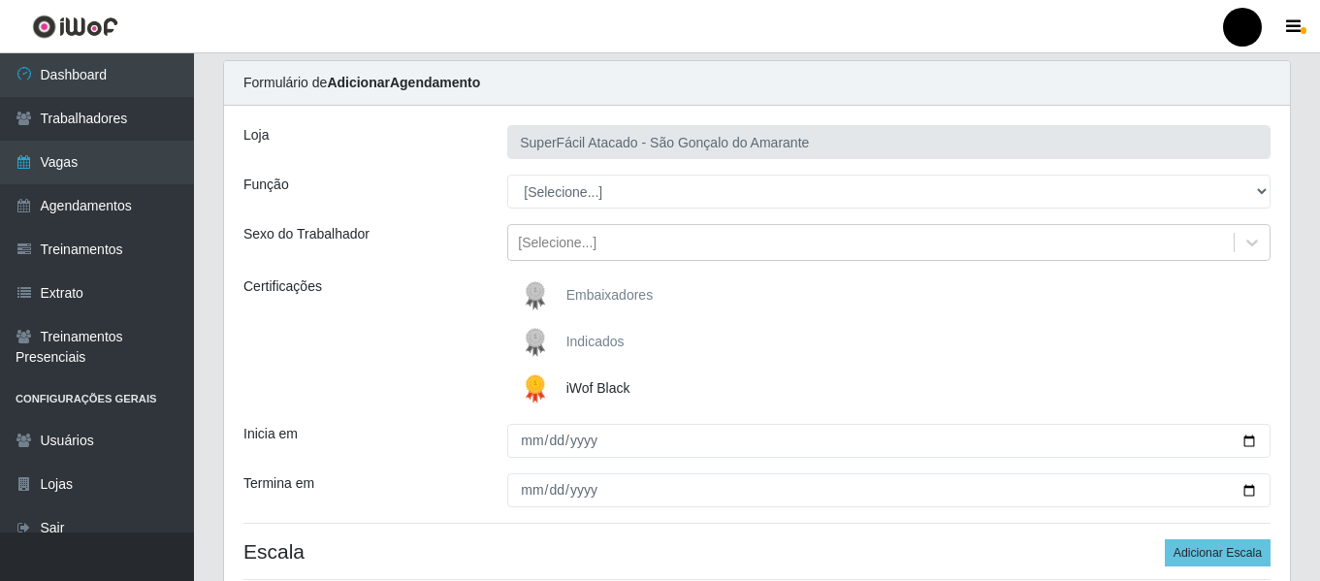
scroll to position [0, 0]
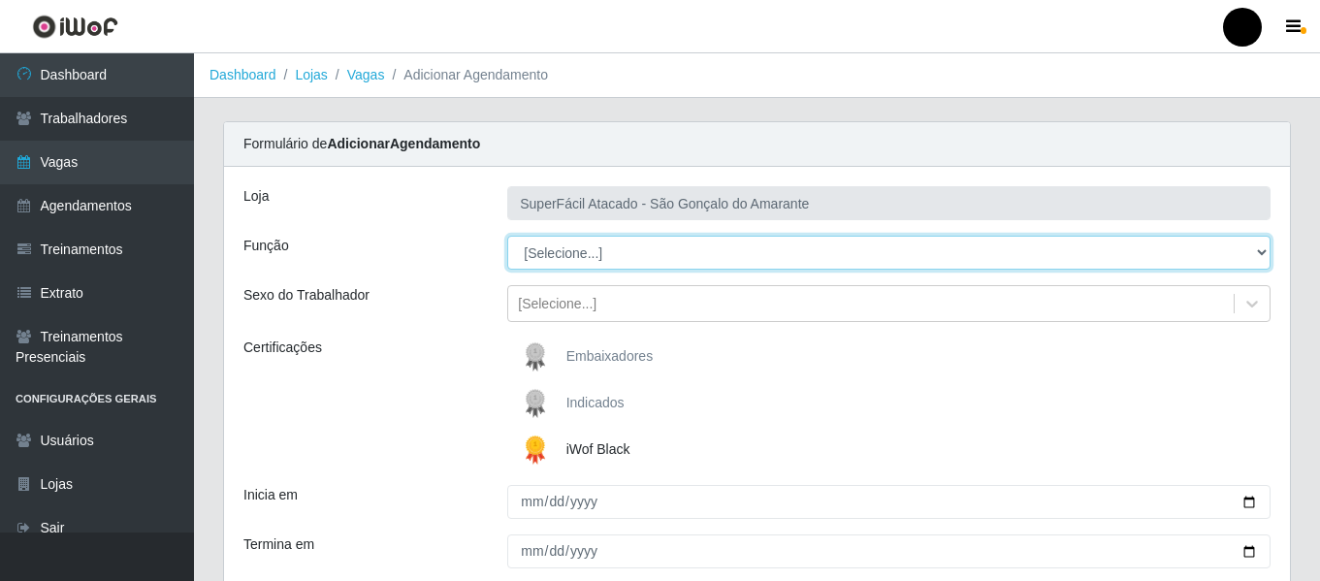
click at [1253, 255] on select "[Selecione...] Auxiliar de Estacionamento Auxiliar de Estacionamento + Auxiliar…" at bounding box center [888, 253] width 763 height 34
select select "1"
click at [507, 236] on select "[Selecione...] Auxiliar de Estacionamento Auxiliar de Estacionamento + Auxiliar…" at bounding box center [888, 253] width 763 height 34
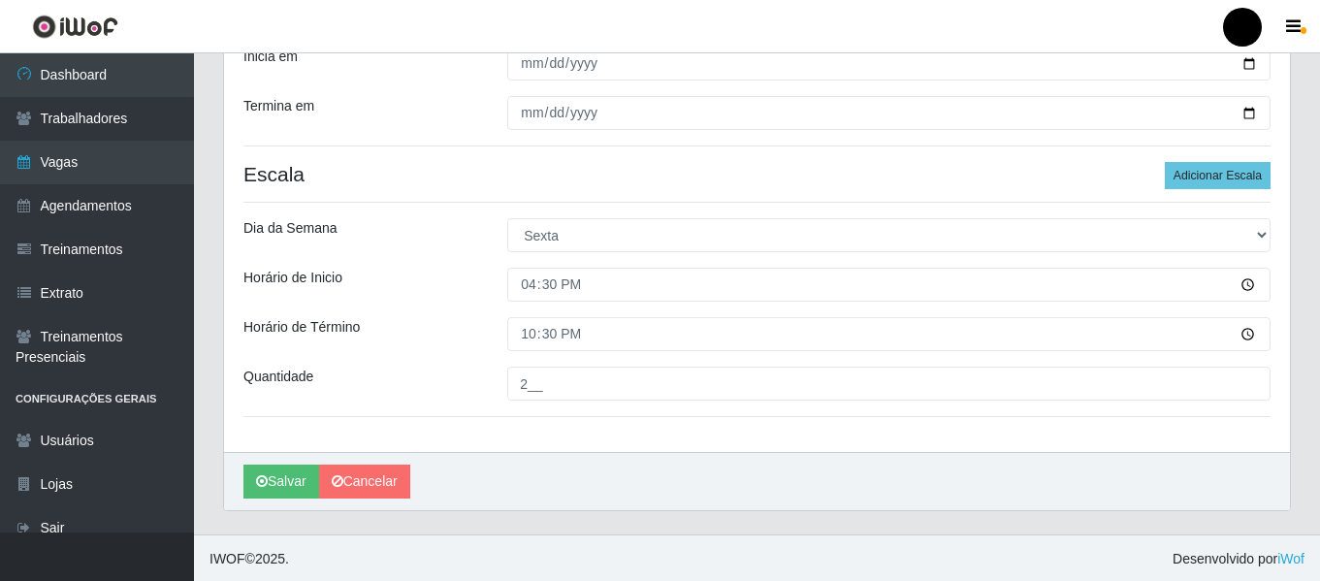
scroll to position [440, 0]
click at [269, 470] on button "Salvar" at bounding box center [281, 480] width 76 height 34
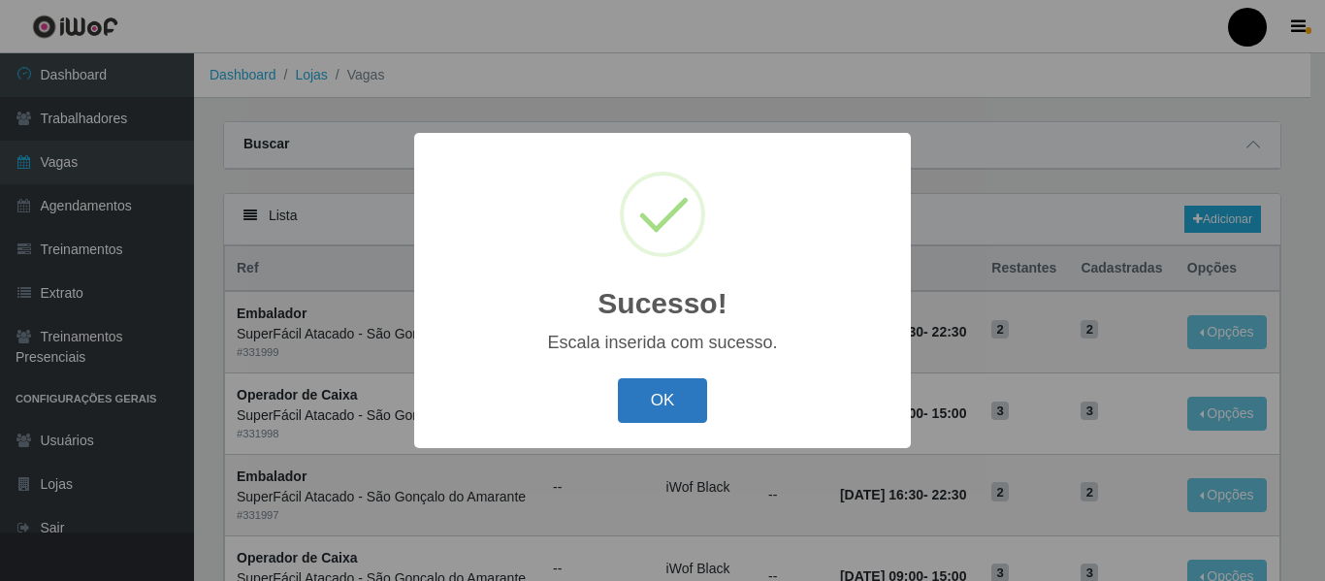
click at [637, 407] on button "OK" at bounding box center [663, 401] width 90 height 46
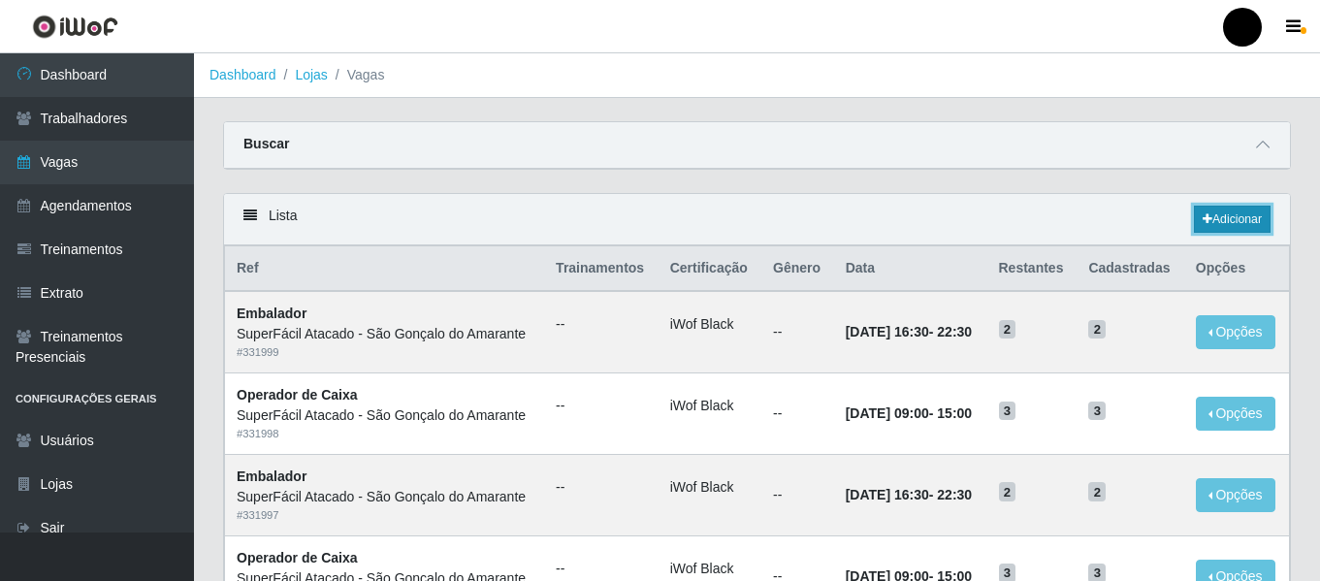
click at [1214, 218] on link "Adicionar" at bounding box center [1232, 219] width 77 height 27
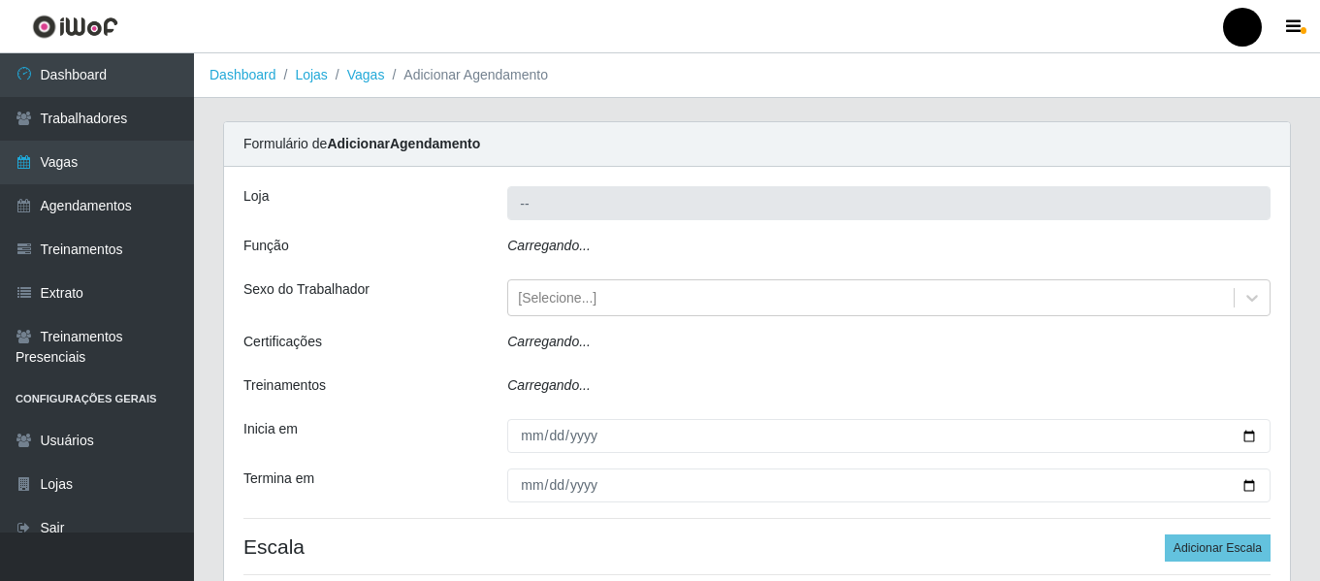
type input "SuperFácil Atacado - São Gonçalo do Amarante"
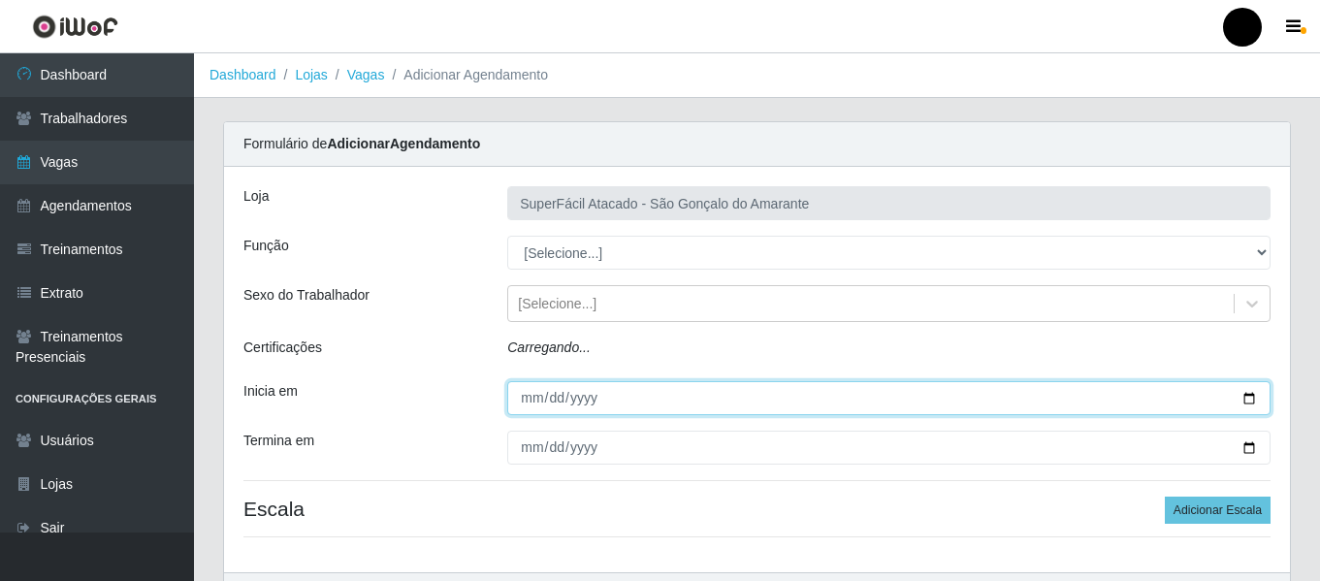
click at [1248, 402] on input "Inicia em" at bounding box center [888, 398] width 763 height 34
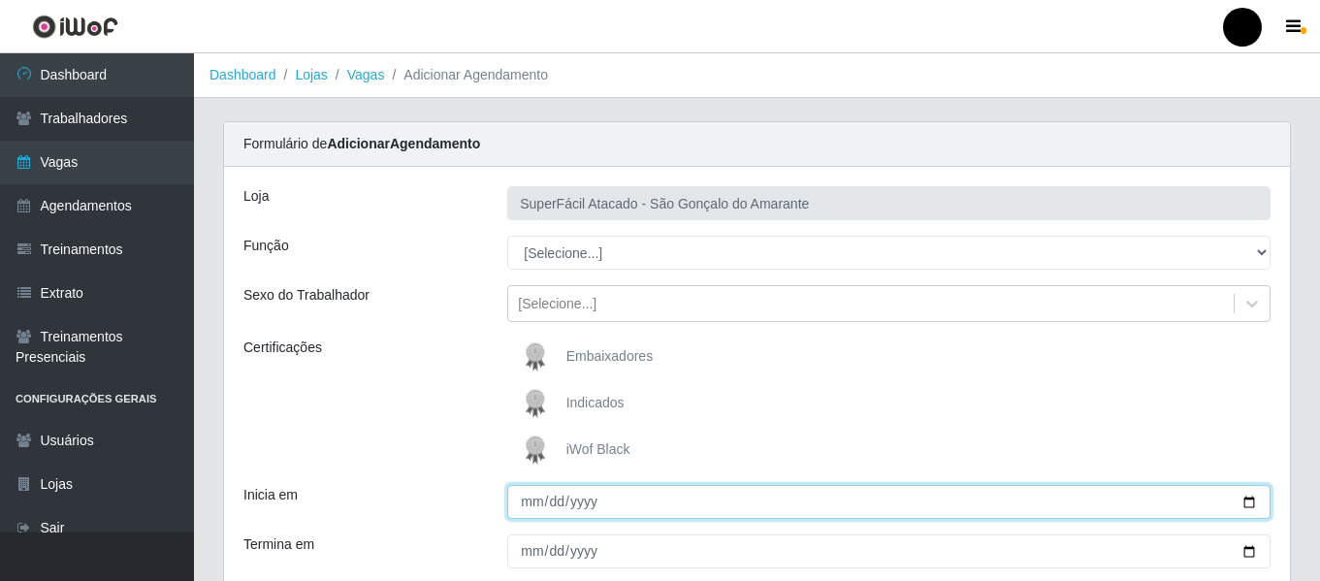
type input "[DATE]"
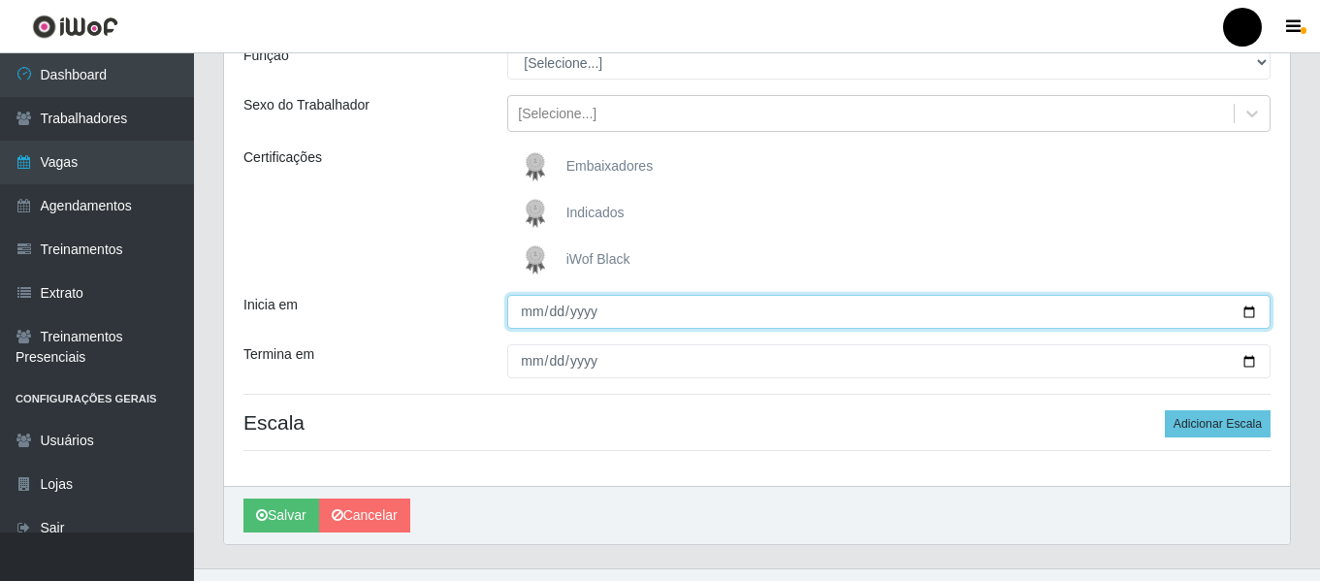
scroll to position [194, 0]
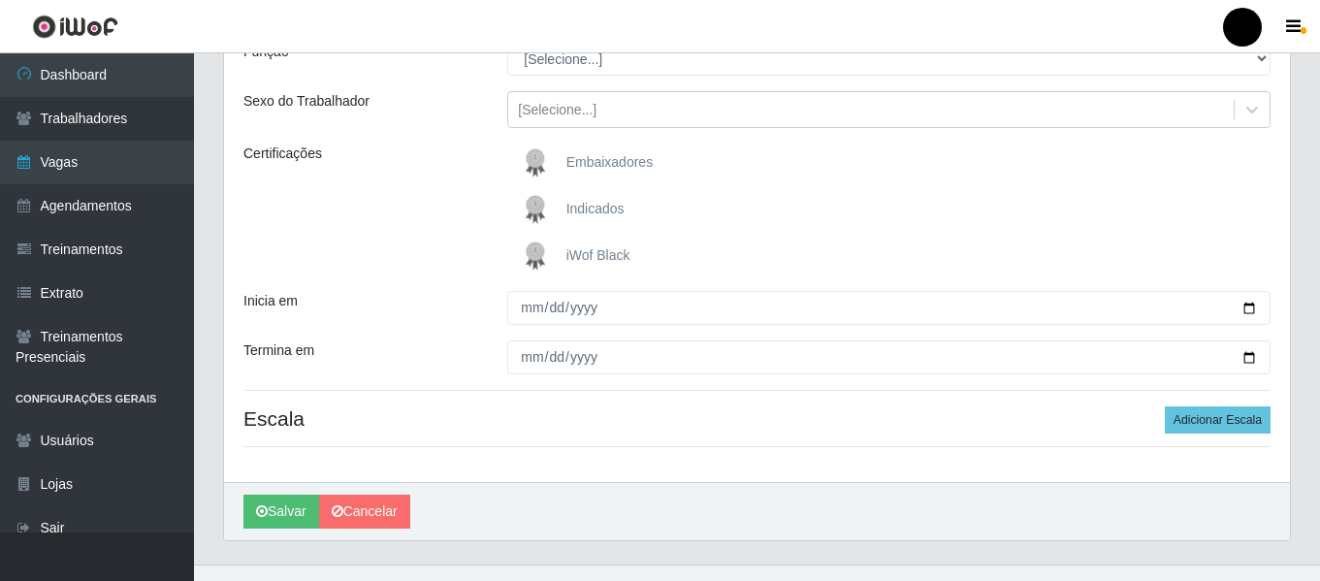
click at [606, 255] on span "iWof Black" at bounding box center [598, 255] width 64 height 16
click at [0, 0] on input "iWof Black" at bounding box center [0, 0] width 0 height 0
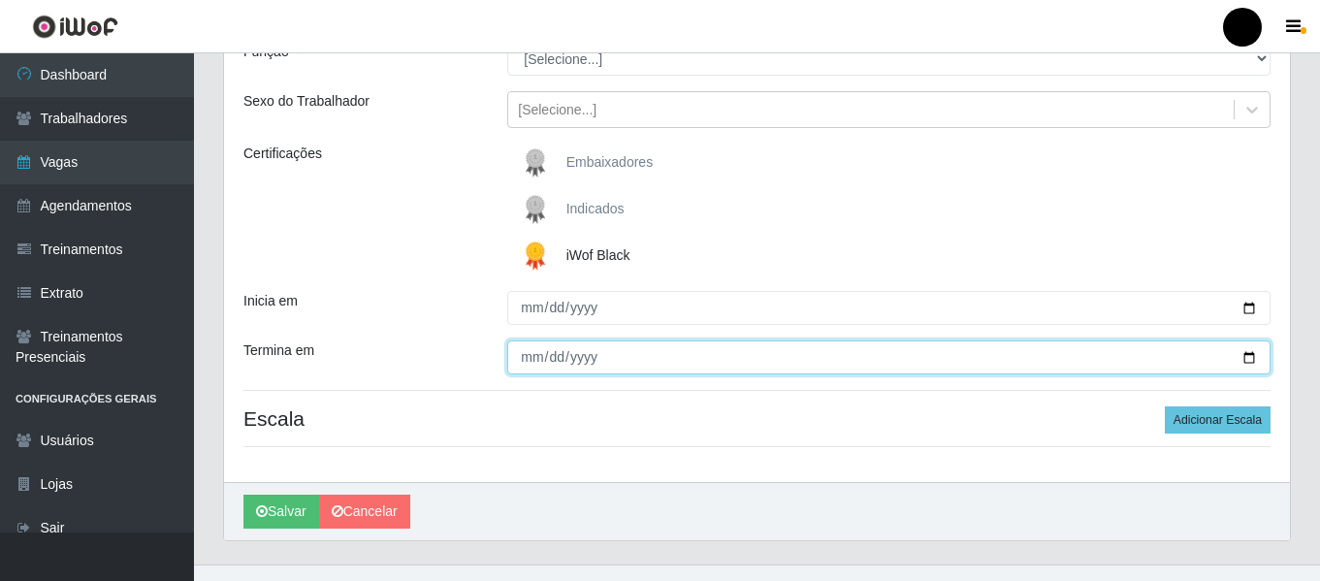
click at [1249, 359] on input "Termina em" at bounding box center [888, 357] width 763 height 34
type input "[DATE]"
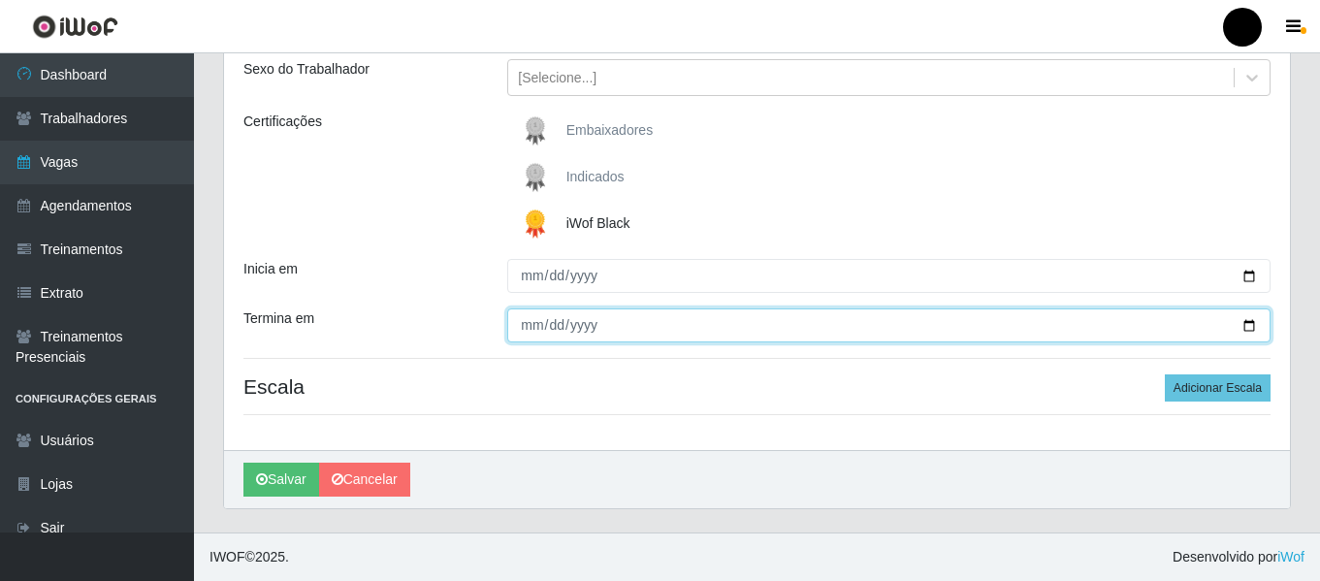
scroll to position [32, 0]
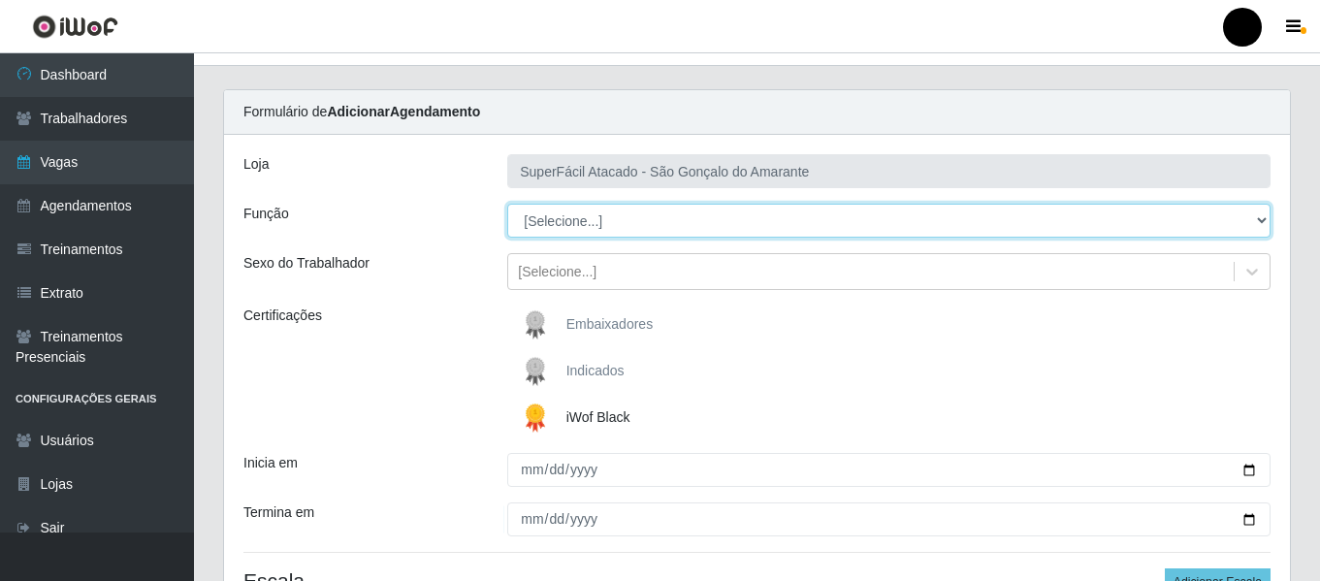
click at [1259, 215] on select "[Selecione...] Auxiliar de Estacionamento Auxiliar de Estacionamento + Auxiliar…" at bounding box center [888, 221] width 763 height 34
select select "22"
click at [507, 204] on select "[Selecione...] Auxiliar de Estacionamento Auxiliar de Estacionamento + Auxiliar…" at bounding box center [888, 221] width 763 height 34
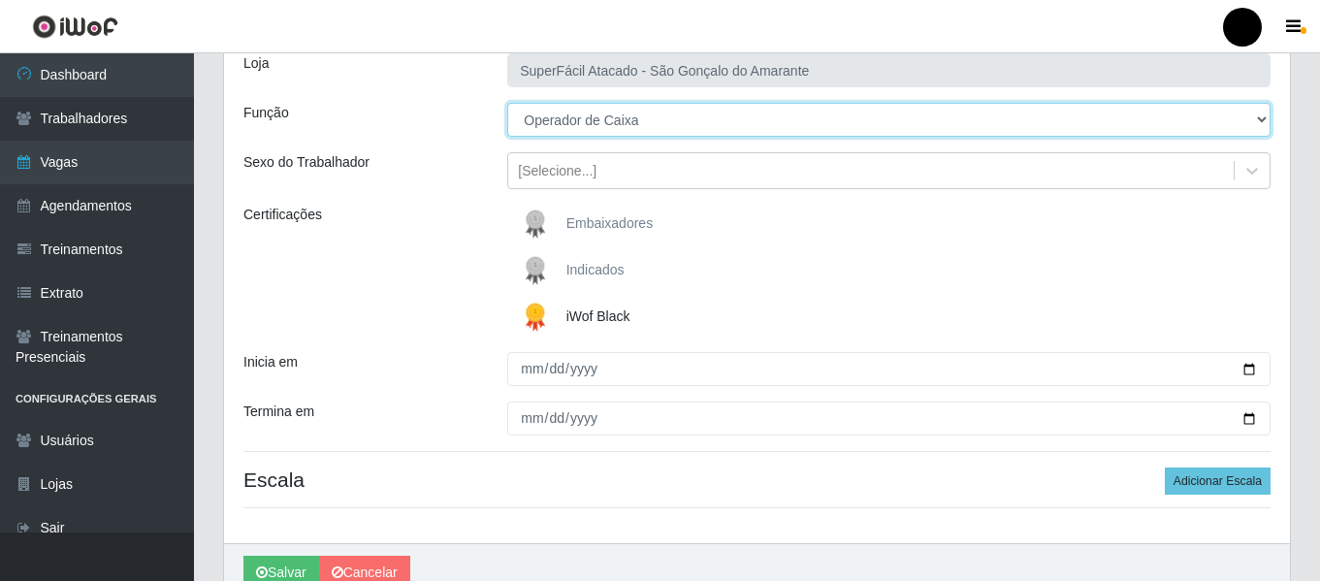
scroll to position [226, 0]
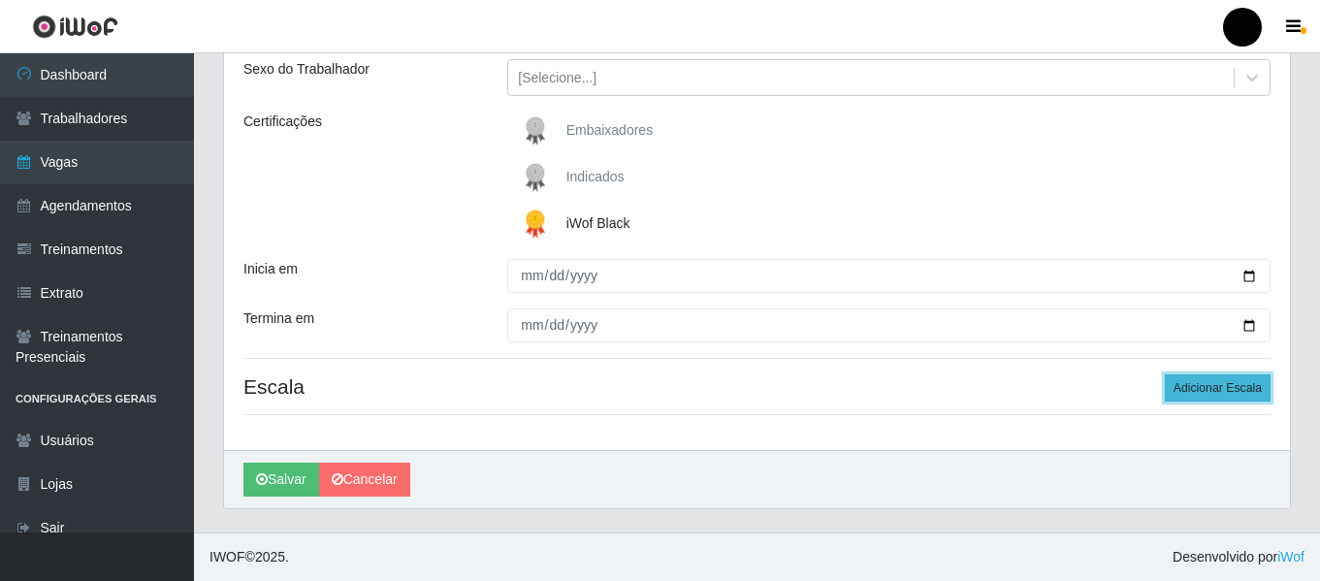
click at [1194, 382] on button "Adicionar Escala" at bounding box center [1218, 387] width 106 height 27
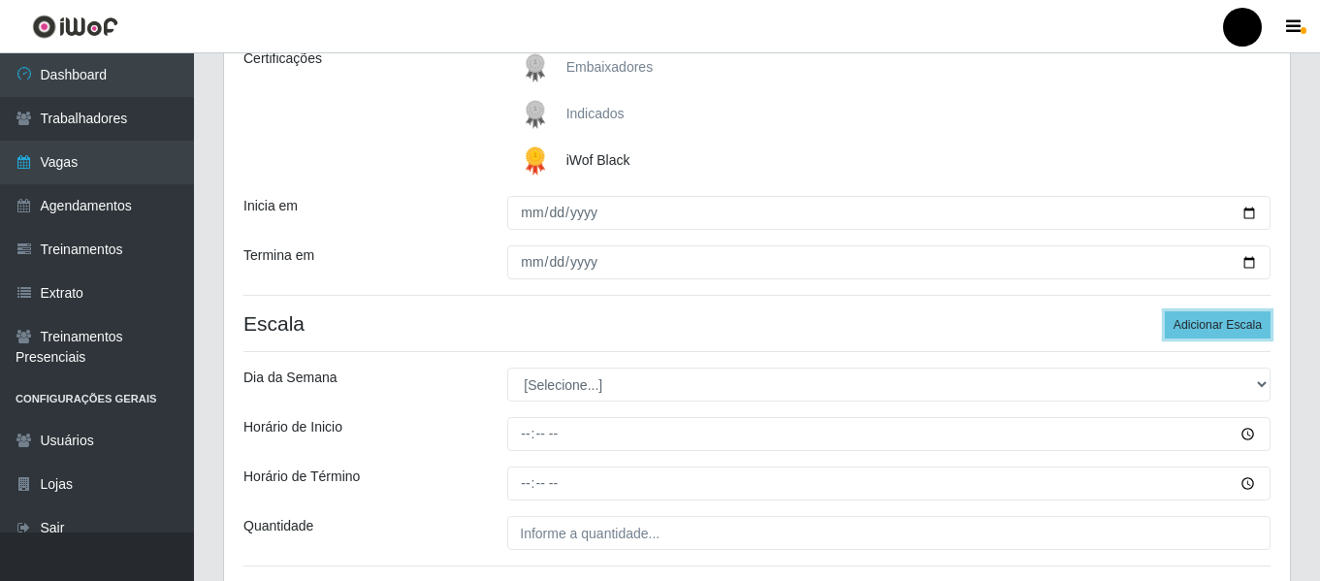
scroll to position [323, 0]
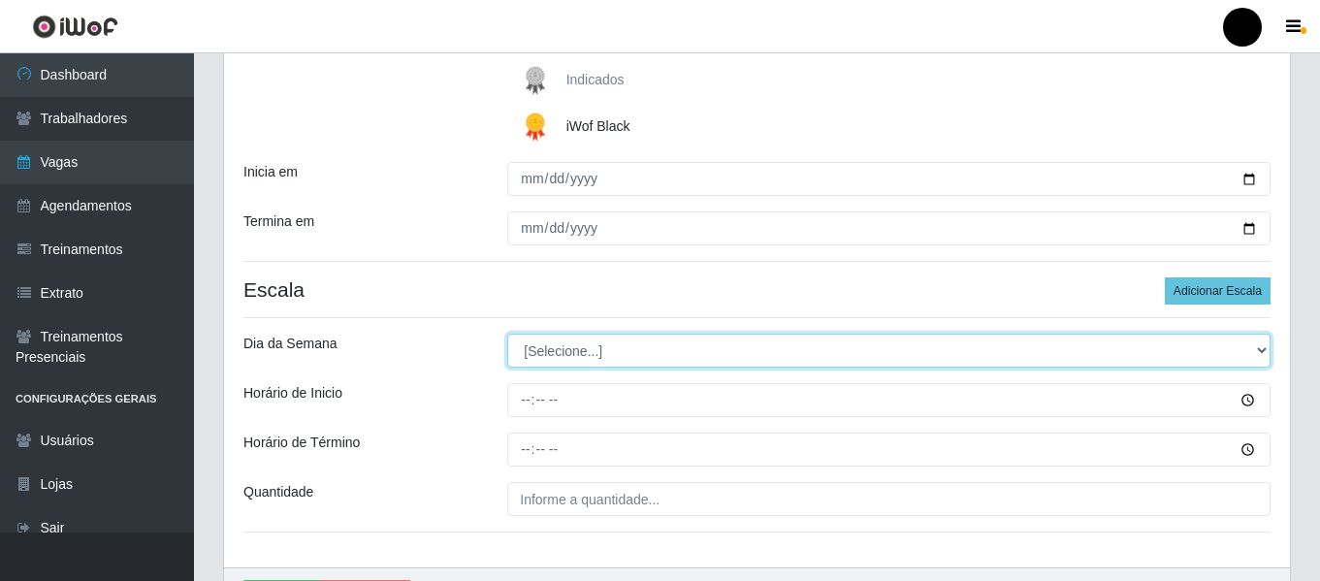
click at [1260, 353] on select "[Selecione...] Segunda Terça Quarta Quinta Sexta Sábado Domingo" at bounding box center [888, 351] width 763 height 34
select select "5"
click at [507, 334] on select "[Selecione...] Segunda Terça Quarta Quinta Sexta Sábado Domingo" at bounding box center [888, 351] width 763 height 34
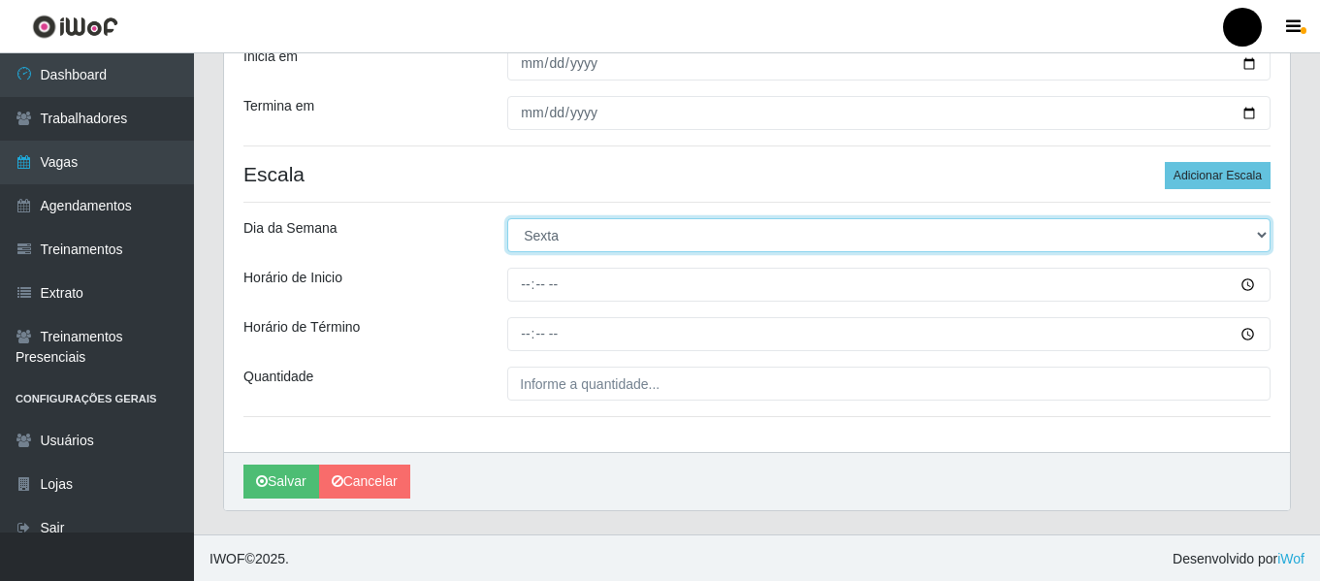
scroll to position [440, 0]
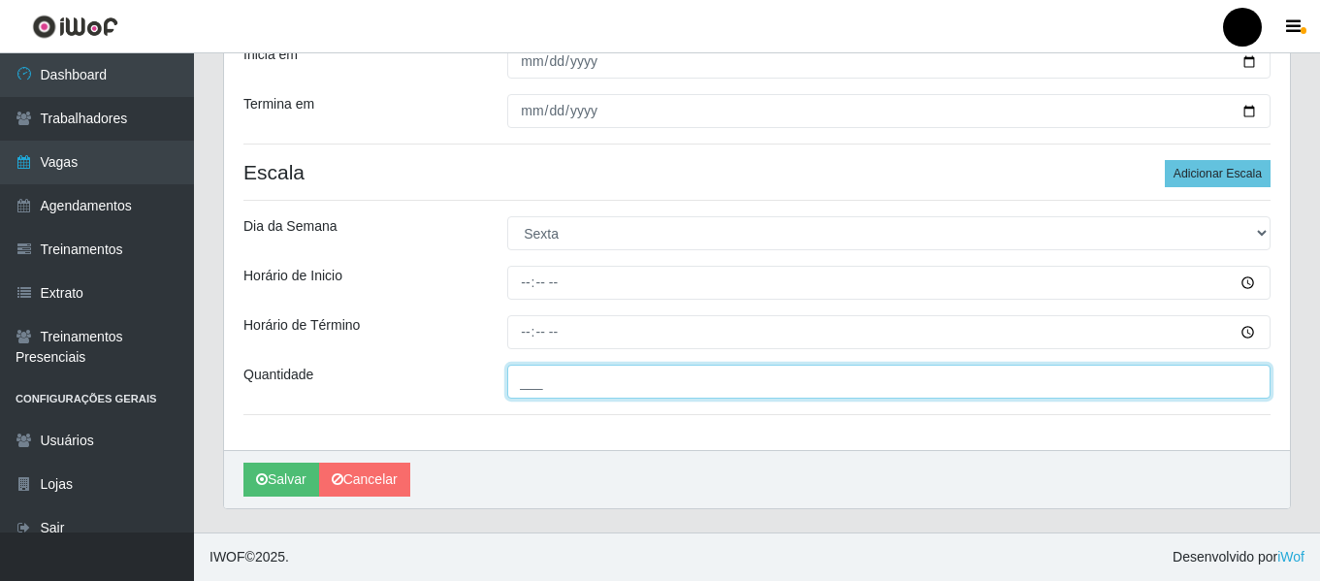
click at [726, 393] on input "___" at bounding box center [888, 382] width 763 height 34
type input "3__"
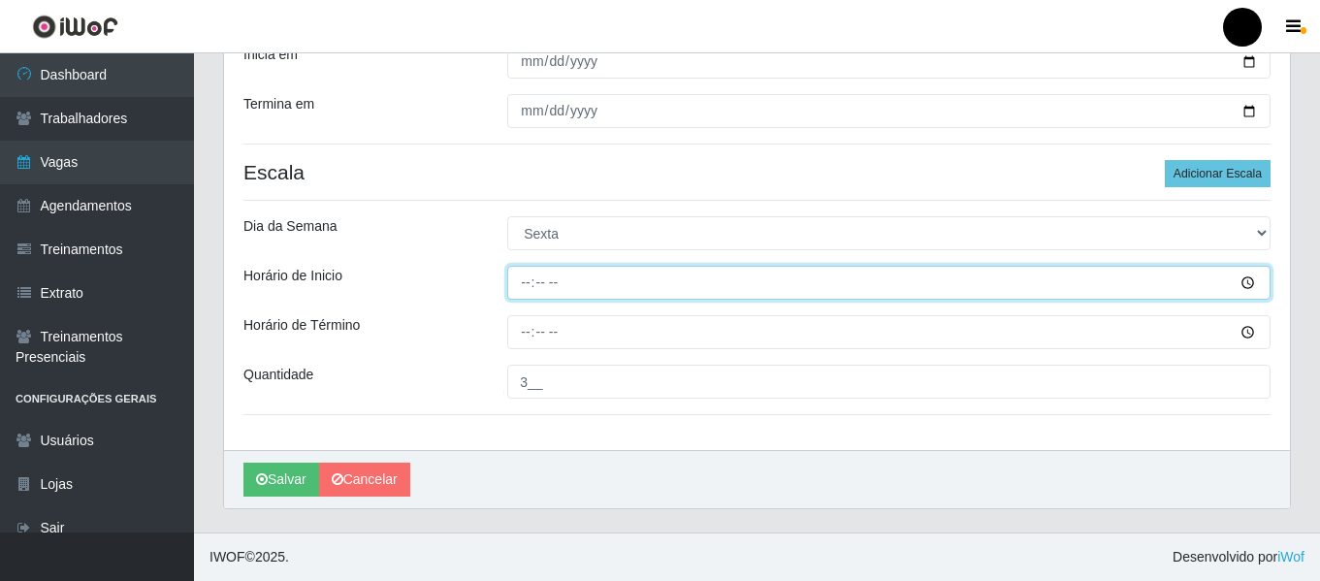
click at [512, 279] on input "Horário de Inicio" at bounding box center [888, 283] width 763 height 34
type input "16:30"
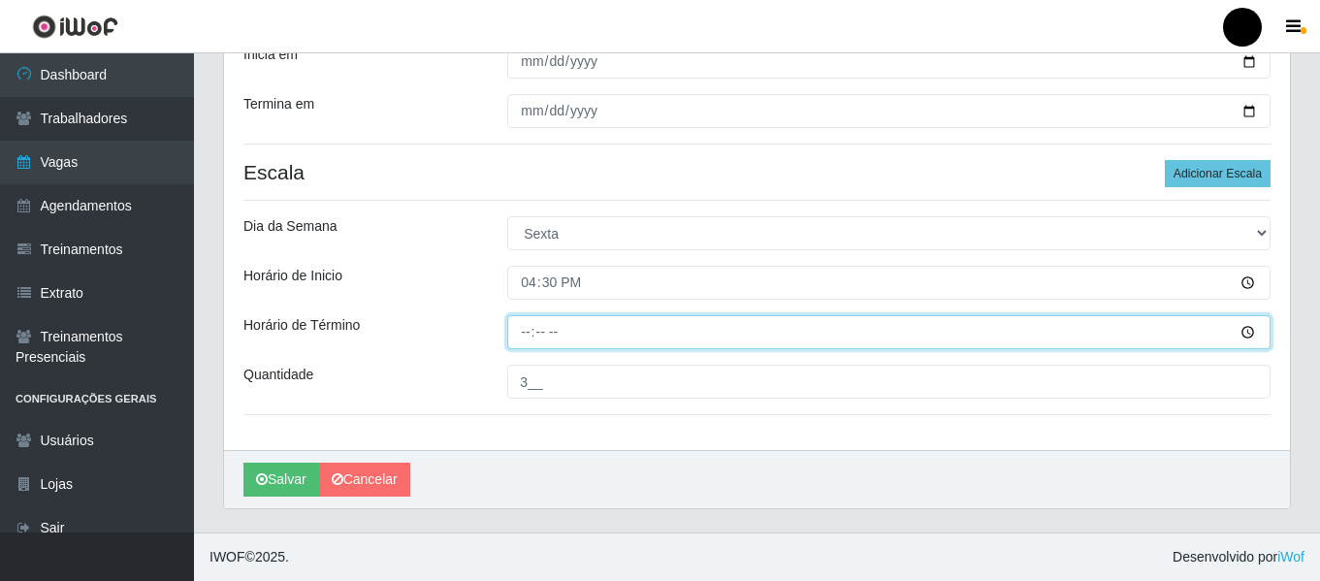
click at [524, 323] on input "Horário de Término" at bounding box center [888, 332] width 763 height 34
type input "22:30"
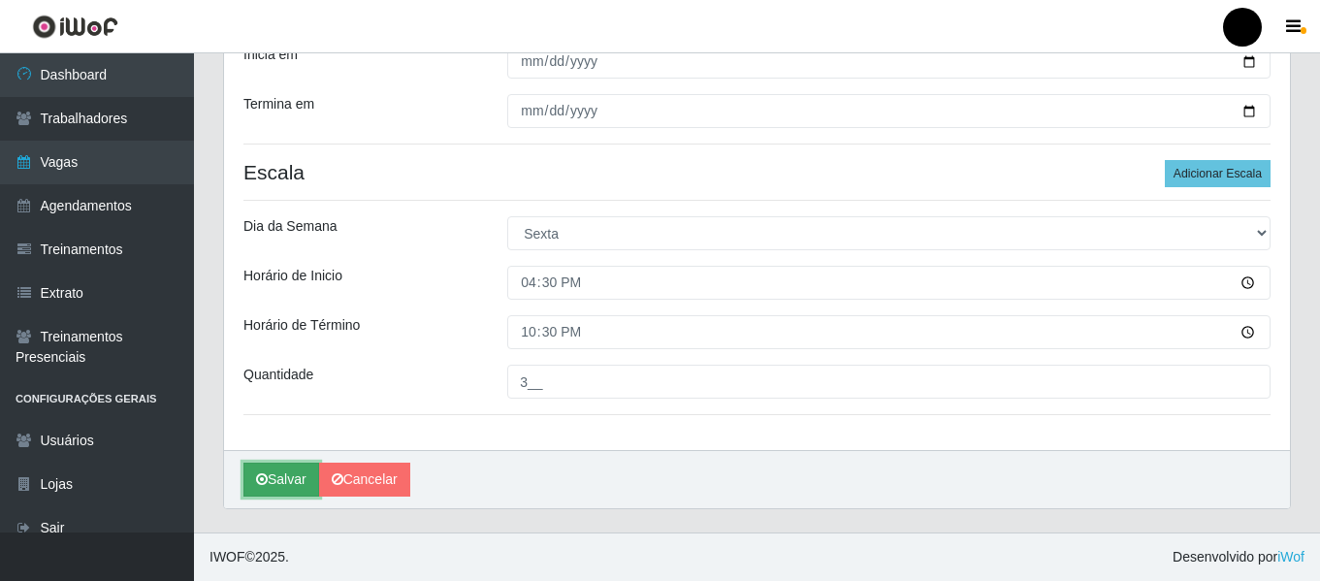
click at [301, 485] on button "Salvar" at bounding box center [281, 480] width 76 height 34
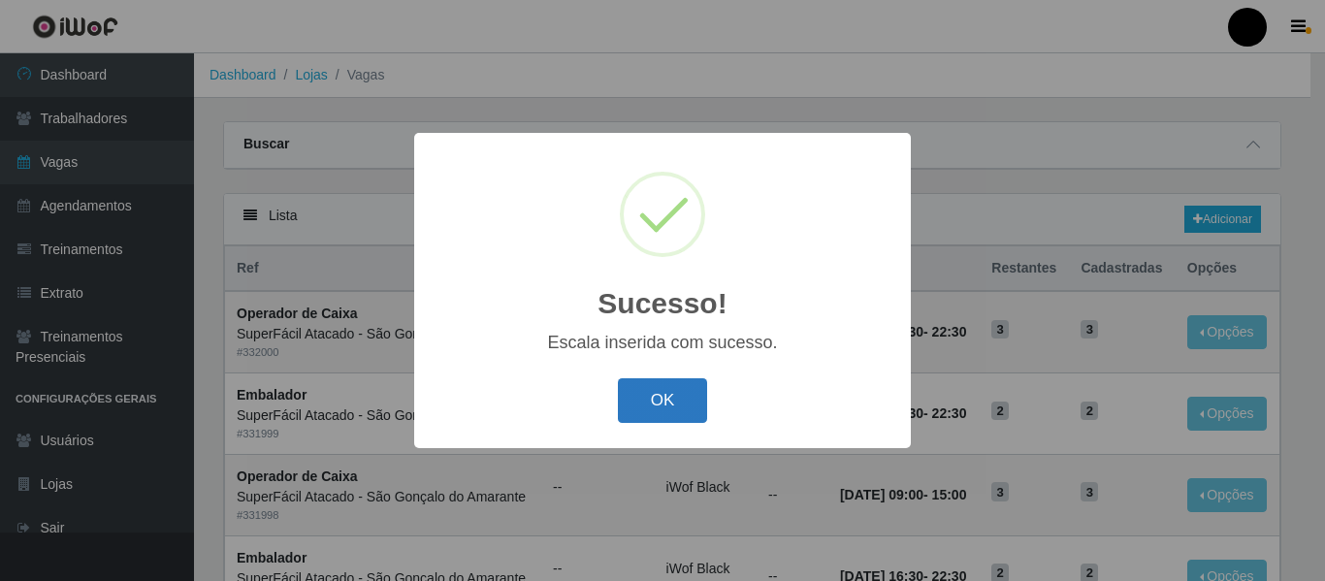
click at [686, 393] on button "OK" at bounding box center [663, 401] width 90 height 46
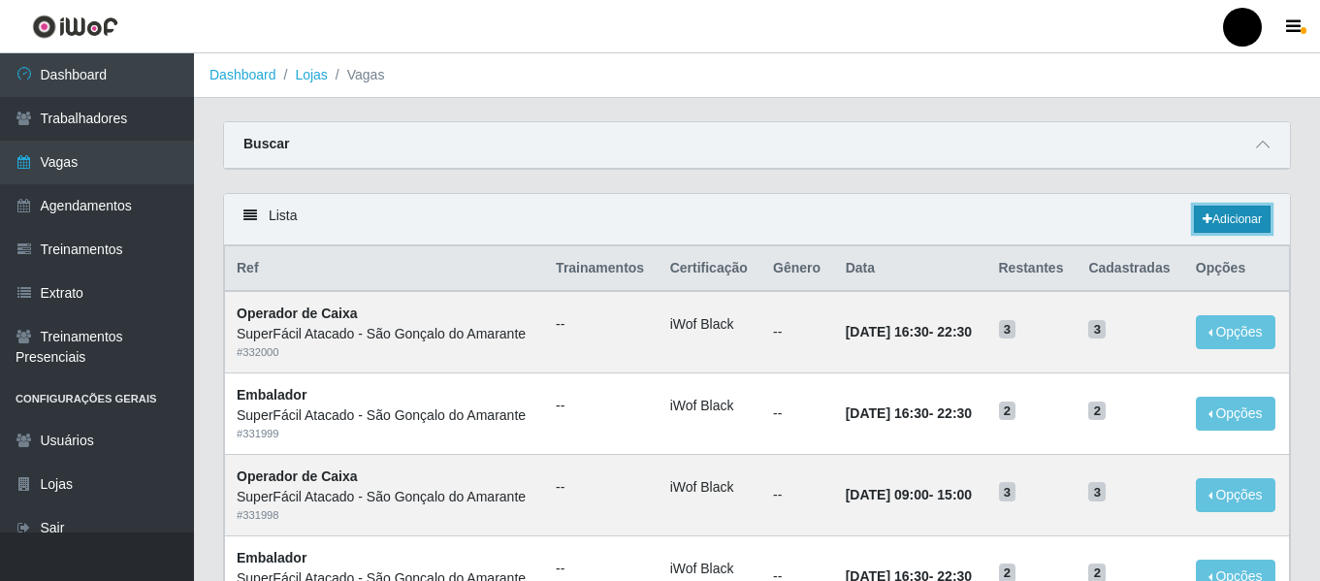
click at [1211, 226] on link "Adicionar" at bounding box center [1232, 219] width 77 height 27
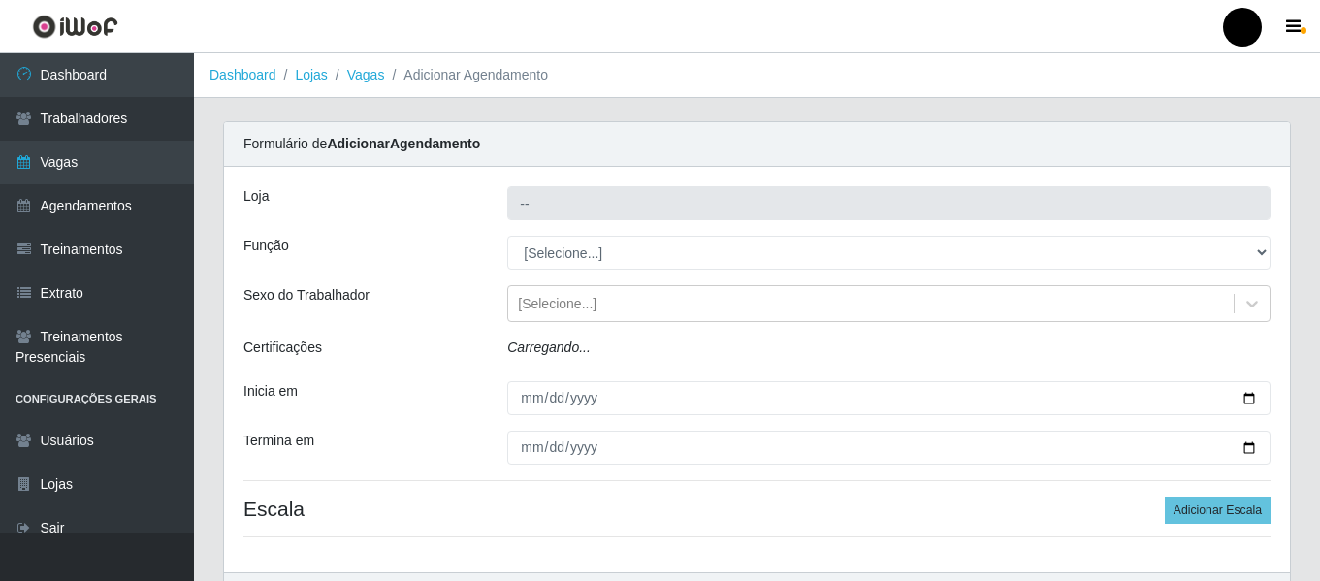
type input "SuperFácil Atacado - São Gonçalo do Amarante"
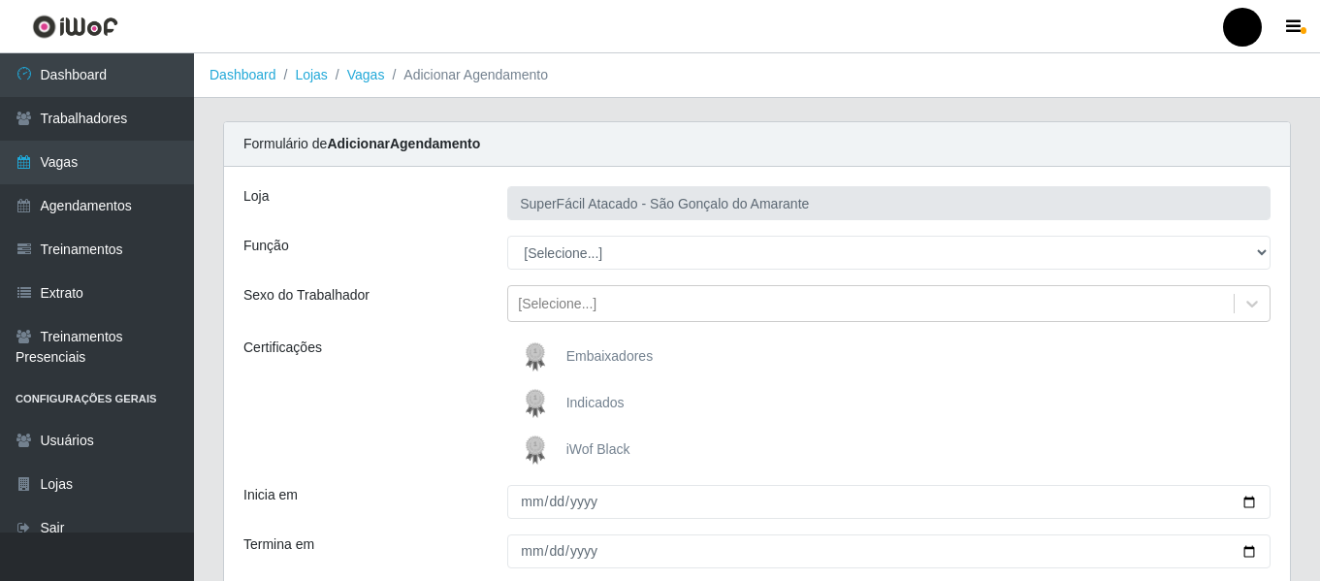
click at [610, 454] on span "iWof Black" at bounding box center [598, 449] width 64 height 16
click at [0, 0] on input "iWof Black" at bounding box center [0, 0] width 0 height 0
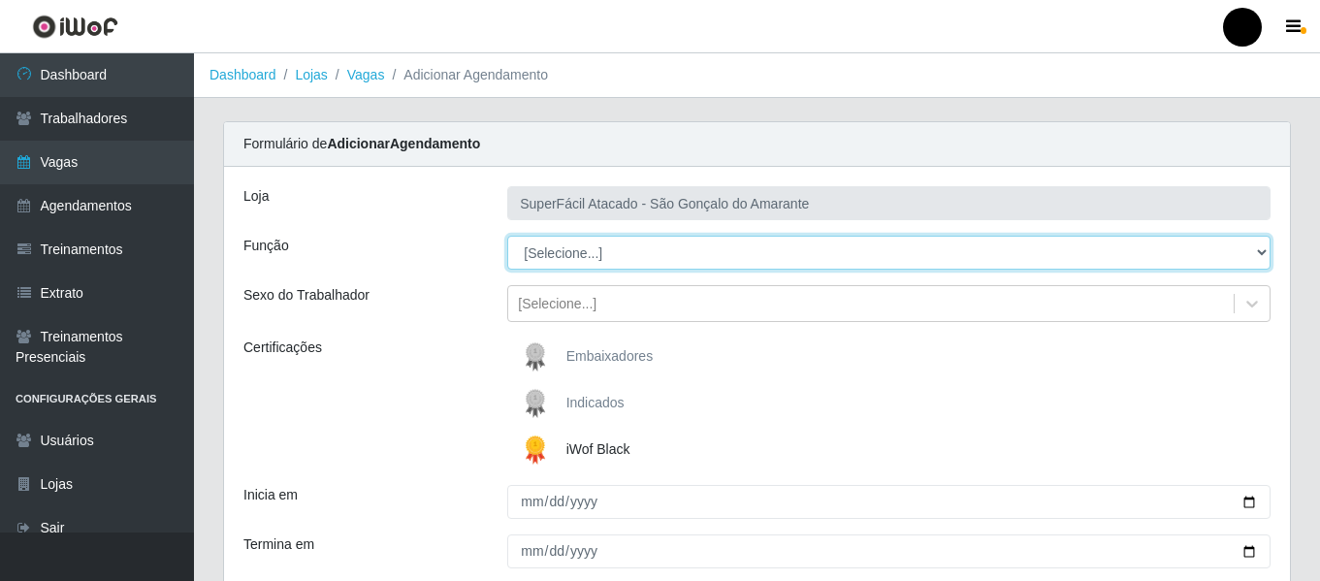
click at [1263, 259] on select "[Selecione...] Auxiliar de Estacionamento Auxiliar de Estacionamento + Auxiliar…" at bounding box center [888, 253] width 763 height 34
select select "22"
click at [507, 236] on select "[Selecione...] Auxiliar de Estacionamento Auxiliar de Estacionamento + Auxiliar…" at bounding box center [888, 253] width 763 height 34
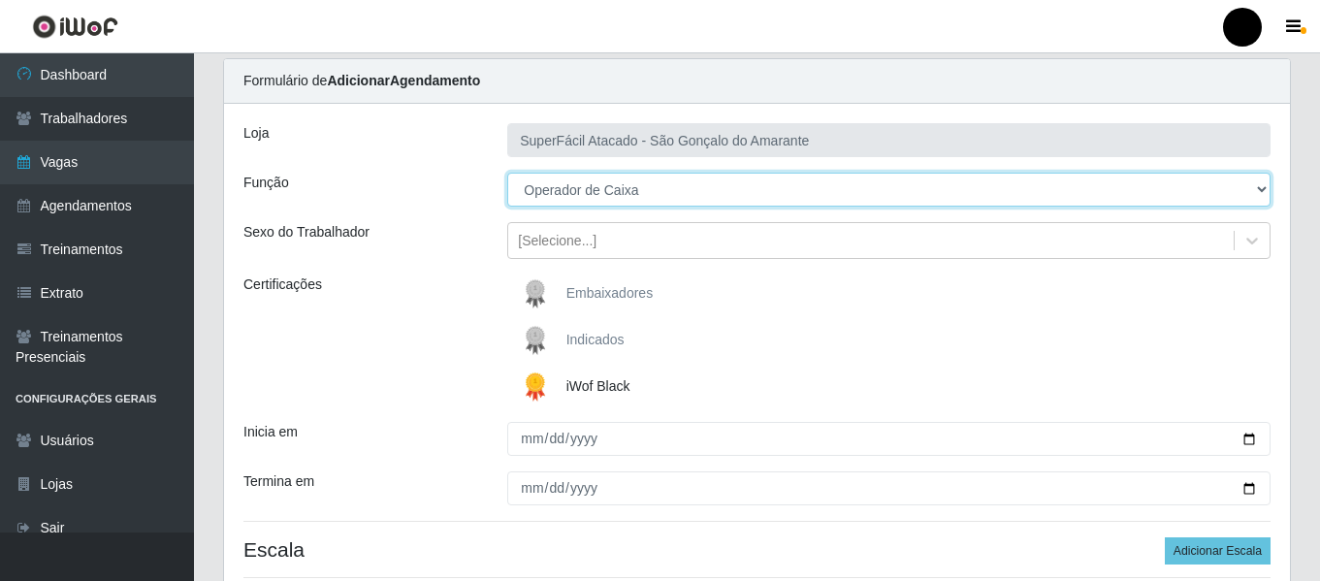
scroll to position [97, 0]
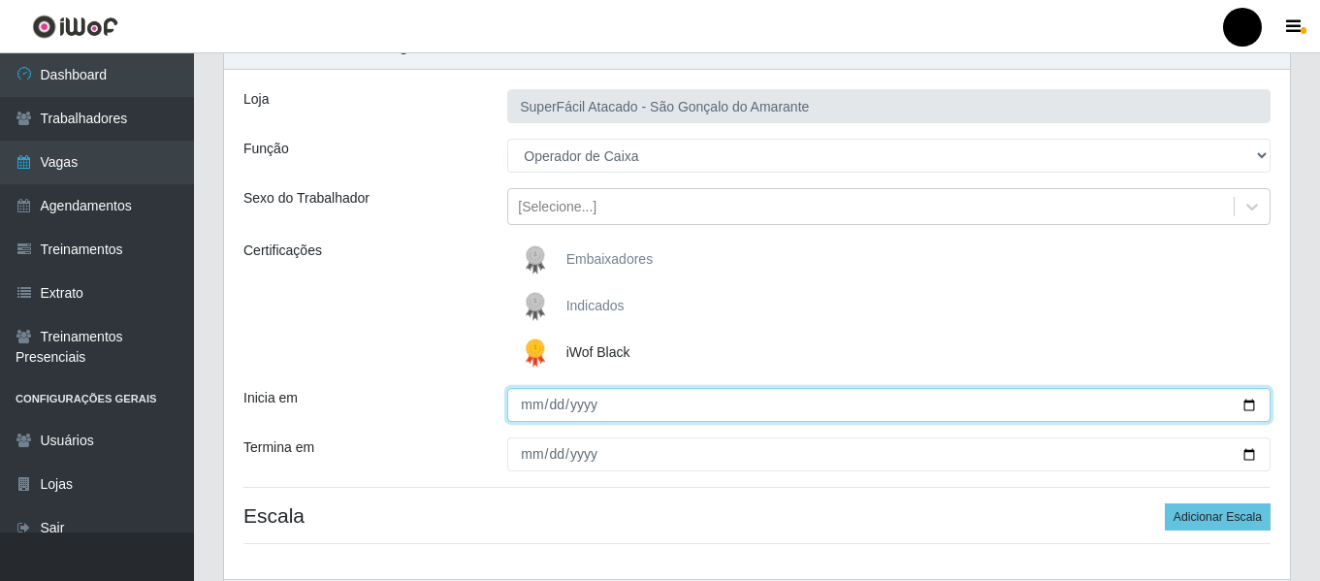
click at [1245, 408] on input "Inicia em" at bounding box center [888, 405] width 763 height 34
type input "[DATE]"
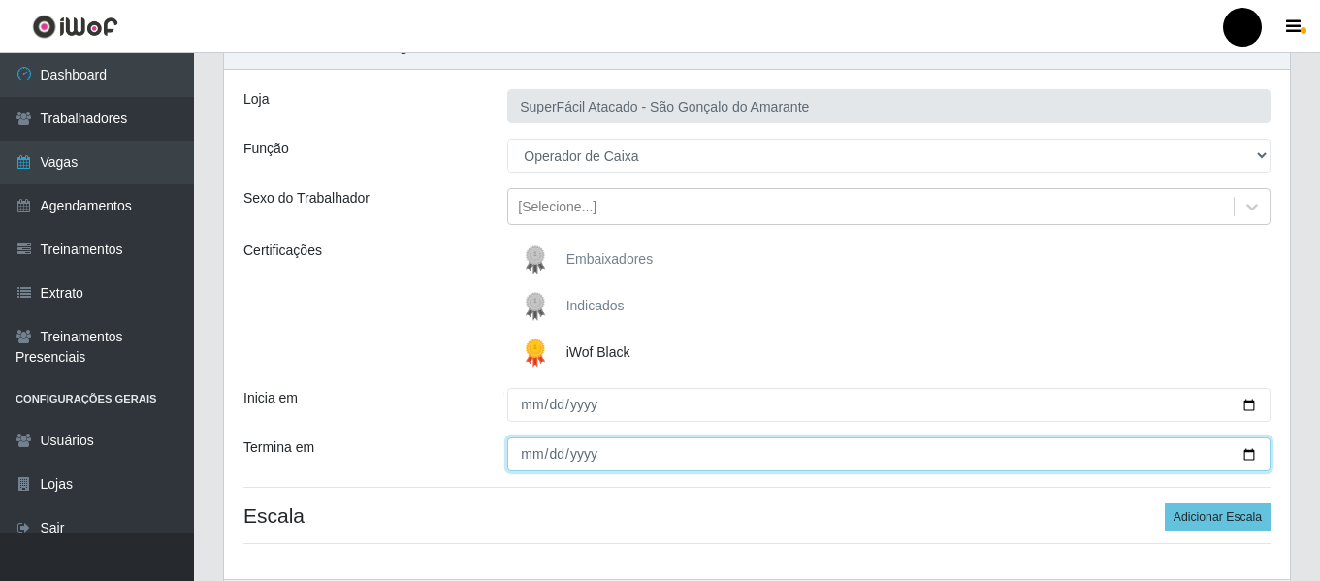
click at [1249, 452] on input "Termina em" at bounding box center [888, 454] width 763 height 34
type input "[DATE]"
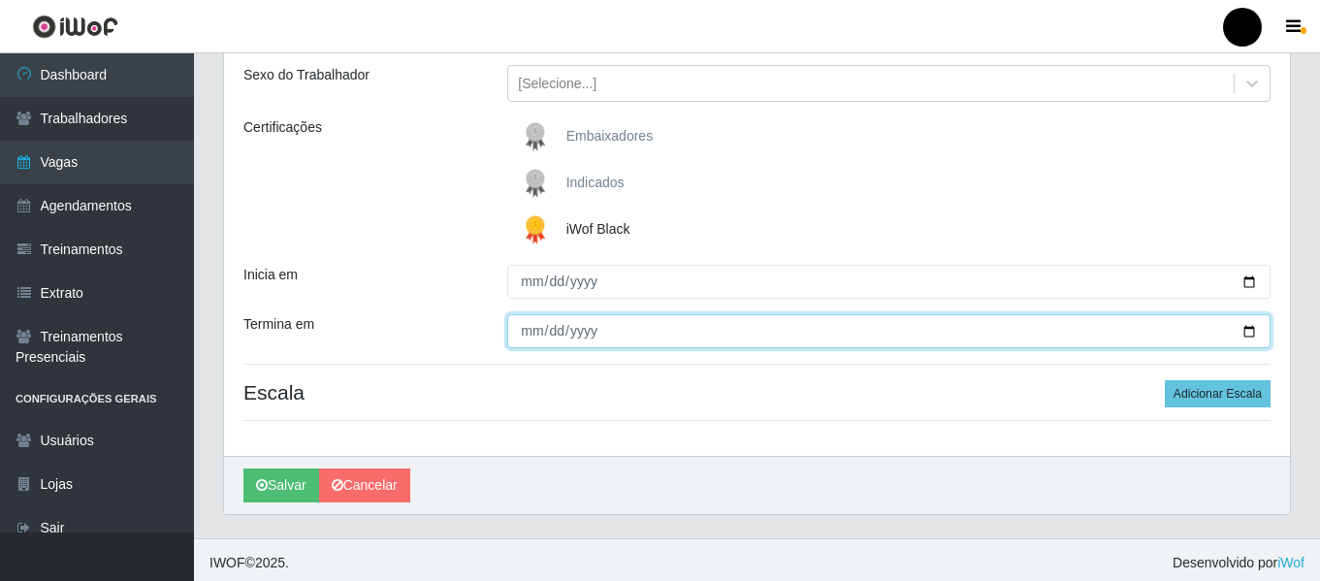
scroll to position [226, 0]
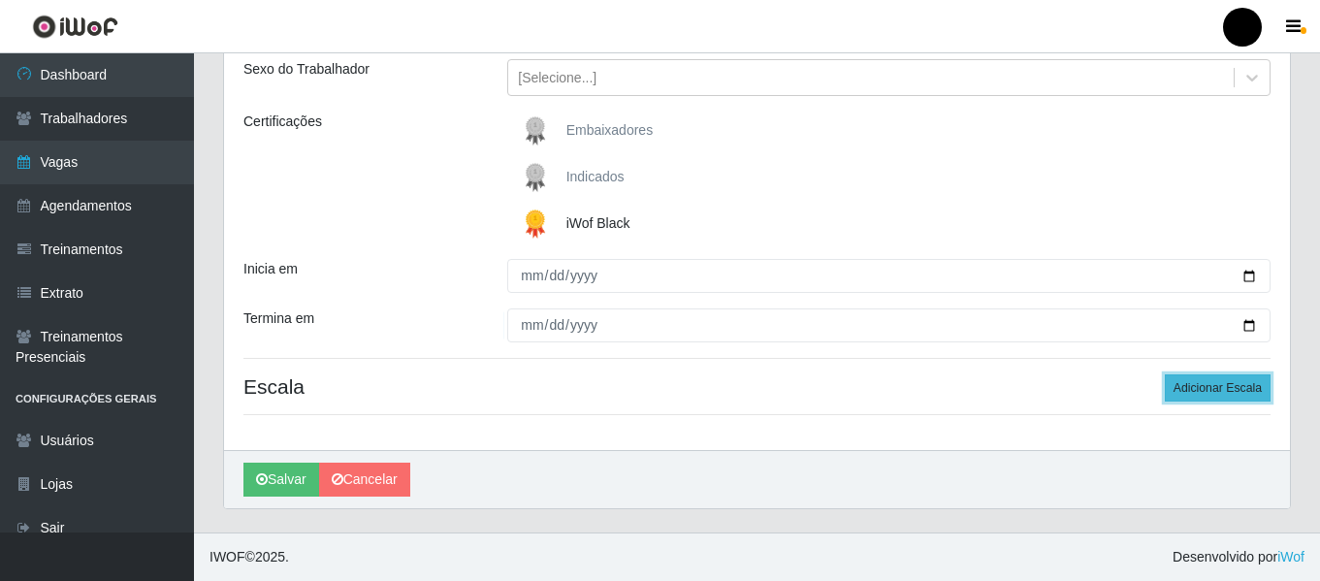
click at [1177, 399] on button "Adicionar Escala" at bounding box center [1218, 387] width 106 height 27
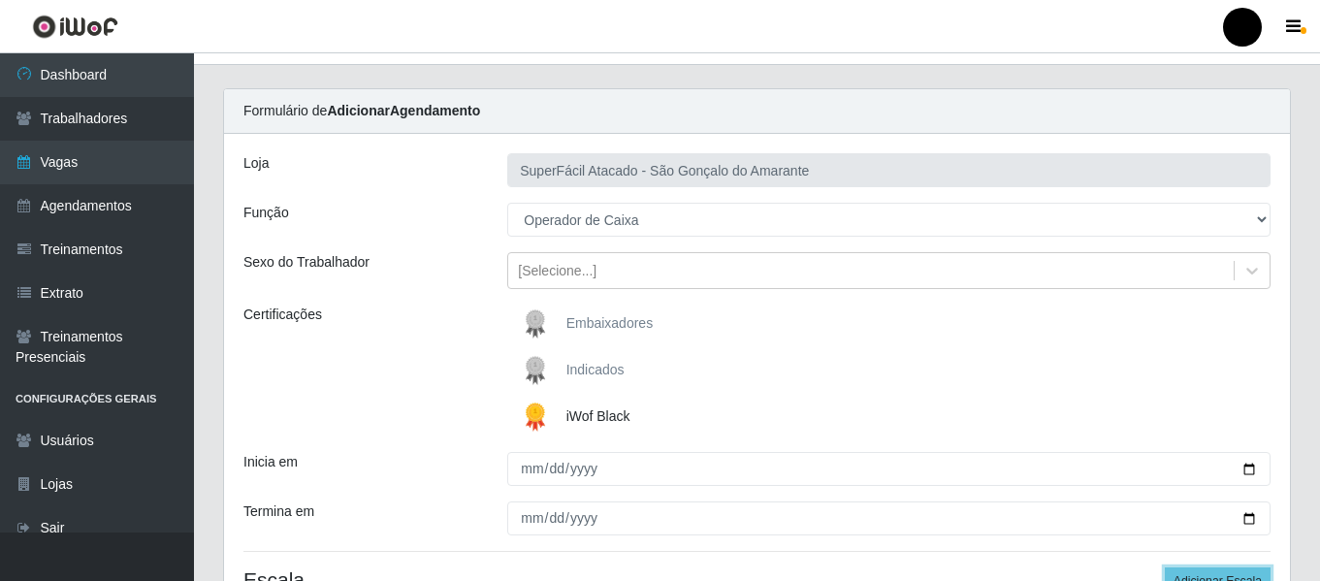
scroll to position [32, 0]
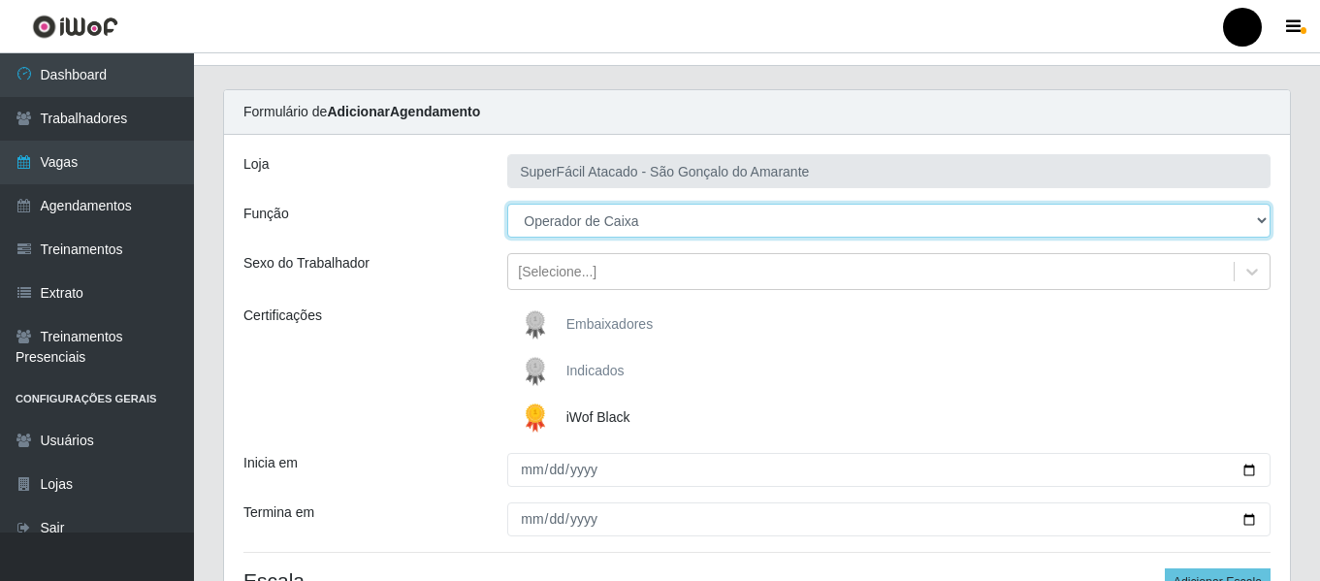
click at [1265, 221] on select "[Selecione...] Auxiliar de Estacionamento Auxiliar de Estacionamento + Auxiliar…" at bounding box center [888, 221] width 763 height 34
select select "72"
click at [507, 204] on select "[Selecione...] Auxiliar de Estacionamento Auxiliar de Estacionamento + Auxiliar…" at bounding box center [888, 221] width 763 height 34
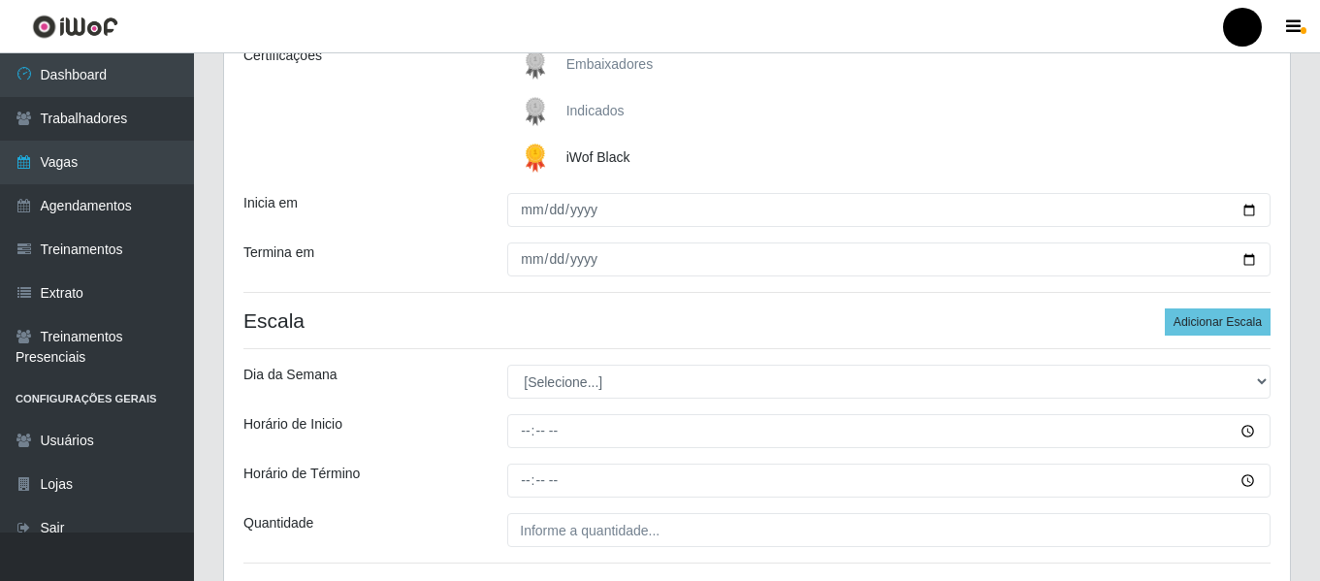
scroll to position [323, 0]
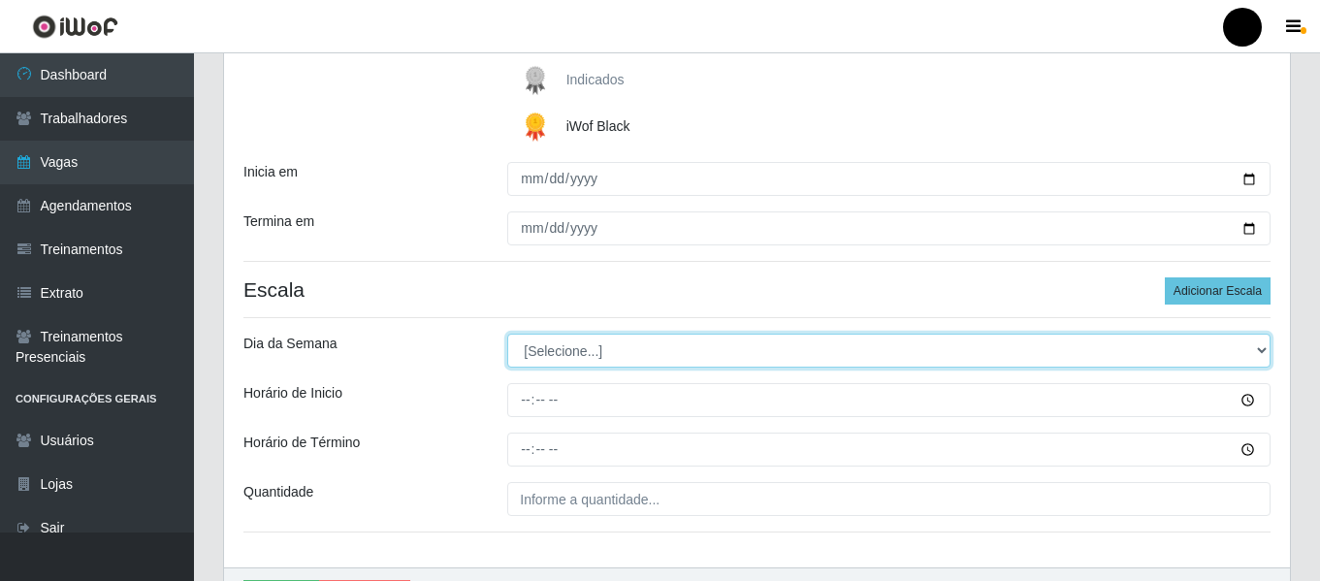
click at [1260, 357] on select "[Selecione...] Segunda Terça Quarta Quinta Sexta Sábado Domingo" at bounding box center [888, 351] width 763 height 34
select select "6"
click at [507, 334] on select "[Selecione...] Segunda Terça Quarta Quinta Sexta Sábado Domingo" at bounding box center [888, 351] width 763 height 34
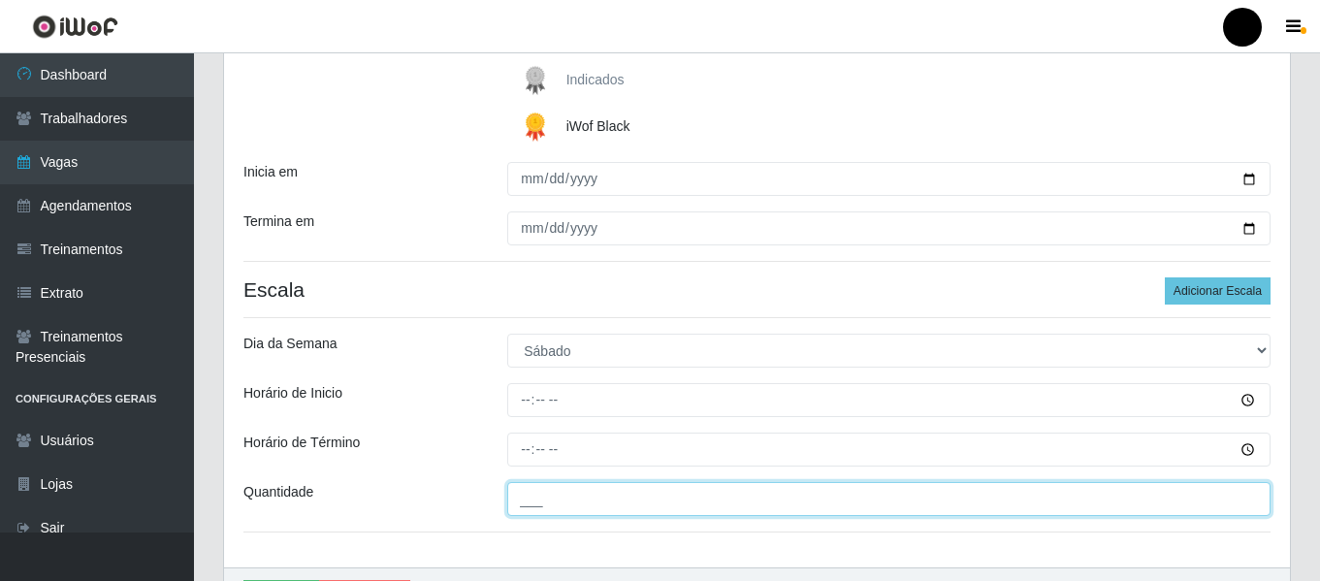
click at [591, 487] on input "___" at bounding box center [888, 499] width 763 height 34
type input "4__"
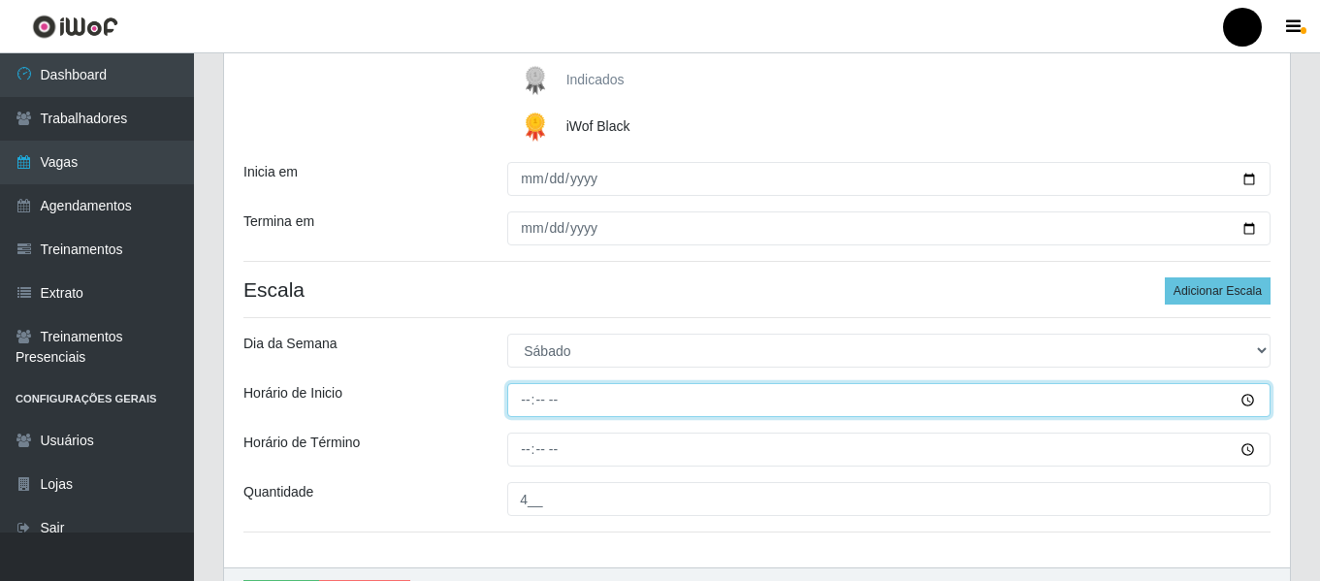
click at [527, 396] on input "Horário de Inicio" at bounding box center [888, 400] width 763 height 34
type input "09:00"
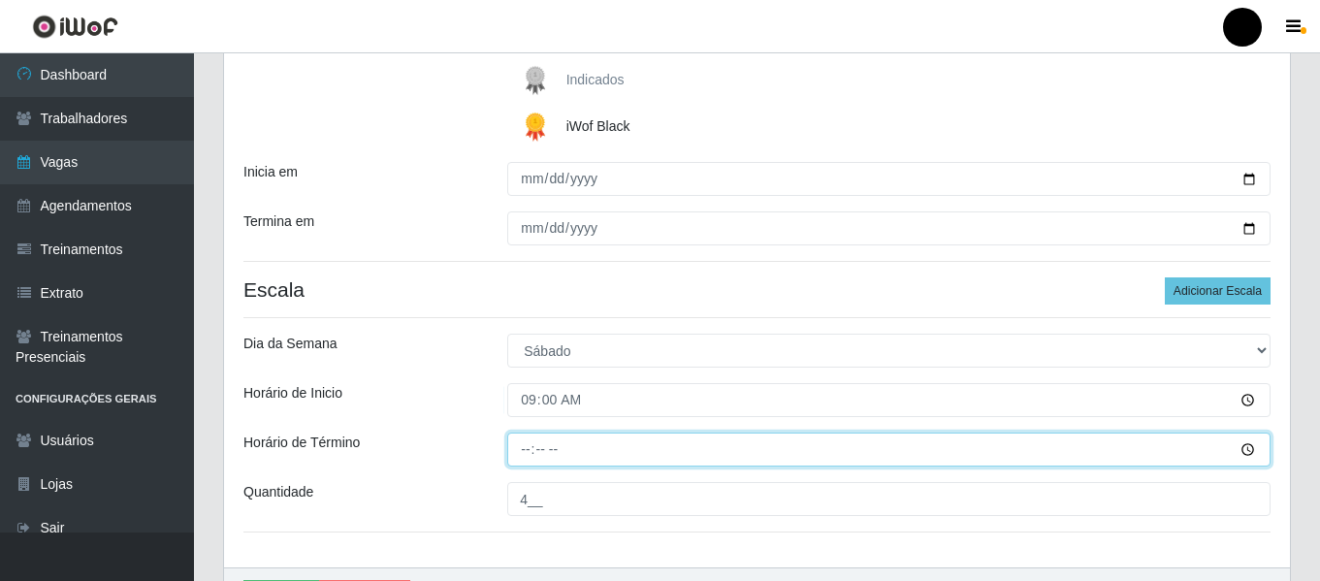
click at [530, 442] on input "Horário de Término" at bounding box center [888, 450] width 763 height 34
type input "15:00"
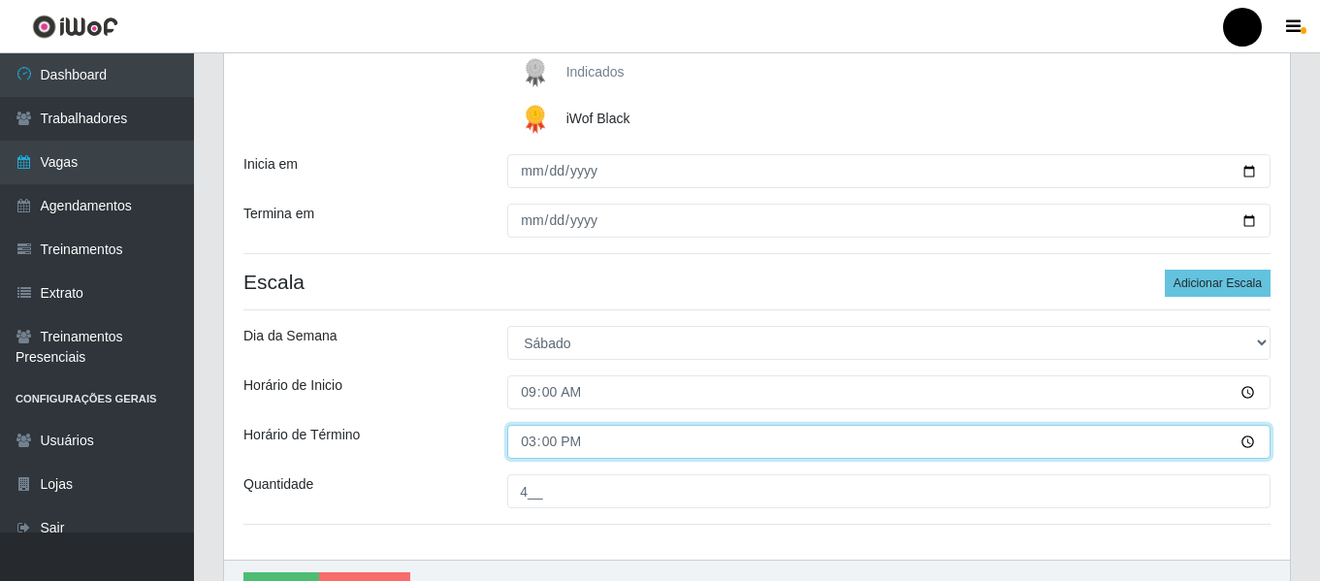
scroll to position [440, 0]
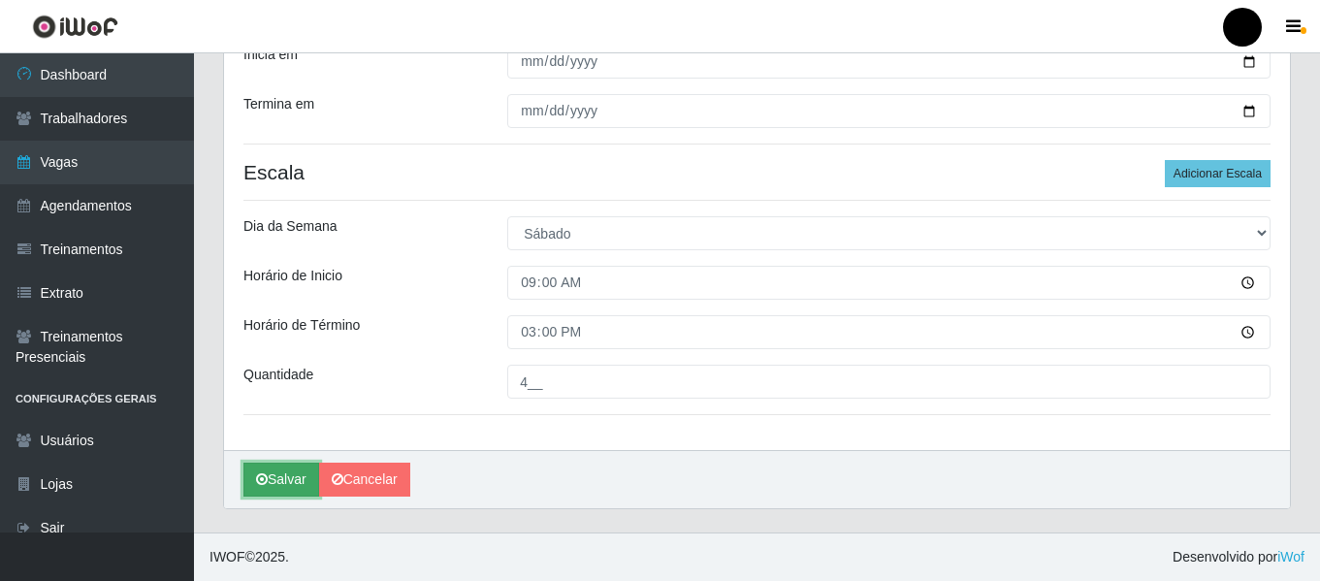
click at [265, 473] on icon "submit" at bounding box center [262, 479] width 12 height 14
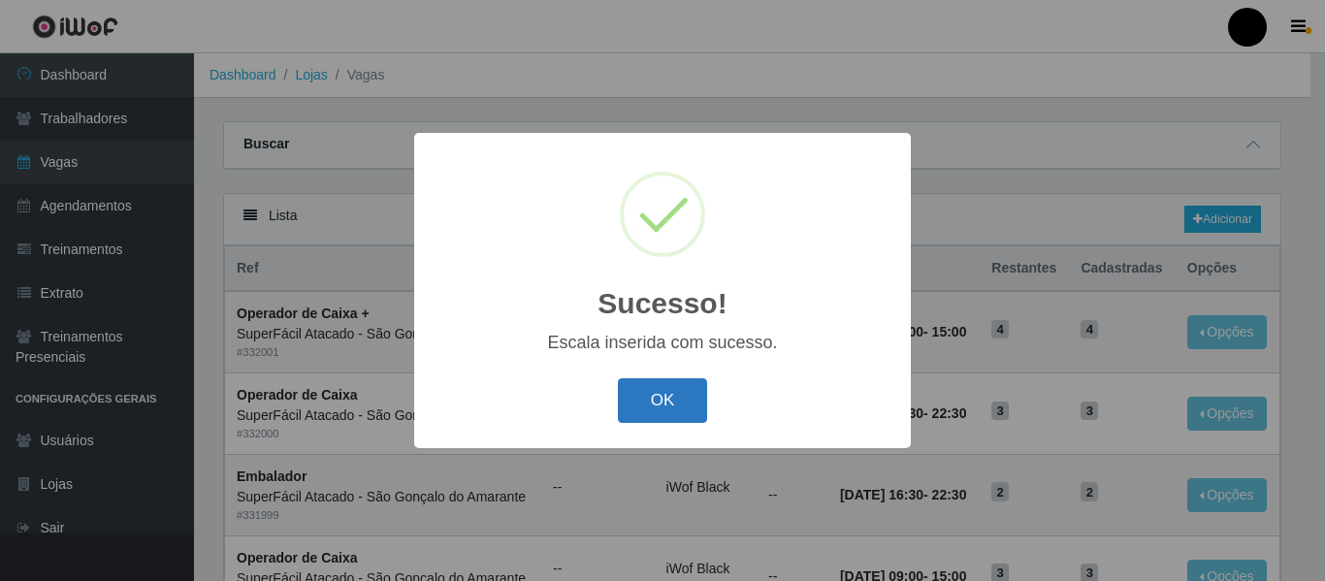
click at [645, 408] on button "OK" at bounding box center [663, 401] width 90 height 46
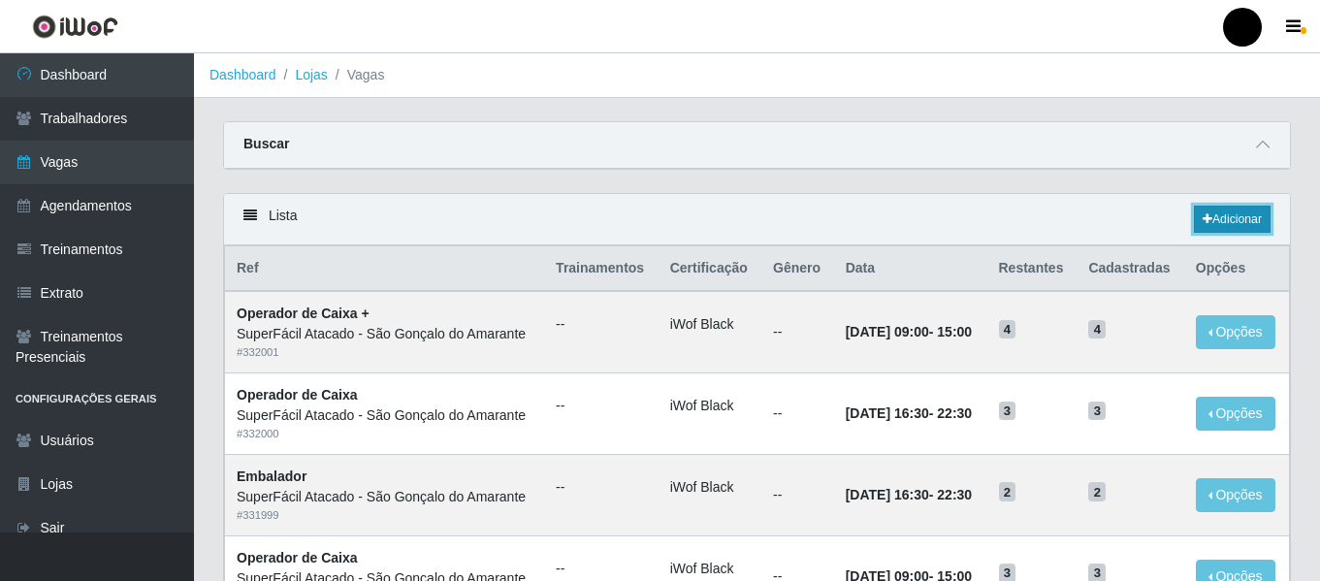
click at [1227, 211] on link "Adicionar" at bounding box center [1232, 219] width 77 height 27
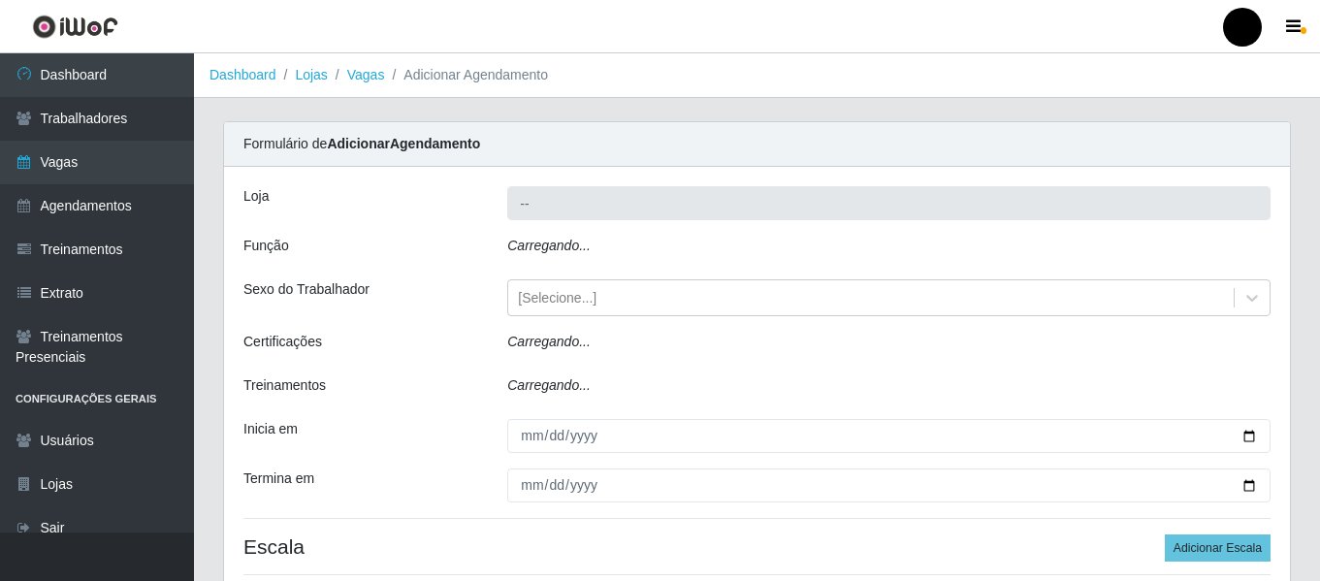
type input "SuperFácil Atacado - São Gonçalo do Amarante"
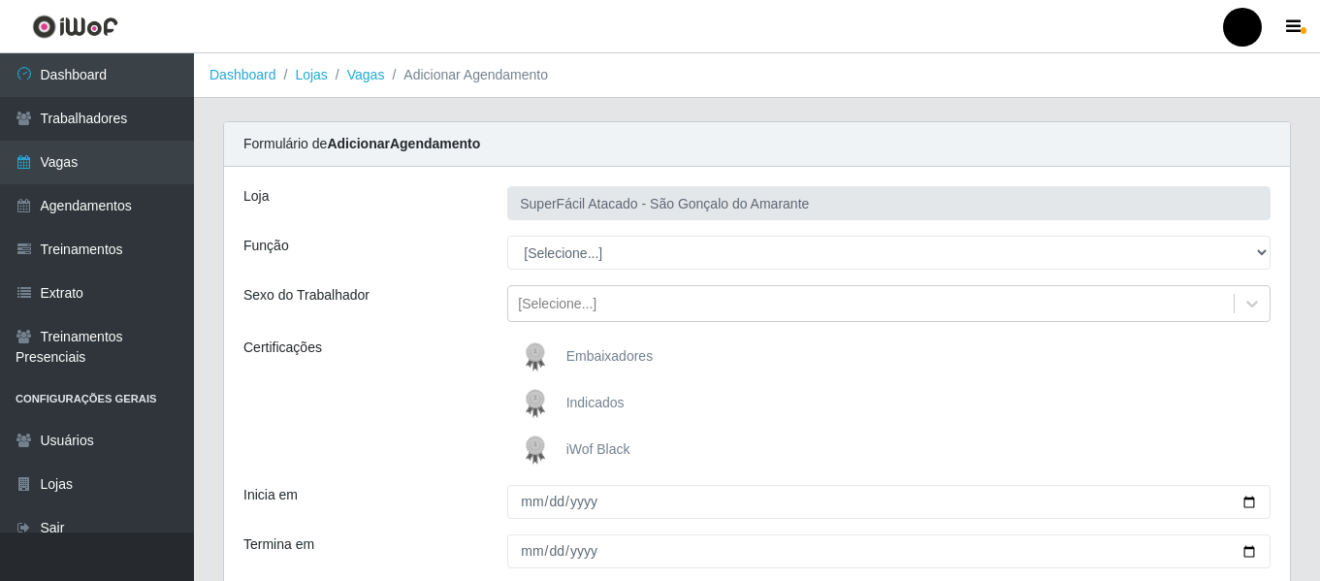
click at [595, 448] on span "iWof Black" at bounding box center [598, 449] width 64 height 16
click at [0, 0] on input "iWof Black" at bounding box center [0, 0] width 0 height 0
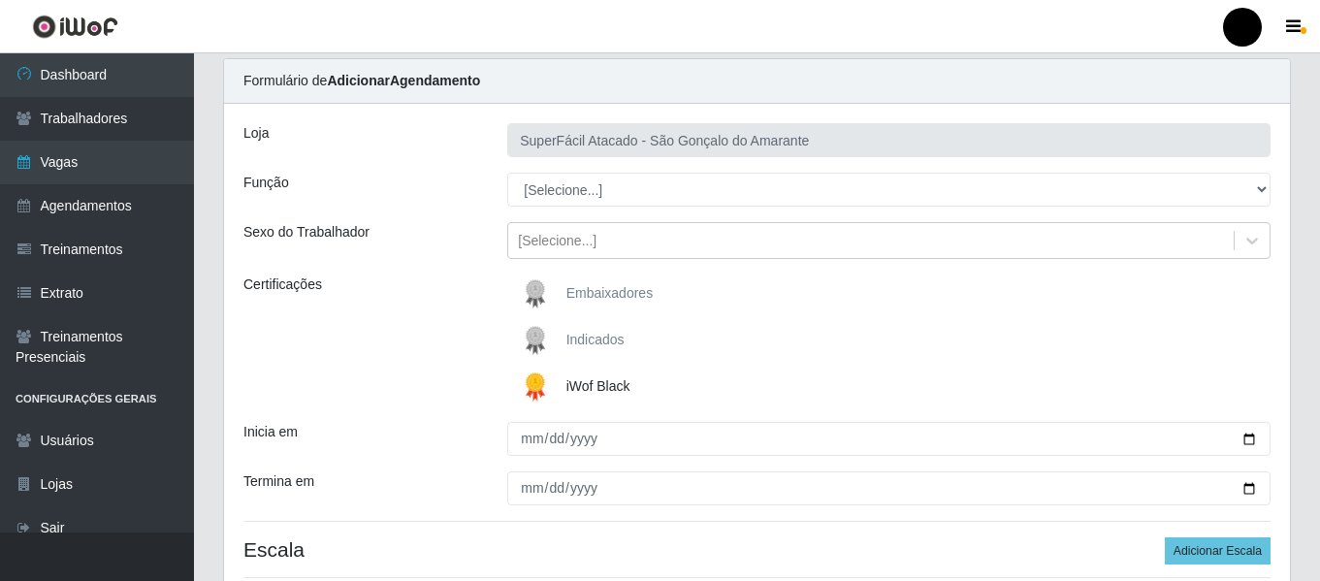
scroll to position [97, 0]
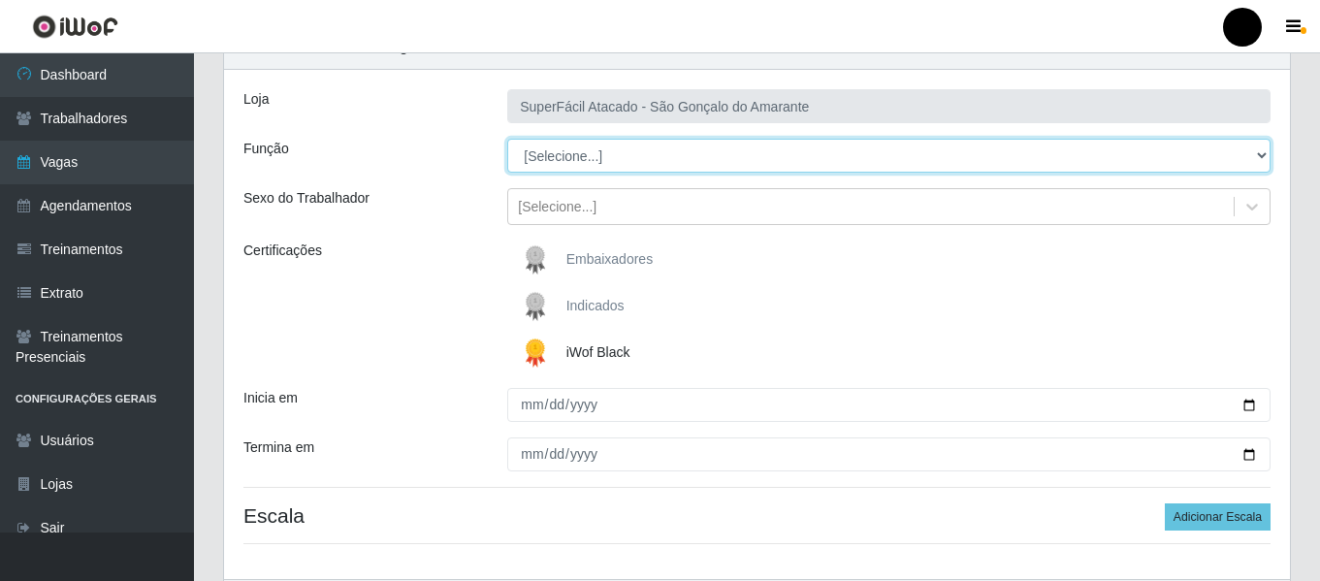
click at [1267, 154] on select "[Selecione...] Auxiliar de Estacionamento Auxiliar de Estacionamento + Auxiliar…" at bounding box center [888, 156] width 763 height 34
select select "72"
click at [507, 139] on select "[Selecione...] Auxiliar de Estacionamento Auxiliar de Estacionamento + Auxiliar…" at bounding box center [888, 156] width 763 height 34
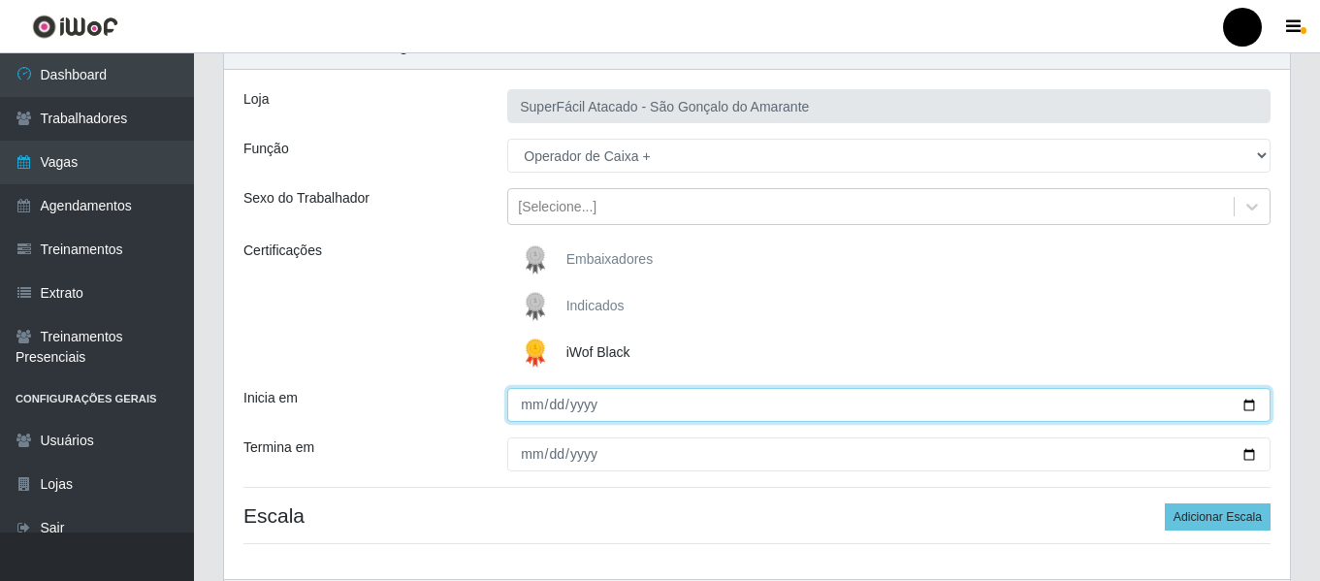
click at [1244, 402] on input "Inicia em" at bounding box center [888, 405] width 763 height 34
type input "[DATE]"
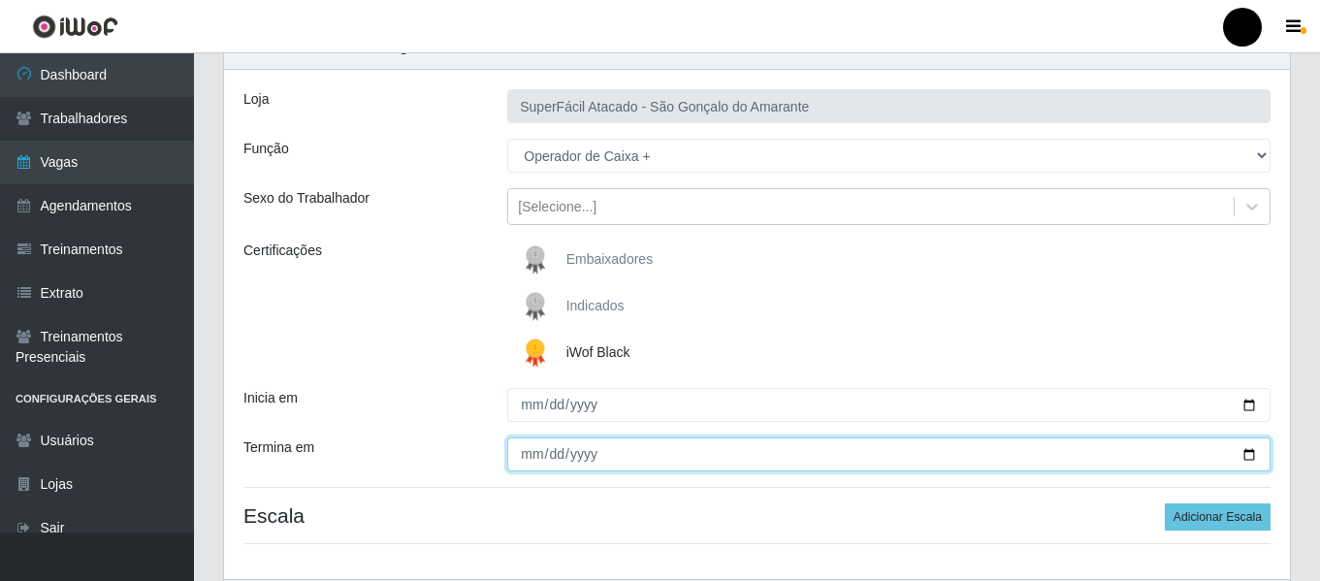
click at [1246, 452] on input "Termina em" at bounding box center [888, 454] width 763 height 34
type input "[DATE]"
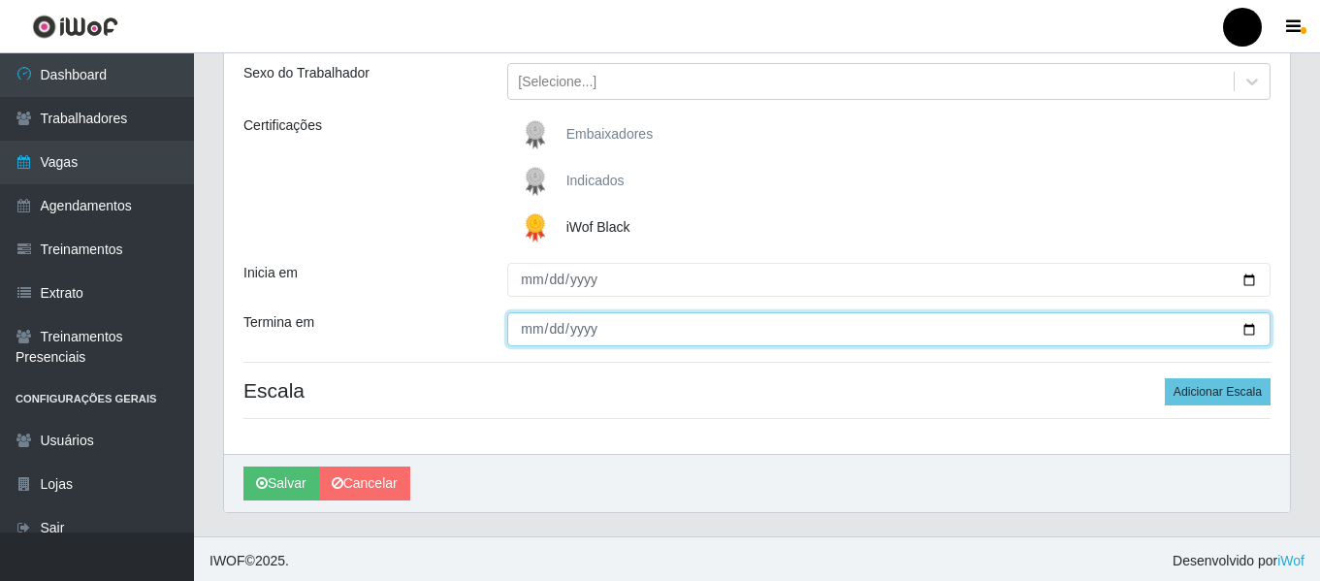
scroll to position [226, 0]
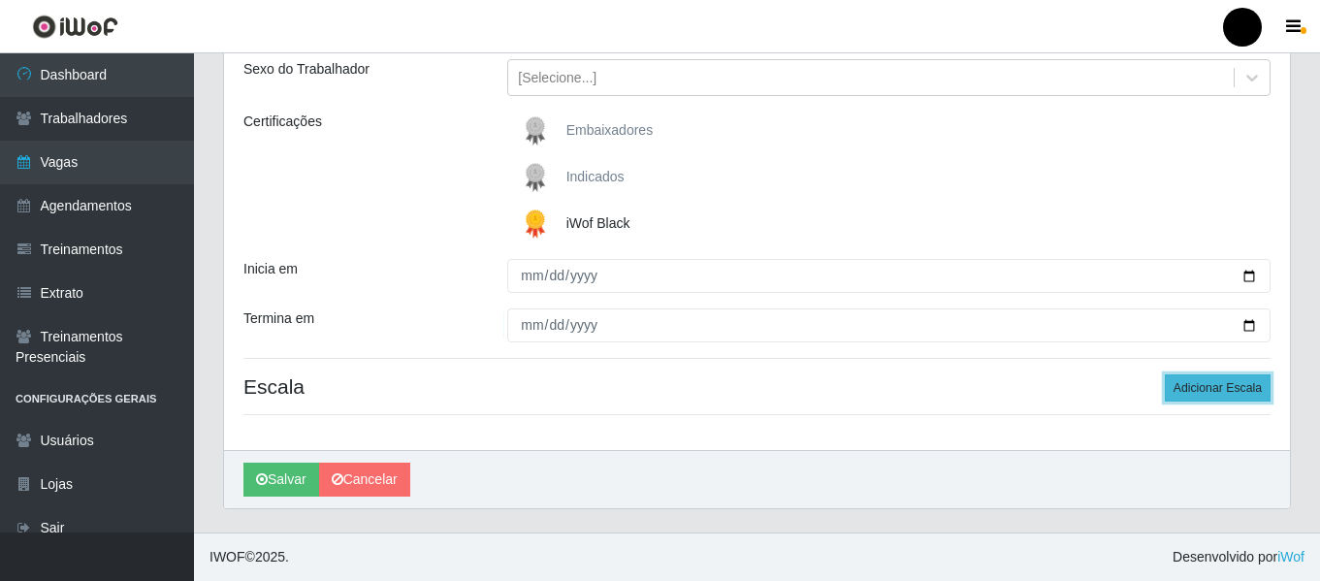
click at [1189, 392] on button "Adicionar Escala" at bounding box center [1218, 387] width 106 height 27
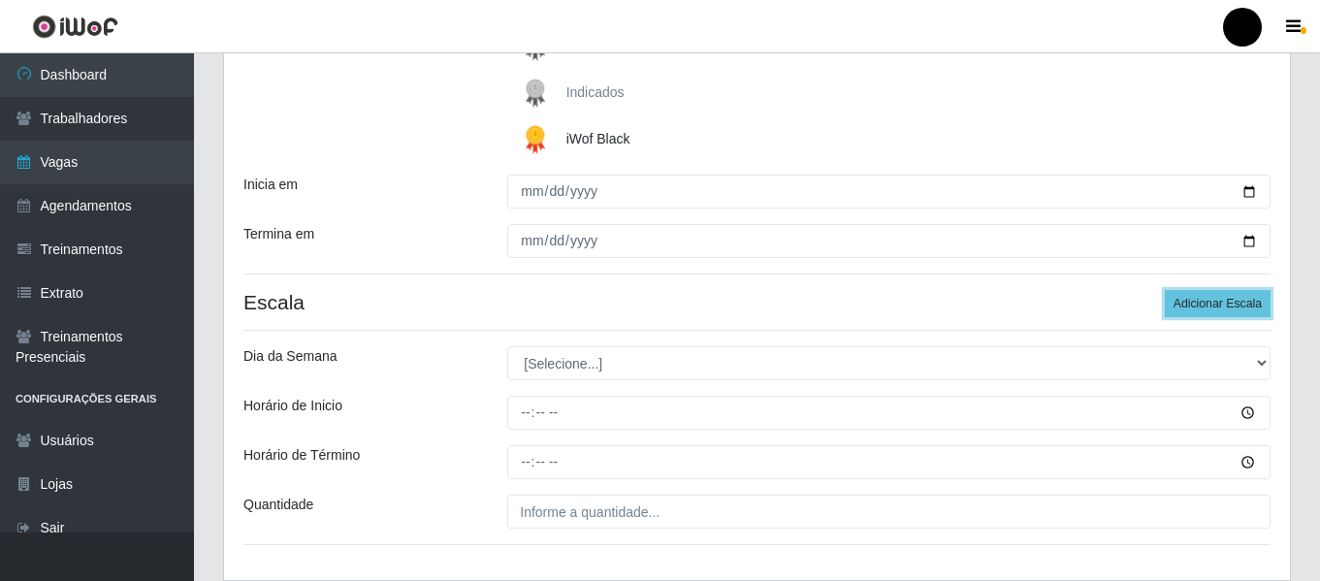
scroll to position [420, 0]
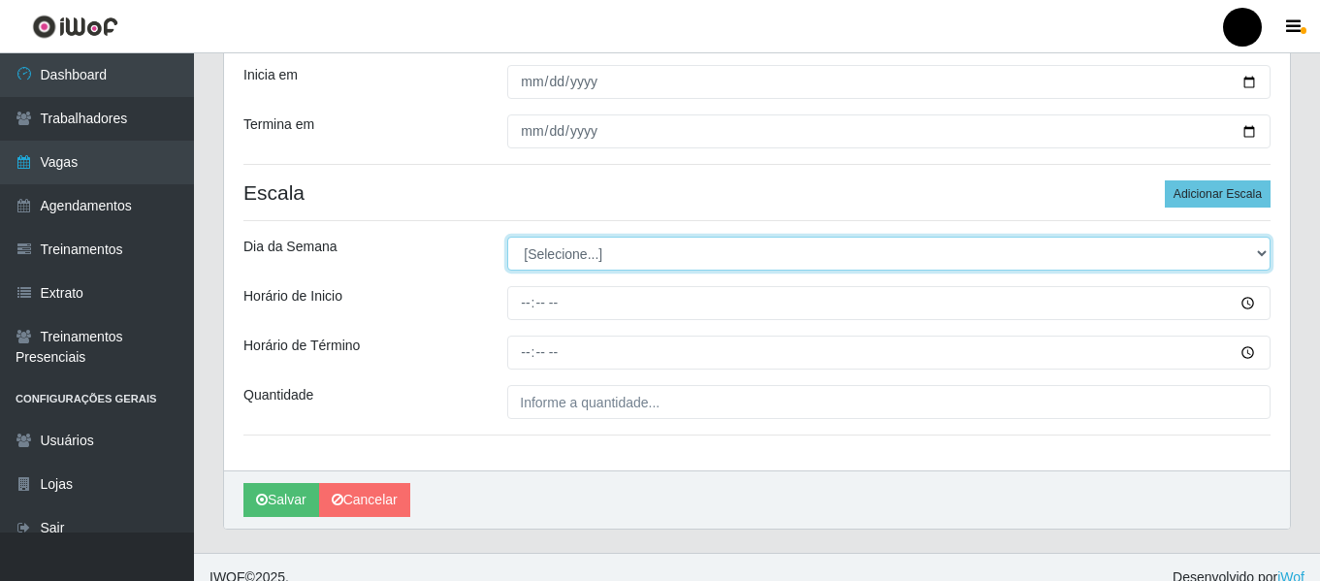
click at [1262, 253] on select "[Selecione...] Segunda Terça Quarta Quinta Sexta Sábado Domingo" at bounding box center [888, 254] width 763 height 34
select select "6"
click at [507, 237] on select "[Selecione...] Segunda Terça Quarta Quinta Sexta Sábado Domingo" at bounding box center [888, 254] width 763 height 34
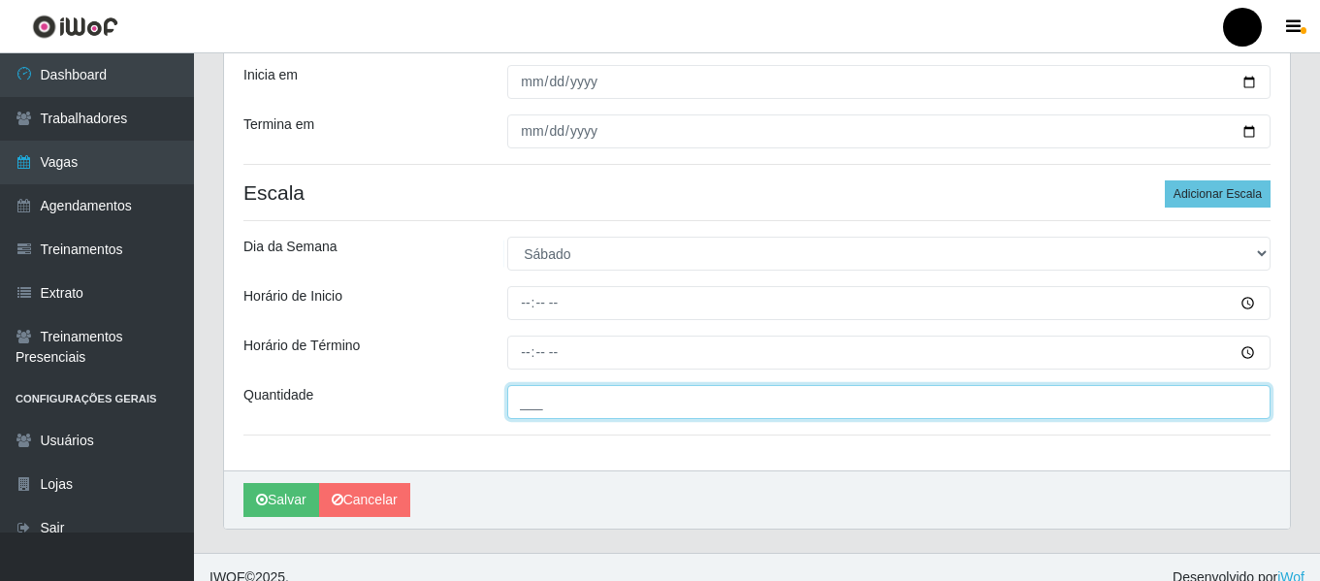
drag, startPoint x: 552, startPoint y: 401, endPoint x: 562, endPoint y: 394, distance: 11.8
click at [552, 401] on input "___" at bounding box center [888, 402] width 763 height 34
type input "3__"
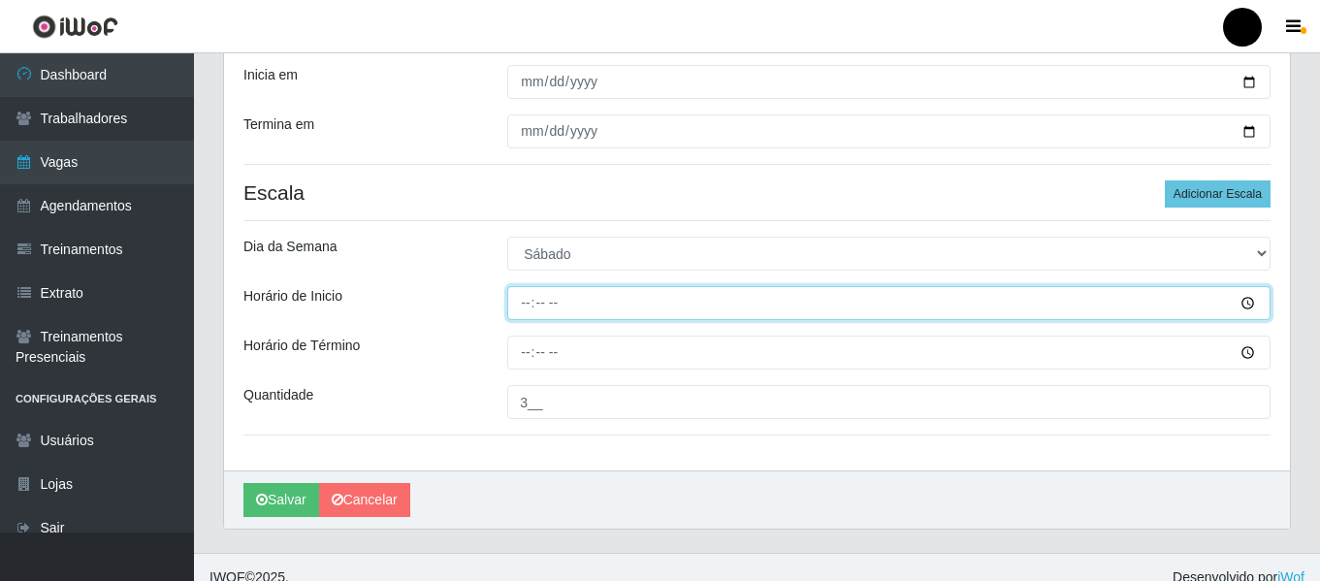
click at [511, 294] on input "Horário de Inicio" at bounding box center [888, 303] width 763 height 34
type input "16:30"
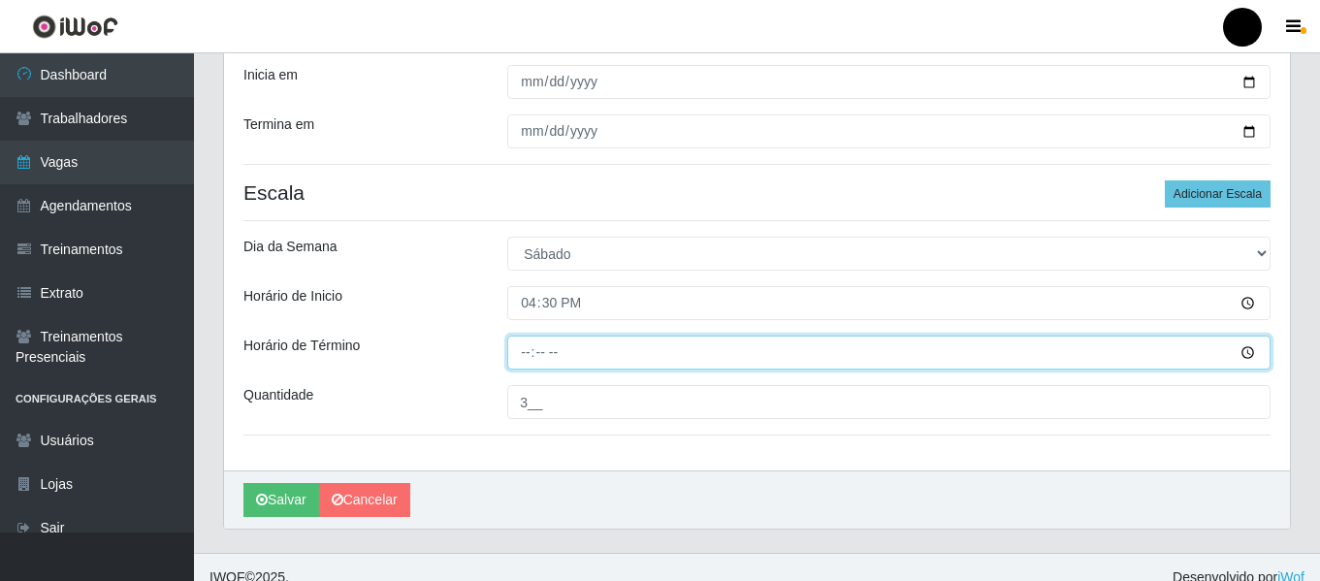
click at [520, 349] on input "Horário de Término" at bounding box center [888, 353] width 763 height 34
type input "22:30"
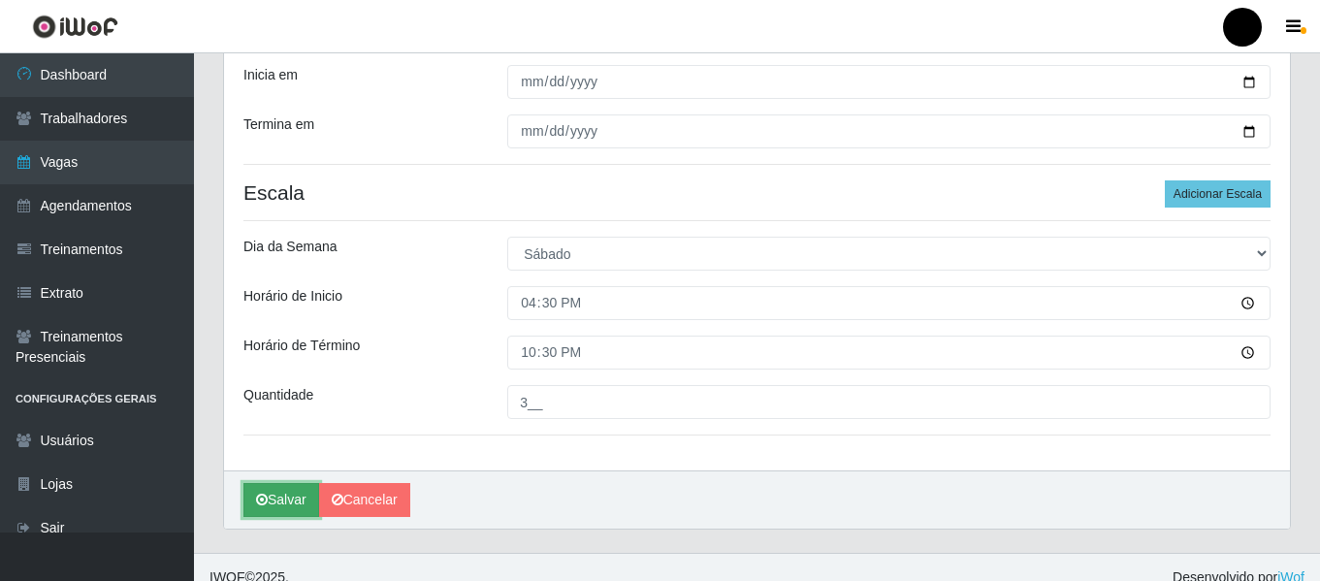
click at [263, 503] on icon "submit" at bounding box center [262, 500] width 12 height 14
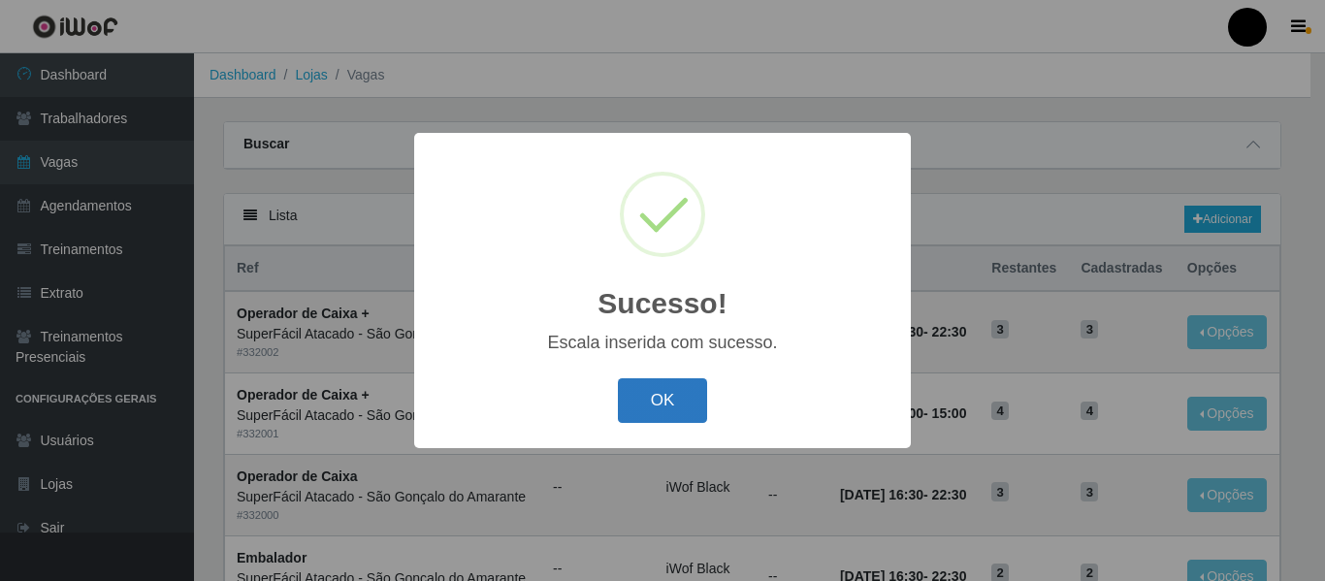
click at [648, 400] on button "OK" at bounding box center [663, 401] width 90 height 46
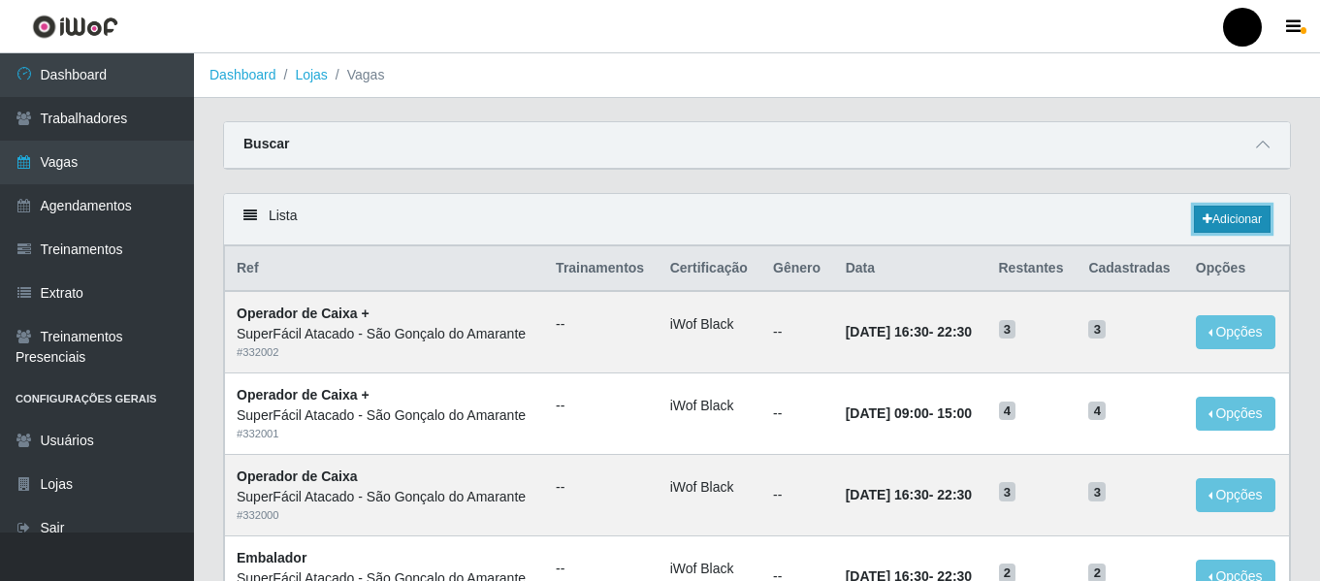
click at [1232, 225] on link "Adicionar" at bounding box center [1232, 219] width 77 height 27
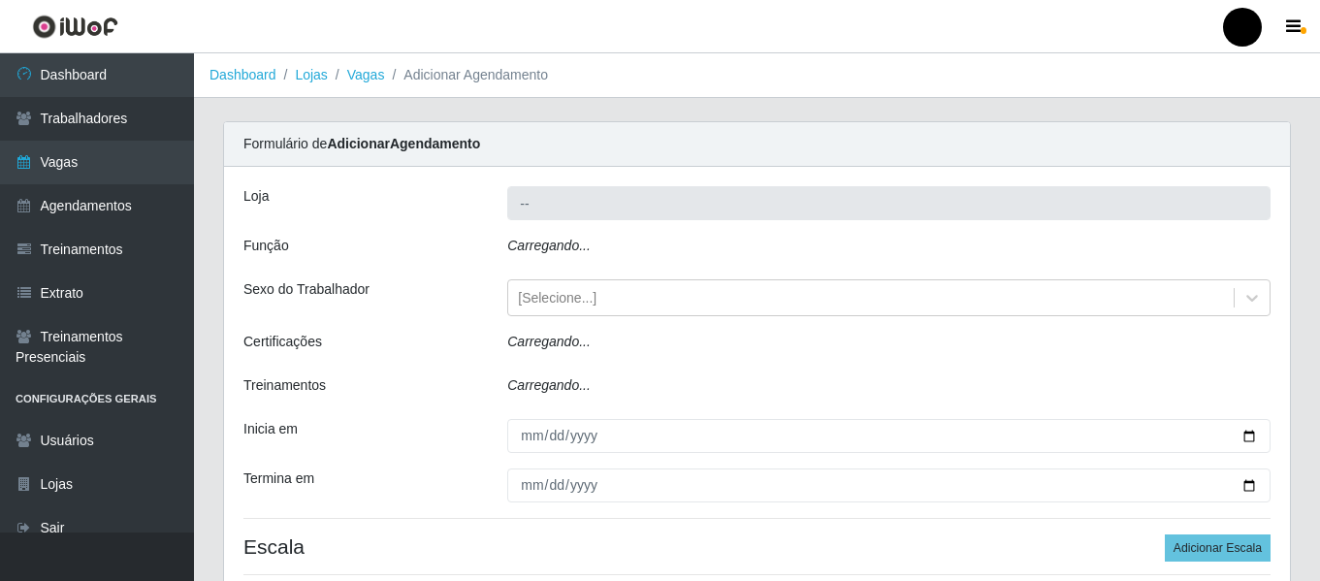
type input "SuperFácil Atacado - São Gonçalo do Amarante"
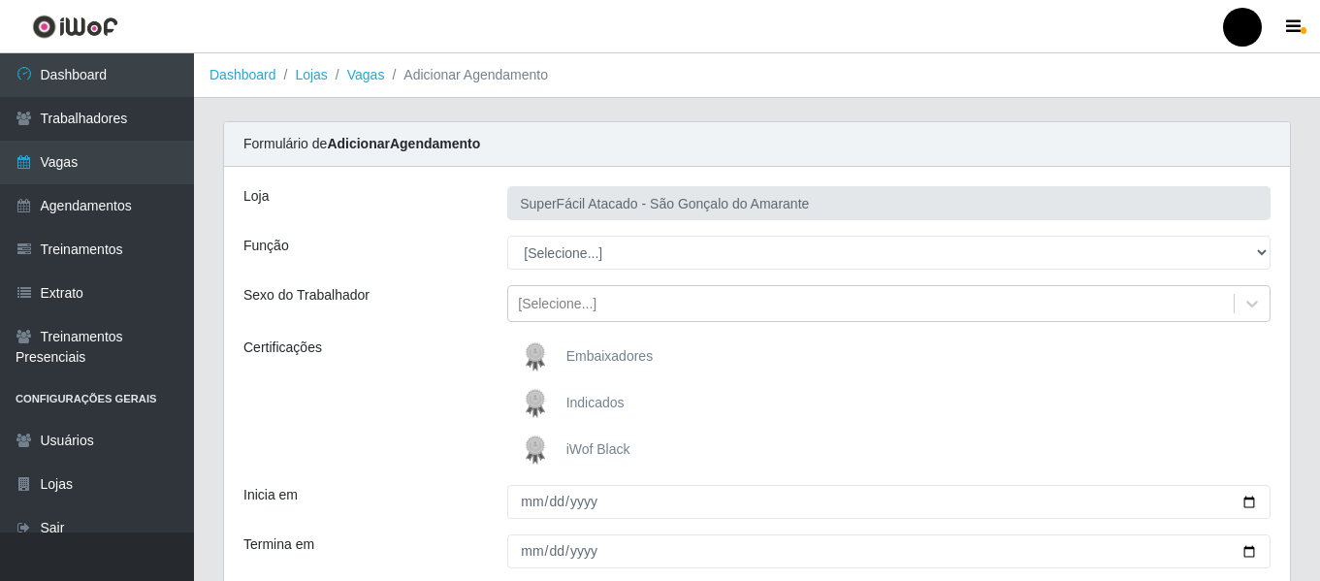
click at [567, 446] on span "iWof Black" at bounding box center [598, 449] width 64 height 16
click at [0, 0] on input "iWof Black" at bounding box center [0, 0] width 0 height 0
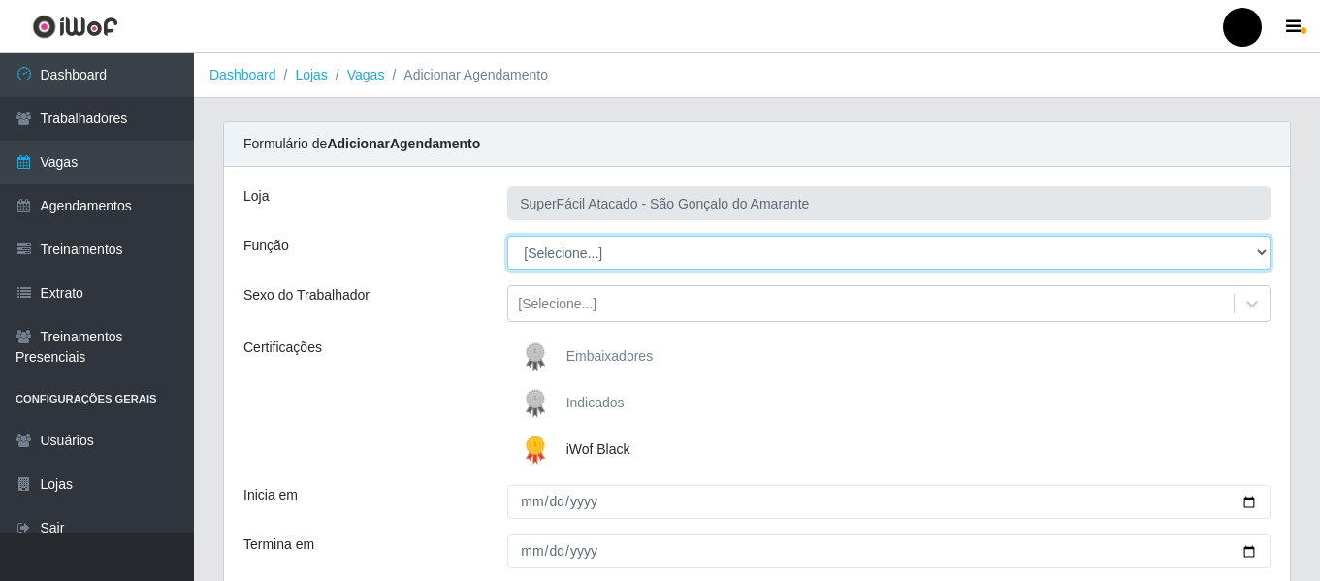
click at [1257, 248] on select "[Selecione...] Auxiliar de Estacionamento Auxiliar de Estacionamento + Auxiliar…" at bounding box center [888, 253] width 763 height 34
select select "70"
click at [507, 236] on select "[Selecione...] Auxiliar de Estacionamento Auxiliar de Estacionamento + Auxiliar…" at bounding box center [888, 253] width 763 height 34
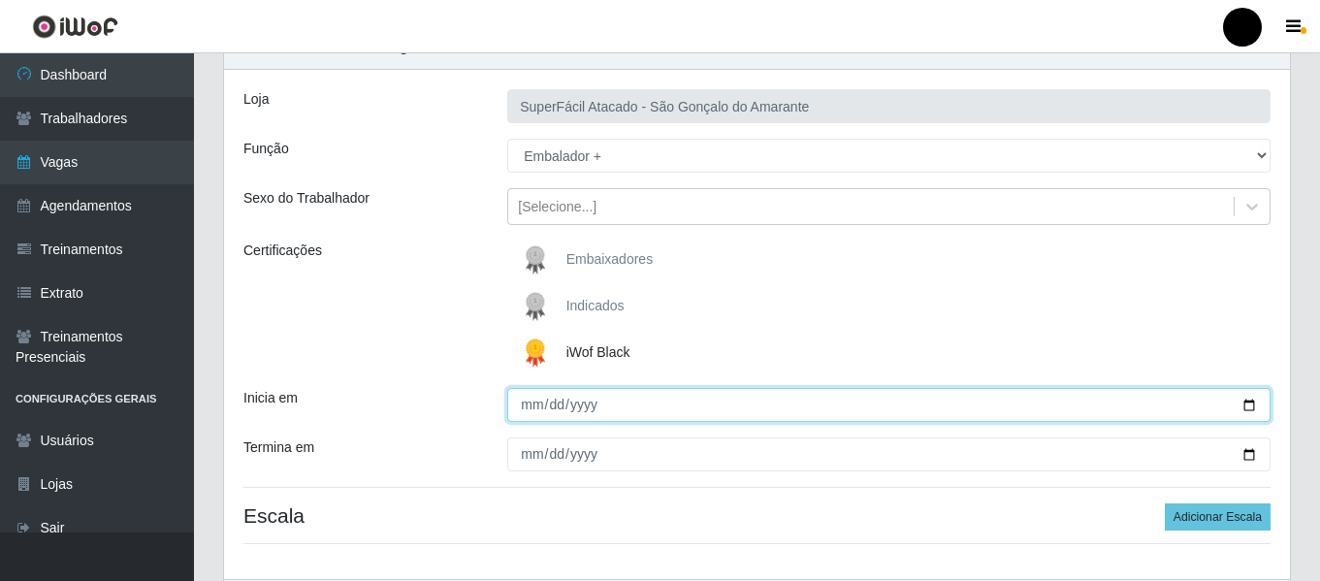
click at [1250, 404] on input "Inicia em" at bounding box center [888, 405] width 763 height 34
type input "[DATE]"
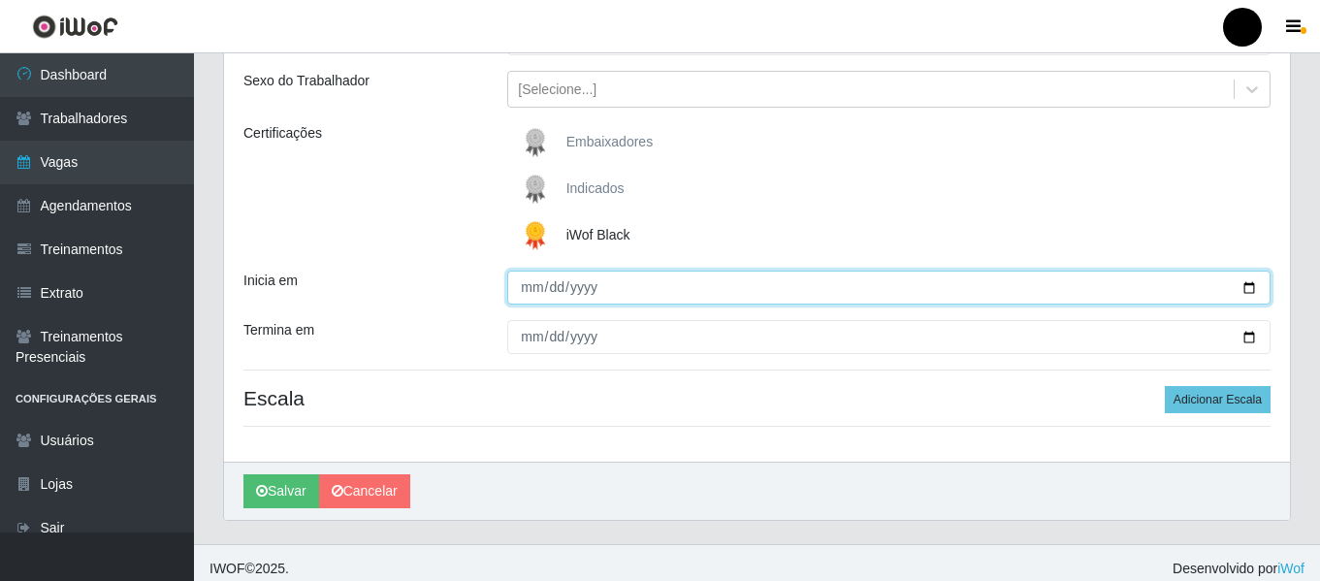
scroll to position [226, 0]
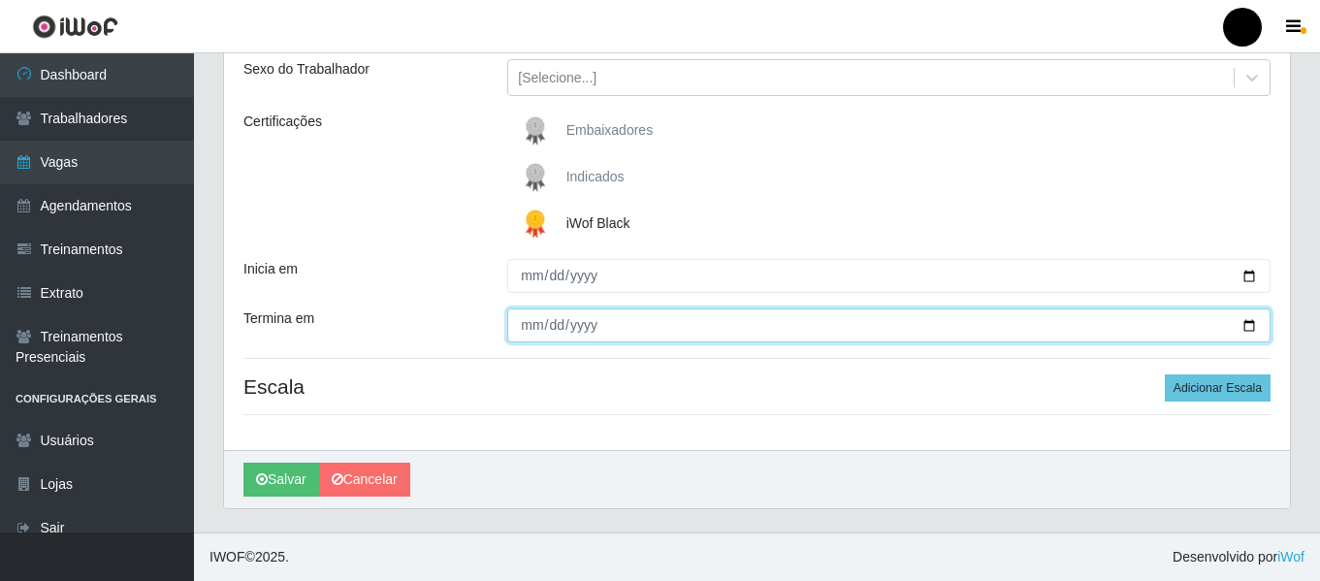
click at [1253, 323] on input "Termina em" at bounding box center [888, 325] width 763 height 34
type input "[DATE]"
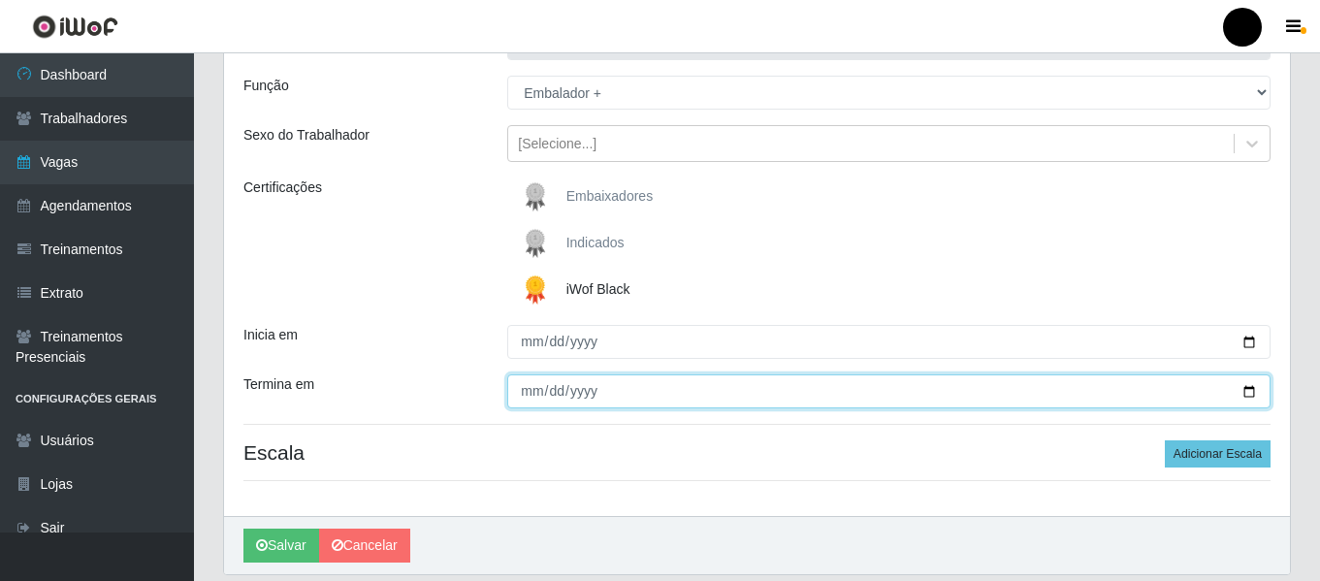
scroll to position [194, 0]
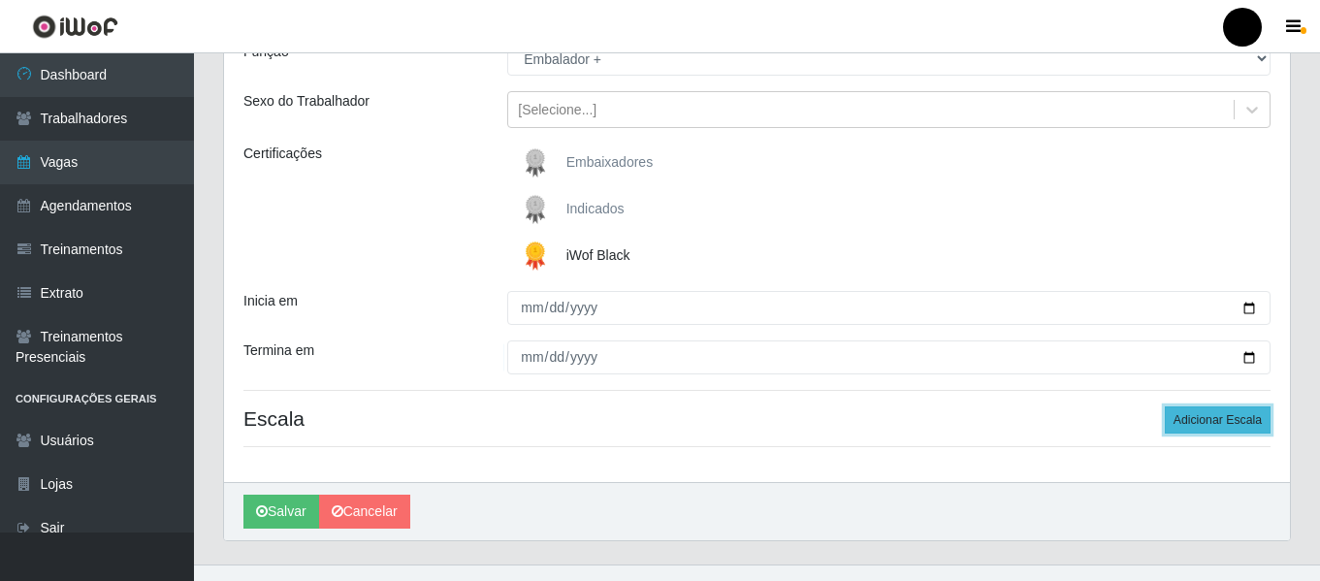
click at [1170, 417] on button "Adicionar Escala" at bounding box center [1218, 419] width 106 height 27
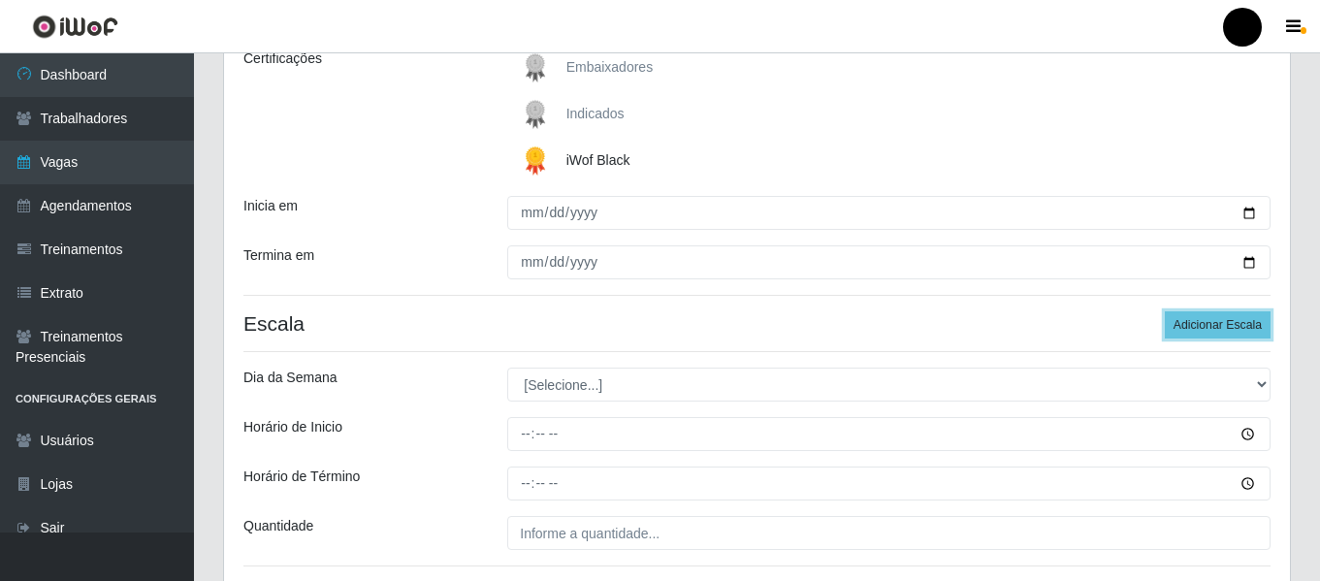
scroll to position [291, 0]
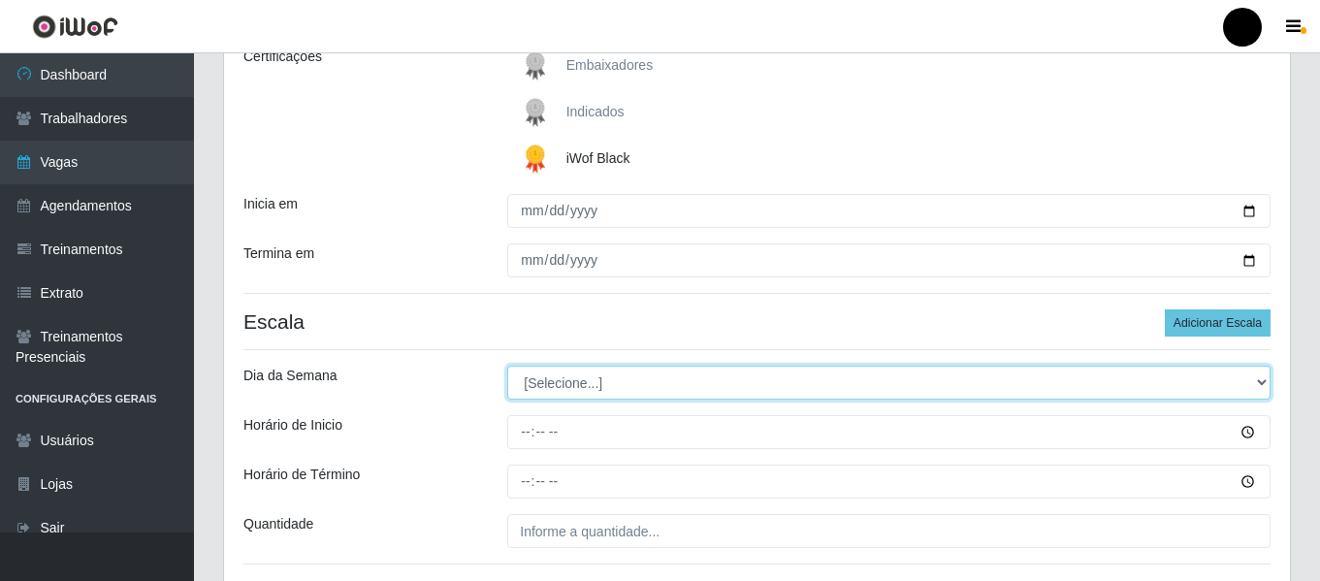
click at [1259, 375] on select "[Selecione...] Segunda Terça Quarta Quinta Sexta Sábado Domingo" at bounding box center [888, 383] width 763 height 34
select select "6"
click at [507, 366] on select "[Selecione...] Segunda Terça Quarta Quinta Sexta Sábado Domingo" at bounding box center [888, 383] width 763 height 34
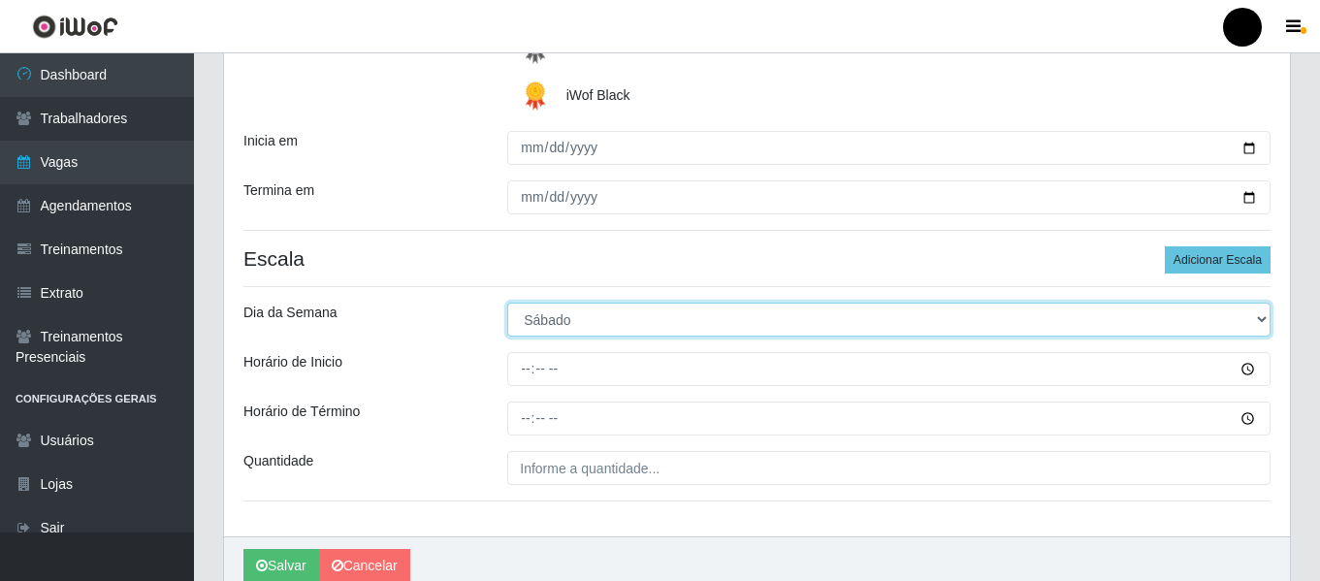
scroll to position [388, 0]
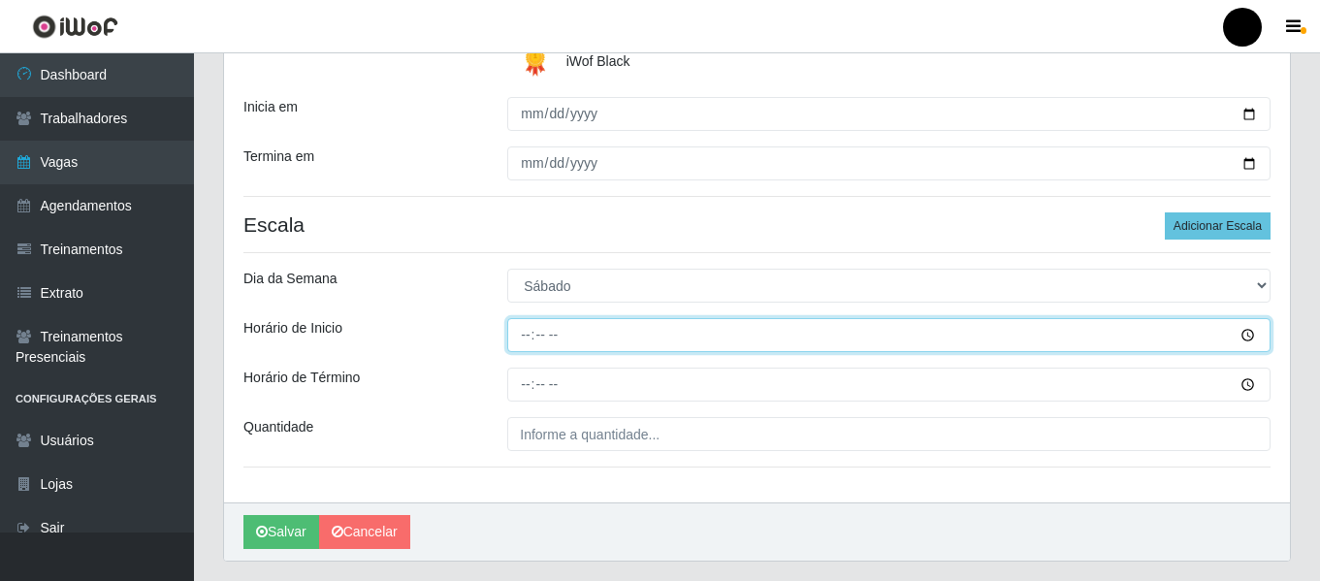
click at [515, 338] on input "Horário de Inicio" at bounding box center [888, 335] width 763 height 34
type input "09:00"
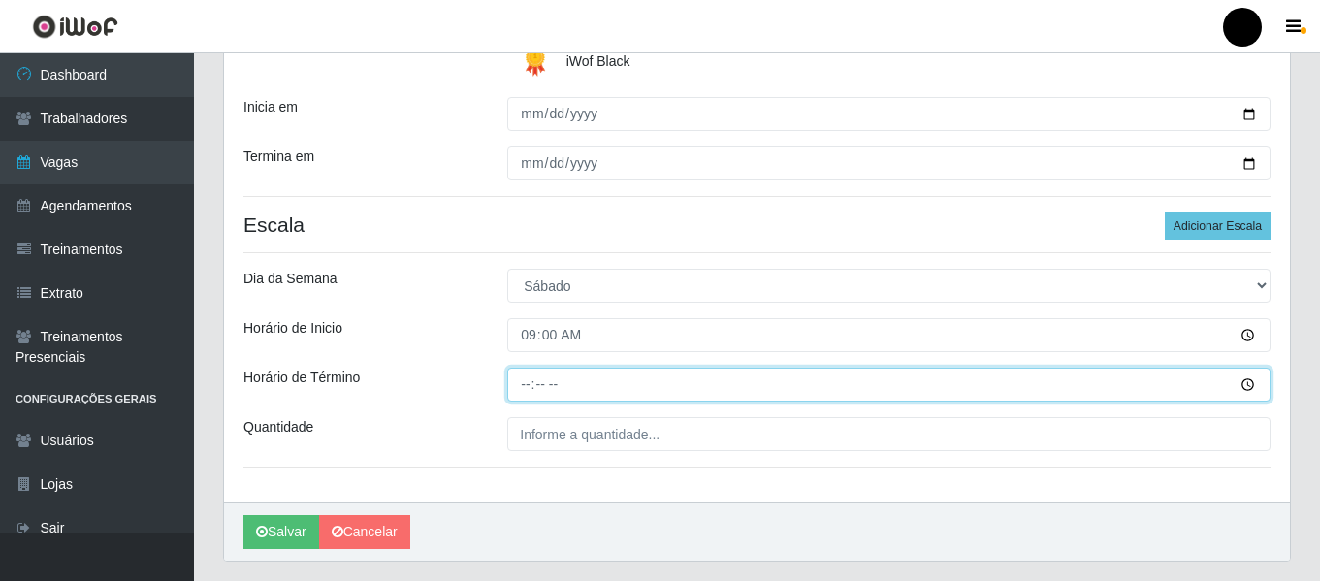
click at [523, 385] on input "Horário de Término" at bounding box center [888, 385] width 763 height 34
type input "15:00"
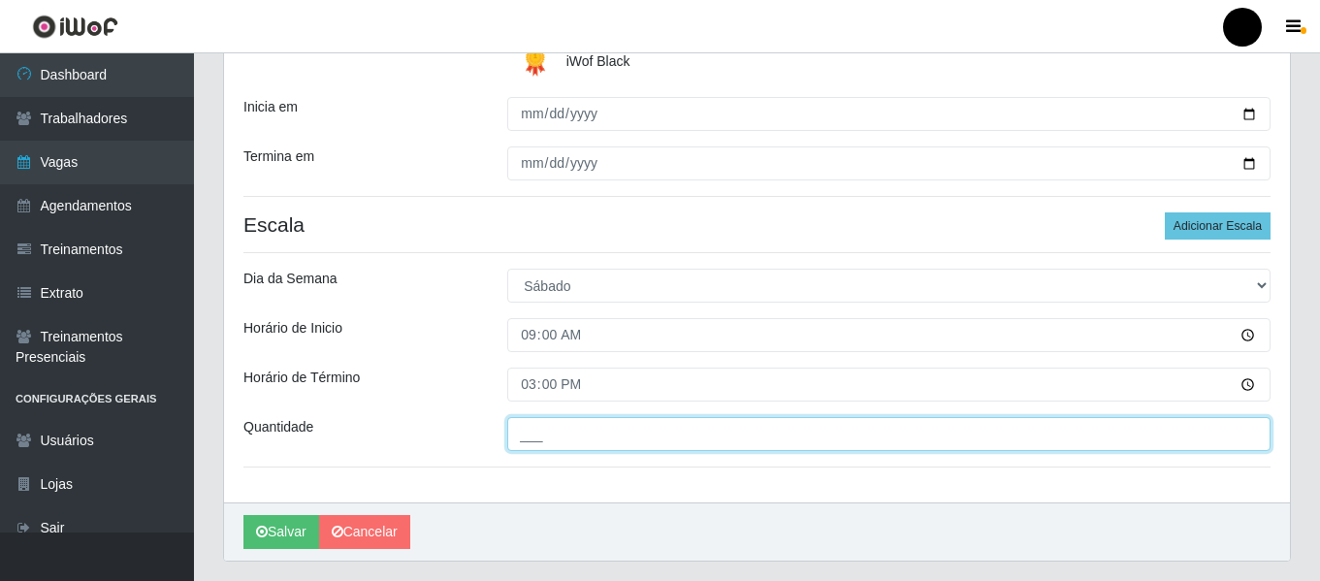
click at [549, 432] on input "___" at bounding box center [888, 434] width 763 height 34
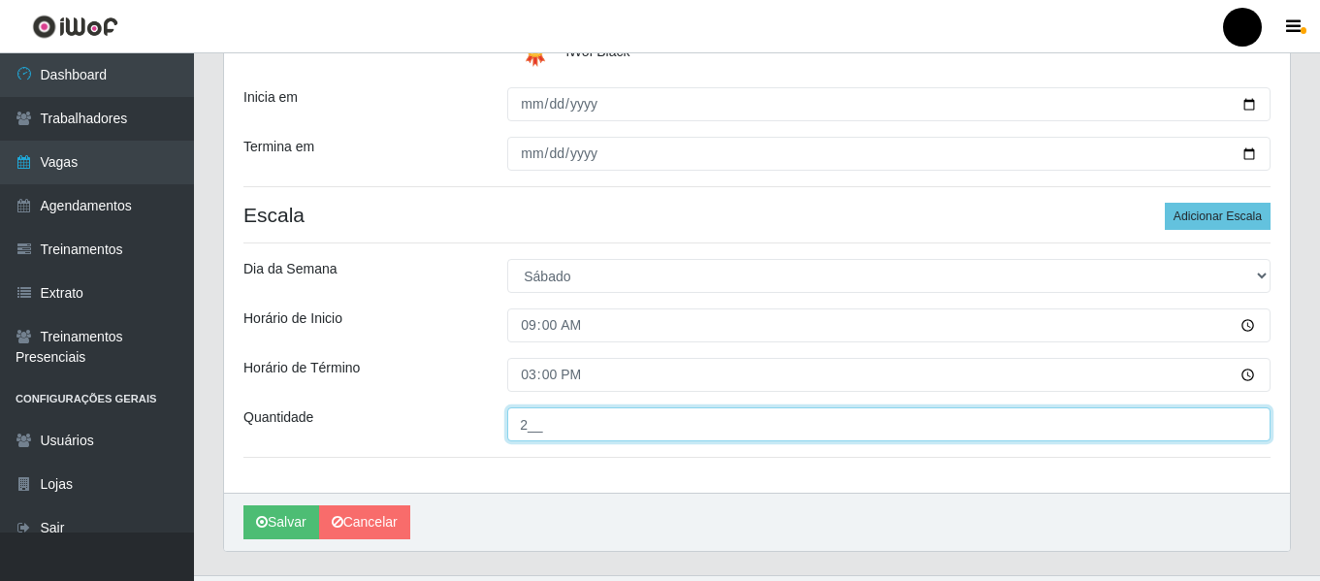
scroll to position [440, 0]
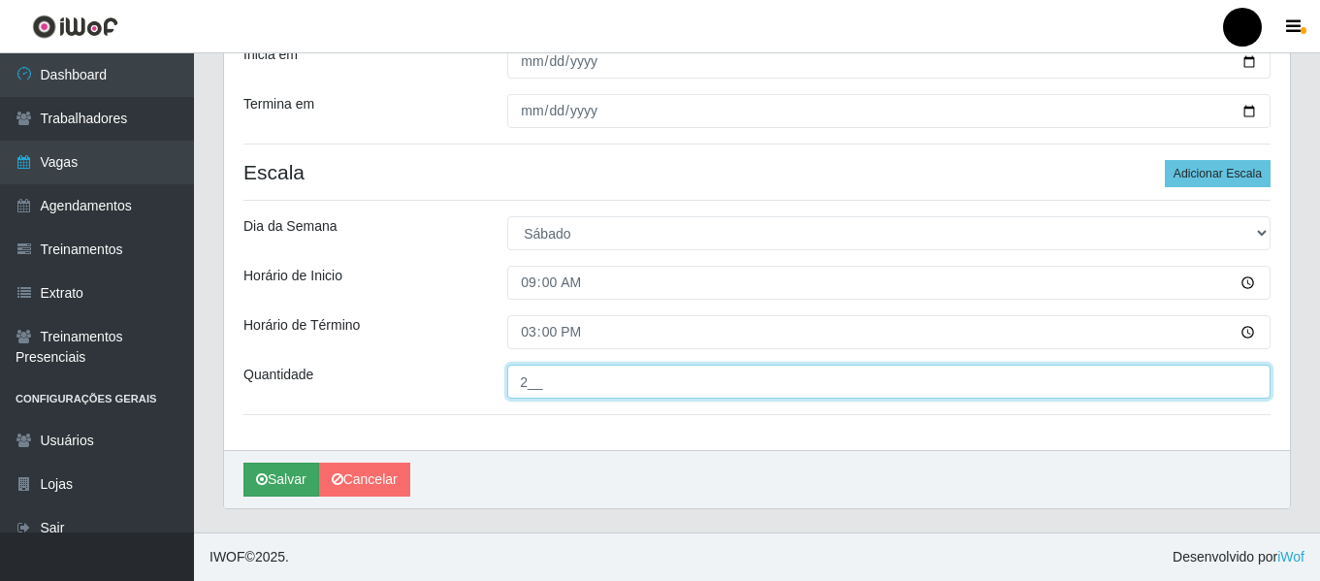
type input "2__"
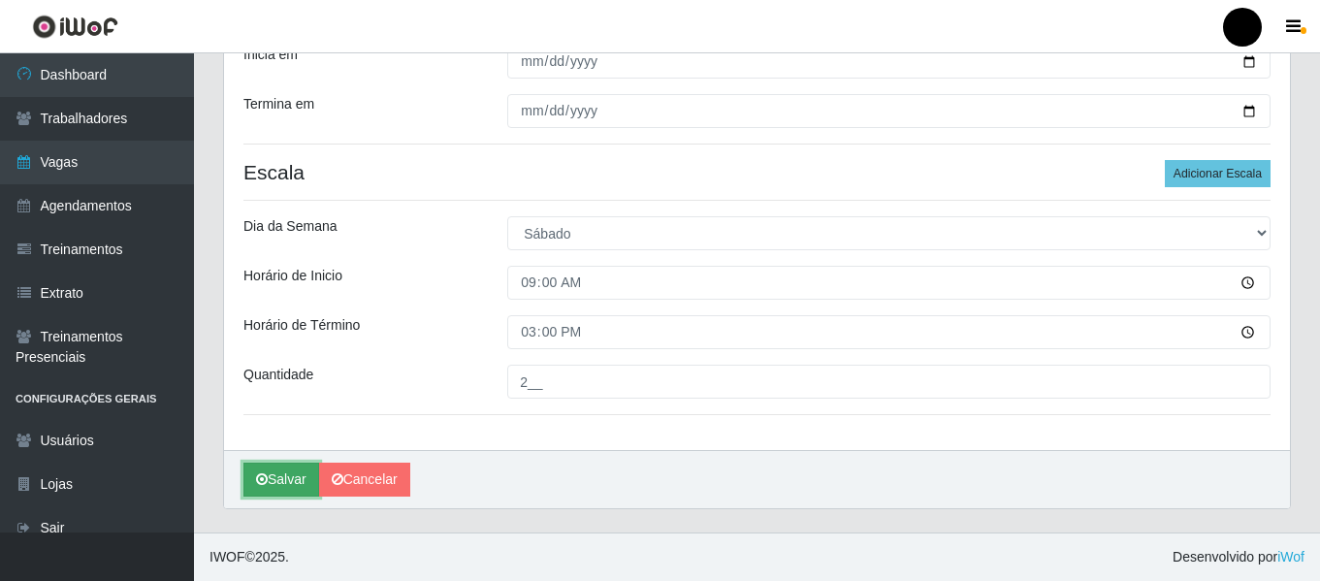
click at [296, 471] on button "Salvar" at bounding box center [281, 480] width 76 height 34
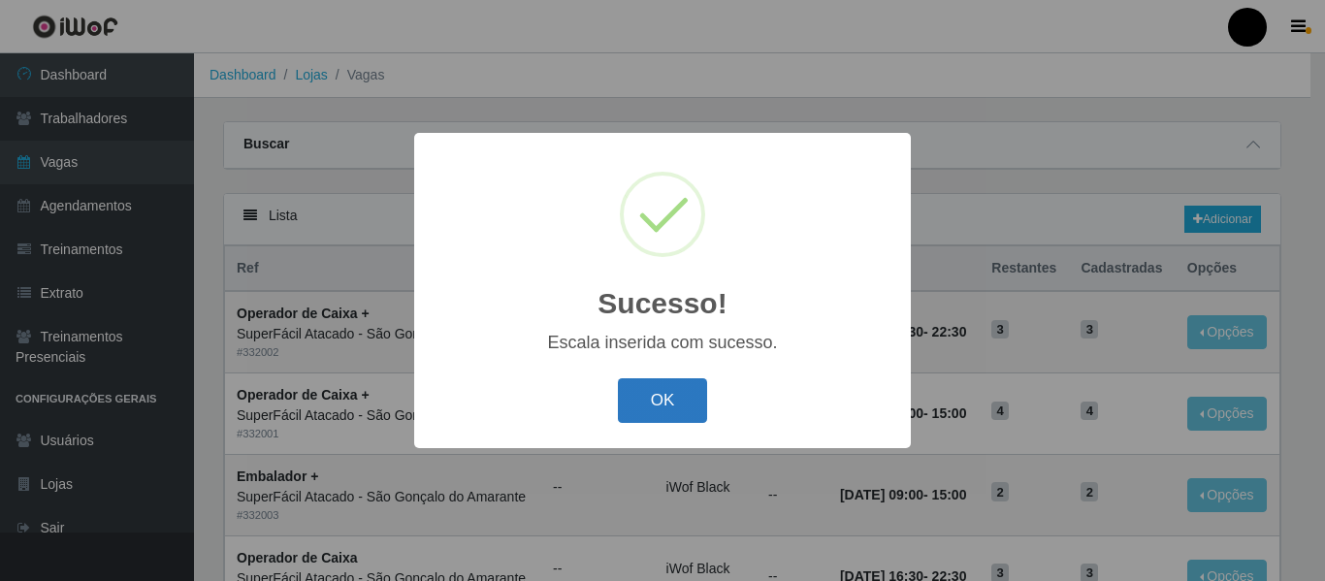
click at [660, 403] on button "OK" at bounding box center [663, 401] width 90 height 46
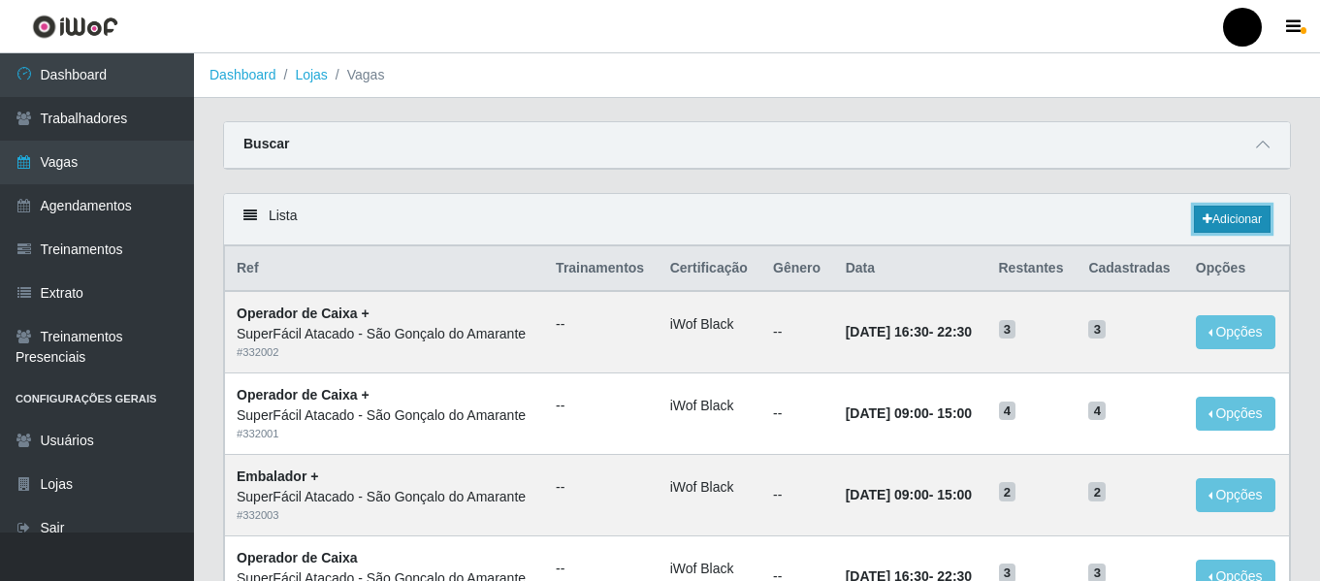
click at [1210, 222] on link "Adicionar" at bounding box center [1232, 219] width 77 height 27
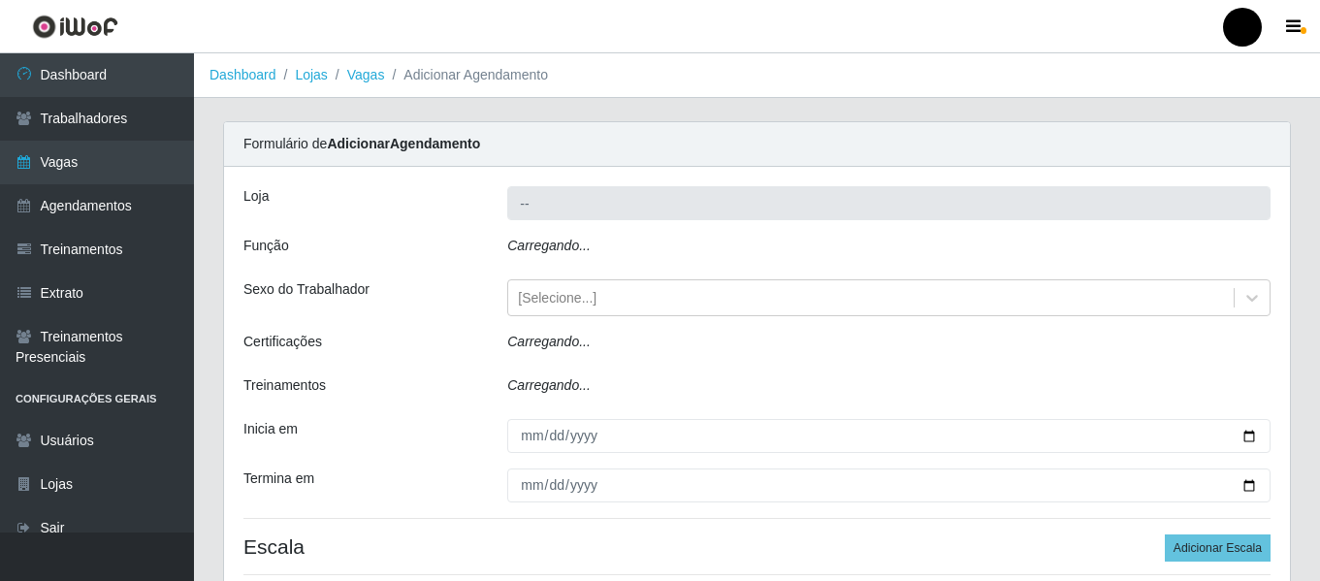
type input "SuperFácil Atacado - São Gonçalo do Amarante"
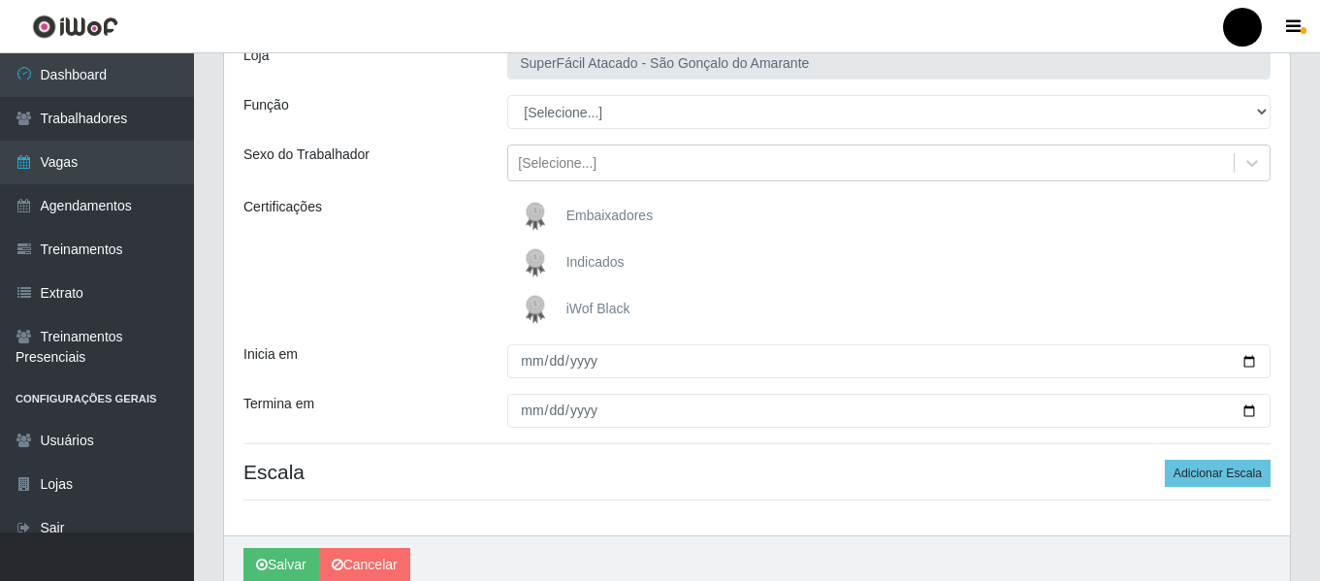
scroll to position [97, 0]
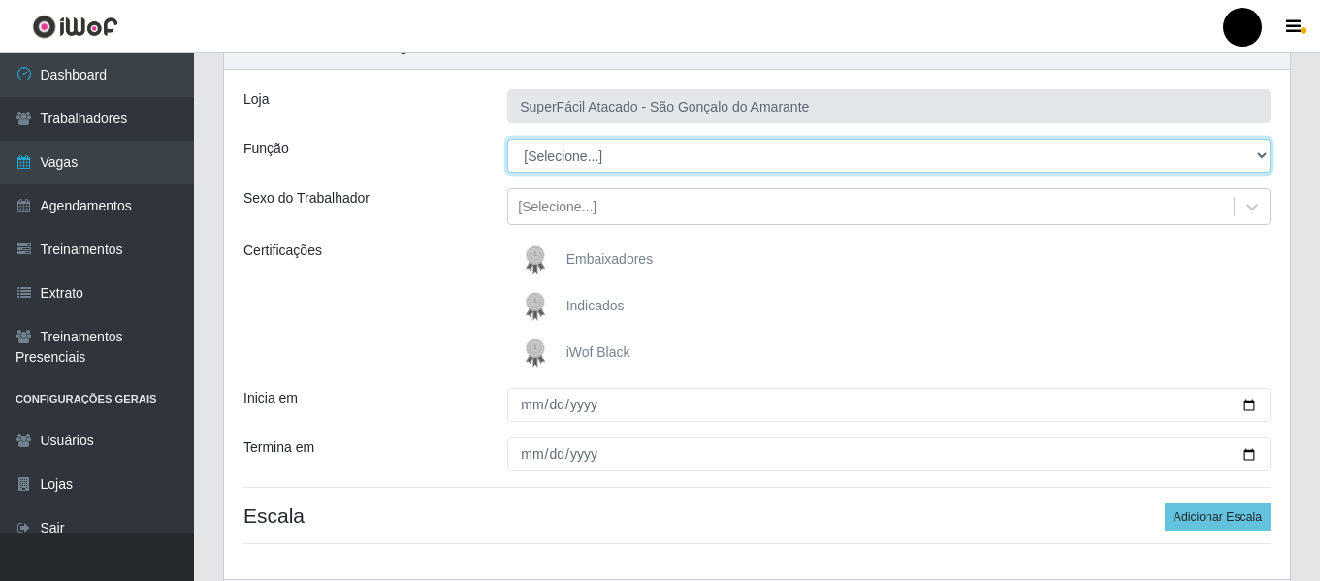
click at [1260, 151] on select "[Selecione...] Auxiliar de Estacionamento Auxiliar de Estacionamento + Auxiliar…" at bounding box center [888, 156] width 763 height 34
select select "70"
click at [507, 139] on select "[Selecione...] Auxiliar de Estacionamento Auxiliar de Estacionamento + Auxiliar…" at bounding box center [888, 156] width 763 height 34
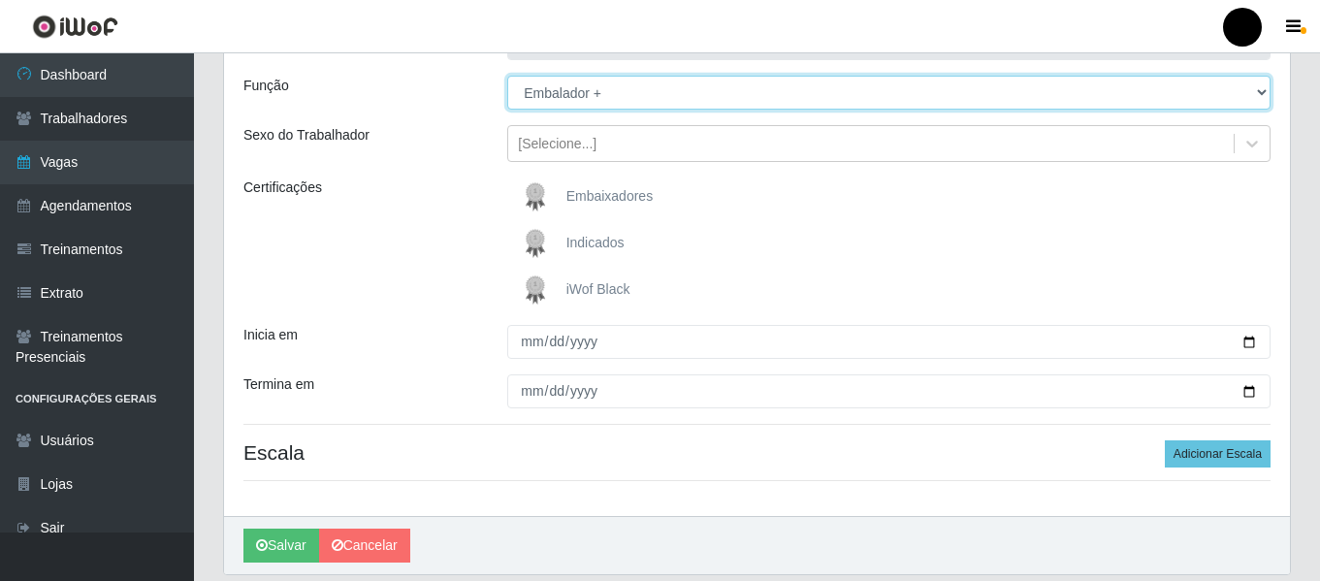
scroll to position [194, 0]
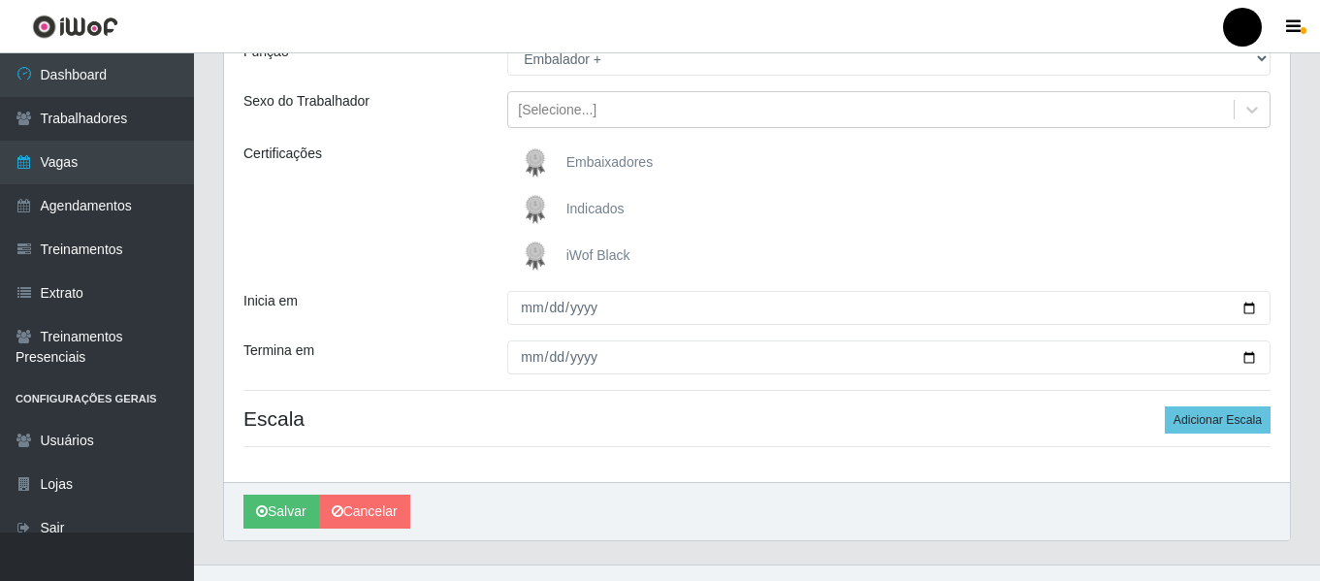
click at [596, 256] on span "iWof Black" at bounding box center [598, 255] width 64 height 16
click at [0, 0] on input "iWof Black" at bounding box center [0, 0] width 0 height 0
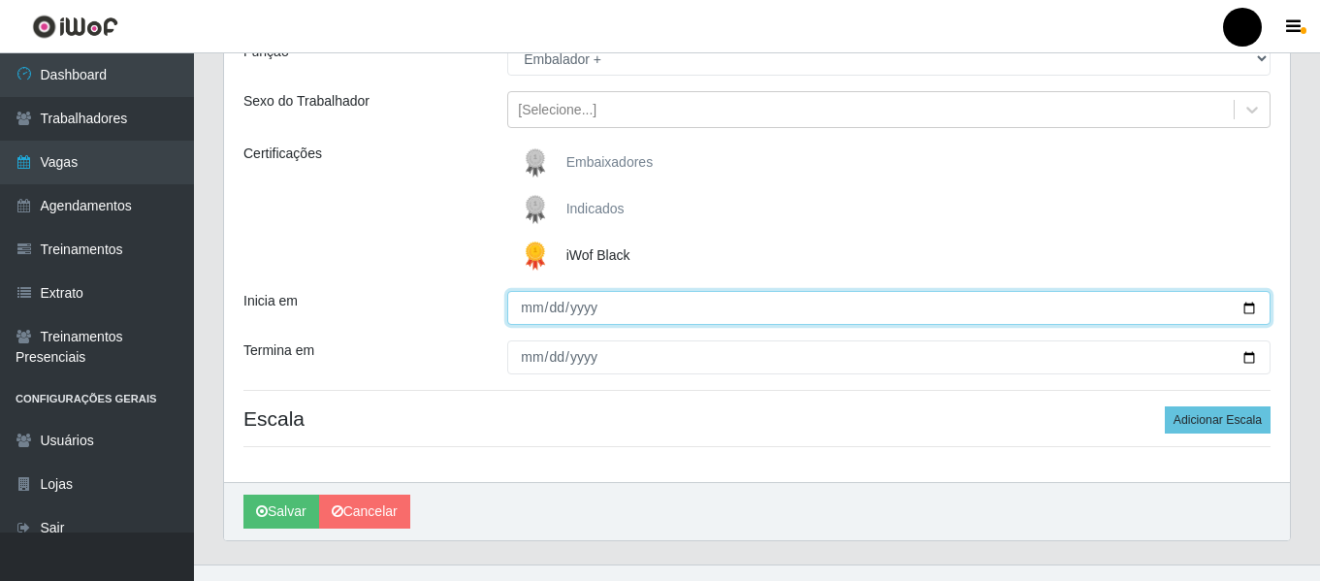
click at [1244, 312] on input "Inicia em" at bounding box center [888, 308] width 763 height 34
type input "[DATE]"
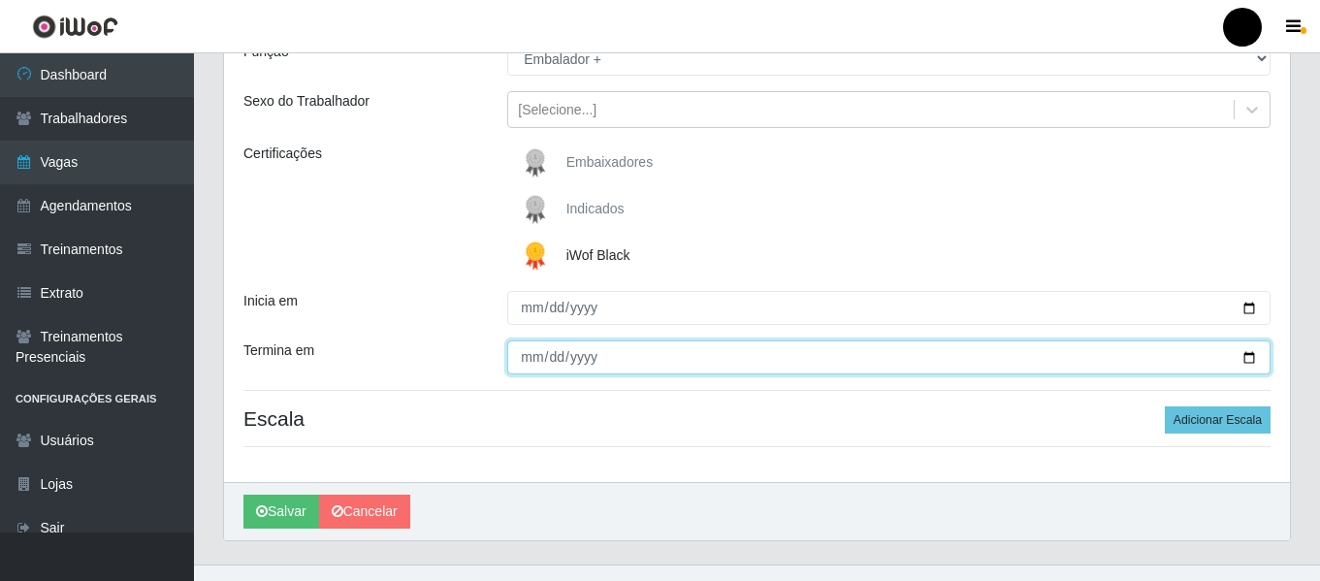
click at [1250, 352] on input "Termina em" at bounding box center [888, 357] width 763 height 34
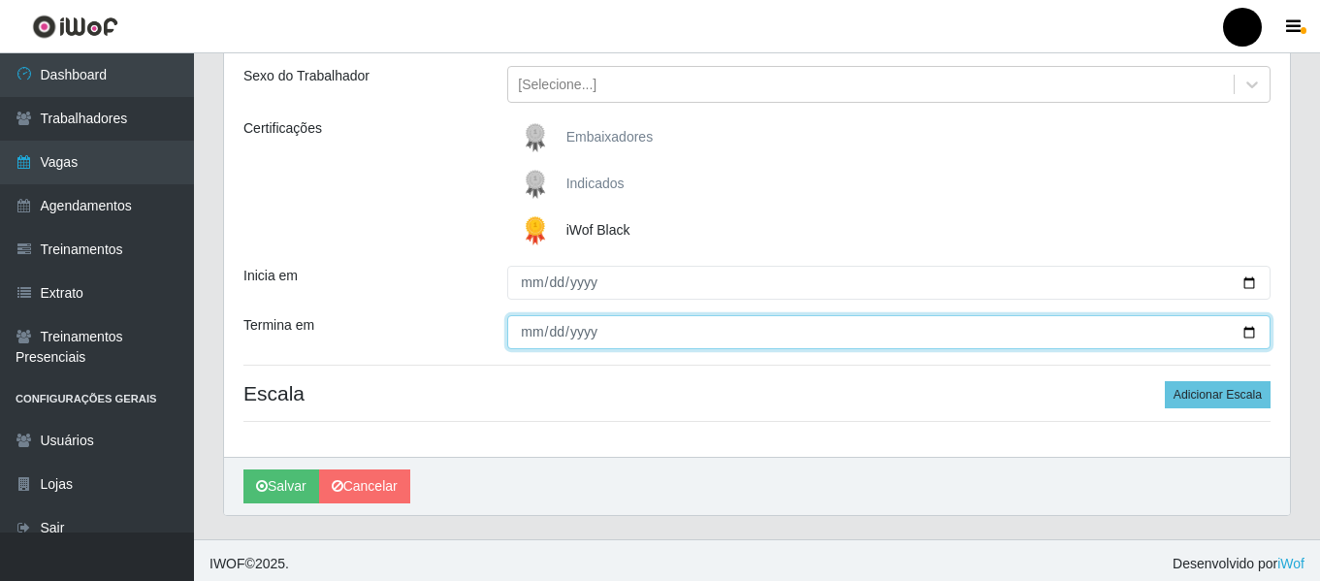
scroll to position [226, 0]
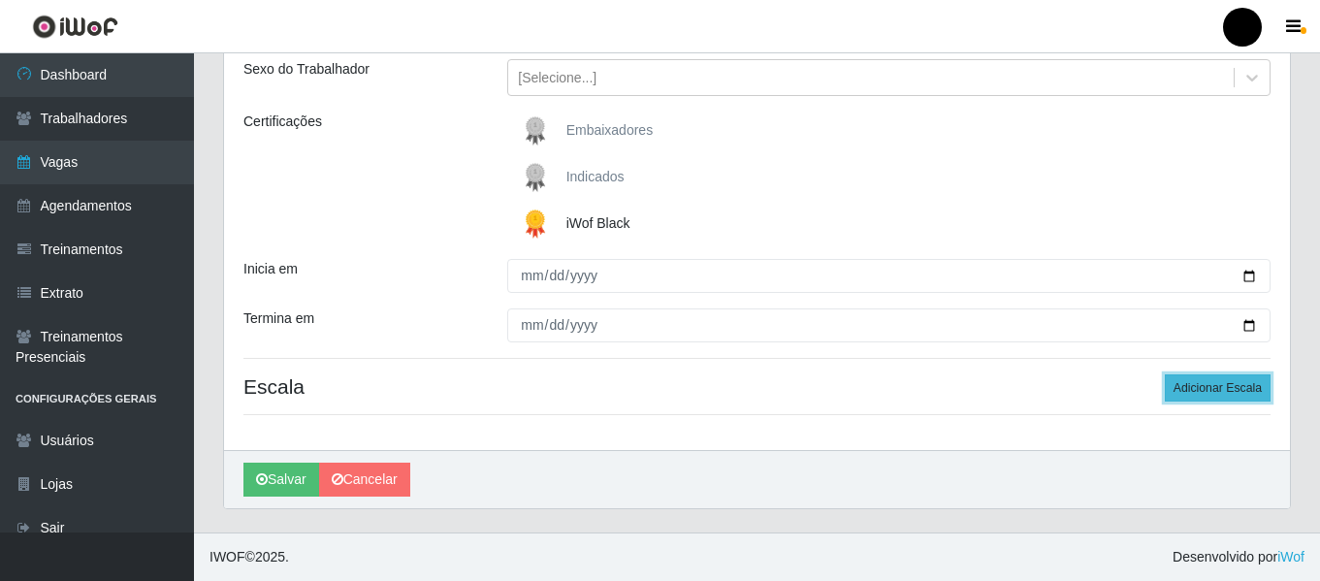
click at [1231, 391] on button "Adicionar Escala" at bounding box center [1218, 387] width 106 height 27
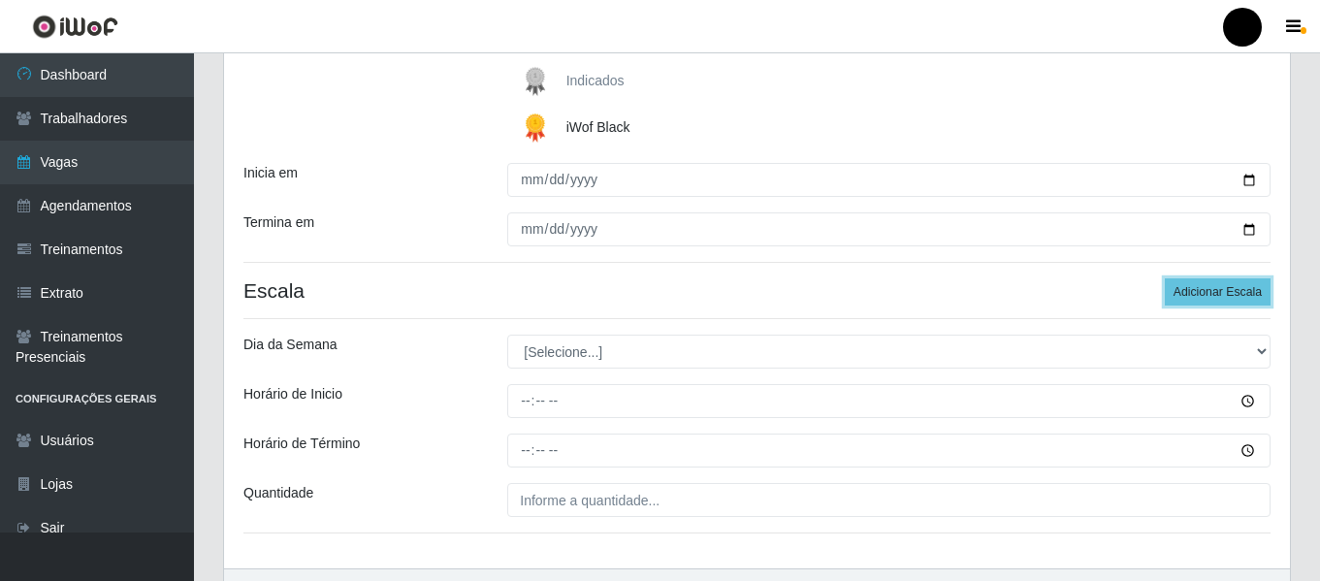
scroll to position [323, 0]
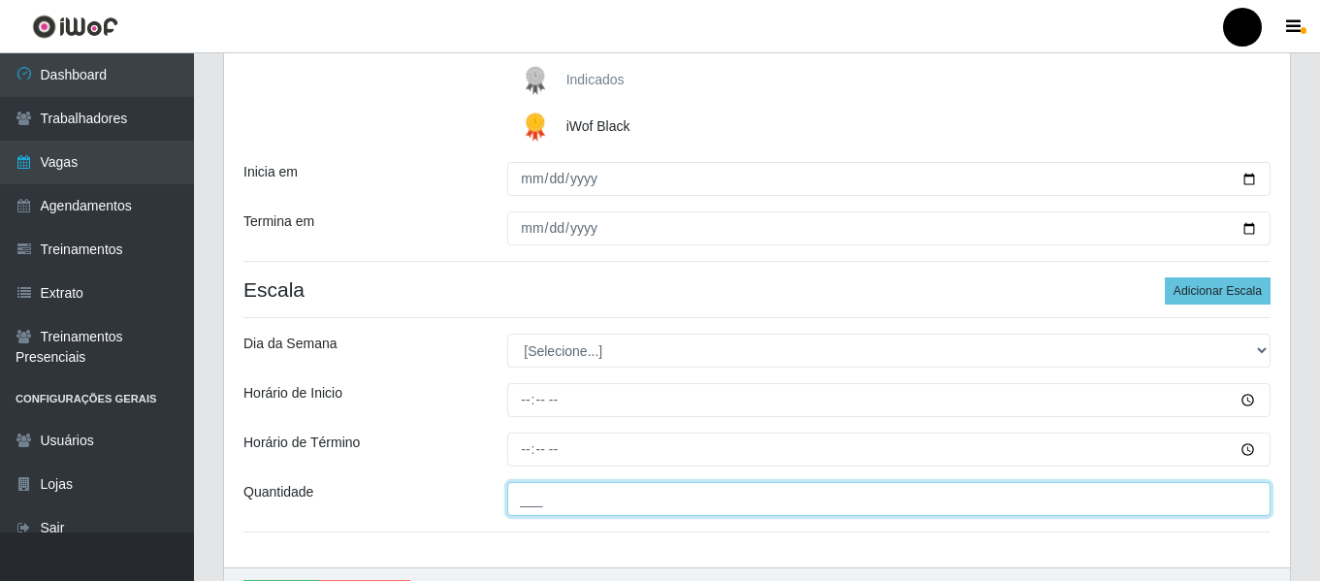
click at [564, 497] on input "___" at bounding box center [888, 499] width 763 height 34
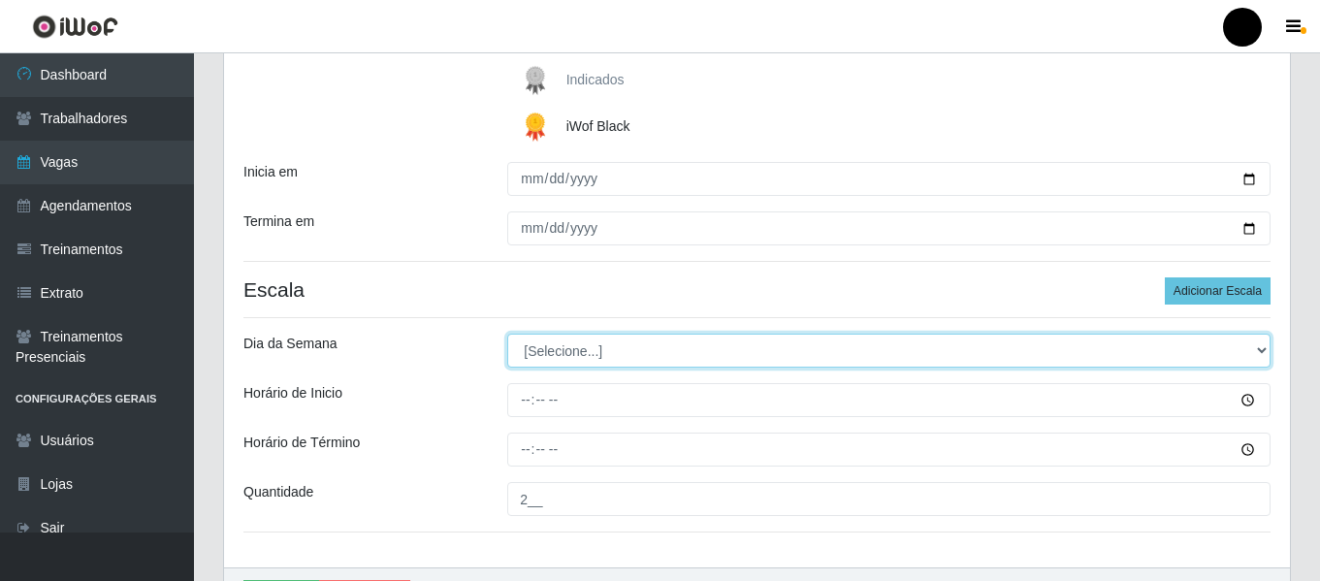
click at [1263, 350] on select "[Selecione...] Segunda Terça Quarta Quinta Sexta Sábado Domingo" at bounding box center [888, 351] width 763 height 34
click at [507, 334] on select "[Selecione...] Segunda Terça Quarta Quinta Sexta Sábado Domingo" at bounding box center [888, 351] width 763 height 34
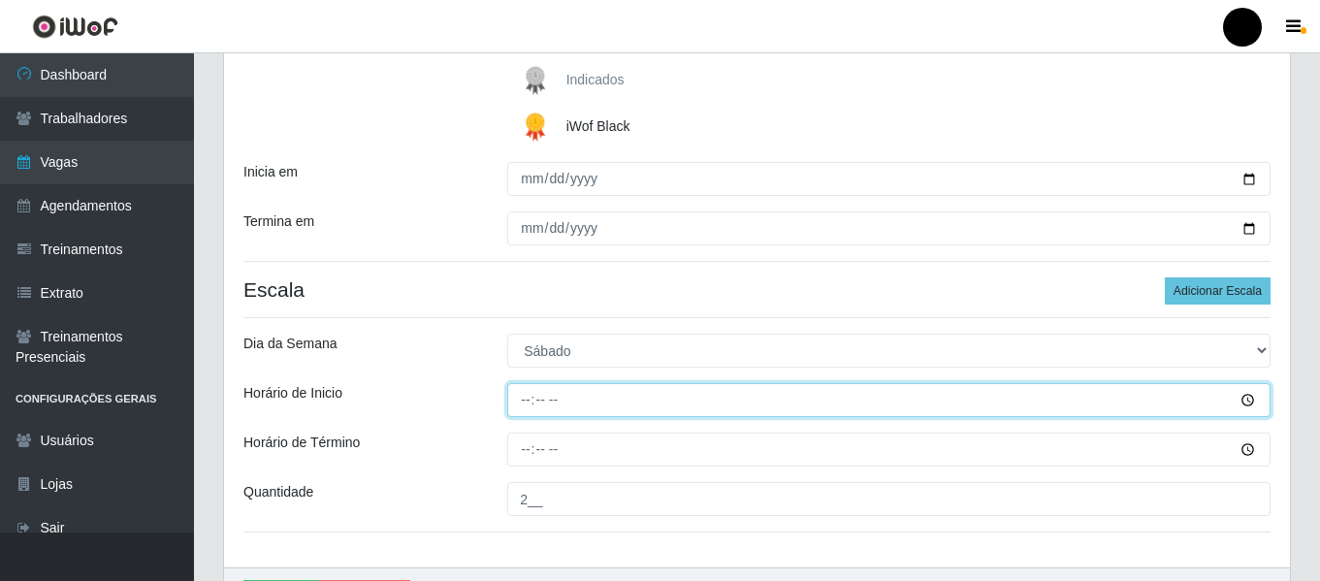
click at [523, 400] on input "Horário de Inicio" at bounding box center [888, 400] width 763 height 34
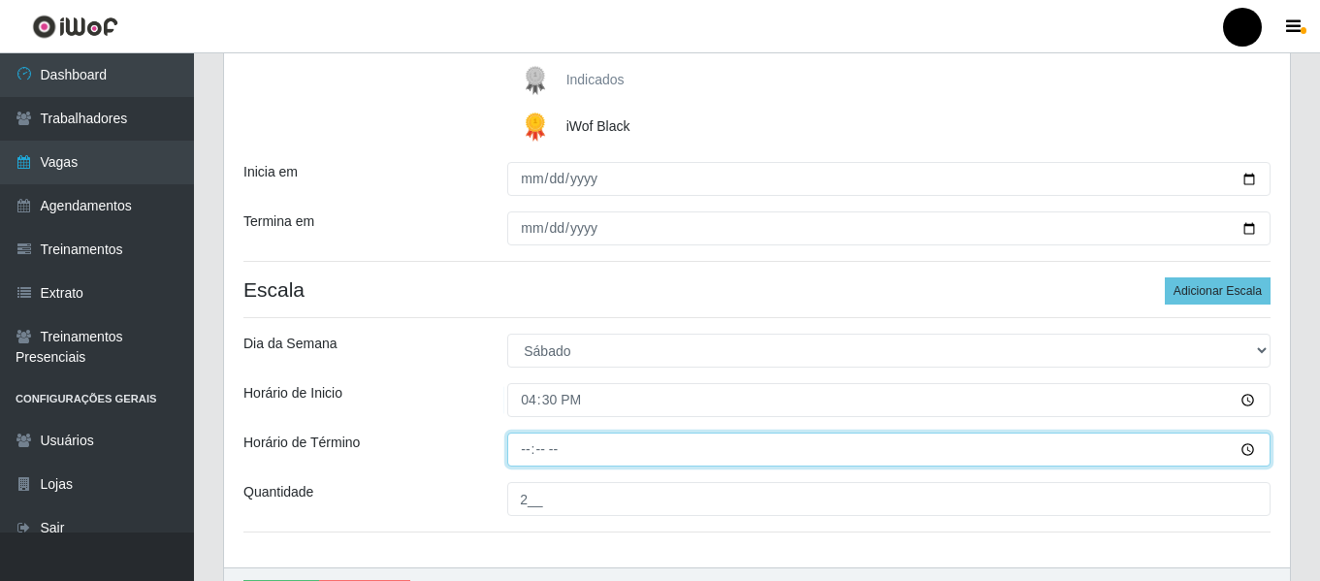
click at [520, 451] on input "Horário de Término" at bounding box center [888, 450] width 763 height 34
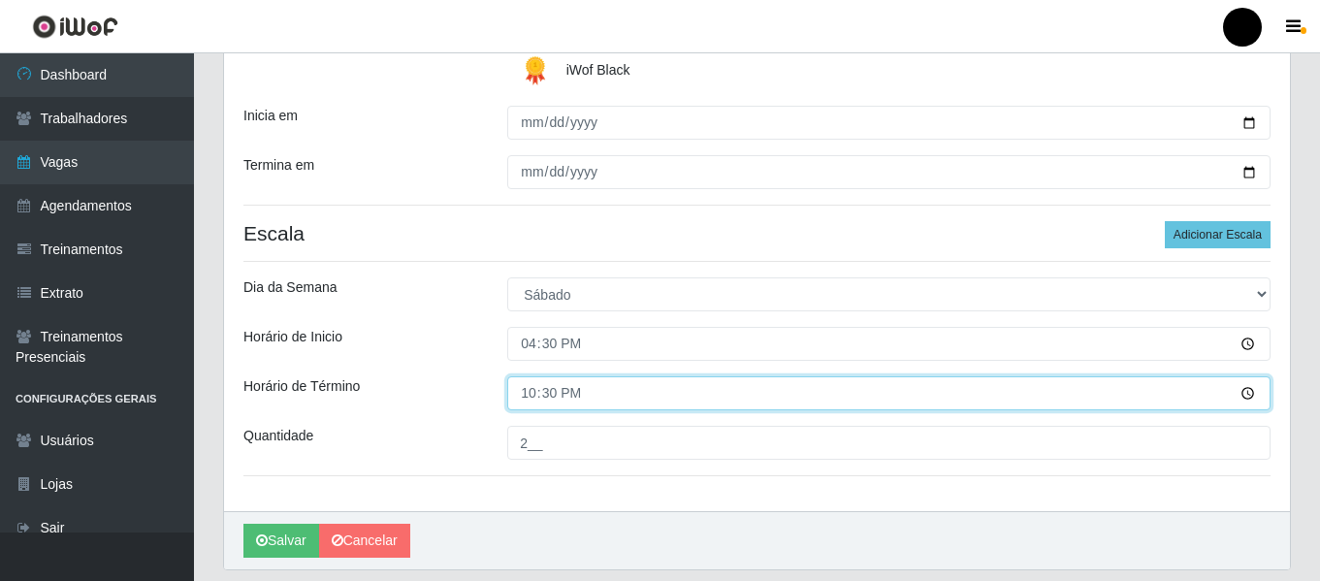
scroll to position [440, 0]
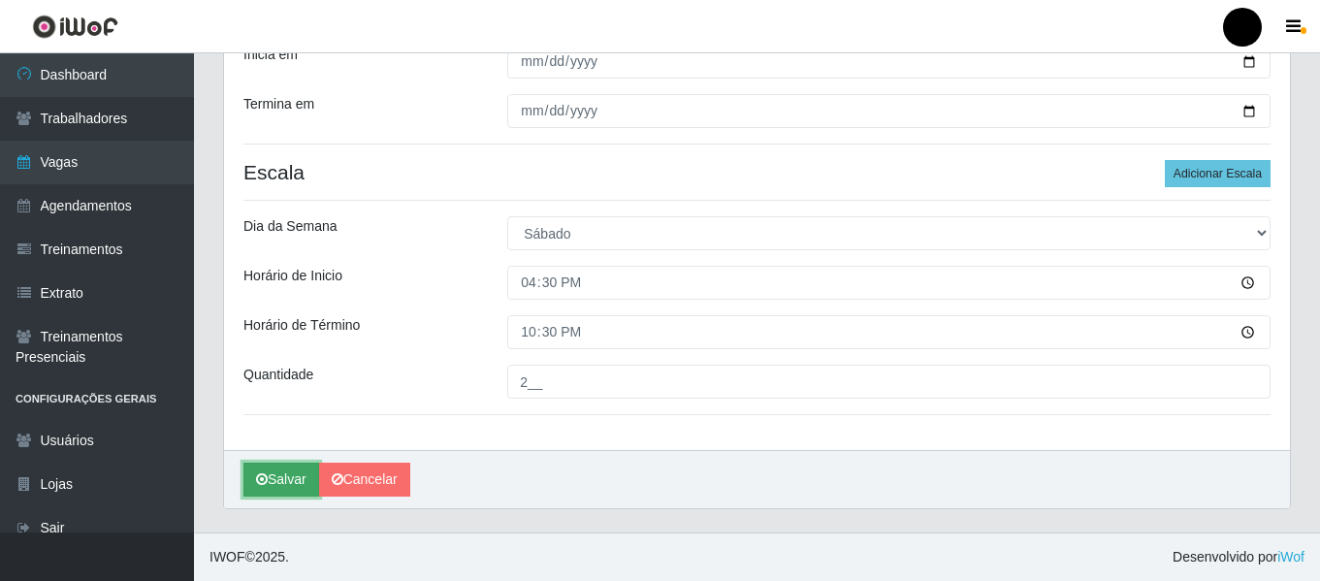
click at [312, 478] on button "Salvar" at bounding box center [281, 480] width 76 height 34
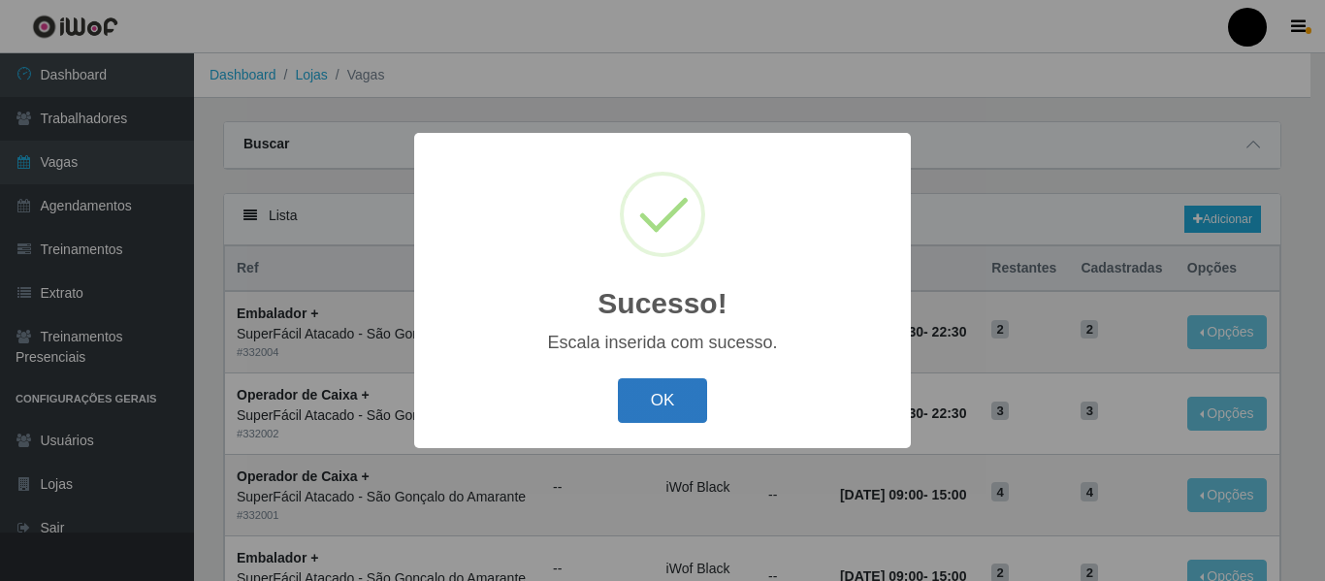
click at [685, 410] on button "OK" at bounding box center [663, 401] width 90 height 46
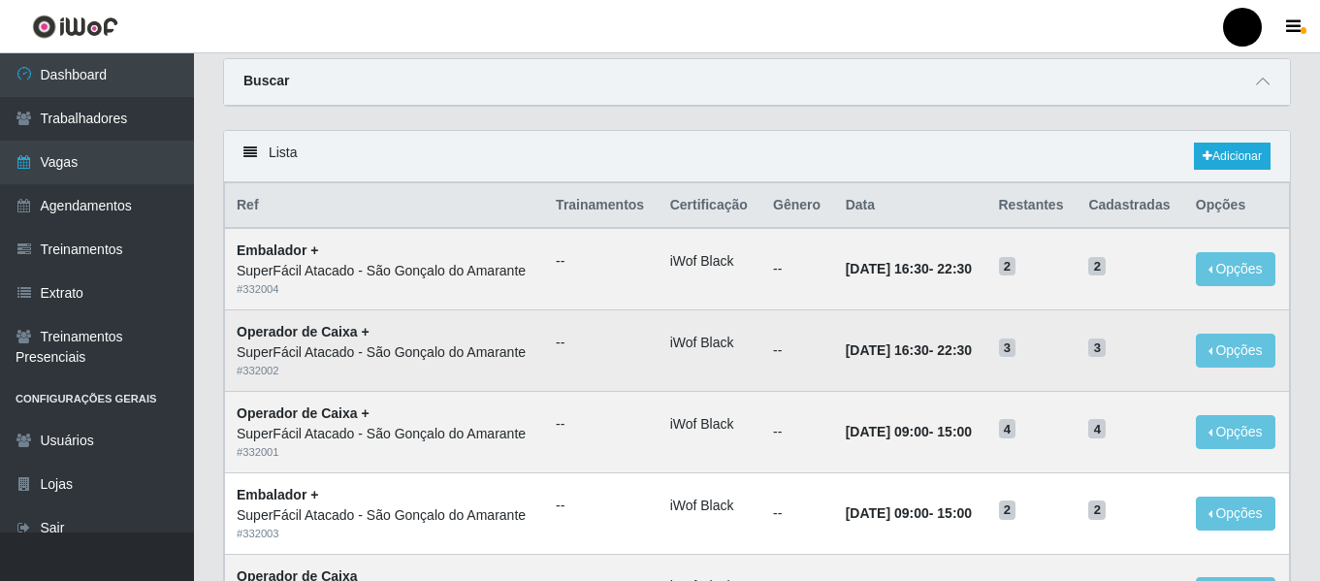
scroll to position [97, 0]
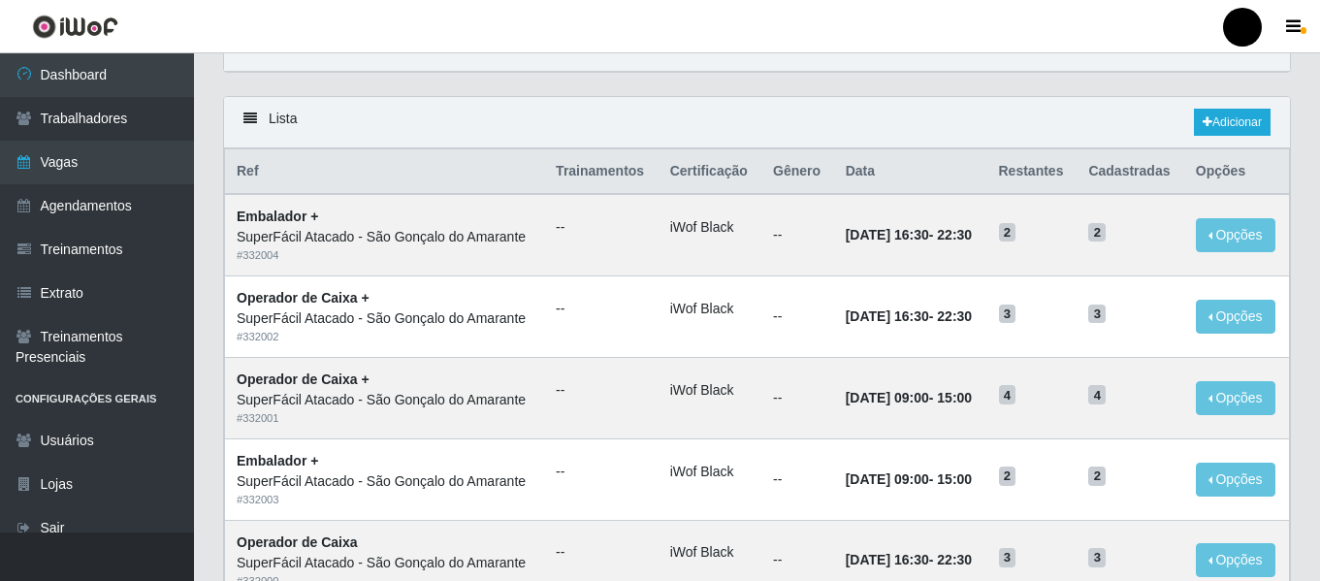
click at [802, 23] on header "Perfil Alterar Senha Sair" at bounding box center [660, 26] width 1320 height 53
